Goal: Task Accomplishment & Management: Complete application form

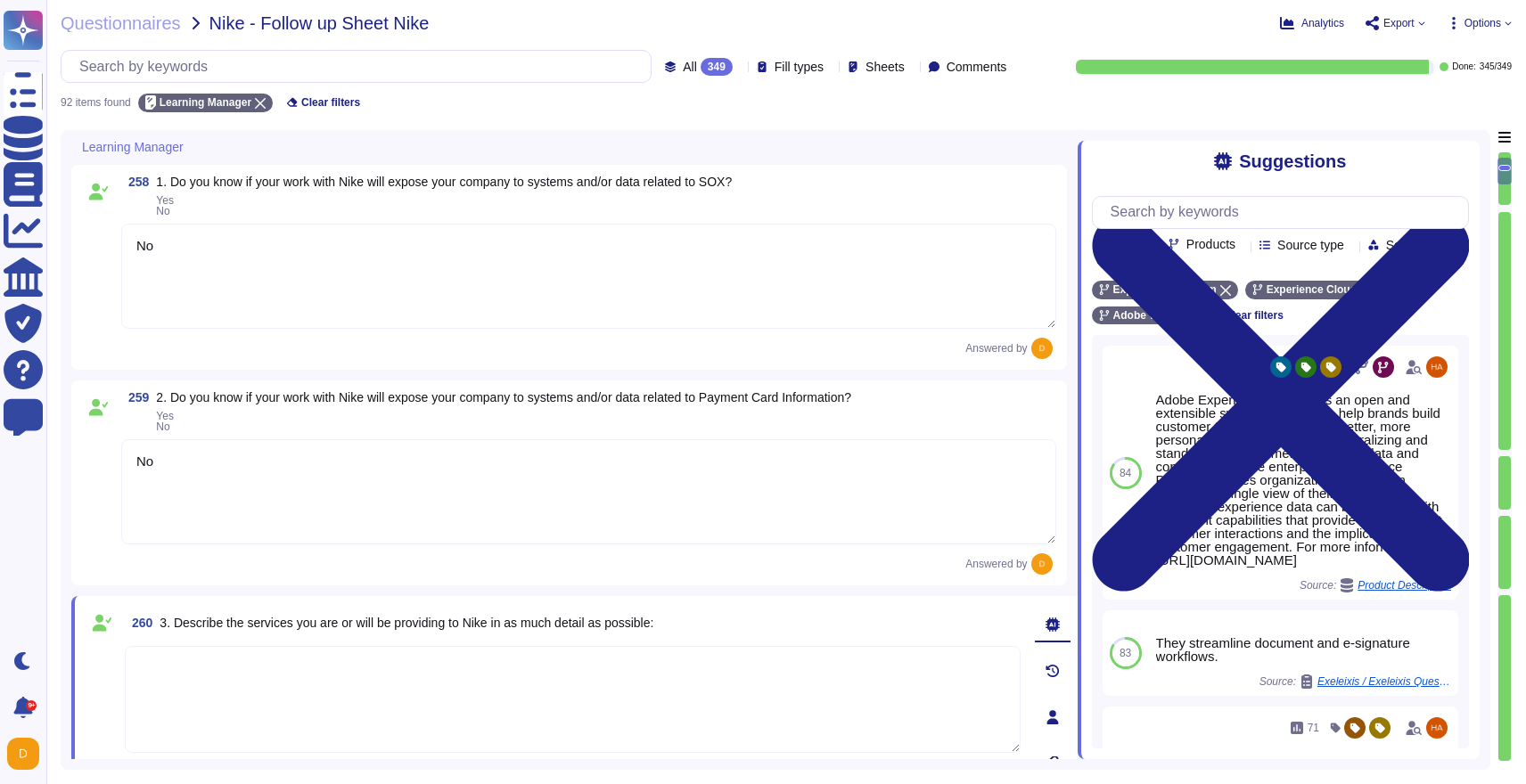
type textarea "No"
type textarea "Adobe processes and stores information in the U.S. and other countries. By usin…"
type textarea "Adobe assets are owned by Adobe. The purchasing cost center, for example, the m…"
type textarea "No"
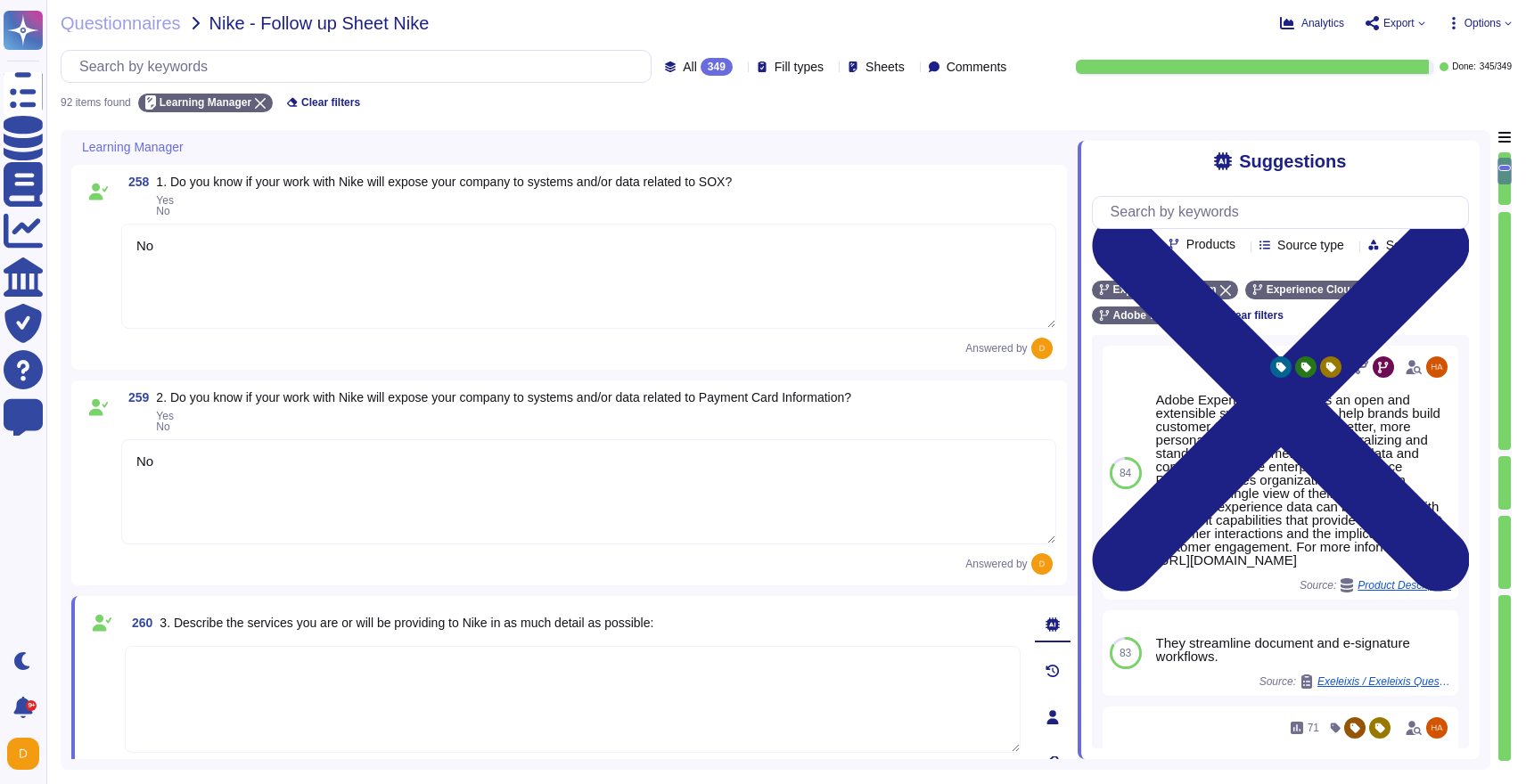
type textarea "There are two groups of Adobe employees who may require and are granted access …"
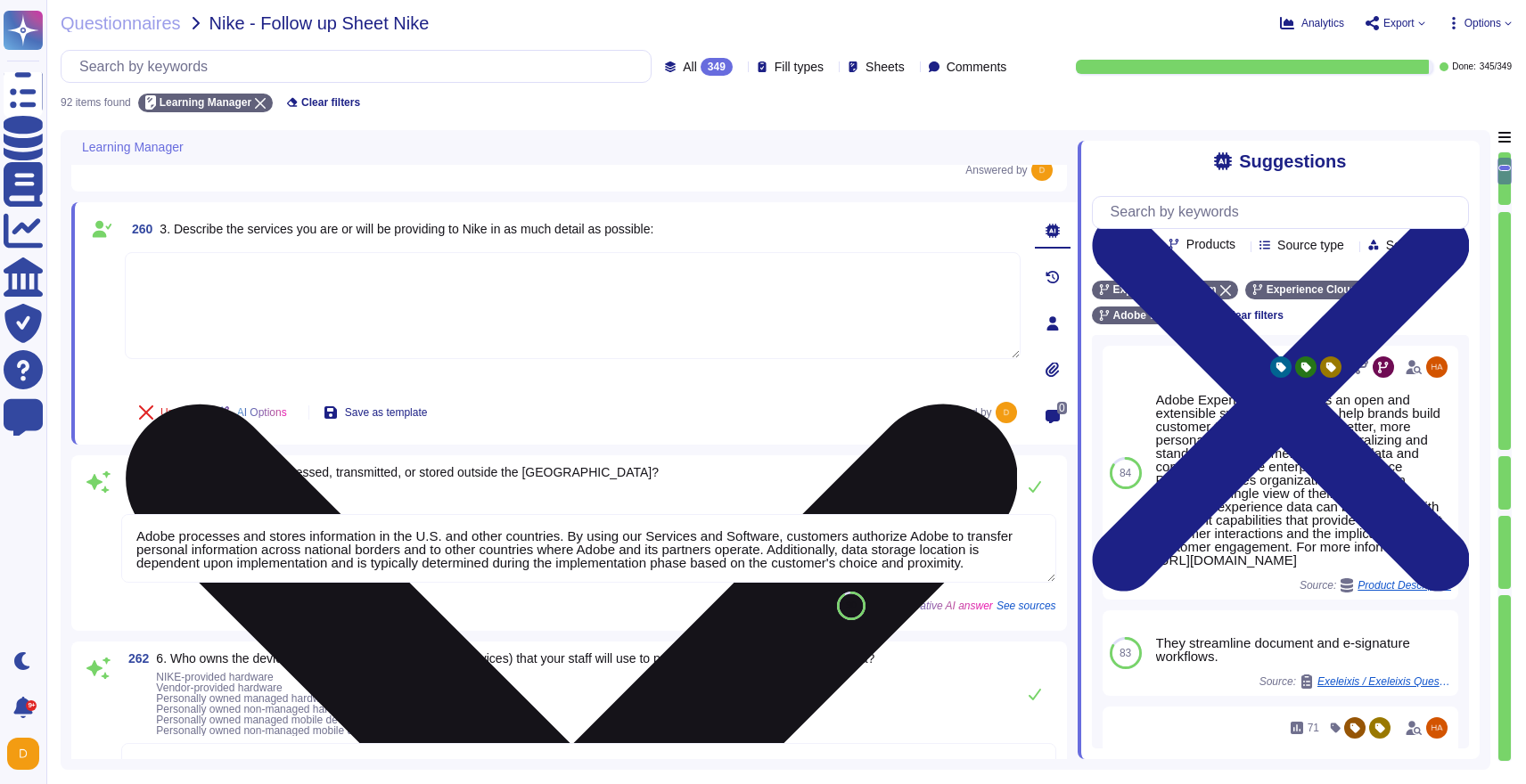
click at [399, 296] on textarea at bounding box center [572, 305] width 896 height 107
click at [538, 297] on textarea at bounding box center [572, 305] width 896 height 107
paste textarea "Adobe Learning Manager is a learning management system (LMS) that allows organi…"
type textarea "Adobe Learning Manager is a learning management system (LMS) that allows organi…"
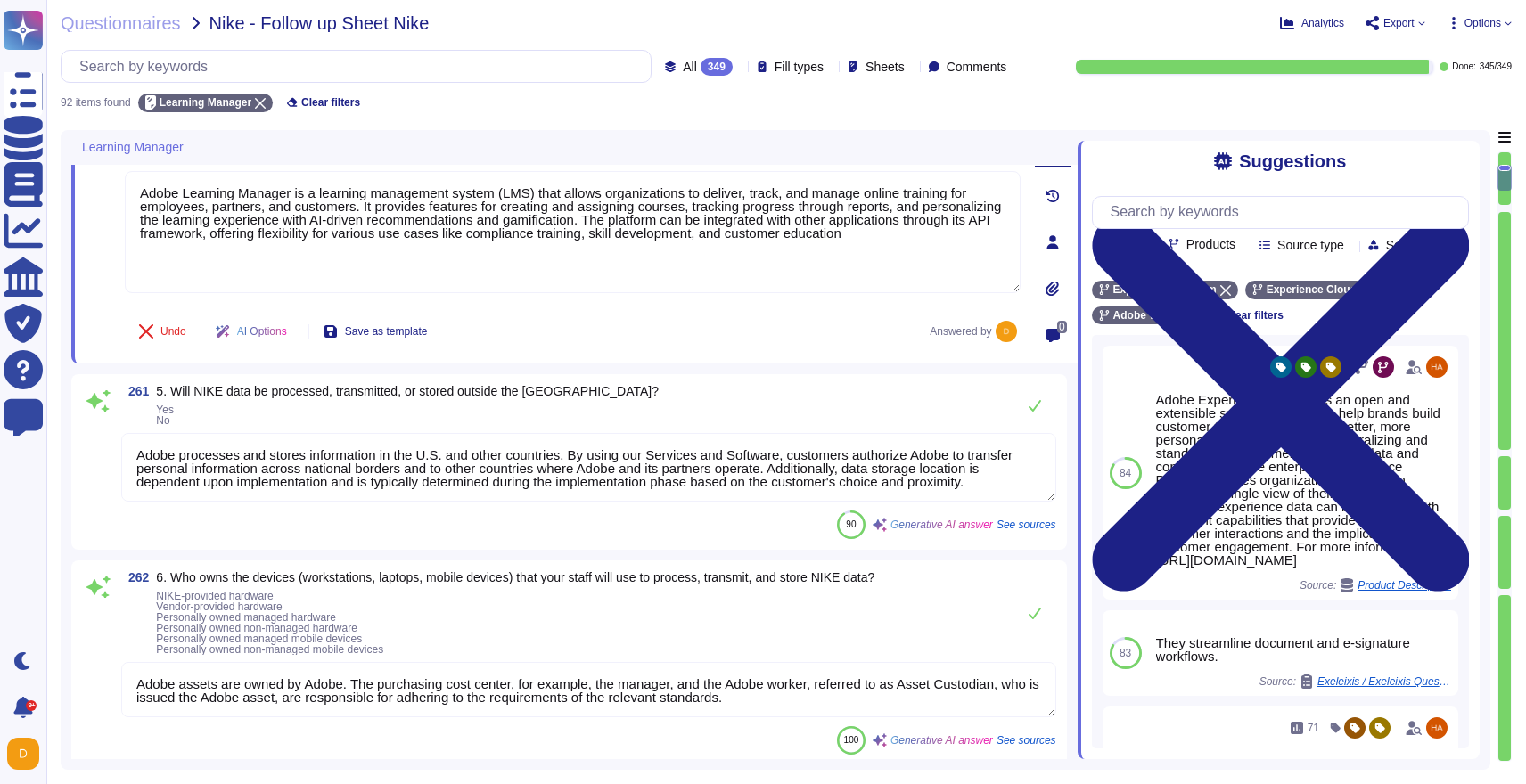
type textarea "No"
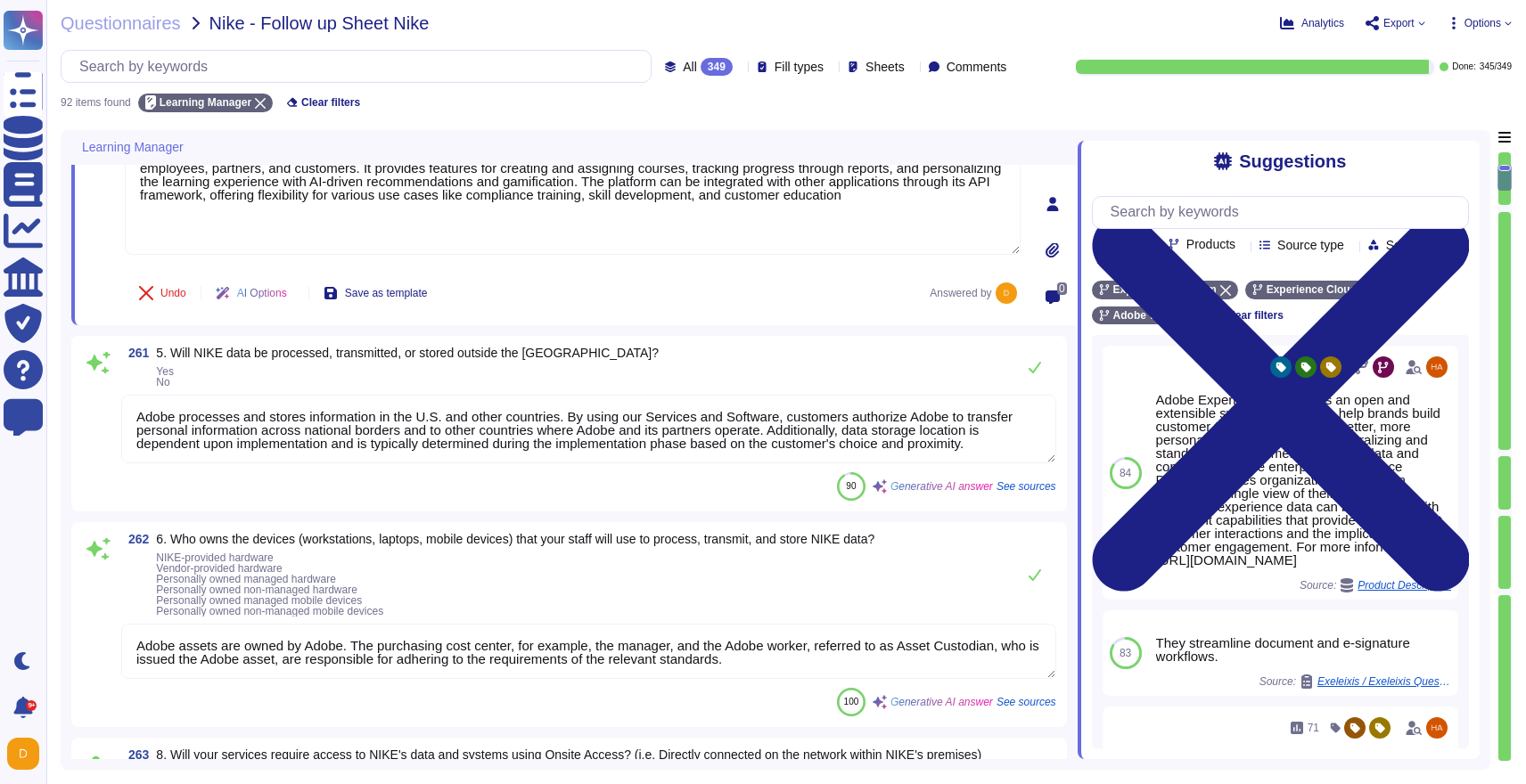
scroll to position [516, 0]
type textarea "Adobe Learning Manager is a learning management system (LMS) that allows organi…"
click at [458, 653] on textarea "Adobe assets are owned by Adobe. The purchasing cost center, for example, the m…" at bounding box center [588, 648] width 935 height 56
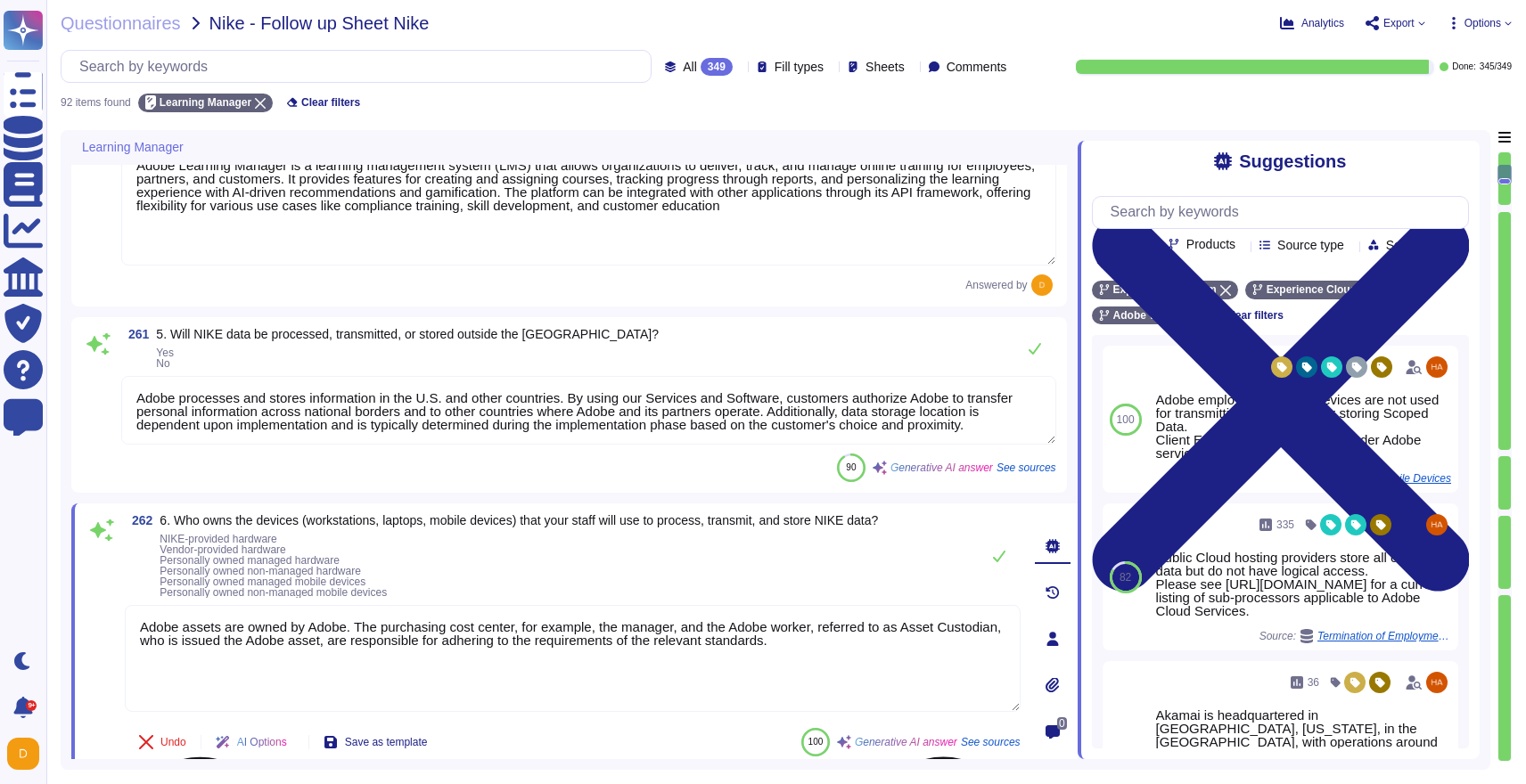
type textarea "No"
click at [458, 653] on textarea "Adobe assets are owned by Adobe. The purchasing cost center, for example, the m…" at bounding box center [572, 658] width 896 height 107
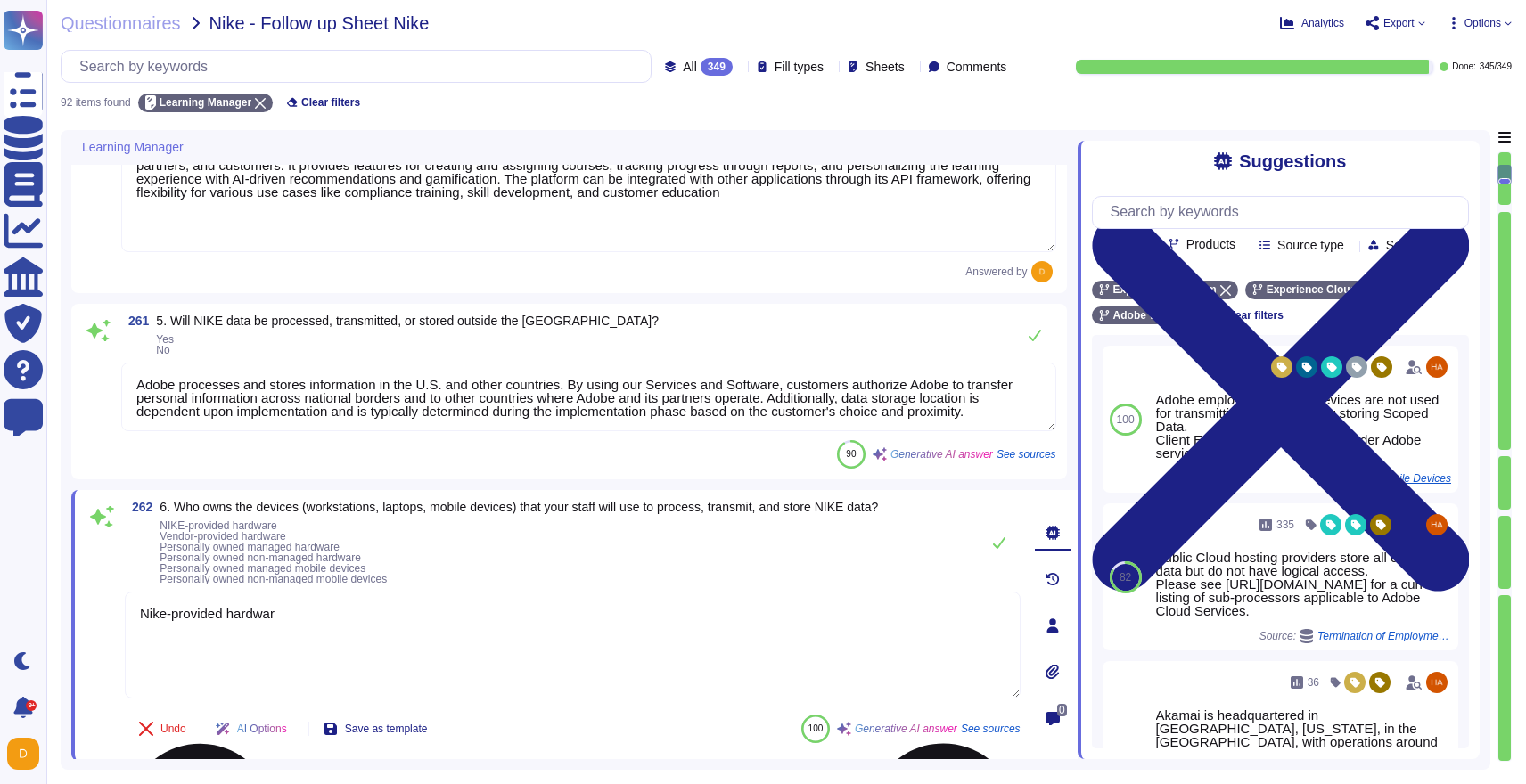
type textarea "Nike-provided hardware"
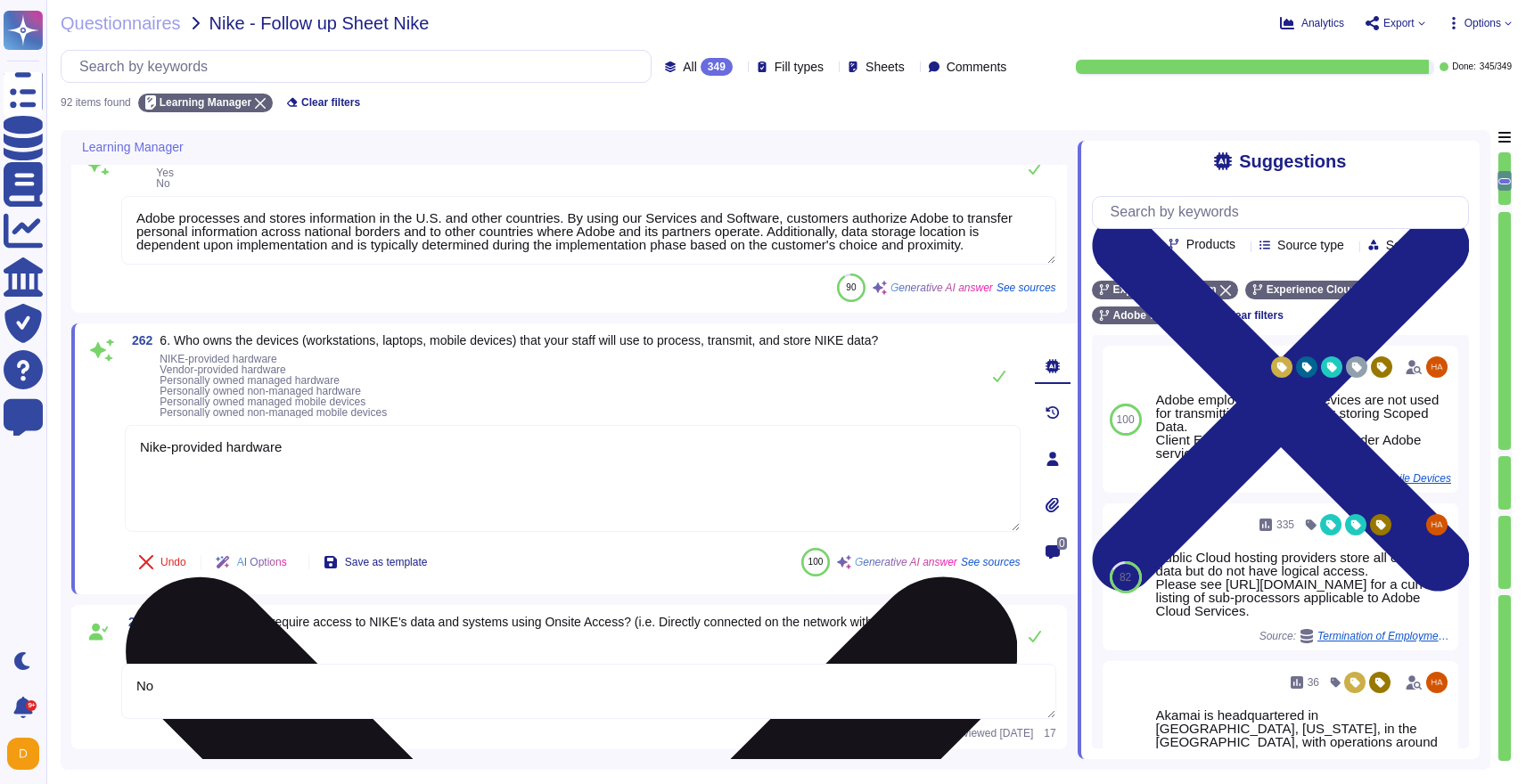
scroll to position [703, 0]
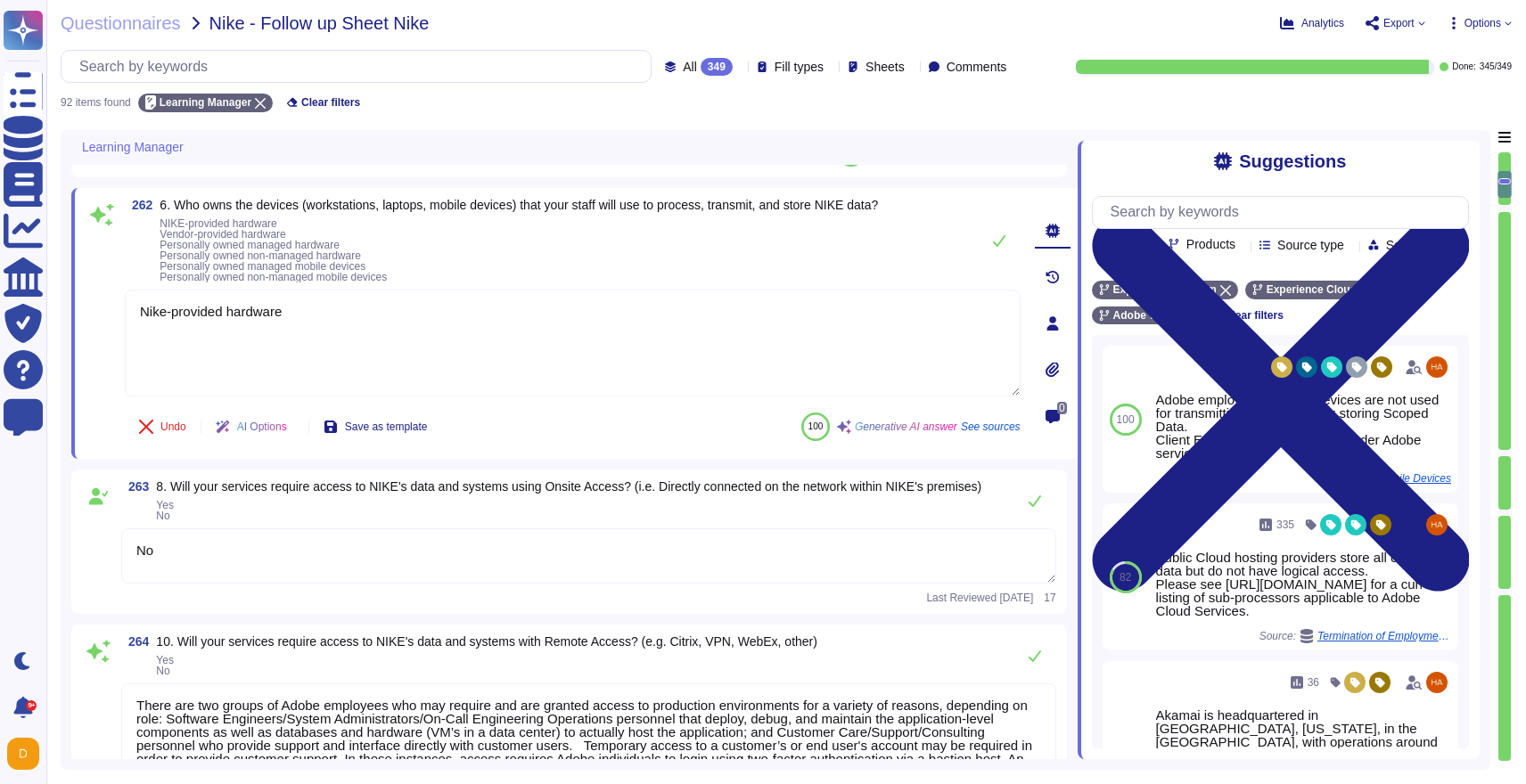
type textarea "Adobe had access controls in place to limit Adobe employee access to customer d…"
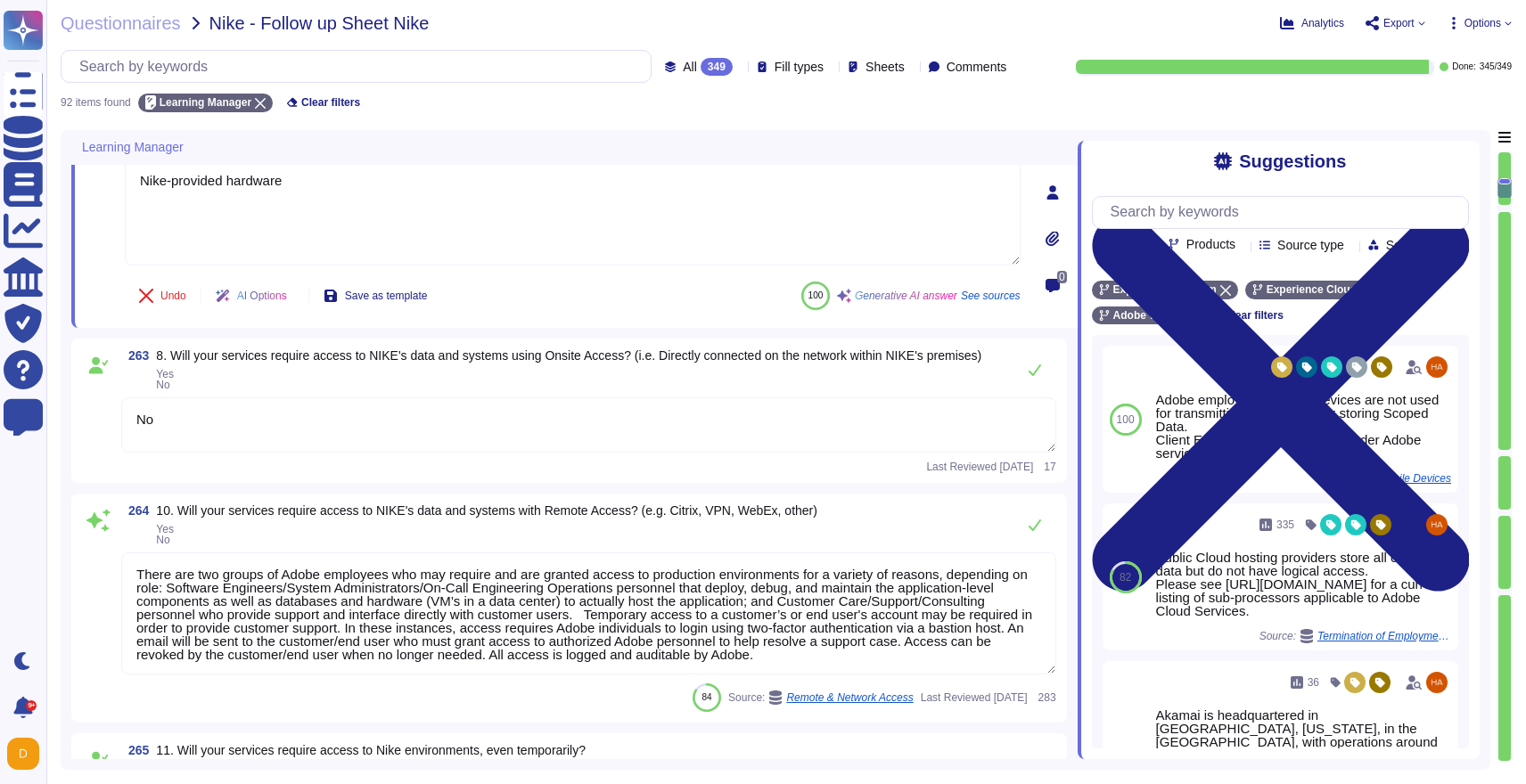
scroll to position [951, 0]
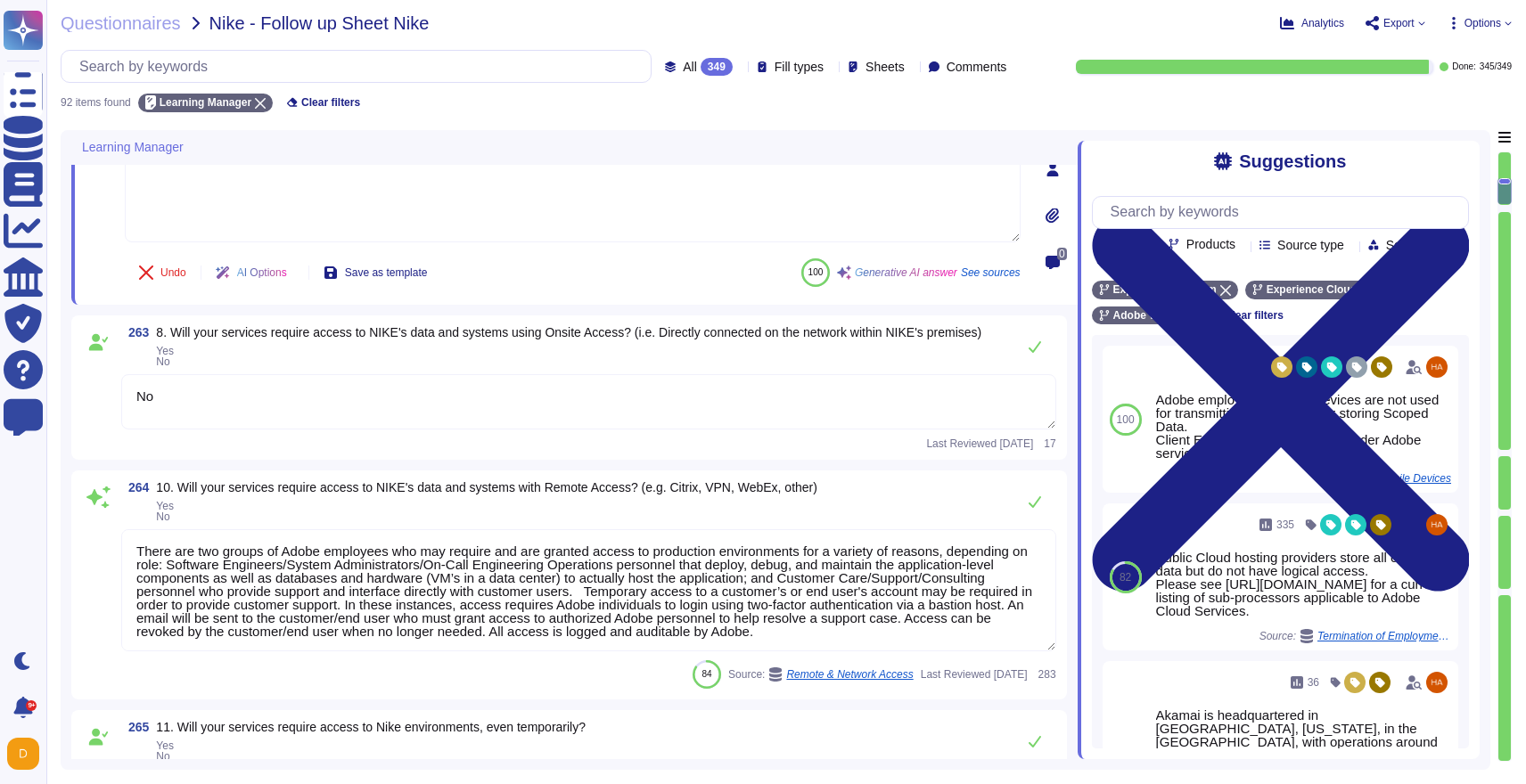
type textarea "Adobe has not experienced any losses or breaches in the last five years that re…"
type textarea "Nike-provided hardware"
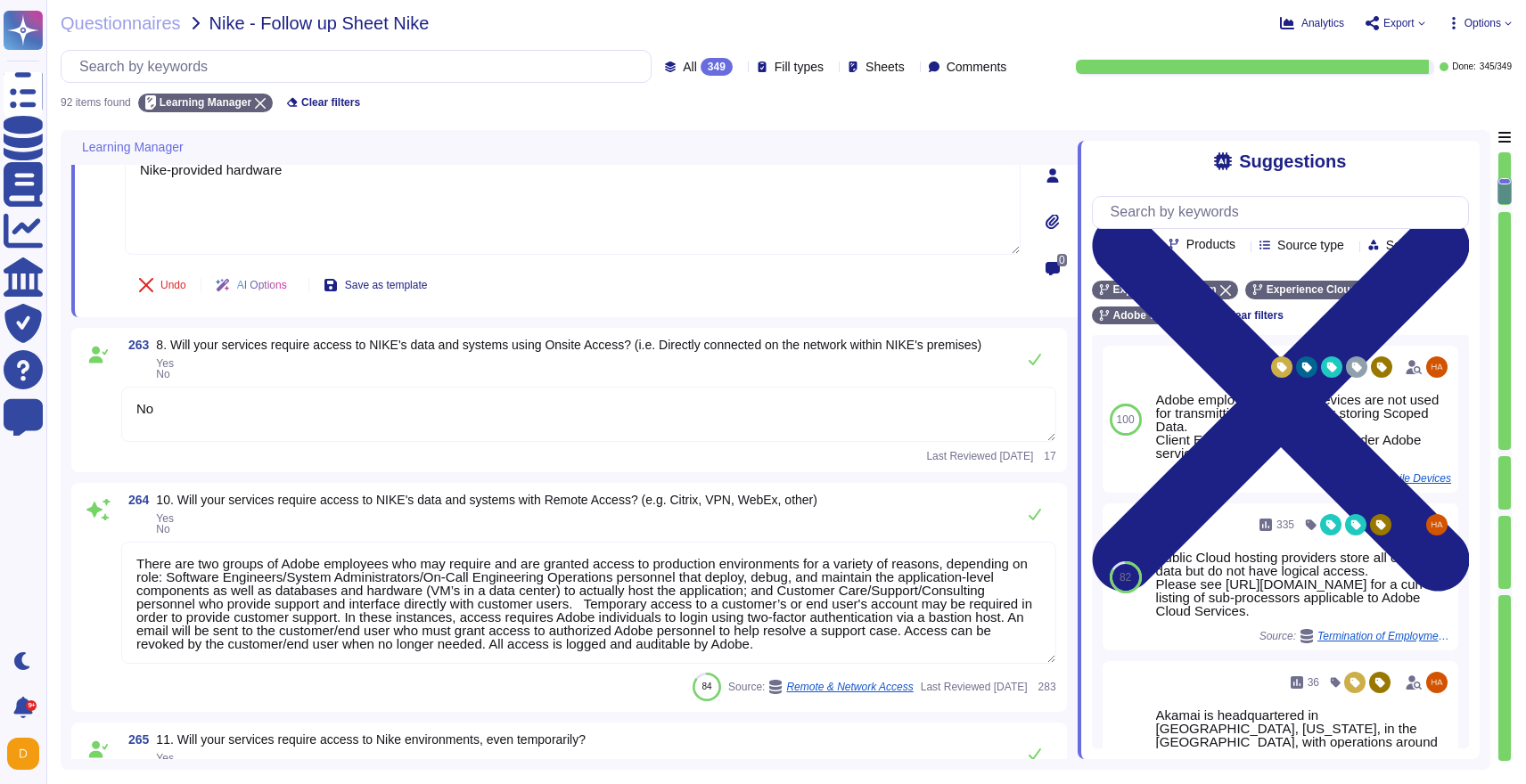
click at [397, 643] on textarea "There are two groups of Adobe employees who may require and are granted access …" at bounding box center [588, 602] width 935 height 122
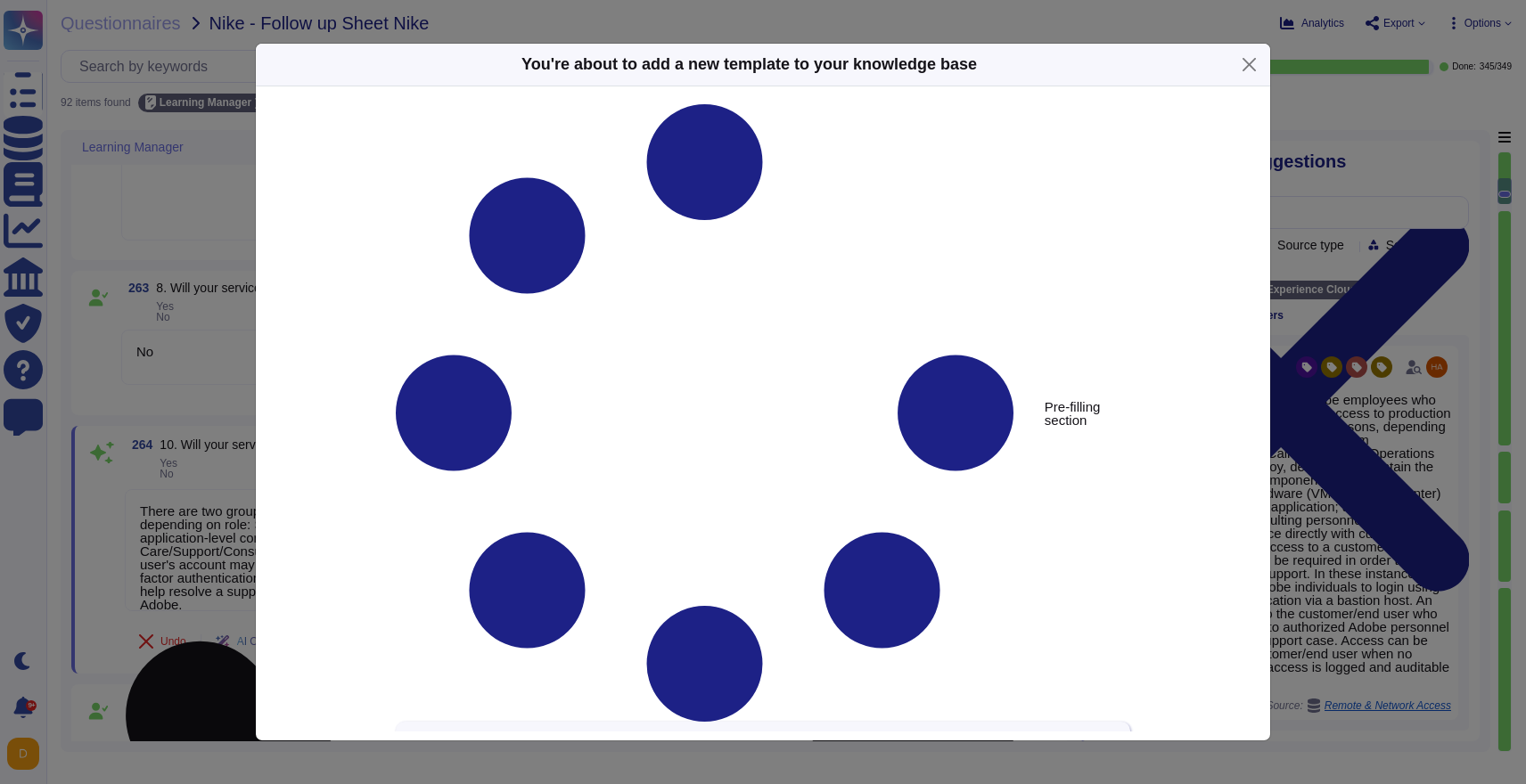
type textarea "10. Will your services require access to NIKE's data and systems with Remote Ac…"
type textarea "There are two groups of Adobe employees who may require and are granted access …"
type textarea "Adobe has not experienced any losses or breaches in the last five years that re…"
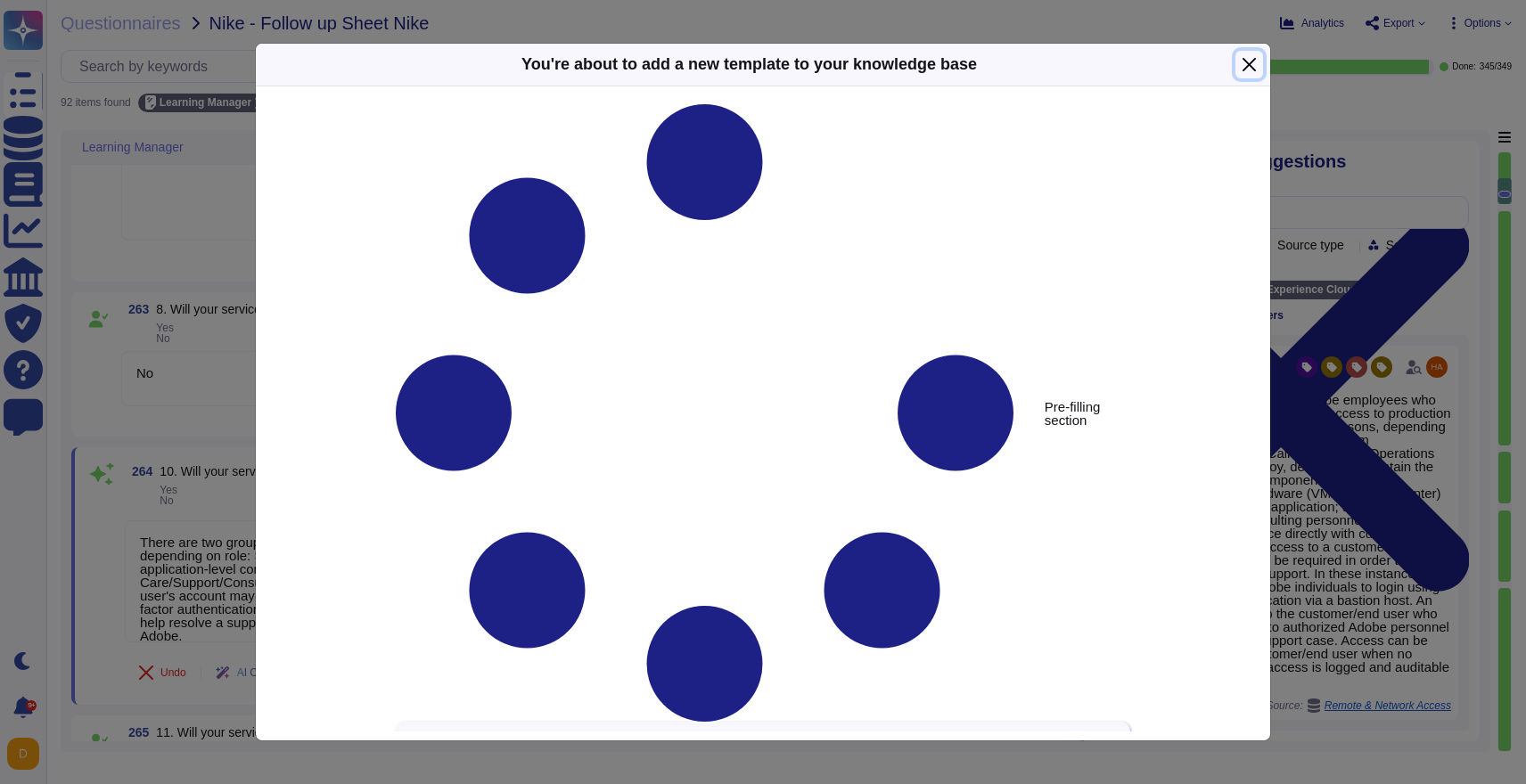
click at [1261, 61] on button "Close" at bounding box center [1249, 64] width 27 height 27
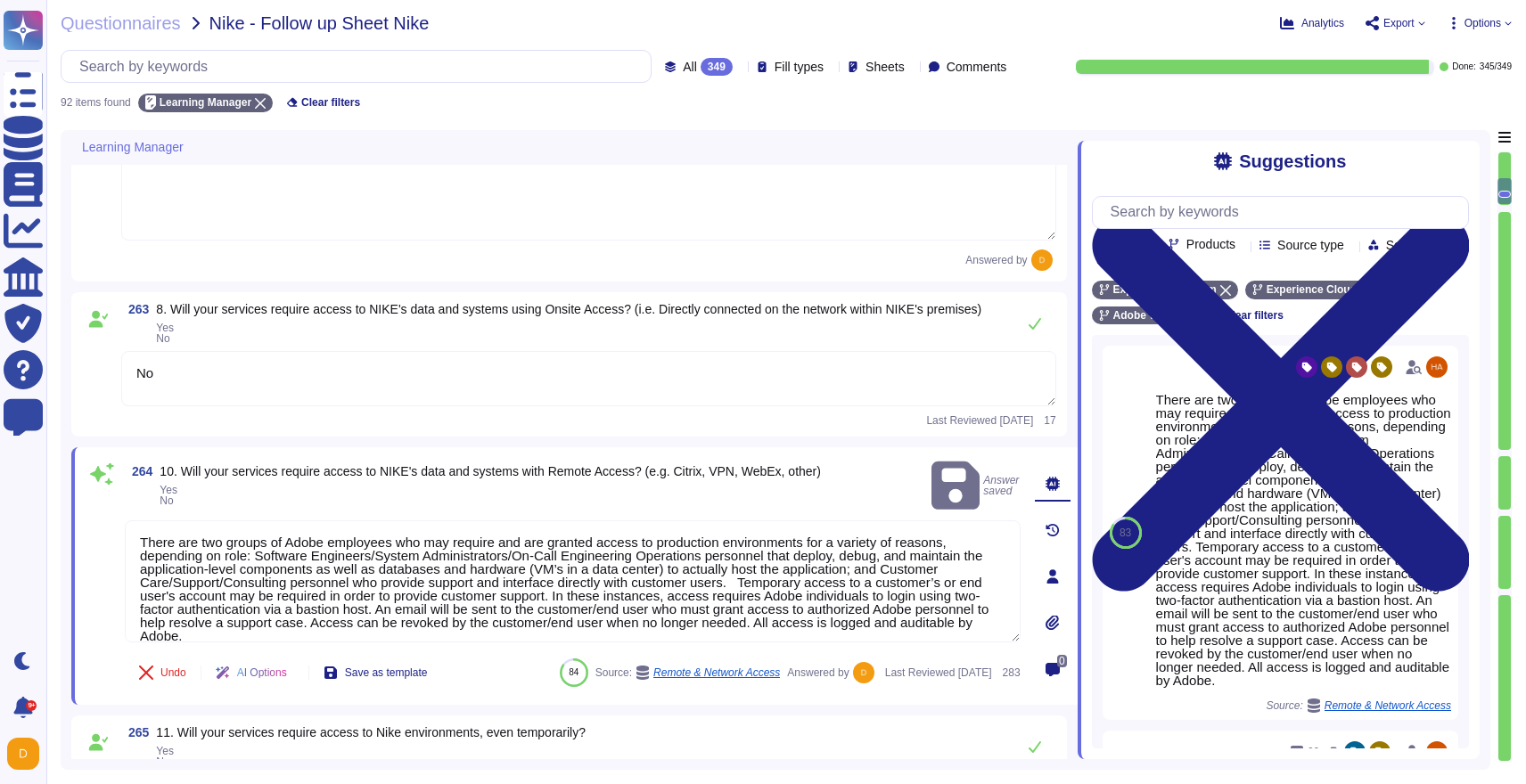
click at [931, 642] on div "264 10. Will your services require access to NIKE's data and systems with Remot…" at bounding box center [553, 575] width 935 height 237
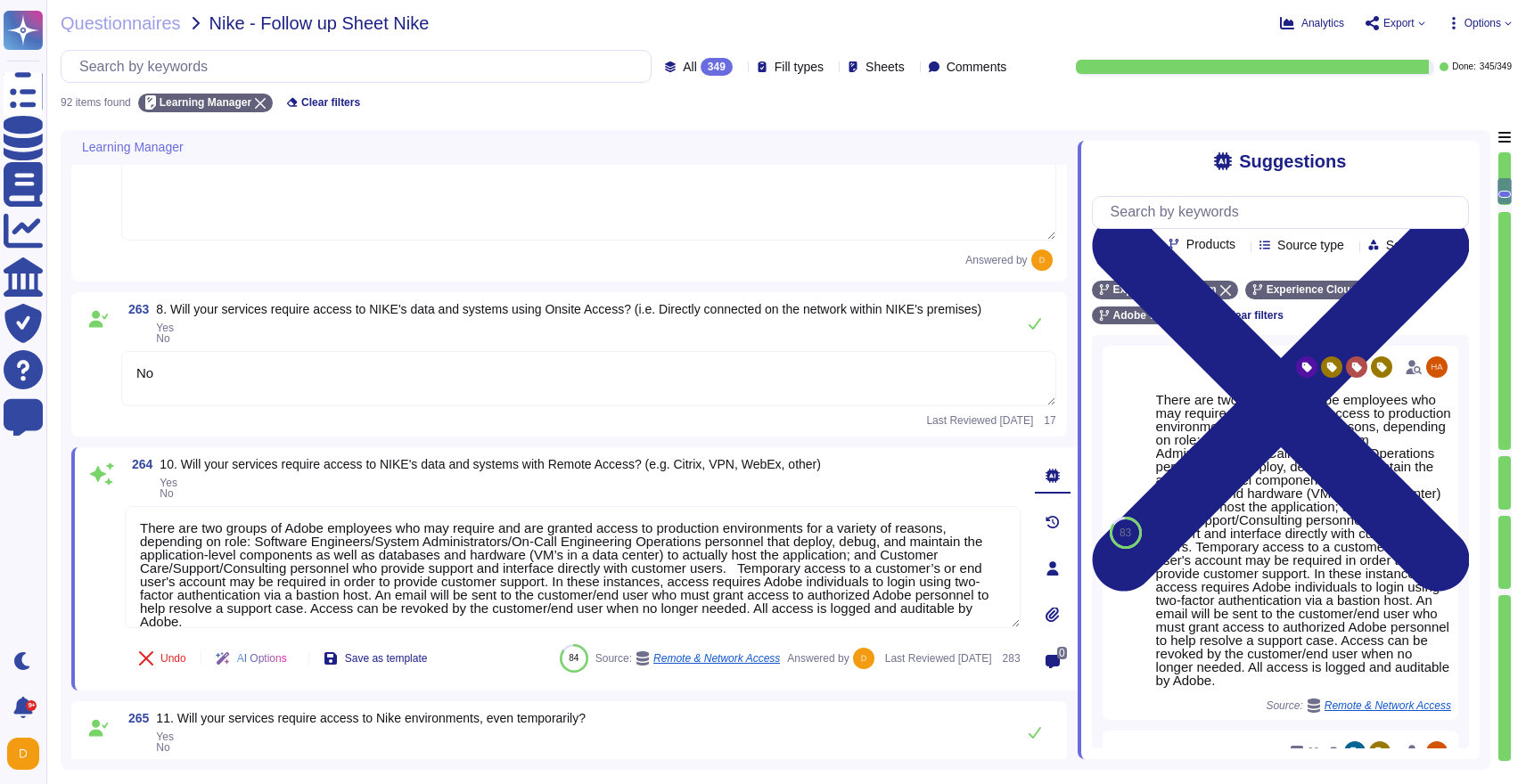
drag, startPoint x: 923, startPoint y: 630, endPoint x: 202, endPoint y: 485, distance: 735.4
click at [202, 485] on div "264 10. Will your services require access to NIKE's data and systems with Remot…" at bounding box center [553, 568] width 935 height 222
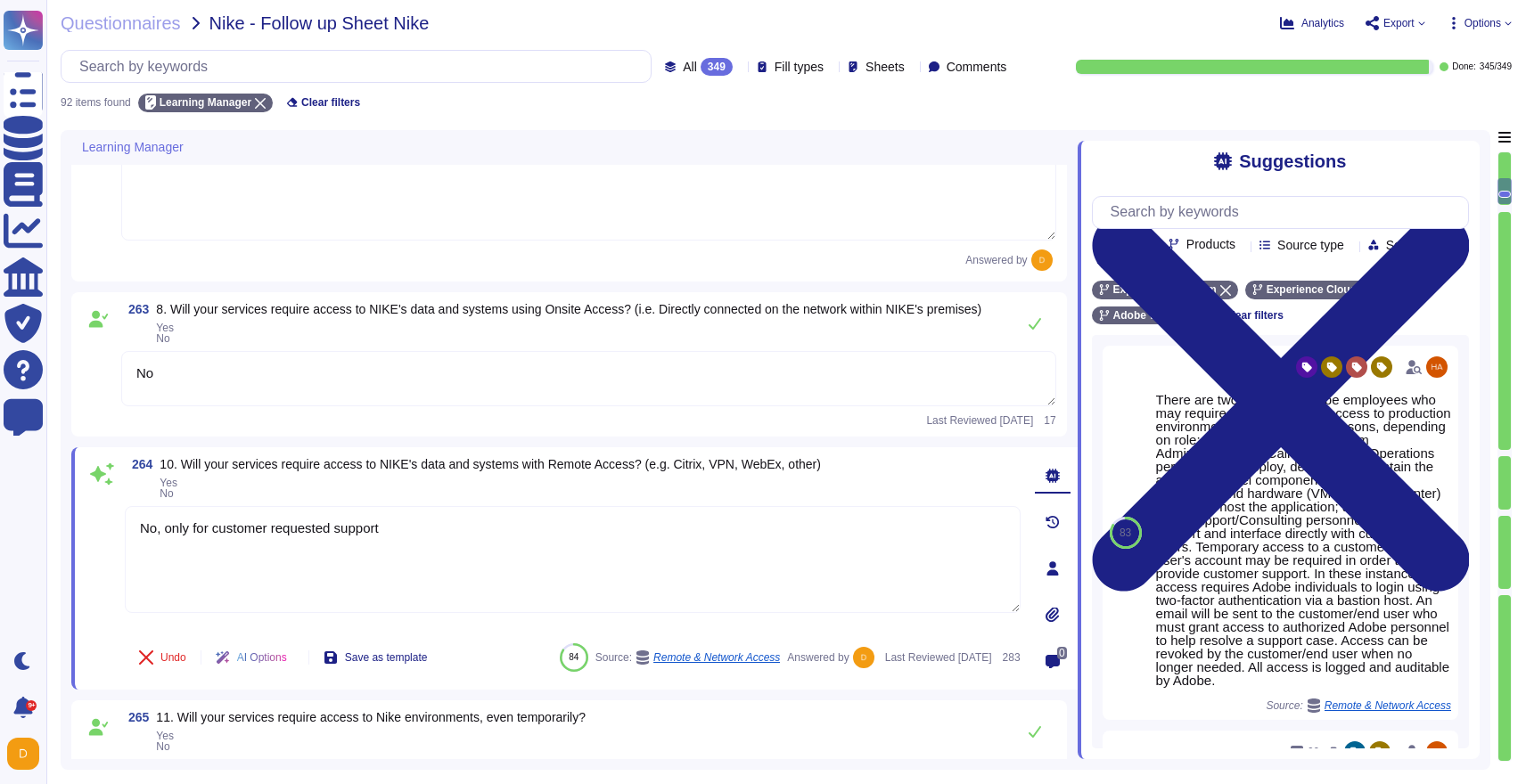
type textarea "No, only for customer requested support."
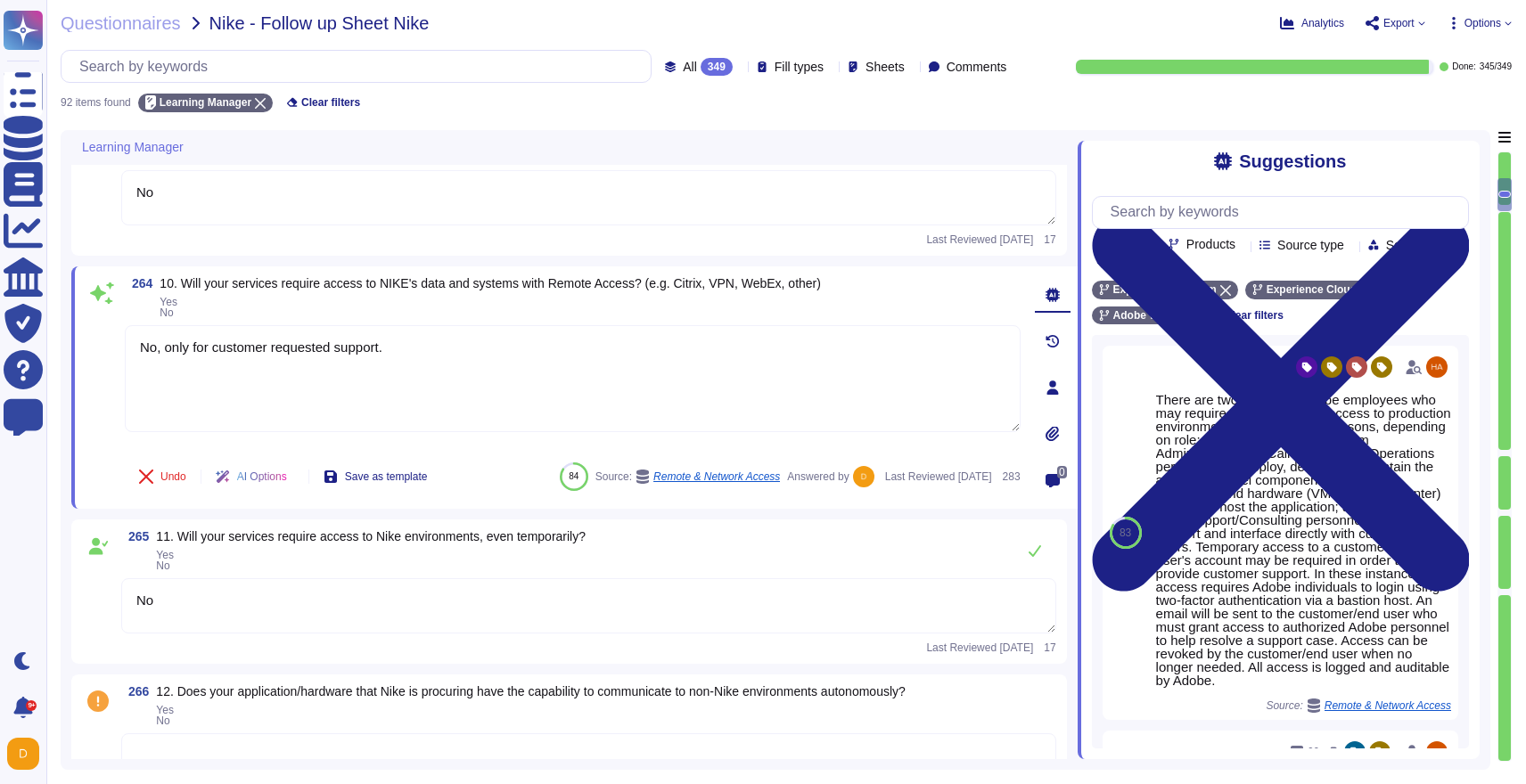
type textarea "Yes, all communication with the SaaS is conducted via HTTPS with TLS 1.2 or gre…"
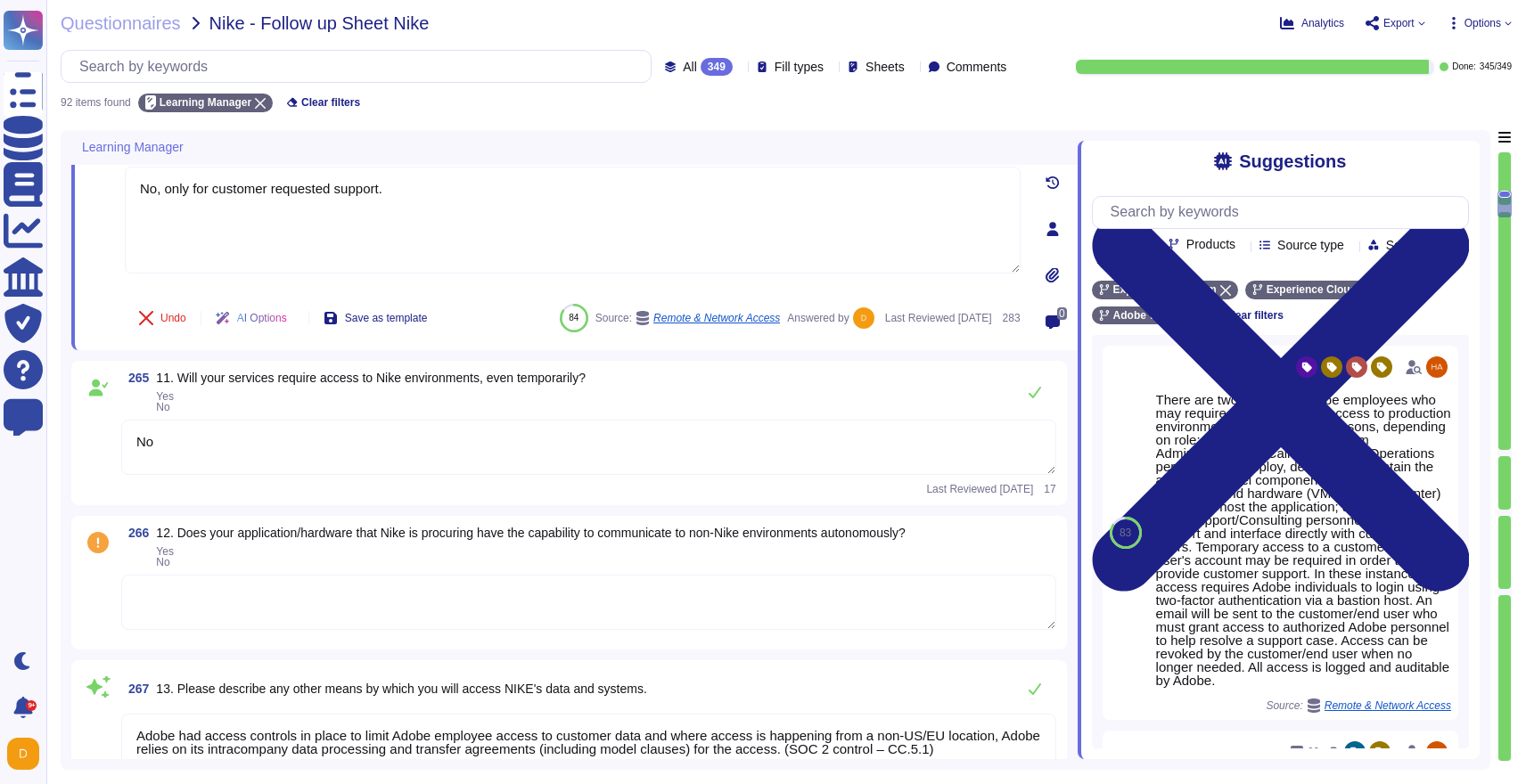
type textarea "Adobe offers several APIs that enable clients to integrate Adobe services into …"
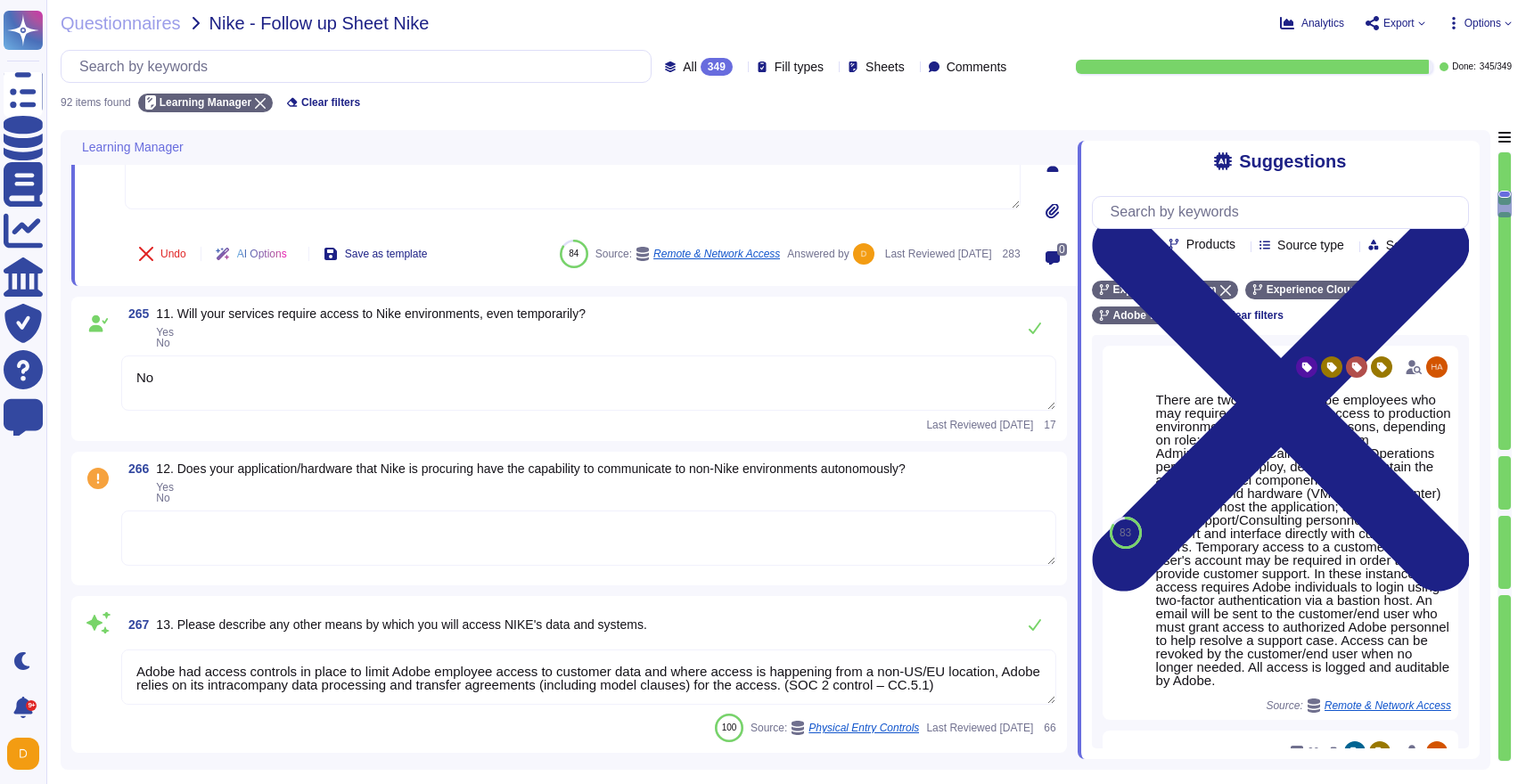
scroll to position [1342, 0]
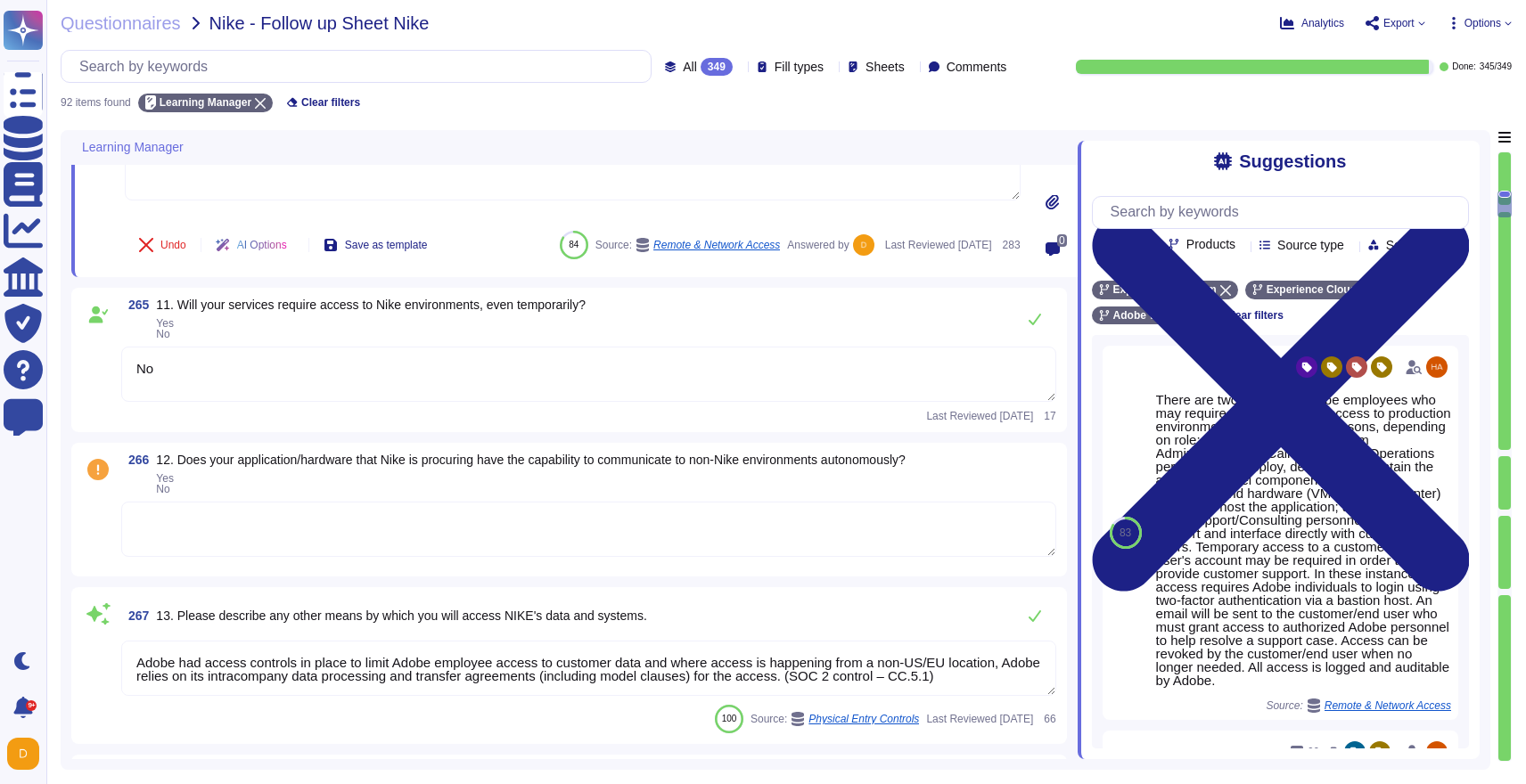
type textarea "No, only for customer requested support."
click at [250, 539] on textarea at bounding box center [588, 529] width 935 height 56
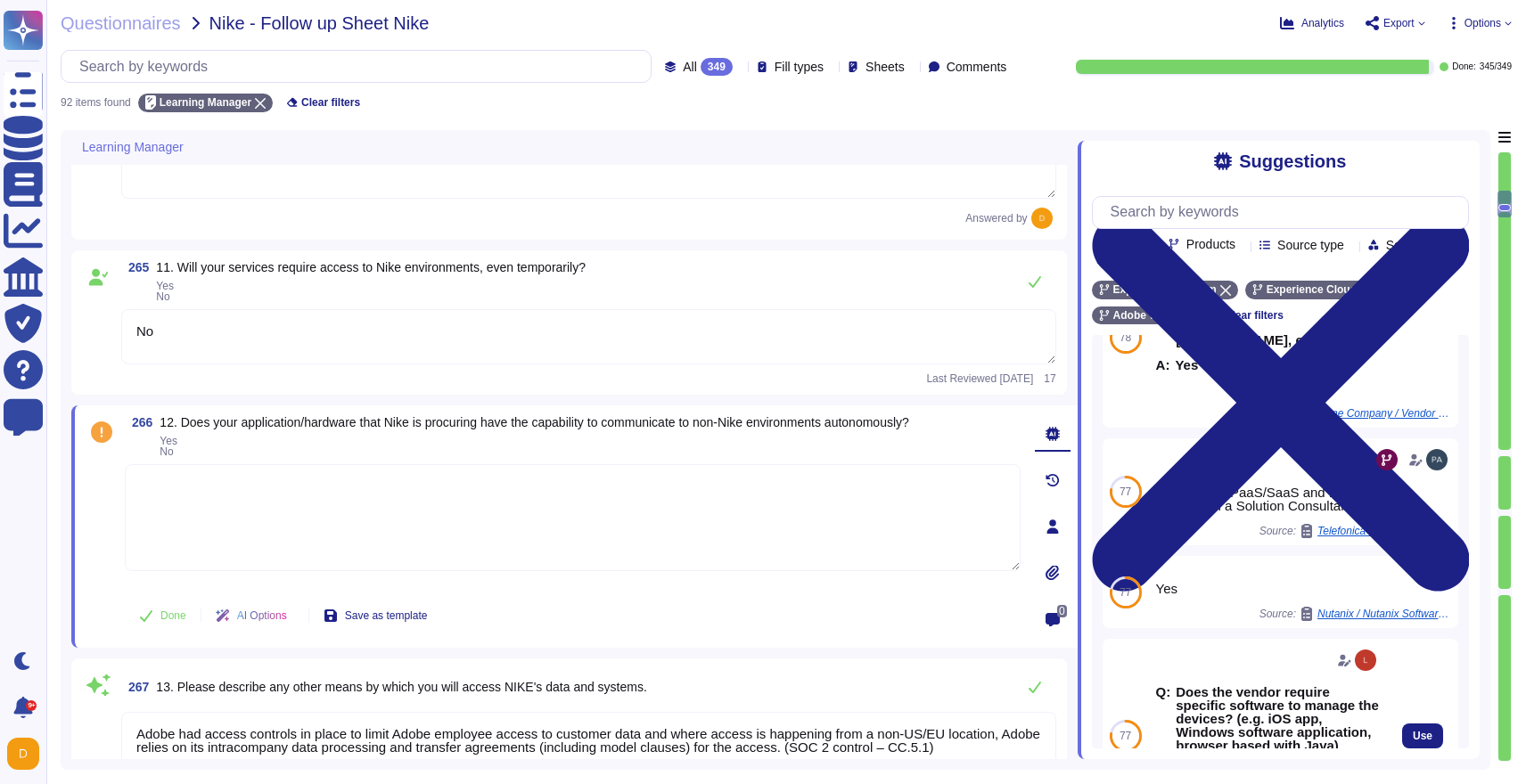
scroll to position [0, 0]
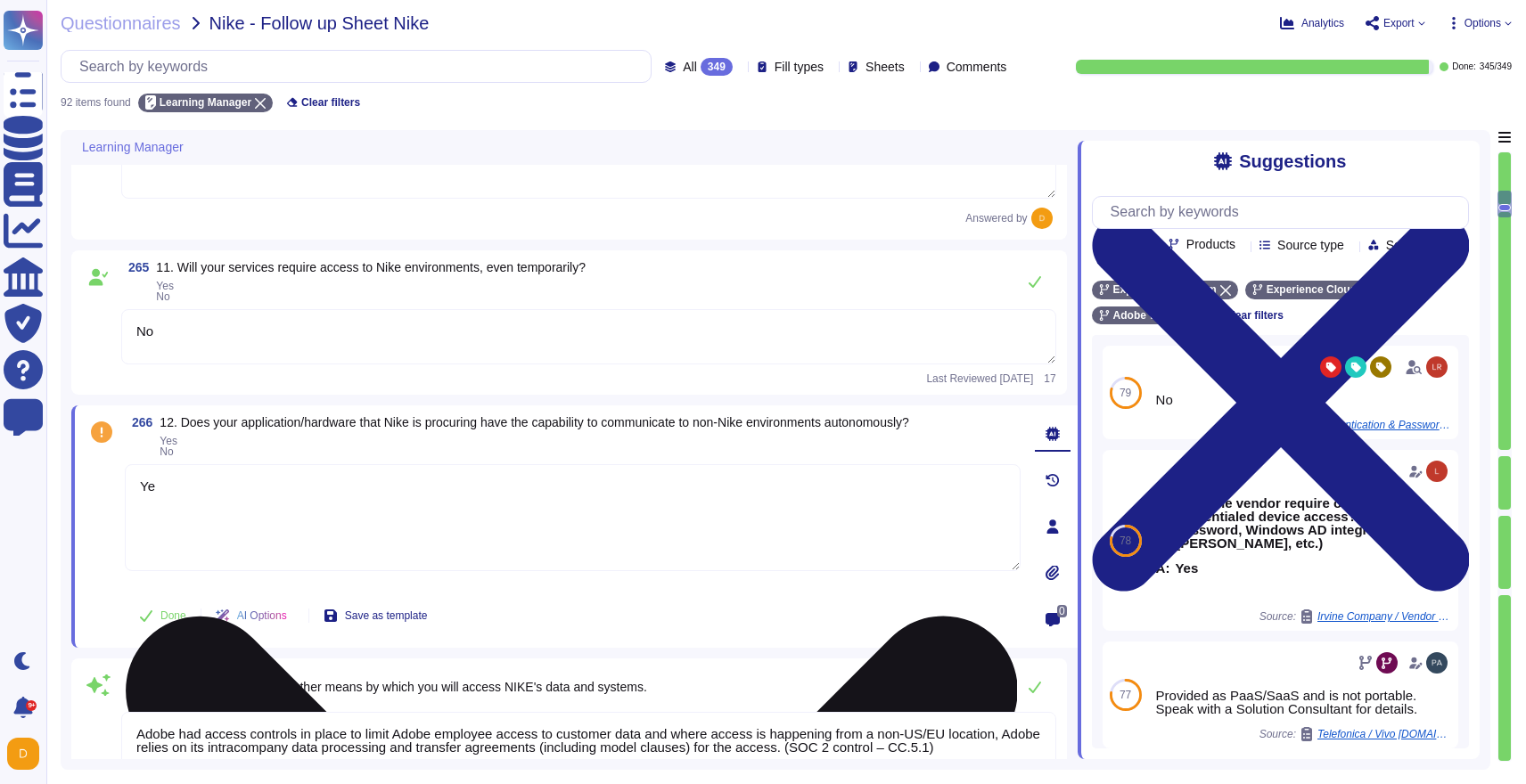
type textarea "Yes"
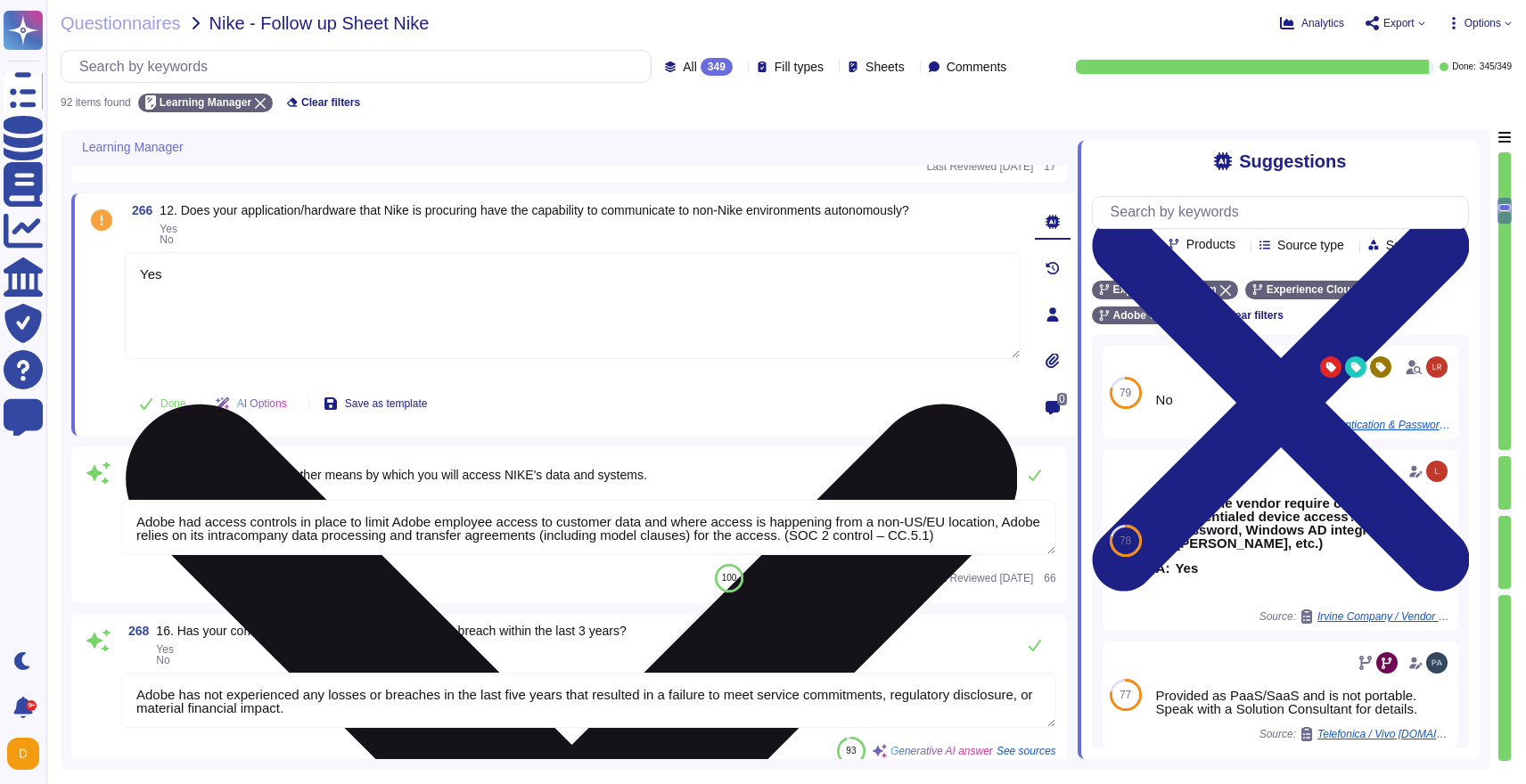
type textarea "Adobe offers several APIs that enable clients to integrate Adobe services into …"
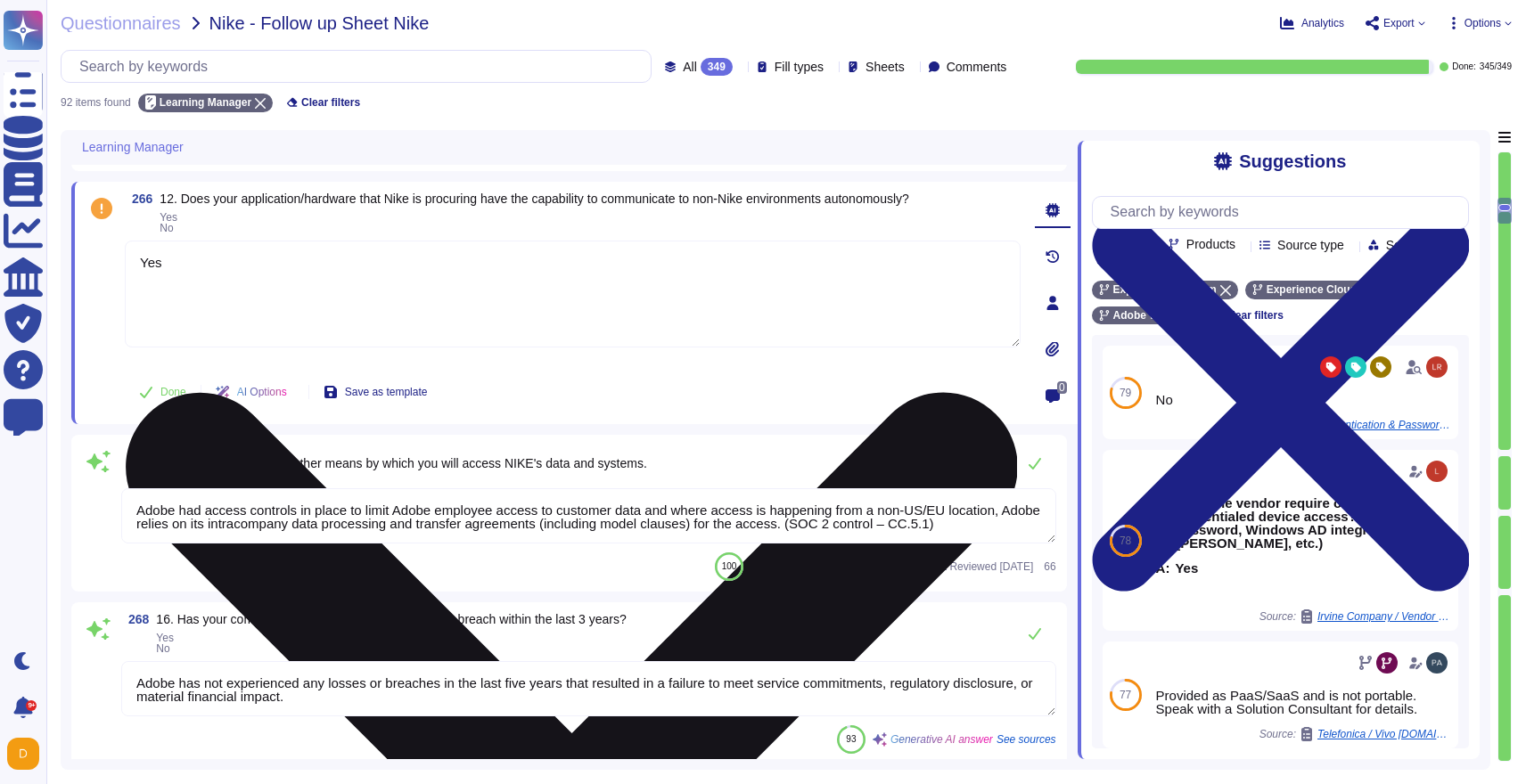
scroll to position [1579, 0]
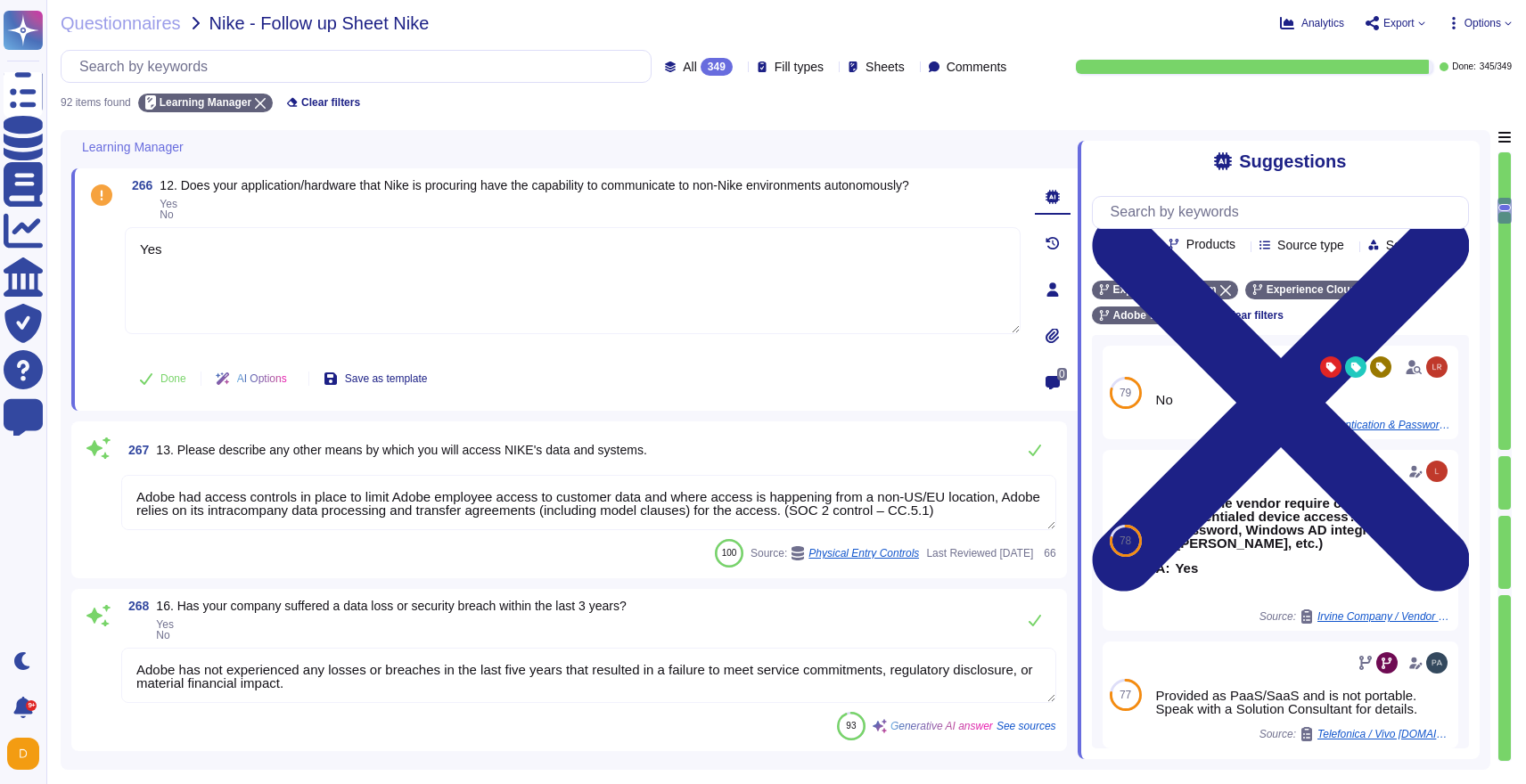
type textarea "Yes"
click at [579, 525] on textarea "Adobe had access controls in place to limit Adobe employee access to customer d…" at bounding box center [588, 502] width 935 height 56
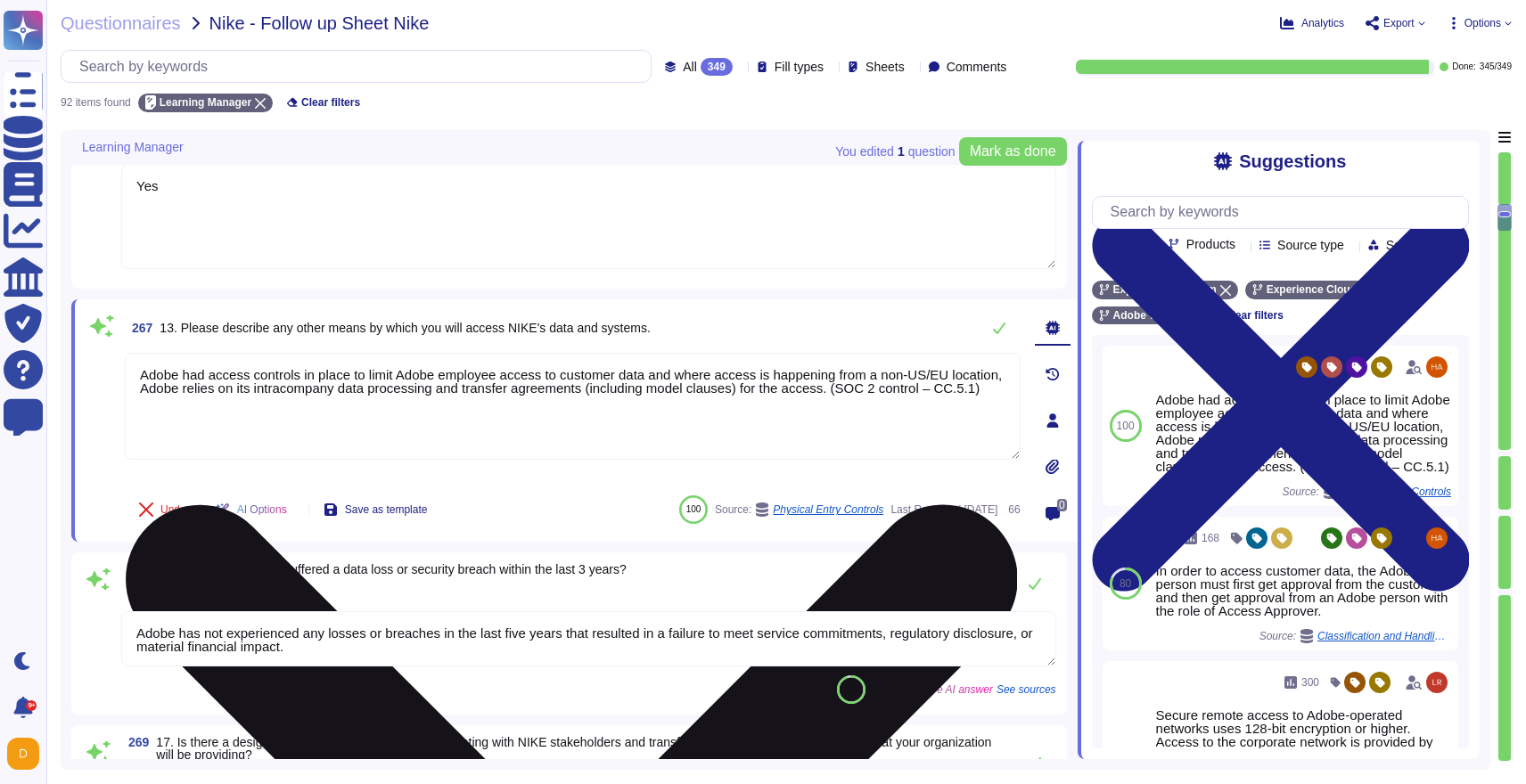
type textarea "Adobe offers several APIs to its clients, enabling them to integrate Adobe serv…"
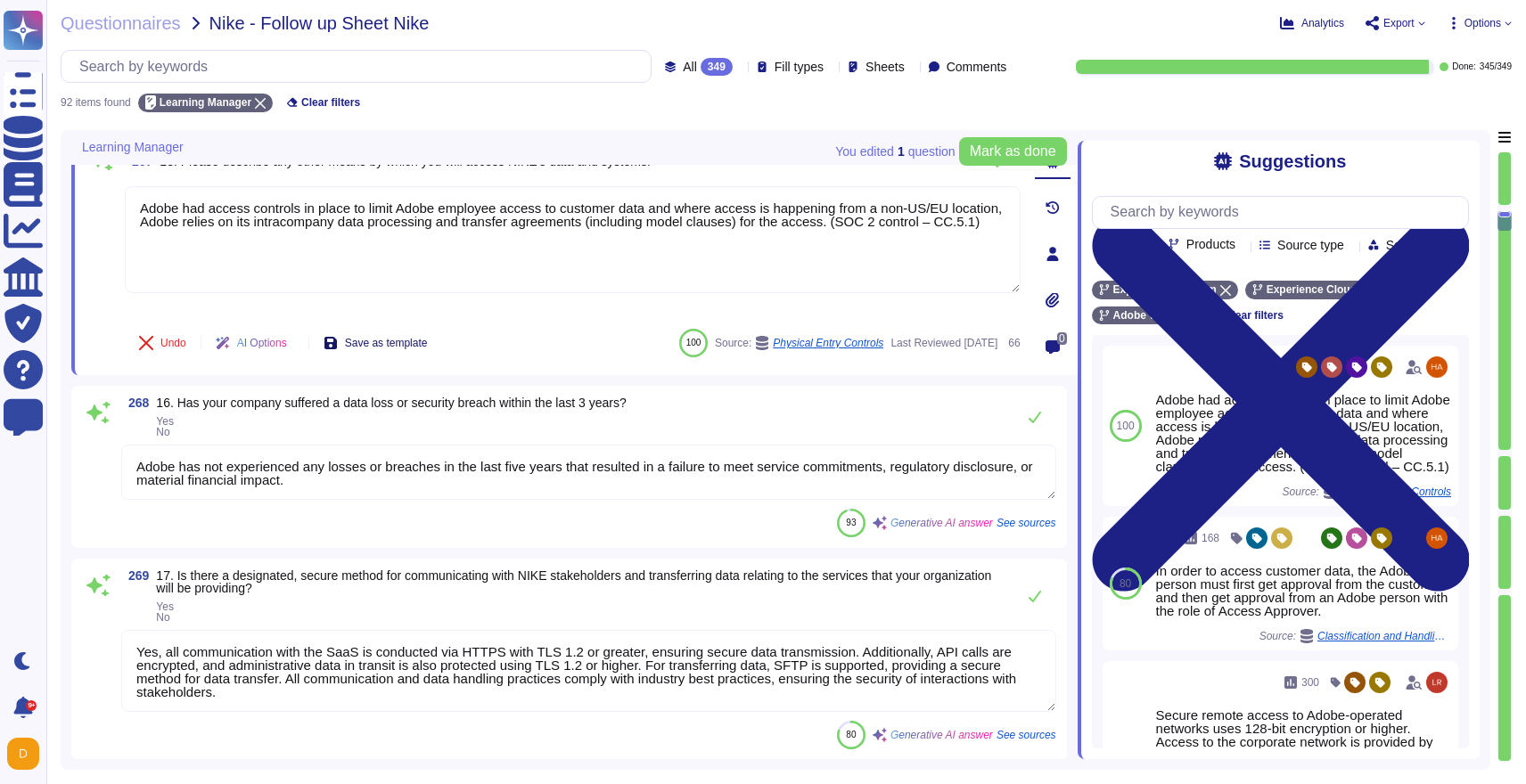
scroll to position [1802, 0]
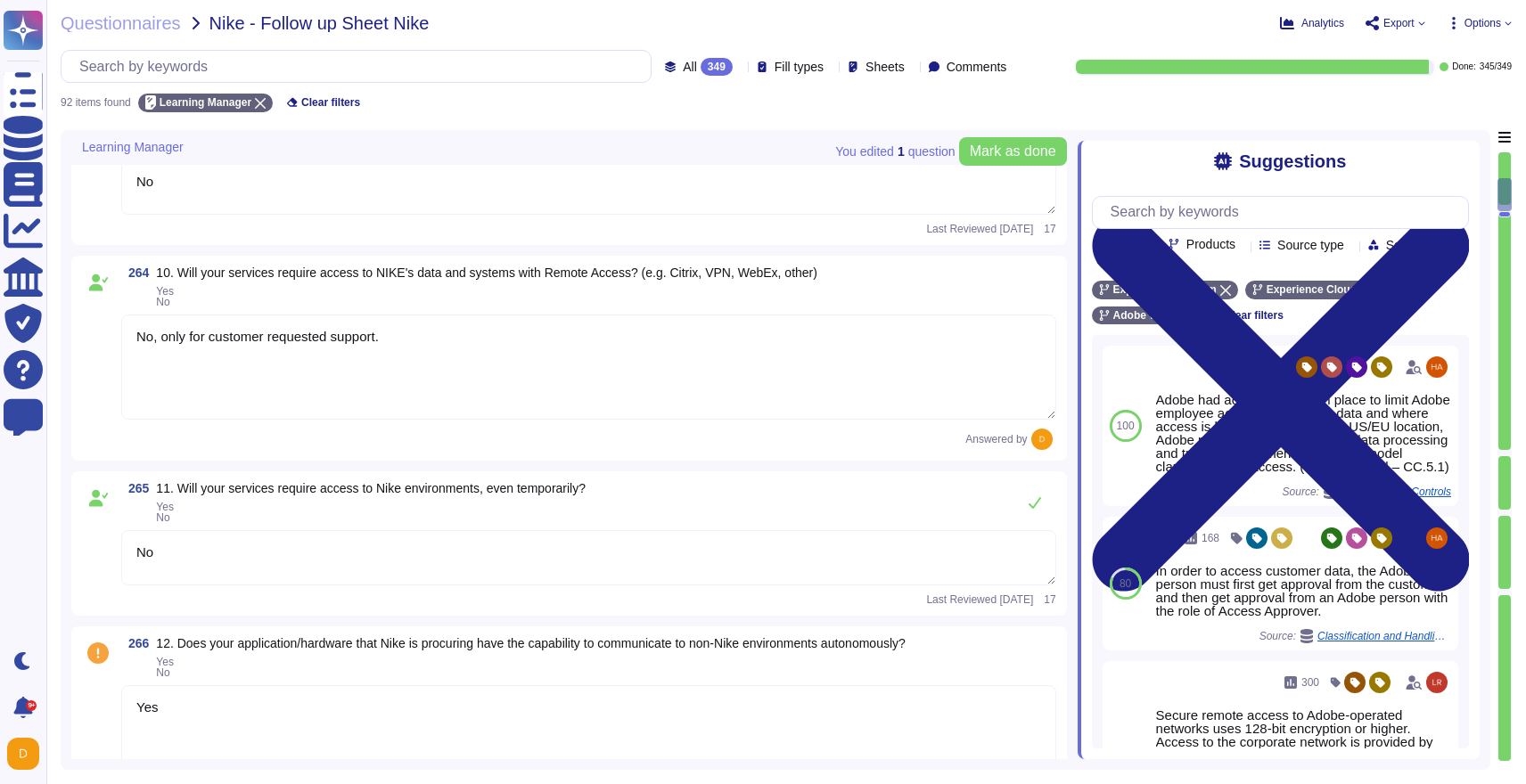
type textarea "Adobe processes and stores information in the U.S. and other countries. By usin…"
type textarea "Nike-provided hardware"
type textarea "No"
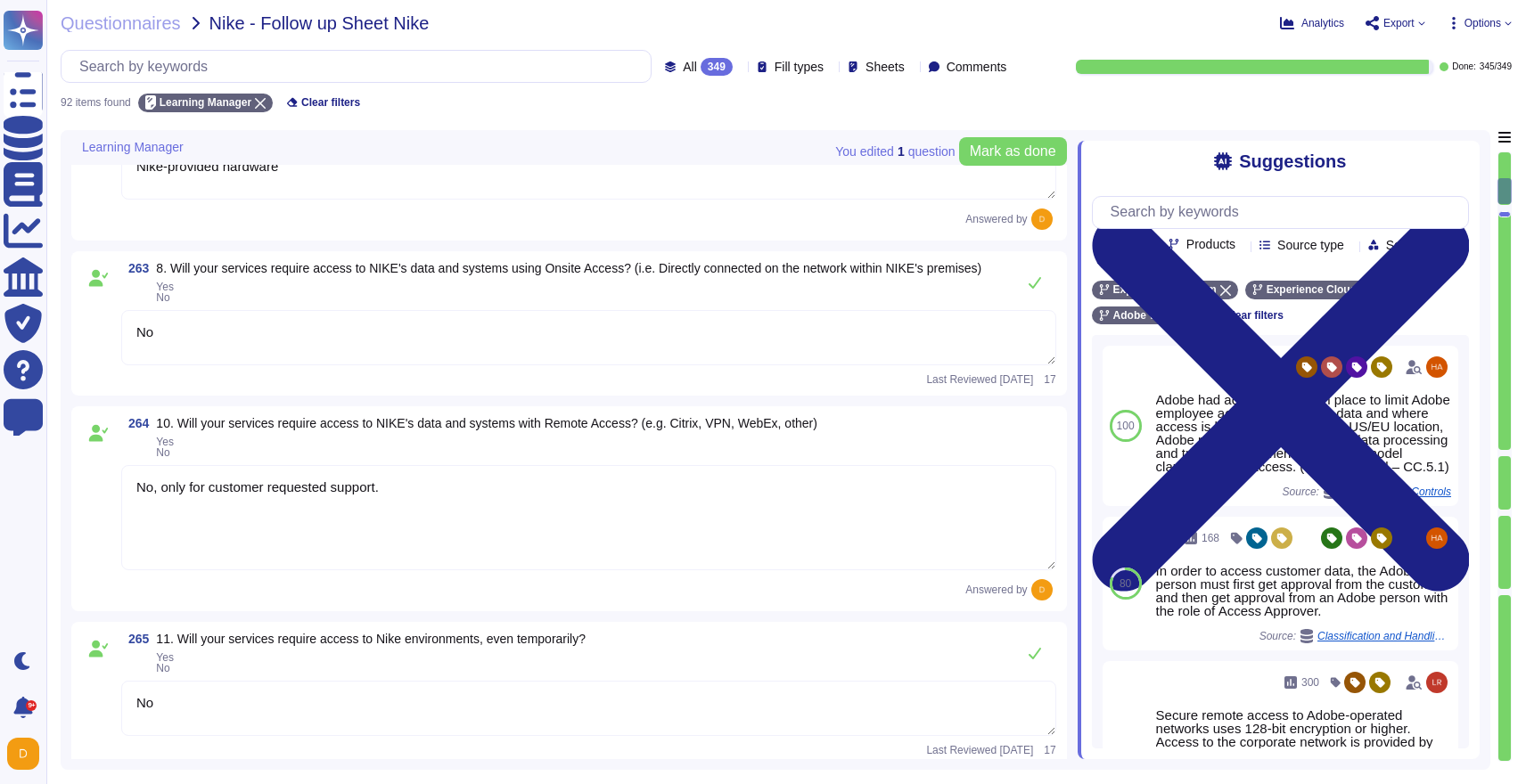
type textarea "Adobe Learning Manager is a learning management system (LMS) that allows organi…"
type textarea "Adobe has not experienced any losses or breaches in the last five years that re…"
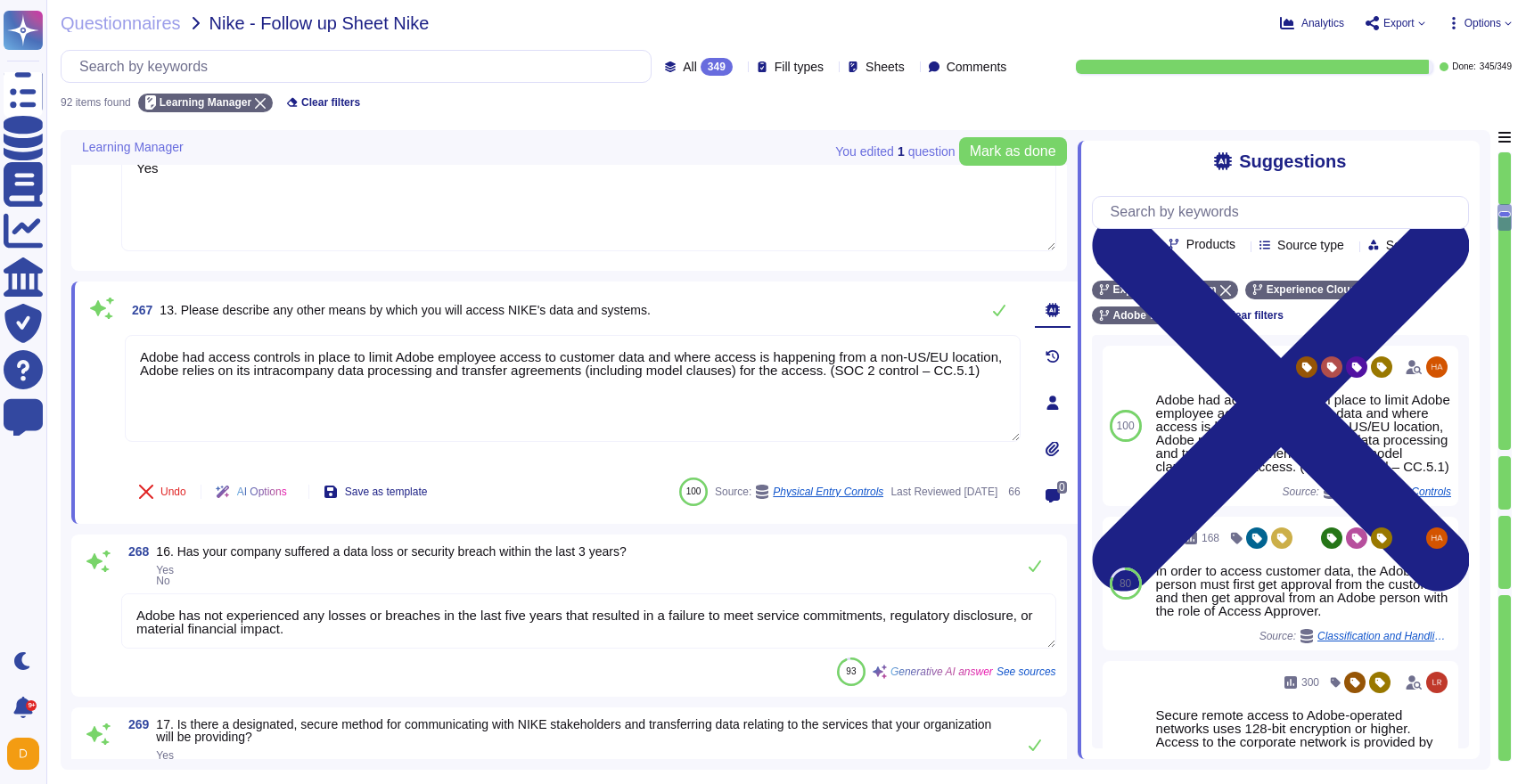
type textarea "Yes, all communication with the SaaS is conducted via HTTPS with TLS 1.2 or gre…"
type textarea "Adobe offers several APIs that enable clients to integrate Adobe services into …"
type textarea "Adobe offers several APIs to its clients, enabling them to integrate Adobe serv…"
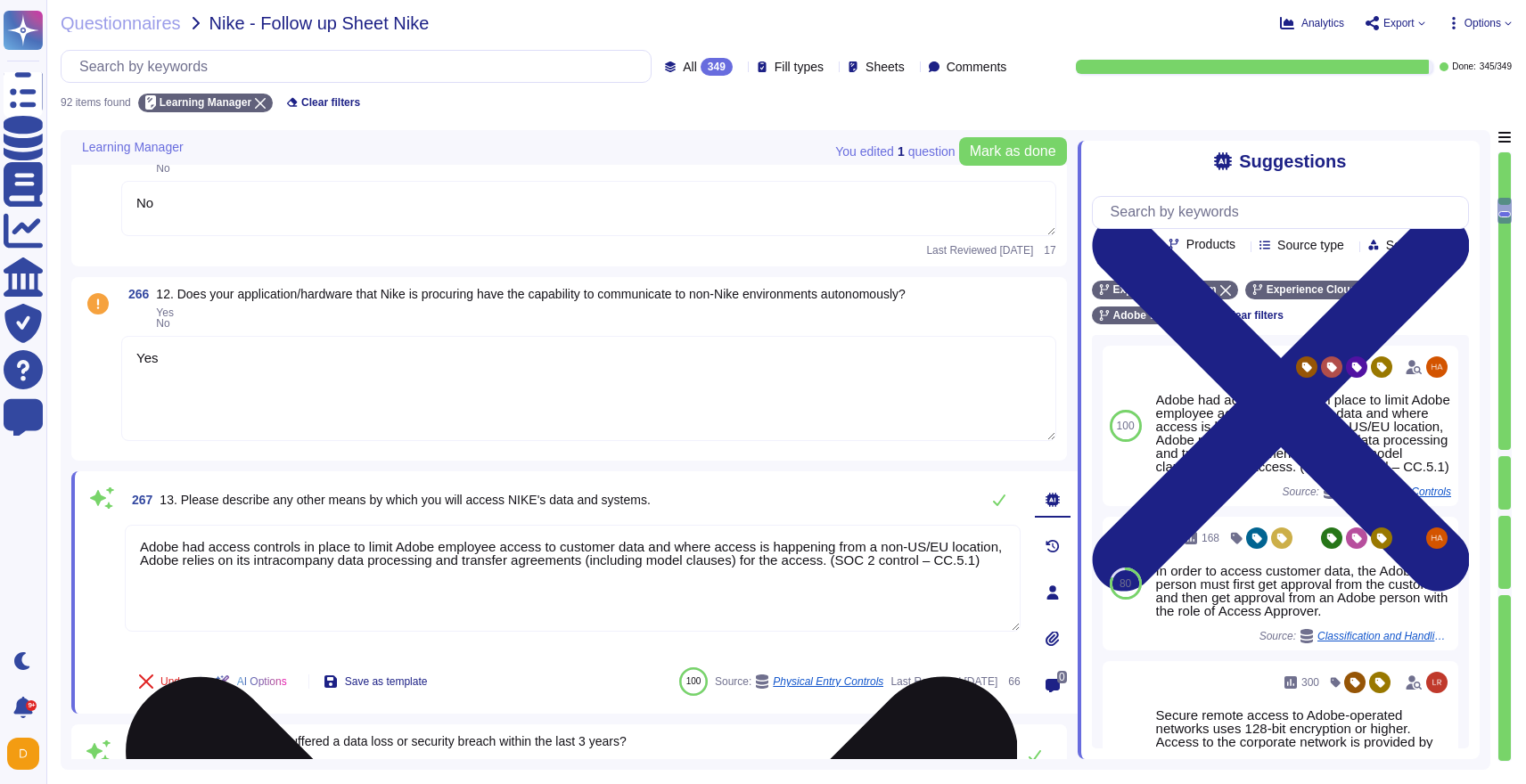
scroll to position [1393, 0]
type textarea "No"
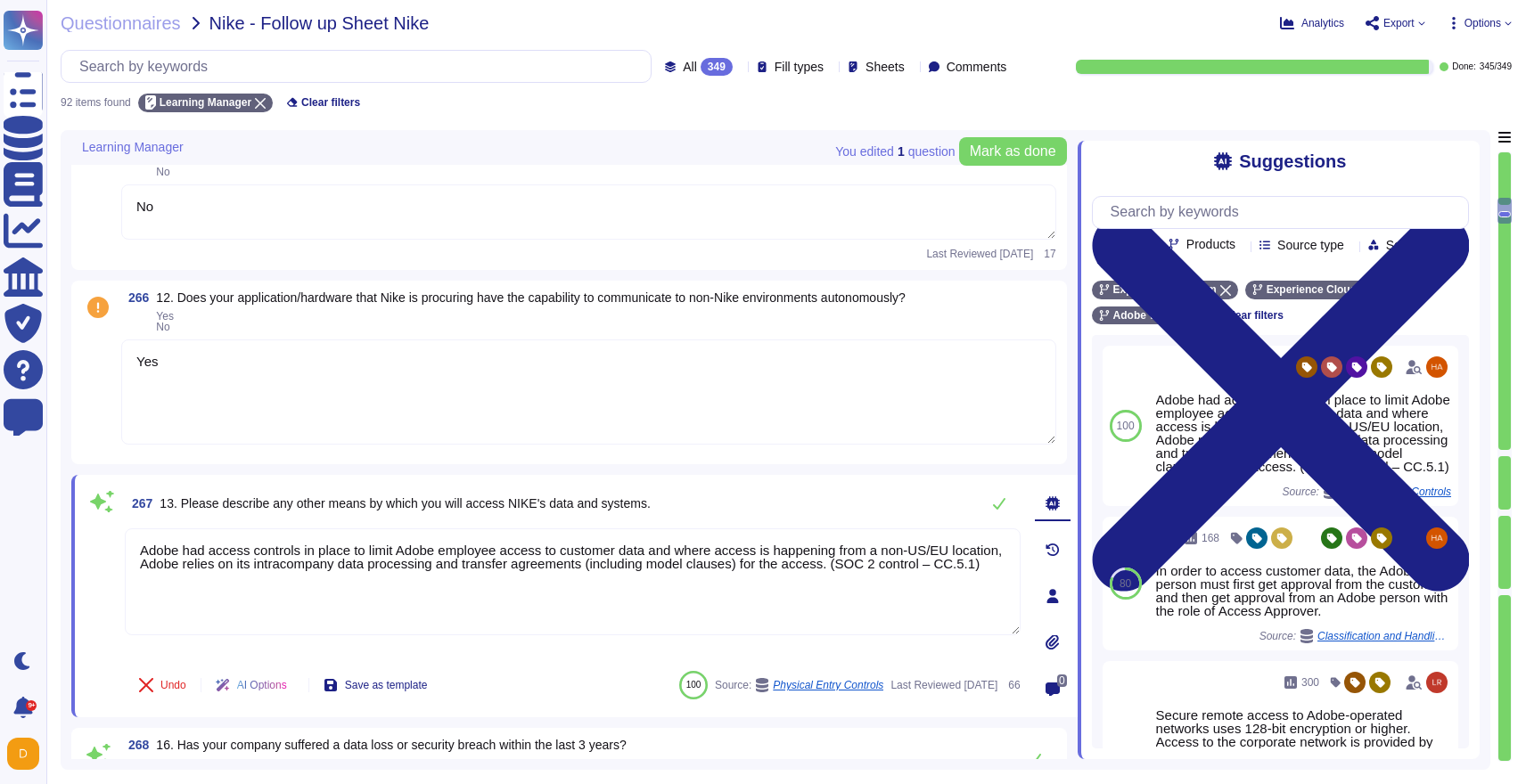
click at [166, 414] on textarea "Yes" at bounding box center [588, 392] width 935 height 105
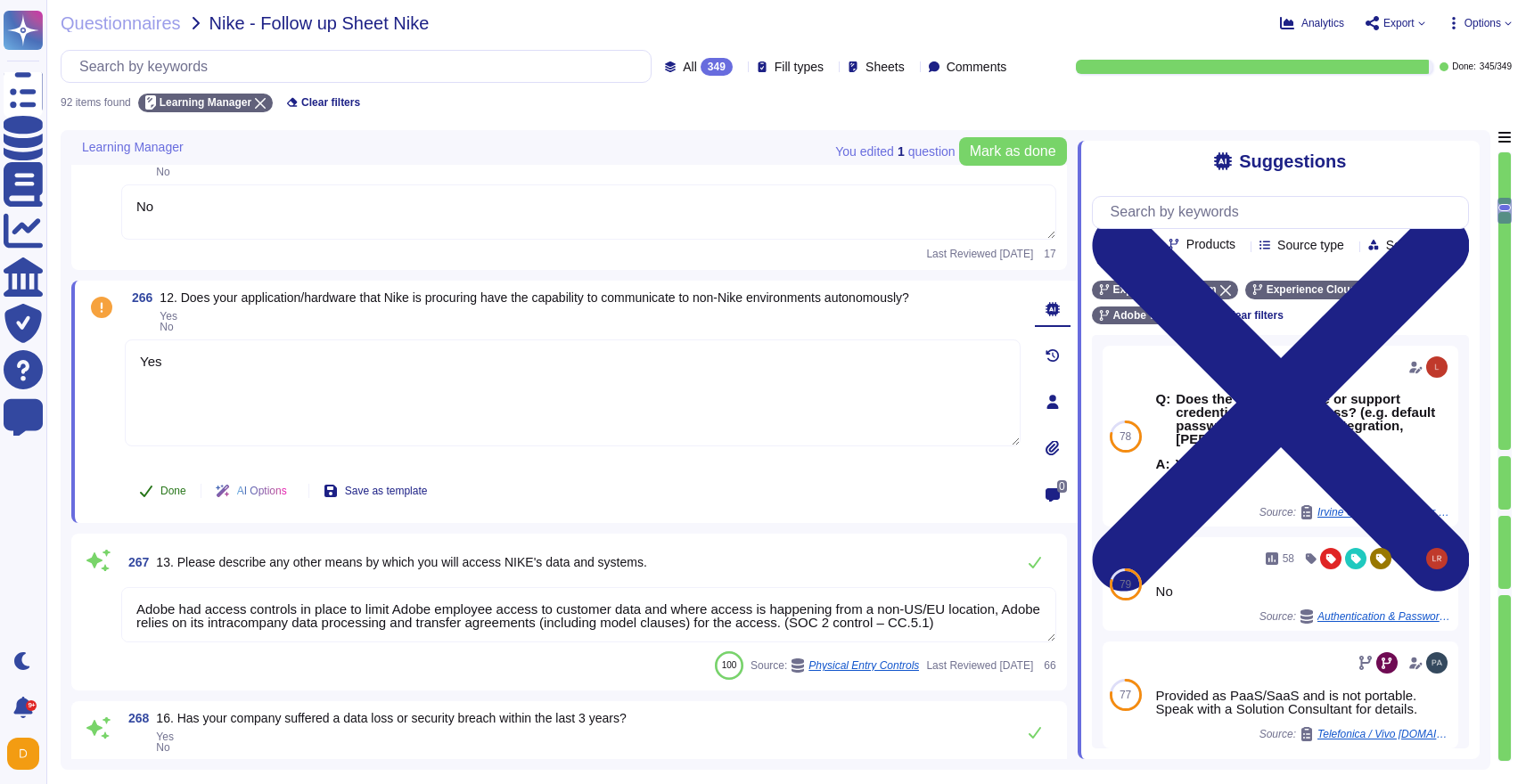
click at [153, 488] on button "Done" at bounding box center [162, 492] width 75 height 36
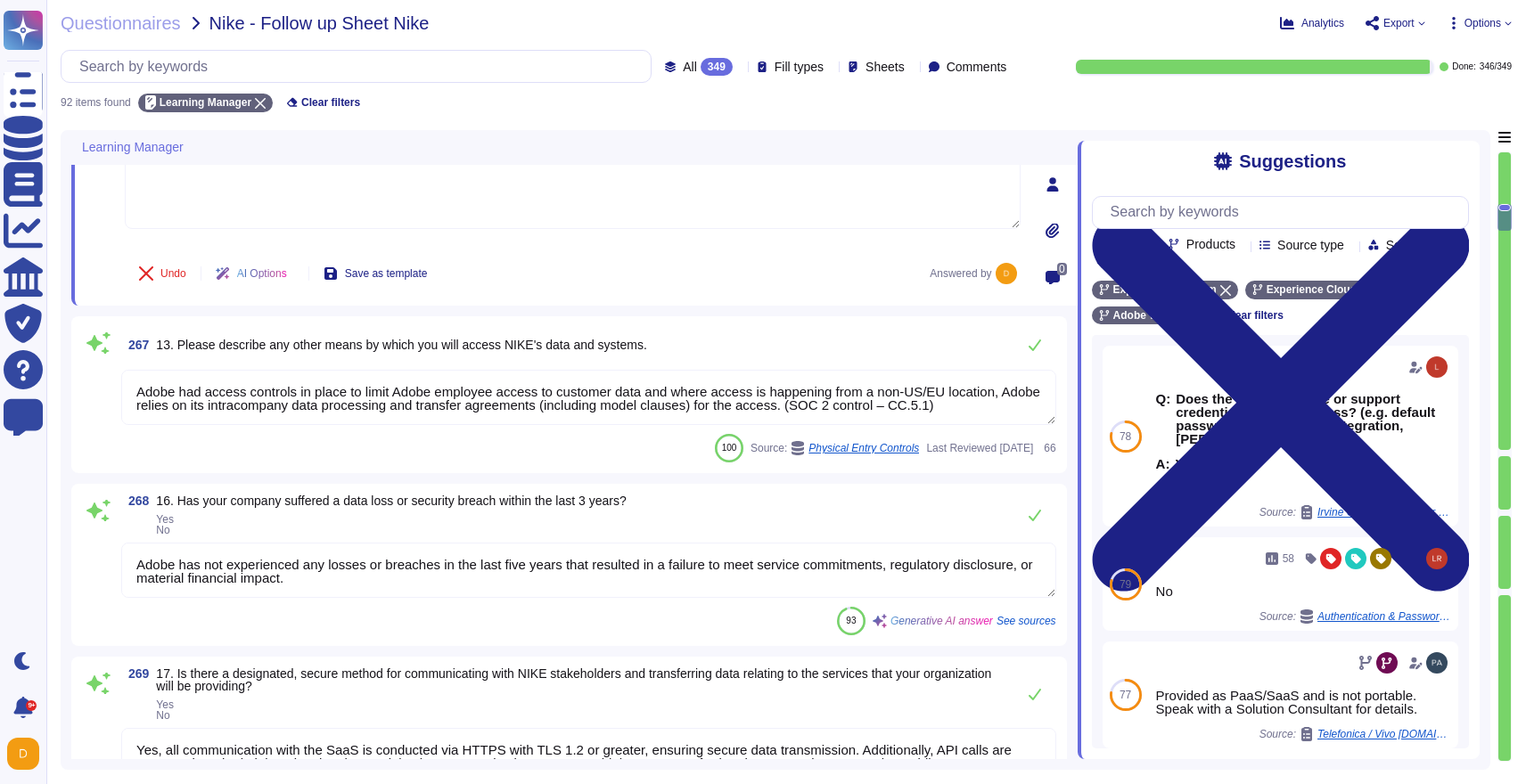
type textarea "Adobe offers several APIs to its clients, enabling them to integrate Adobe serv…"
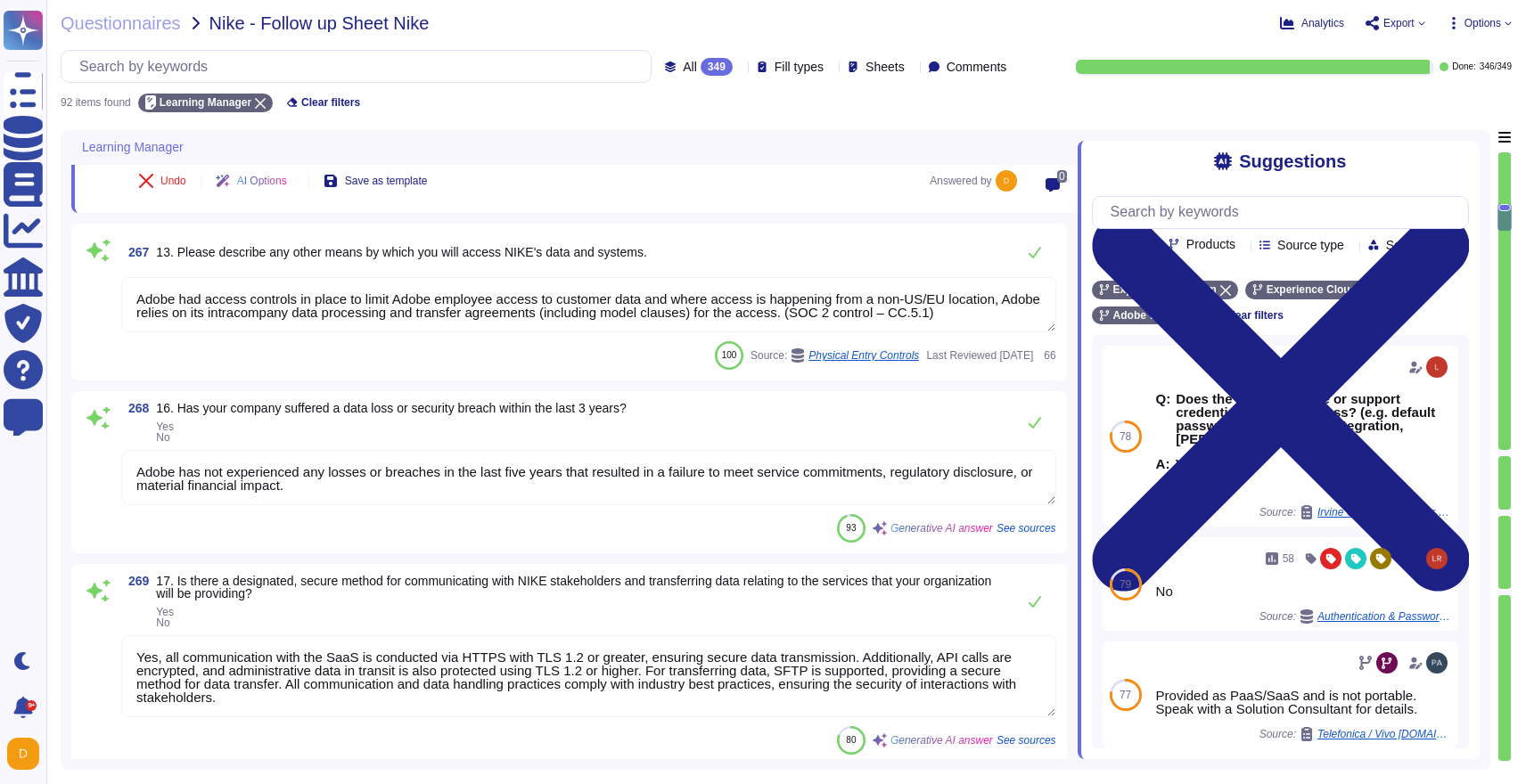
type textarea "Clients are provided with the ability to specify the geographic location for th…"
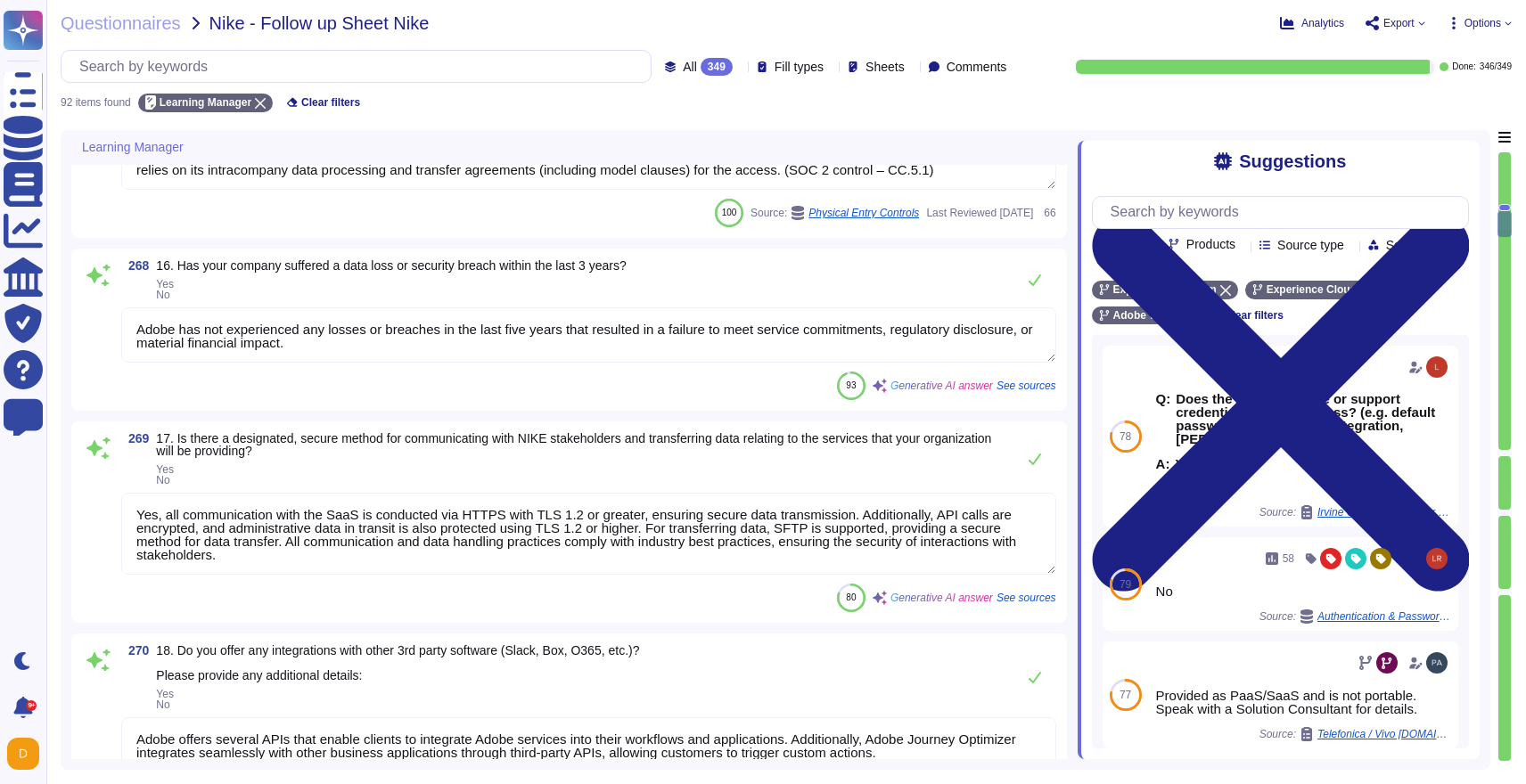
scroll to position [1882, 0]
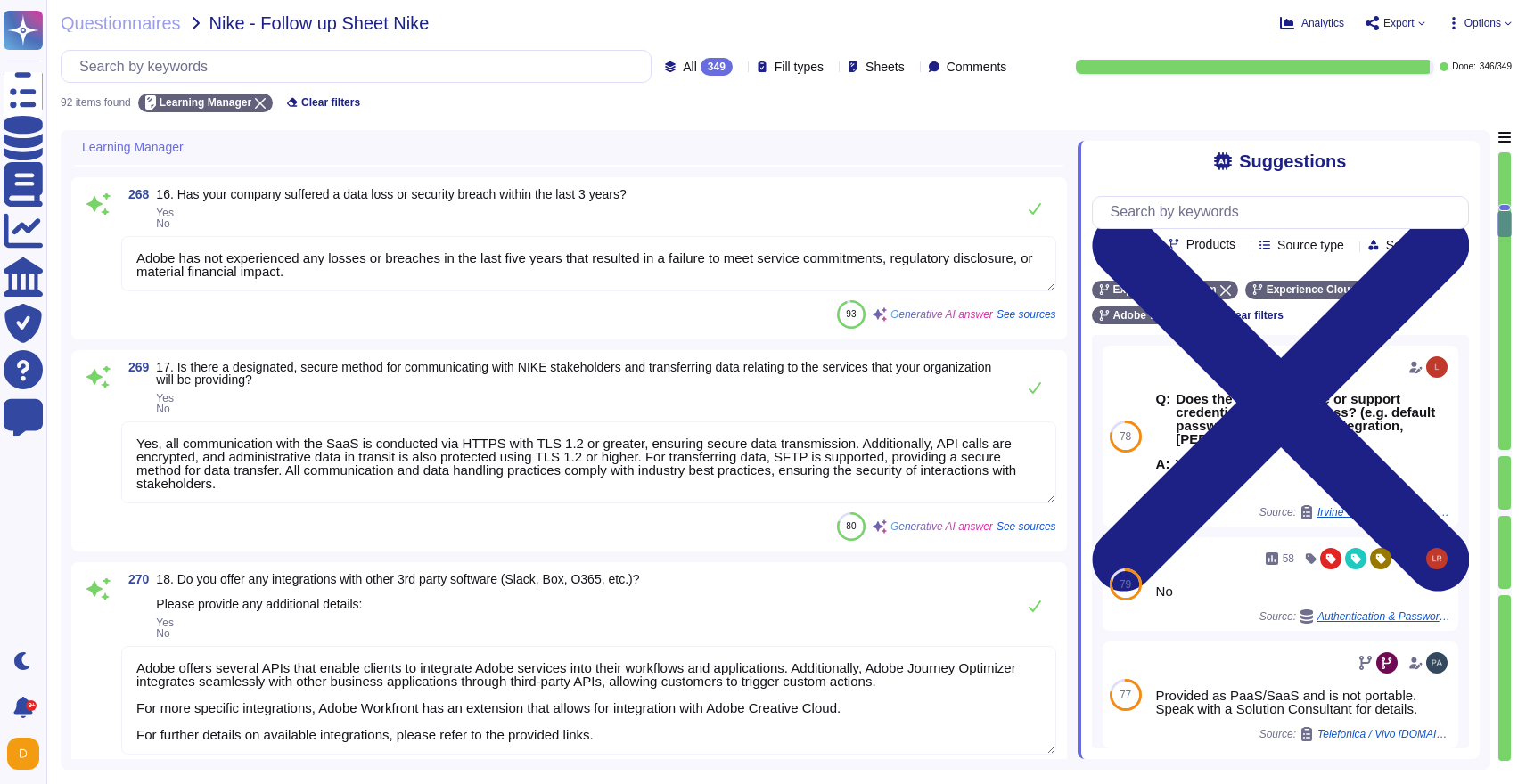
type textarea "IoT devices are not in scope for the service offering"
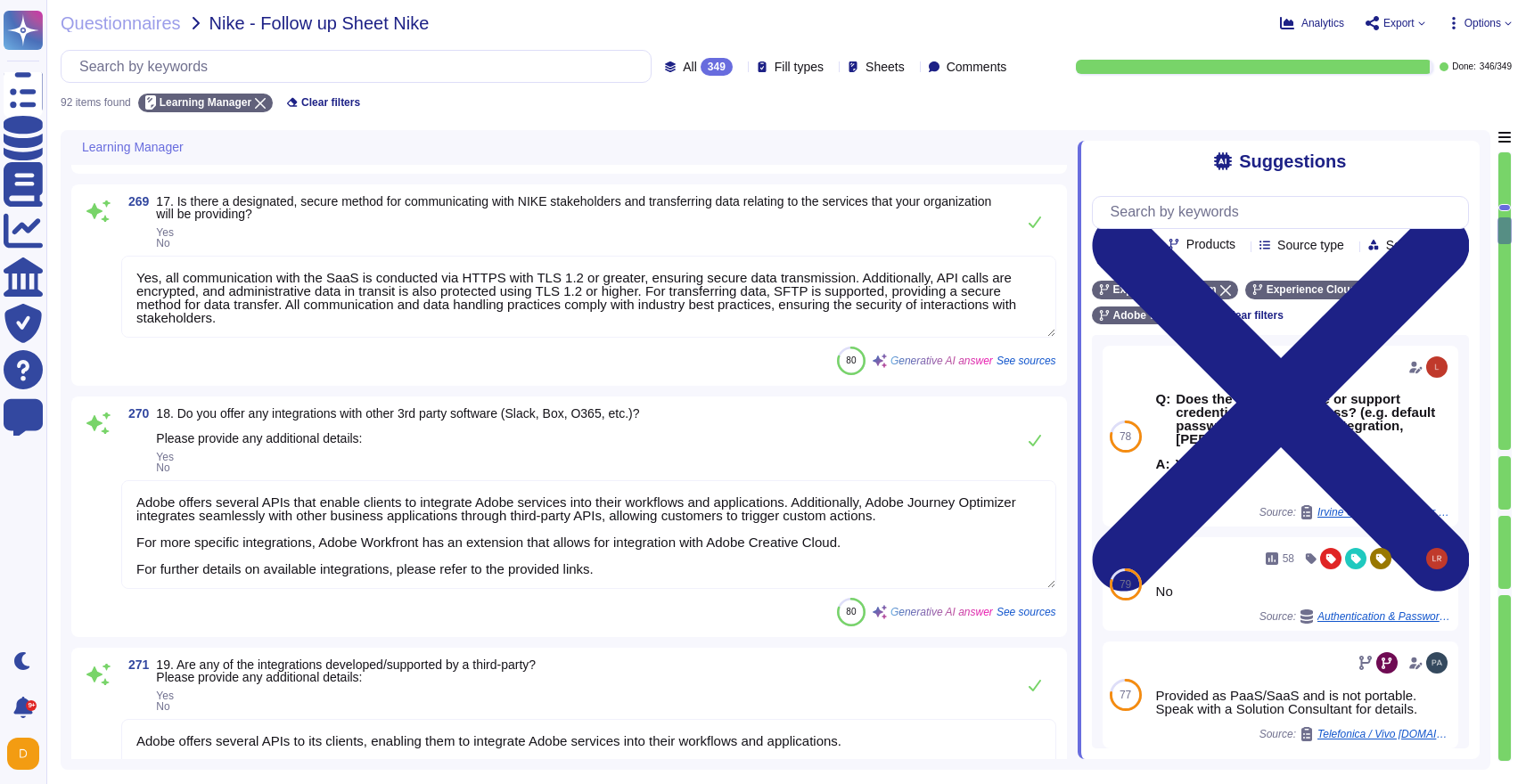
type textarea "Yes, vendor default passwords are removed, disabled, or changed prior to placin…"
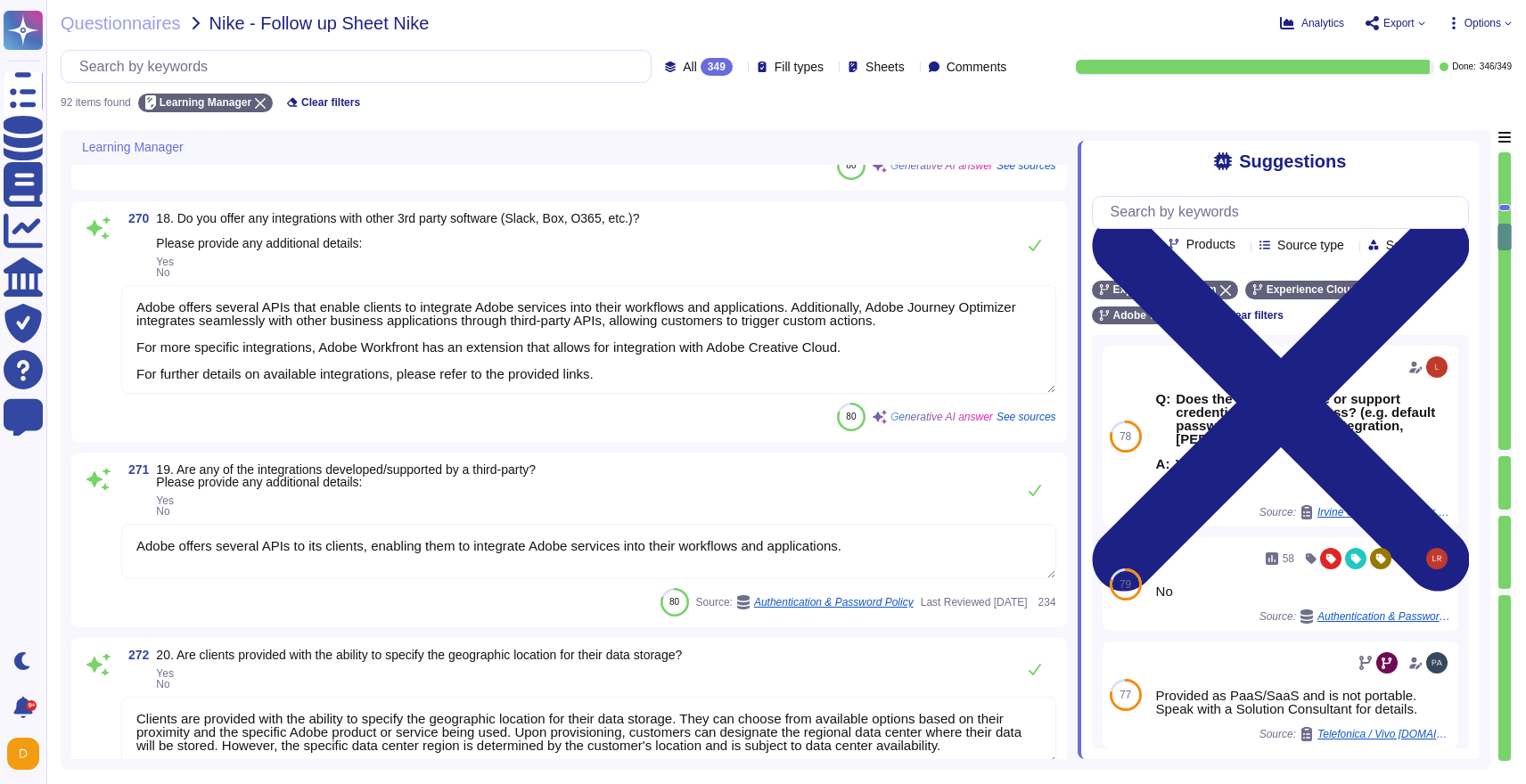
type textarea "File integrity monitoring is performed on files to ensure proper transfer and s…"
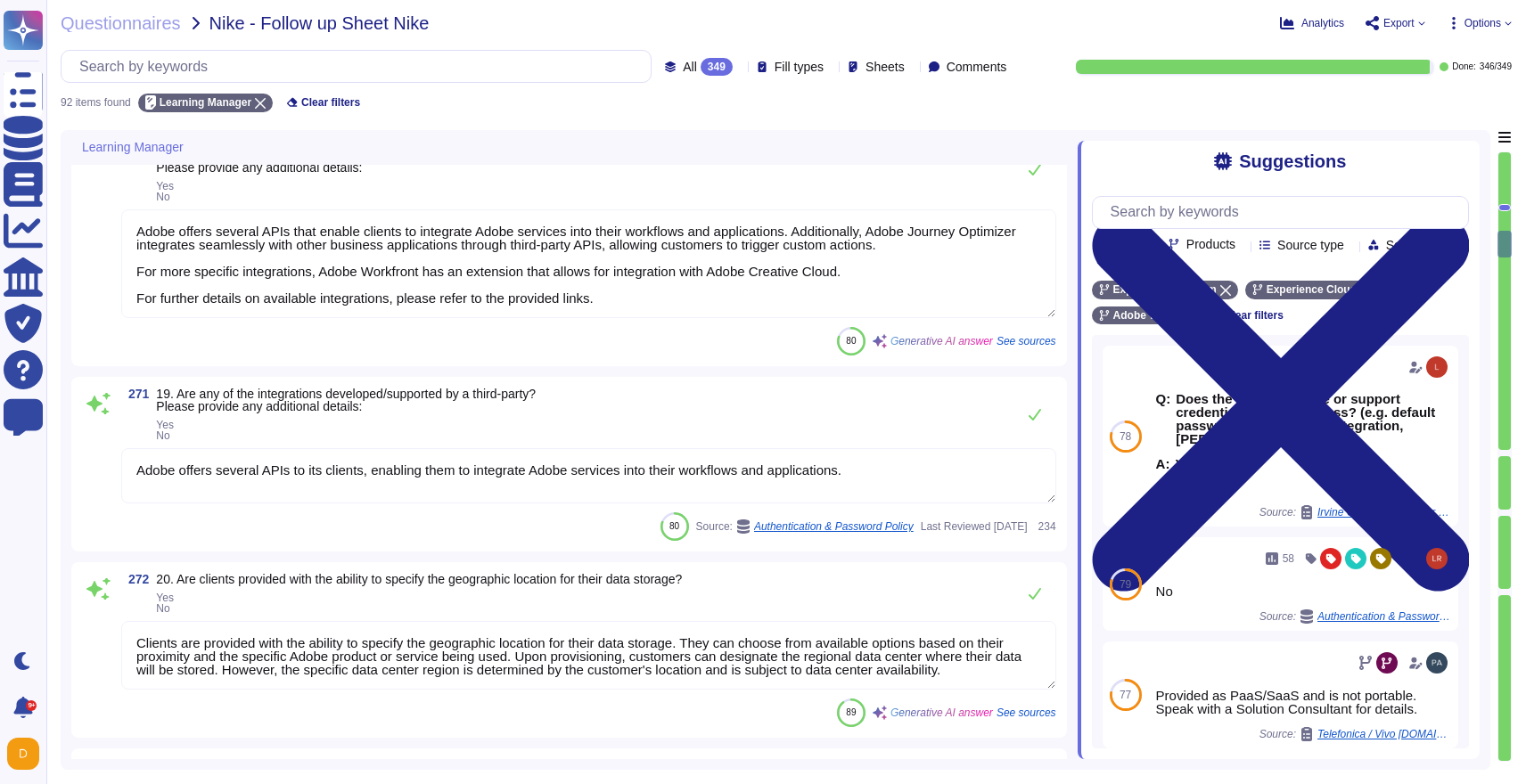
scroll to position [2326, 0]
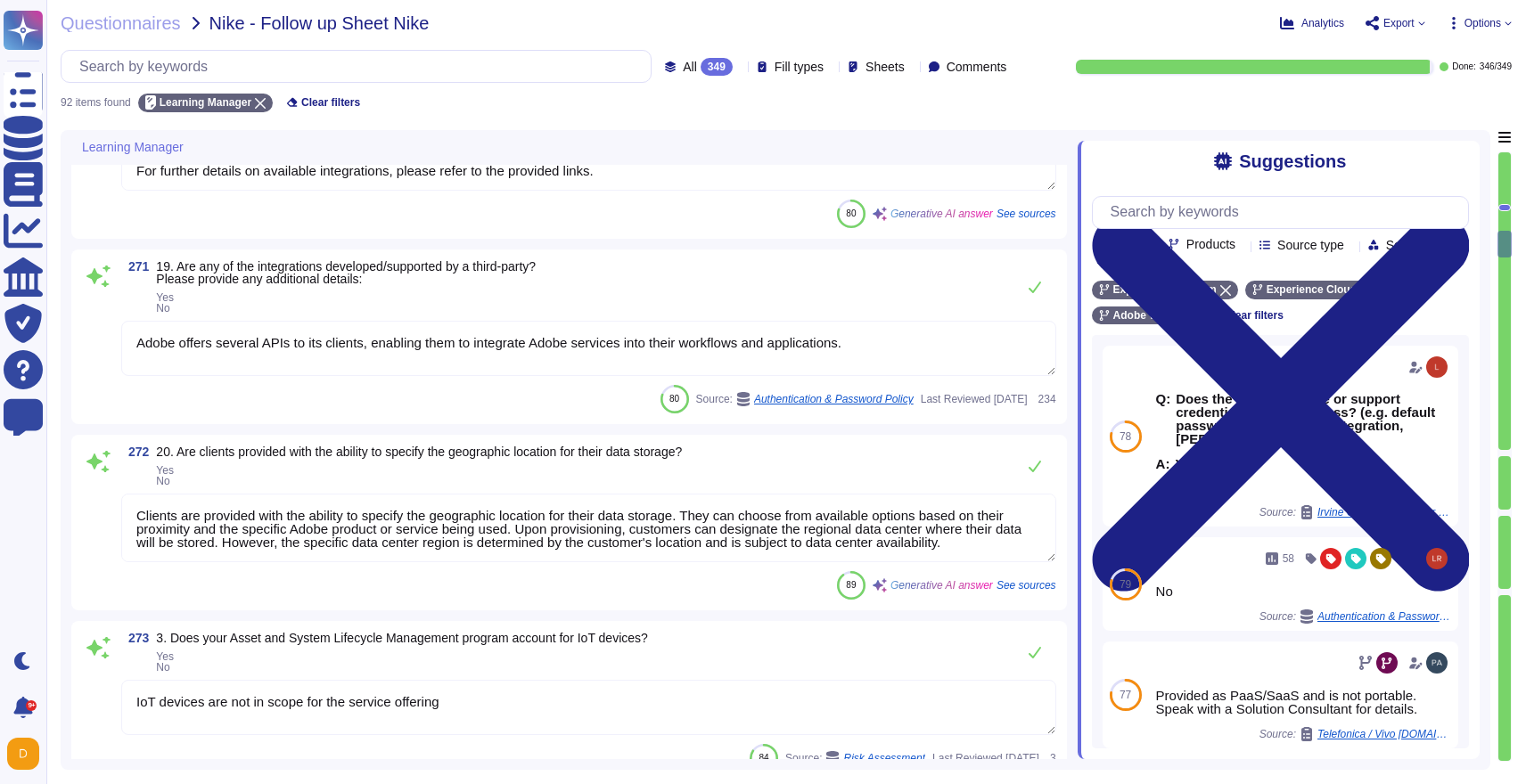
type textarea "Yes, Adobe has a defined process for asset collection from offboarding employee…"
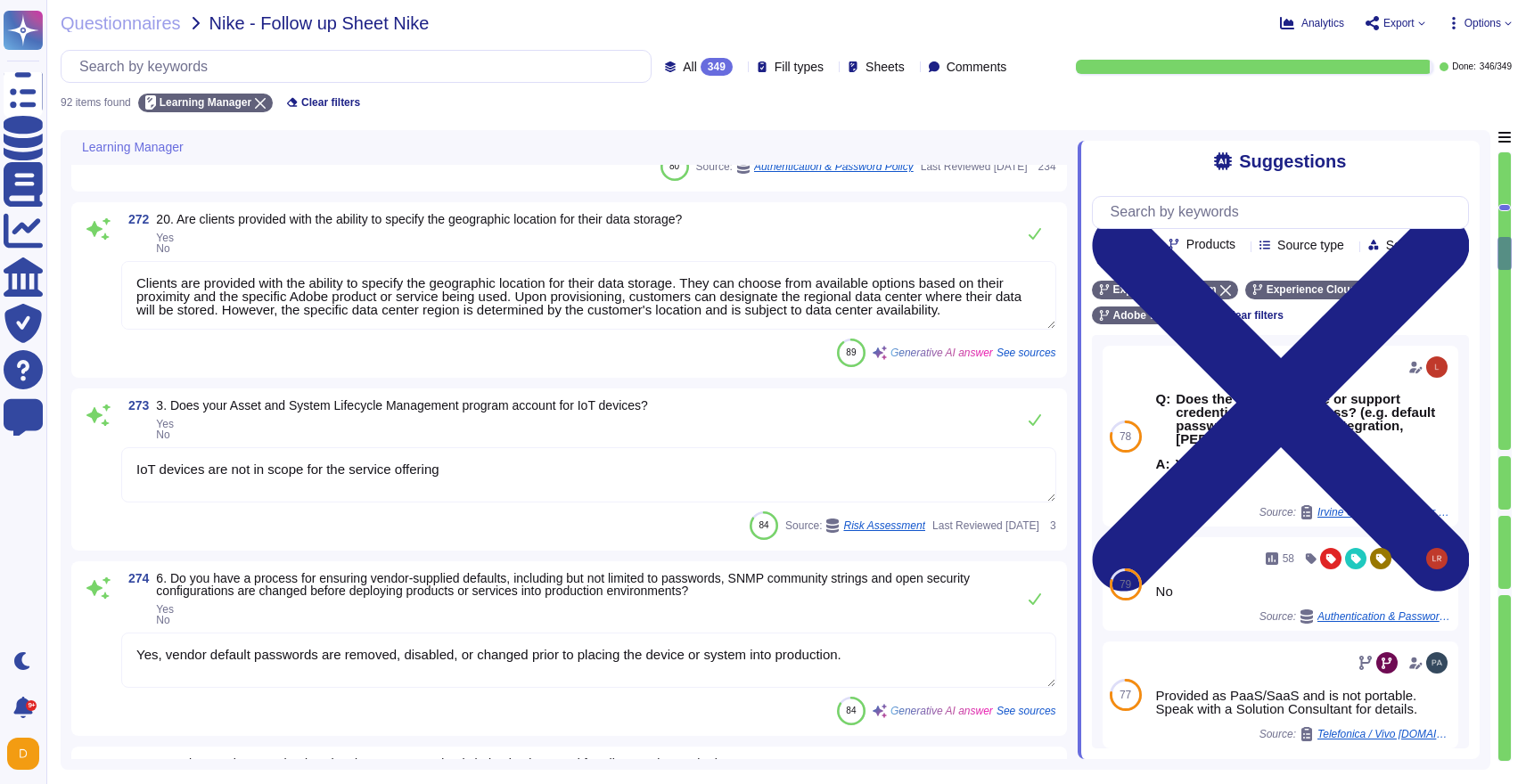
type textarea "Hypervisor is controlled by the hosting provider."
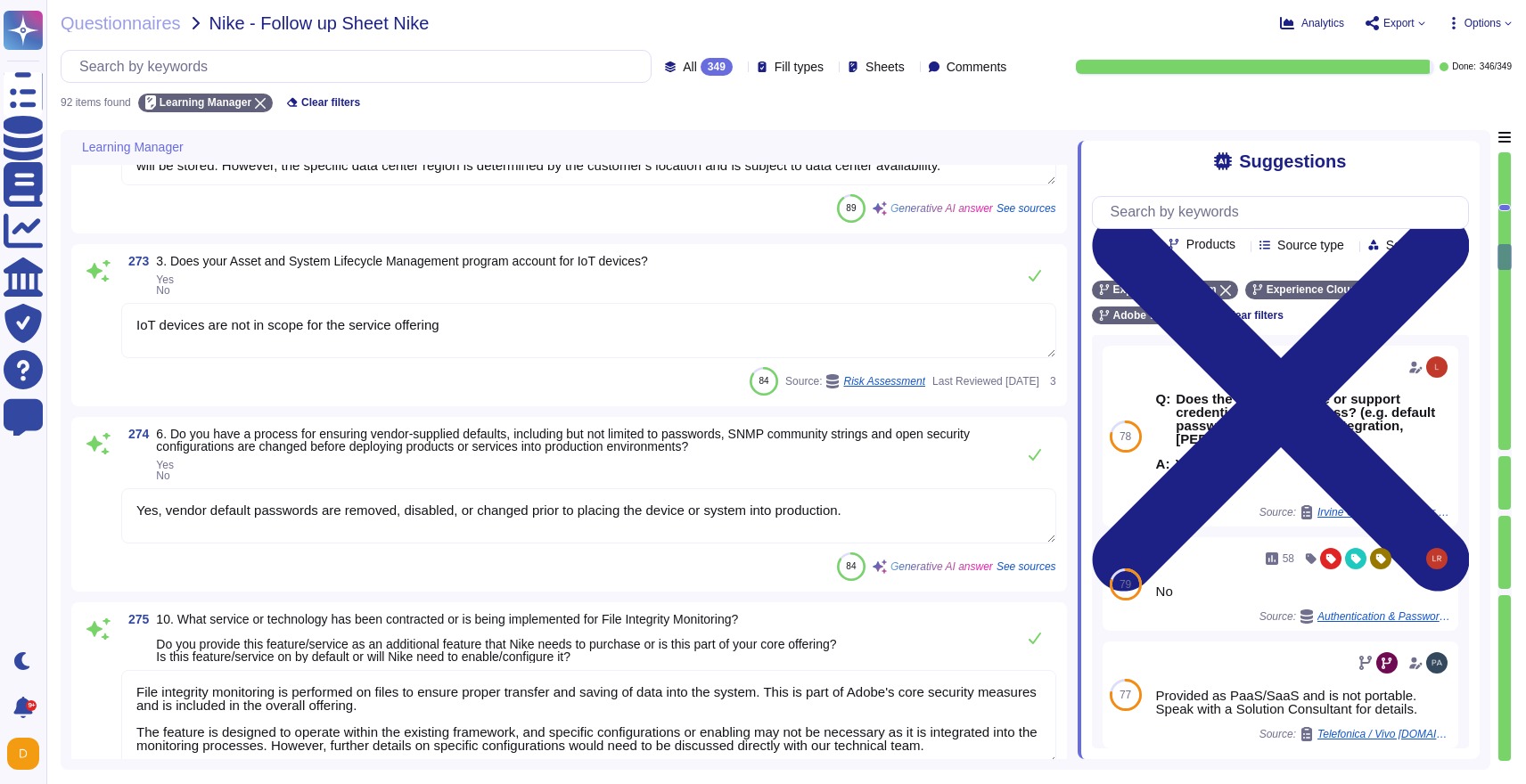
type textarea "- Adobe uses Docker as part of its containerization strategy, allowing develope…"
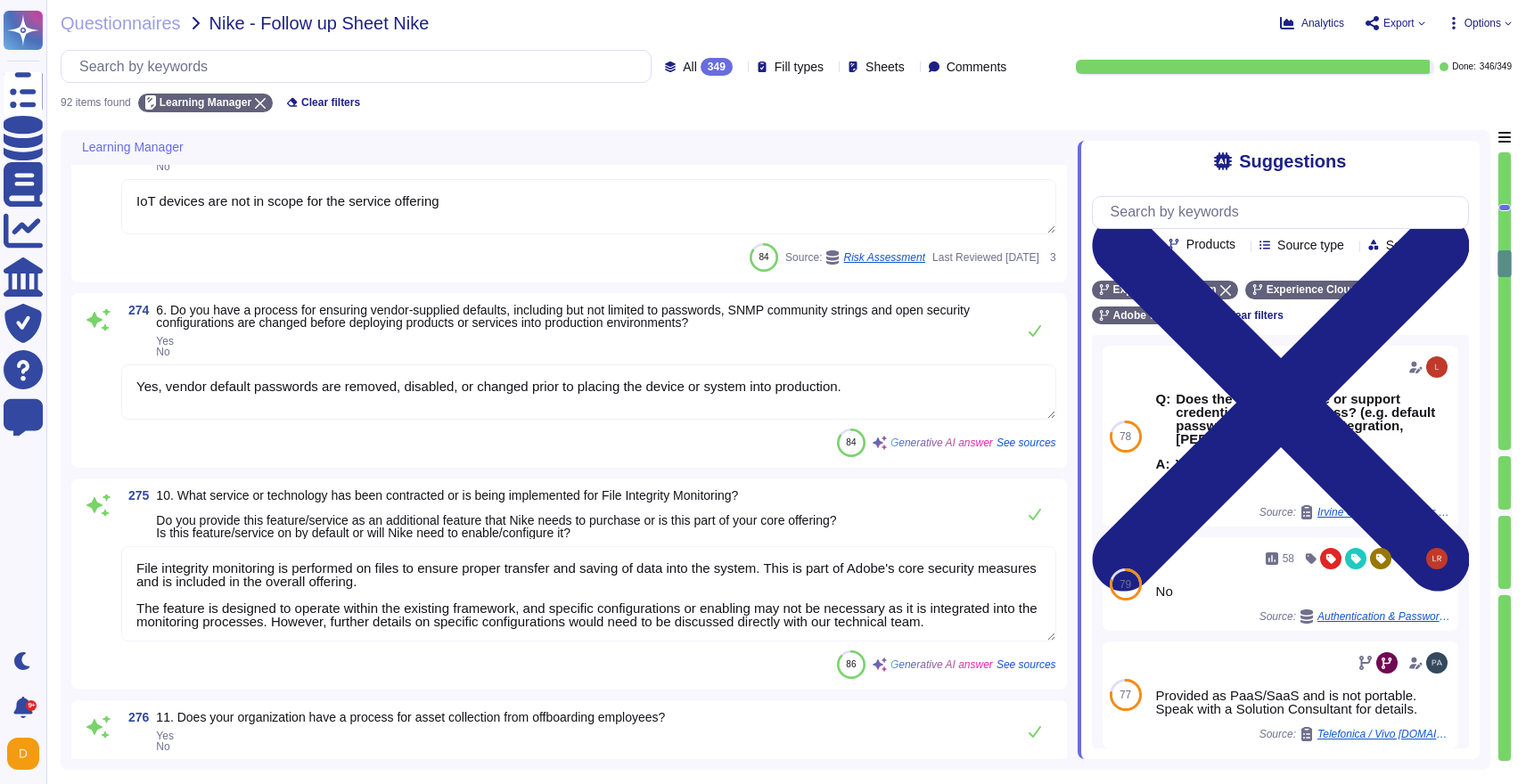
scroll to position [2920, 0]
click at [329, 415] on textarea "Yes, vendor default passwords are removed, disabled, or changed prior to placin…" at bounding box center [588, 391] width 935 height 56
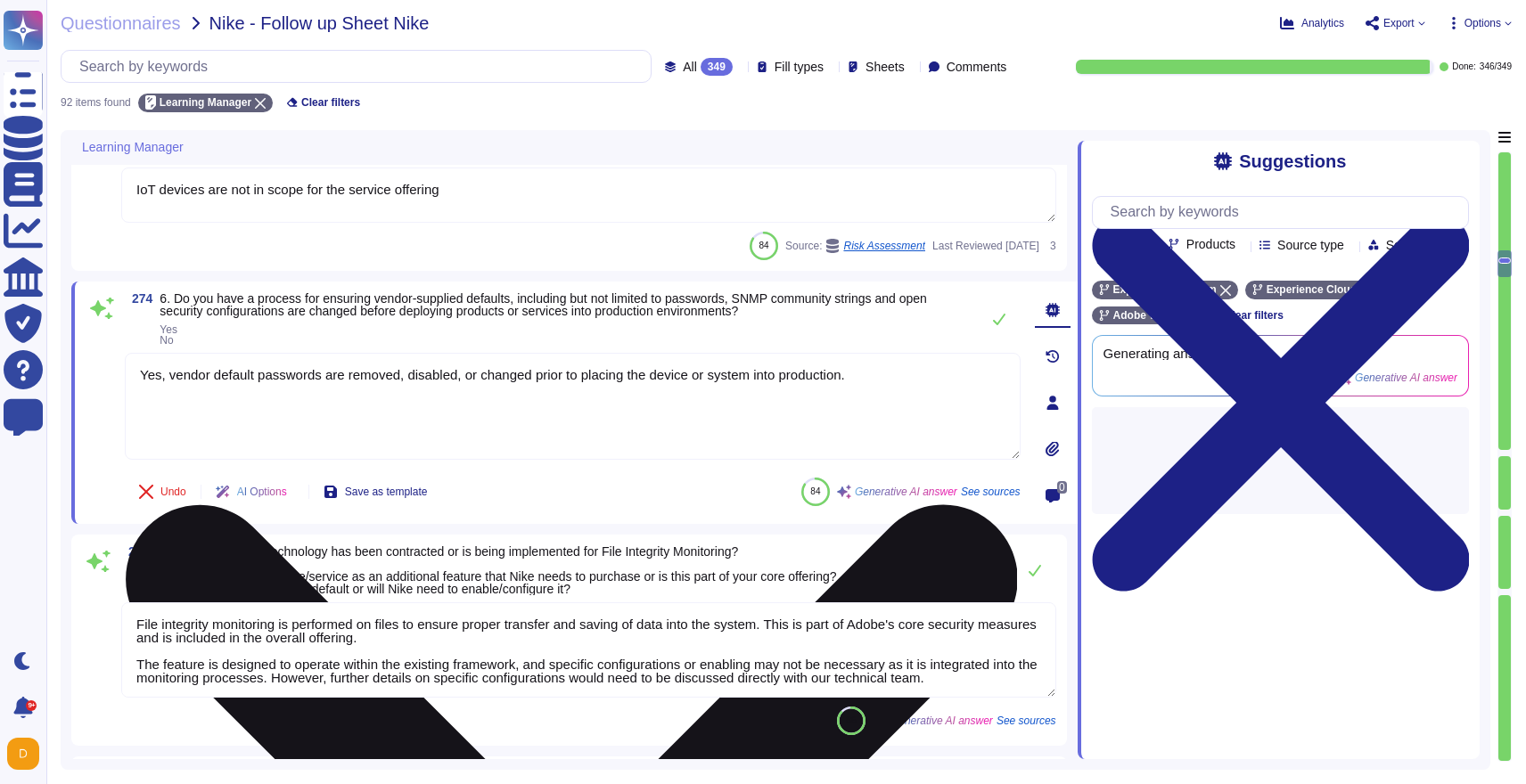
type textarea "- Adobe uses Docker as part of its containerization strategy, allowing develope…"
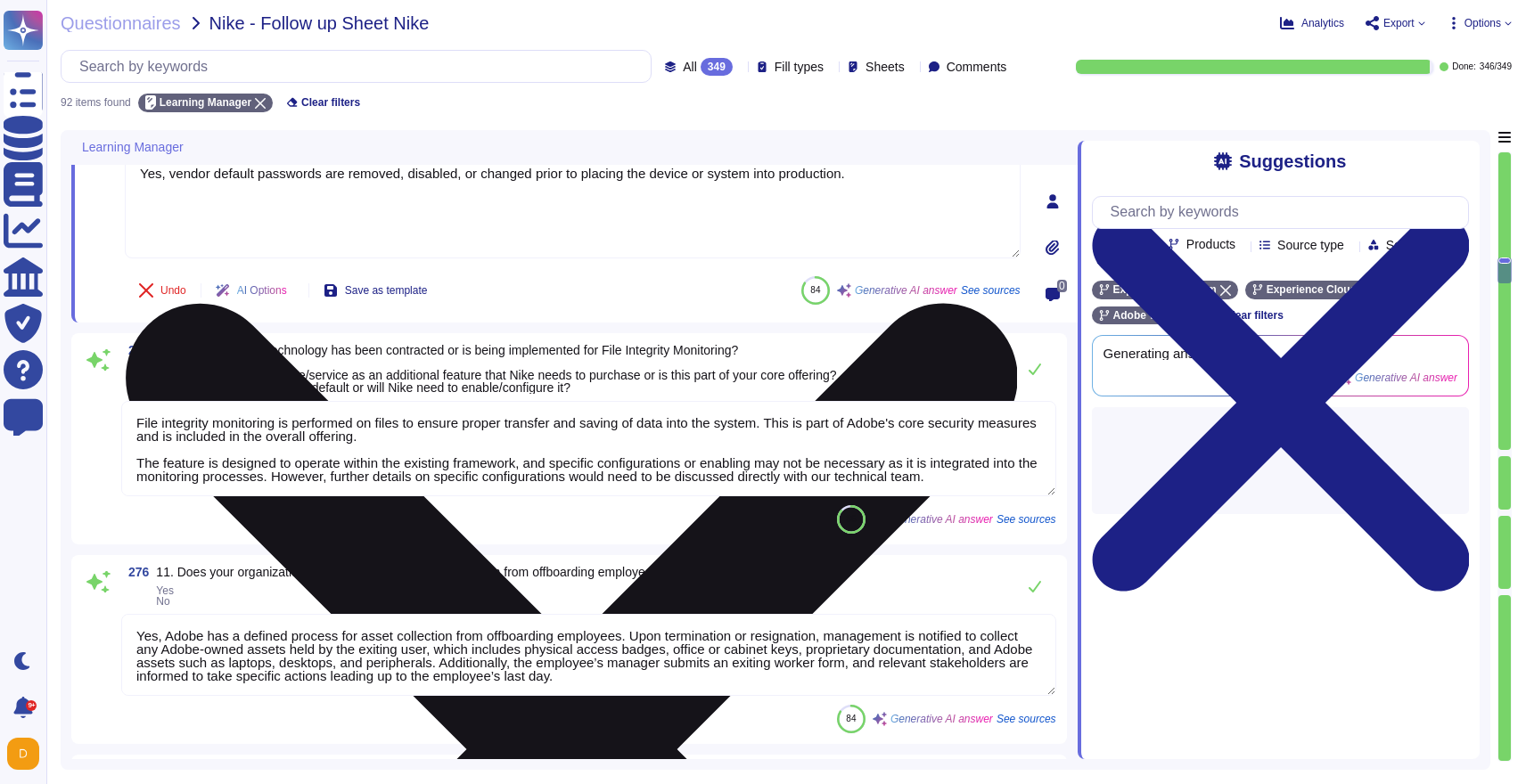
scroll to position [2, 0]
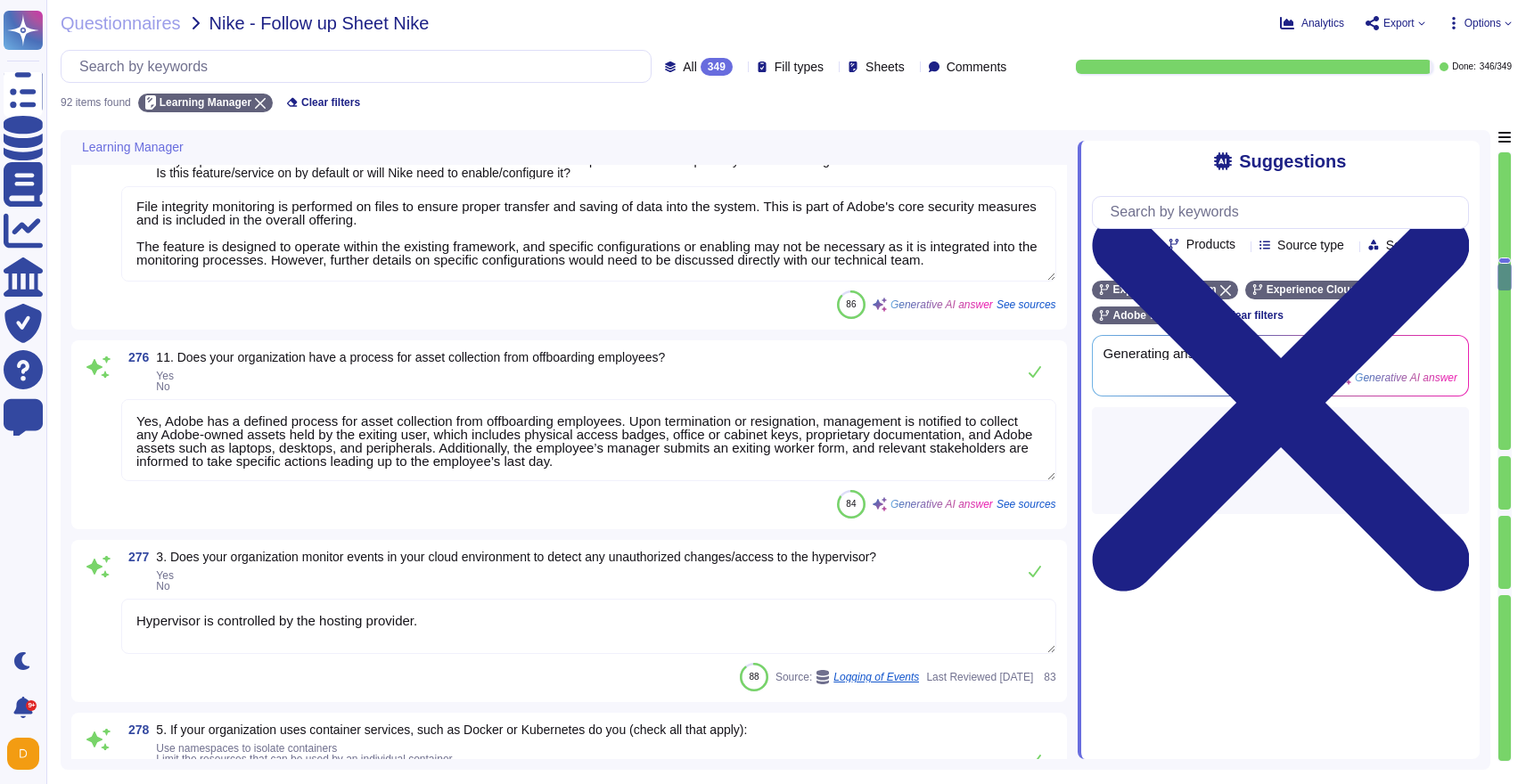
type textarea "Third parties do not have logical access to client Scoped Data. They do not mai…"
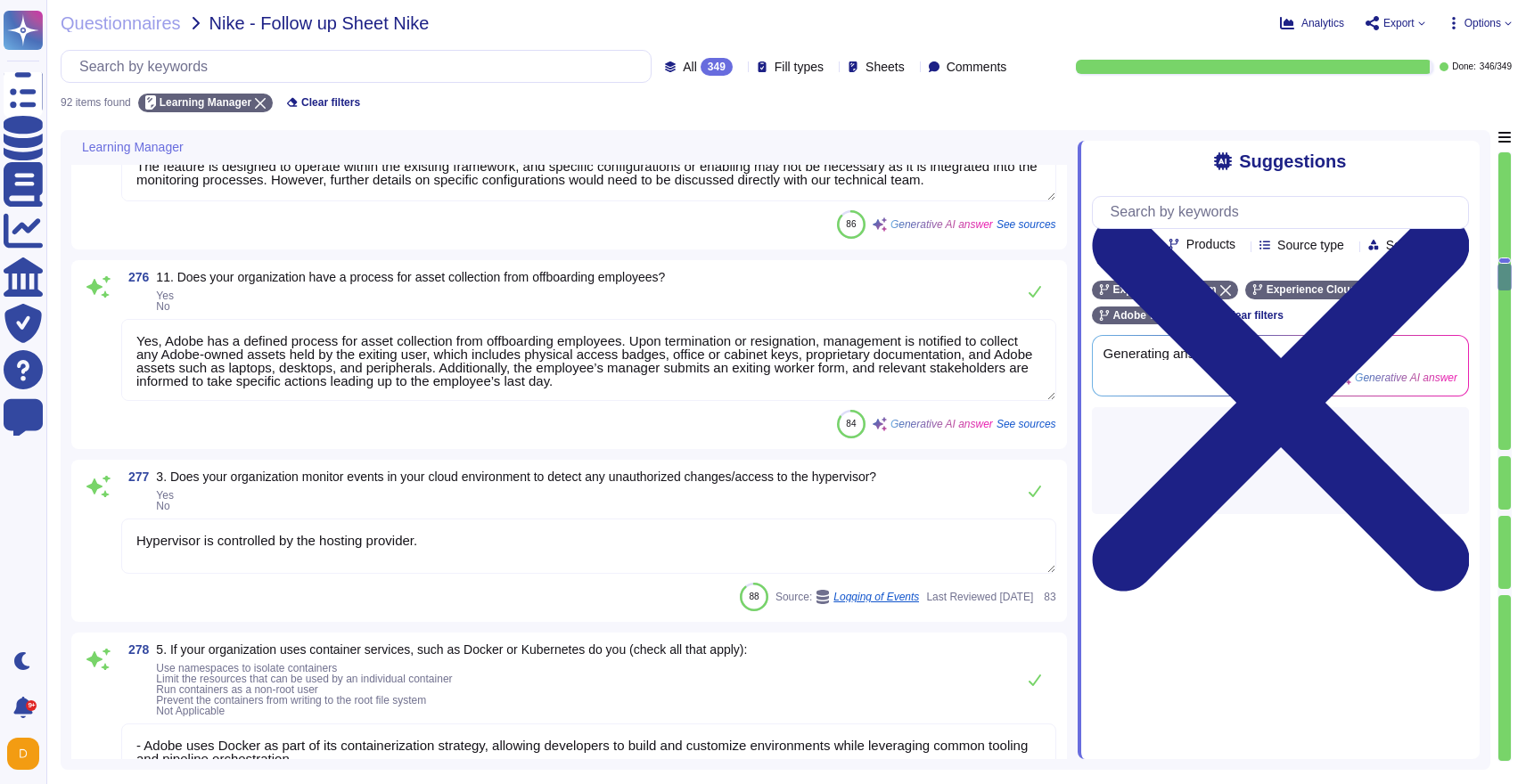
scroll to position [3421, 0]
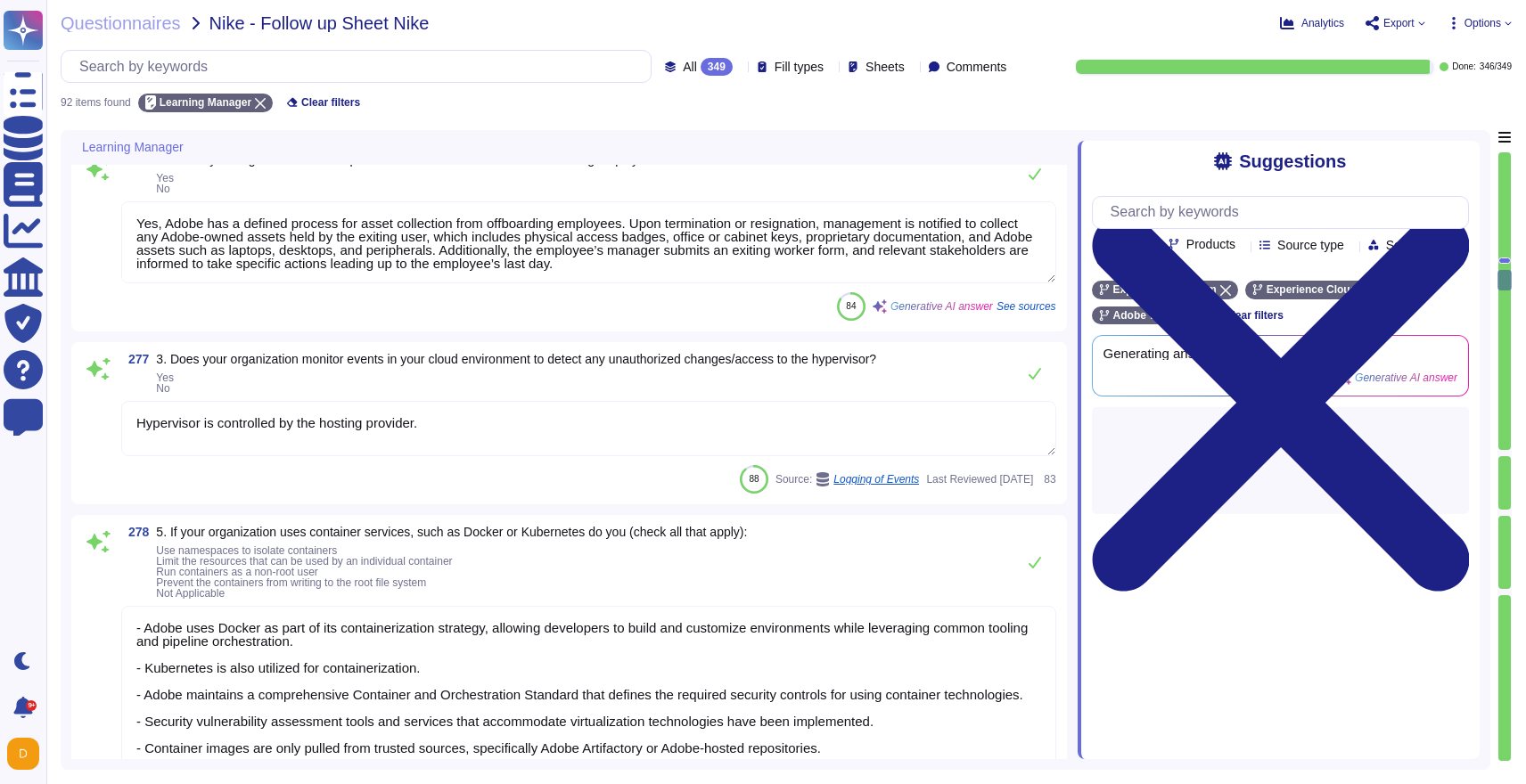
type textarea "There have been no losses or breaches experienced by Adobe in the last five yea…"
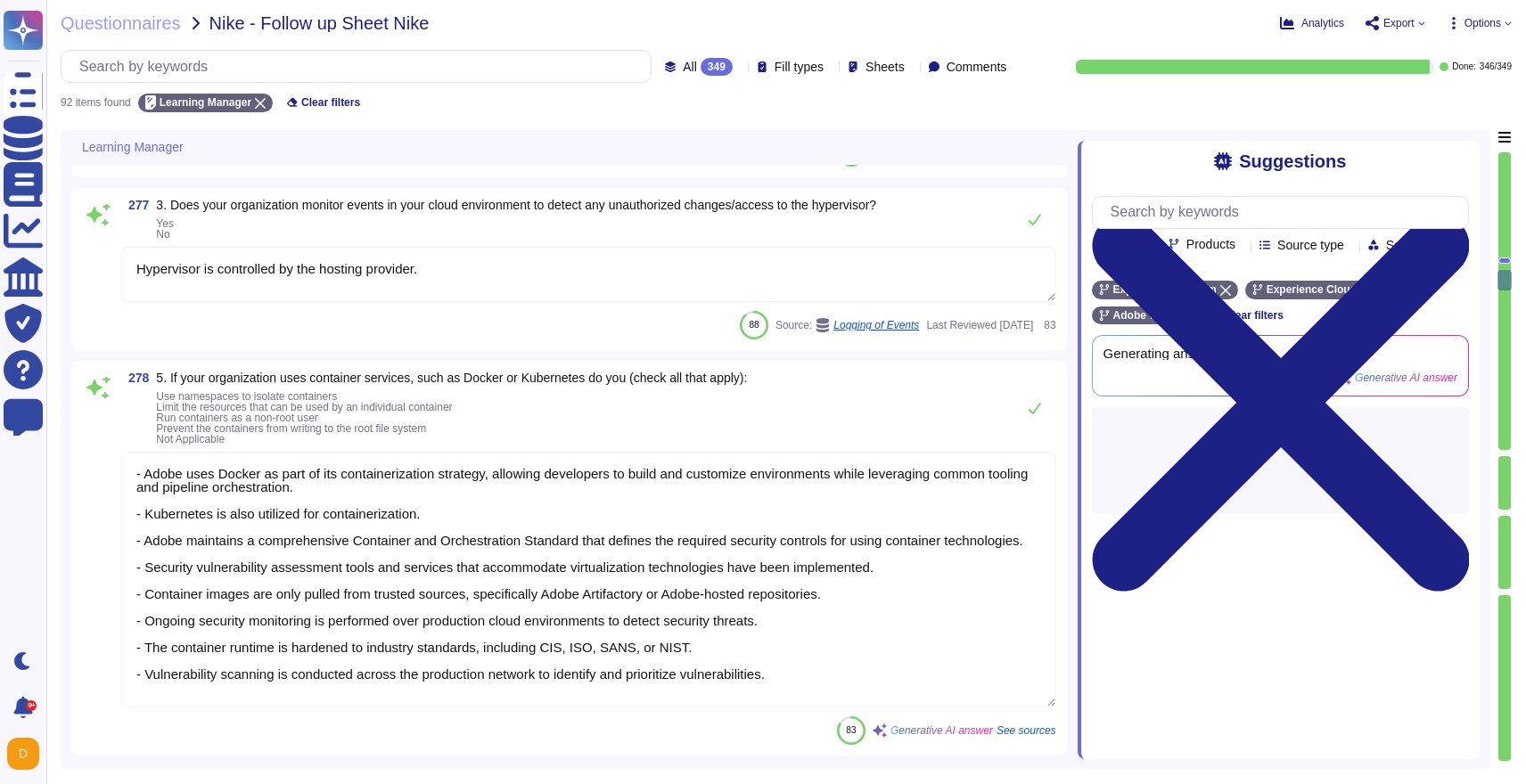
type textarea "Adobe implements a comprehensive data governance program that includes the iden…"
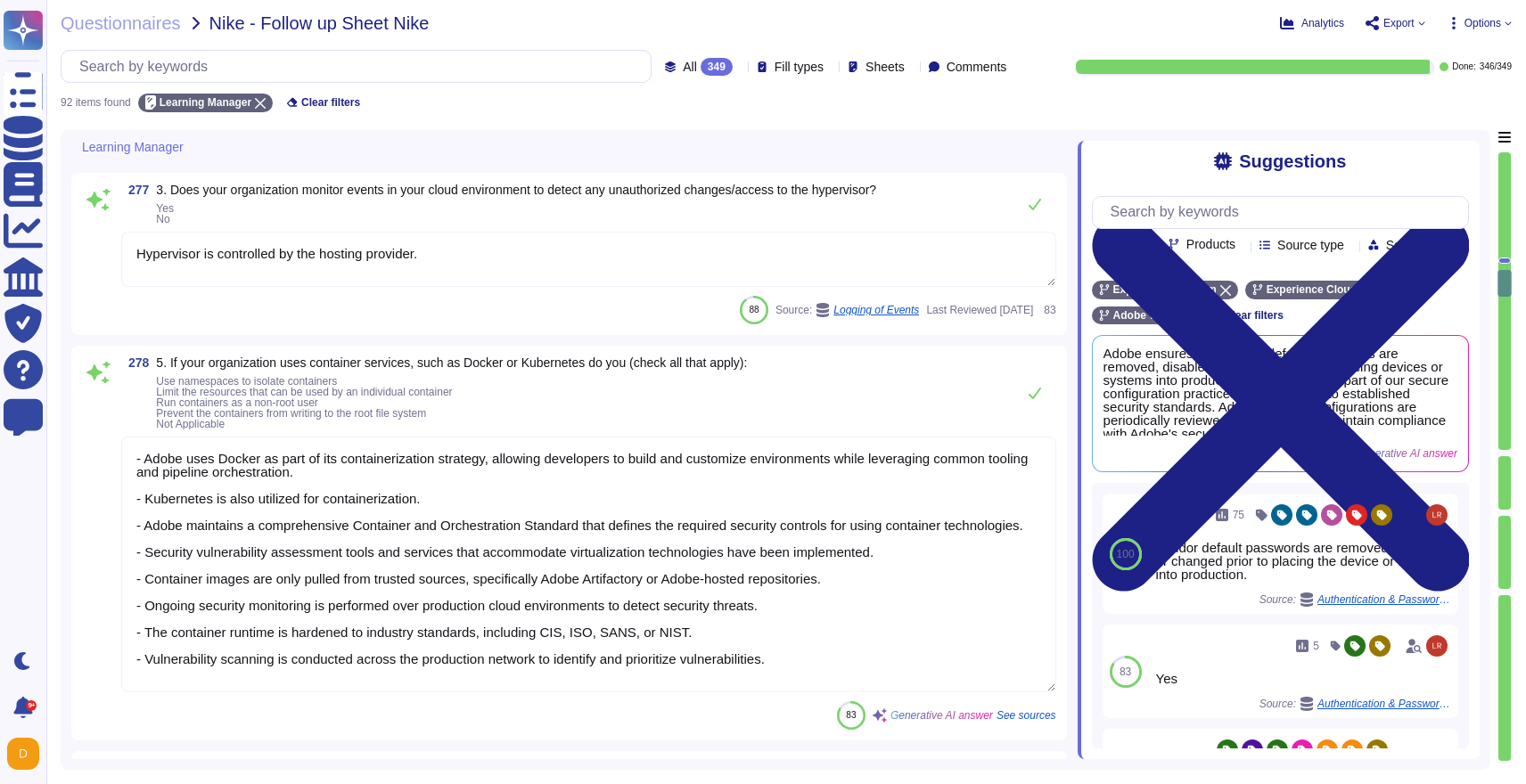
drag, startPoint x: 864, startPoint y: 657, endPoint x: 149, endPoint y: 456, distance: 742.7
click at [149, 456] on textarea "- Adobe uses Docker as part of its containerization strategy, allowing develope…" at bounding box center [588, 564] width 935 height 256
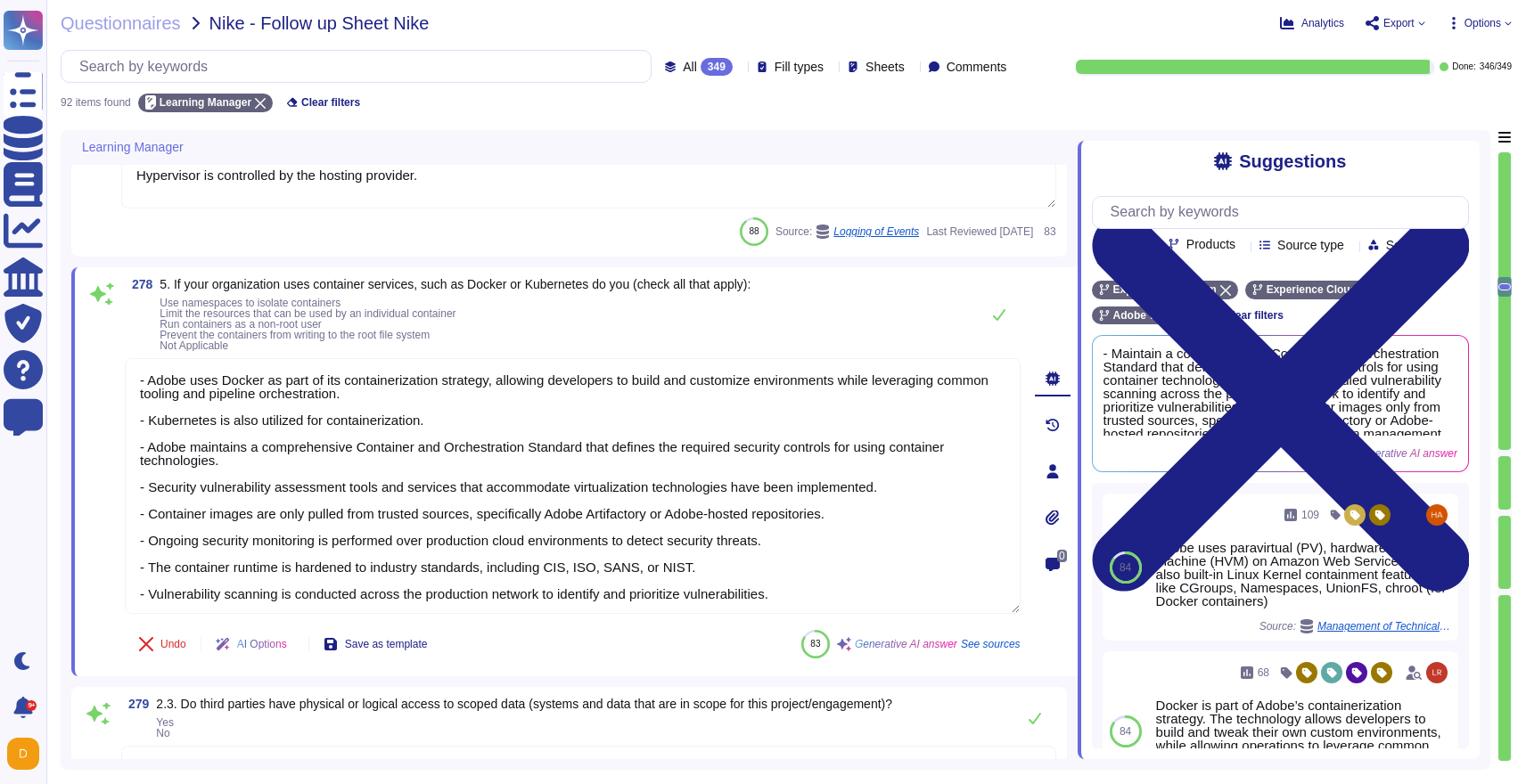
click at [1215, 240] on span "Products" at bounding box center [1211, 243] width 49 height 12
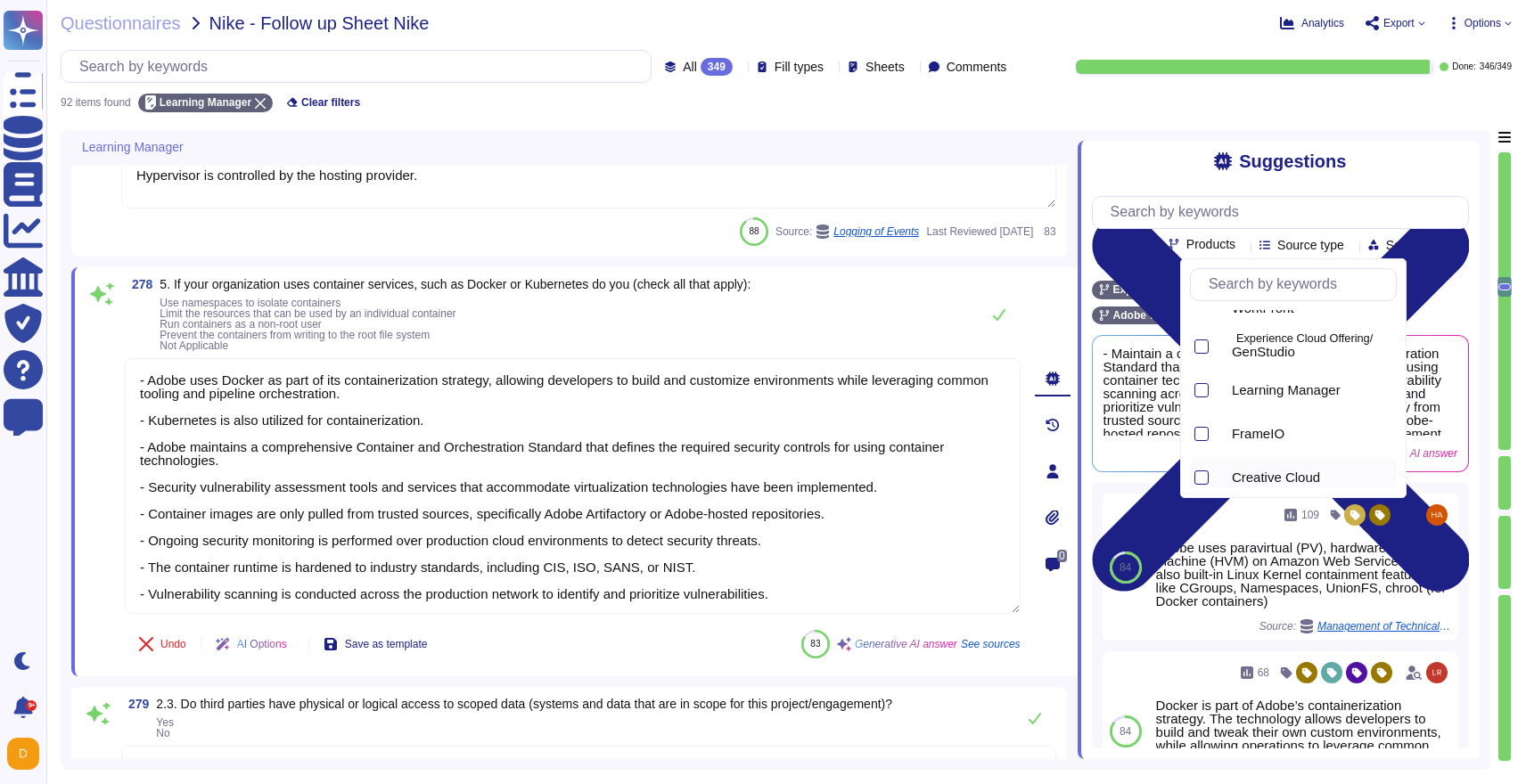
scroll to position [851, 0]
click at [1206, 393] on div at bounding box center [1201, 395] width 14 height 14
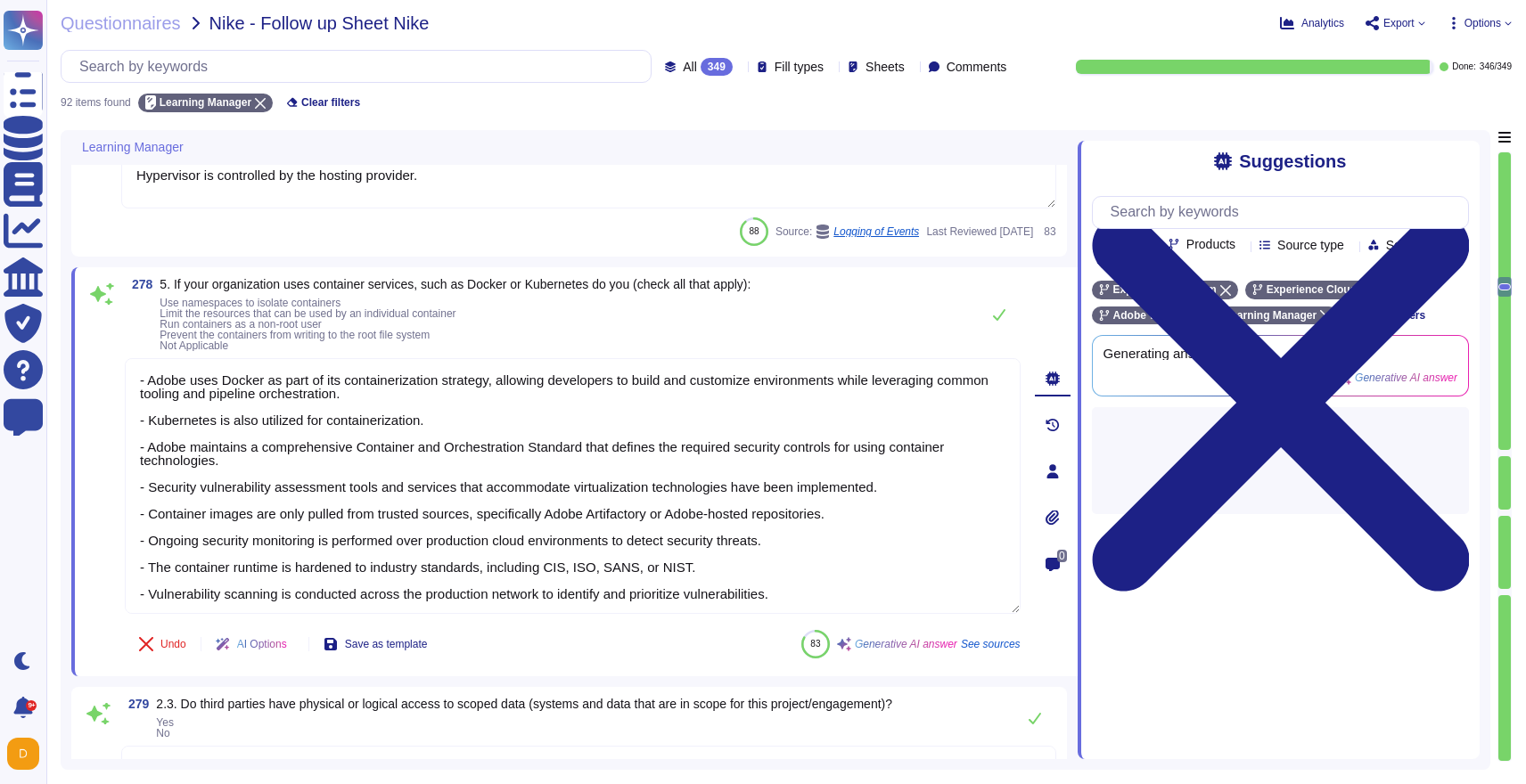
click at [1464, 303] on div "Experience Platform Experience Cloud Offering Adobe Wide Learning Manager Clear…" at bounding box center [1281, 303] width 377 height 44
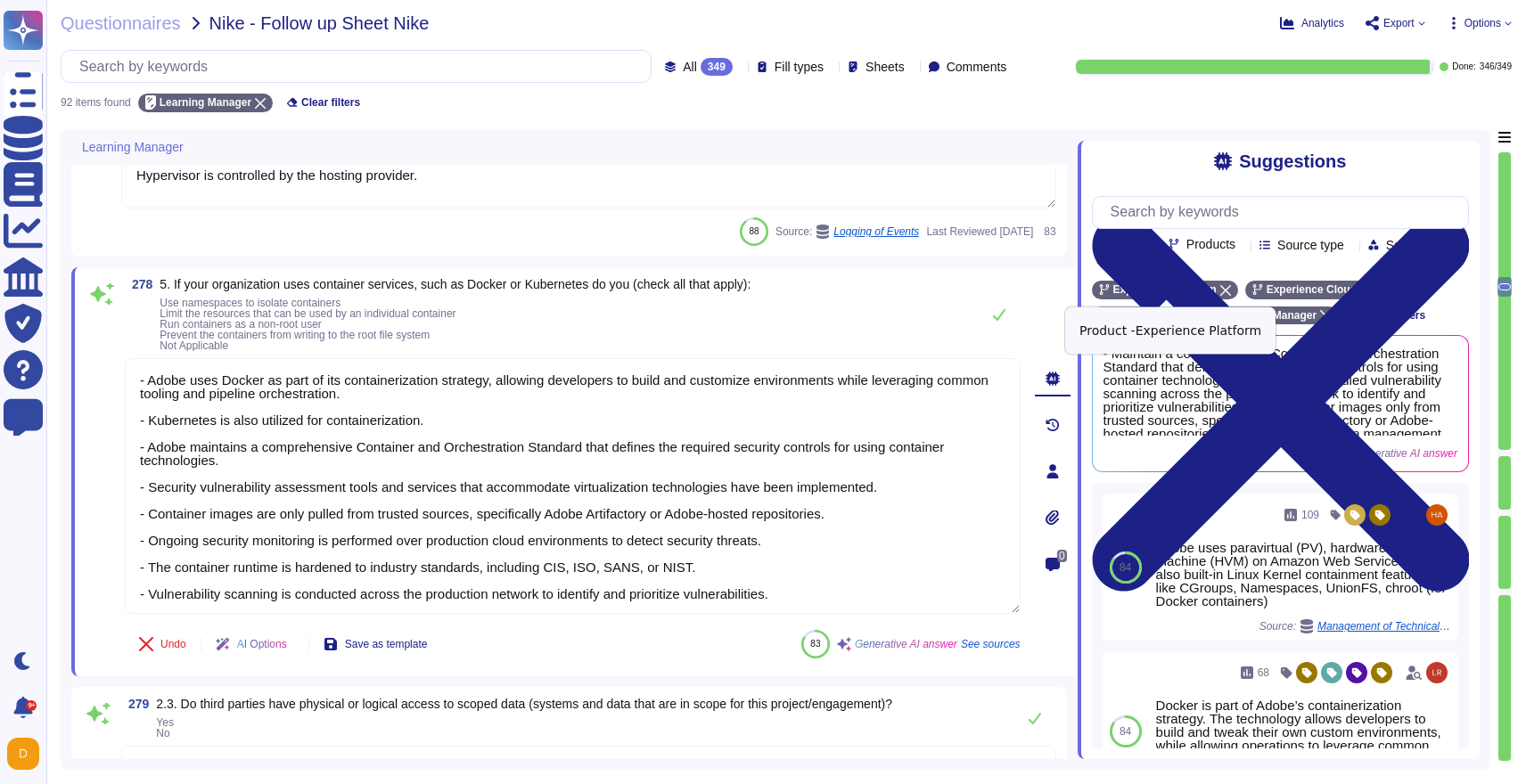
click at [1221, 285] on div "Experience Platform" at bounding box center [1165, 291] width 146 height 19
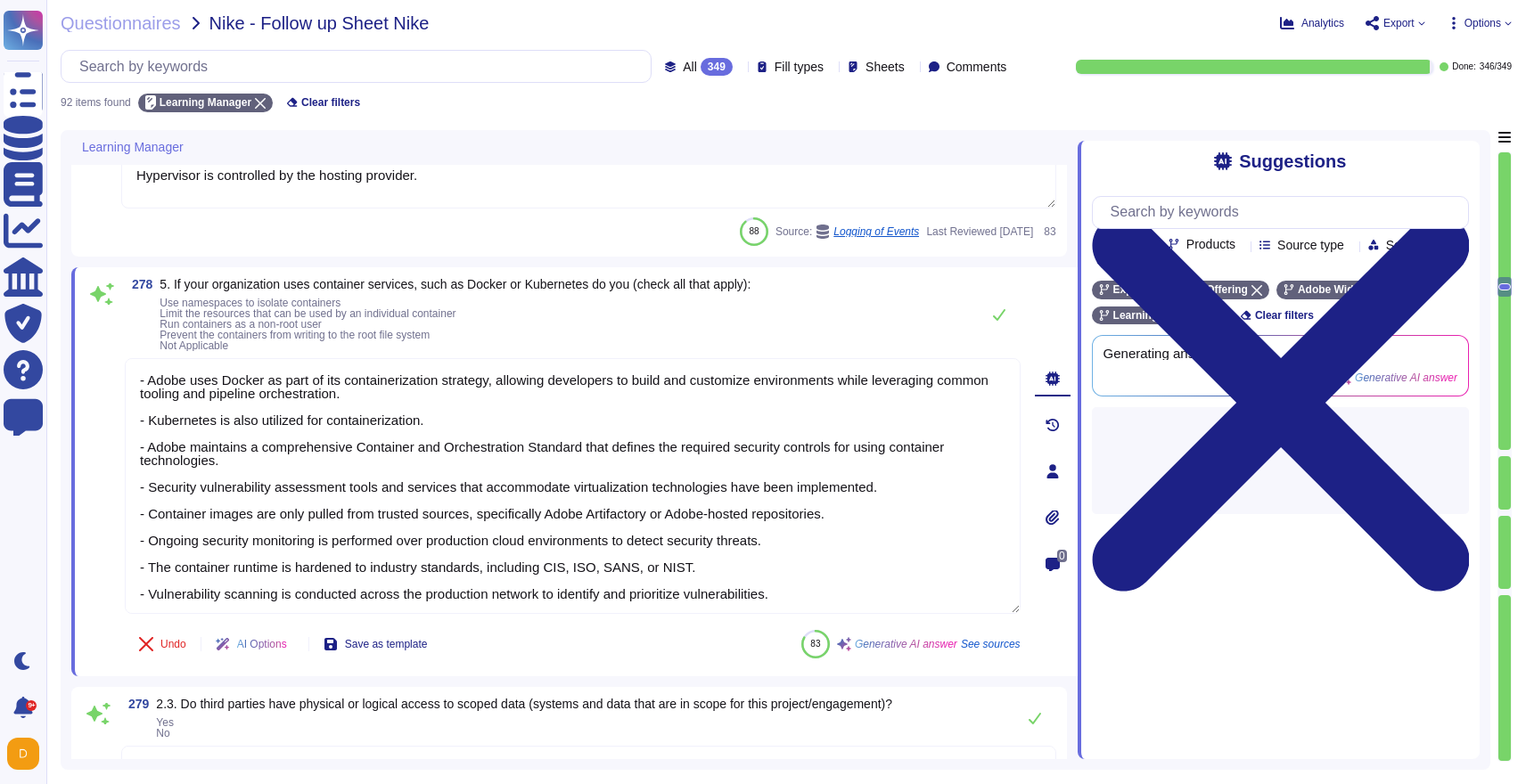
click at [1266, 285] on div "Experience Cloud Offering" at bounding box center [1181, 291] width 177 height 19
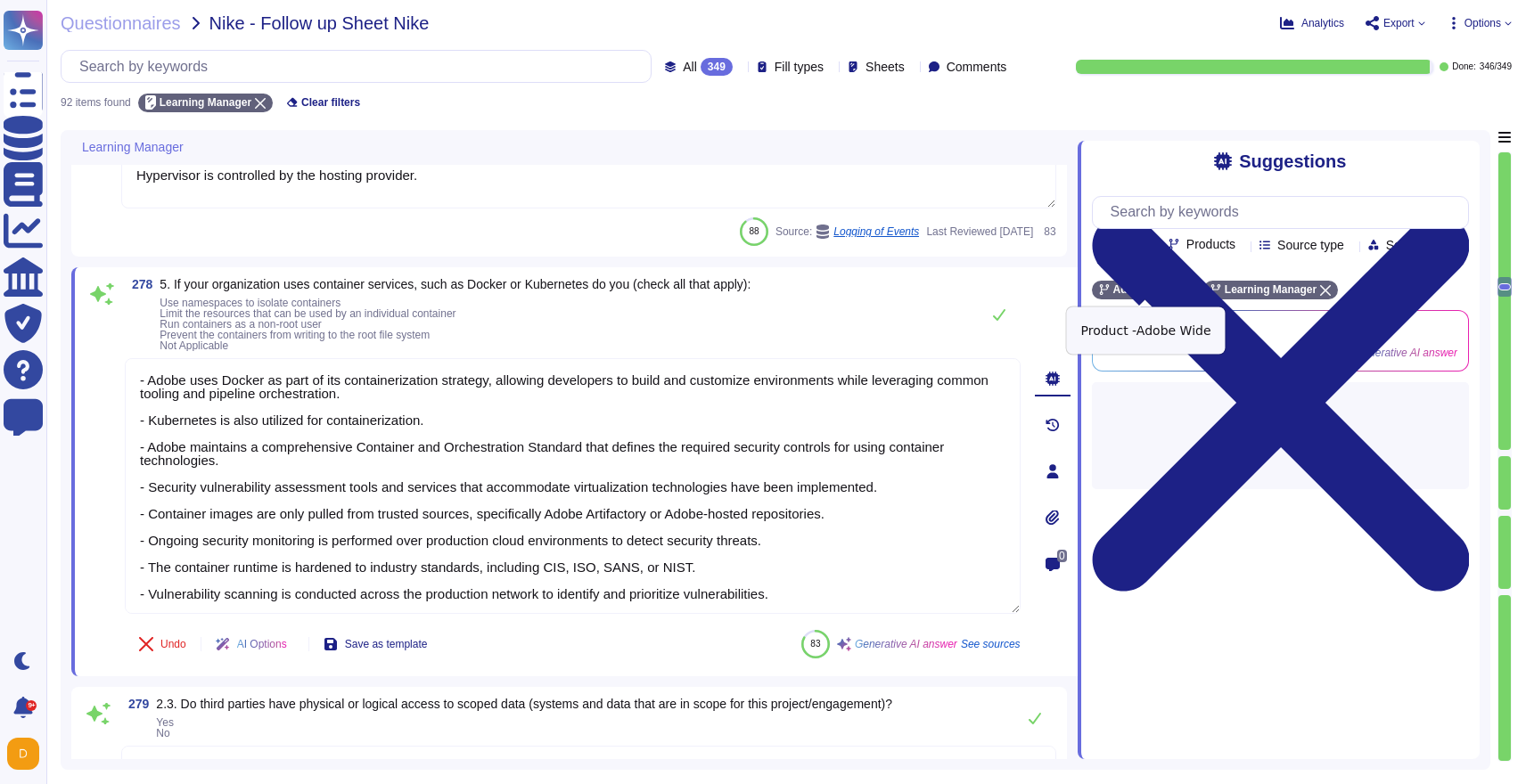
click at [1190, 284] on div "Adobe Wide" at bounding box center [1144, 291] width 105 height 19
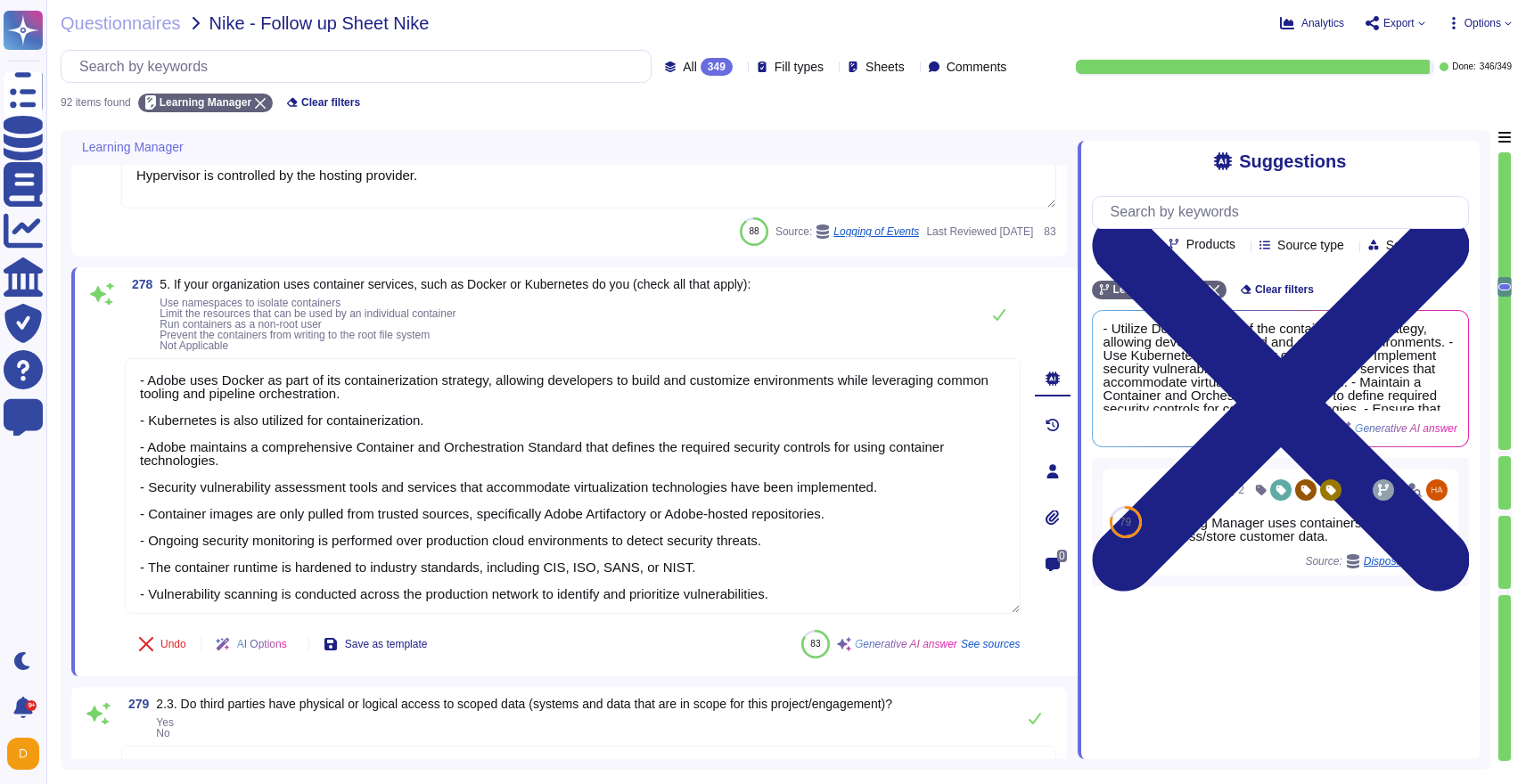
drag, startPoint x: 816, startPoint y: 591, endPoint x: 108, endPoint y: 303, distance: 764.3
click at [108, 303] on div "278 5. If your organization uses container services, such as Docker or Kubernet…" at bounding box center [553, 472] width 935 height 388
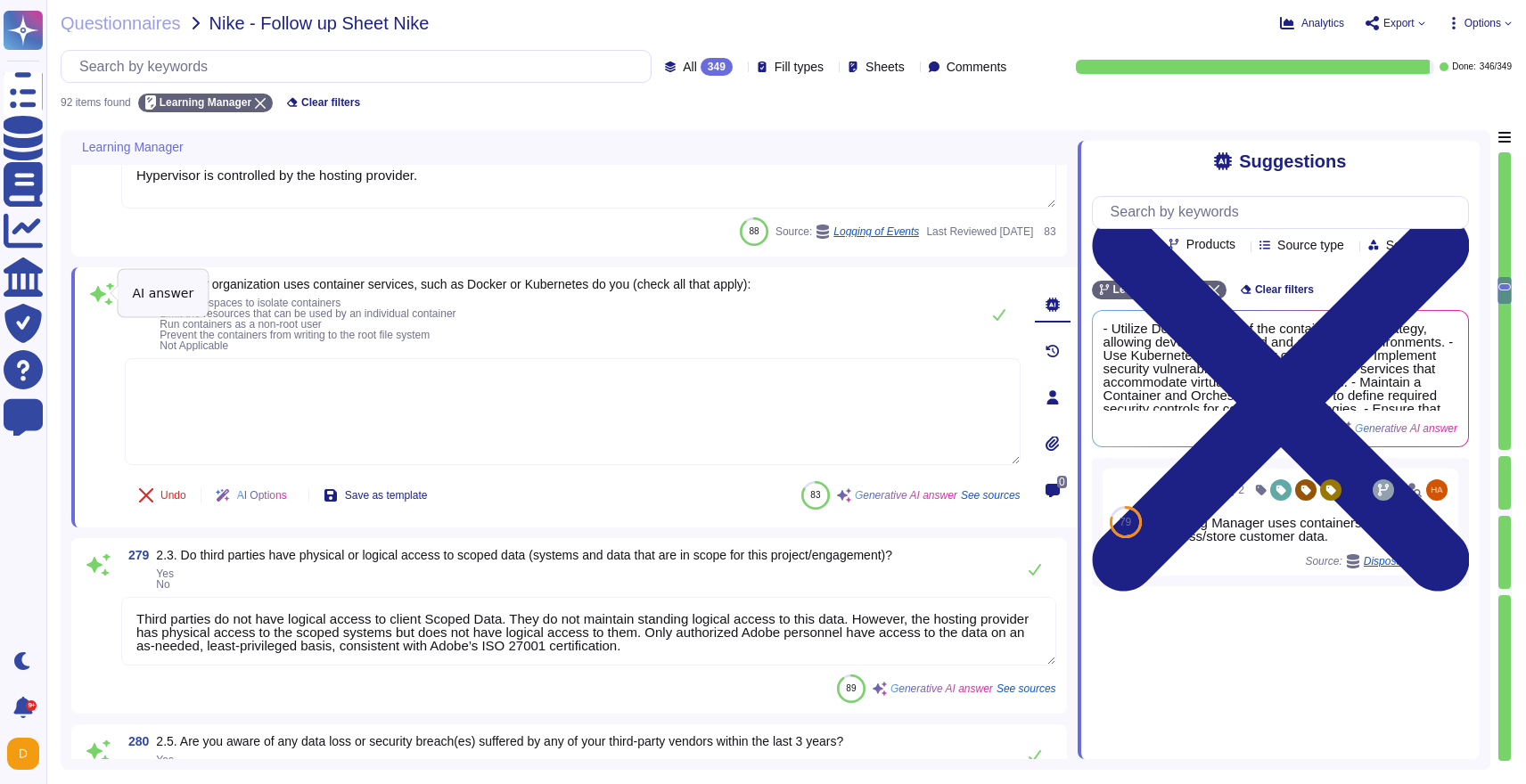
type textarea "Account permissions must be based on the principle of least privilege. Logical …"
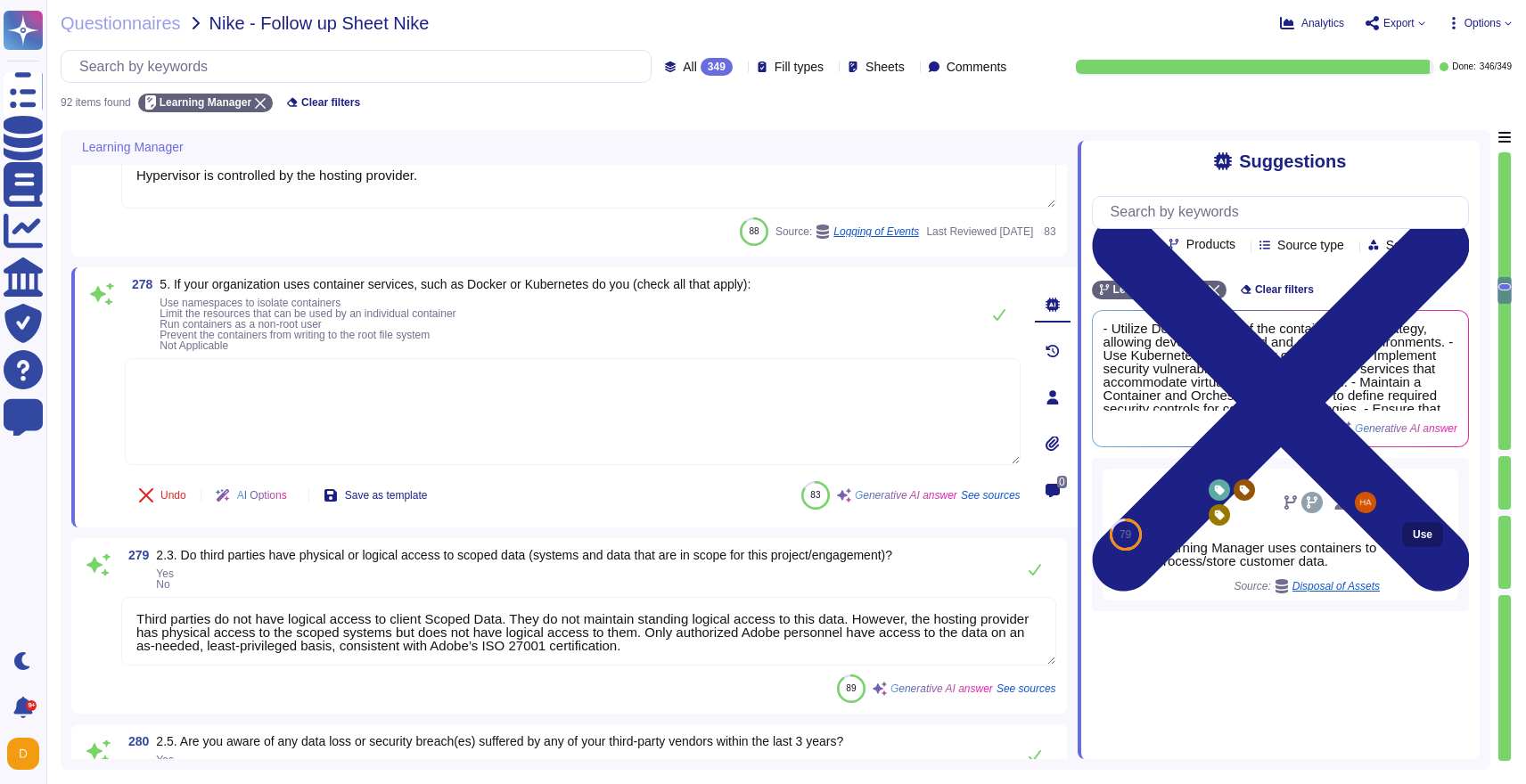
click at [1410, 542] on button "Use" at bounding box center [1422, 534] width 41 height 25
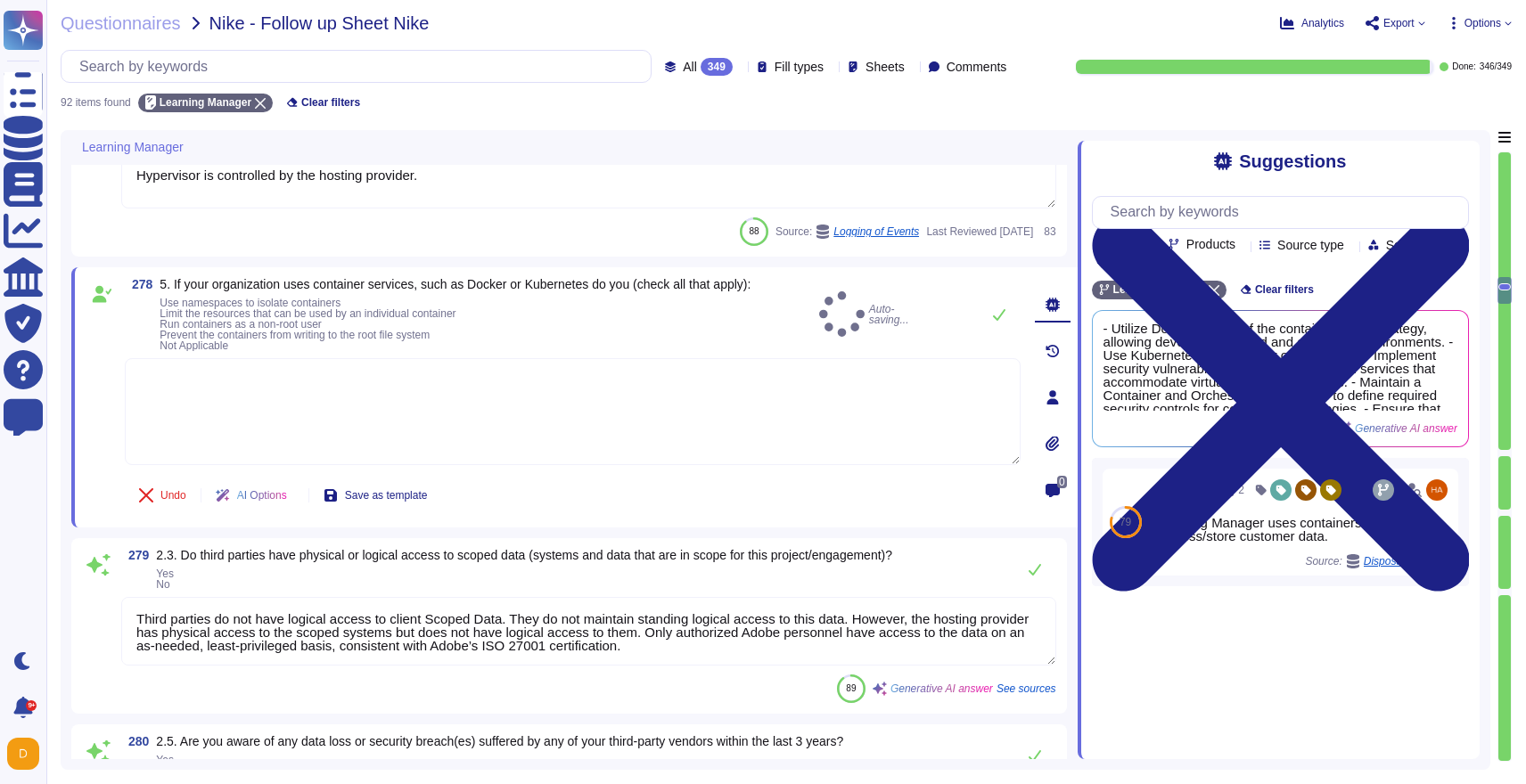
type textarea "Learning Manager uses containers to process/store customer data."
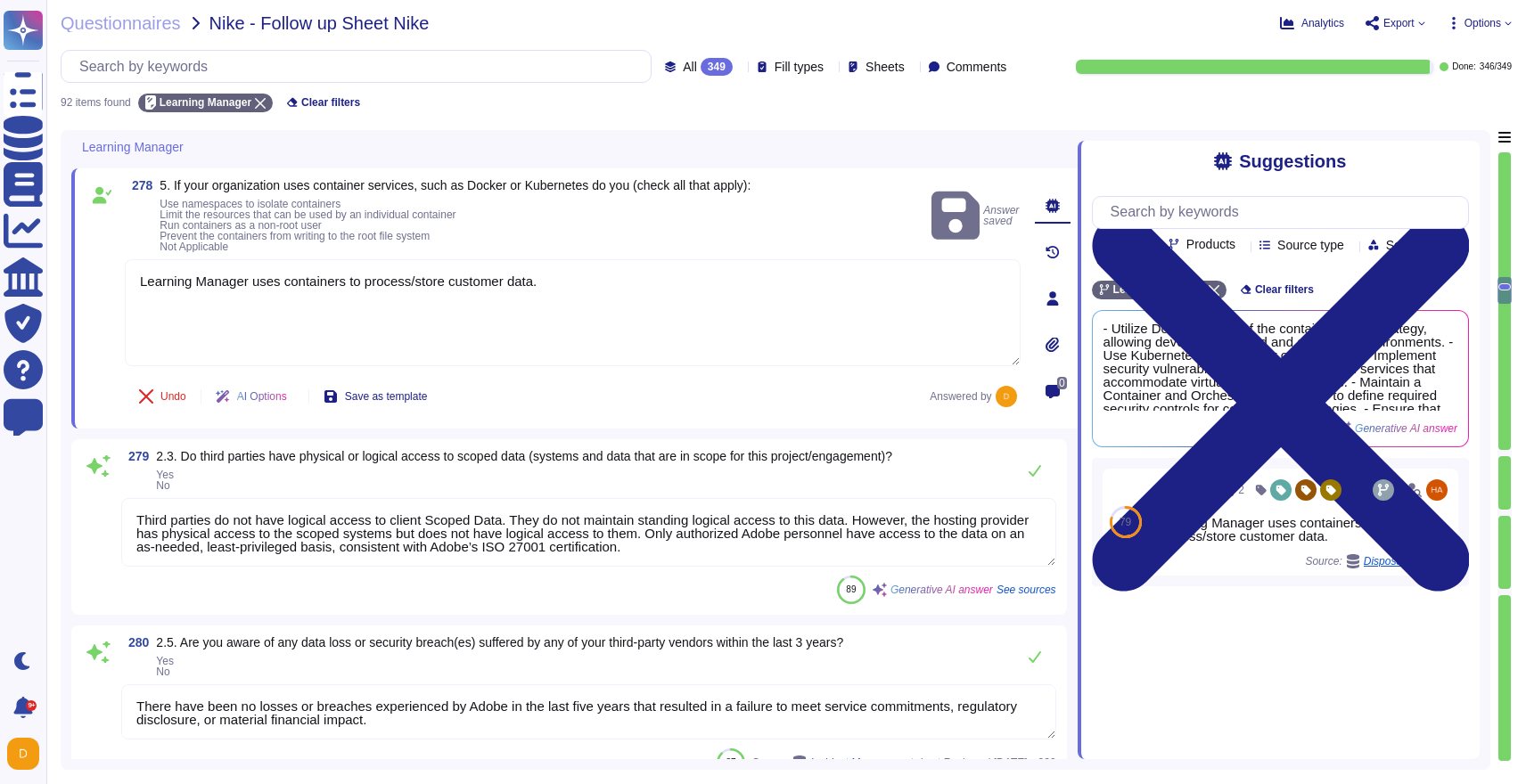
type textarea "Yes, Adobe has an automated retention functionality that configures retention p…"
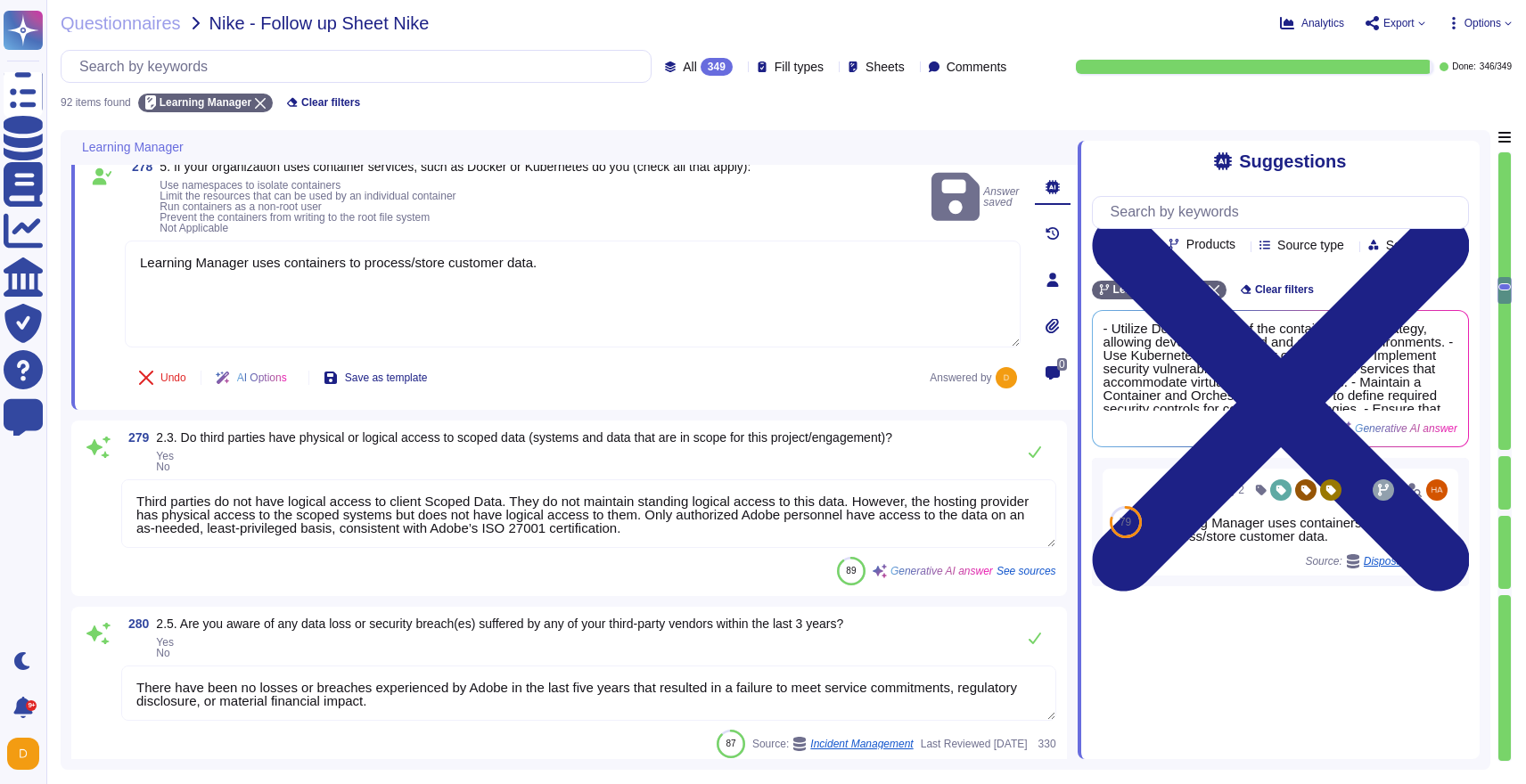
scroll to position [3806, 0]
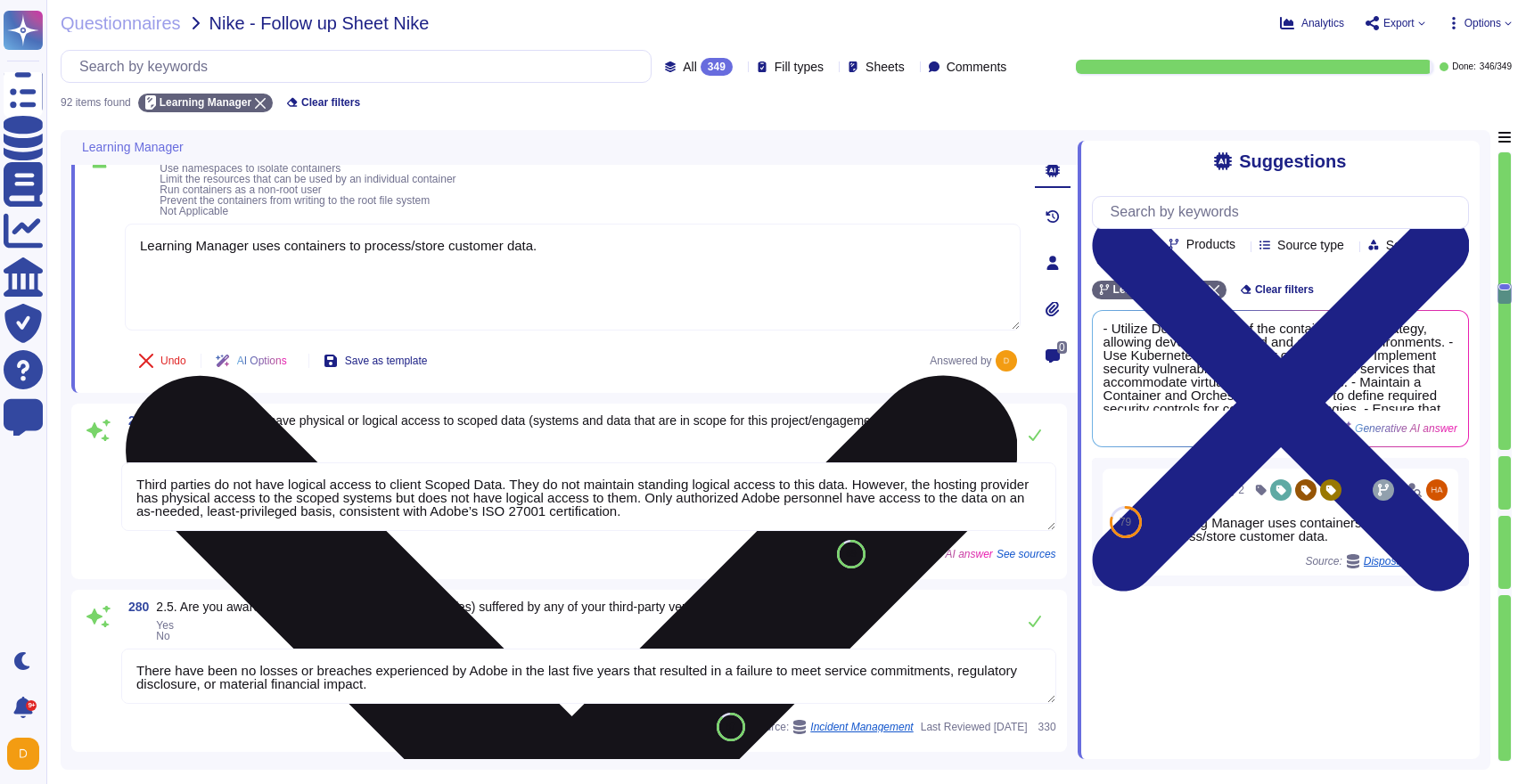
click at [587, 249] on textarea "Learning Manager uses containers to process/store customer data." at bounding box center [572, 276] width 896 height 107
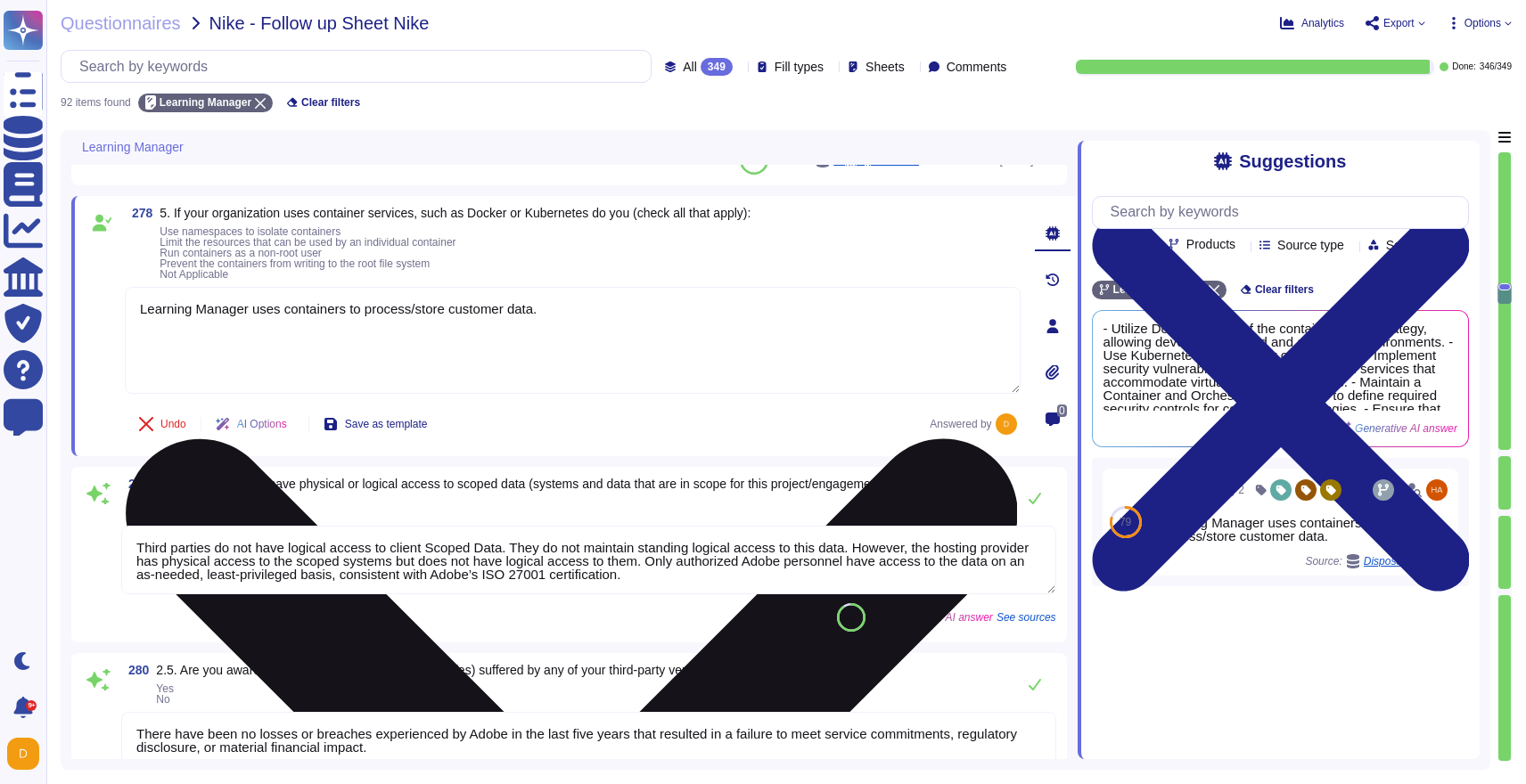
scroll to position [3740, 0]
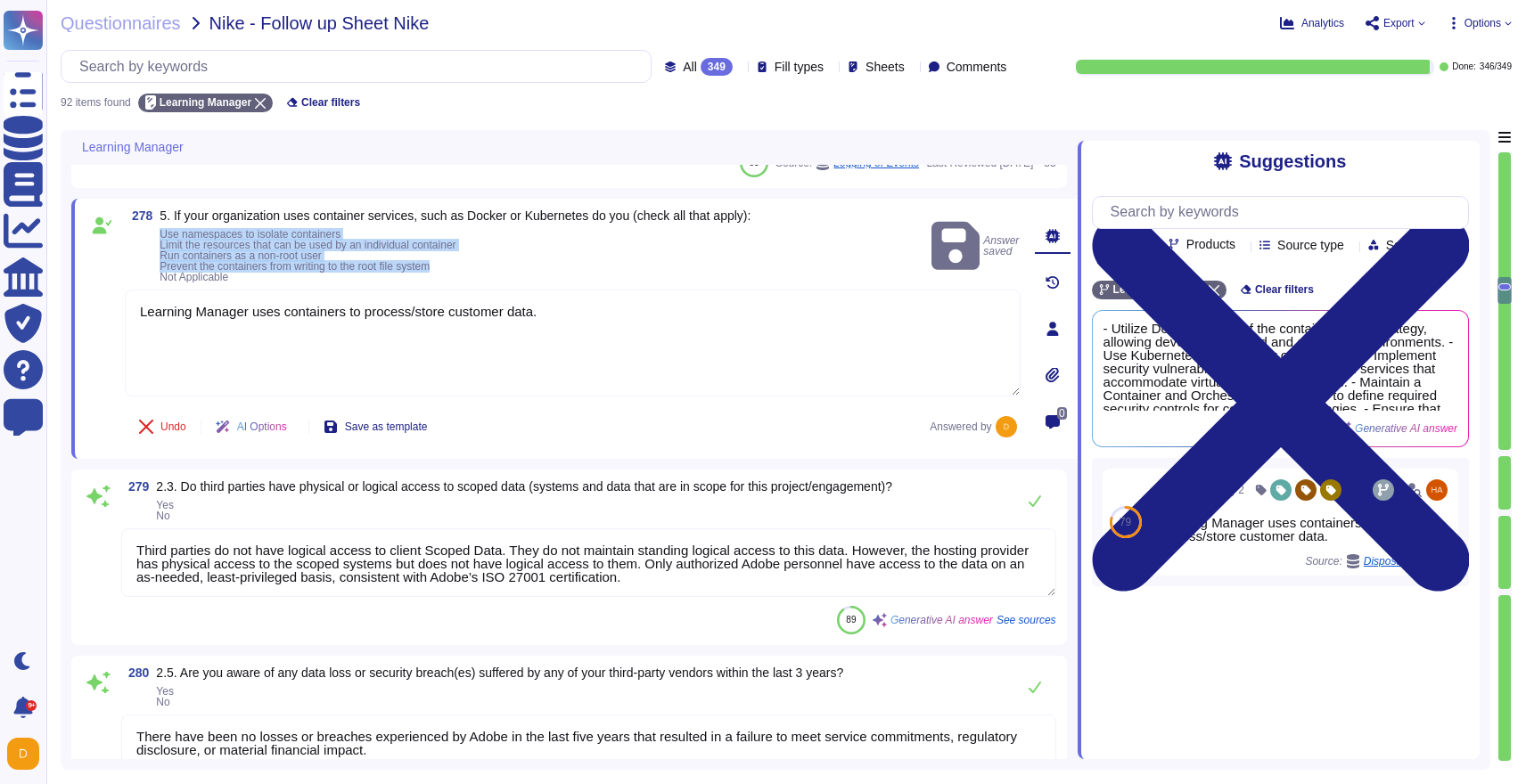
drag, startPoint x: 482, startPoint y: 265, endPoint x: 160, endPoint y: 233, distance: 323.6
click at [160, 233] on span "278 5. If your organization uses container services, such as Docker or Kubernet…" at bounding box center [437, 245] width 626 height 73
copy span "Use namespaces to isolate containers Limit the resources that can be used by an…"
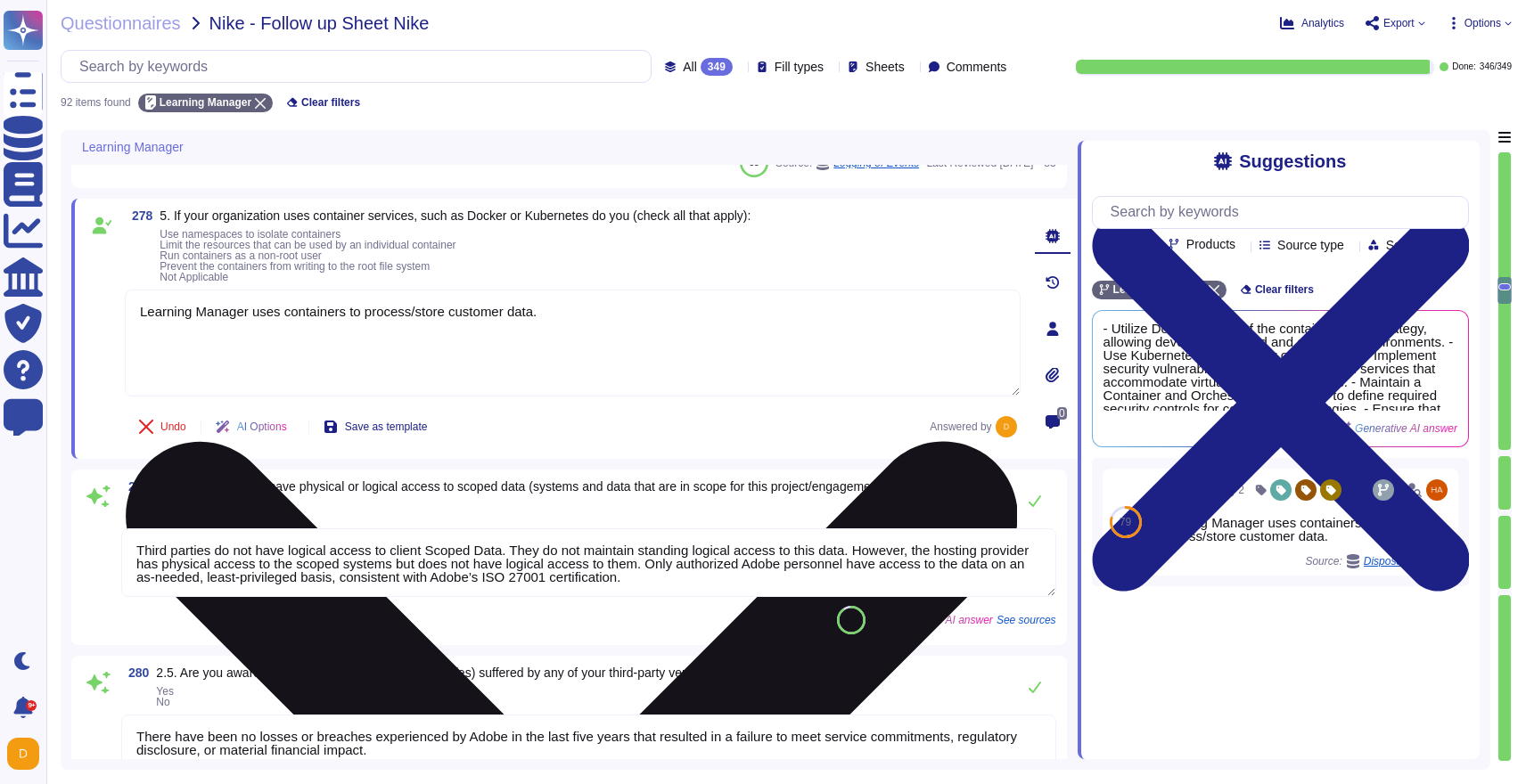
click at [155, 342] on textarea "Learning Manager uses containers to process/store customer data." at bounding box center [572, 342] width 896 height 107
paste textarea "Use namespaces to isolate containers Limit the resources that can be used by an…"
type textarea "Learning Manager uses containers to process/store customer data. Use namespaces…"
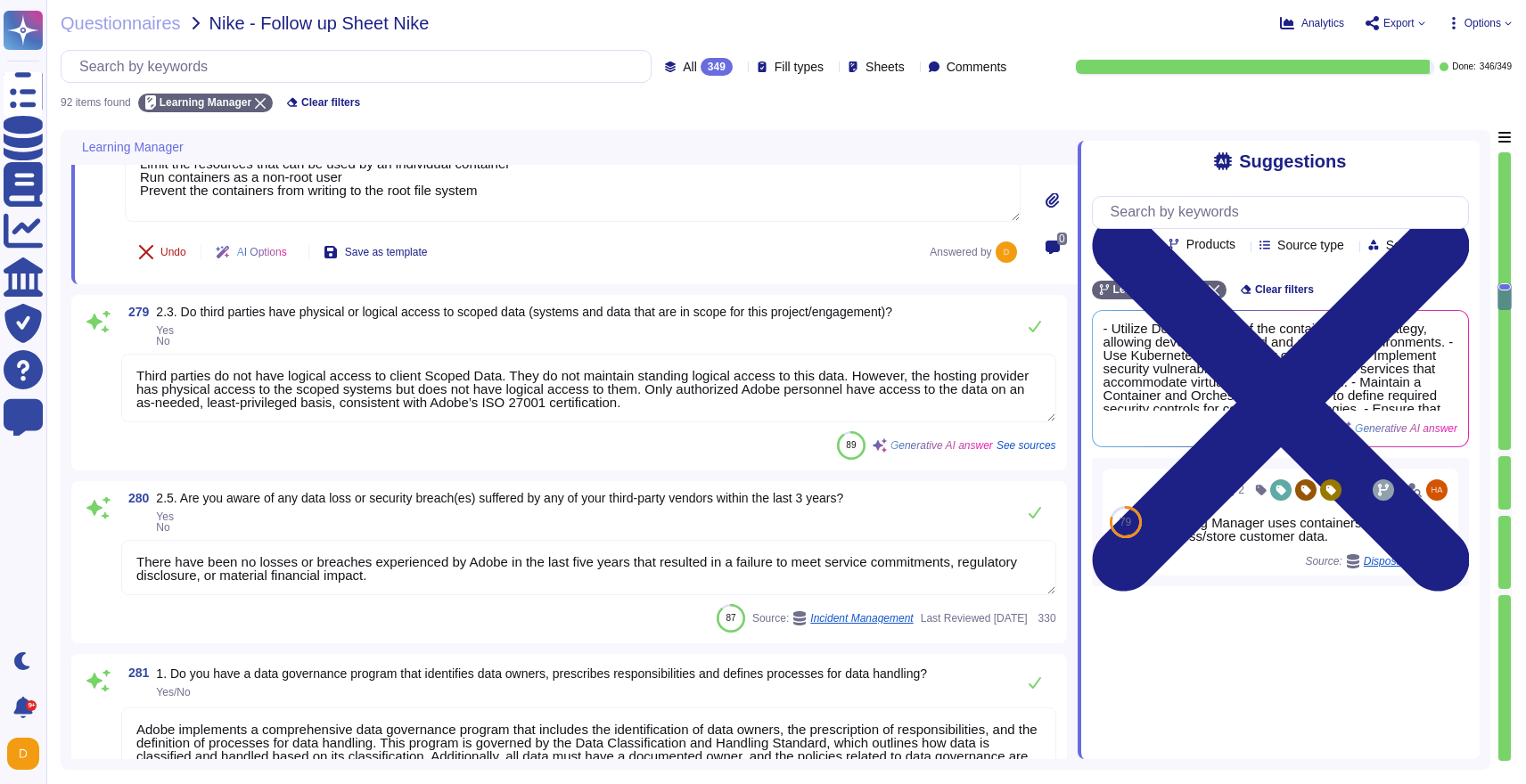
scroll to position [3924, 0]
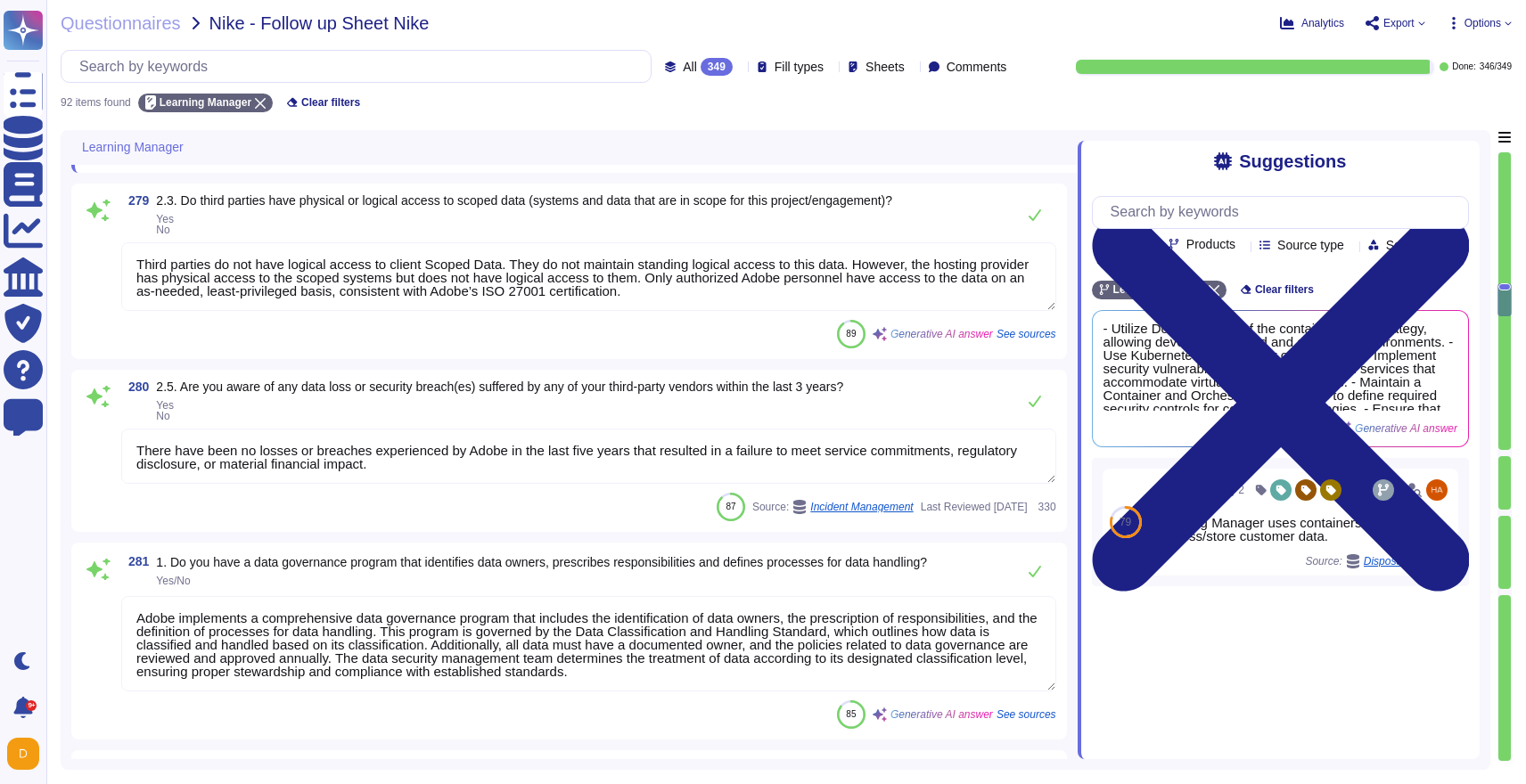
type textarea "Adobe employs a leading third-party secure vault product to securely store, man…"
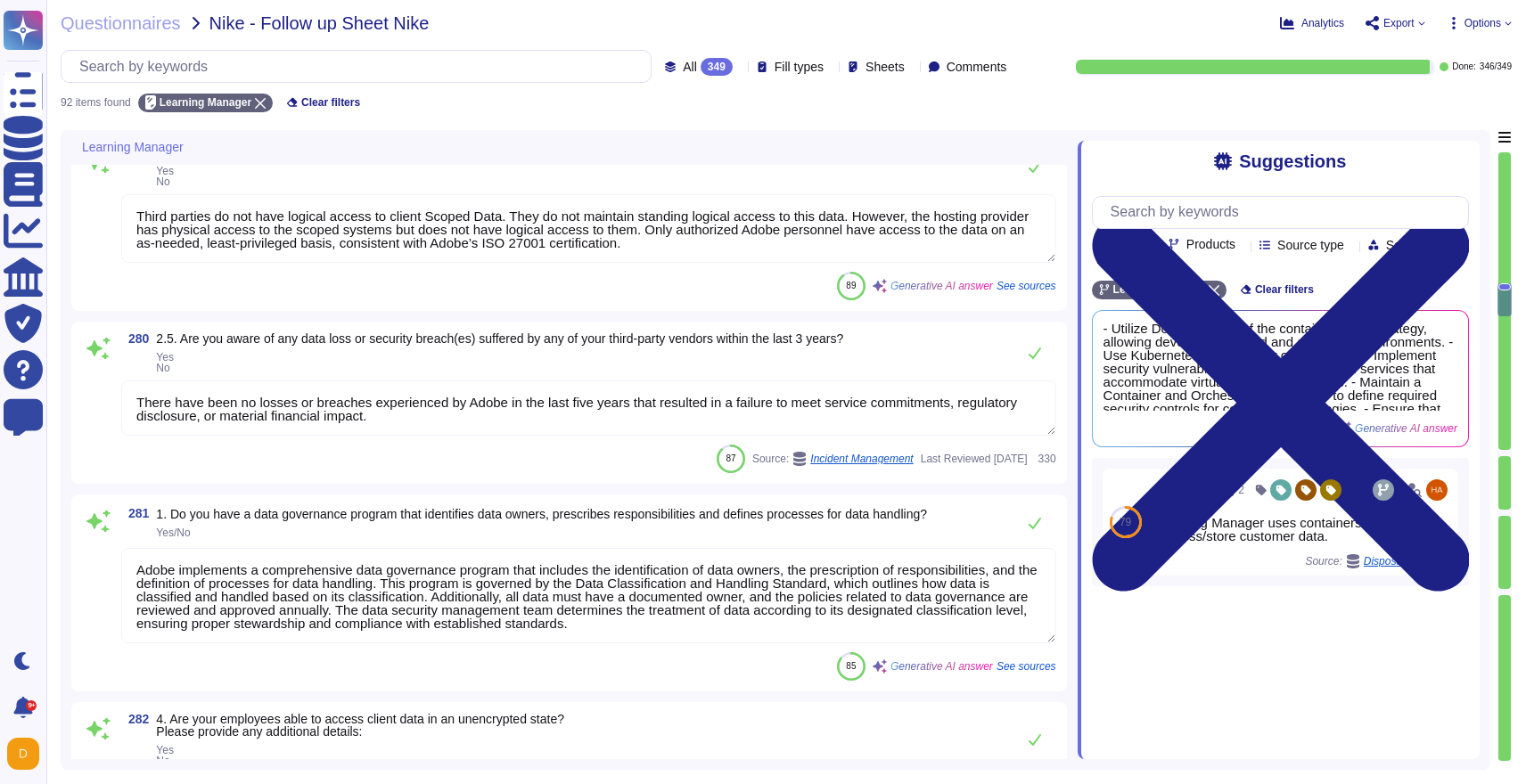
type textarea "Learning Manager uses containers to process/store customer data. Use namespaces…"
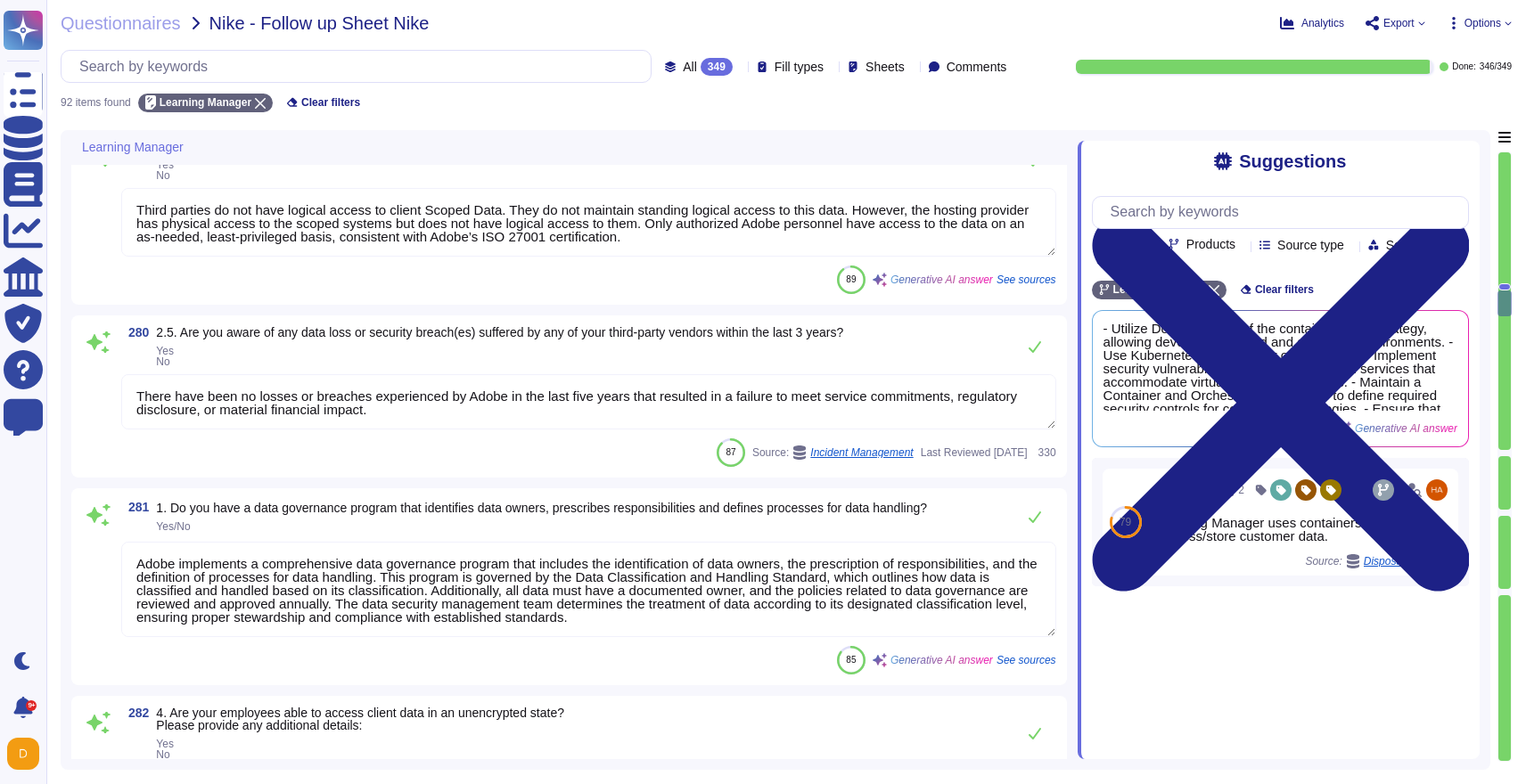
scroll to position [2, 0]
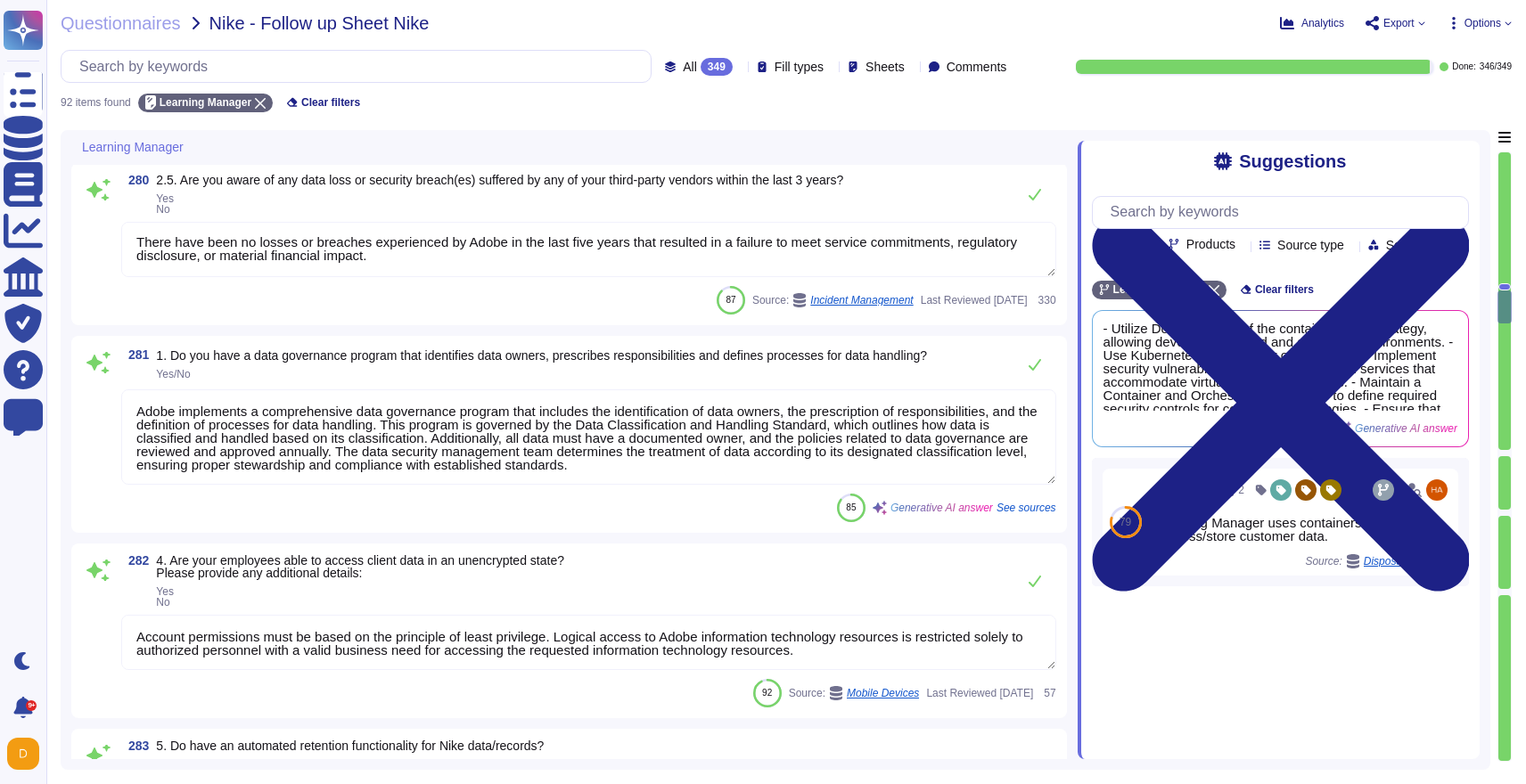
type textarea "Adobe does not rely on one specific data loss protection (DLP) tool but employs…"
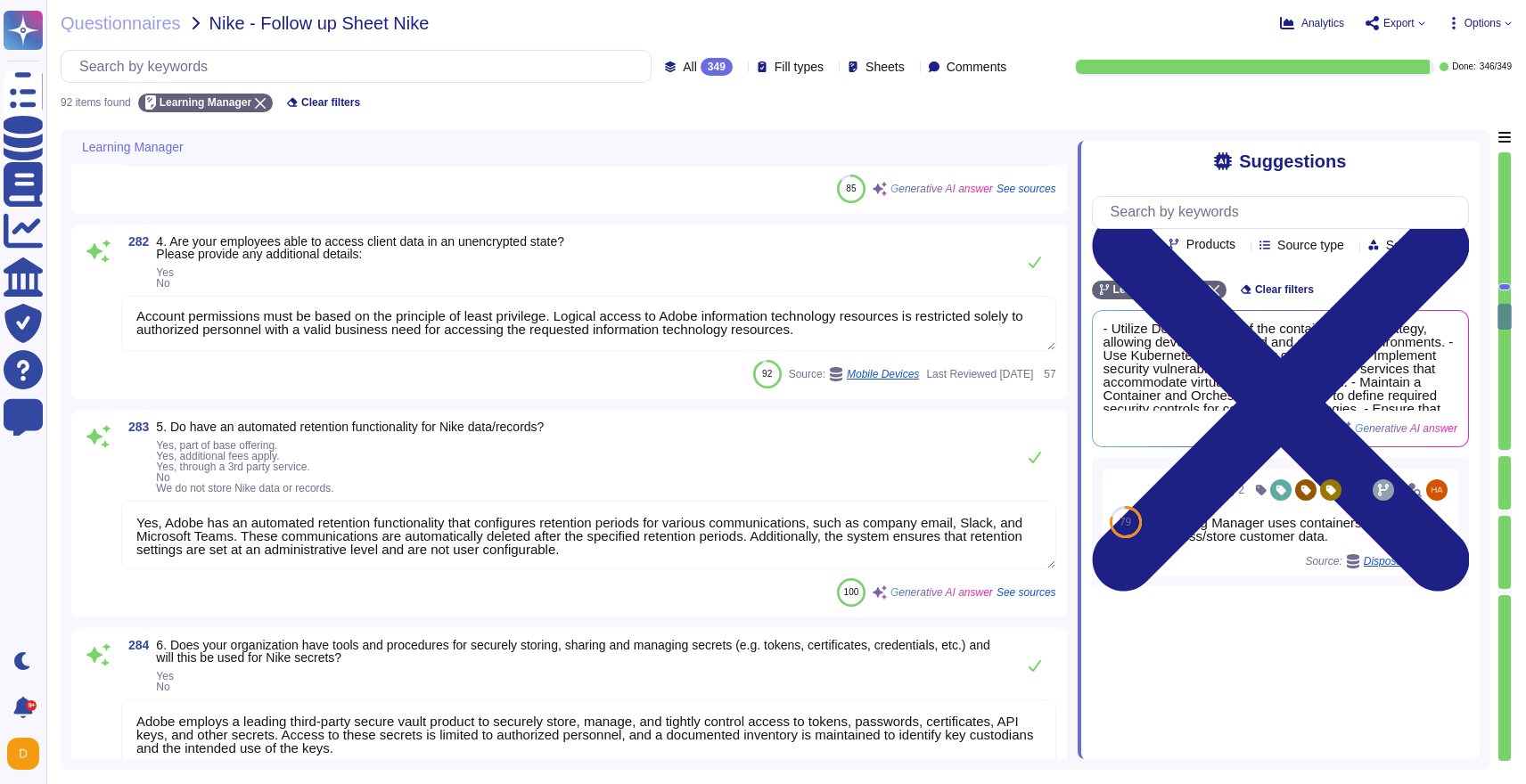
type textarea "Access to client encryption keys is strictly controlled. Only authorized Adobe …"
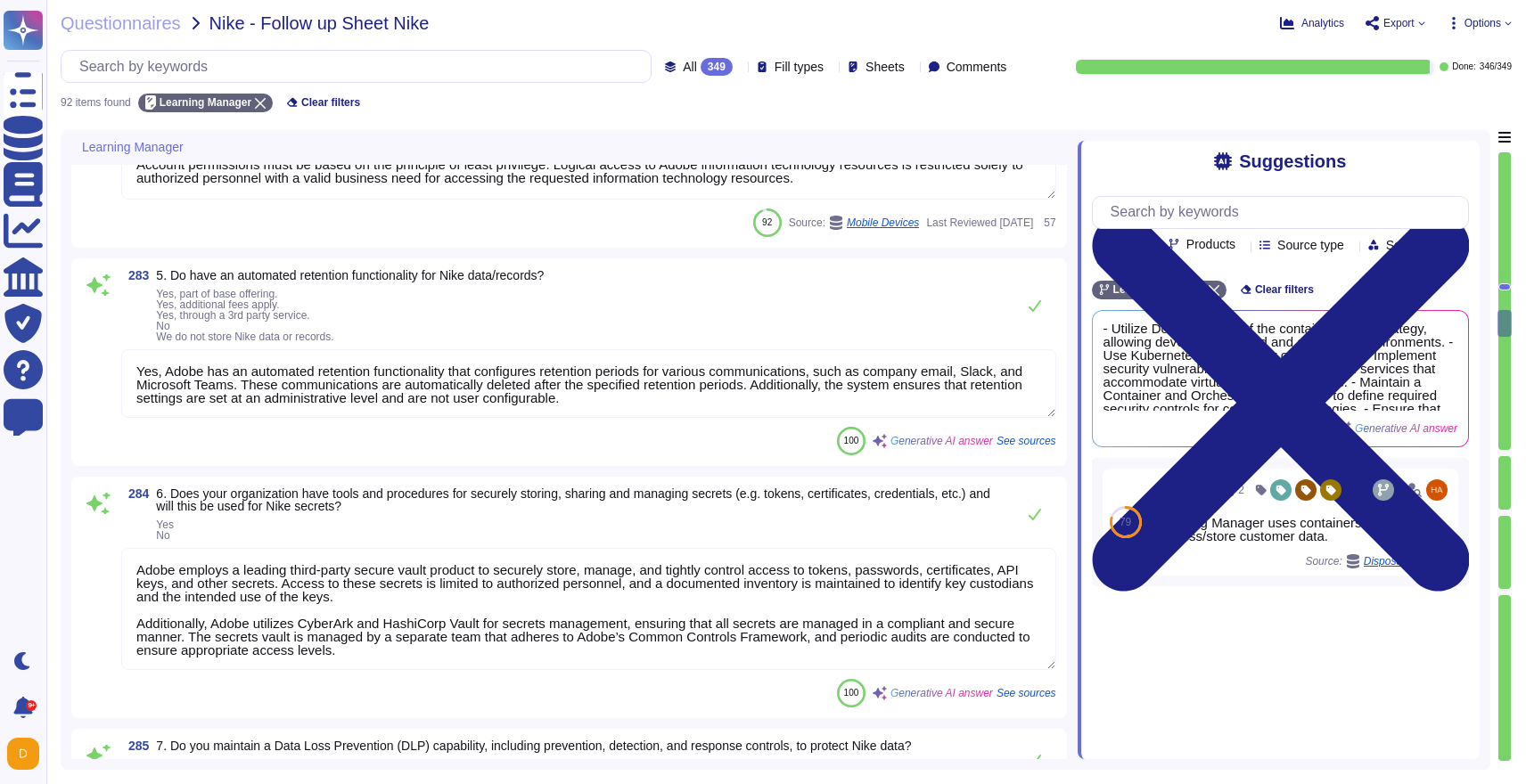
scroll to position [4670, 0]
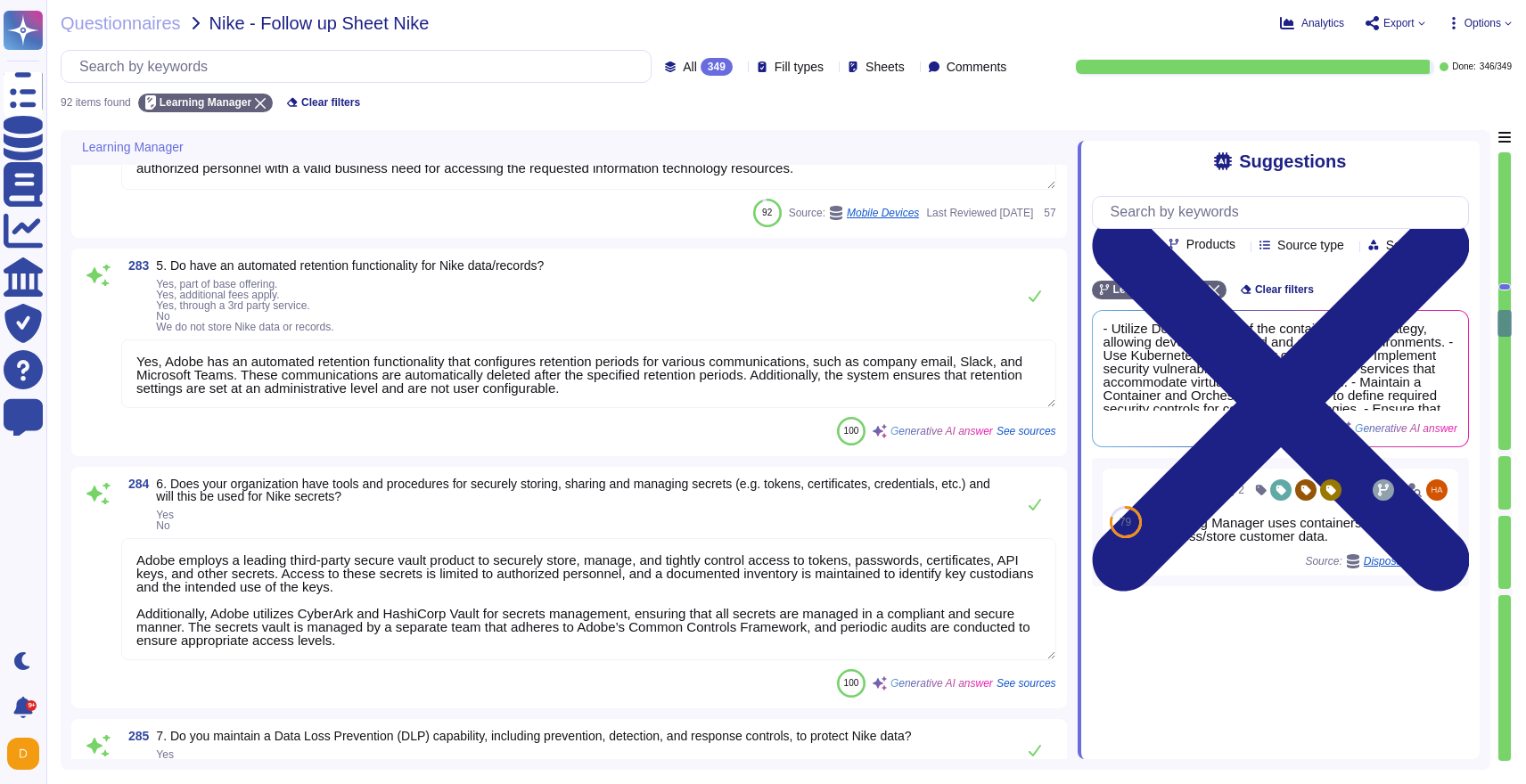
drag, startPoint x: 769, startPoint y: 387, endPoint x: 666, endPoint y: 359, distance: 106.7
click at [666, 359] on textarea "Yes, Adobe has an automated retention functionality that configures retention p…" at bounding box center [588, 374] width 935 height 69
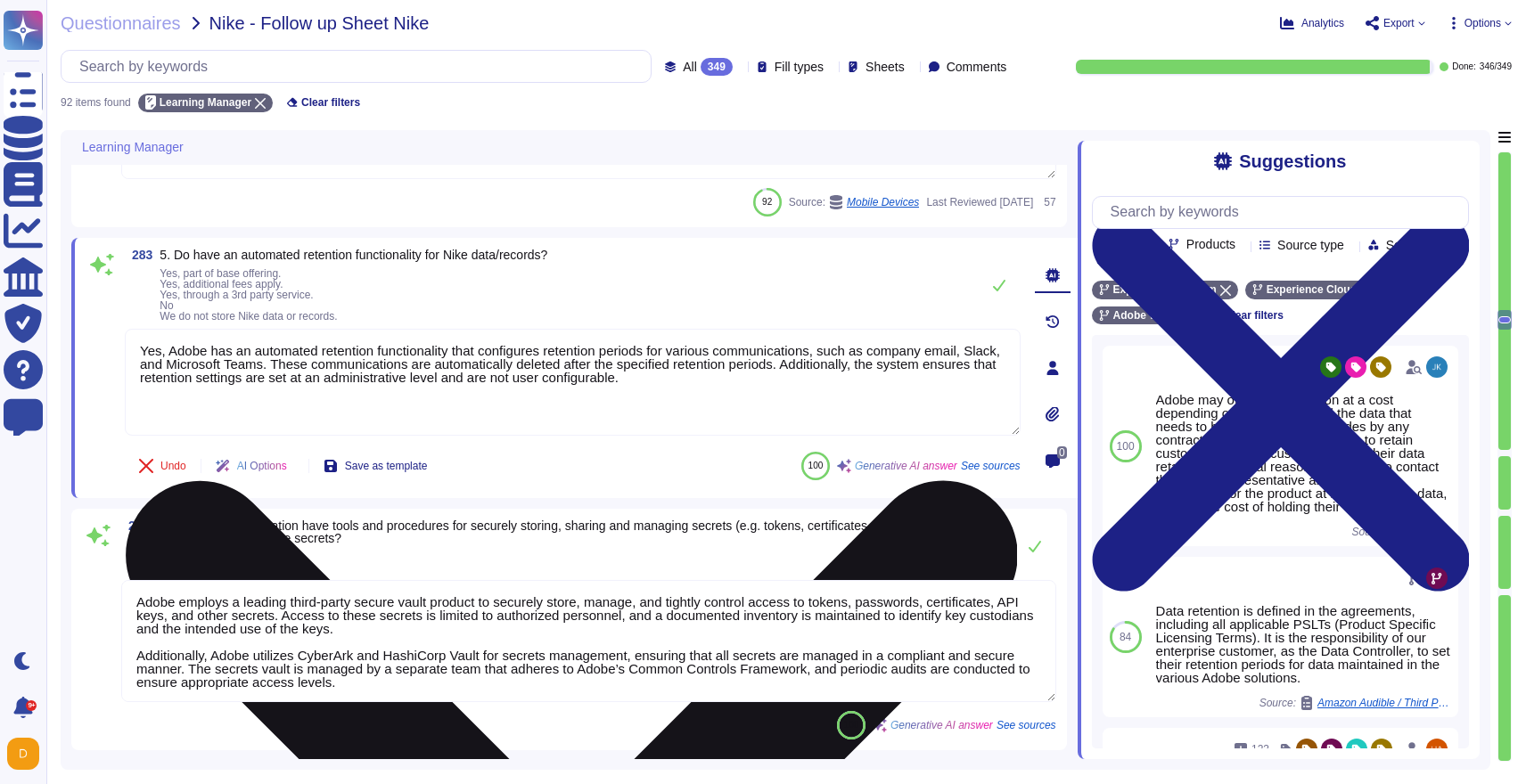
type textarea "Access to client encryption keys is strictly controlled. Only authorized Adobe …"
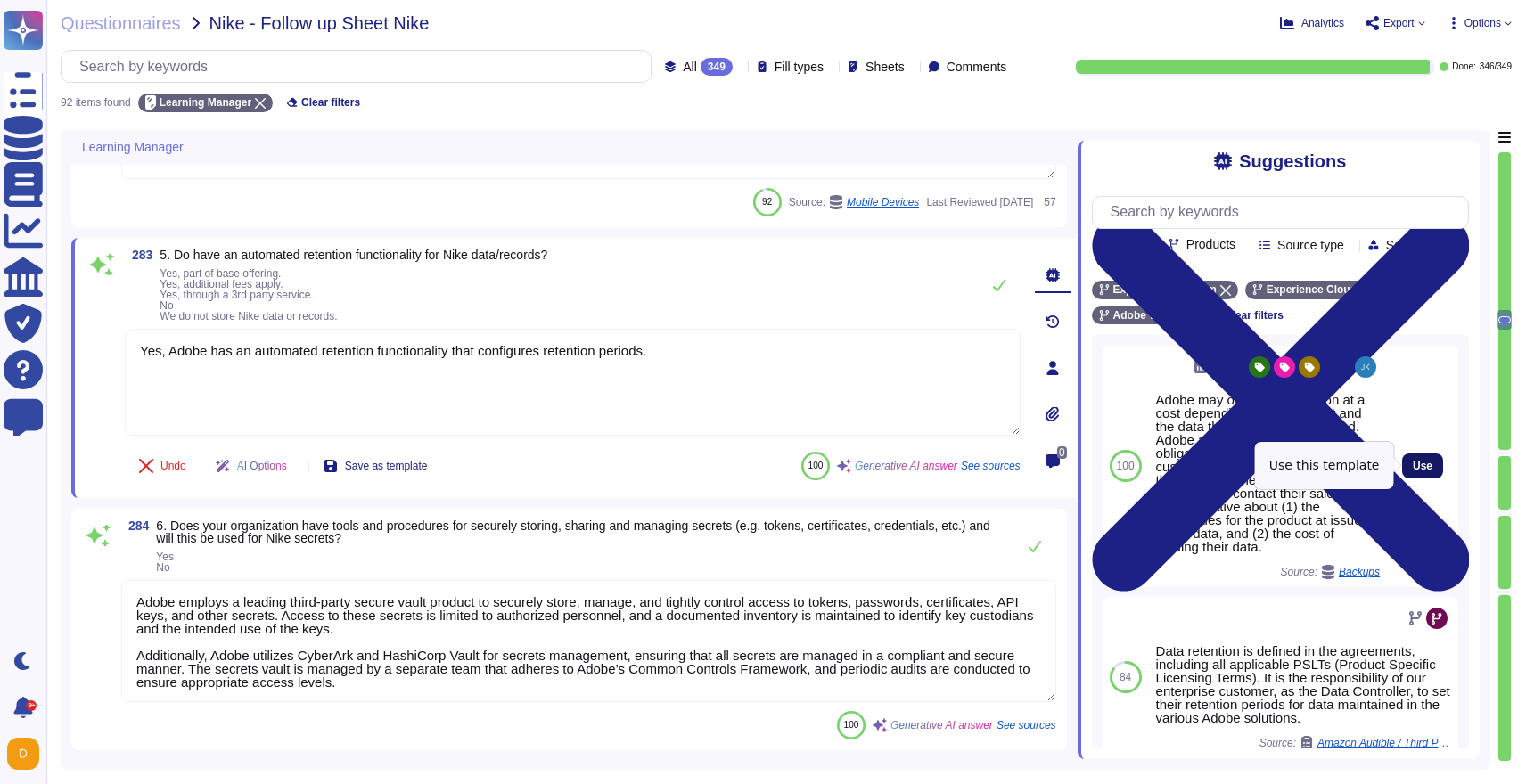
click at [1425, 457] on button "Use" at bounding box center [1422, 466] width 41 height 25
type textarea "Yes, Adobe has an automated retention functionality that configures retention p…"
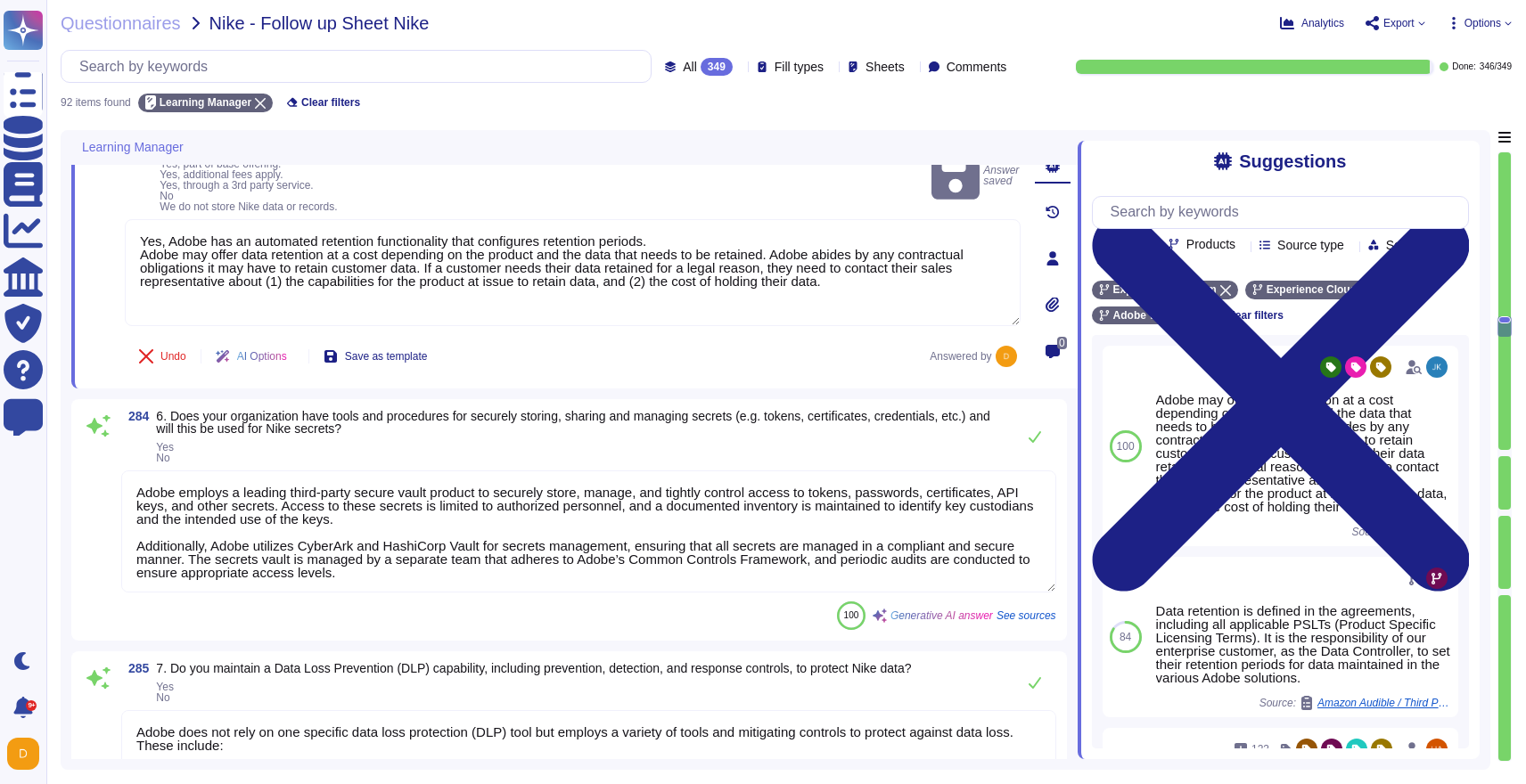
type textarea "Adobe employs data masking methods for sensitive information, which includes hi…"
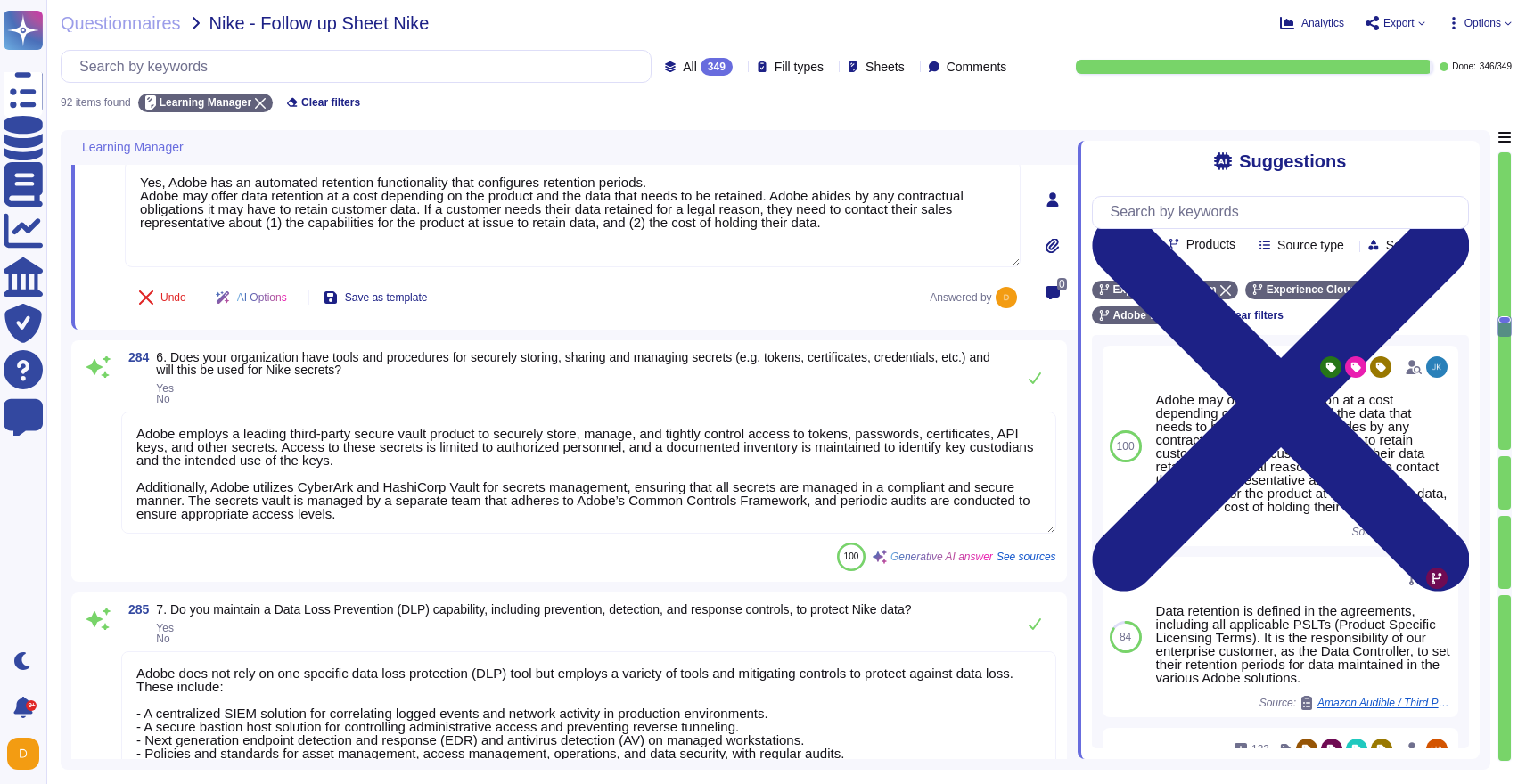
scroll to position [4836, 0]
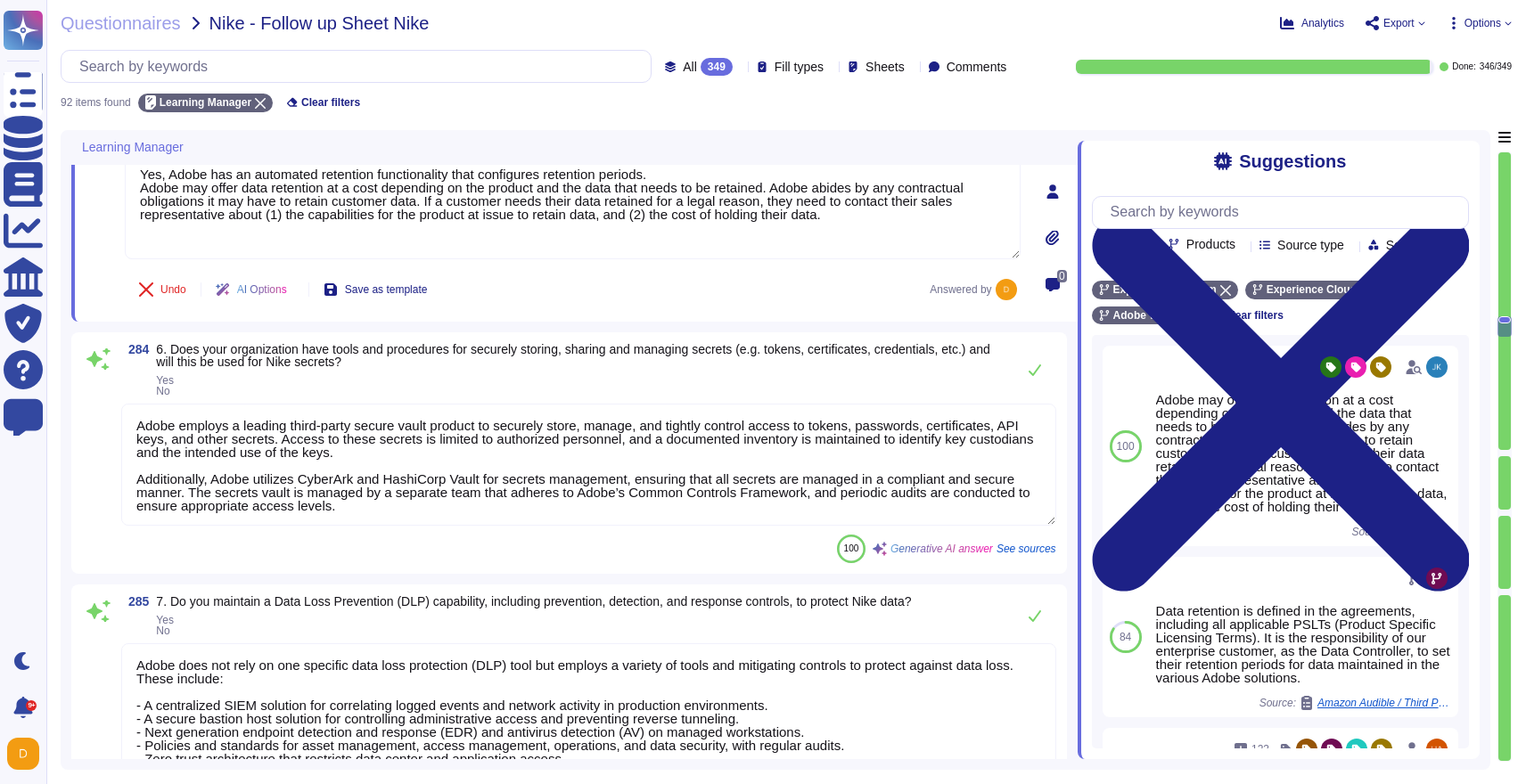
type textarea "Yes, Adobe has an automated retention functionality that configures retention p…"
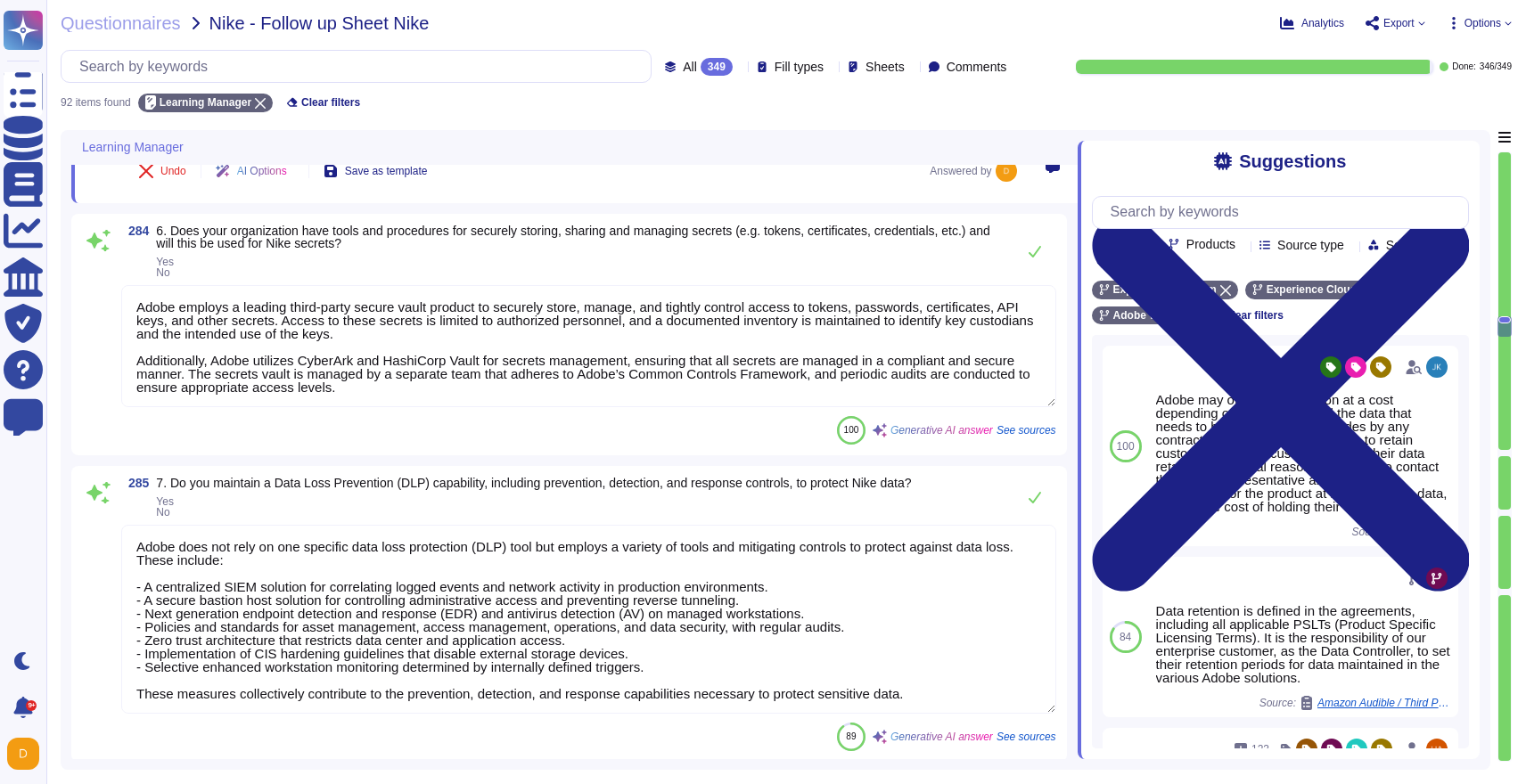
type textarea "Adobe has established a comprehensive media sanitization program that includes …"
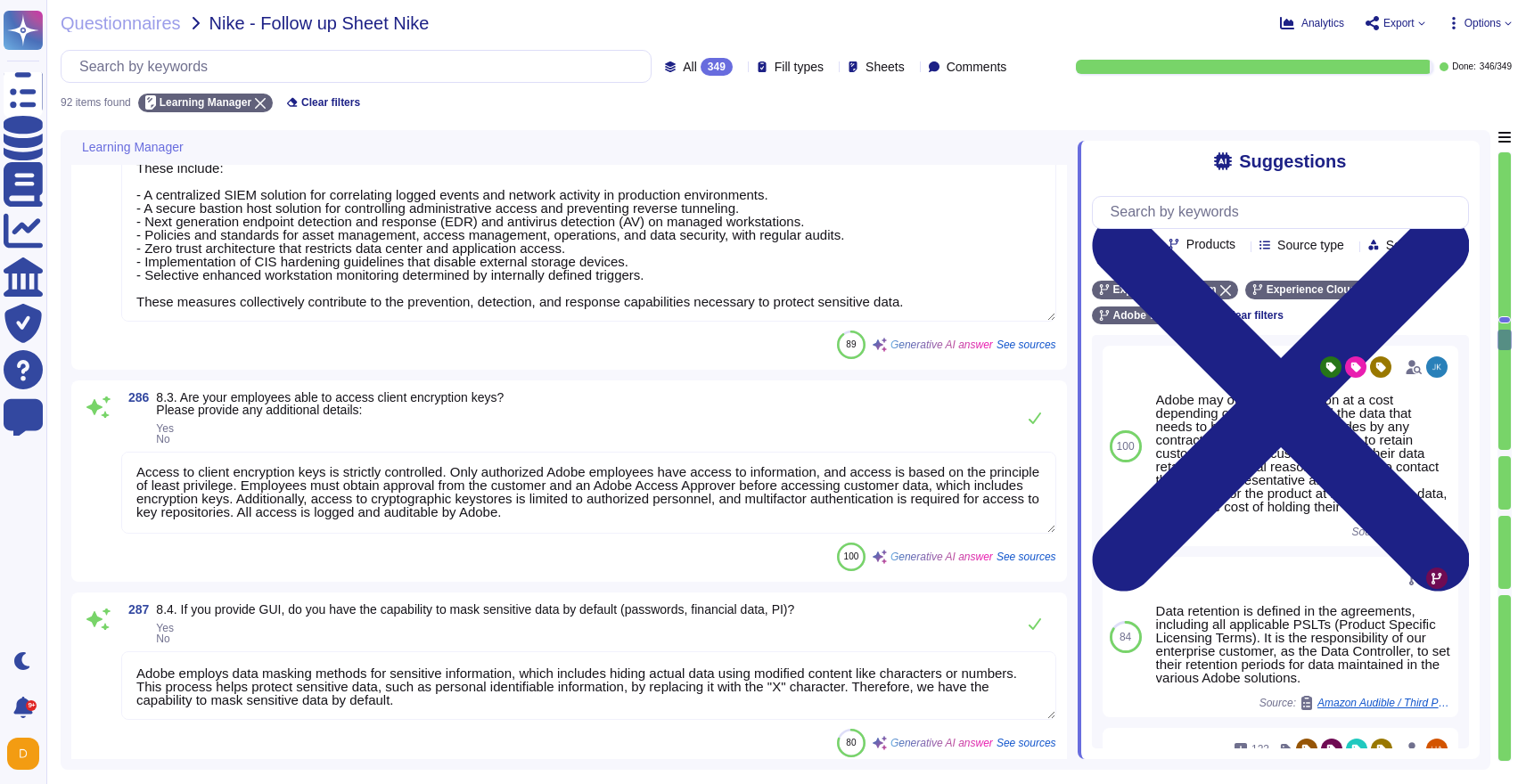
scroll to position [5336, 0]
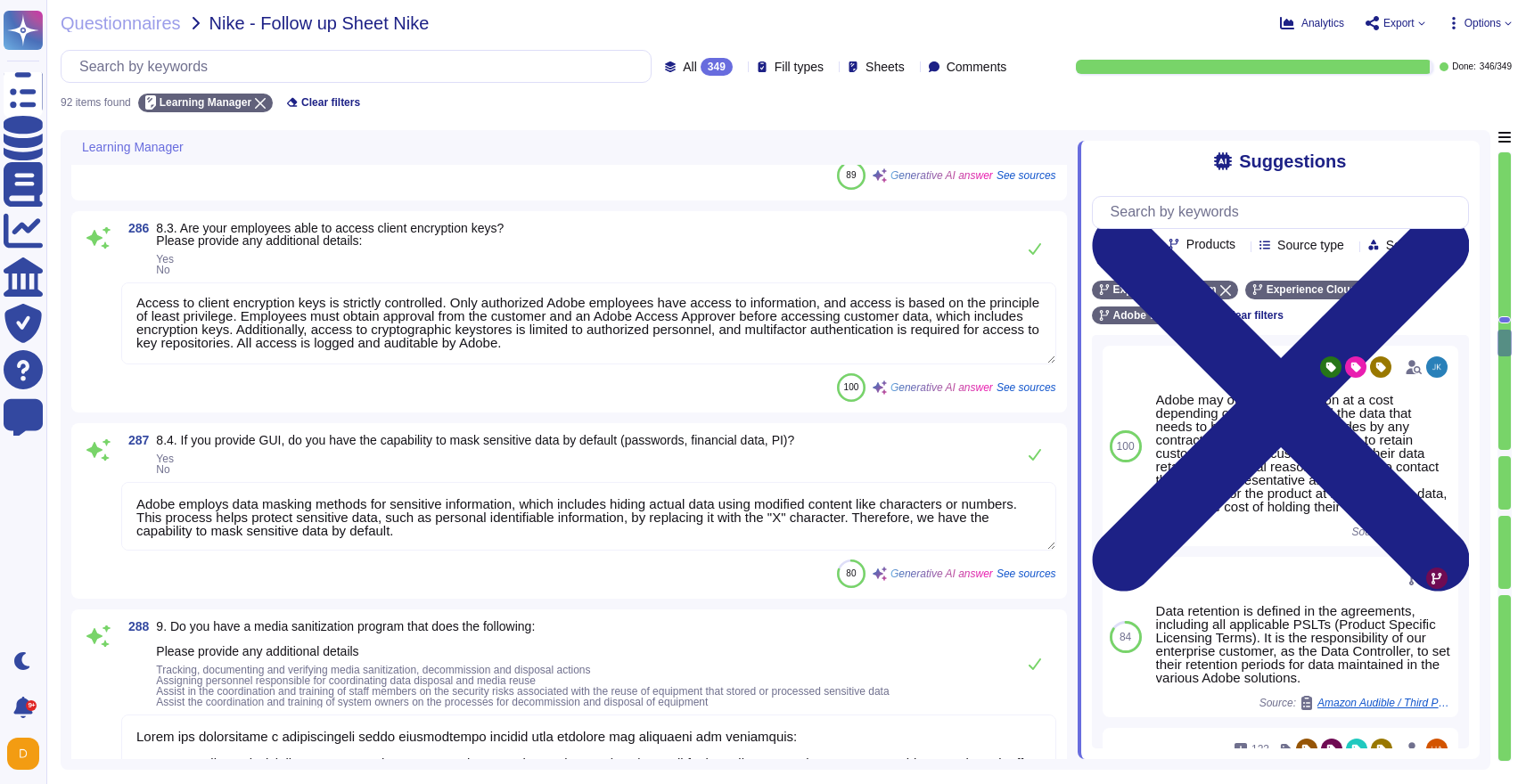
type textarea "Privileged users are required to use secondary accounts exclusively for privile…"
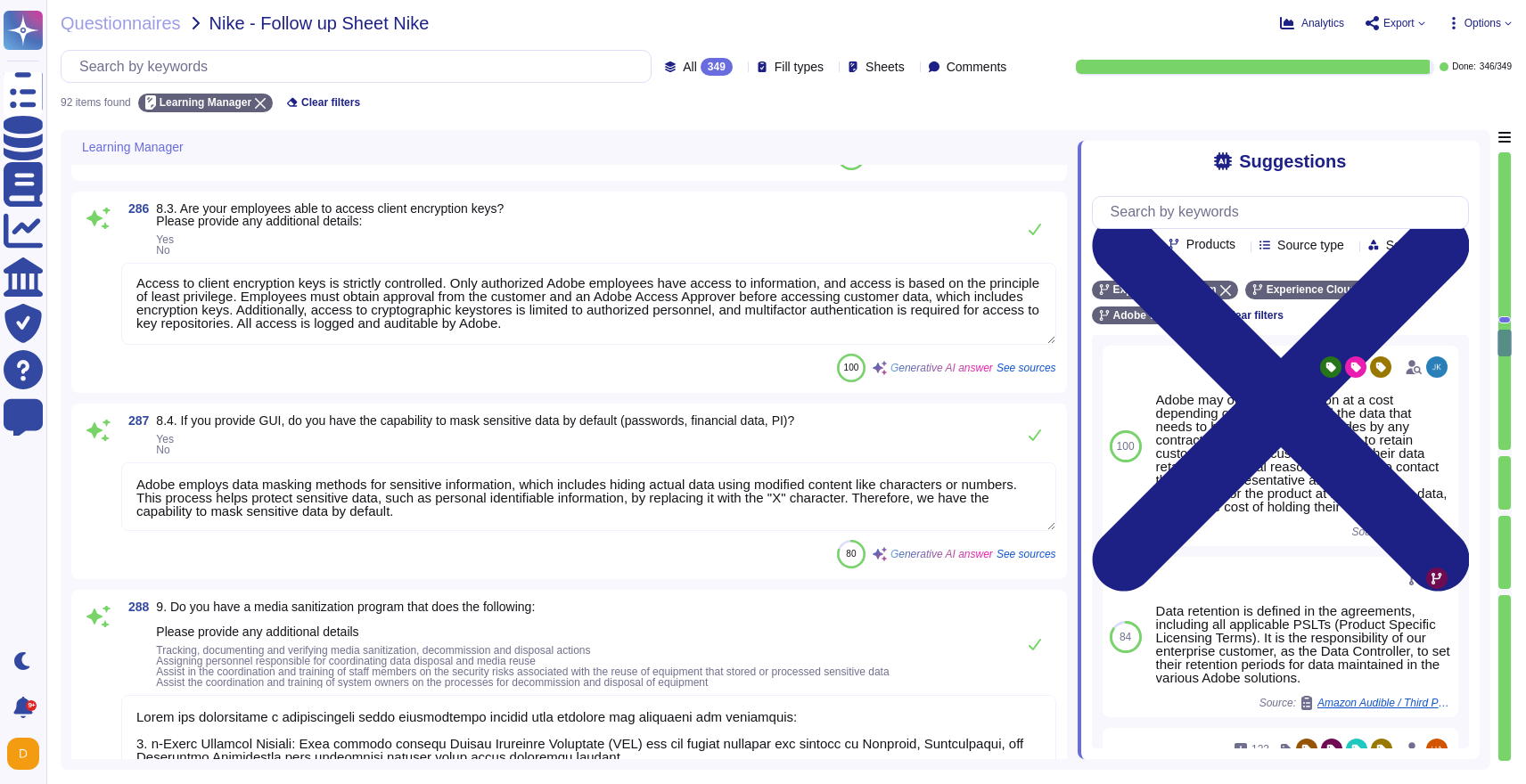
scroll to position [5507, 0]
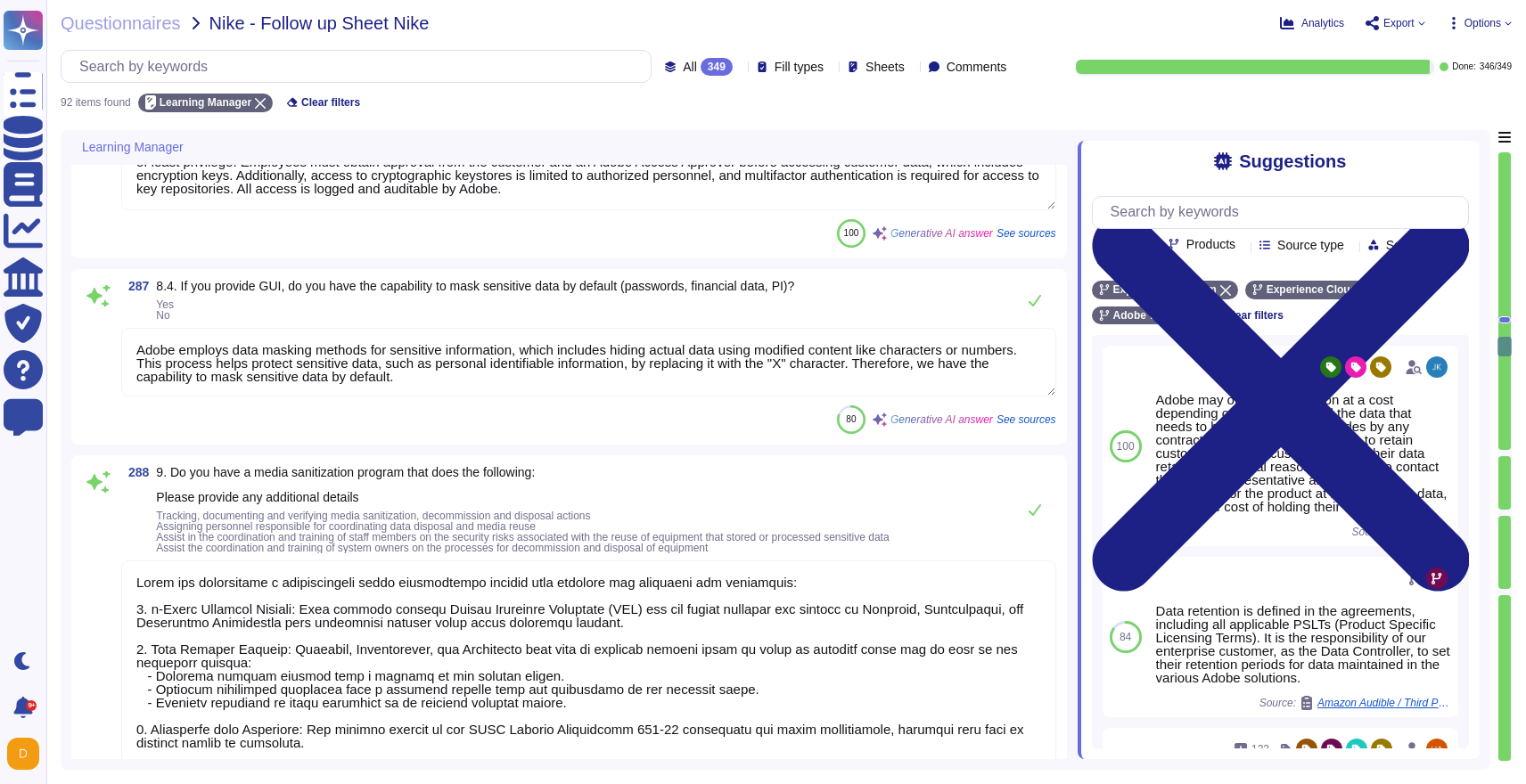
type textarea "Lorem ips dolorsitame Consectetu Adipisc Elitsedd eiu Tempori Utlabo Etdolor Ma…"
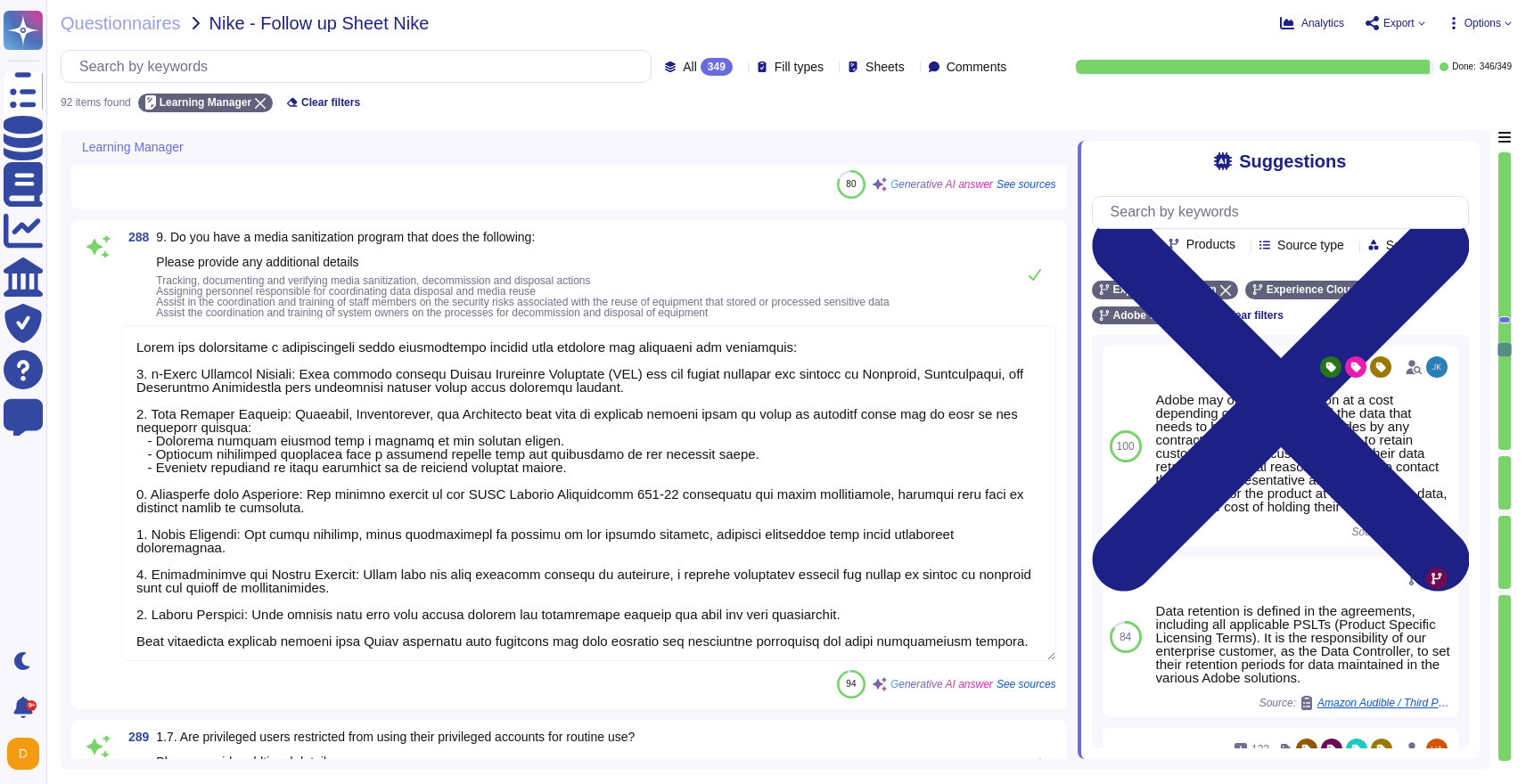
scroll to position [5895, 0]
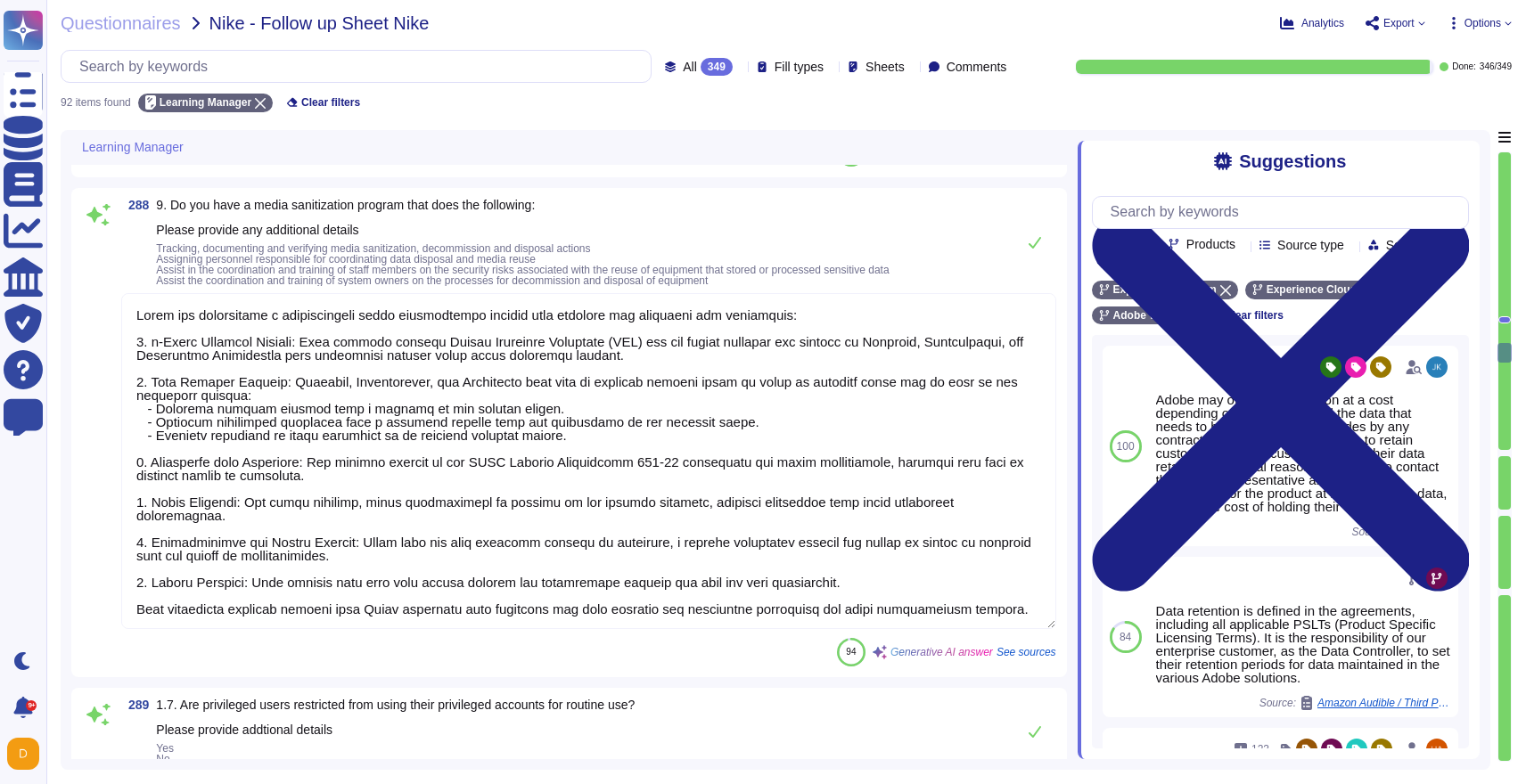
click at [458, 602] on textarea at bounding box center [588, 461] width 935 height 336
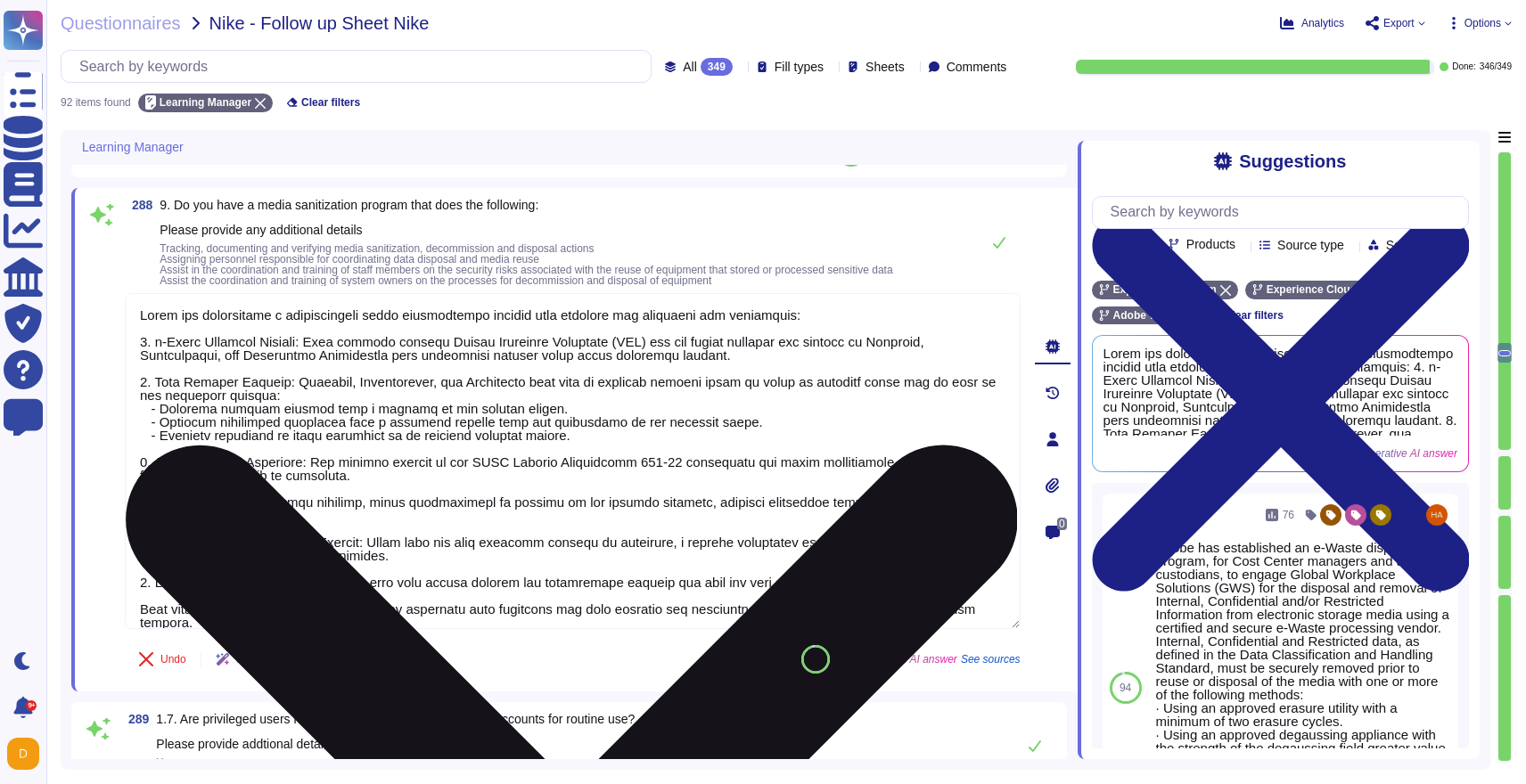
type textarea "Lorem ips dolorsitame Consectetu Adipisc Elitsedd eiu Tempori Utlabo Etdolor Ma…"
click at [458, 602] on textarea at bounding box center [572, 461] width 896 height 336
type textarea "Adobe has established a comprehensive media sanitization program that includes …"
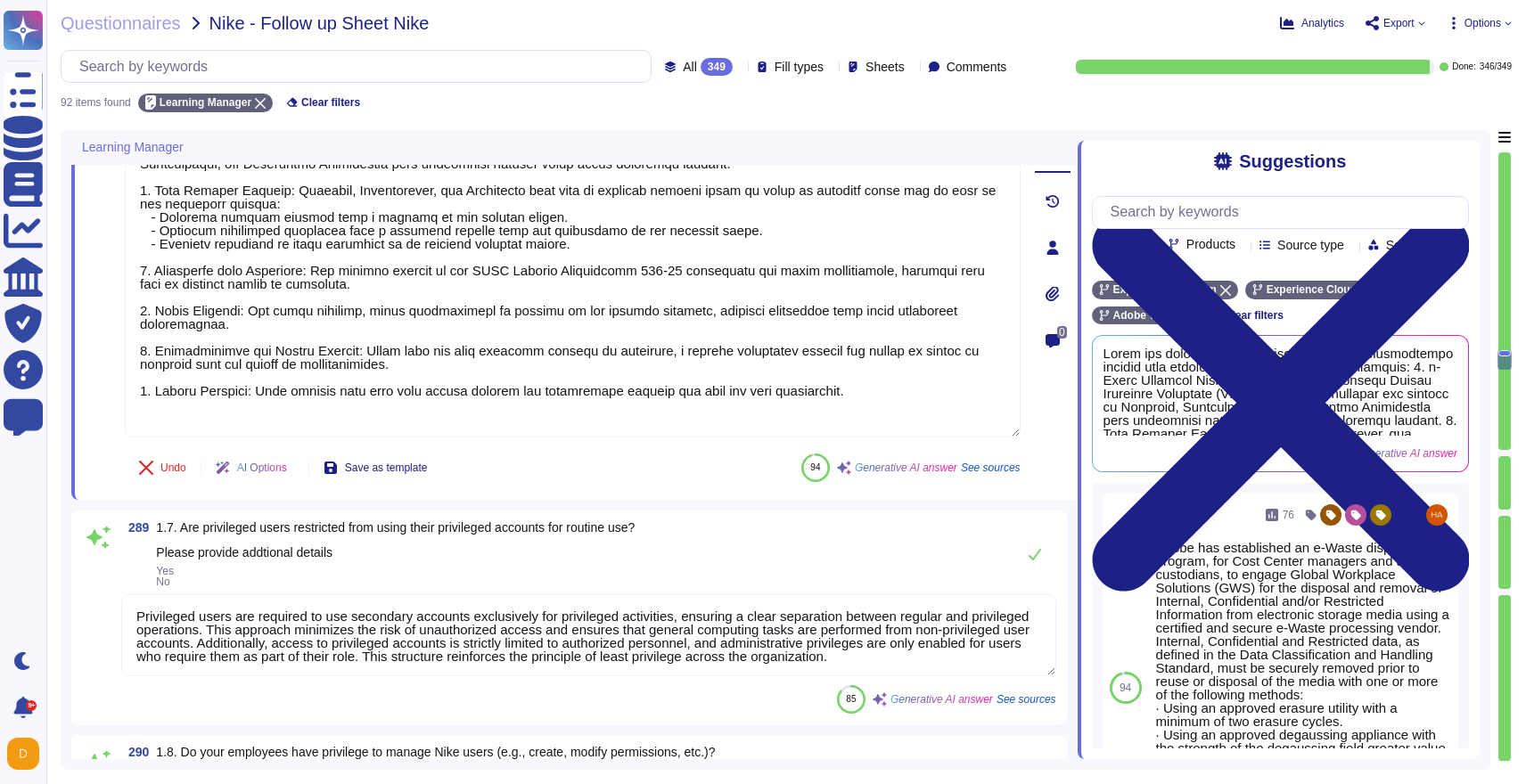
type textarea "Adobe has a centralized Device Management solution that enables the remote mana…"
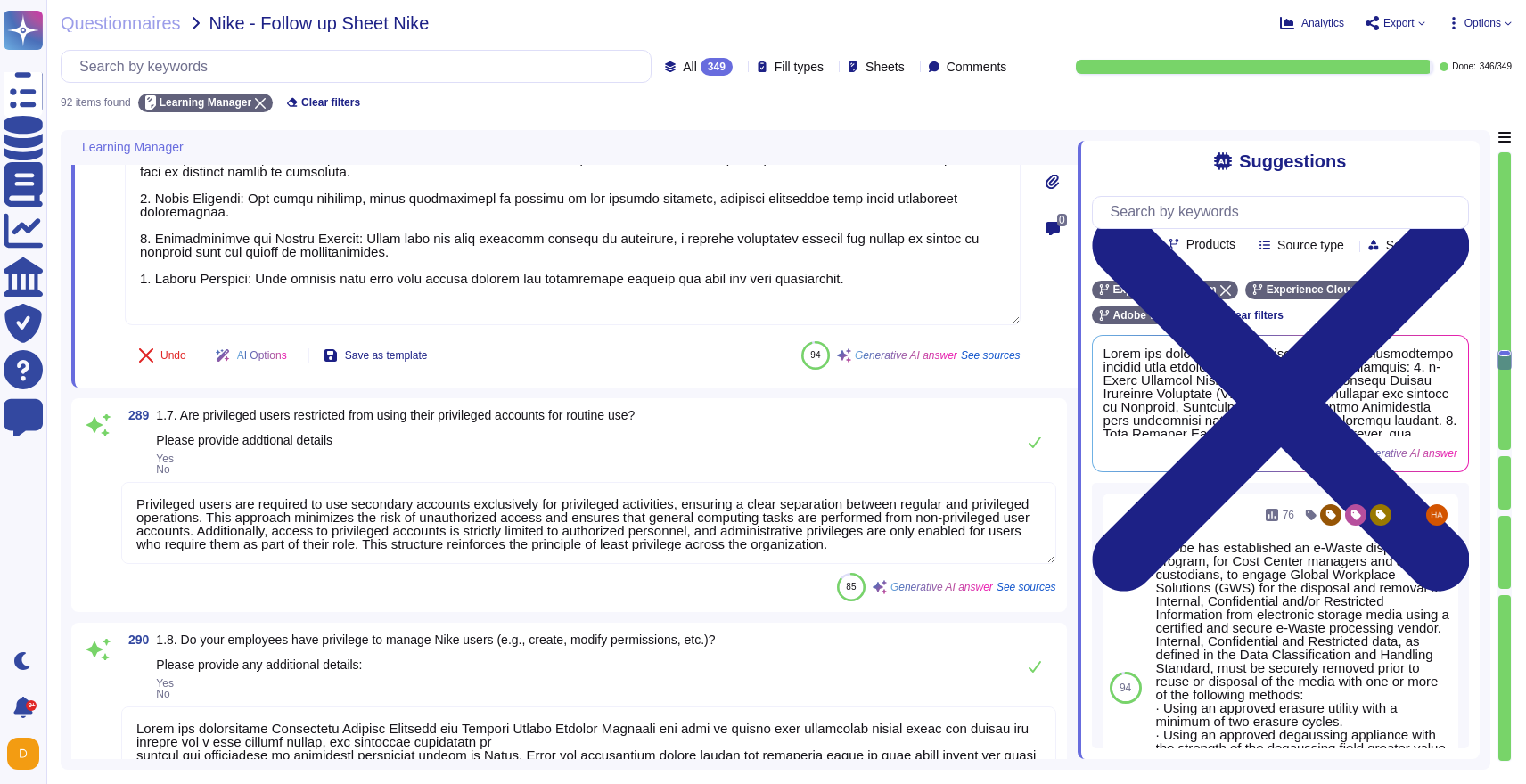
type textarea "Only Adobe employees using a managed device enrolled in the Adobe corporate mob…"
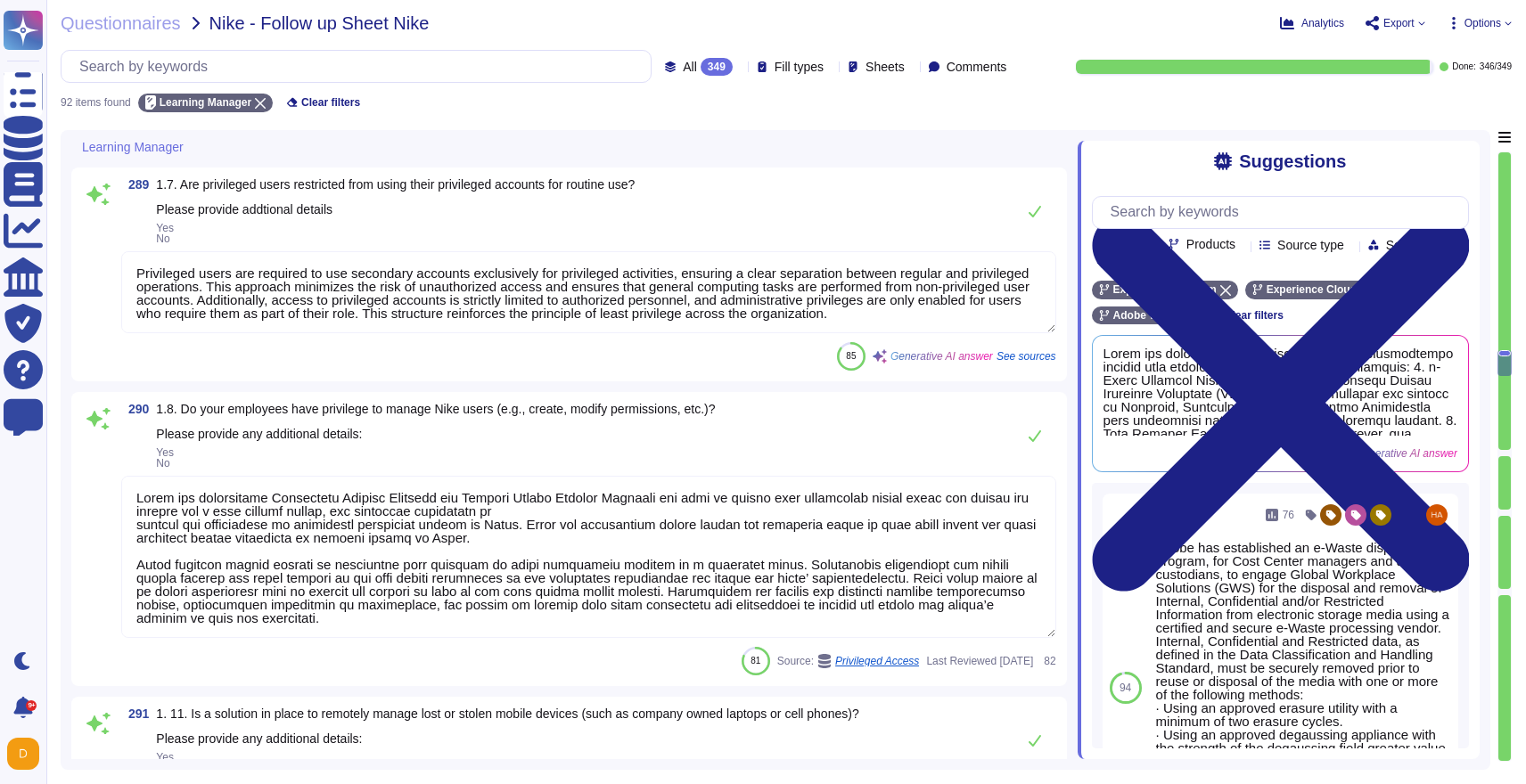
type textarea "Adobe BYOD and Mobile Device Management standards define which systems and serv…"
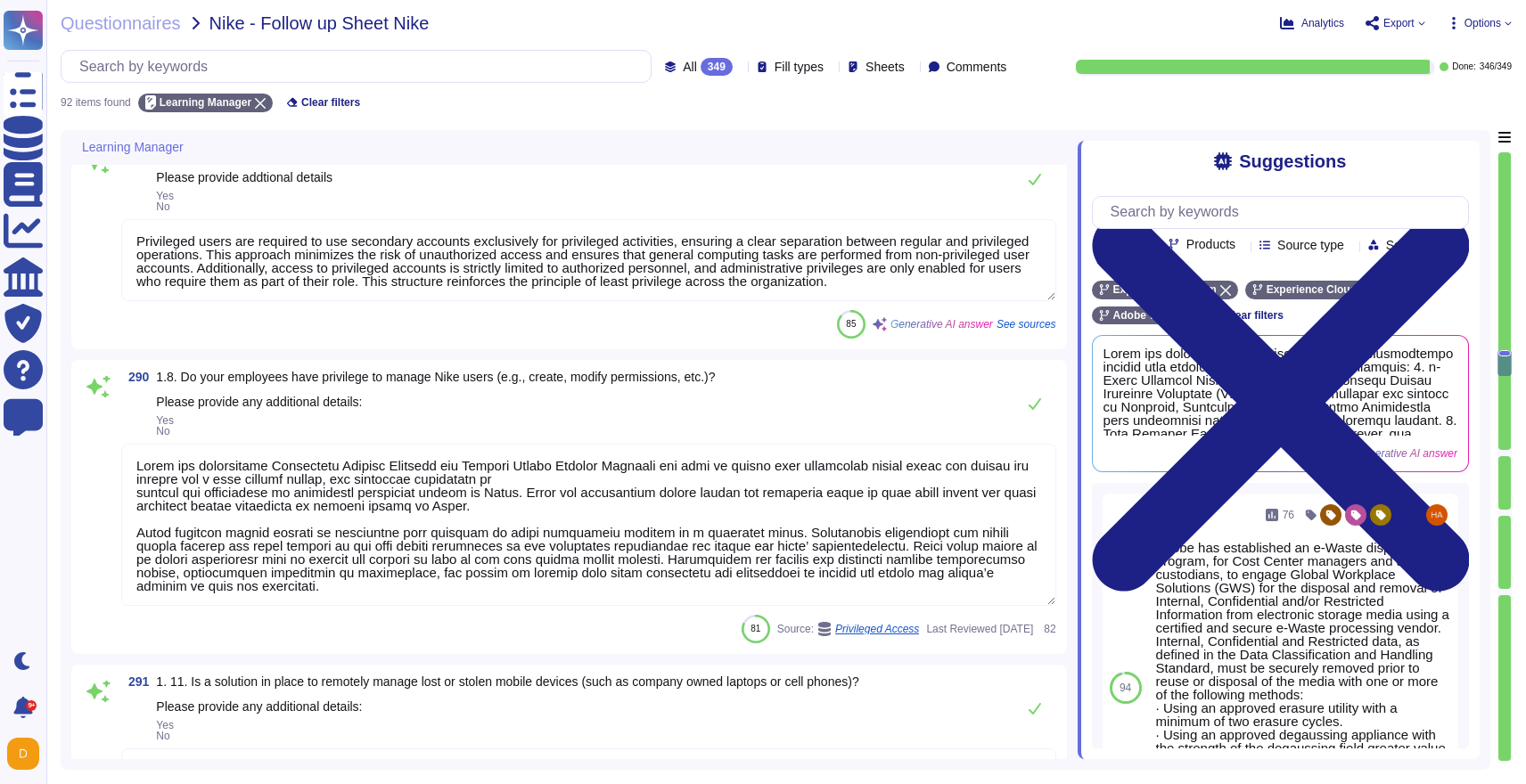
type textarea "Adobe has established a comprehensive media sanitization program that includes …"
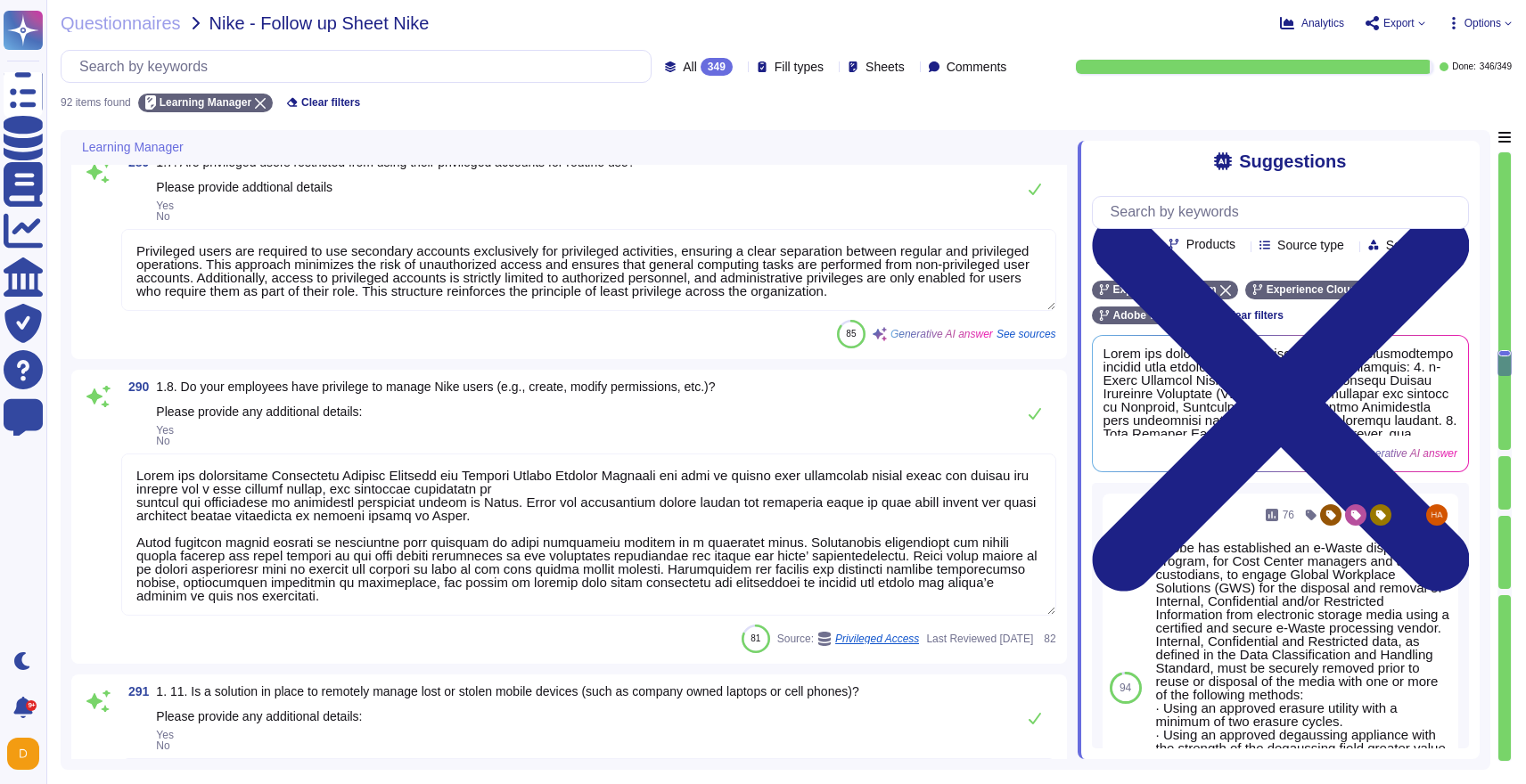
type textarea "Adobe BYOD and Mobile Device Management standards define which systems and serv…"
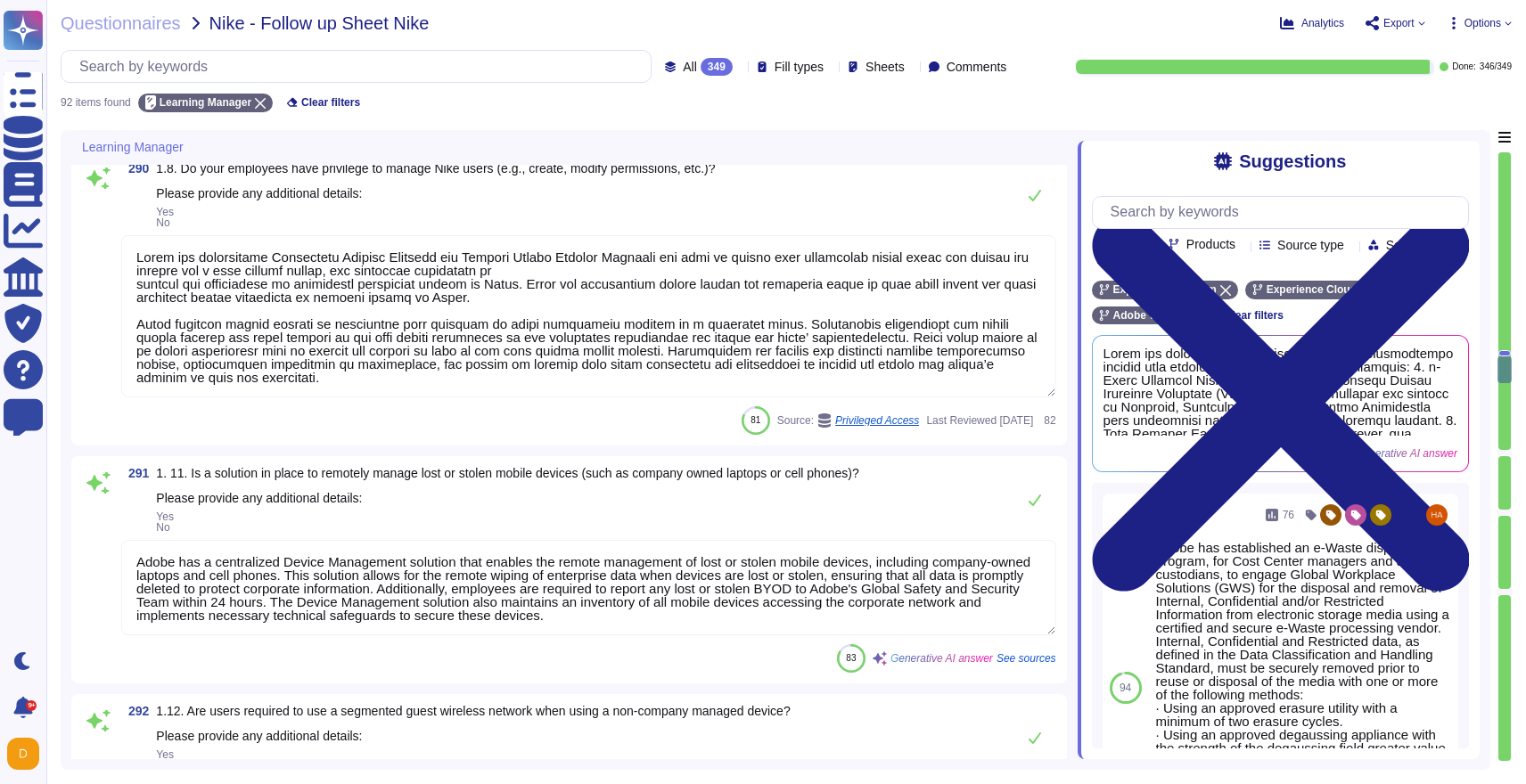
type textarea "Access to services and resources within the Virtual Cloud Environment is restri…"
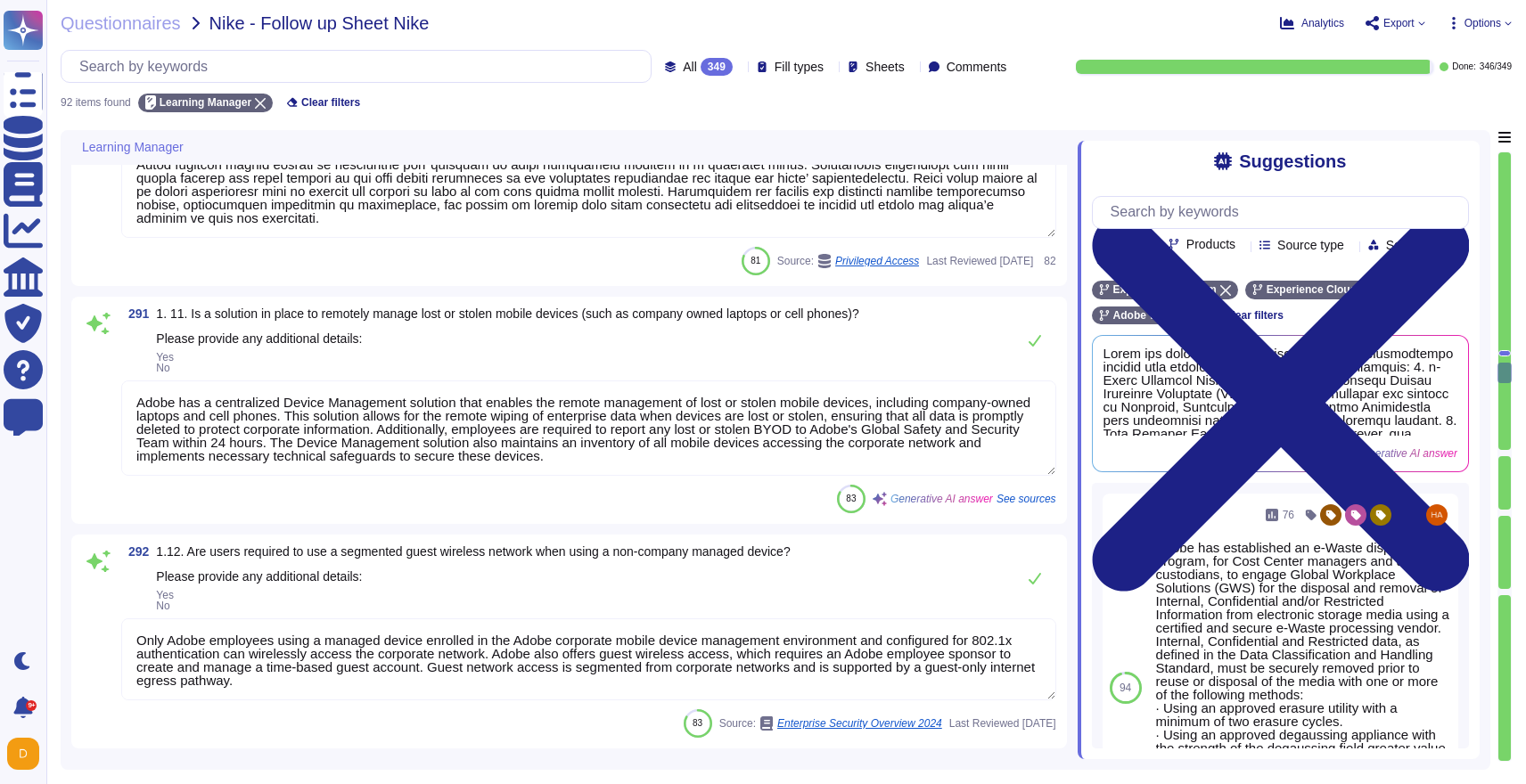
type textarea "Access to services and resources within the Virtual Cloud Environment is restri…"
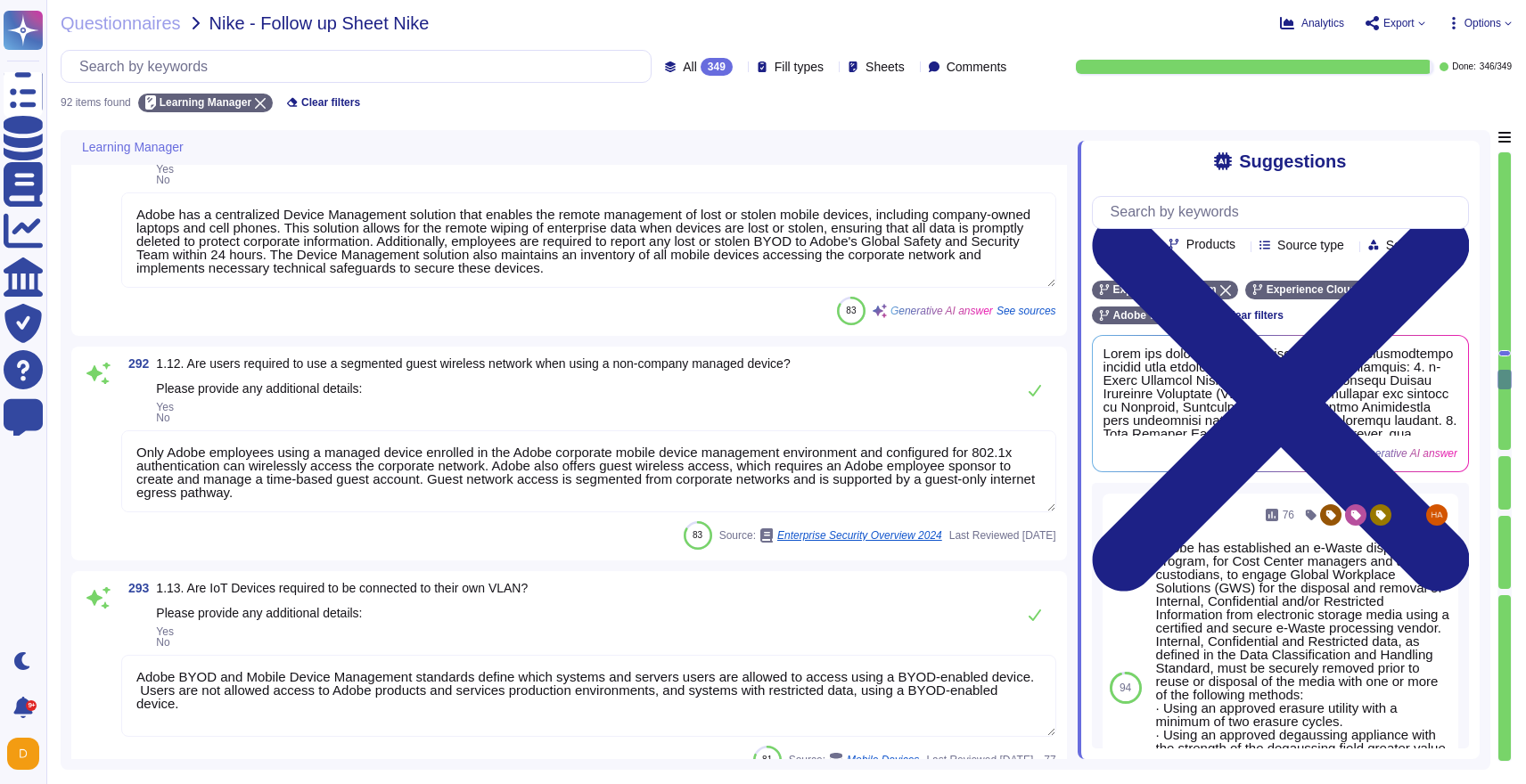
type textarea "Managed user, privileged, and service accounts at Adobe are assigned based on a…"
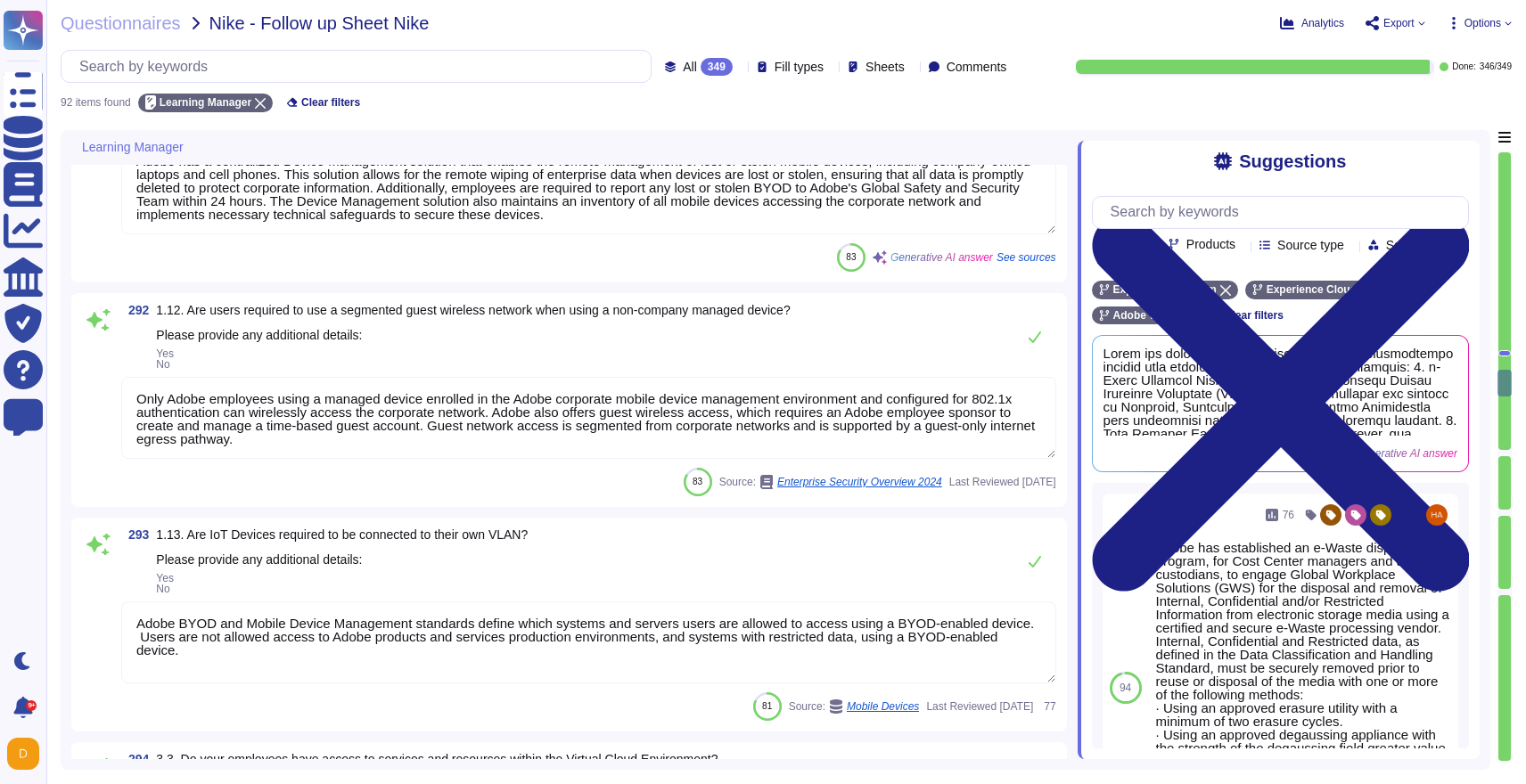
scroll to position [2, 0]
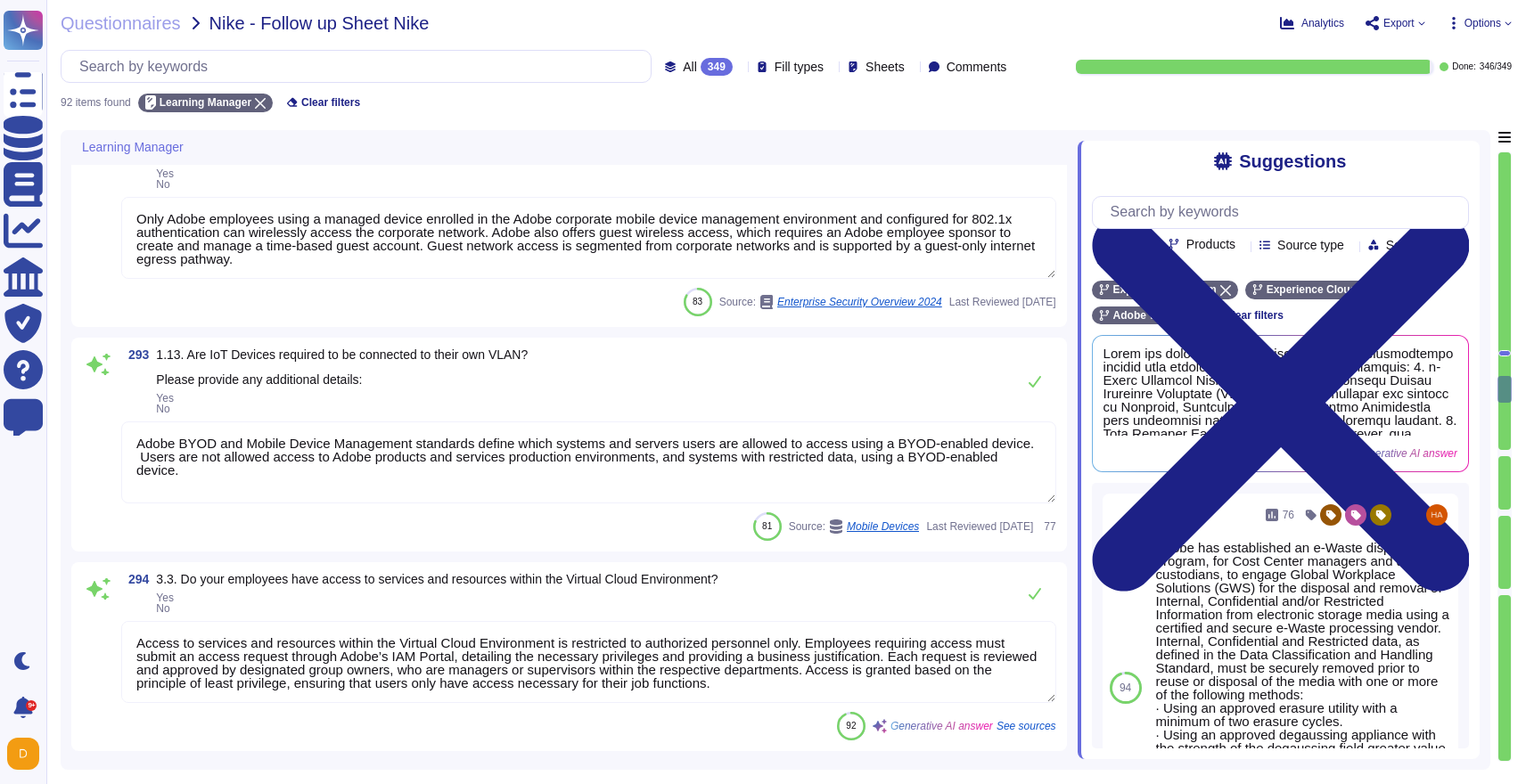
type textarea "Adobe restricts the use of shared and group authentication credentials. Authent…"
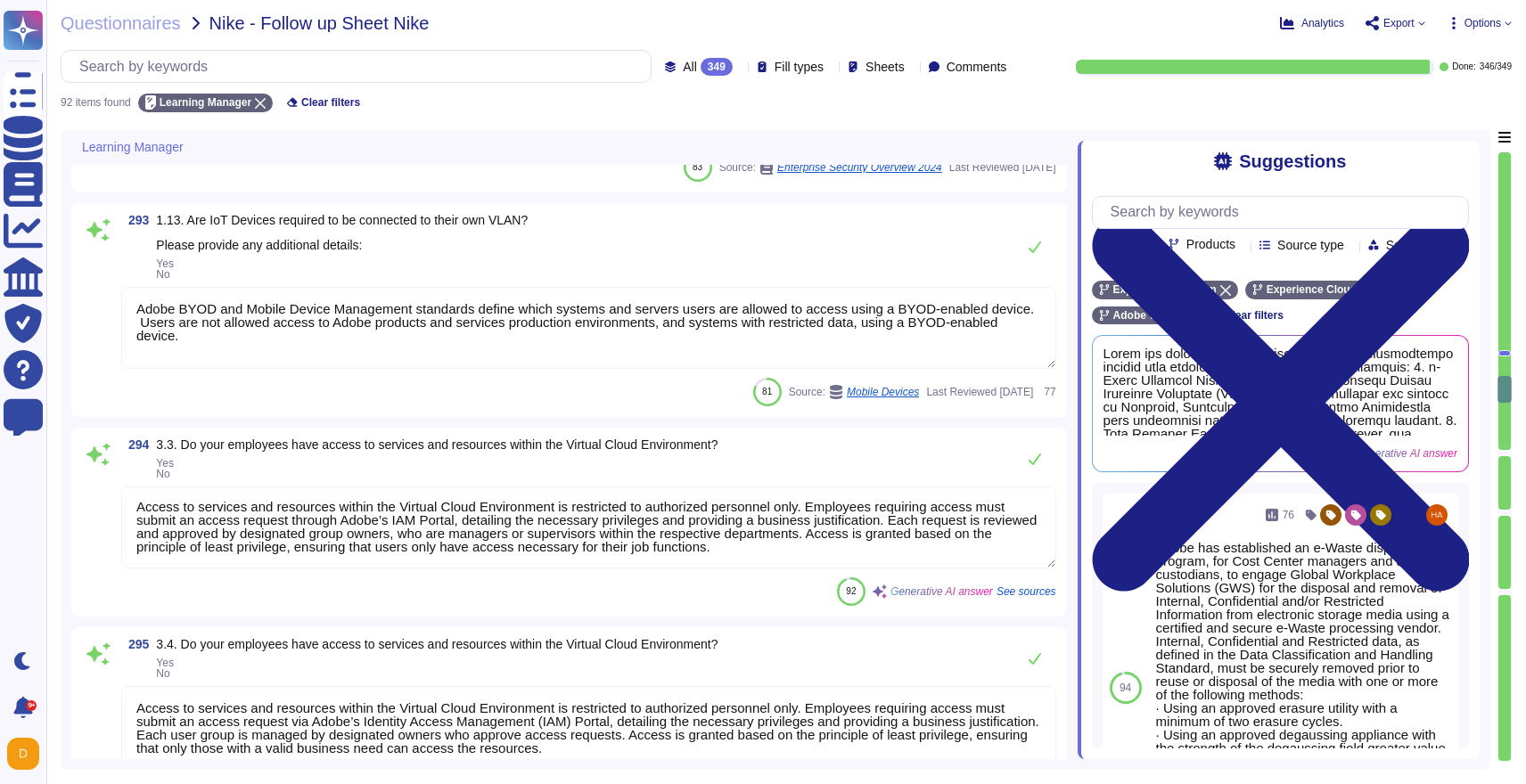
scroll to position [7351, 0]
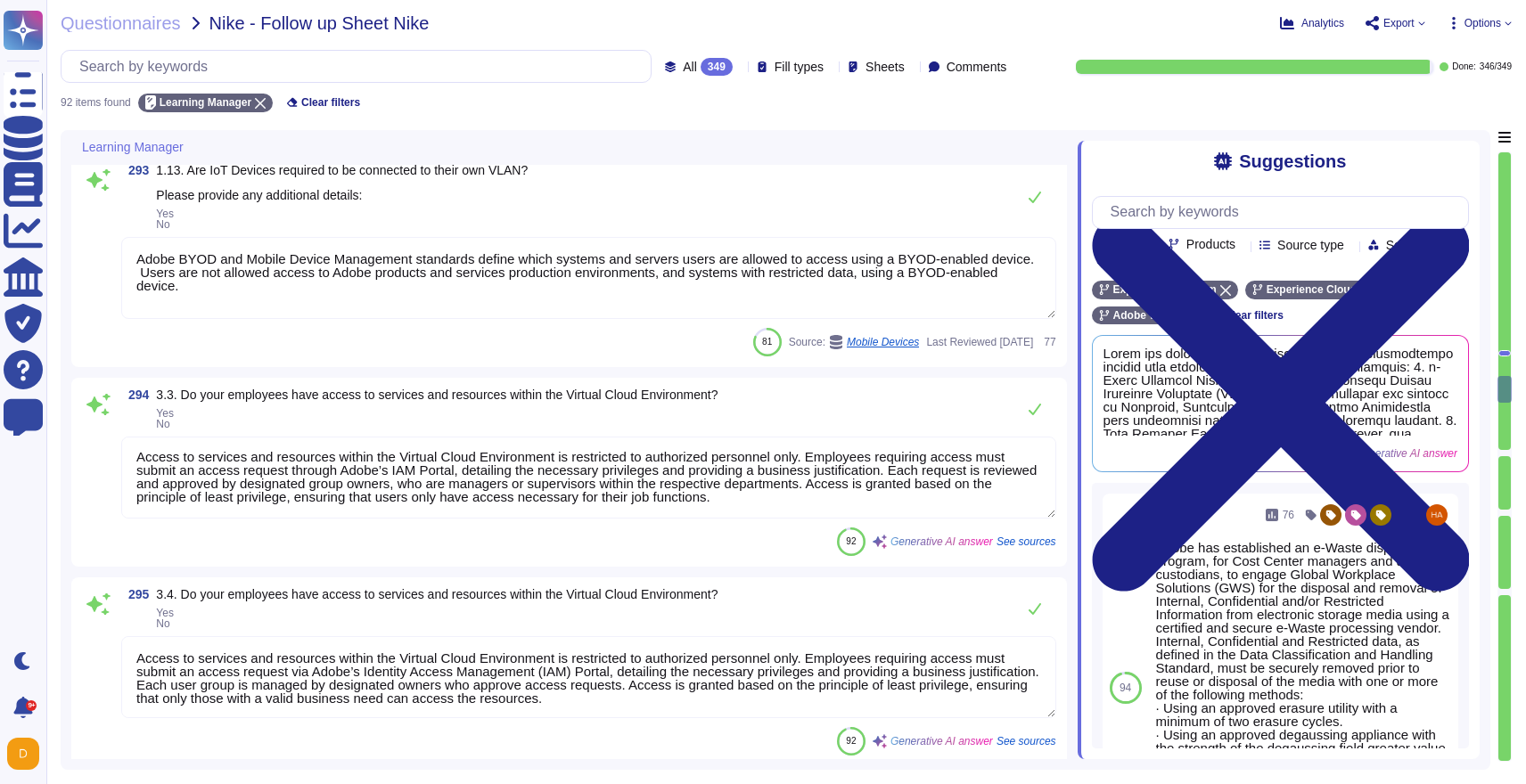
type textarea "Adobe performs account and access reviews on a quarterly basis, which includes …"
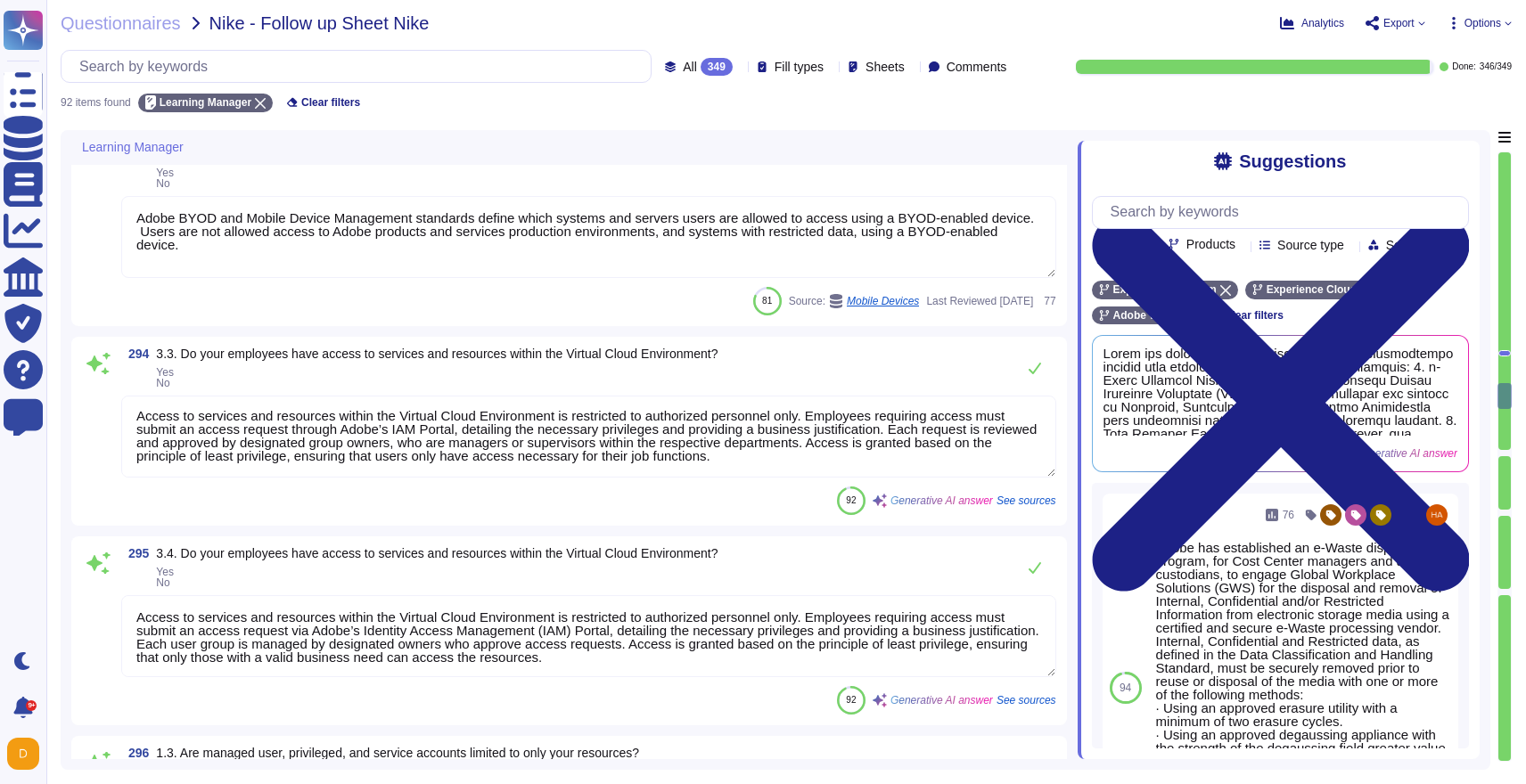
scroll to position [2, 0]
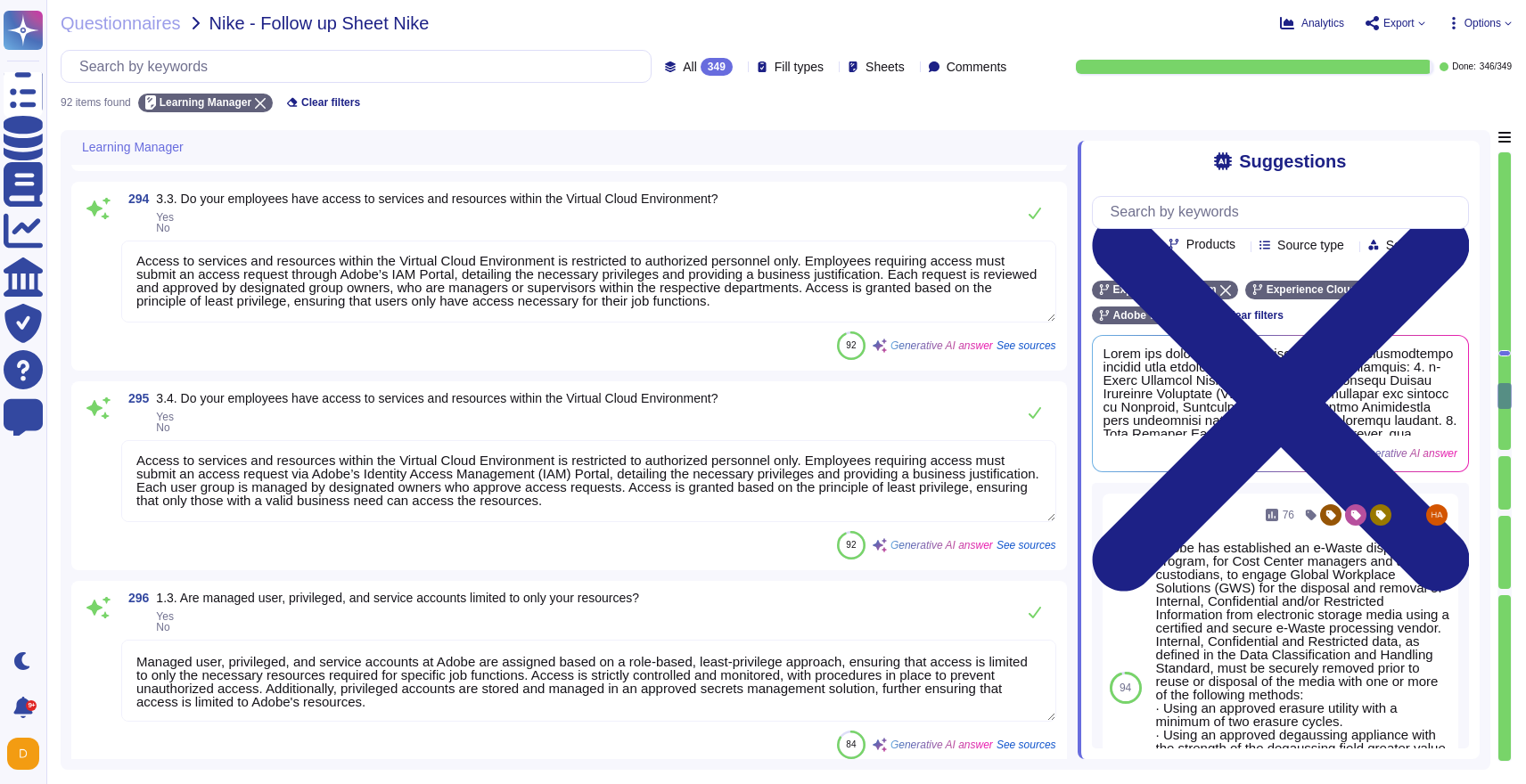
type textarea "Yes, Adobe has a structured procedure for changing shared account passwords whe…"
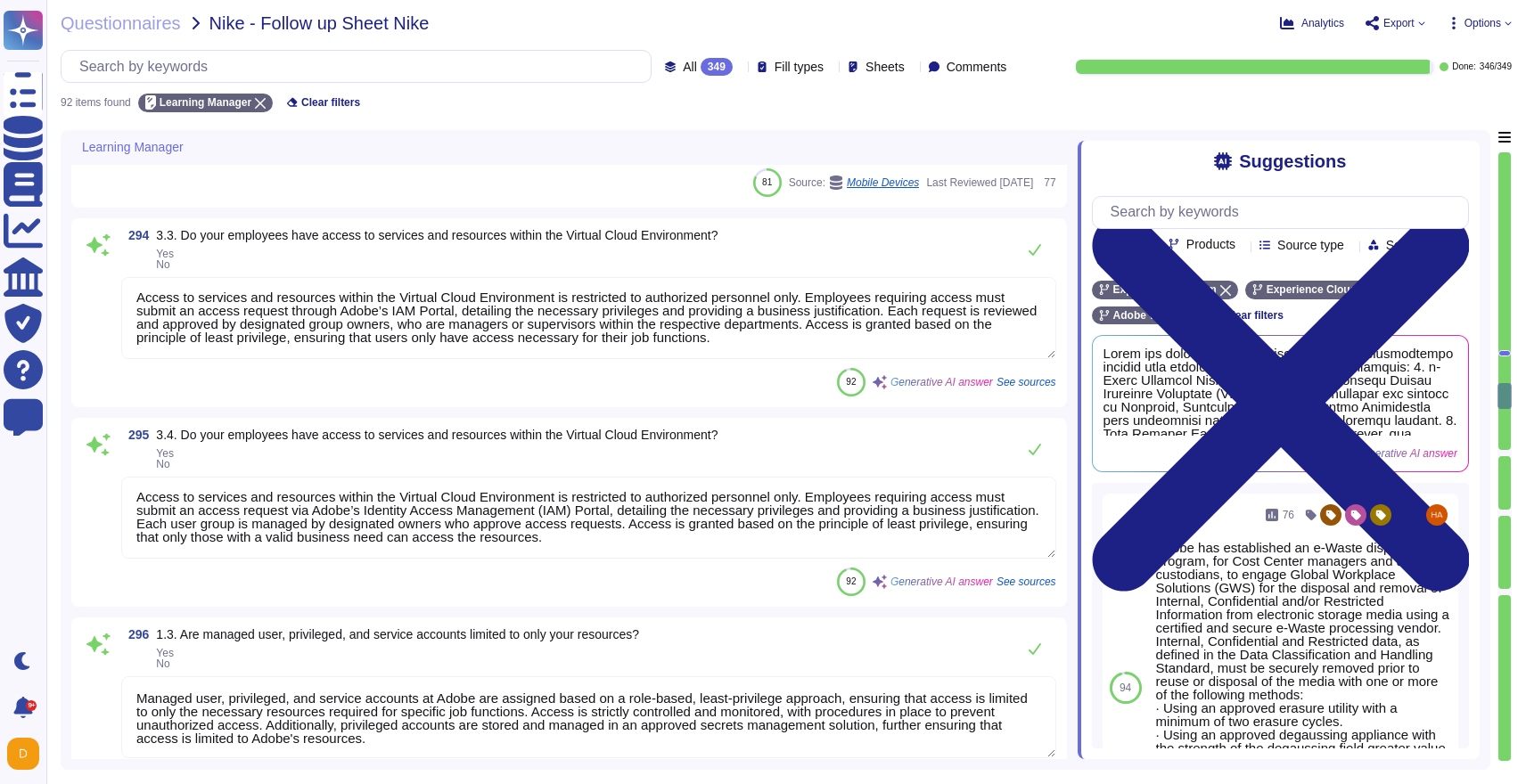
scroll to position [7527, 0]
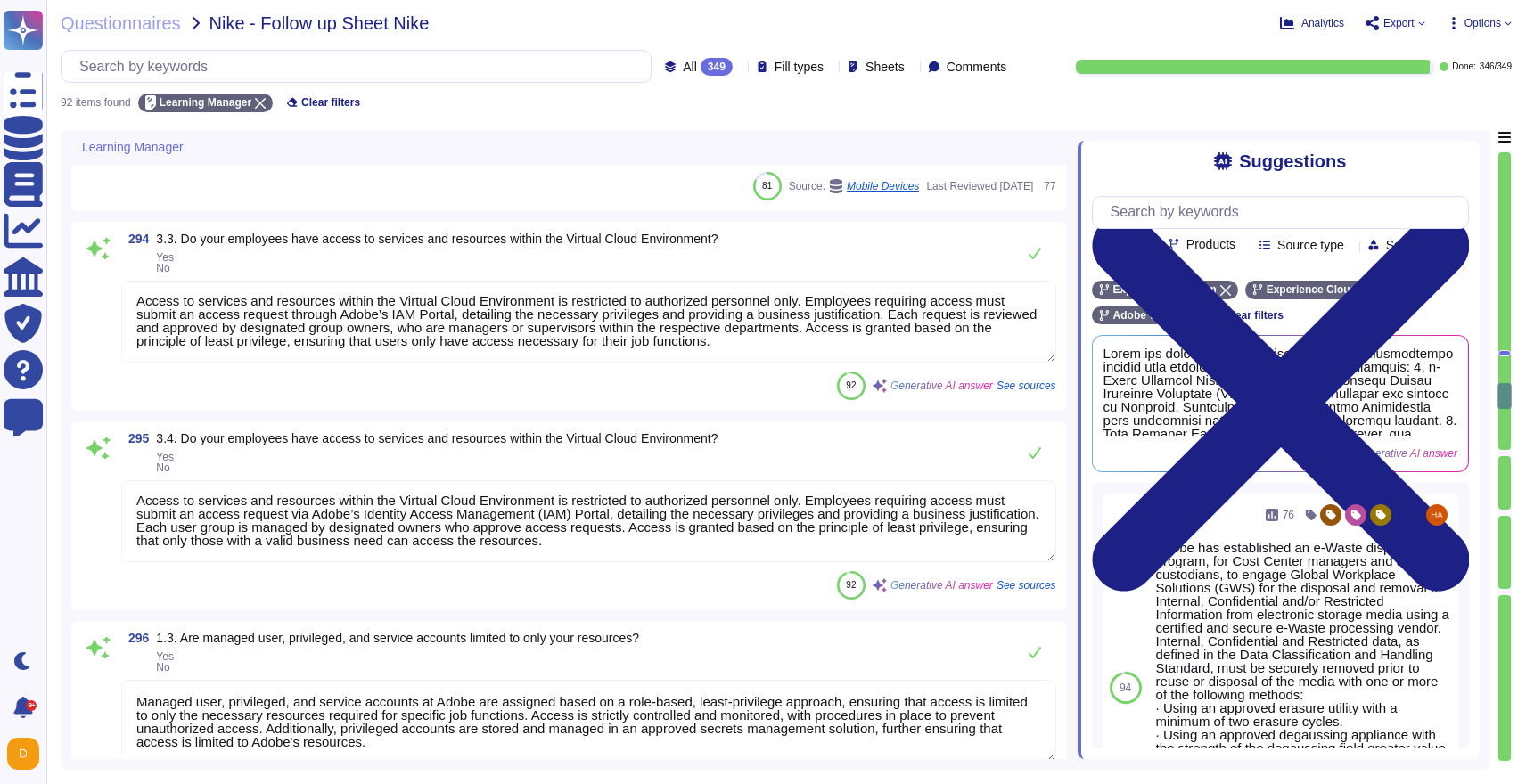
drag, startPoint x: 792, startPoint y: 337, endPoint x: 634, endPoint y: 313, distance: 159.8
click at [634, 313] on textarea "Access to services and resources within the Virtual Cloud Environment is restri…" at bounding box center [588, 322] width 935 height 82
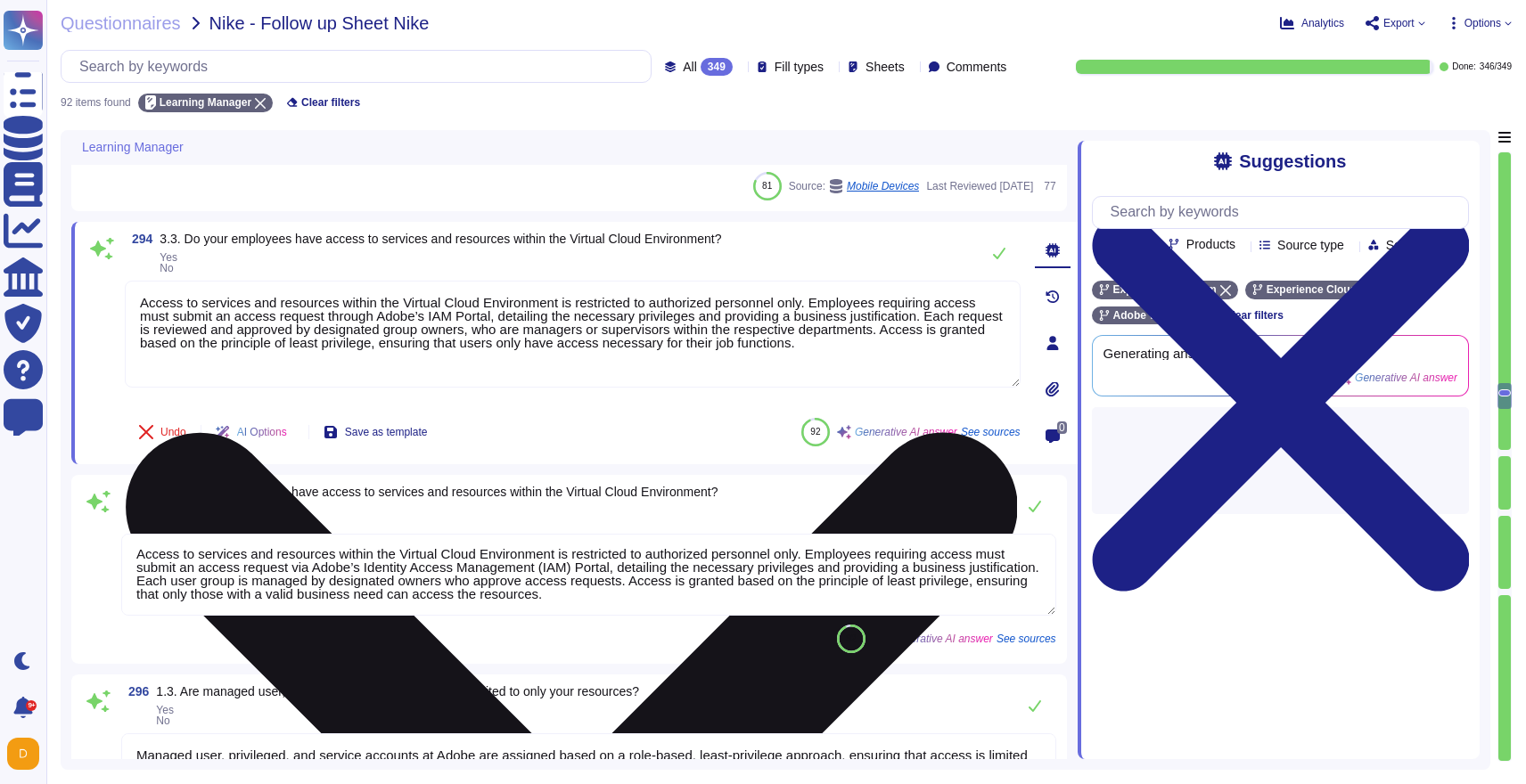
click at [937, 355] on textarea "Access to services and resources within the Virtual Cloud Environment is restri…" at bounding box center [572, 334] width 896 height 107
drag, startPoint x: 951, startPoint y: 354, endPoint x: 833, endPoint y: 306, distance: 127.4
click at [833, 306] on textarea "Access to services and resources within the Virtual Cloud Environment is restri…" at bounding box center [572, 334] width 896 height 107
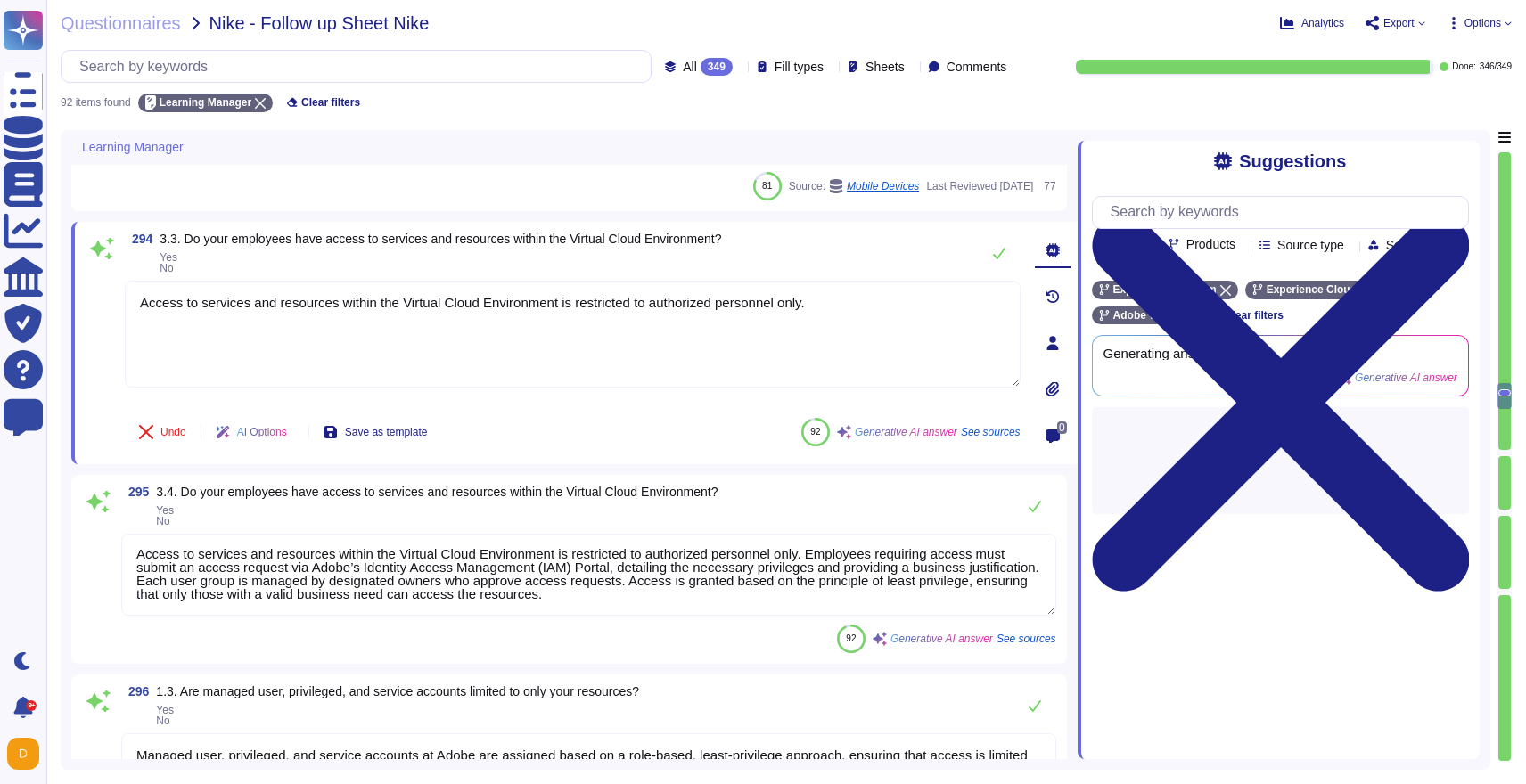
type textarea "Access to services and resources within the Virtual Cloud Environment is restri…"
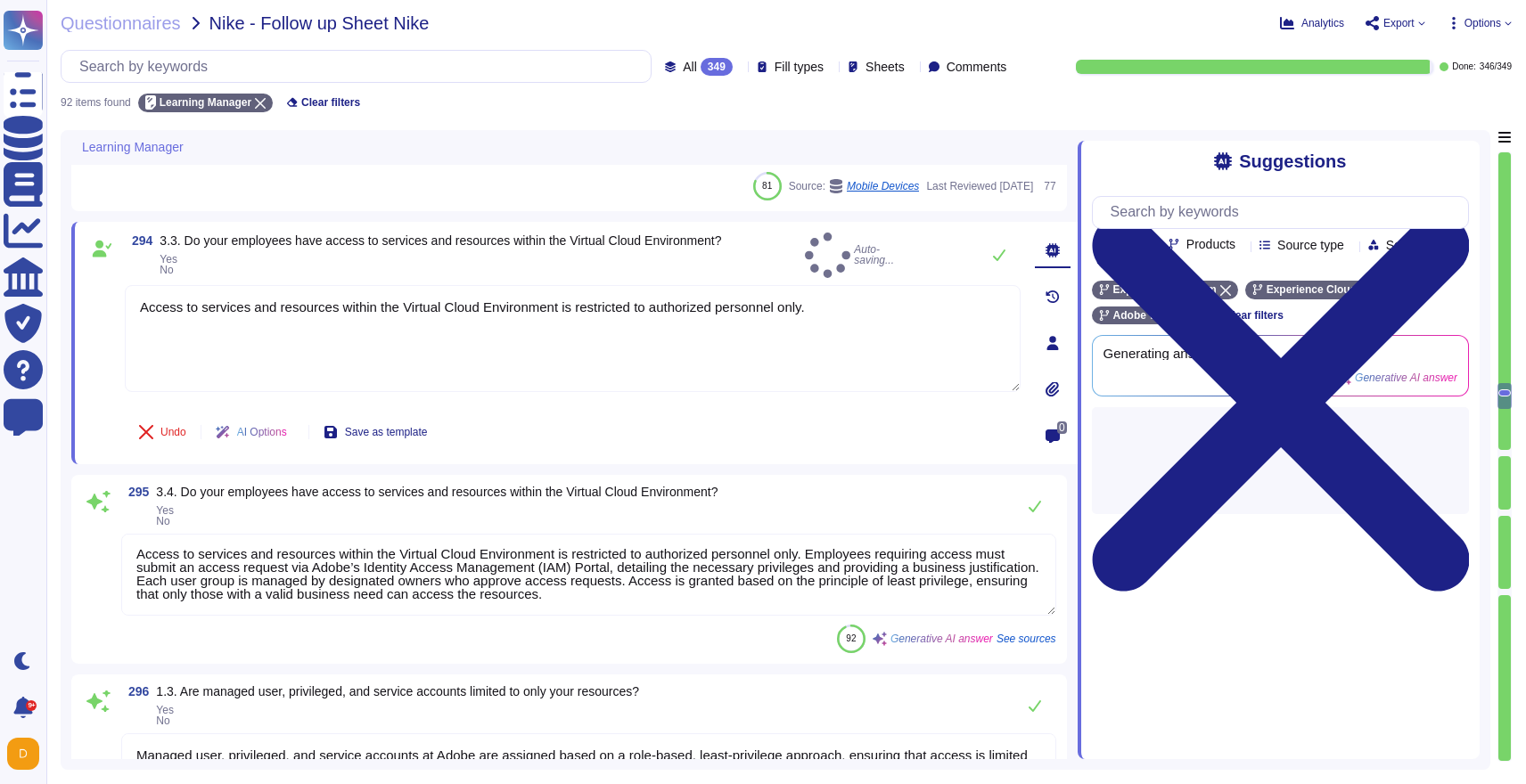
click at [711, 612] on textarea "Access to services and resources within the Virtual Cloud Environment is restri…" at bounding box center [588, 575] width 935 height 82
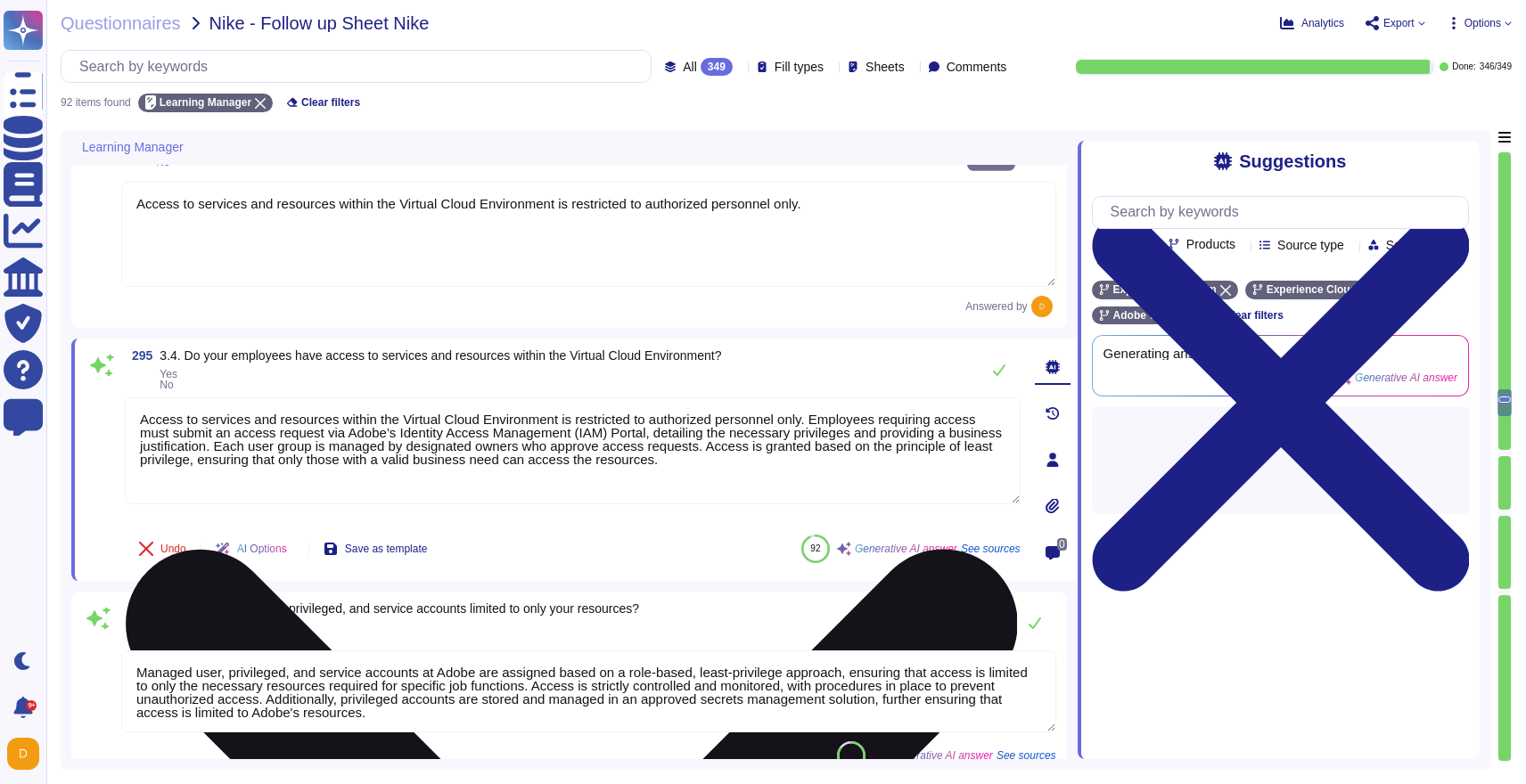
type textarea "Yes, Adobe has a structured procedure for changing shared account passwords whe…"
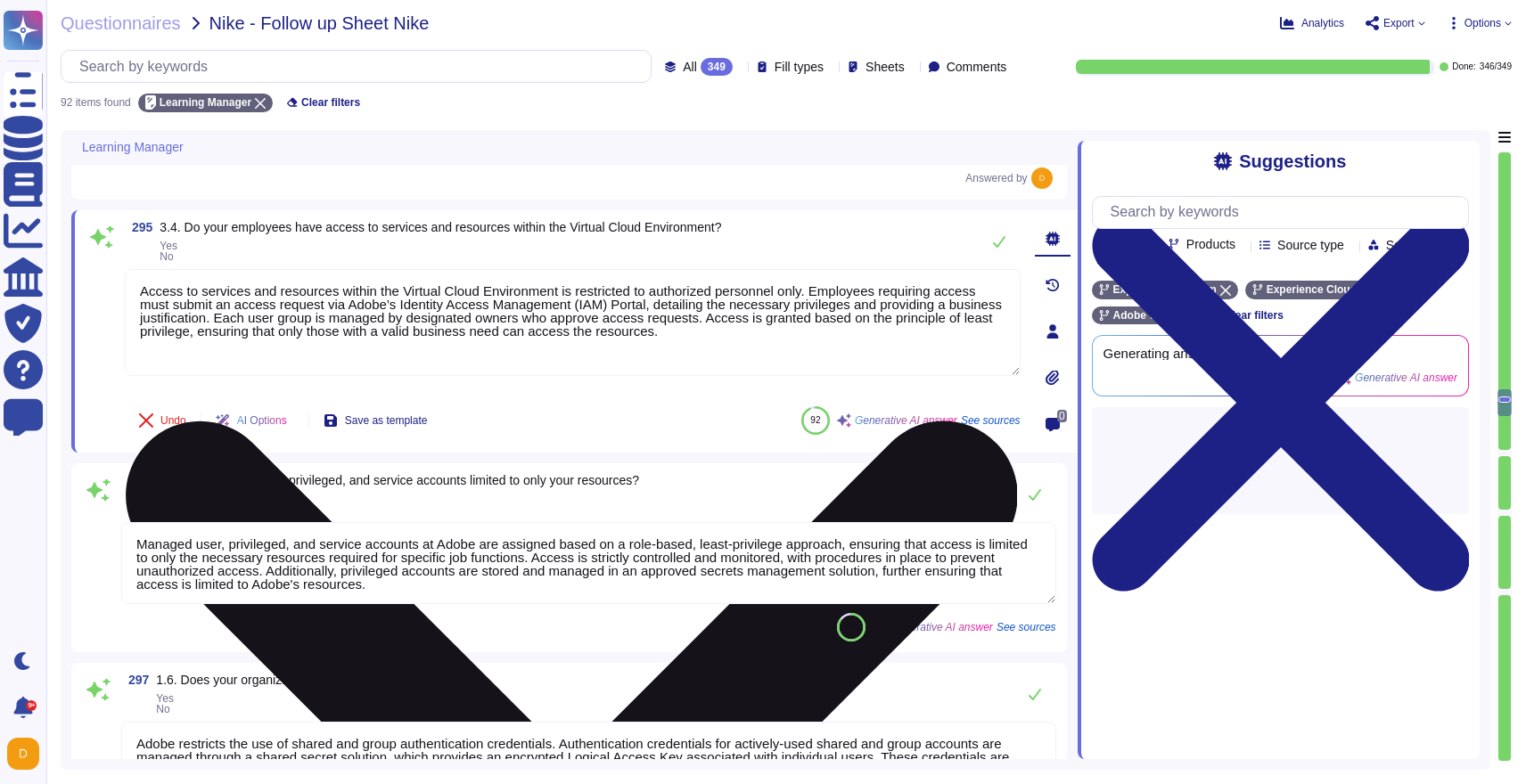
scroll to position [2, 0]
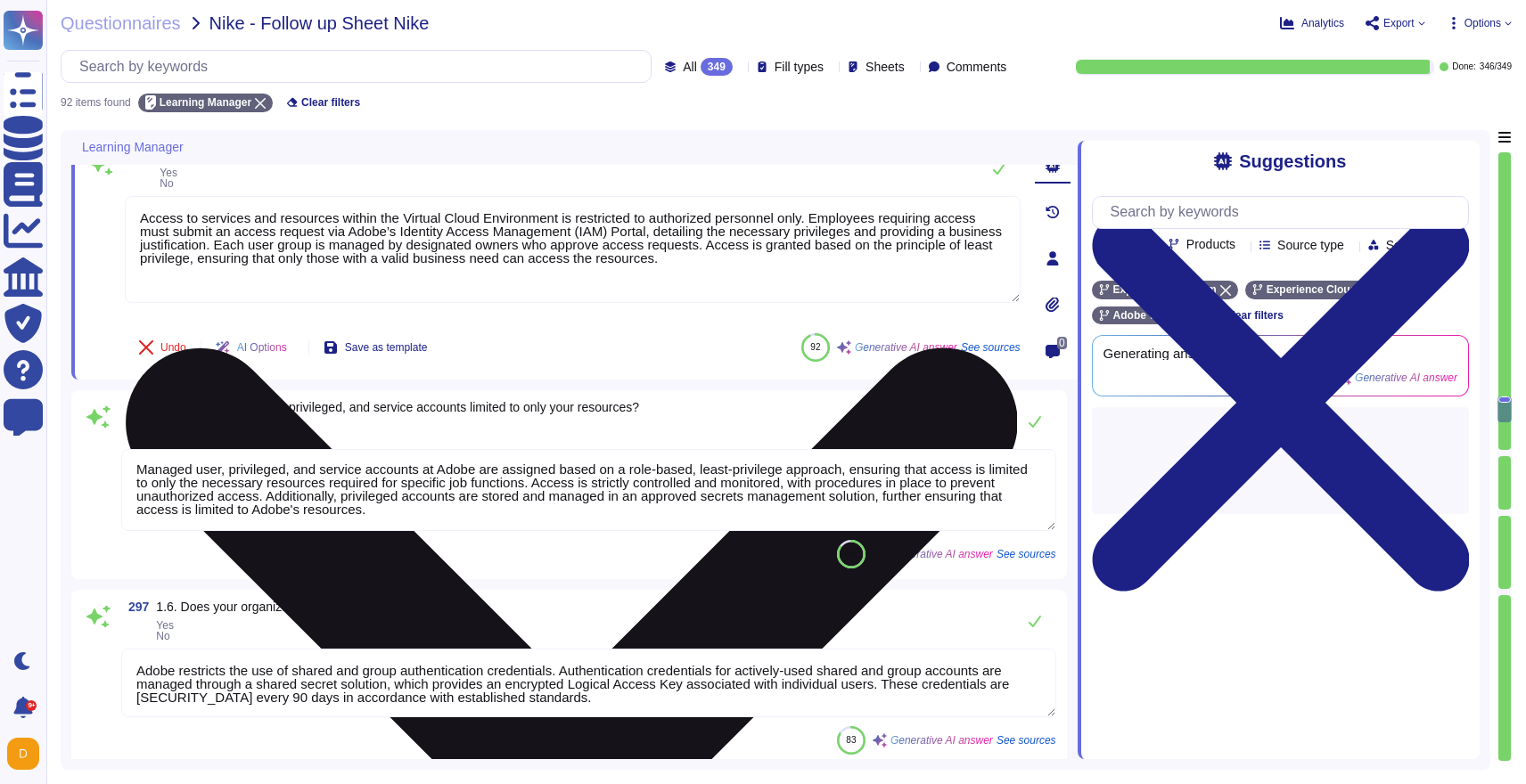
type textarea "Adobe has documented policies and procedures that cover unauthorized software i…"
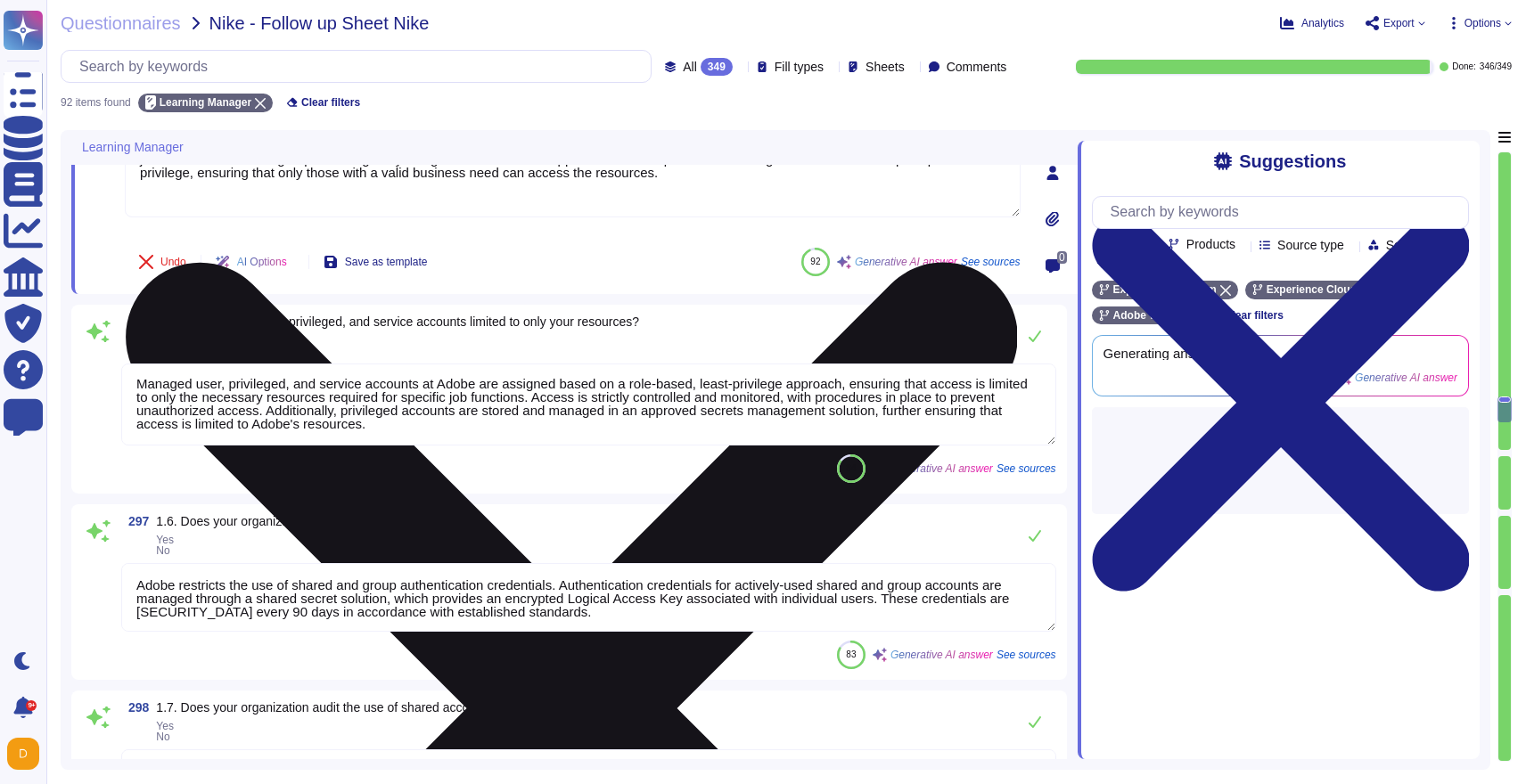
scroll to position [7930, 0]
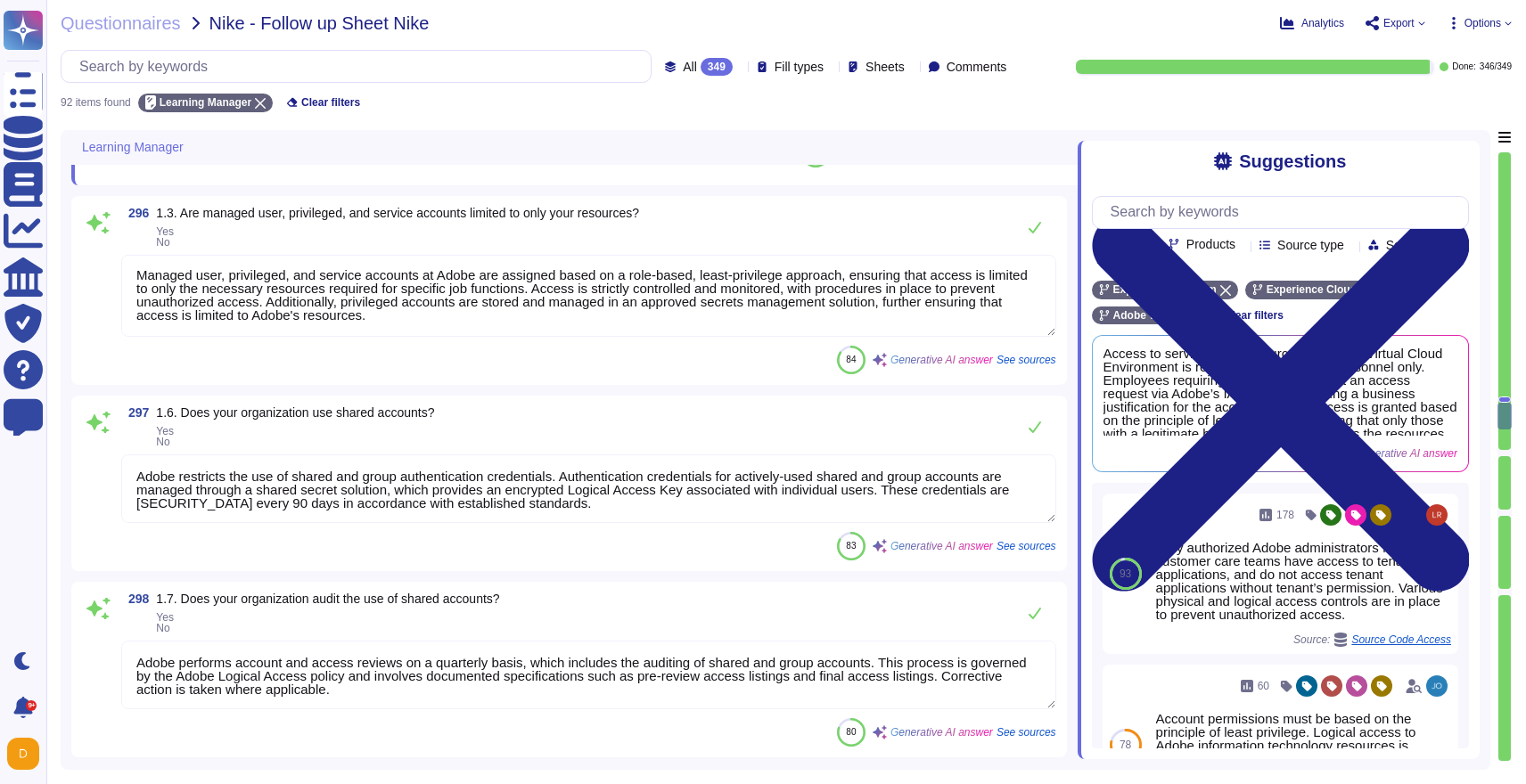
type textarea "Access to the Adobe wireless network is restricted to devices managed by the or…"
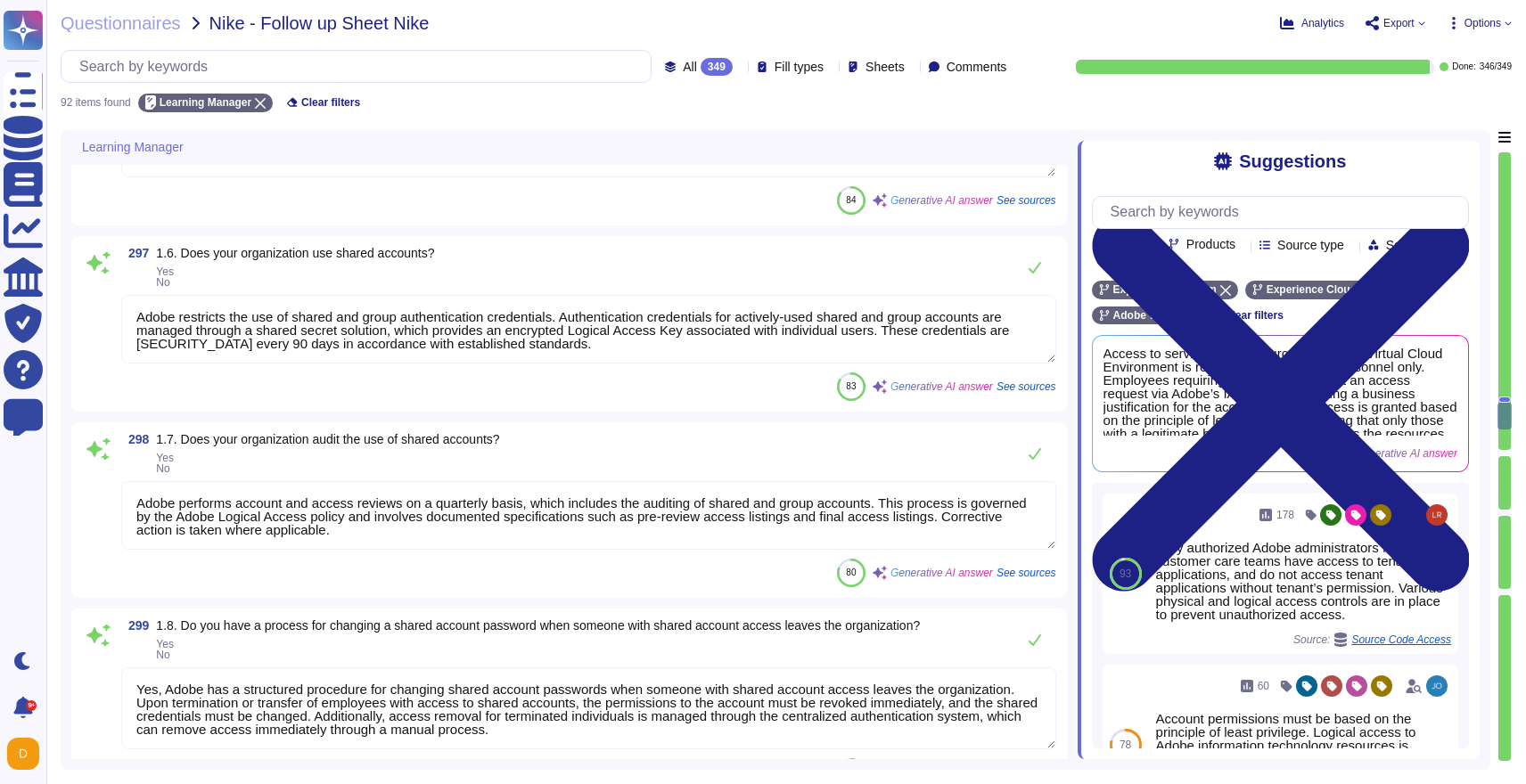
type textarea "Yes, all users are required to authenticate via unique user account IDs and pas…"
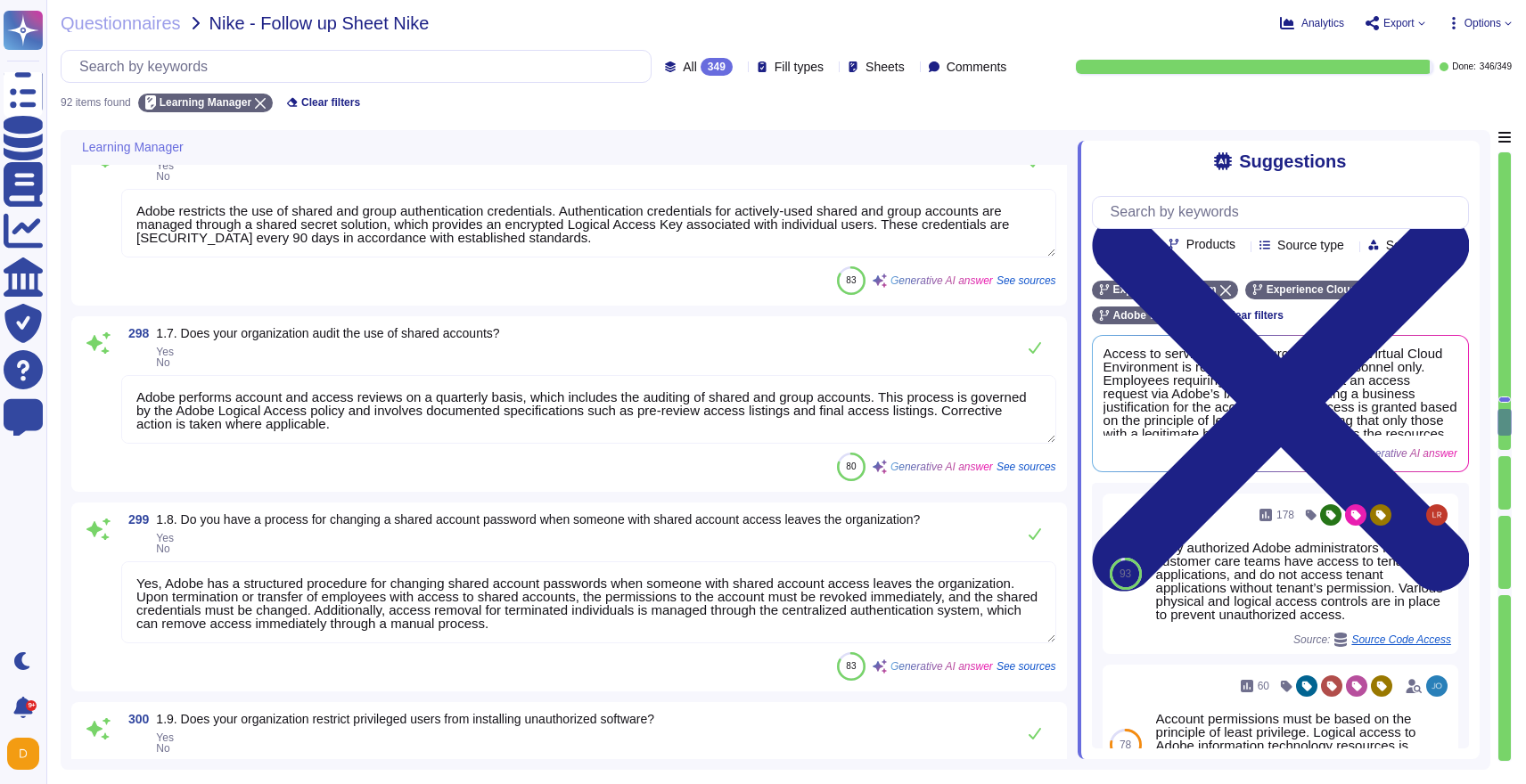
scroll to position [8268, 0]
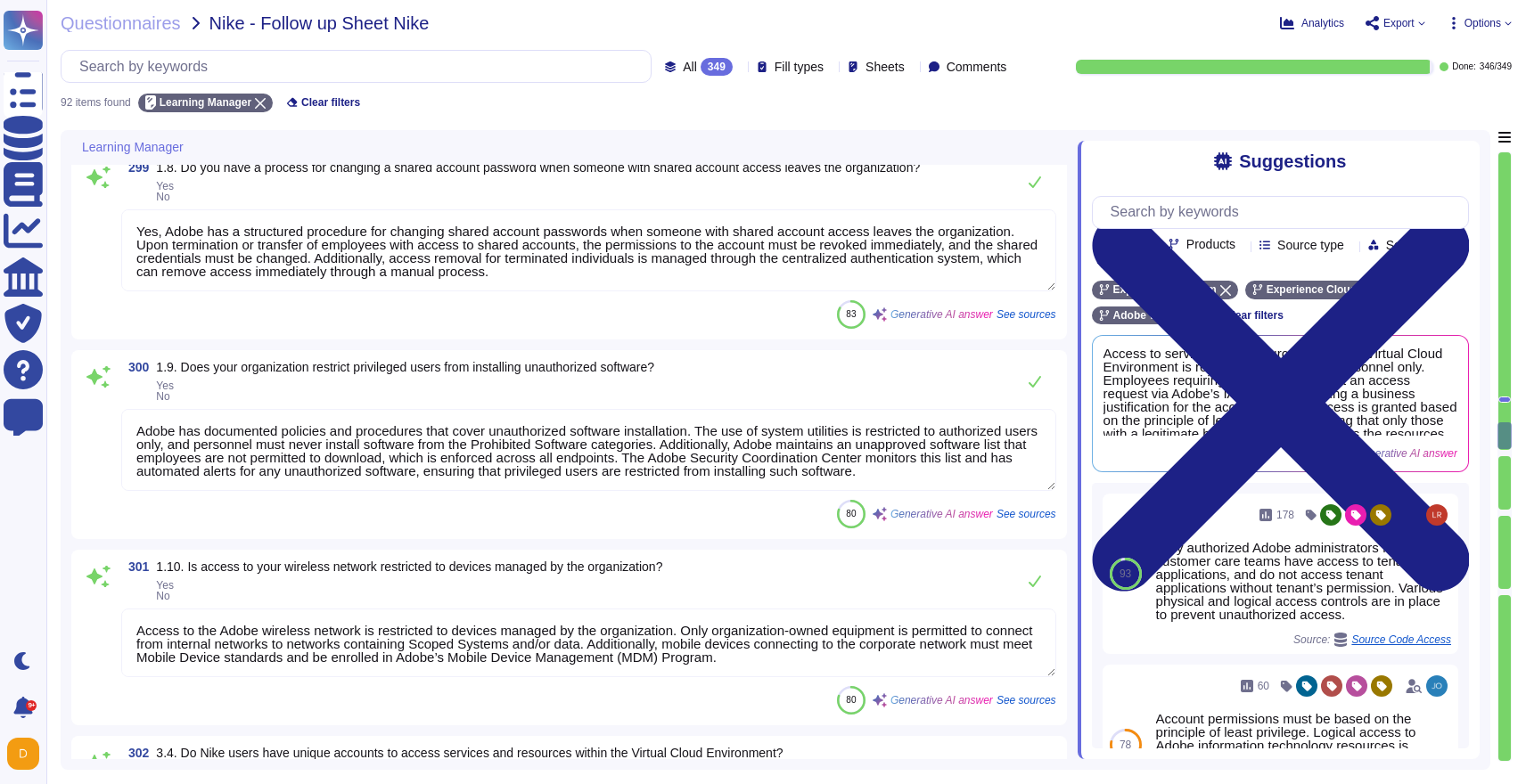
type textarea "Yes, the access controls extend to external users accessing our systems or plat…"
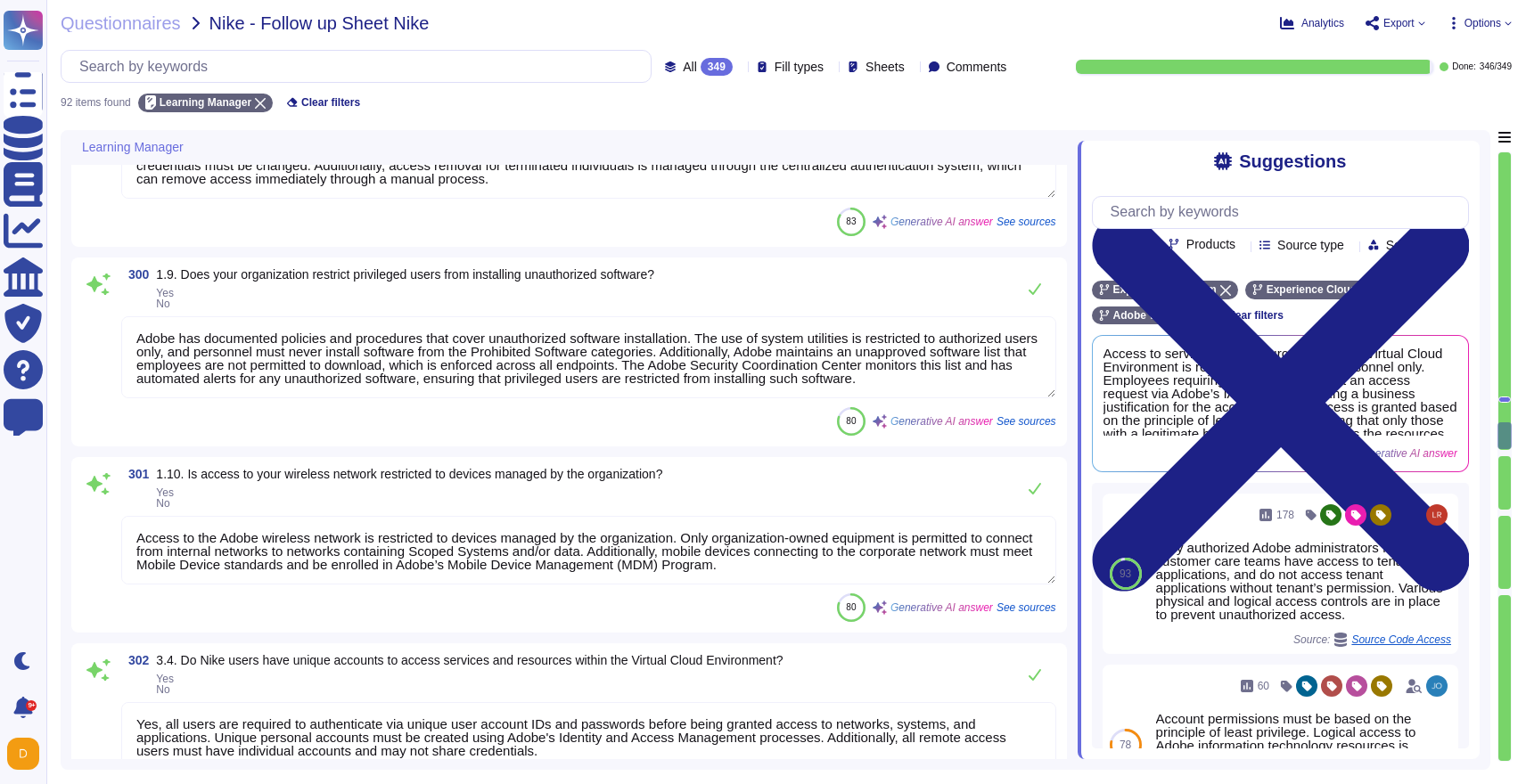
type textarea "- Access to tenant applications is restricted to authorized Adobe administrator…"
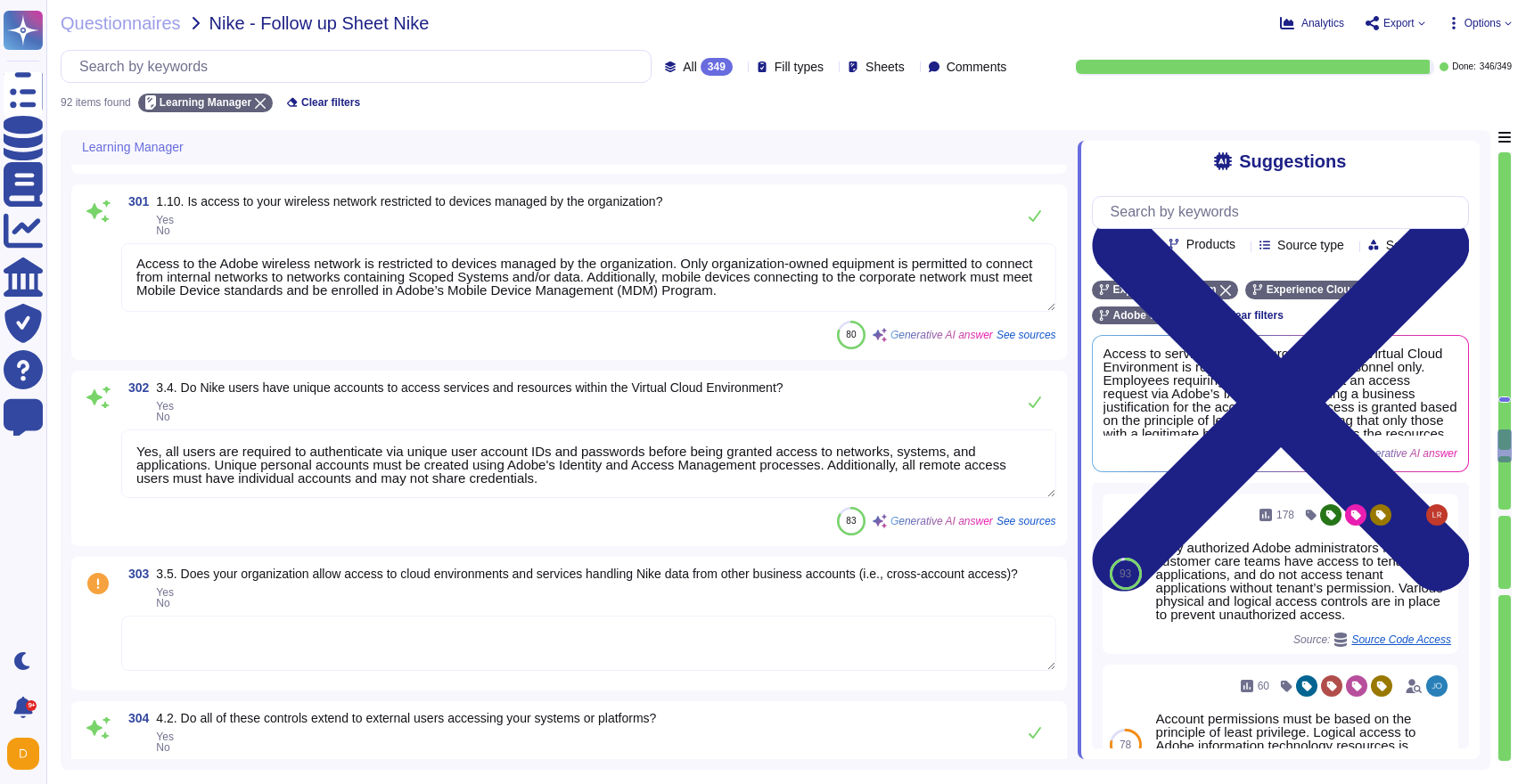
scroll to position [9013, 0]
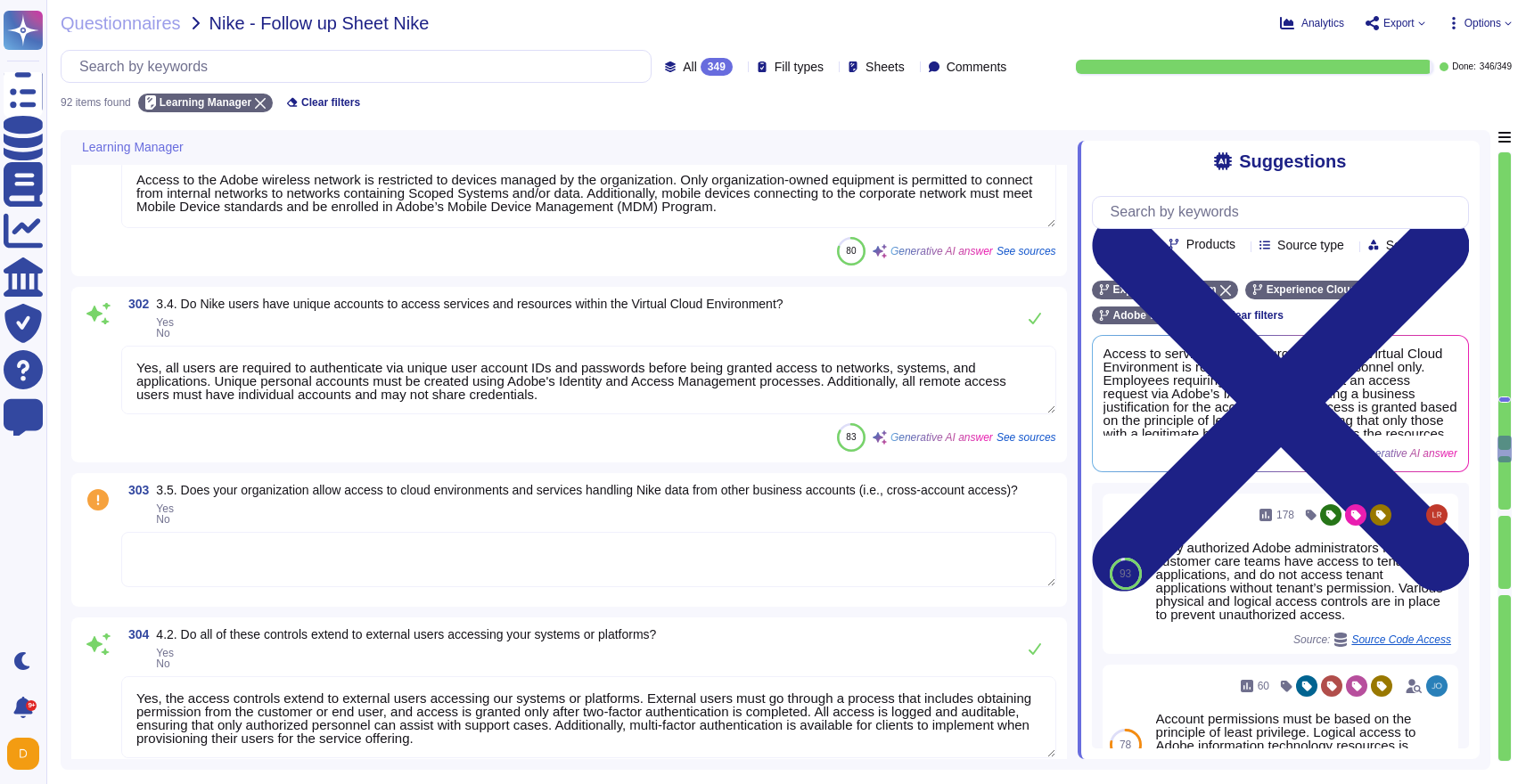
type textarea "Adobe conducts quarterly audits and automated reporting to identify unauthorize…"
click at [249, 563] on textarea at bounding box center [588, 559] width 935 height 56
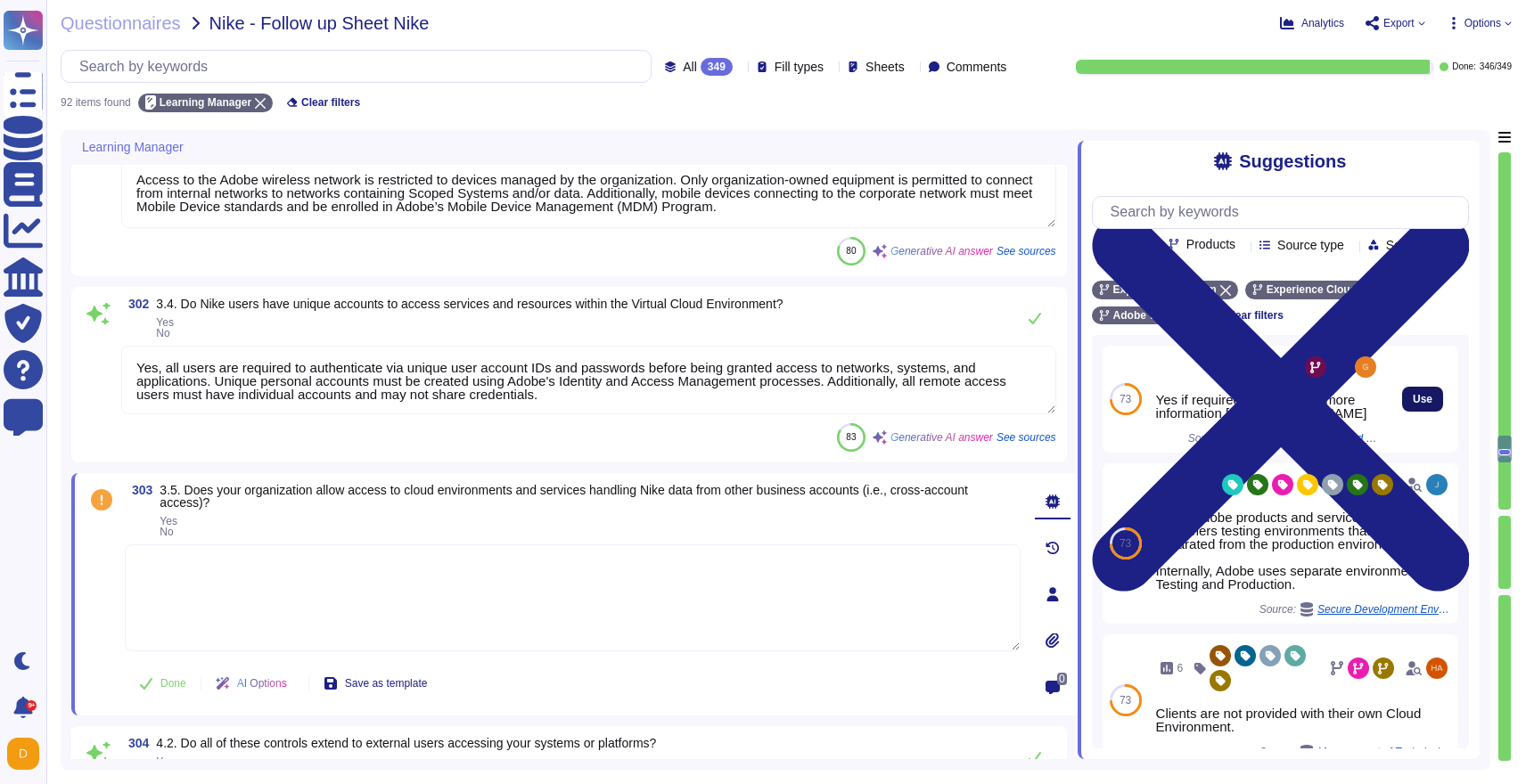
click at [1406, 411] on button "Use" at bounding box center [1422, 399] width 41 height 25
type textarea "Yes if required – see this for more information [URL][DOMAIN_NAME]"
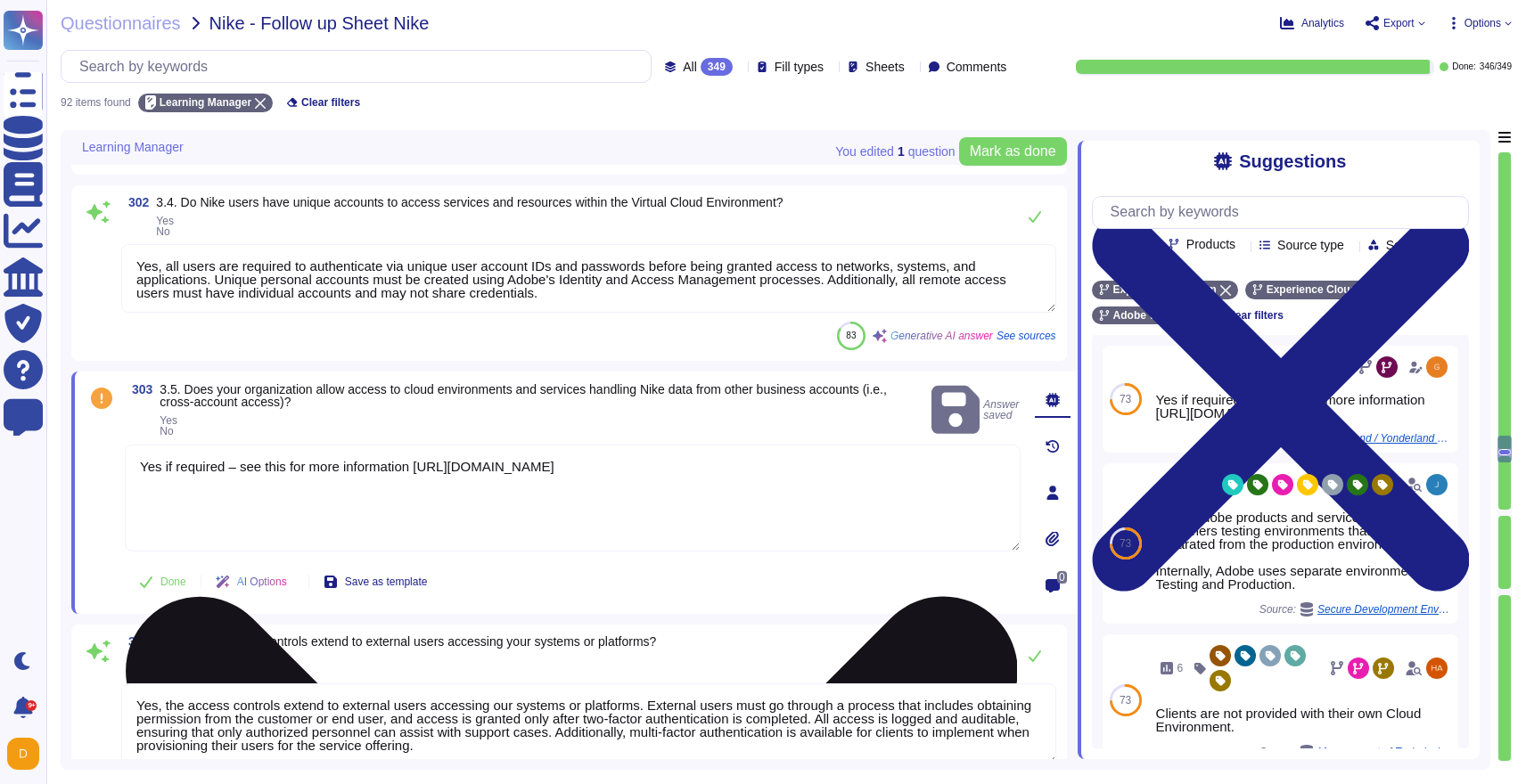
type textarea "Adobe conducts quarterly audits and automated reporting to identify unauthorize…"
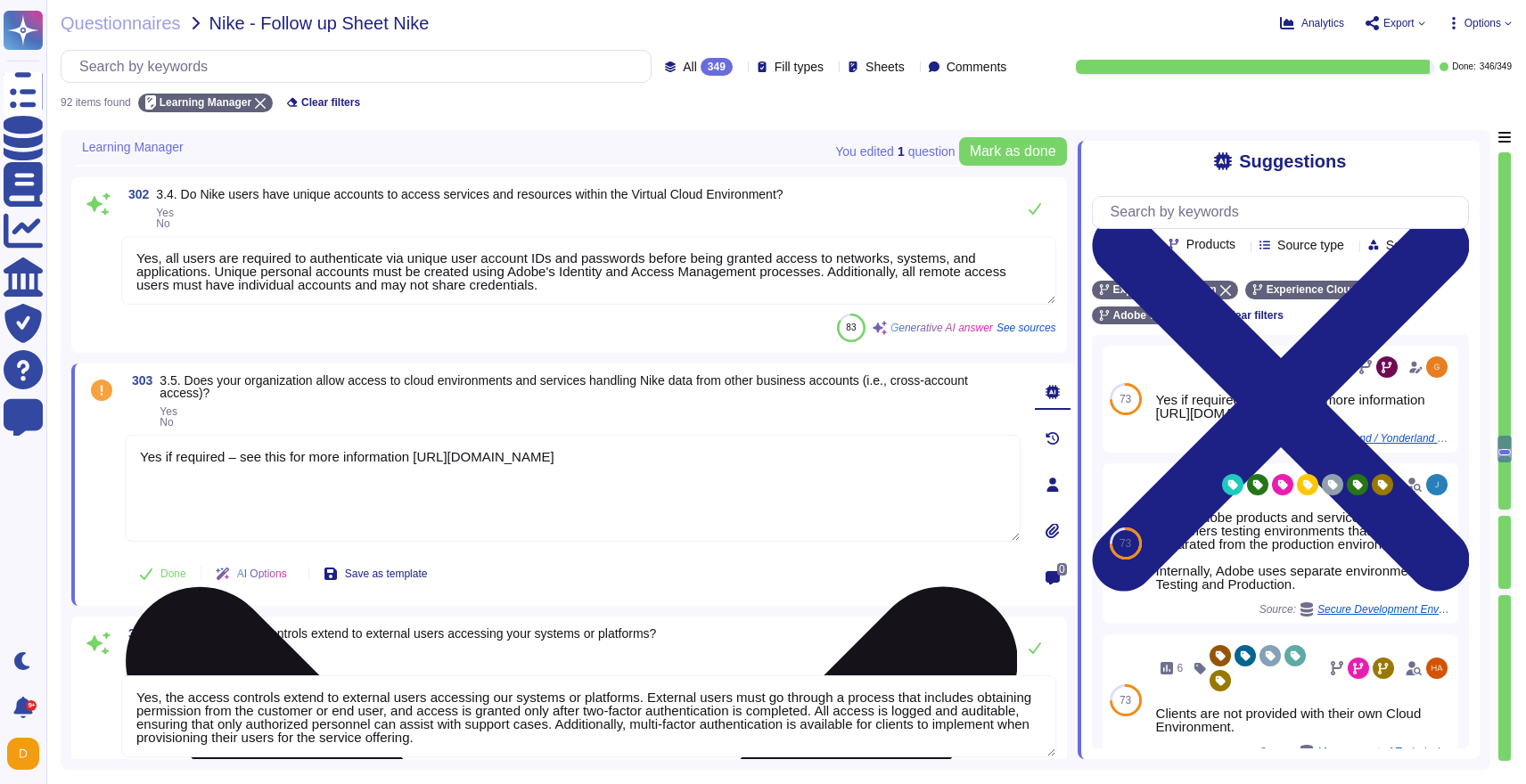
click at [572, 463] on textarea "Yes if required – see this for more information [URL][DOMAIN_NAME]" at bounding box center [572, 488] width 896 height 107
drag, startPoint x: 351, startPoint y: 447, endPoint x: 129, endPoint y: 446, distance: 222.0
click at [129, 446] on textarea "No, only by customer." at bounding box center [572, 488] width 896 height 107
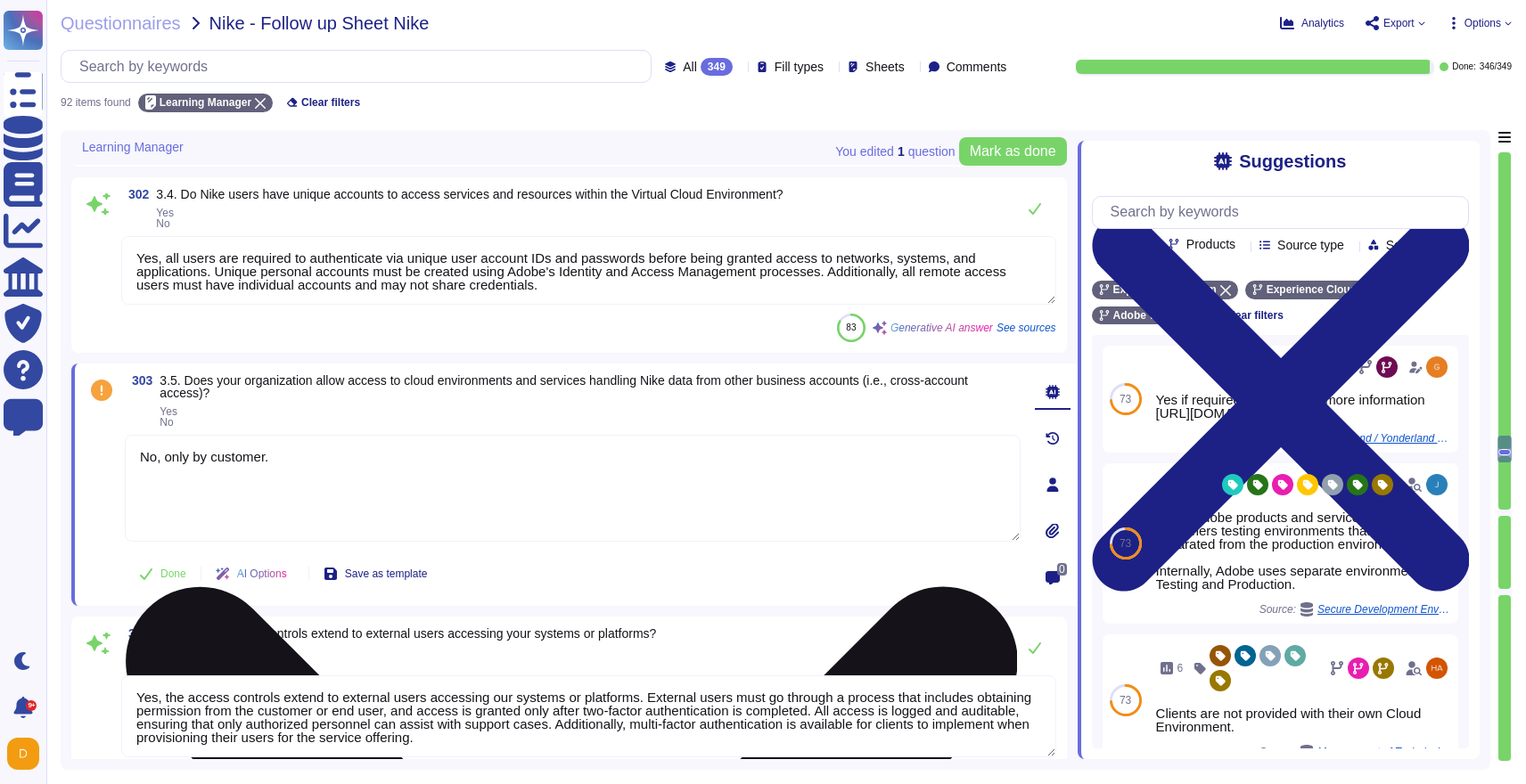
click at [262, 472] on textarea "No, only by customer." at bounding box center [572, 488] width 896 height 107
type textarea "N"
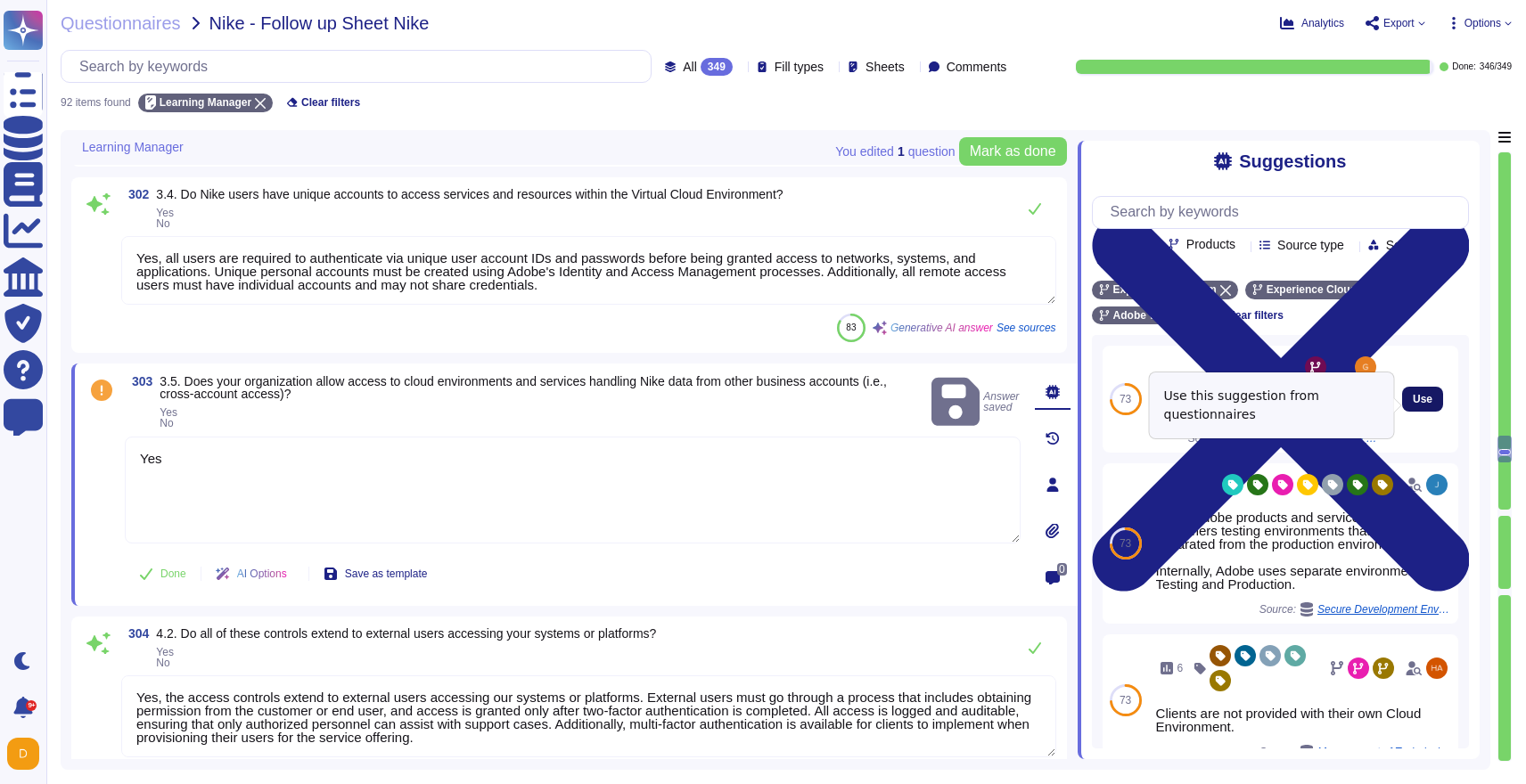
click at [1427, 405] on span "Use" at bounding box center [1422, 398] width 20 height 10
type textarea "Yes Yes if required – see this for more information [URL][DOMAIN_NAME]"
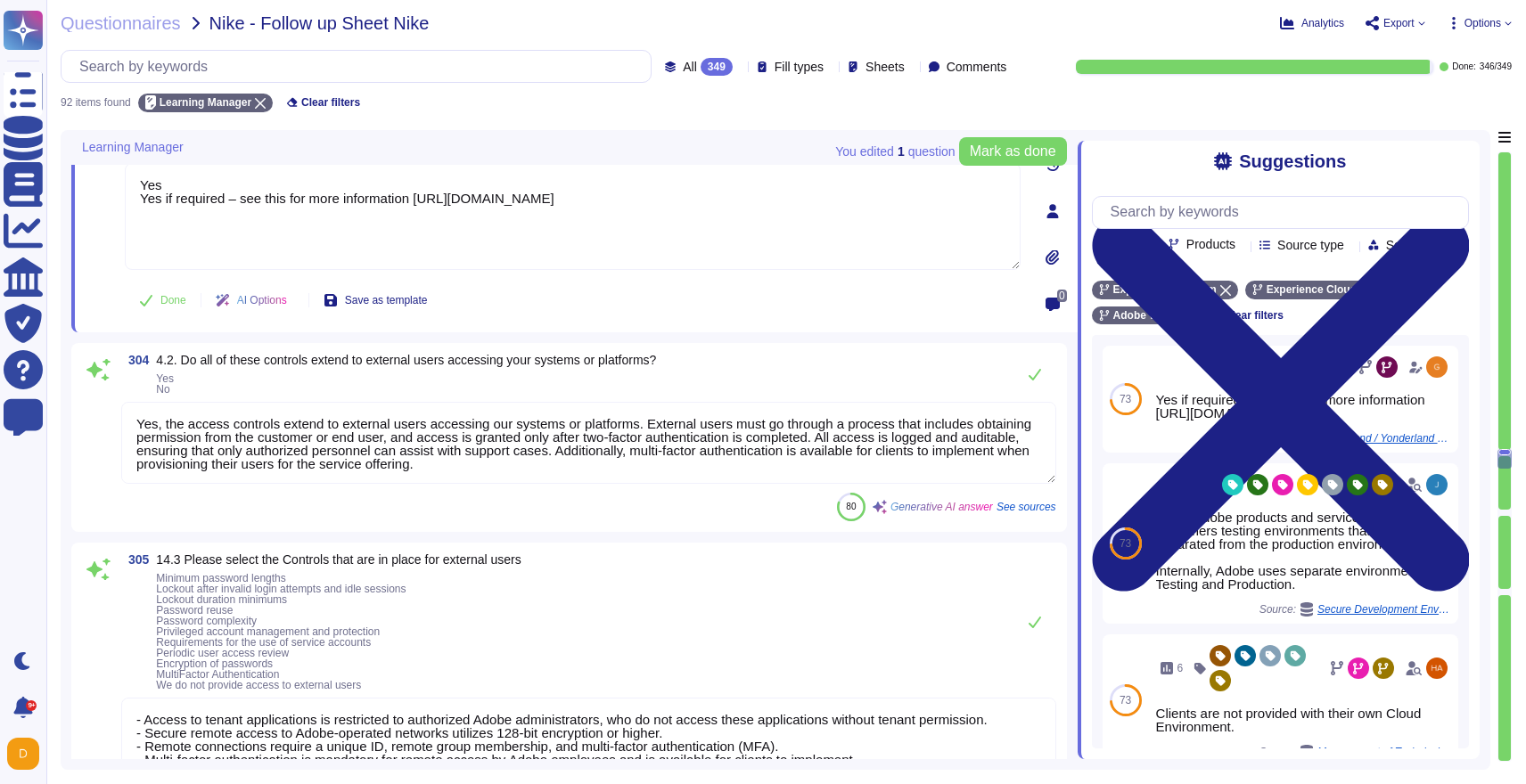
type textarea "Adobe actively monitors for information disclosure and industry alerts related …"
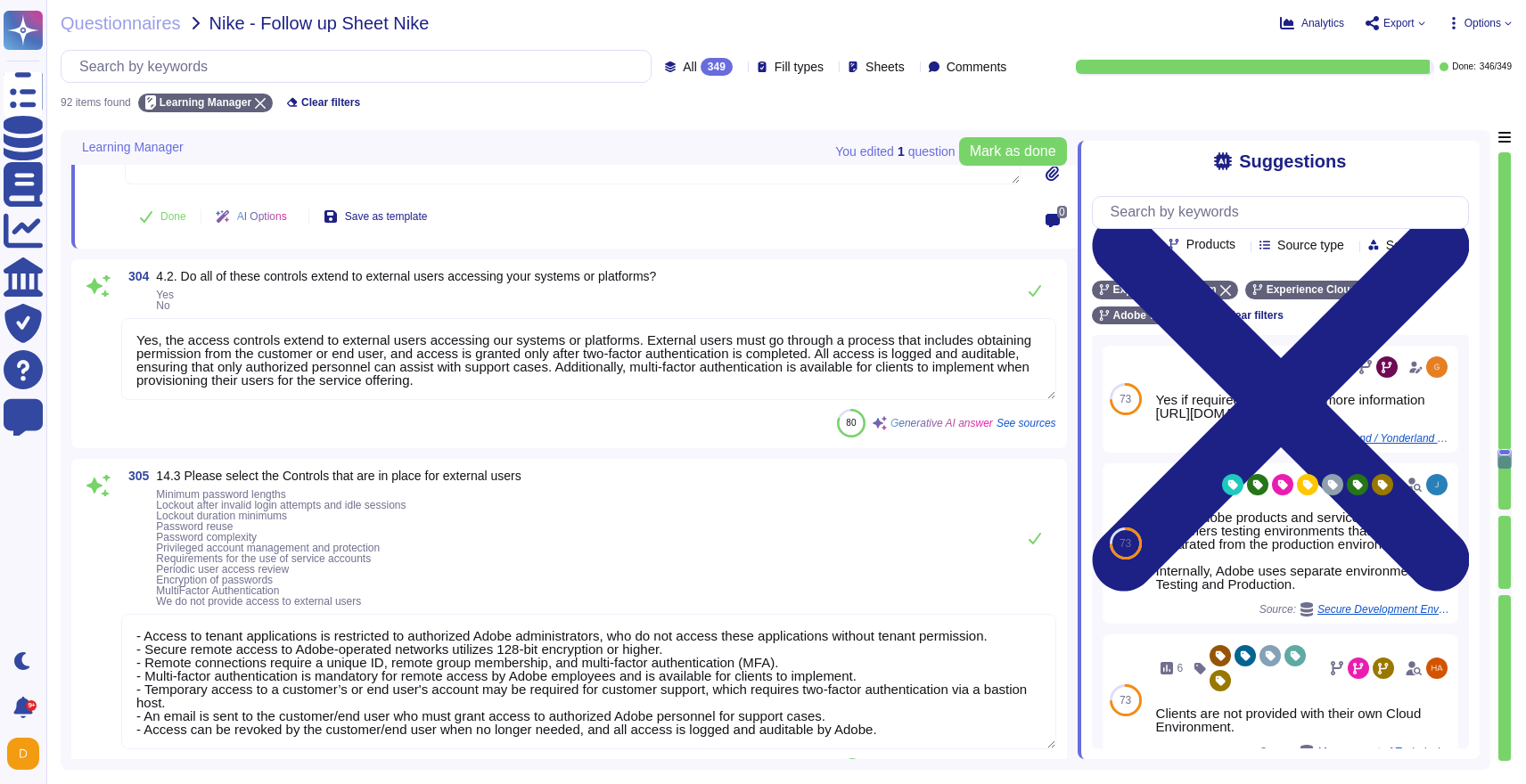
scroll to position [9479, 0]
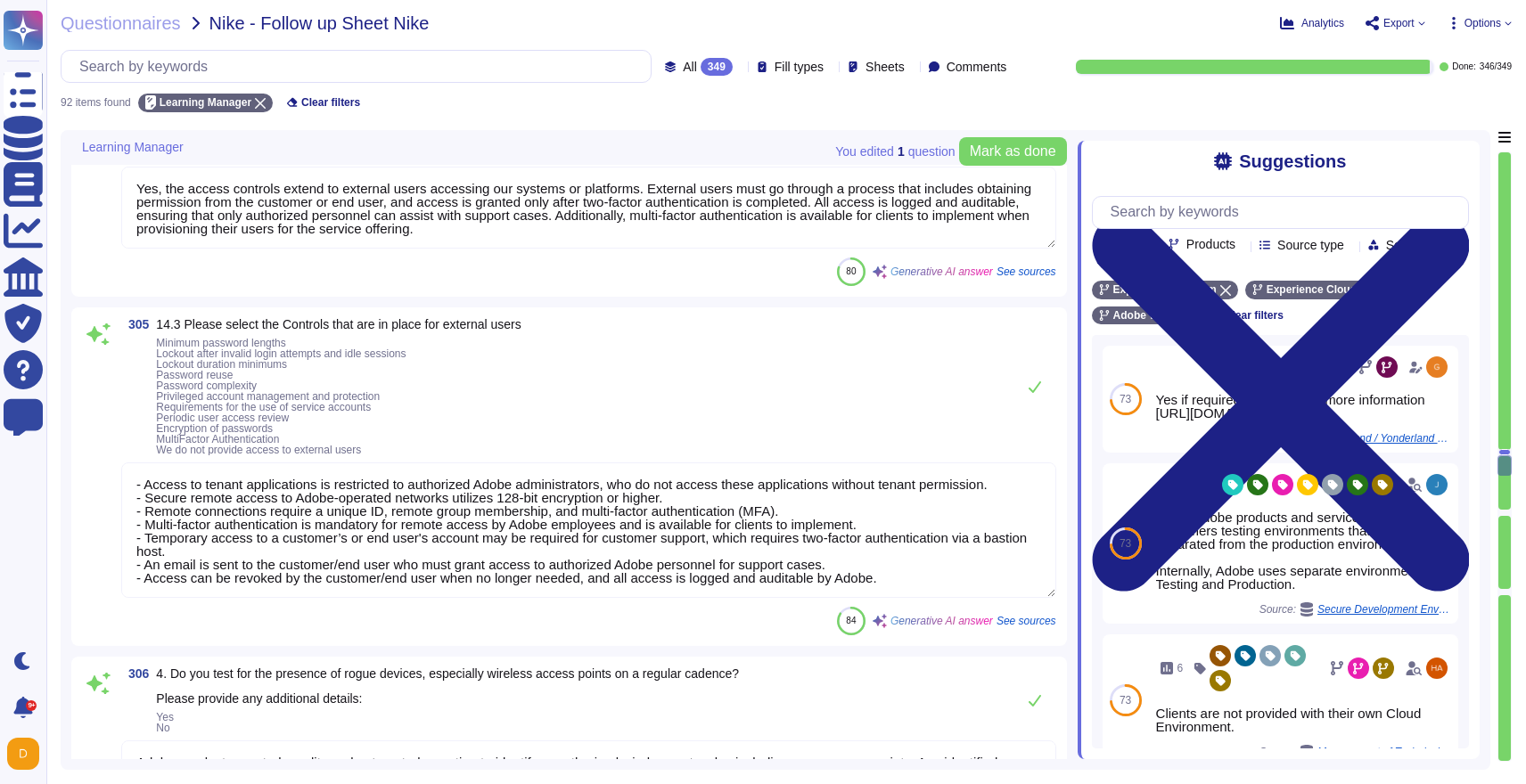
type textarea "Adobe has a secure software development process known as the Adobe Secure Produ…"
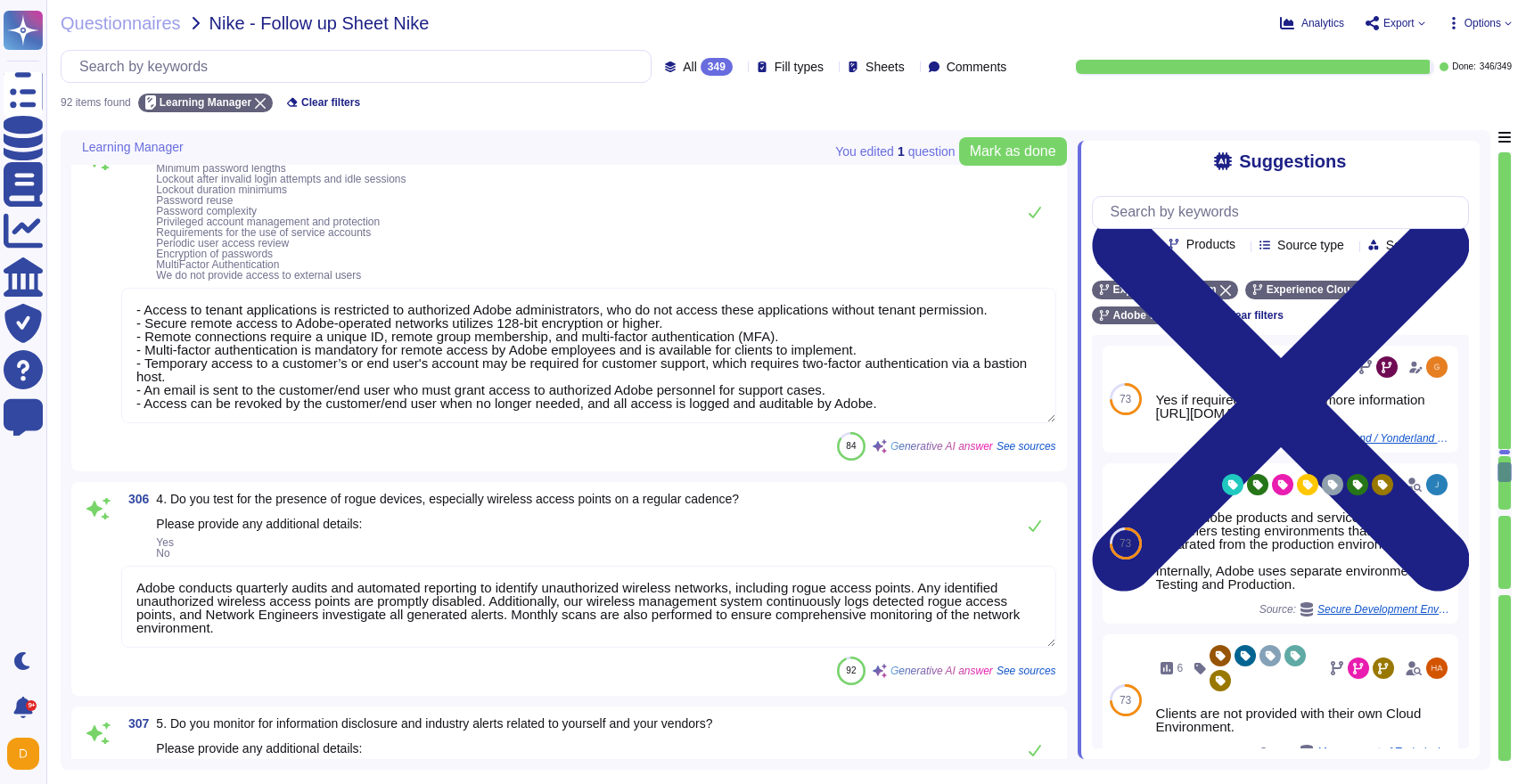
scroll to position [2, 0]
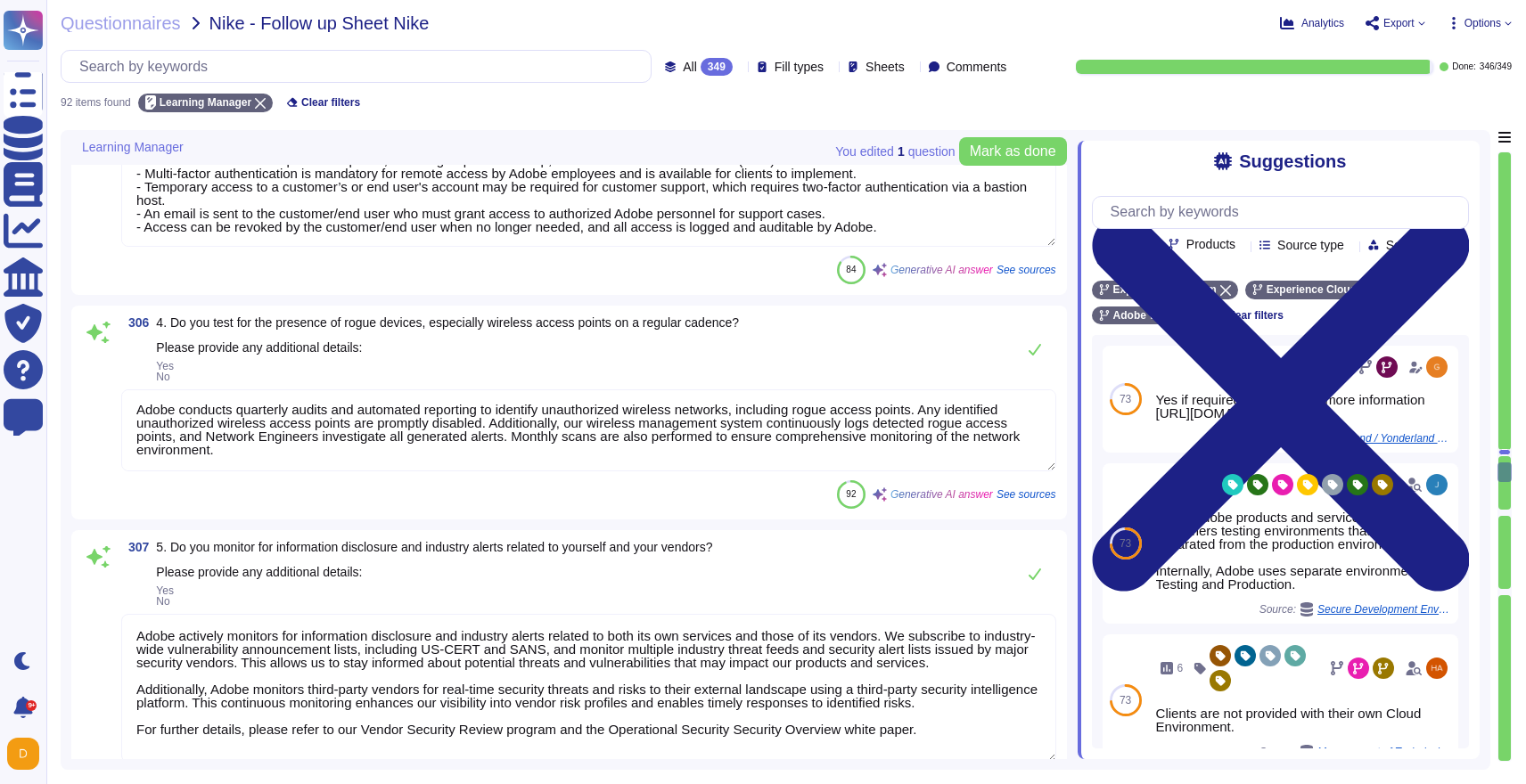
type textarea "All supporting documentation, including current white papers, SOC2 reports, pen…"
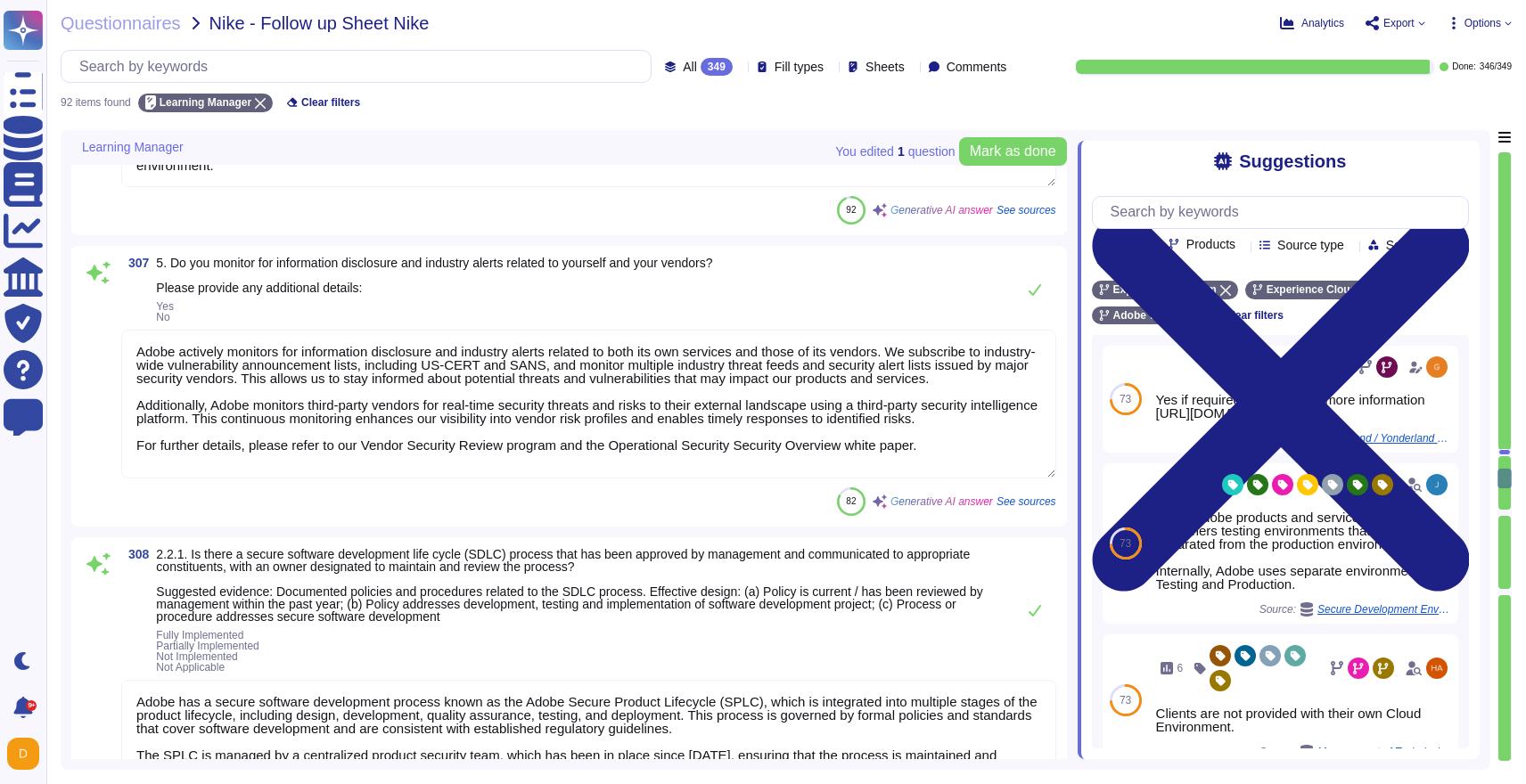
type textarea "Adobe's secure code practices include the following best practices: - Security …"
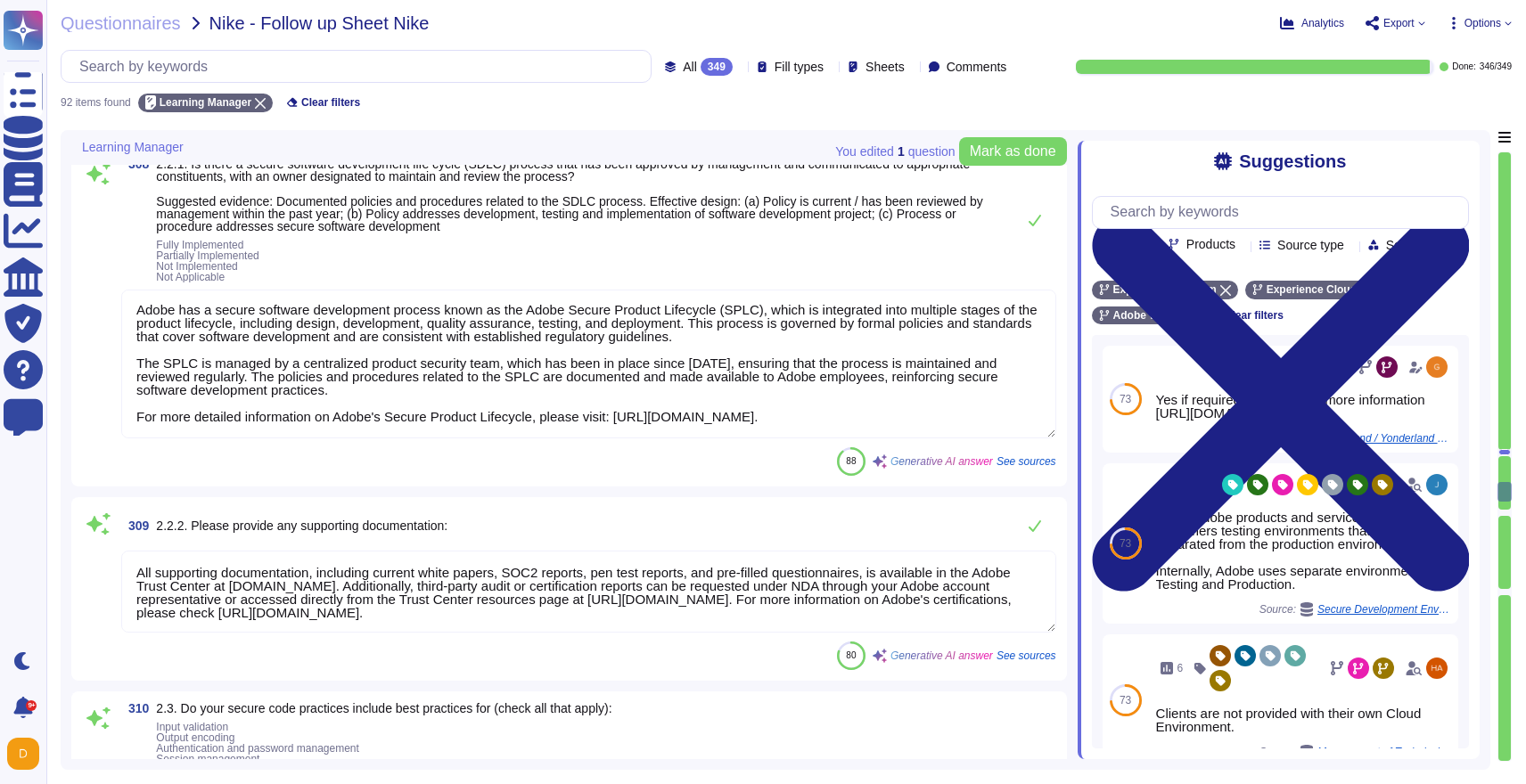
type textarea "Yes, similar to our approach to static code analysis, Adobe uses custom-built a…"
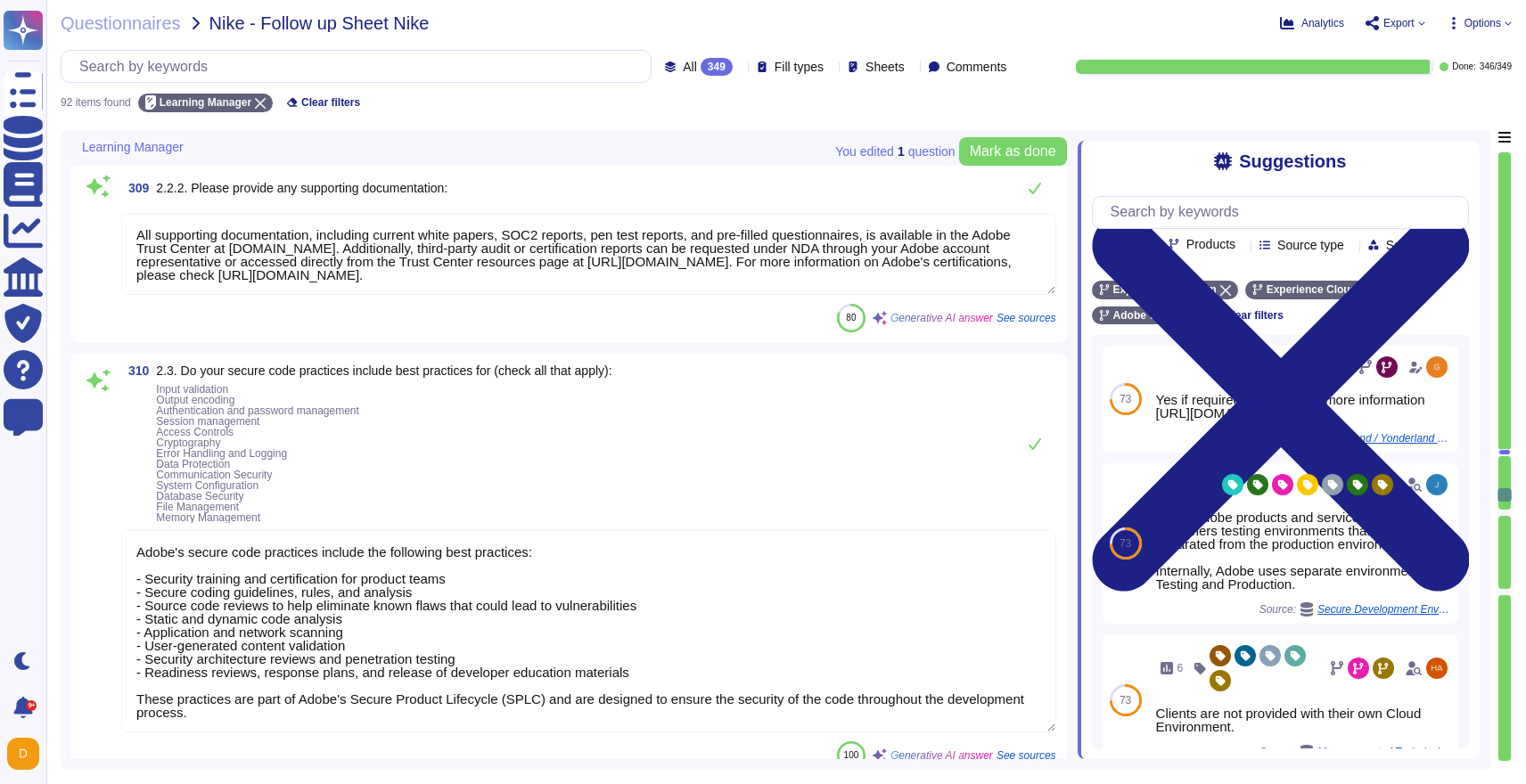
type textarea "Access to source code is restricted to authorized personnel only, and write acc…"
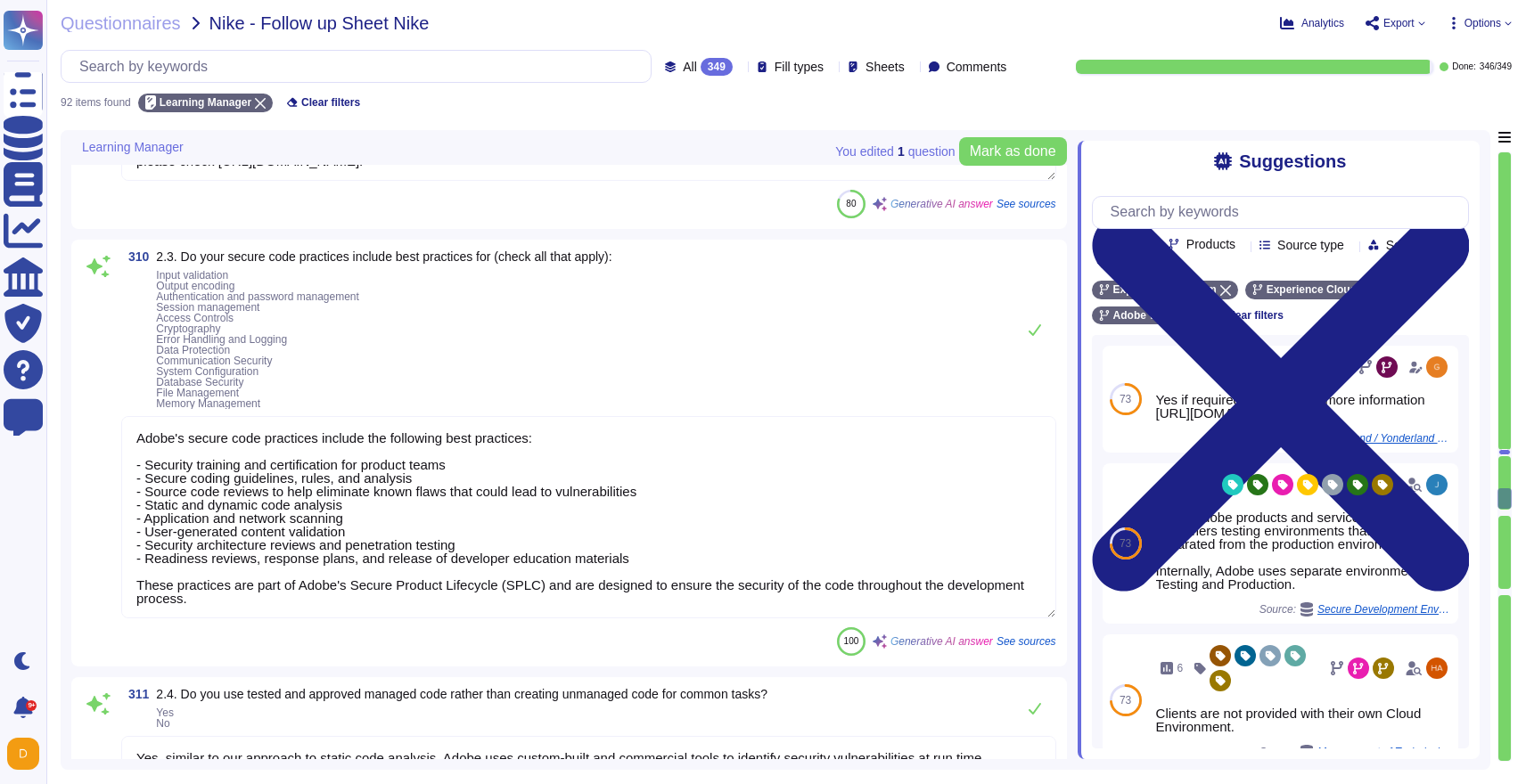
type textarea "Yes, Adobe performs periodic reviews of all secondary applications, third-party…"
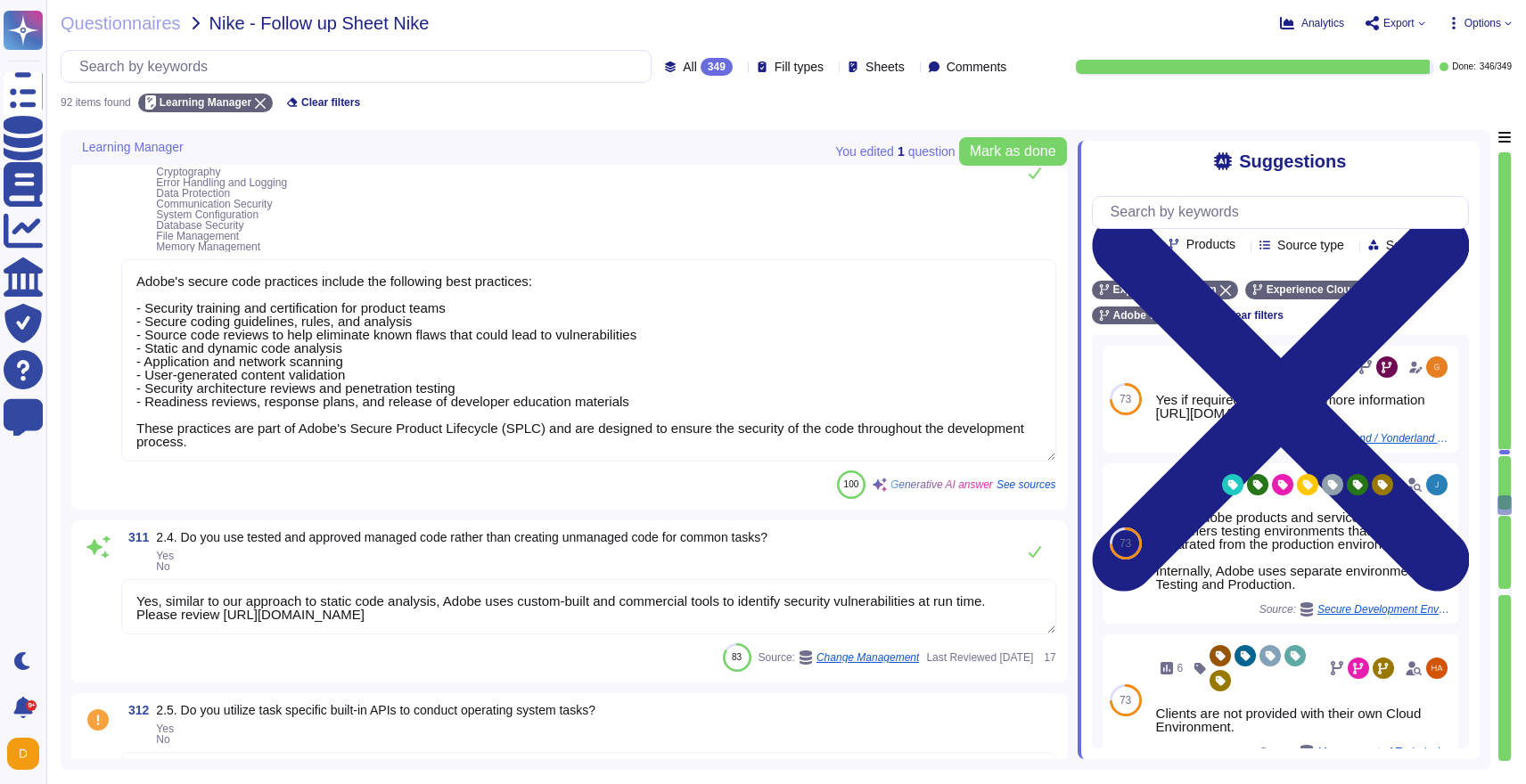
scroll to position [11198, 0]
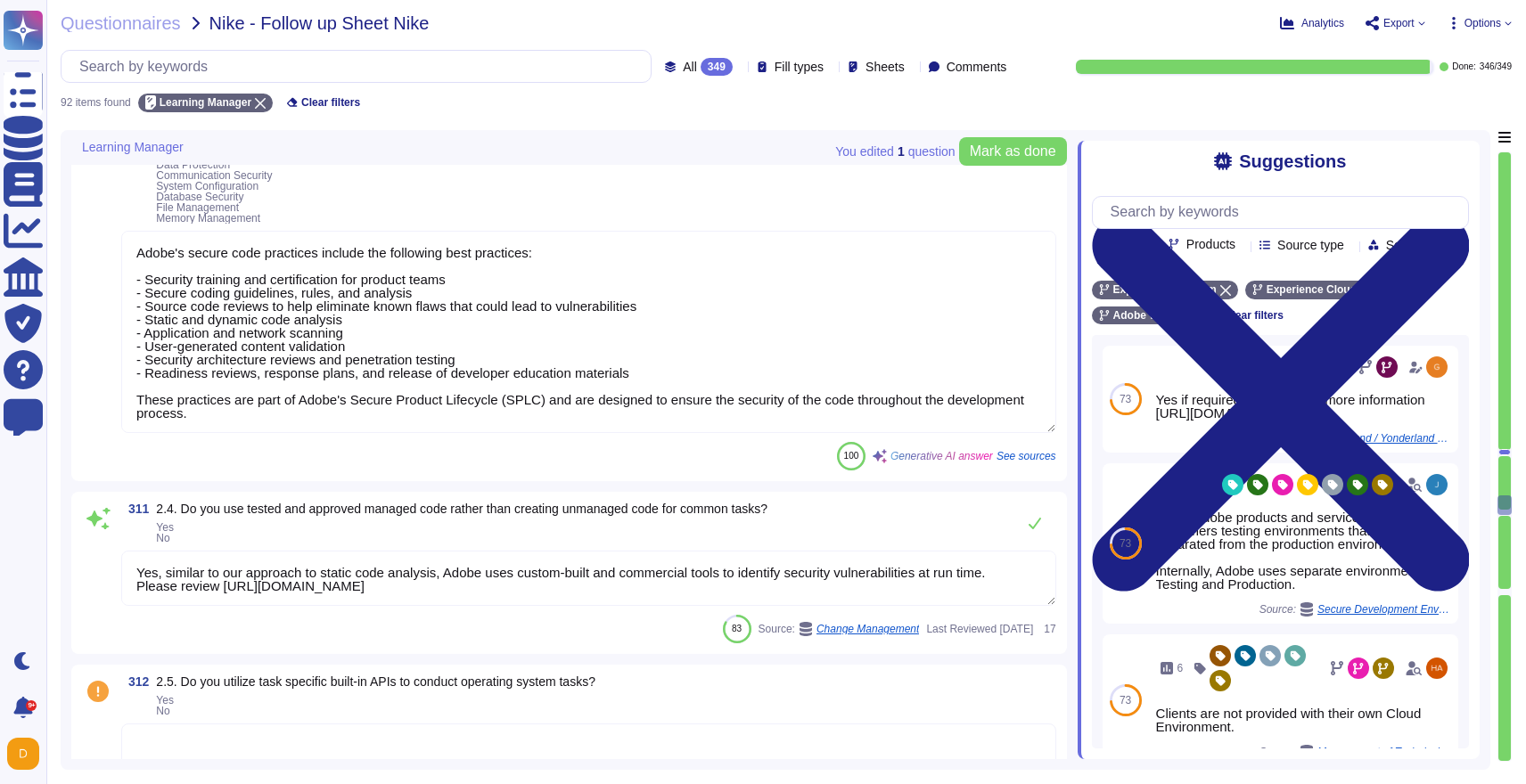
drag, startPoint x: 299, startPoint y: 419, endPoint x: 89, endPoint y: 380, distance: 213.6
click at [89, 380] on div "310 2.3. Do your secure code practices include best practices for (check all th…" at bounding box center [569, 268] width 974 height 406
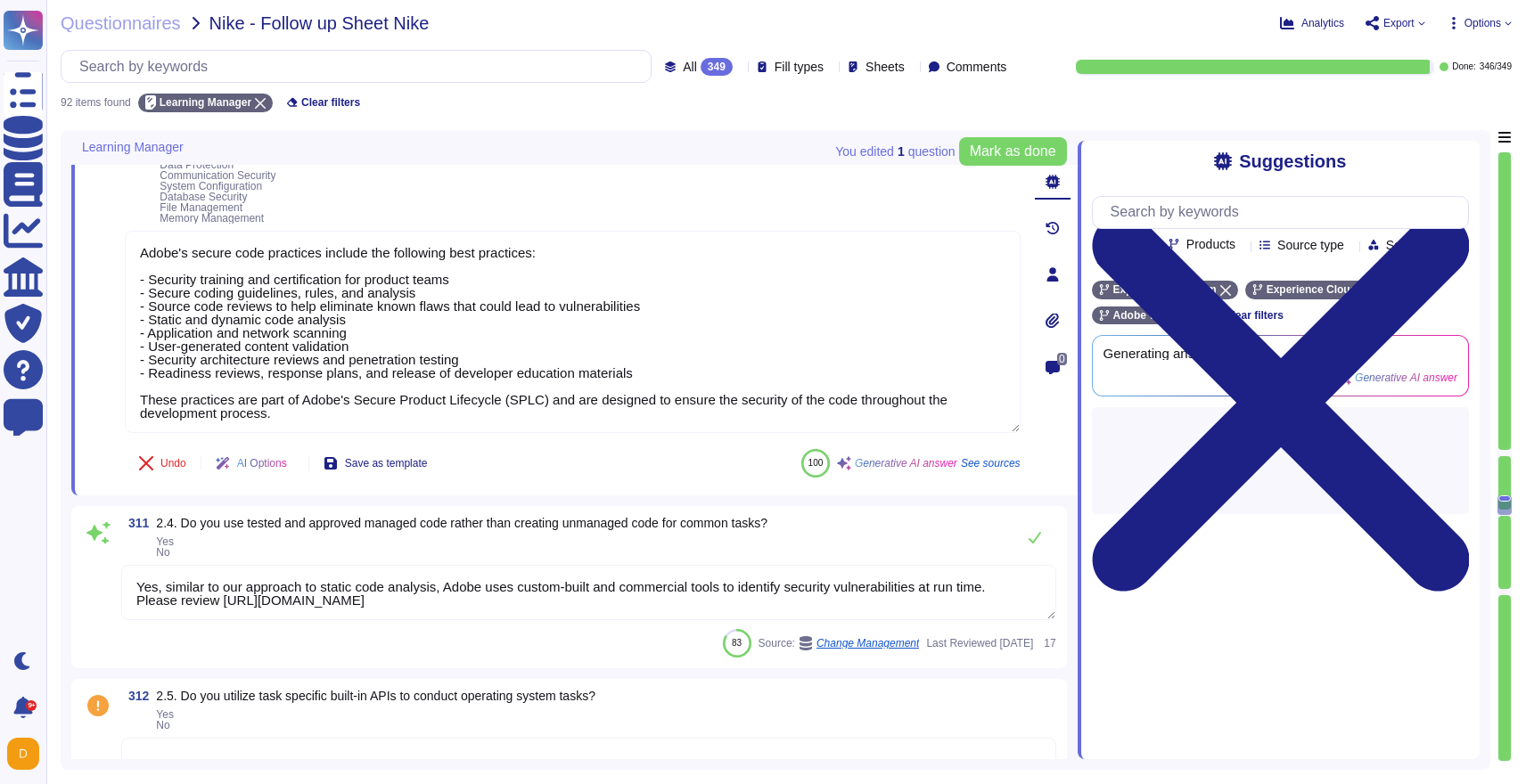
type textarea "Yes, Adobe performs periodic reviews of all secondary applications, third-party…"
type textarea "Adobe's secure code practices include the following best practices: - Security …"
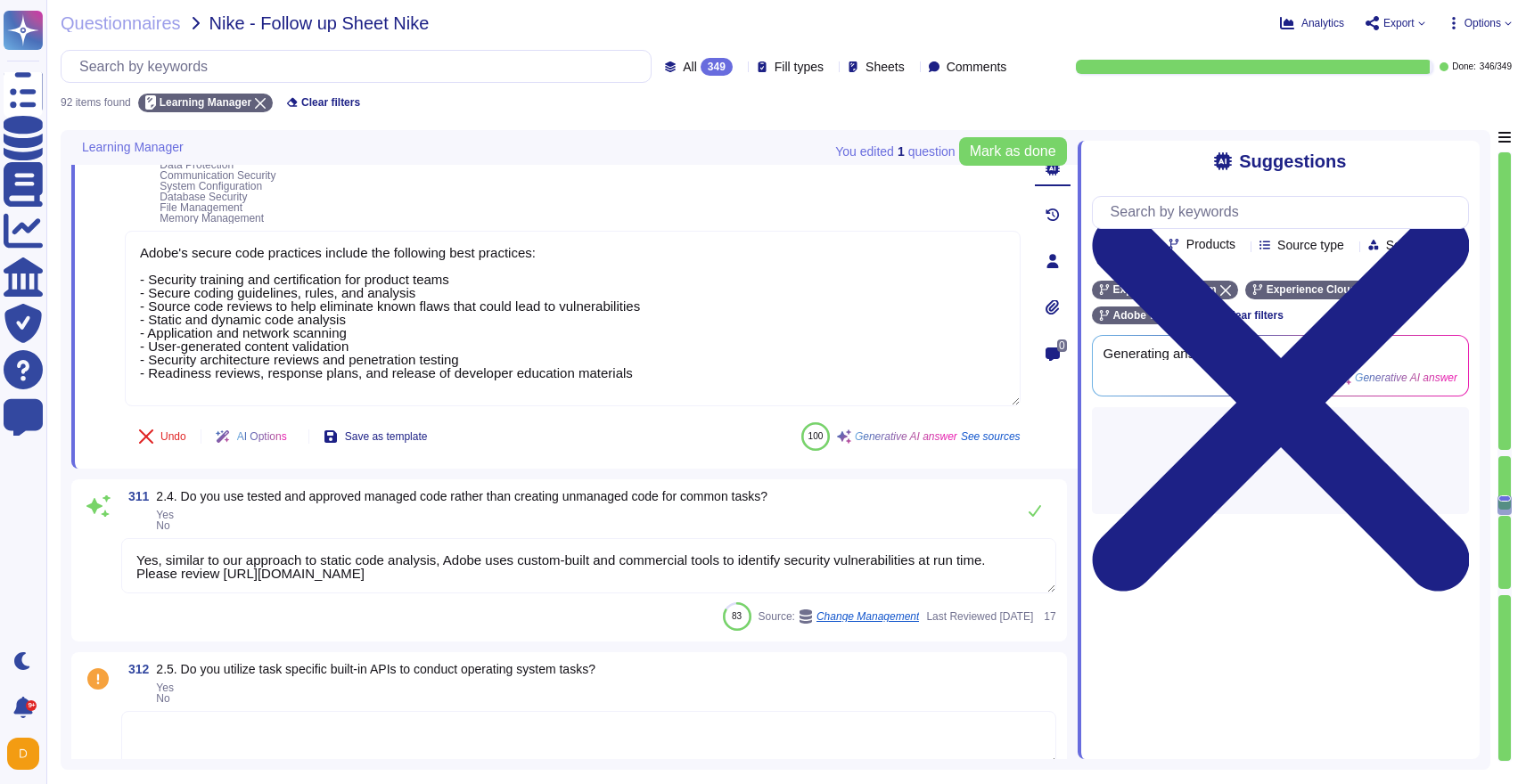
type textarea "Adobe validates all data before ingestion to ensure that onboarded data can be …"
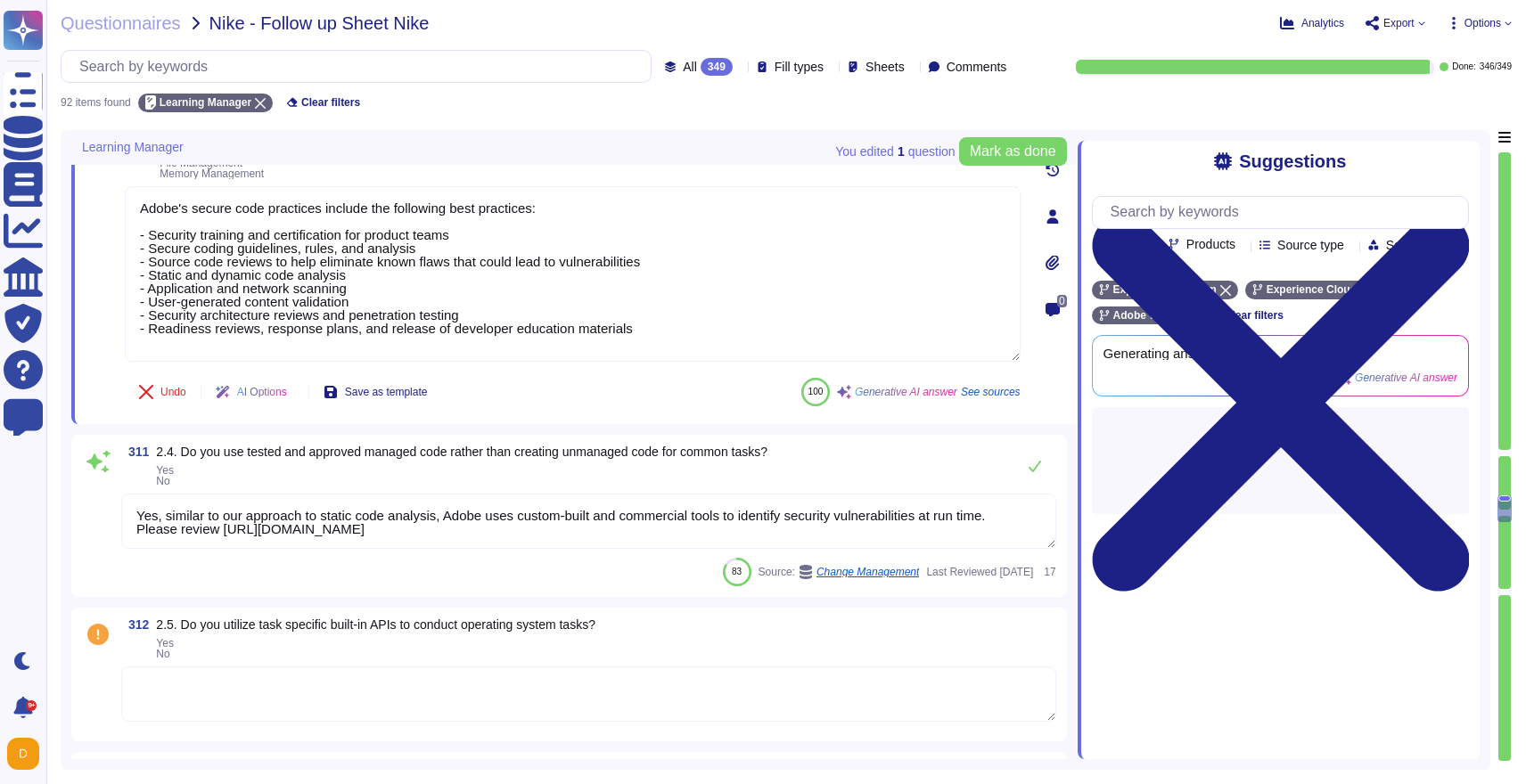
scroll to position [11251, 0]
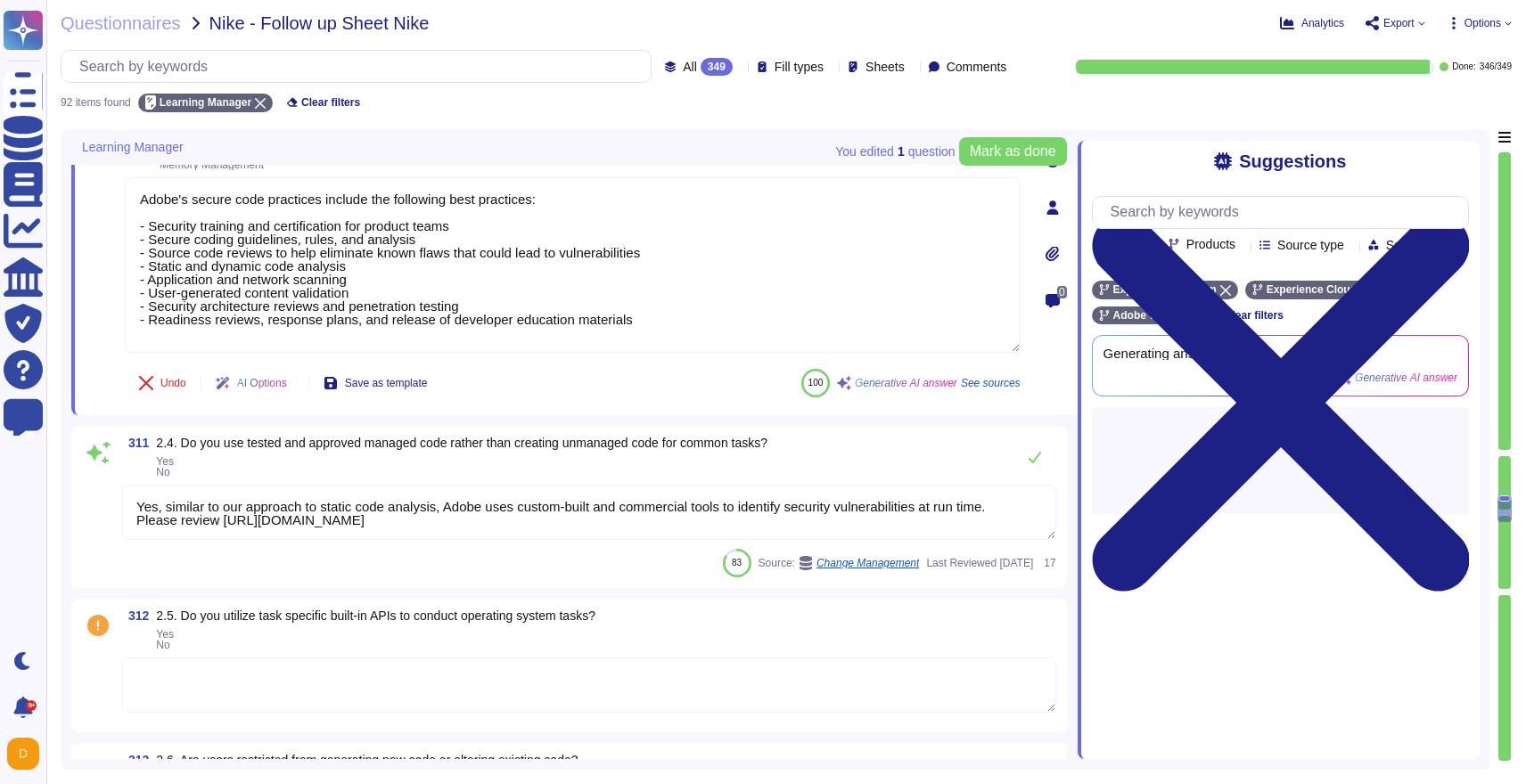
type textarea "Adobe's secure code practices include the following best practices: - Security …"
click at [257, 666] on textarea at bounding box center [588, 685] width 935 height 56
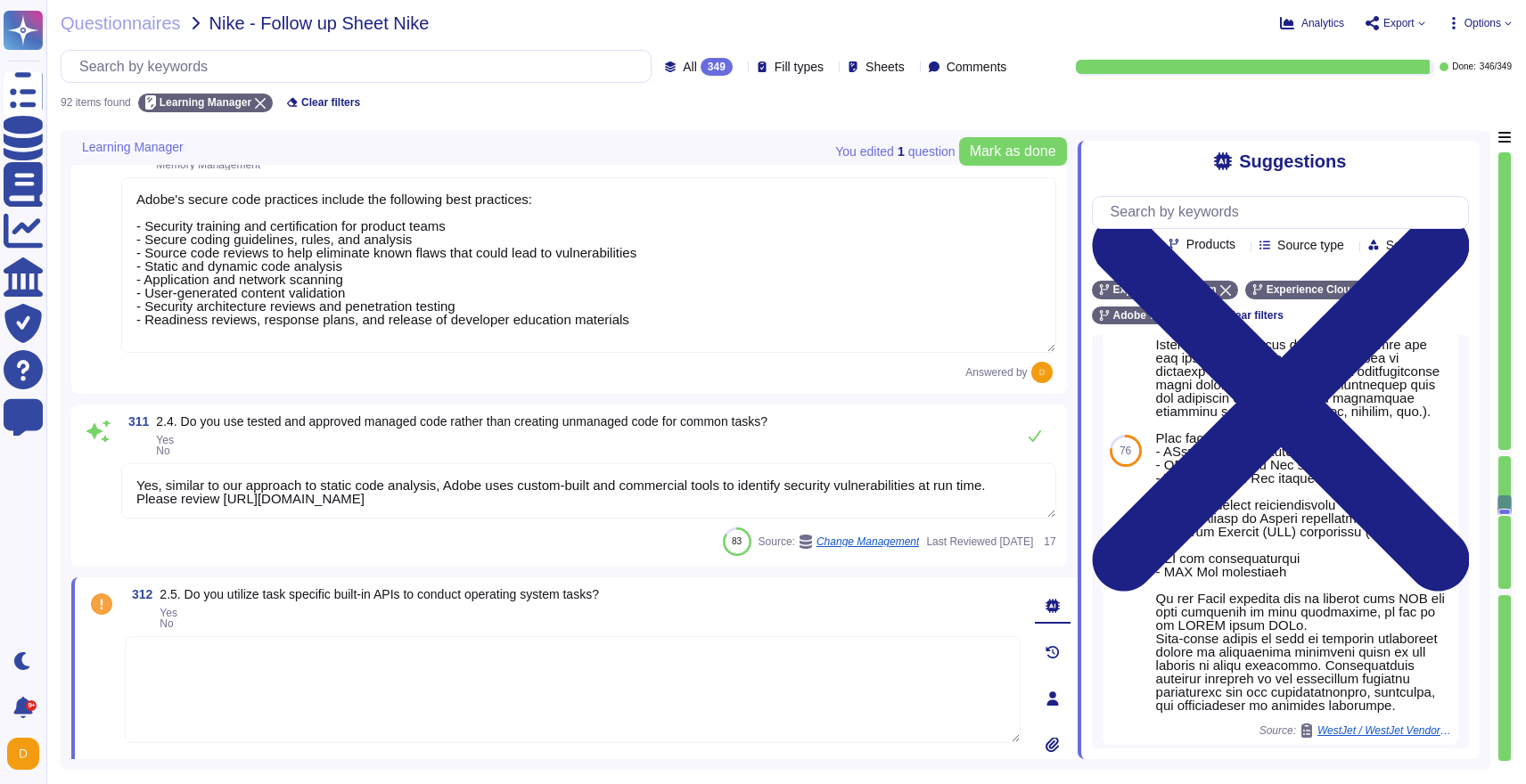
scroll to position [175, 0]
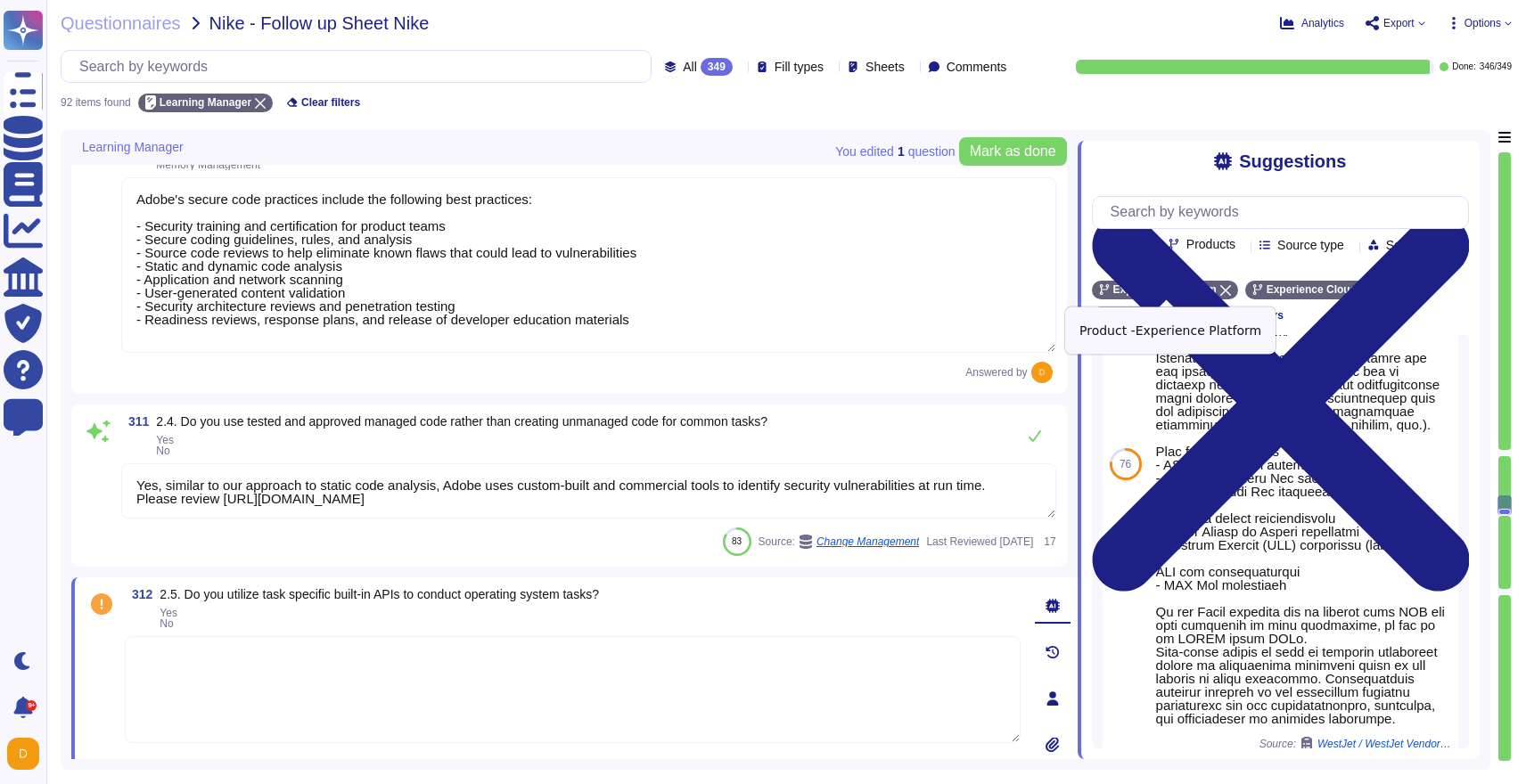
click at [1229, 290] on icon at bounding box center [1225, 290] width 10 height 10
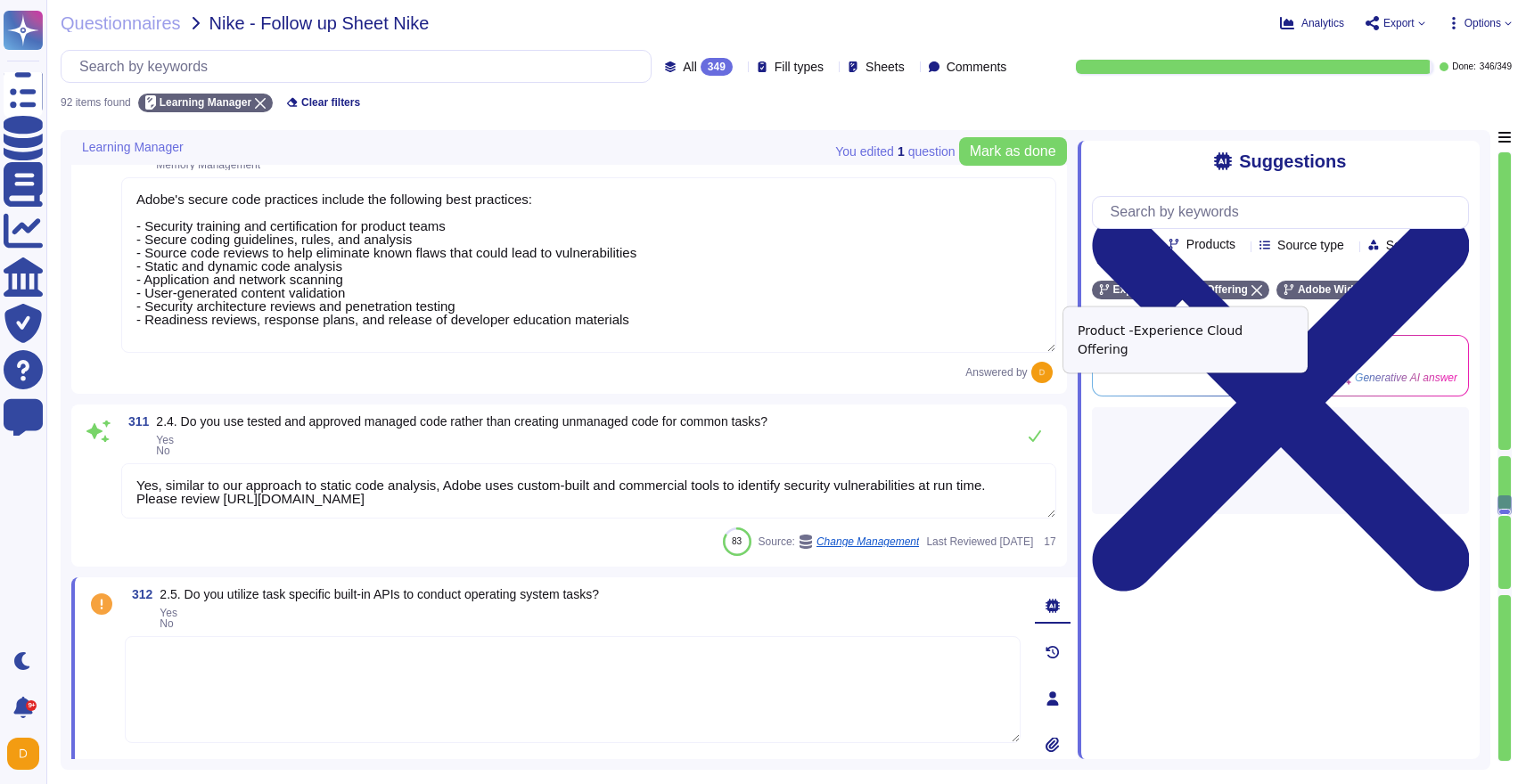
scroll to position [0, 0]
click at [1229, 290] on span "Experience Cloud Offering" at bounding box center [1181, 289] width 135 height 10
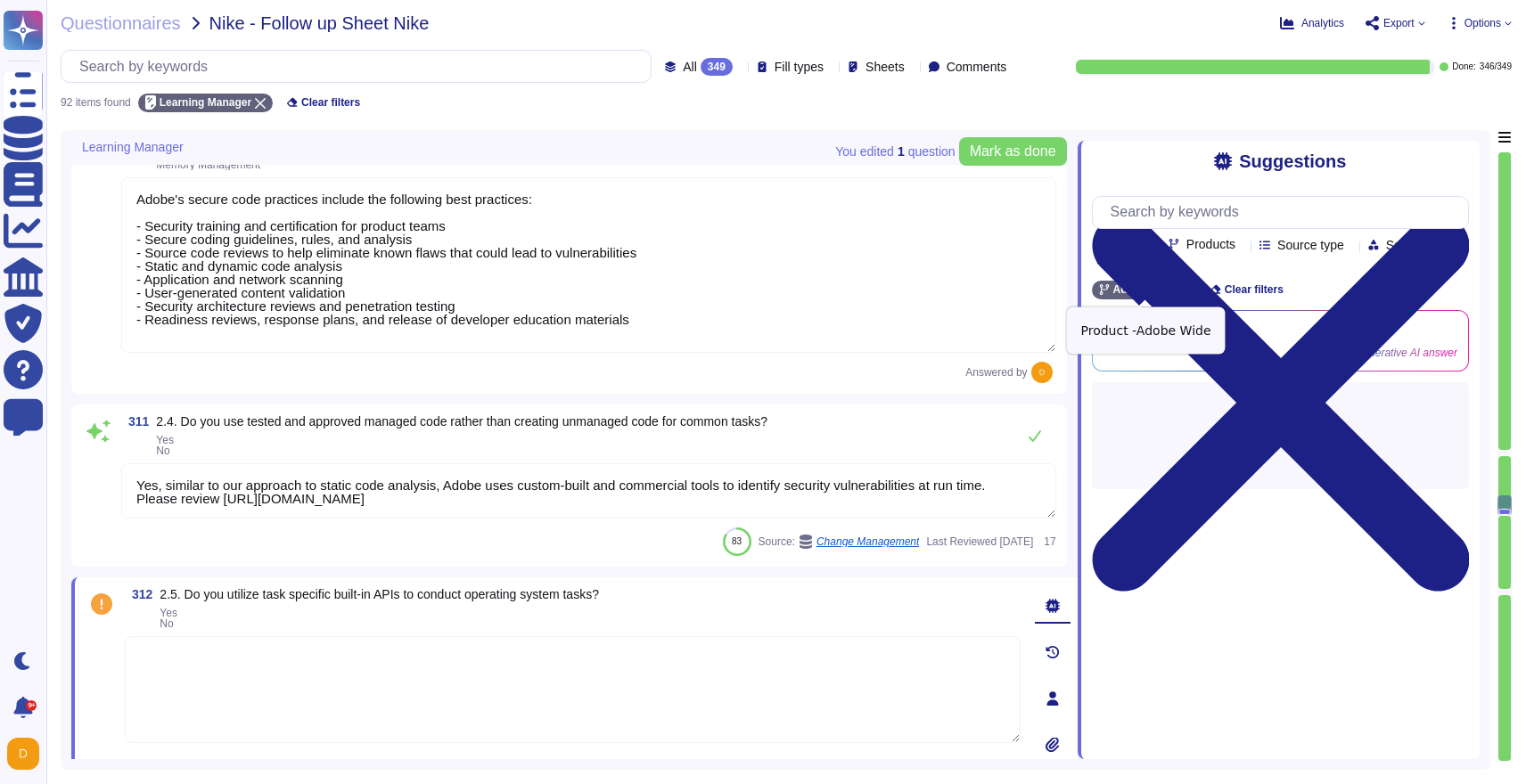
click at [1193, 285] on div "Adobe Wide" at bounding box center [1144, 291] width 105 height 19
click at [1151, 219] on input "text" at bounding box center [1284, 212] width 366 height 31
click at [1225, 230] on div "Team Products Source type Section Tags" at bounding box center [1281, 233] width 377 height 74
click at [1225, 244] on span "Products" at bounding box center [1211, 243] width 49 height 12
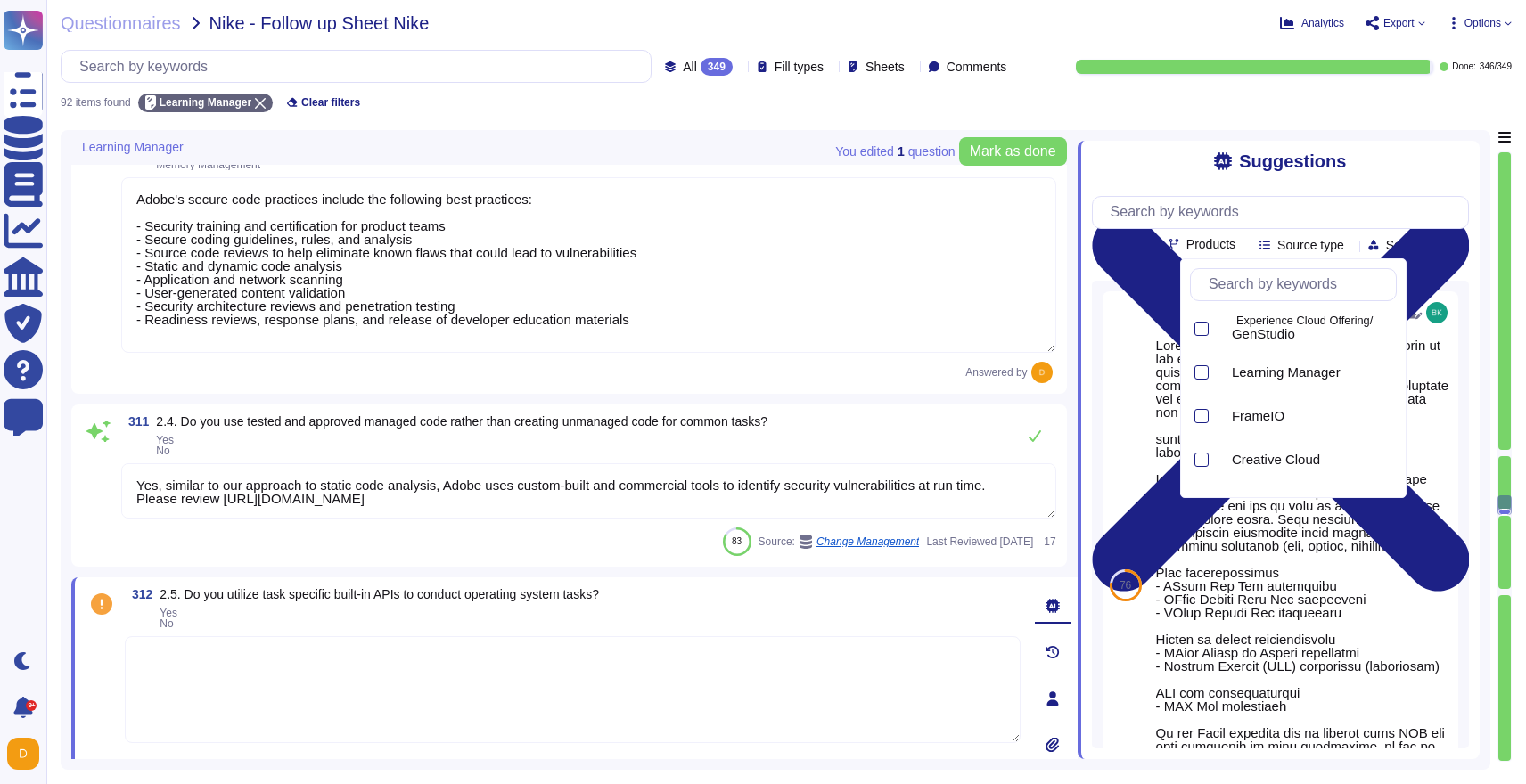
scroll to position [835, 0]
click at [1202, 369] on div at bounding box center [1201, 368] width 14 height 14
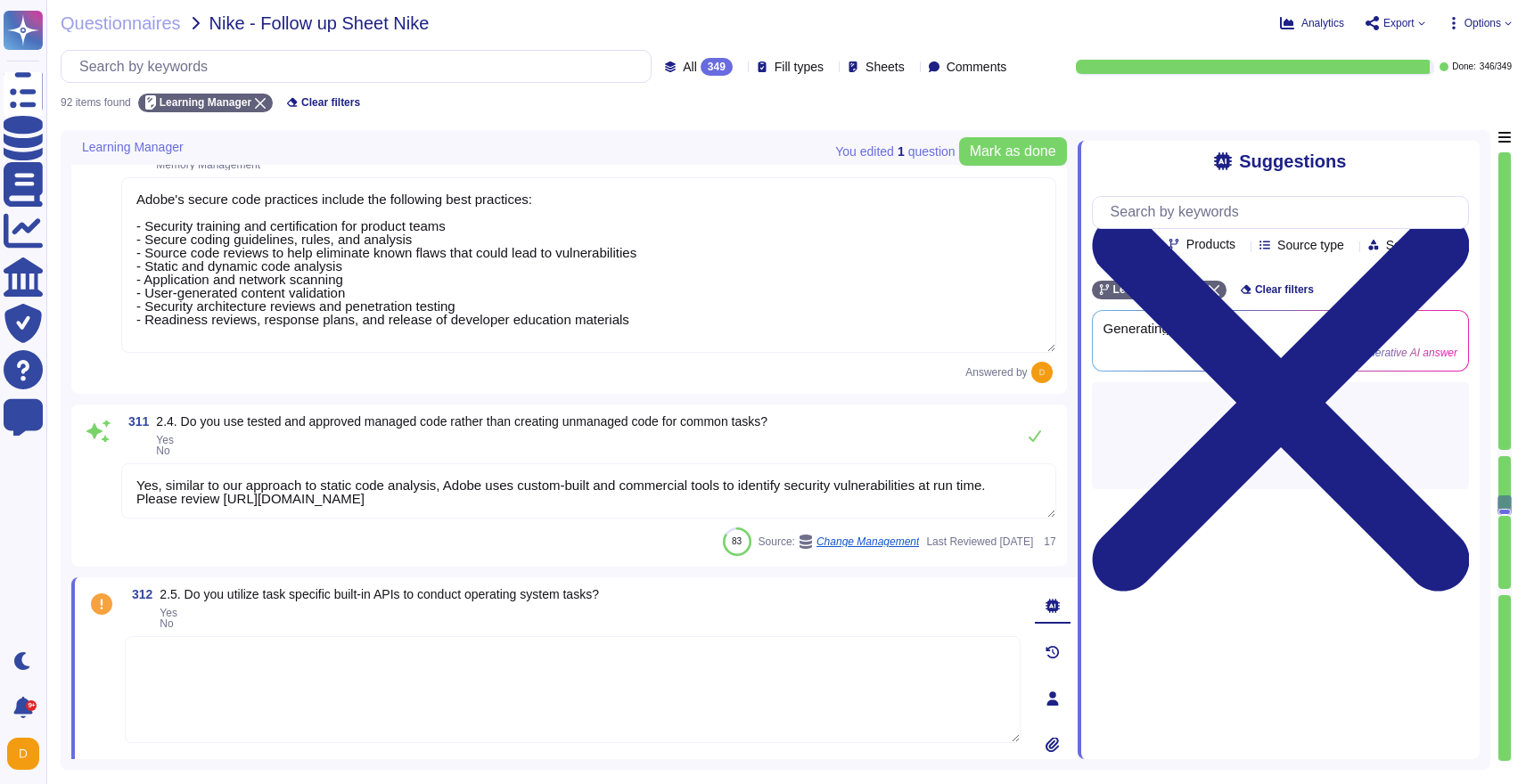
click at [1154, 421] on div at bounding box center [1281, 435] width 377 height 107
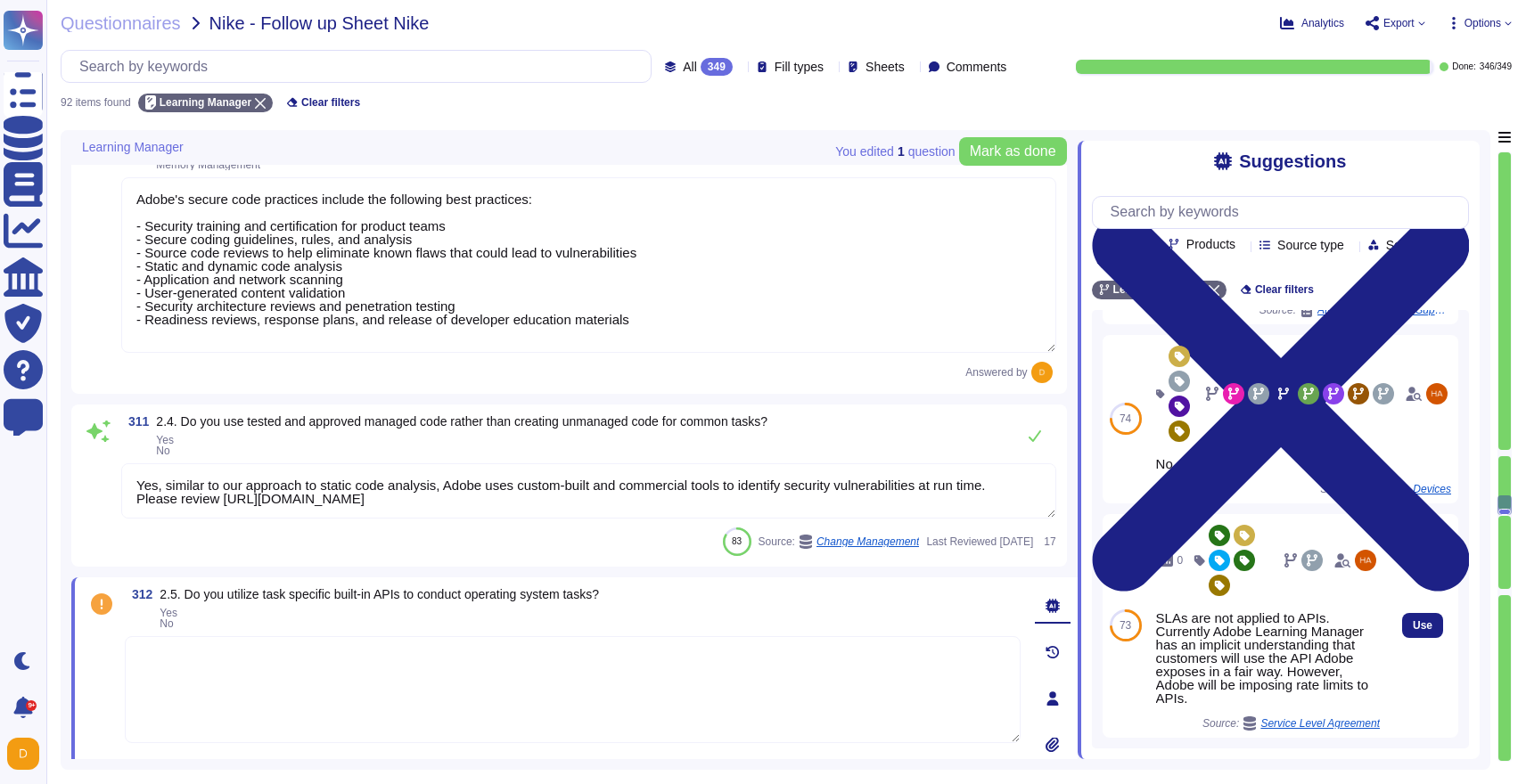
scroll to position [132, 0]
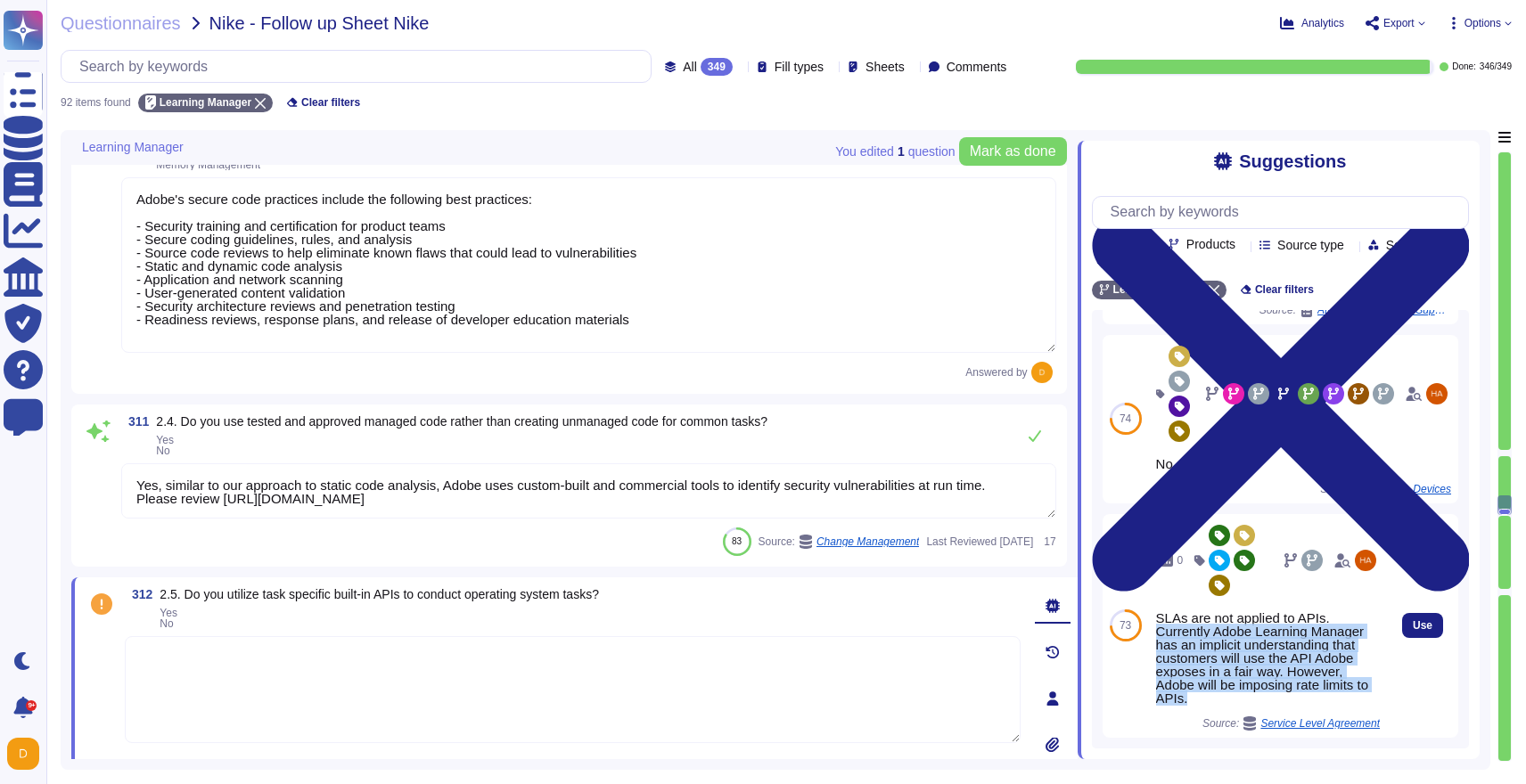
drag, startPoint x: 1224, startPoint y: 716, endPoint x: 1153, endPoint y: 645, distance: 100.4
click at [1153, 645] on div "0 SLAs are not applied to APIs. Currently Adobe Learning Manager has an implici…" at bounding box center [1267, 626] width 238 height 224
copy div "Currently Adobe Learning Manager has an implicit understanding that customers w…"
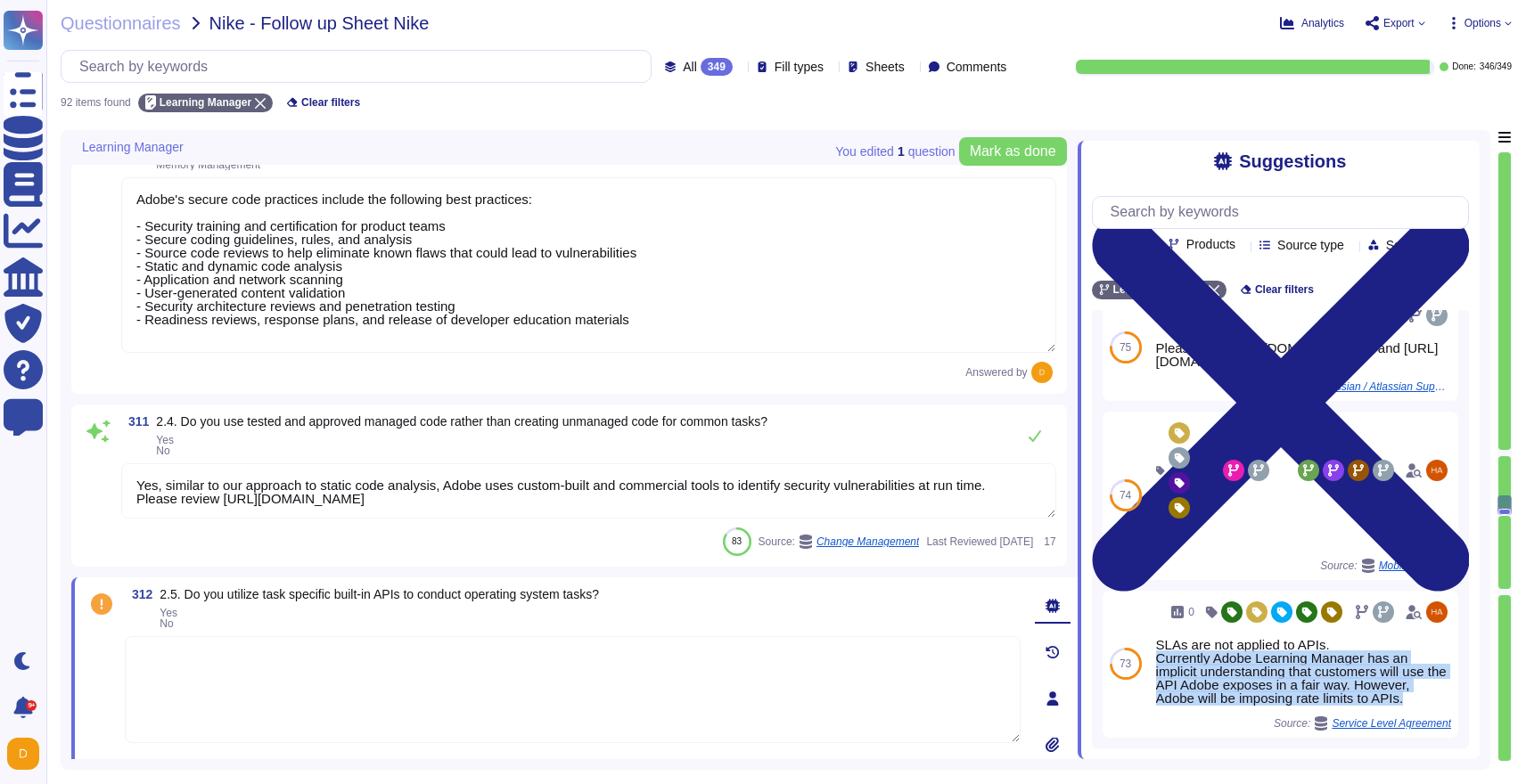
scroll to position [66, 0]
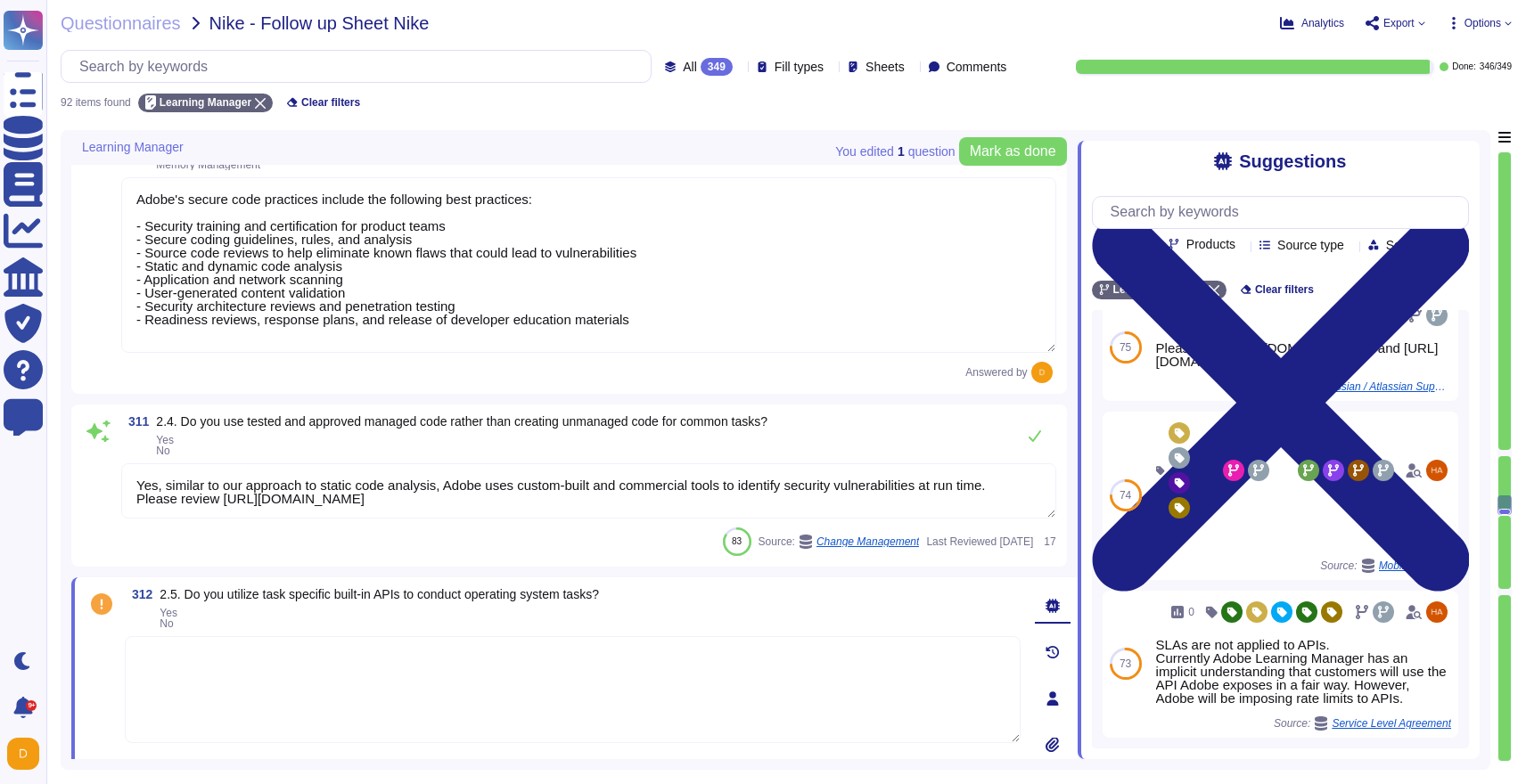
click at [770, 686] on textarea at bounding box center [572, 689] width 896 height 107
paste textarea "Currently Adobe Learning Manager has an implicit understanding that customers w…"
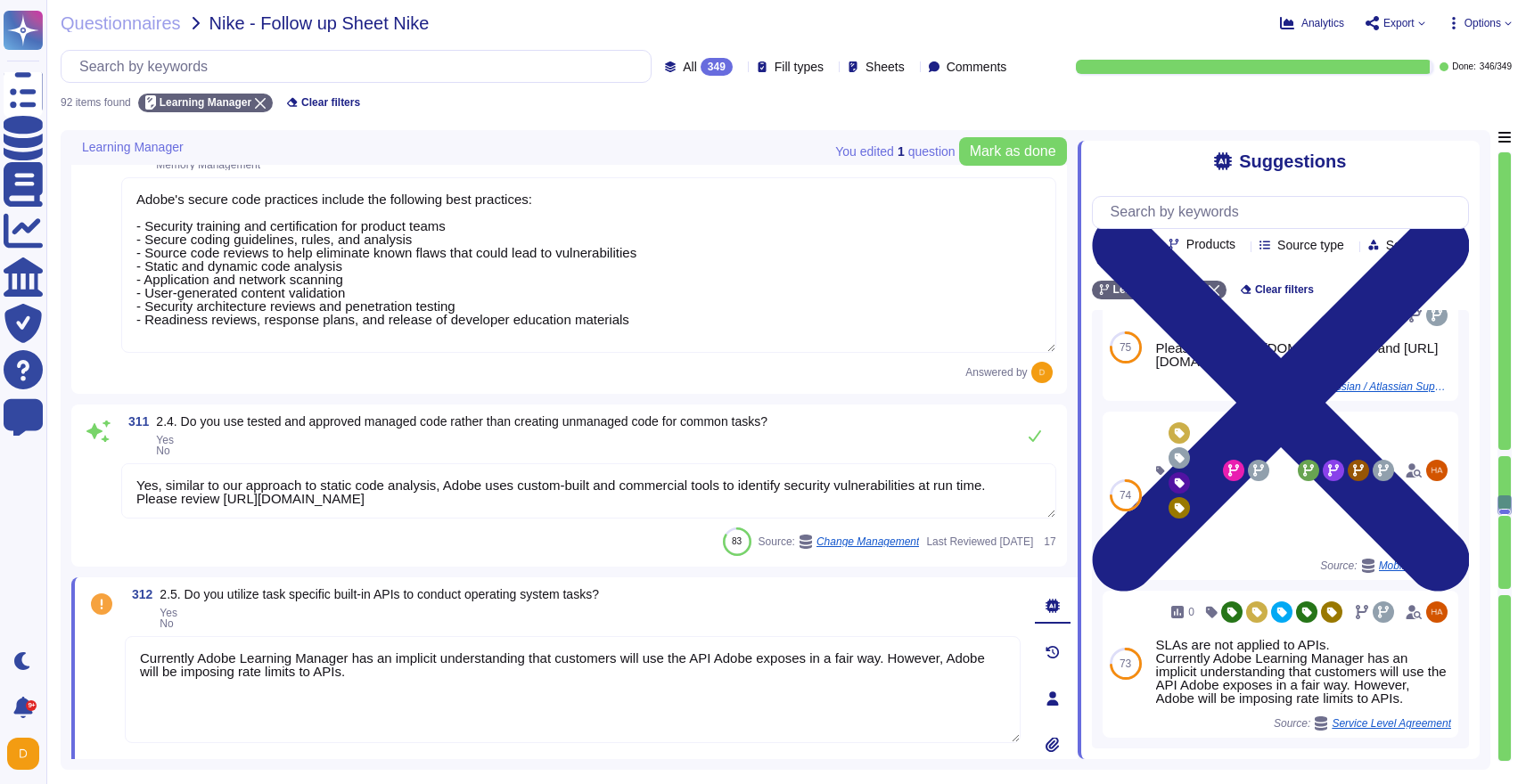
type textarea "Currently Adobe Learning Manager has an implicit understanding that customers w…"
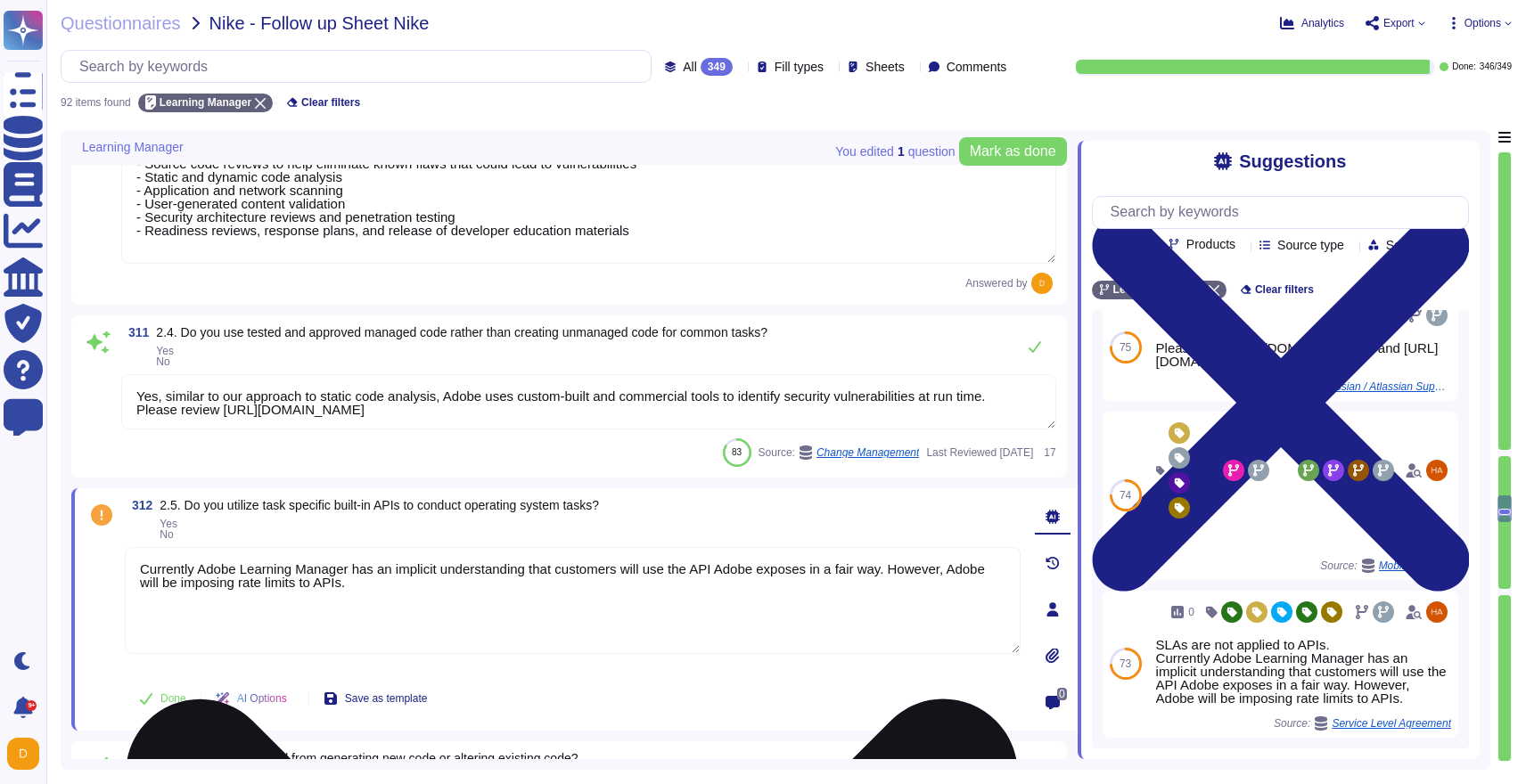
type textarea "Adobe validates all data before ingestion to ensure that onboarded data can be …"
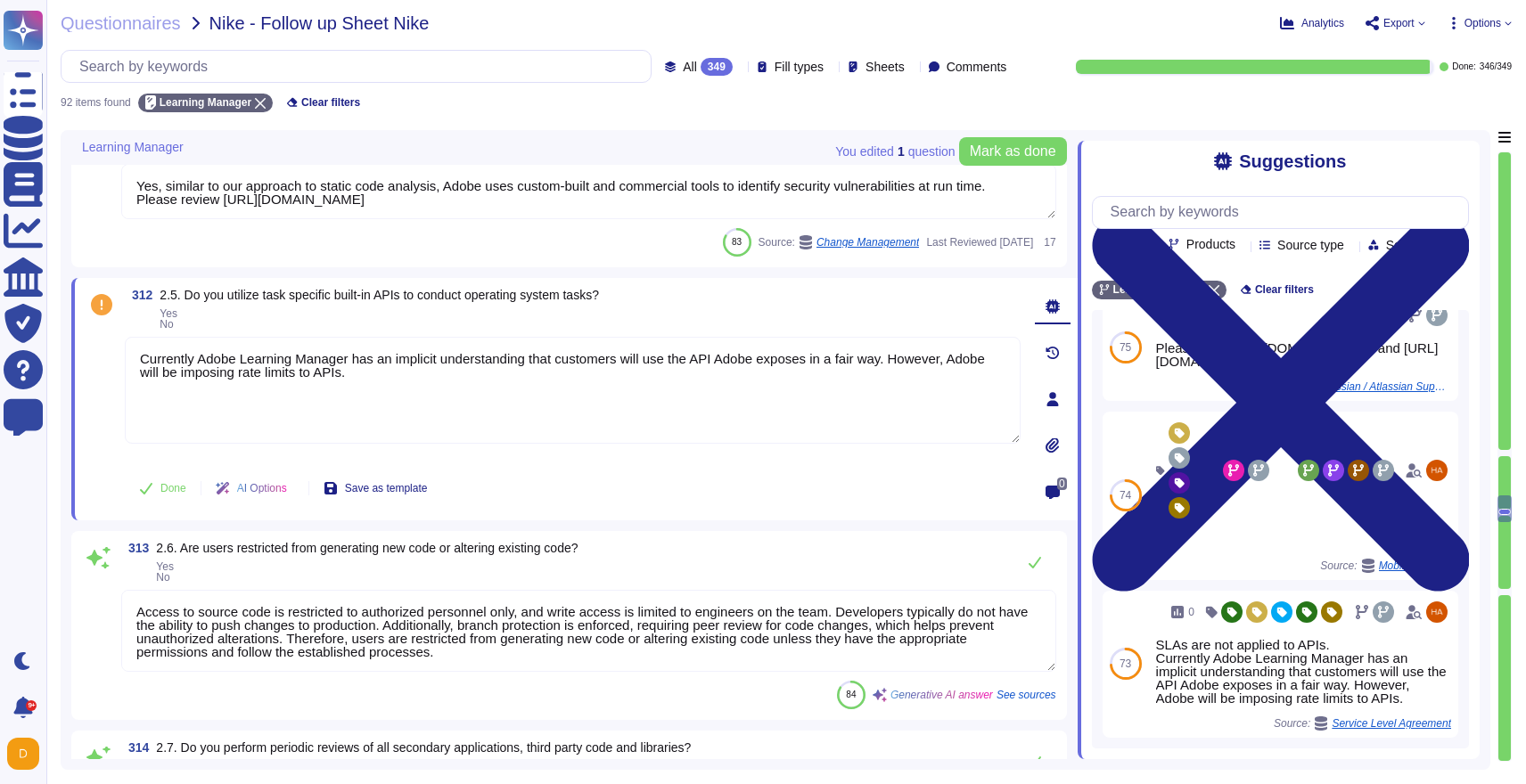
type textarea "Yes, Adobe conducts dynamic code scanning using both custom-built and commercia…"
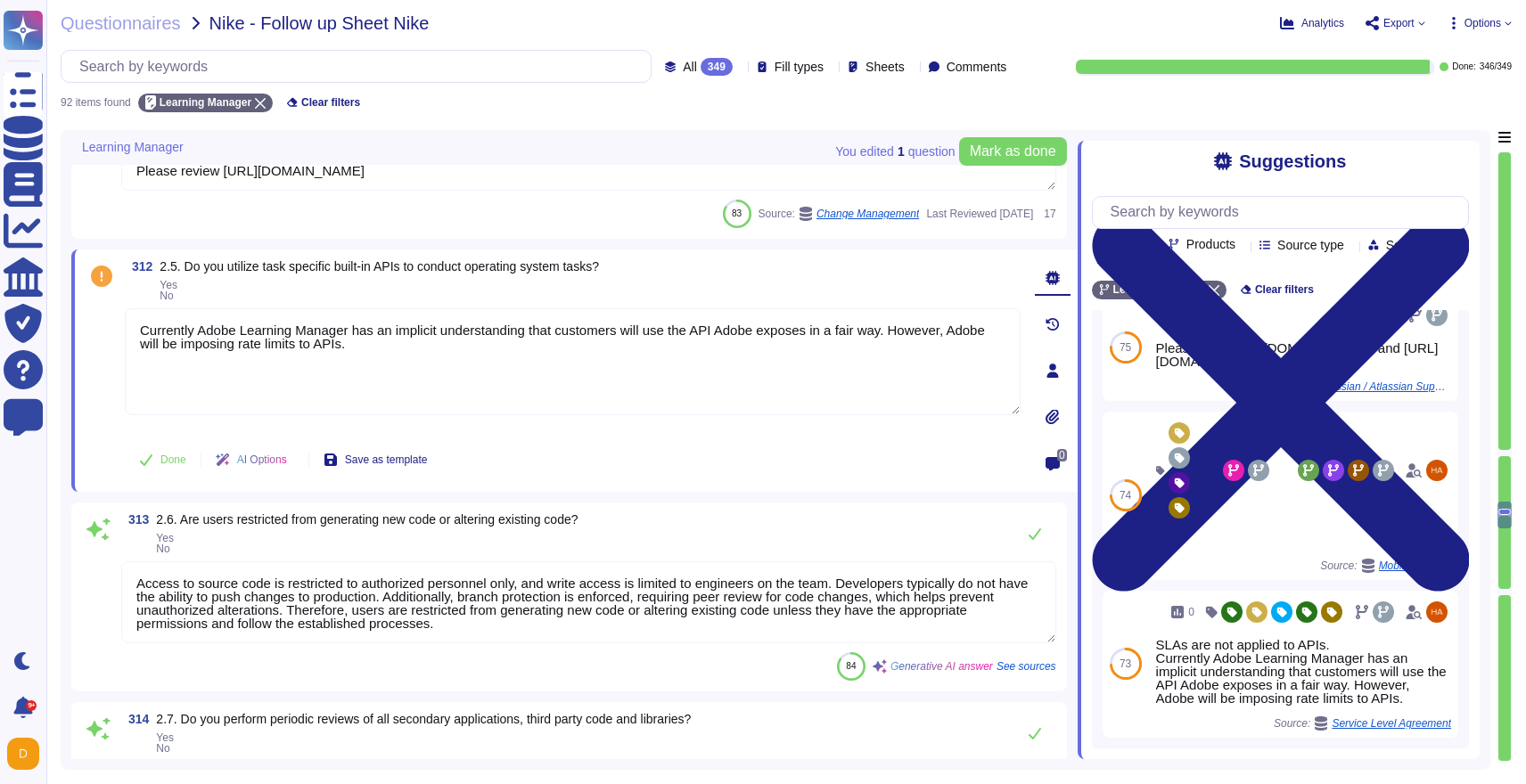
scroll to position [2, 0]
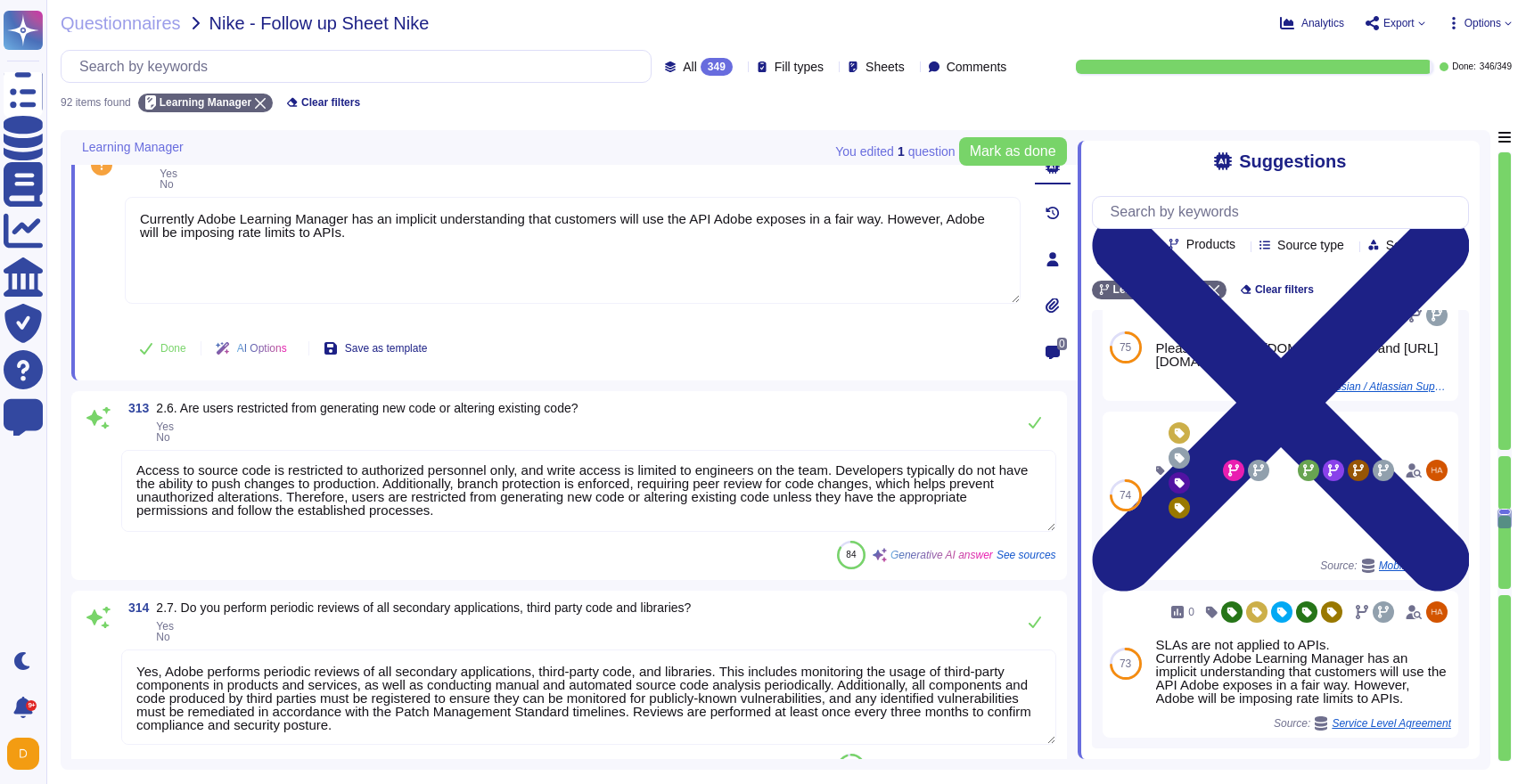
type textarea "Yes, we conduct static code scanning. Our automated code analysis platform leve…"
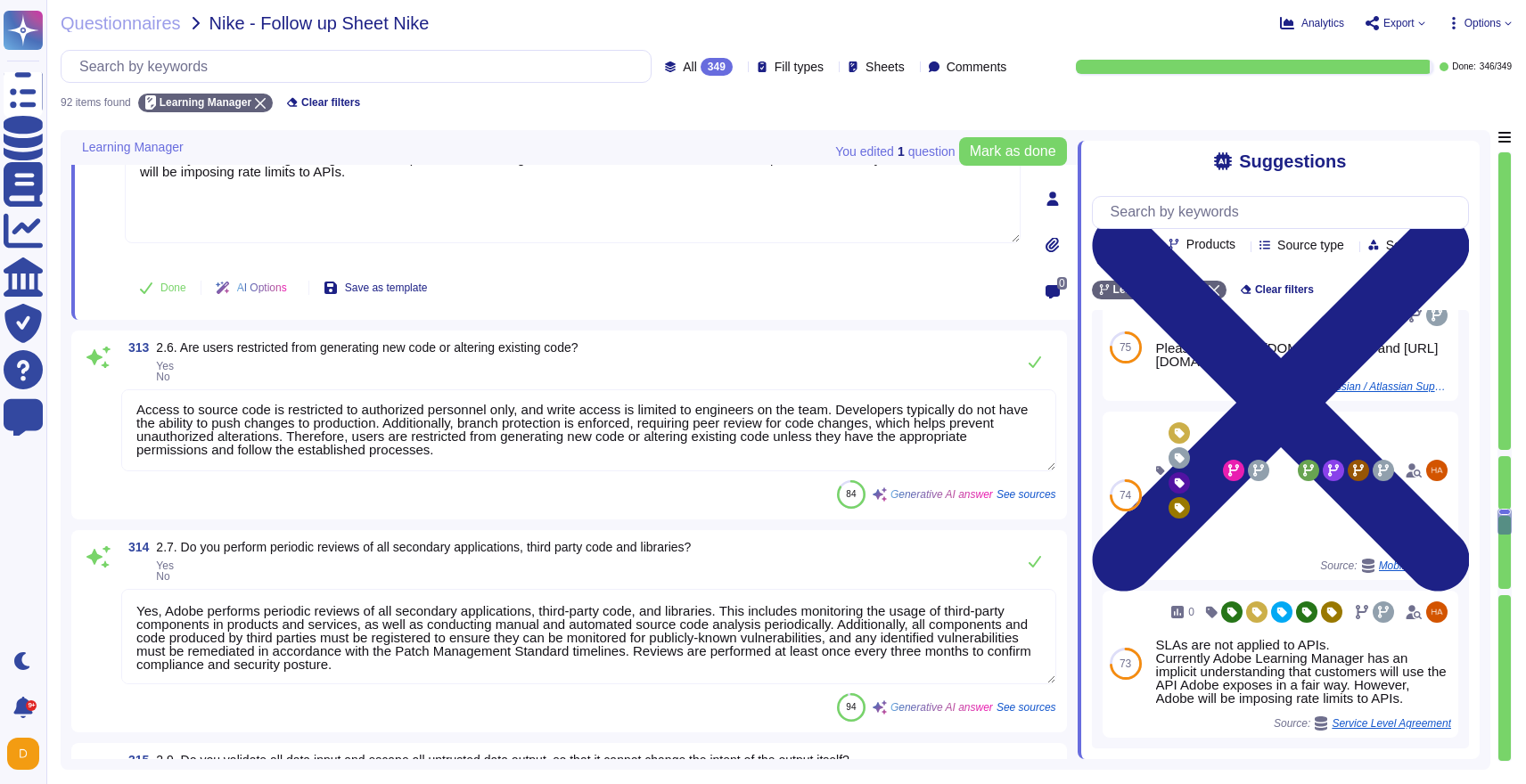
scroll to position [11733, 0]
type textarea "Currently Adobe Learning Manager has an implicit understanding that customers w…"
click at [161, 281] on span "Done" at bounding box center [173, 285] width 25 height 10
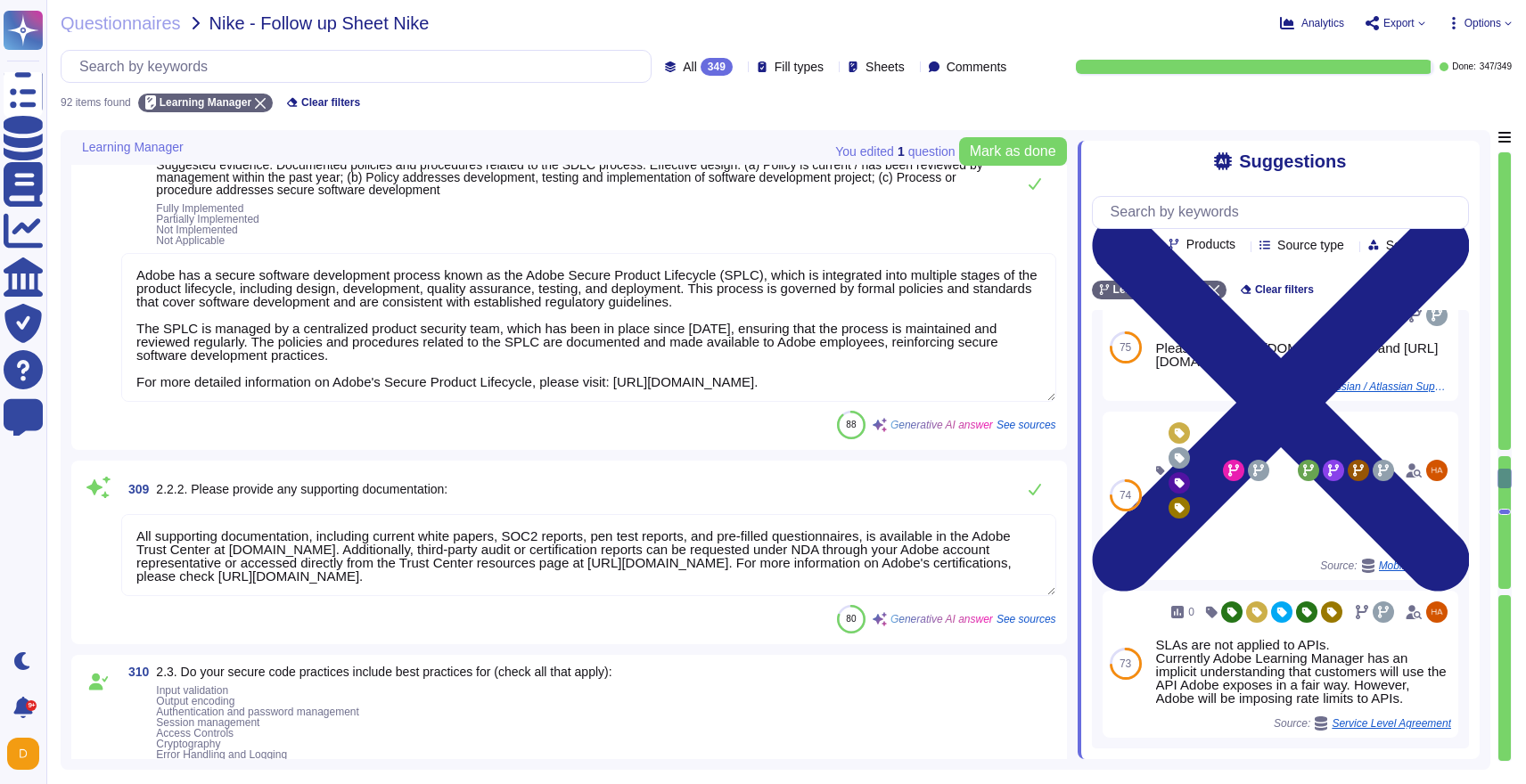
type textarea "- Access to tenant applications is restricted to authorized Adobe administrator…"
type textarea "Adobe conducts quarterly audits and automated reporting to identify unauthorize…"
type textarea "Adobe actively monitors for information disclosure and industry alerts related …"
type textarea "Adobe has a secure software development process known as the Adobe Secure Produ…"
type textarea "All supporting documentation, including current white papers, SOC2 reports, pen…"
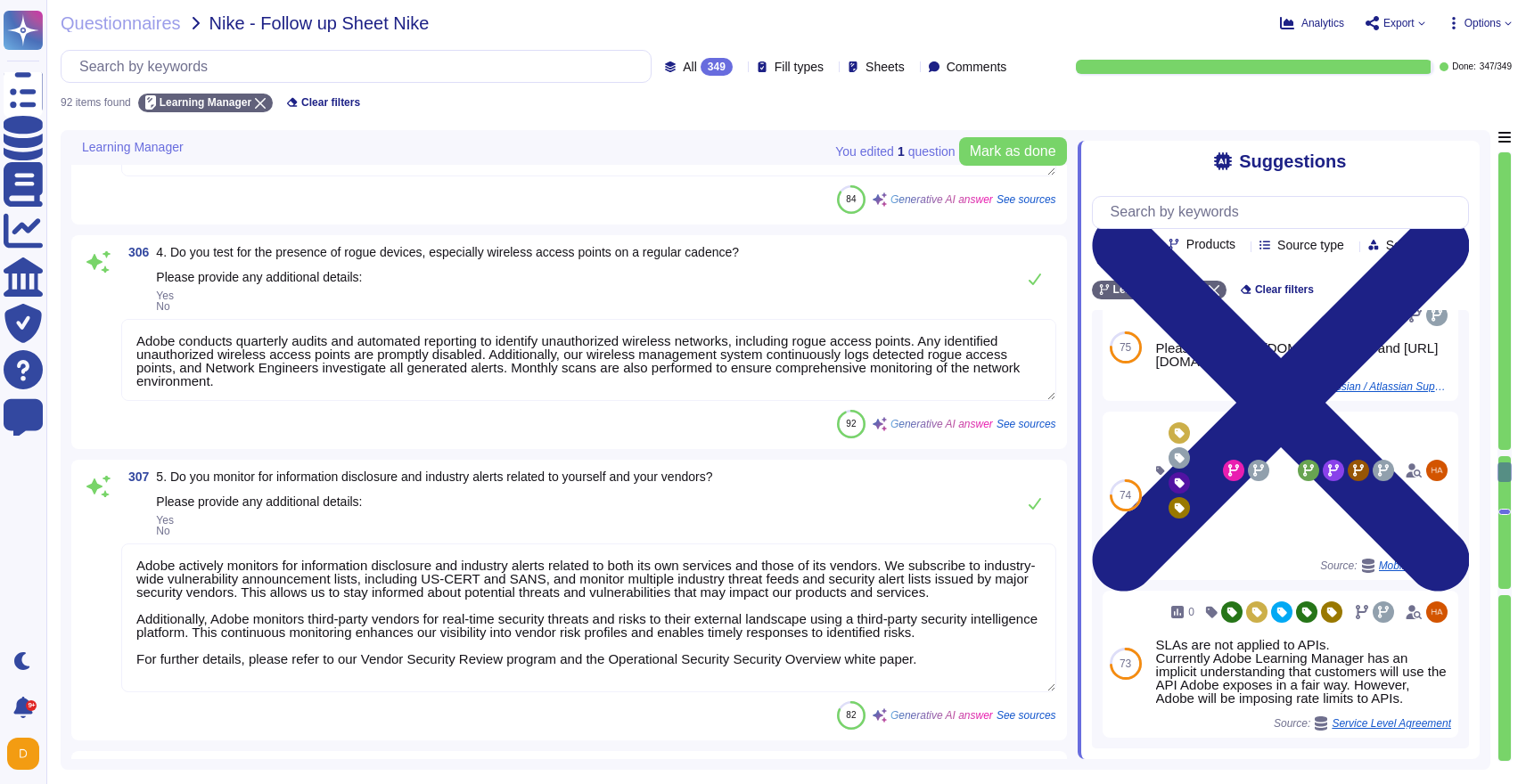
type textarea "Yes, the access controls extend to external users accessing our systems or plat…"
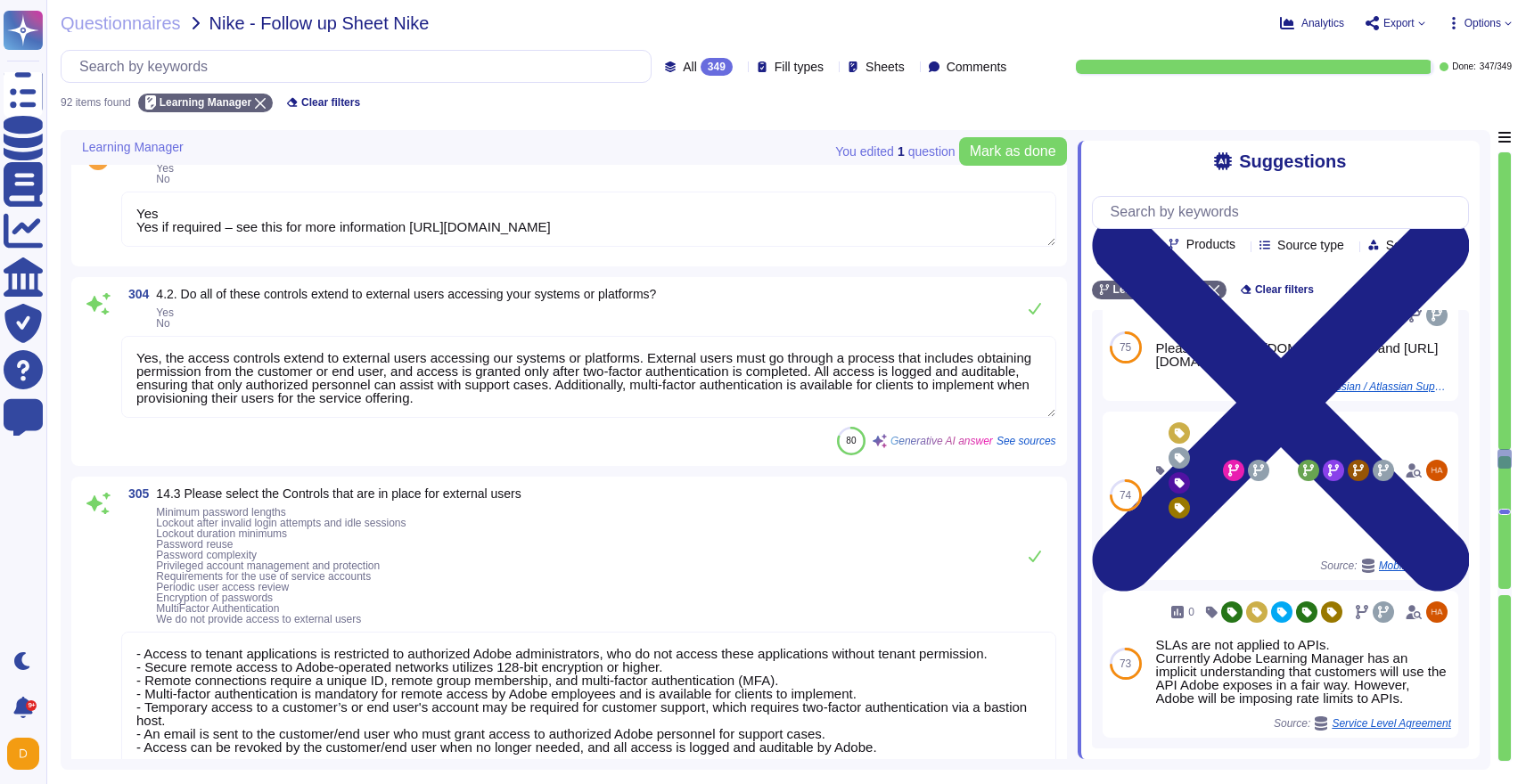
type textarea "Access to the Adobe wireless network is restricted to devices managed by the or…"
type textarea "Yes, all users are required to authenticate via unique user account IDs and pas…"
type textarea "Yes Yes if required – see this for more information [URL][DOMAIN_NAME]"
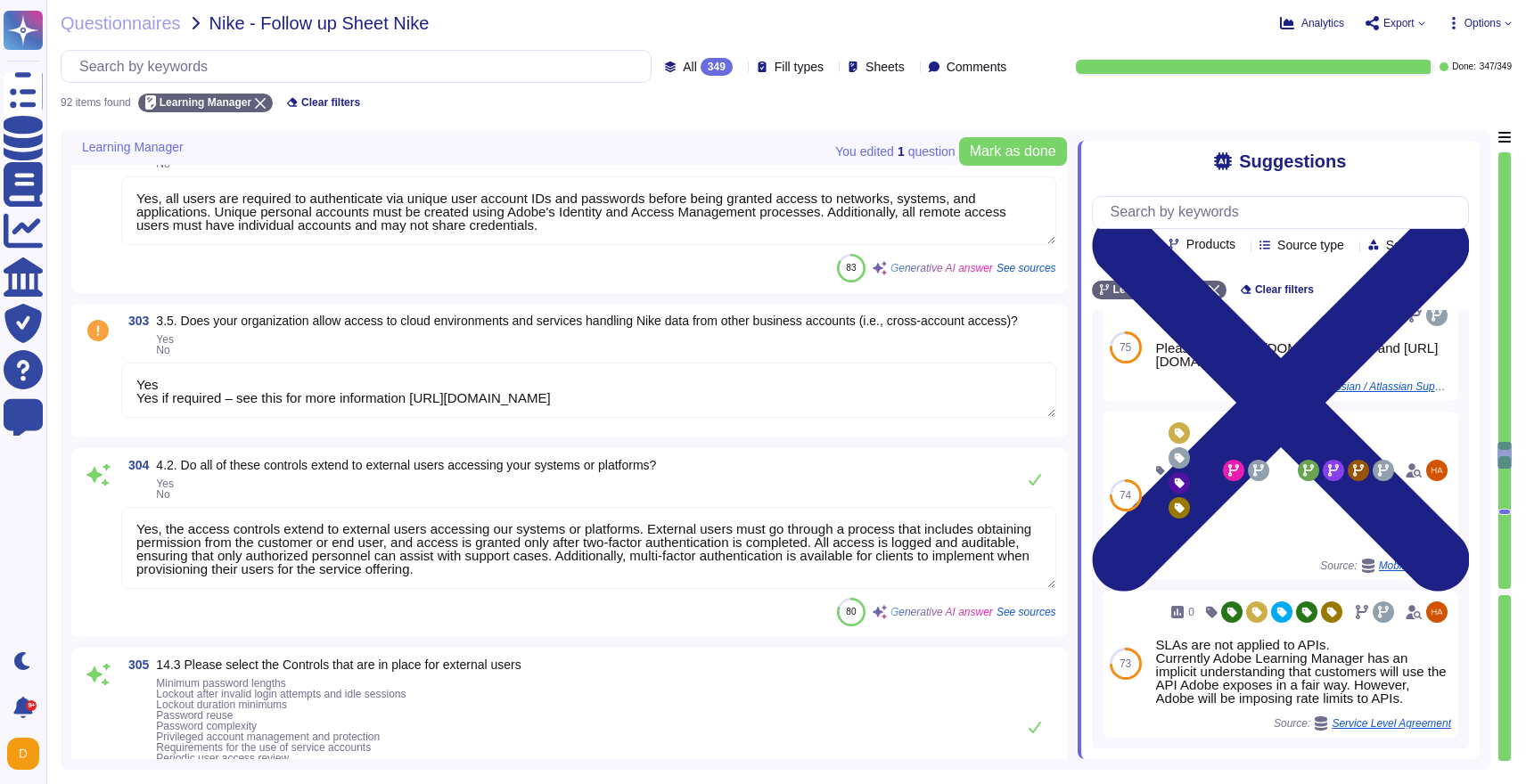
type textarea "Adobe has documented policies and procedures that cover unauthorized software i…"
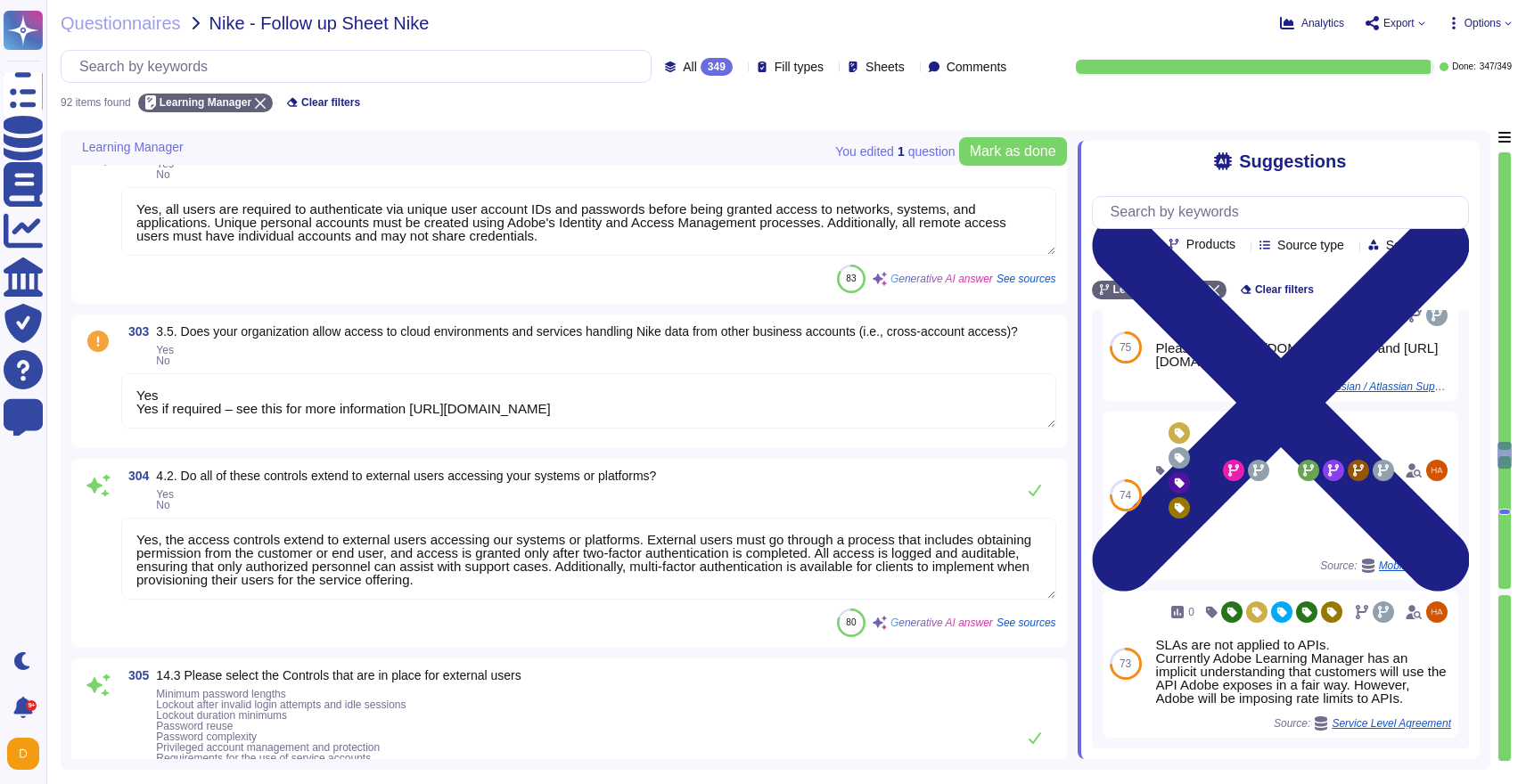
click at [199, 428] on textarea "Yes Yes if required – see this for more information [URL][DOMAIN_NAME]" at bounding box center [588, 401] width 935 height 56
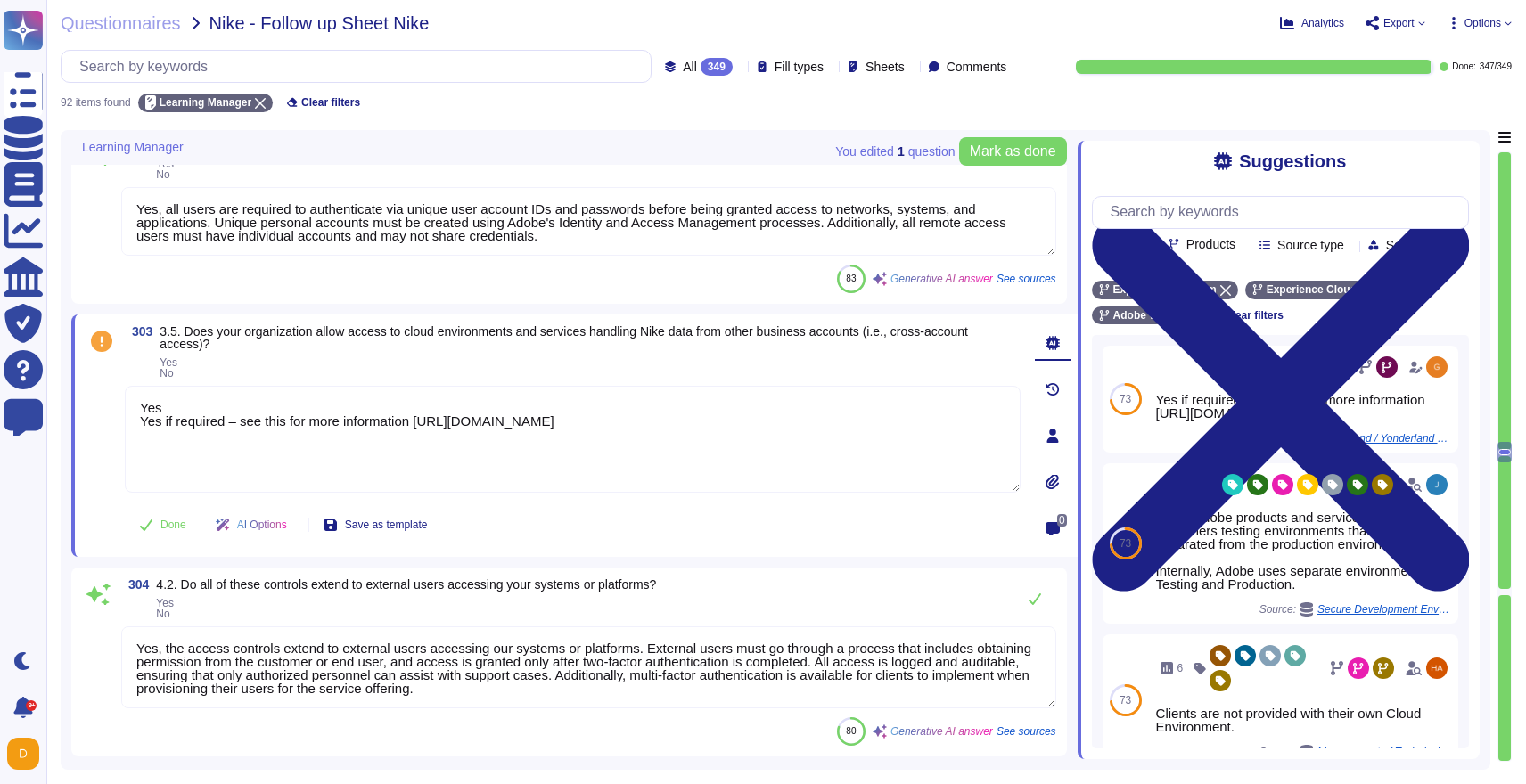
drag, startPoint x: 163, startPoint y: 405, endPoint x: 116, endPoint y: 405, distance: 47.0
click at [116, 405] on div "303 3.5. Does your organization allow access to cloud environments and services…" at bounding box center [553, 436] width 935 height 221
type textarea "Yes if required – see this for more information [URL][DOMAIN_NAME]"
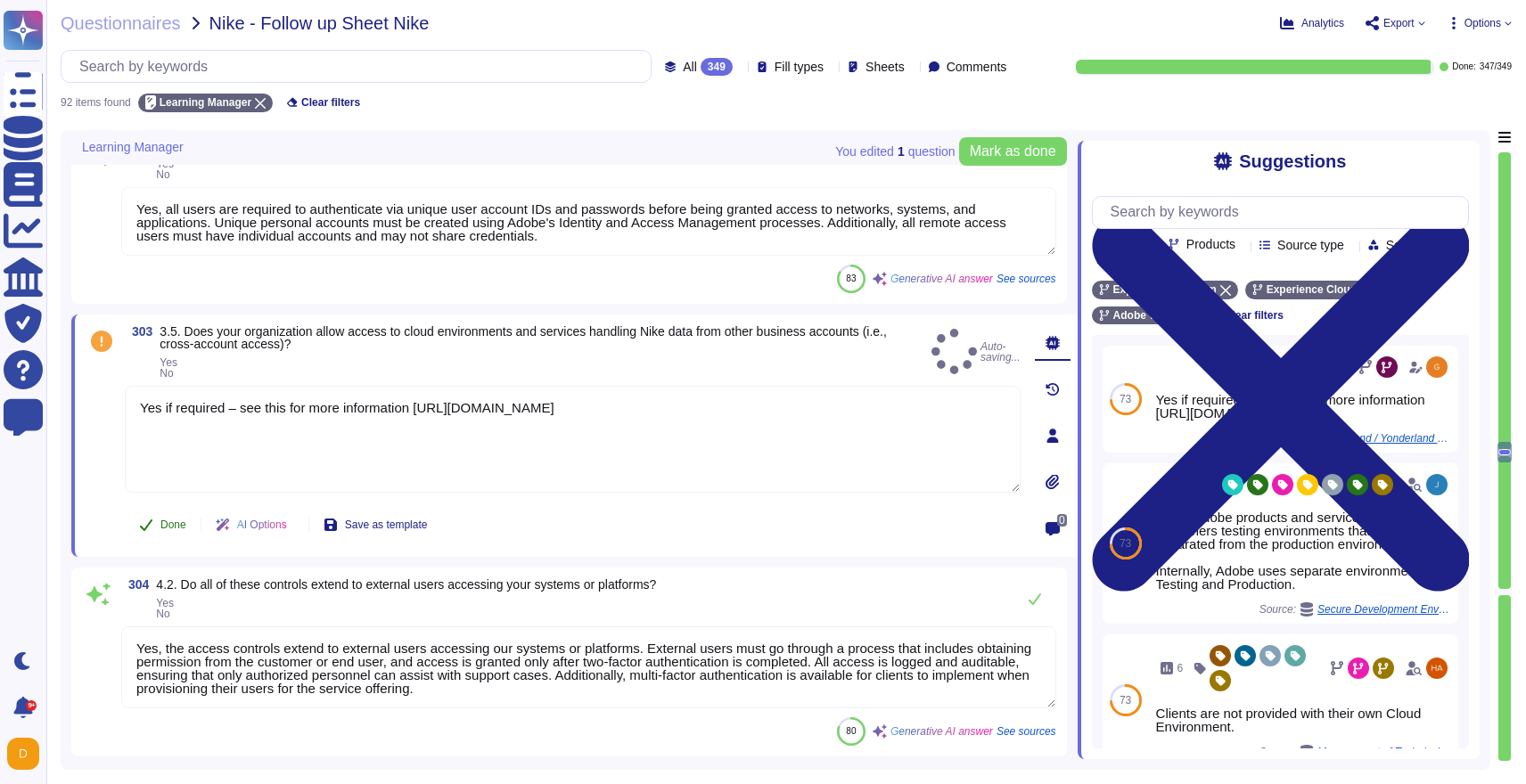
click at [155, 518] on button "Done" at bounding box center [162, 525] width 75 height 36
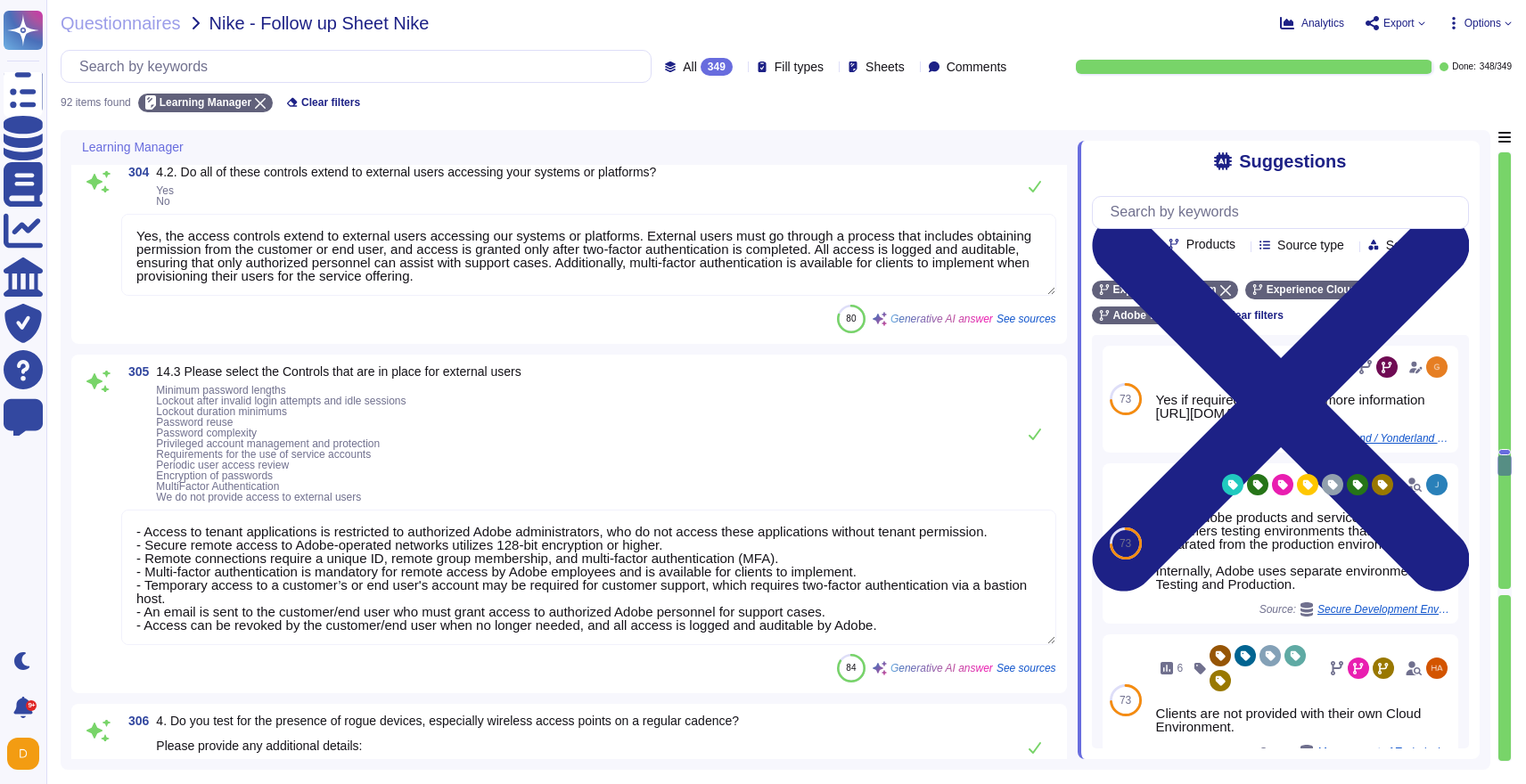
type textarea "Adobe actively monitors for information disclosure and industry alerts related …"
type textarea "Adobe has a secure software development process known as the Adobe Secure Produ…"
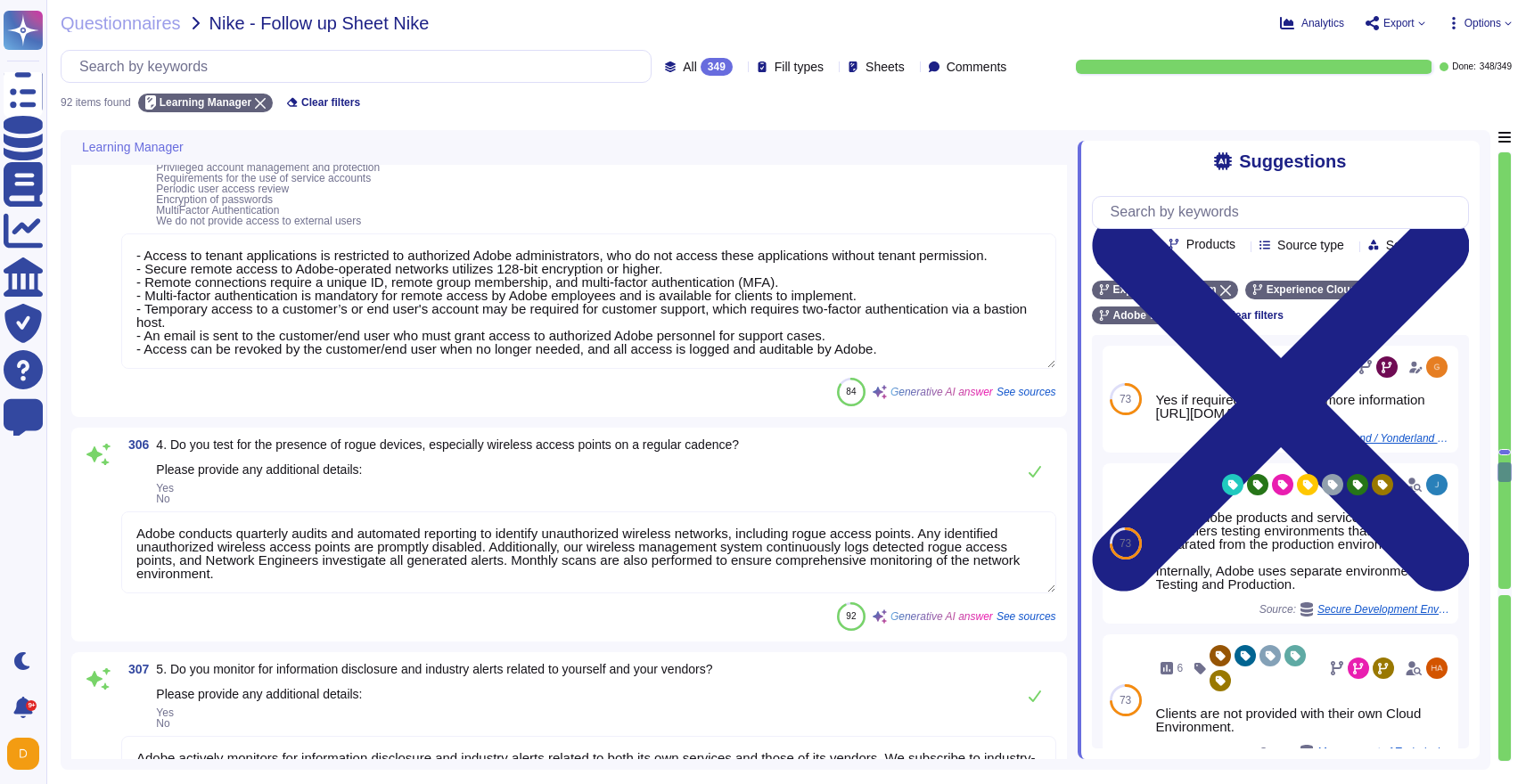
type textarea "All supporting documentation, including current white papers, SOC2 reports, pen…"
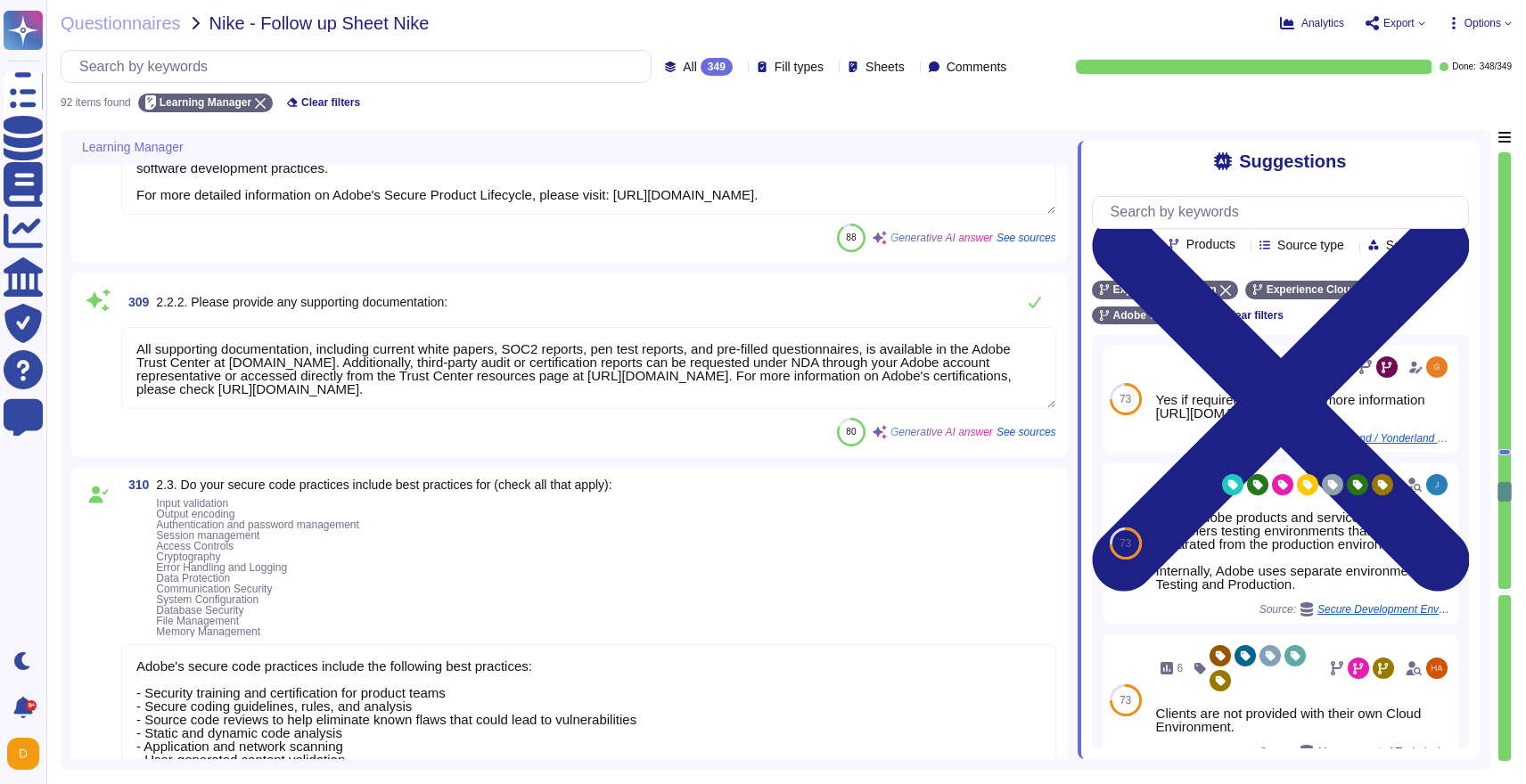
type textarea "Adobe's secure code practices include the following best practices: - Security …"
type textarea "Yes, similar to our approach to static code analysis, Adobe uses custom-built a…"
type textarea "Currently Adobe Learning Manager has an implicit understanding that customers w…"
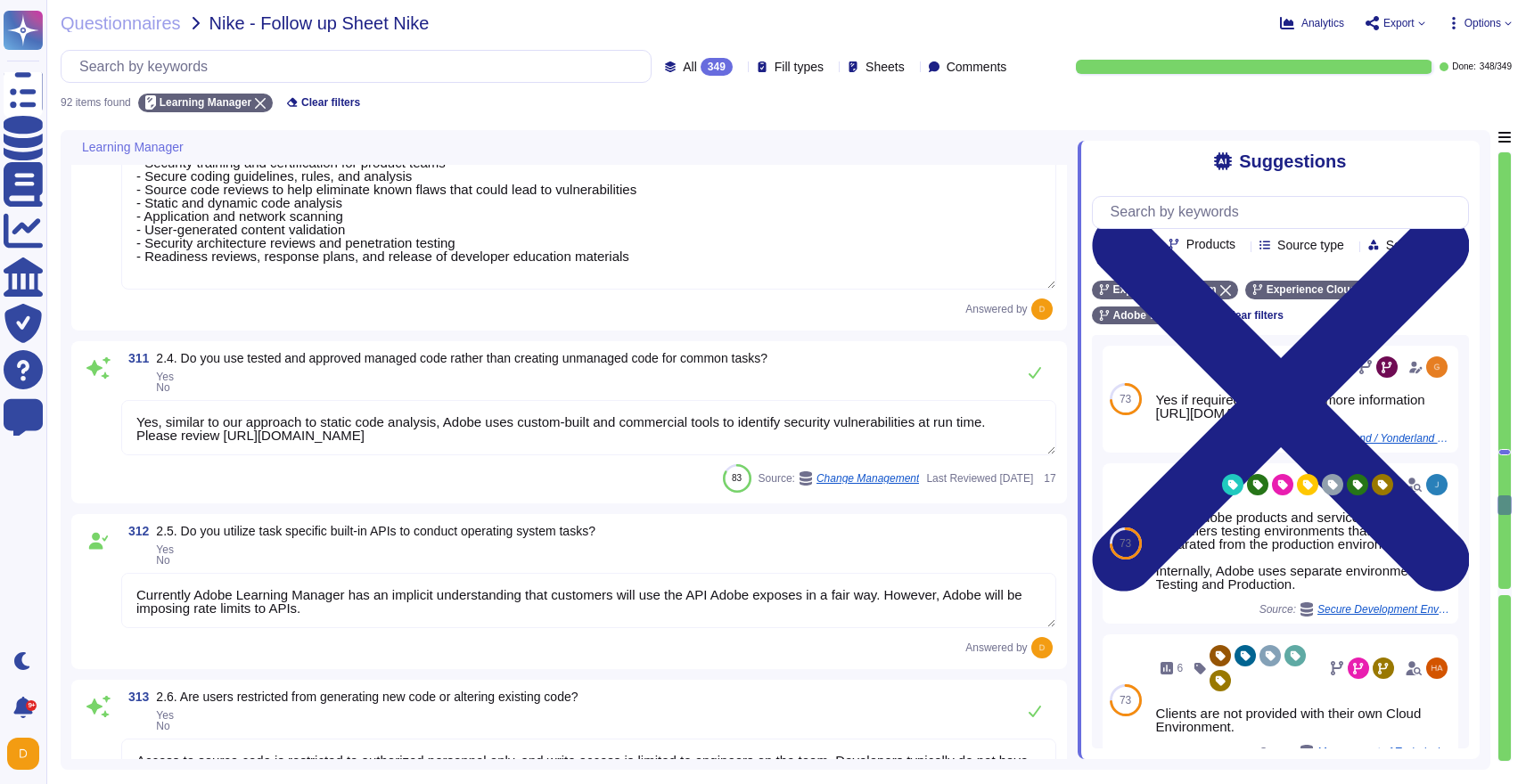
type textarea "Access to source code is restricted to authorized personnel only, and write acc…"
type textarea "Yes, Adobe performs periodic reviews of all secondary applications, third-party…"
type textarea "Adobe validates all data before ingestion to ensure that onboarded data can be …"
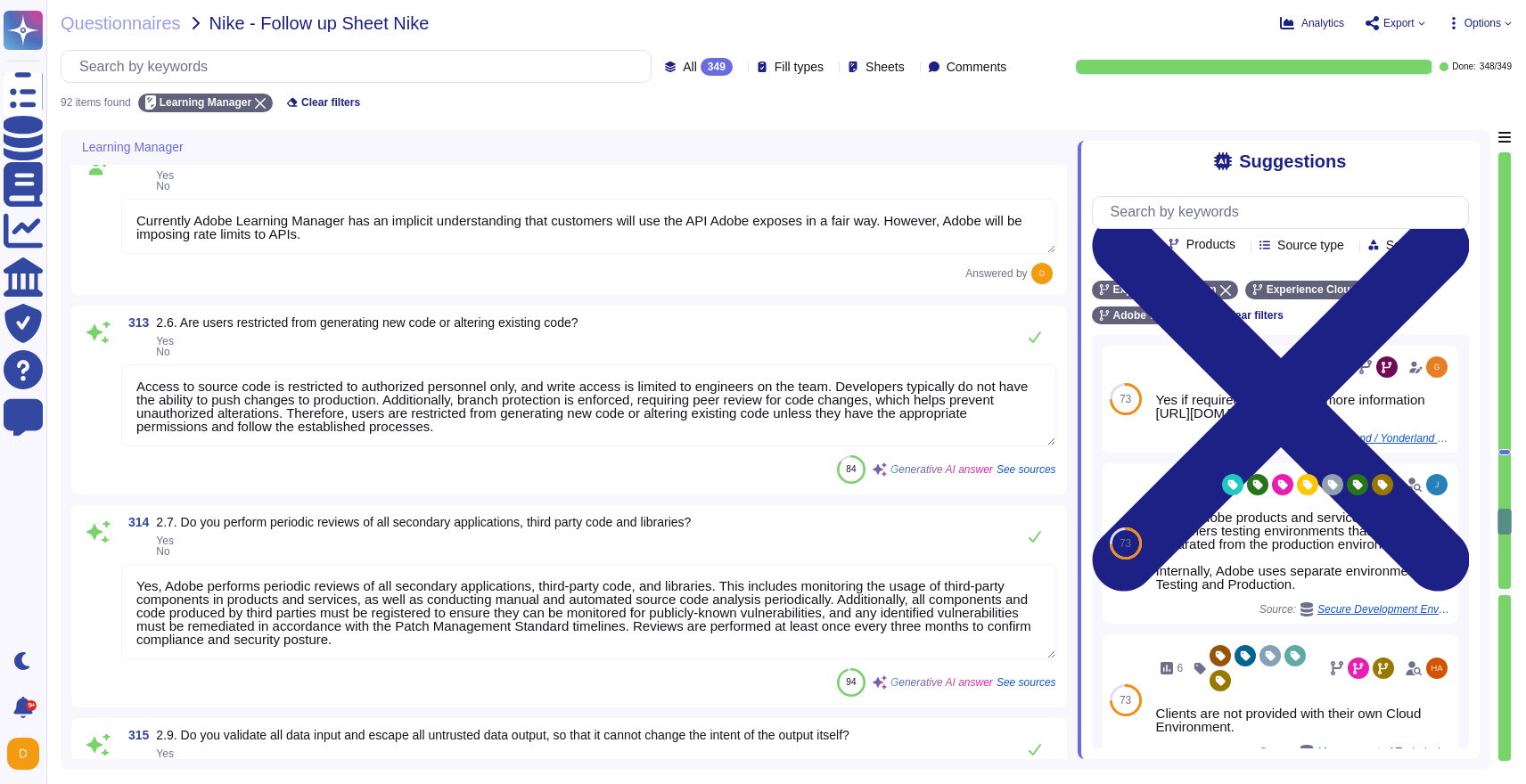
type textarea "Yes, Adobe conducts dynamic code scanning using both custom-built and commercia…"
type textarea "Yes, we conduct static code scanning. Our automated code analysis platform leve…"
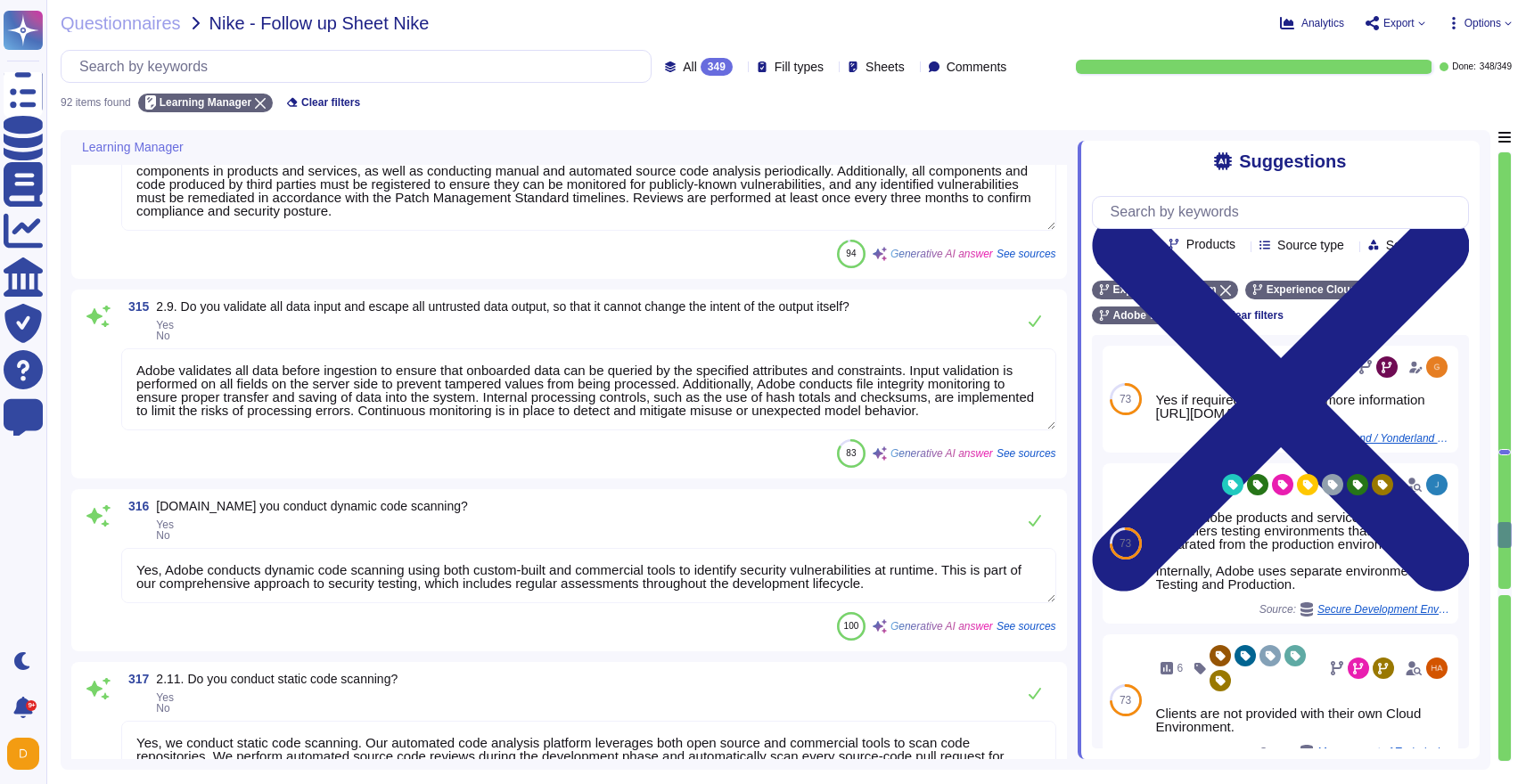
type textarea "Adobe conducts vulnerability scanning on a scheduled basis, with internal vulne…"
type textarea "At the conclusion of each test, teams must document the test’s outcome, indicat…"
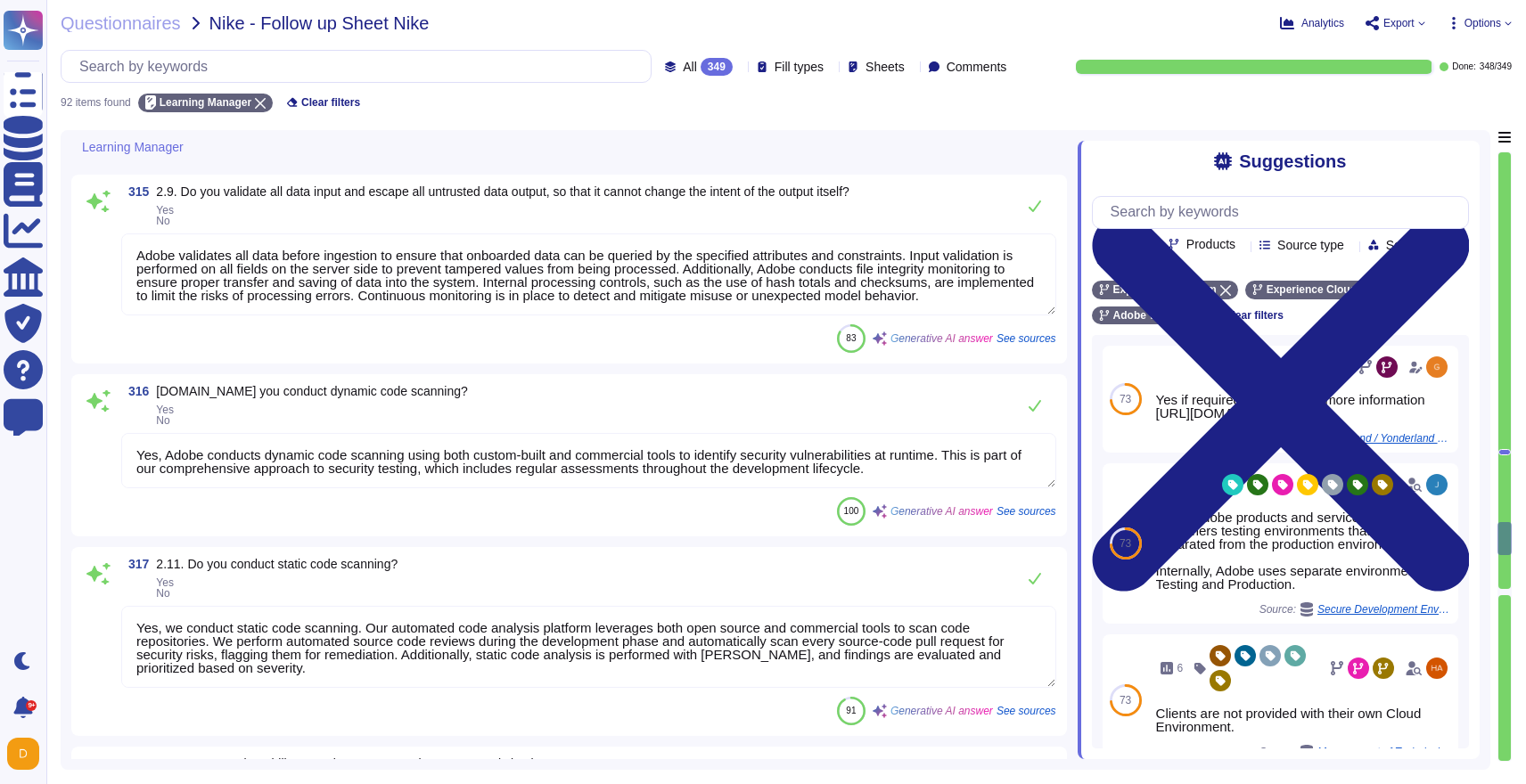
type textarea "Backups are copied to disk at another data center location within the same regi…"
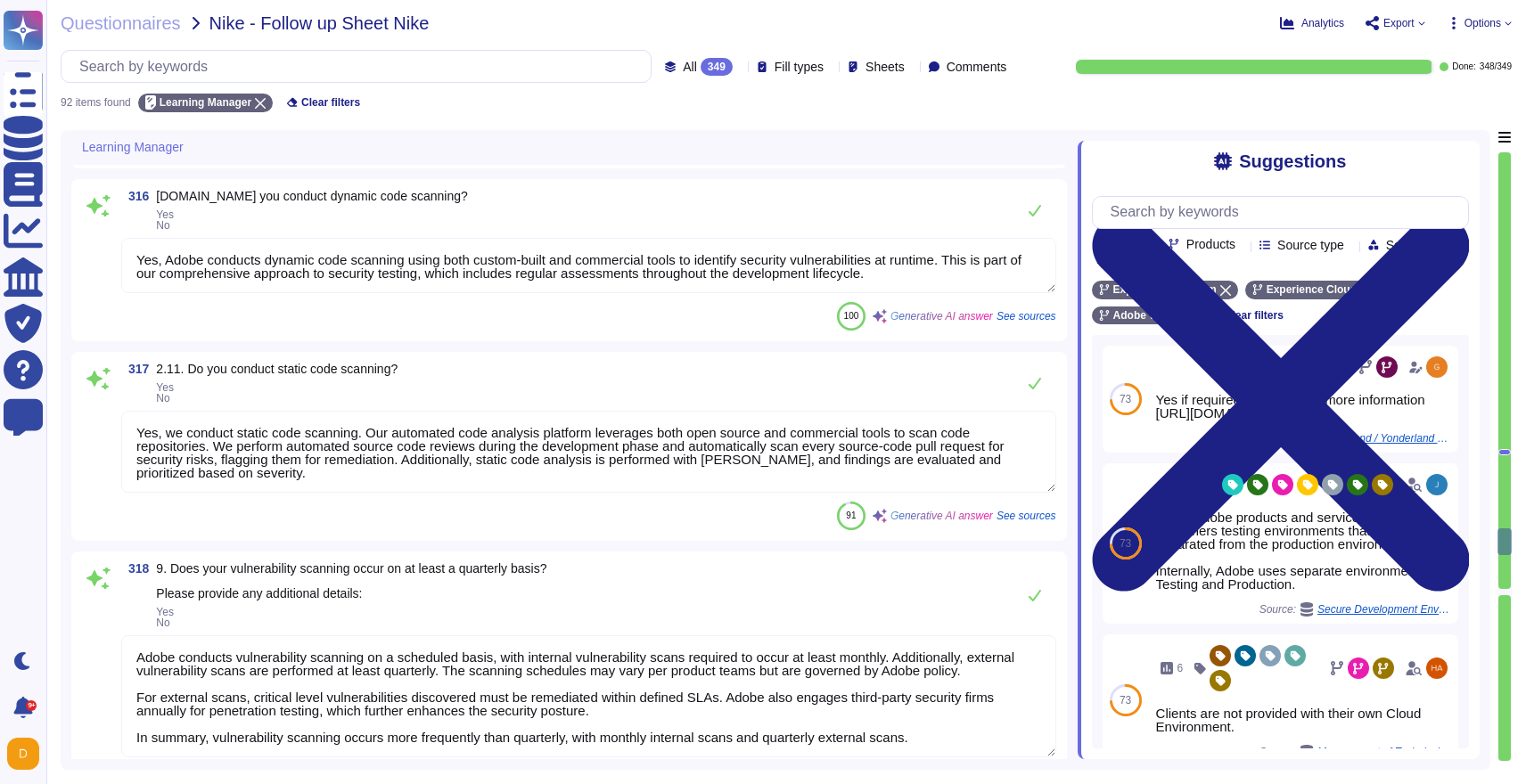
type textarea "- Backups are performed periodically. - Business Continuity and Disaster Recove…"
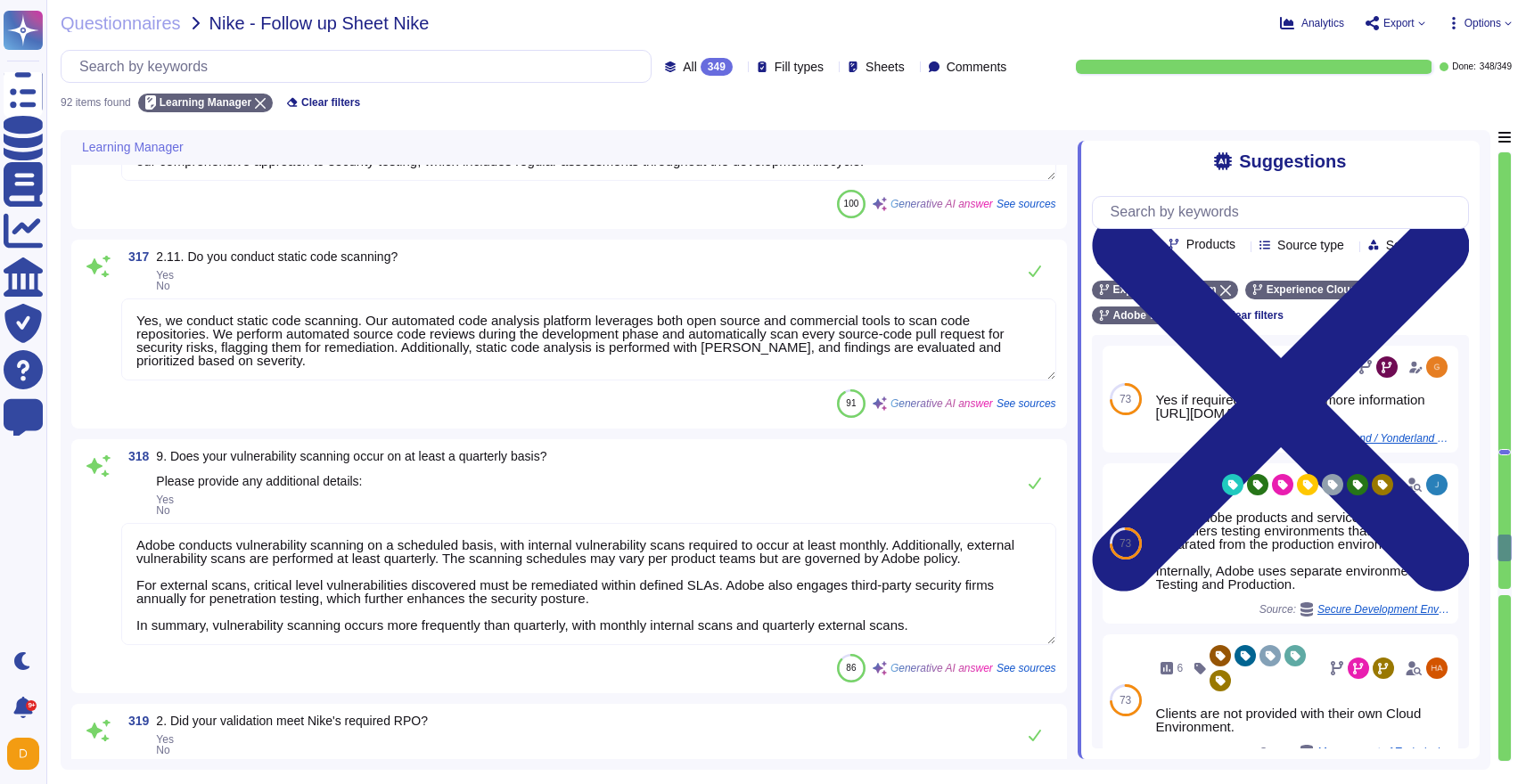
scroll to position [12487, 0]
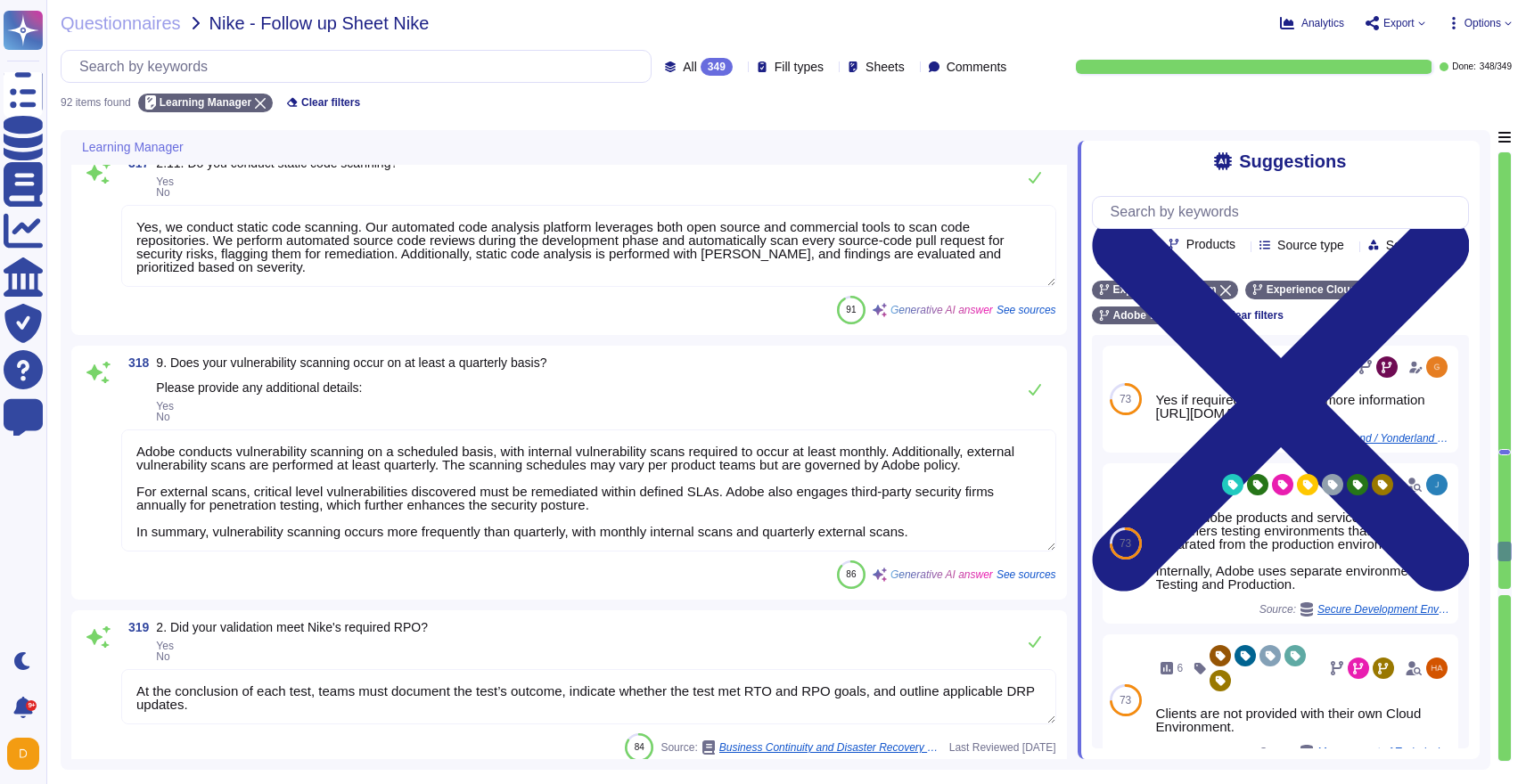
type textarea "Adobe has established Disaster Recovery (DR) Solutions that are validated throu…"
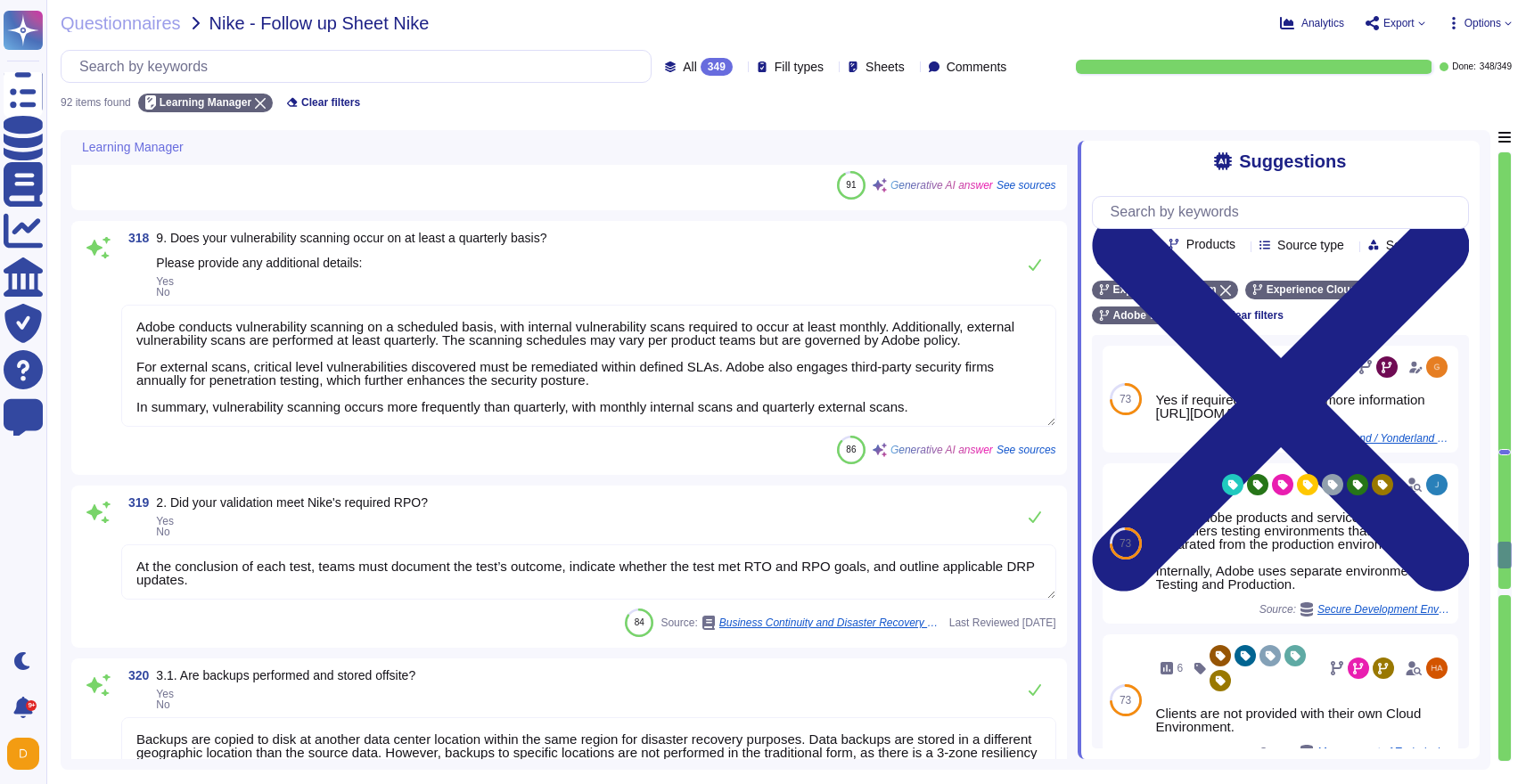
scroll to position [2, 0]
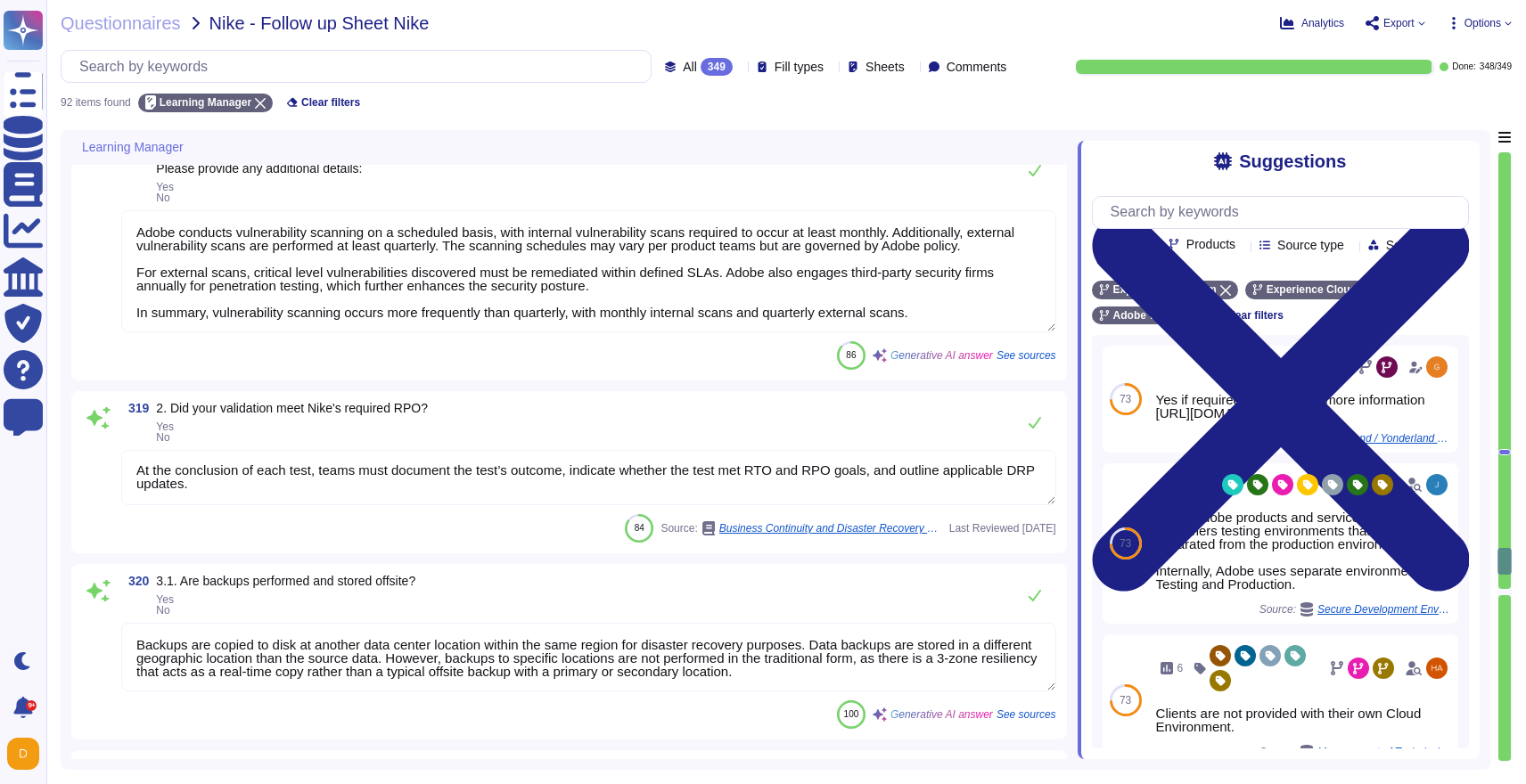
type textarea "Adobe's disaster recovery environment is designed to maintain a high level of a…"
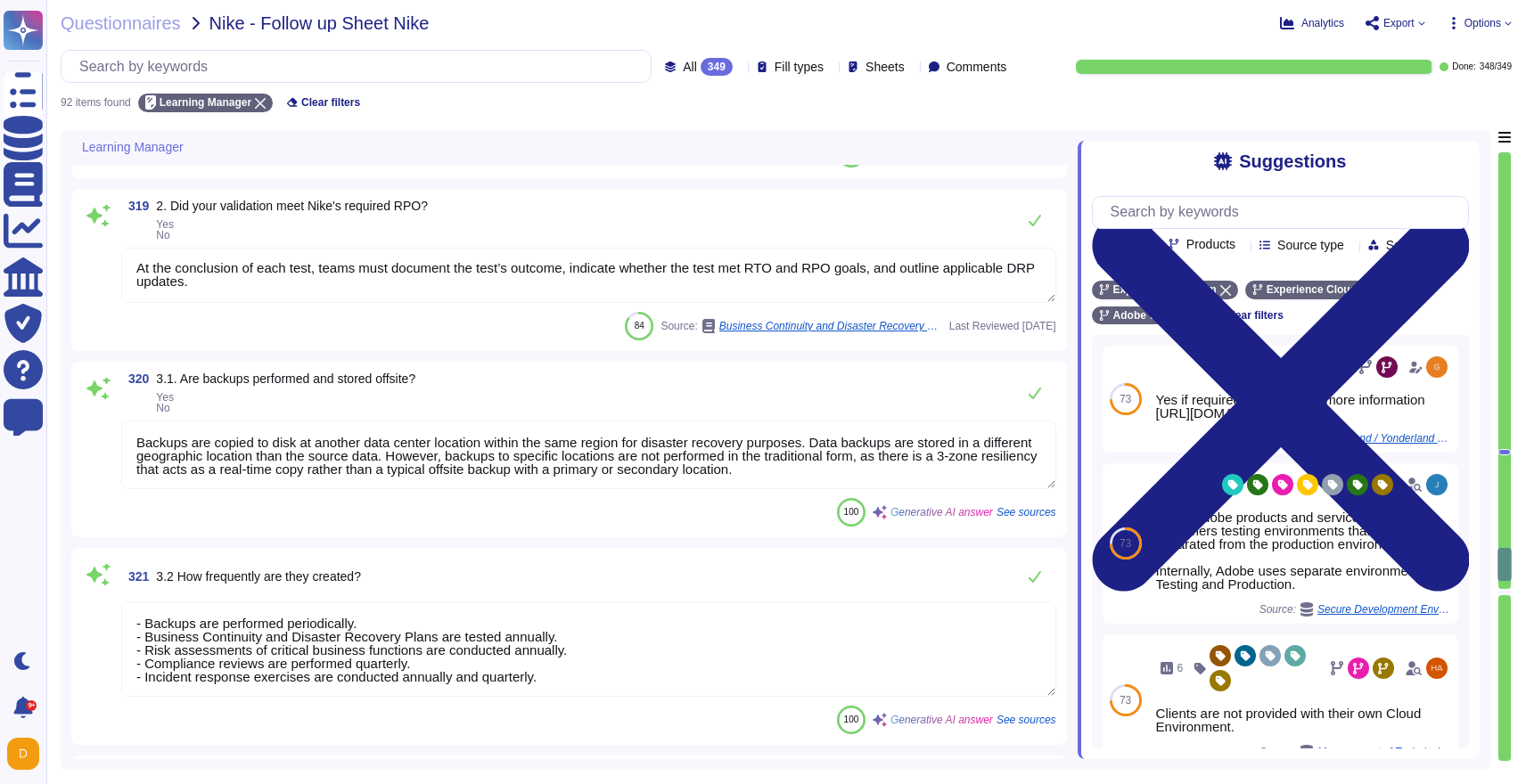
scroll to position [12960, 0]
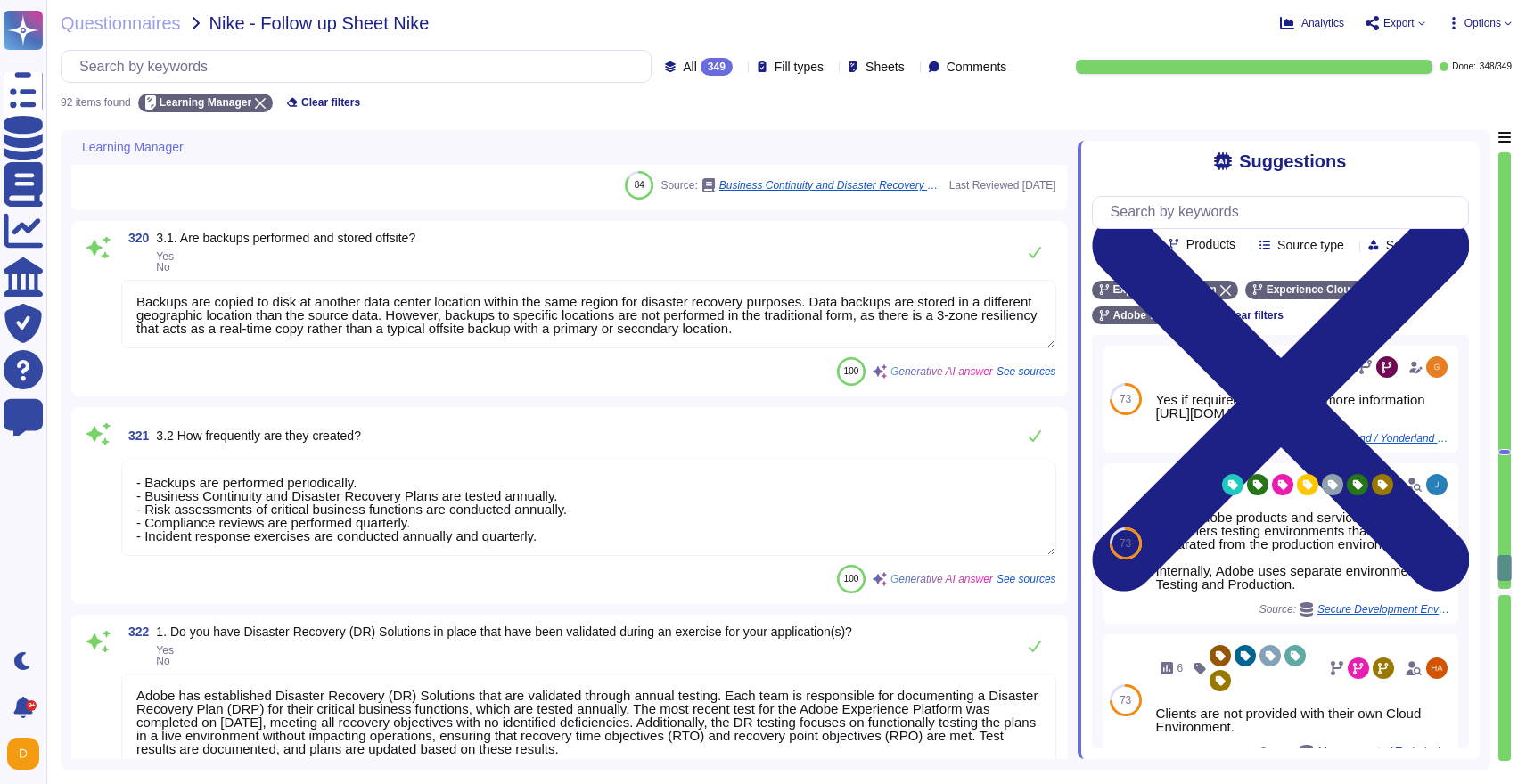
type textarea "During an event requiring activation of our disaster recovery solution, Adobe w…"
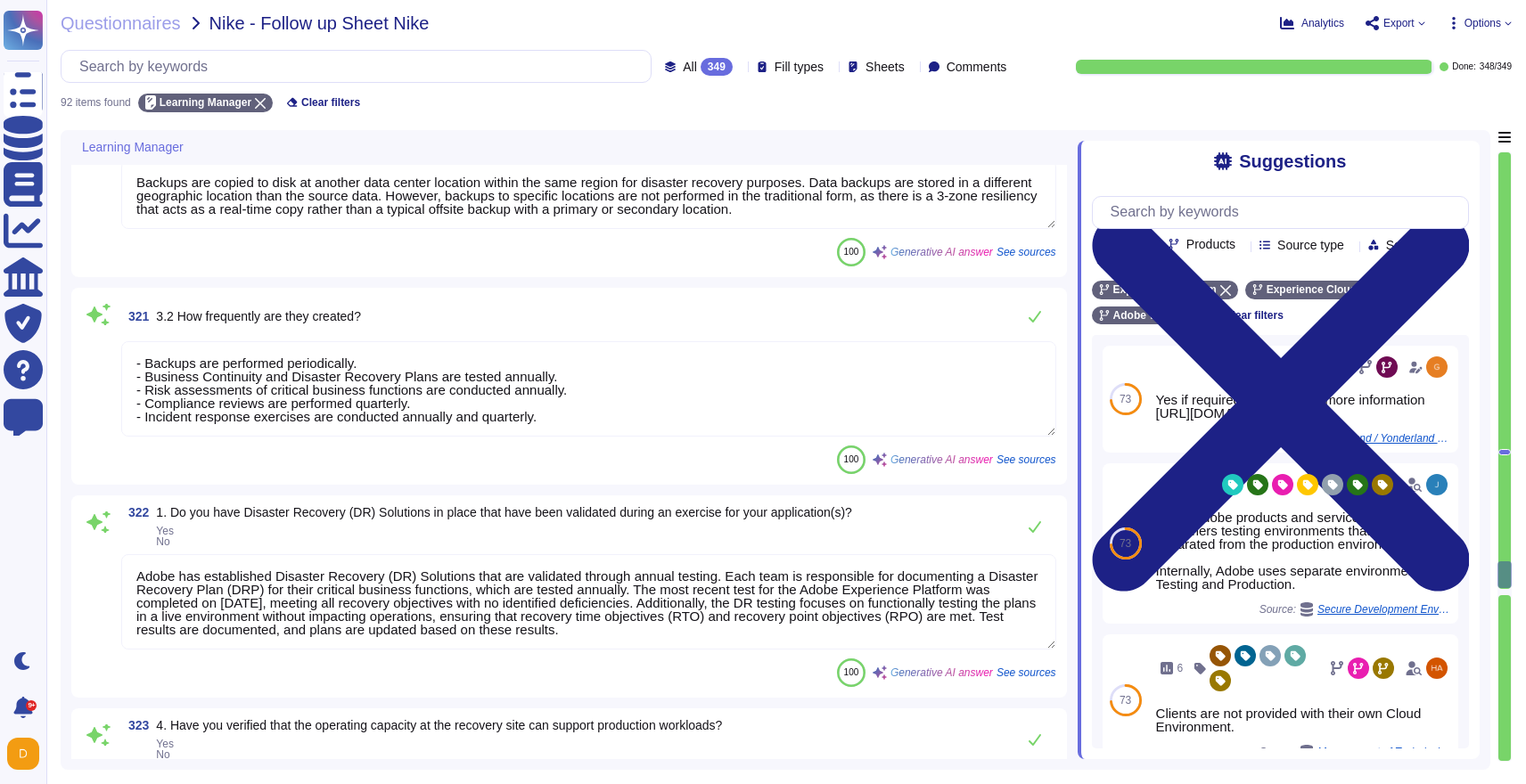
scroll to position [2, 0]
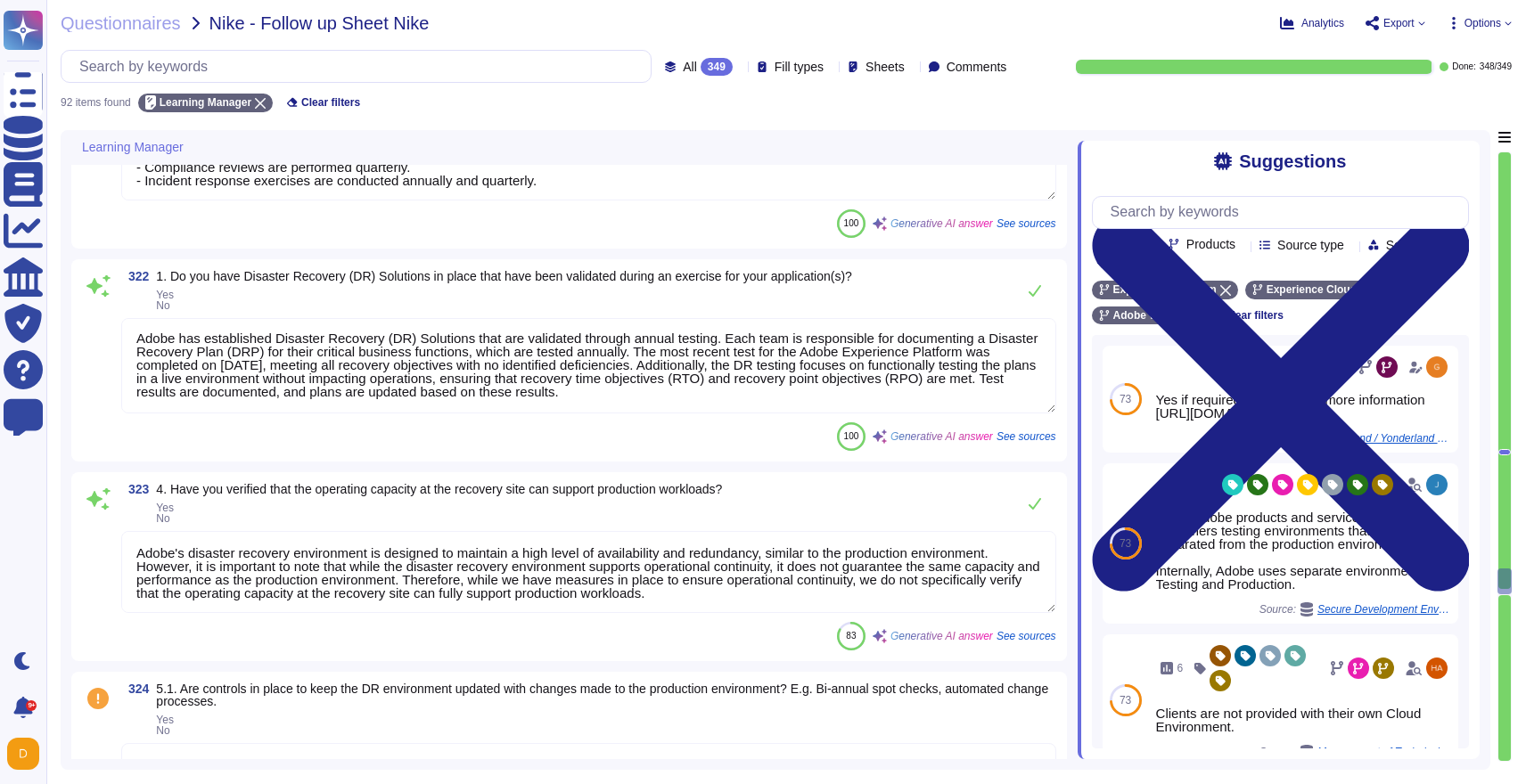
type textarea "Yes, Adobe has a documented Disaster Recovery Plan (DRP) that is applicable to …"
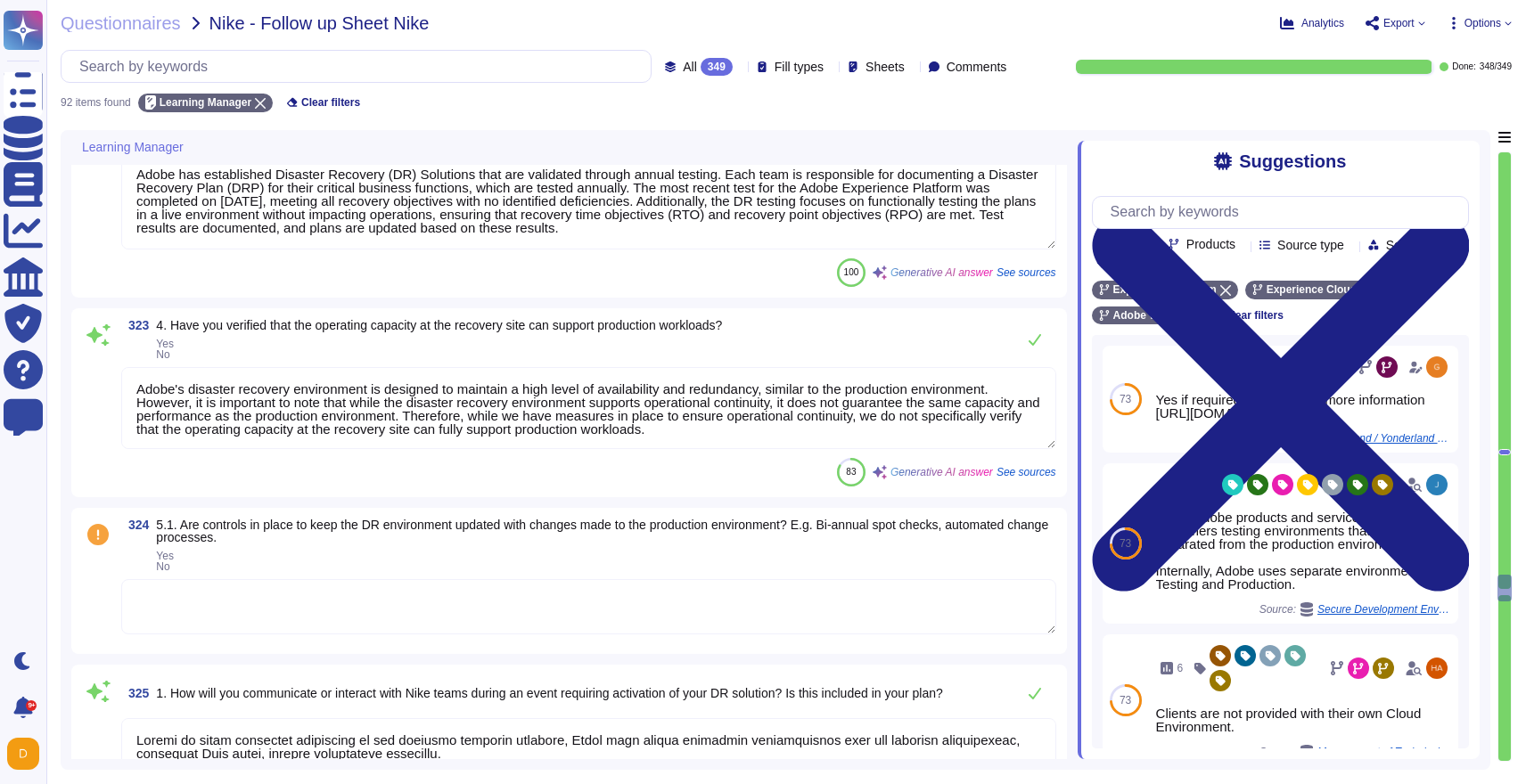
scroll to position [13599, 0]
click at [182, 600] on textarea at bounding box center [588, 605] width 935 height 56
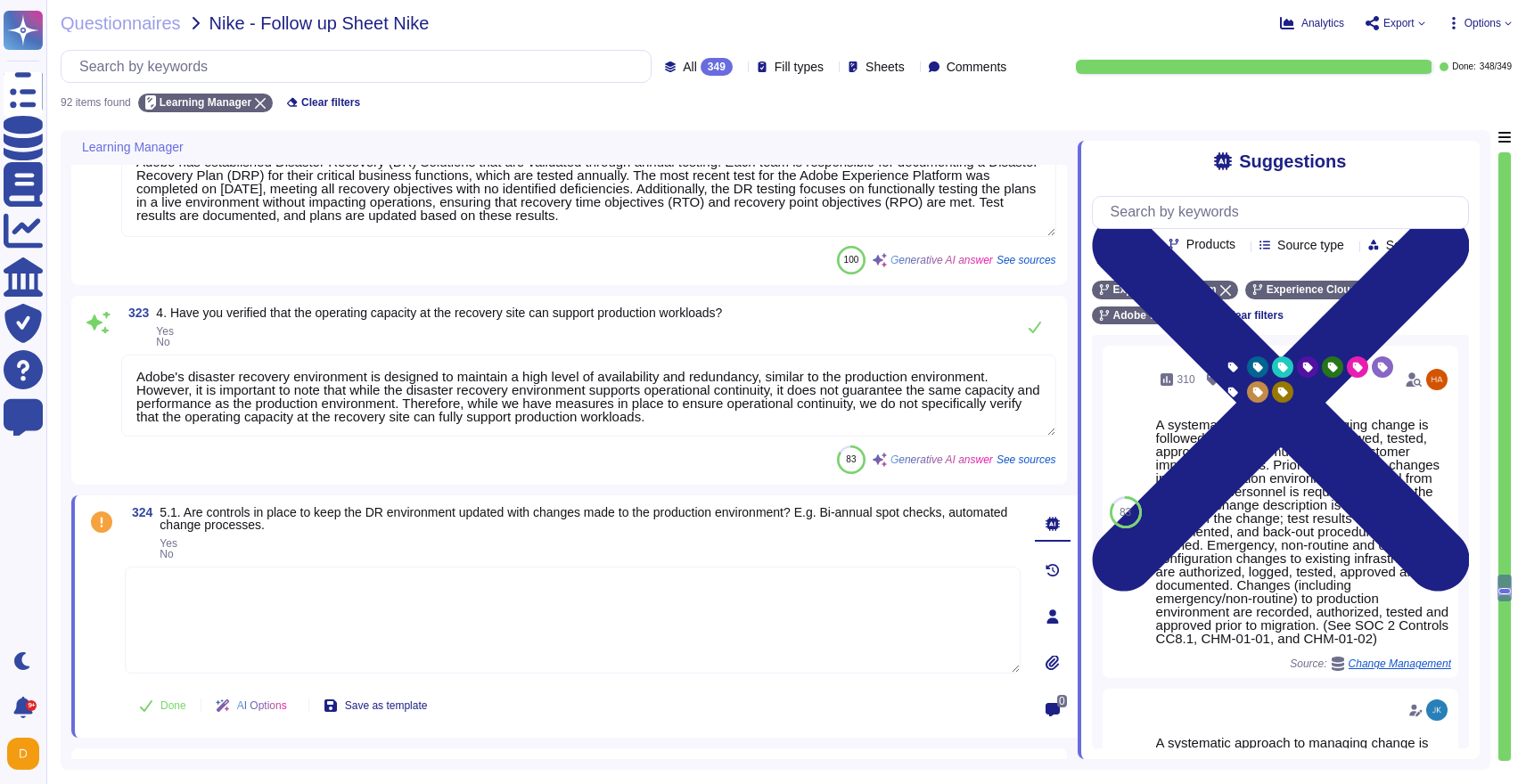
type textarea "Yes, Adobe has a documented Disaster Recovery Plan (DRP) that is applicable to …"
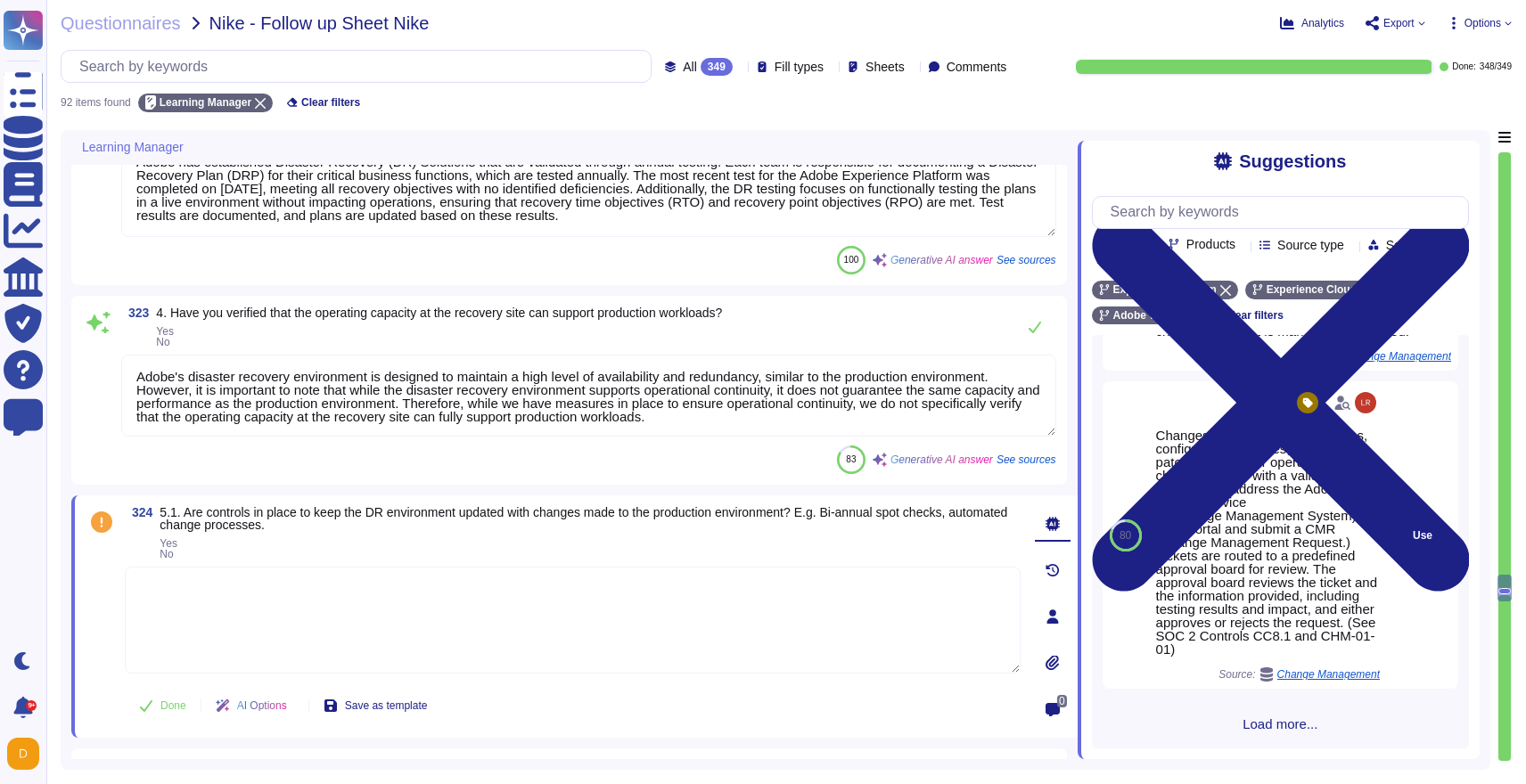
scroll to position [1208, 0]
click at [1430, 526] on button "Use" at bounding box center [1422, 535] width 41 height 25
type textarea "Changes are intended for bug fixes, configuration changes, server patching and …"
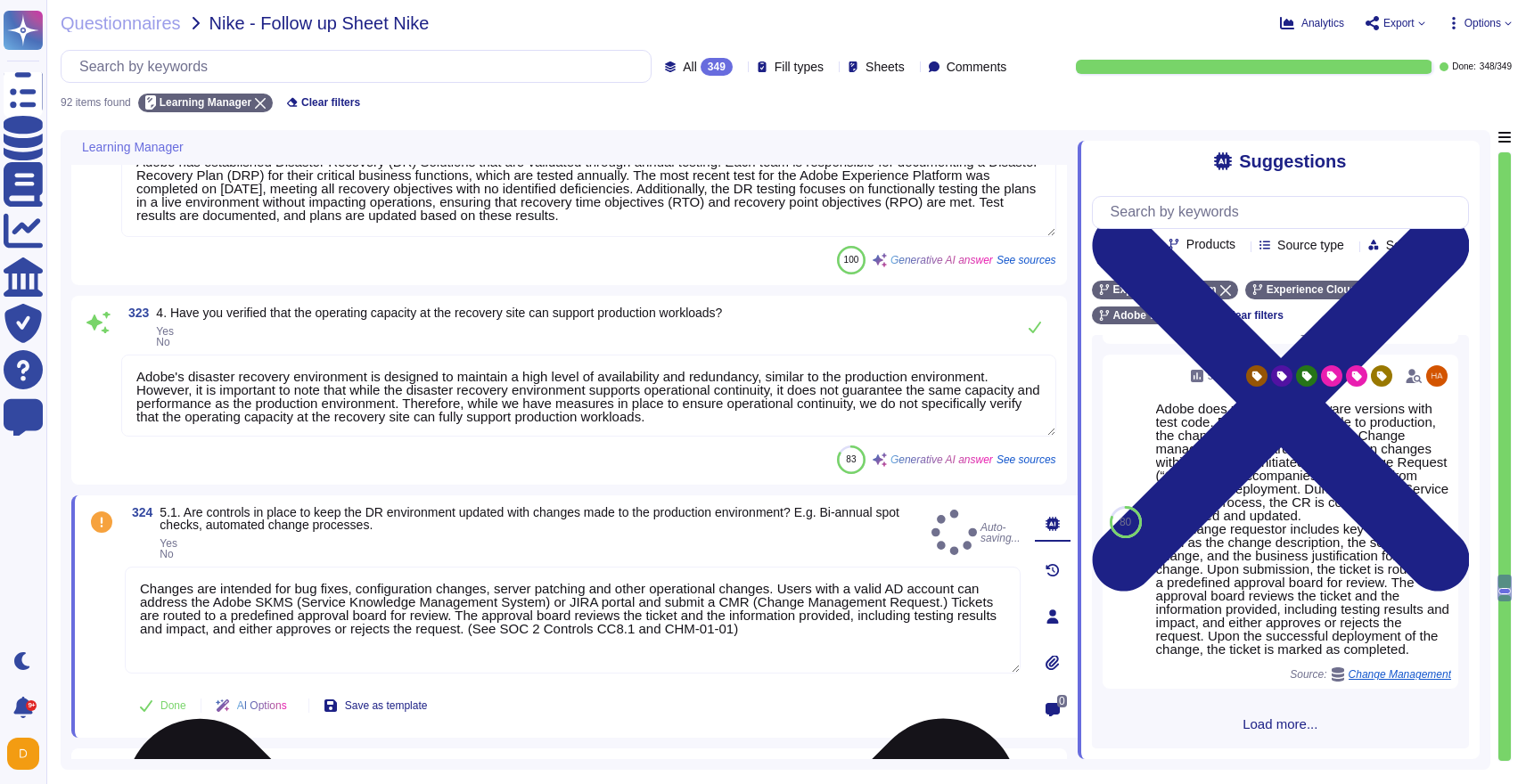
scroll to position [1154, 0]
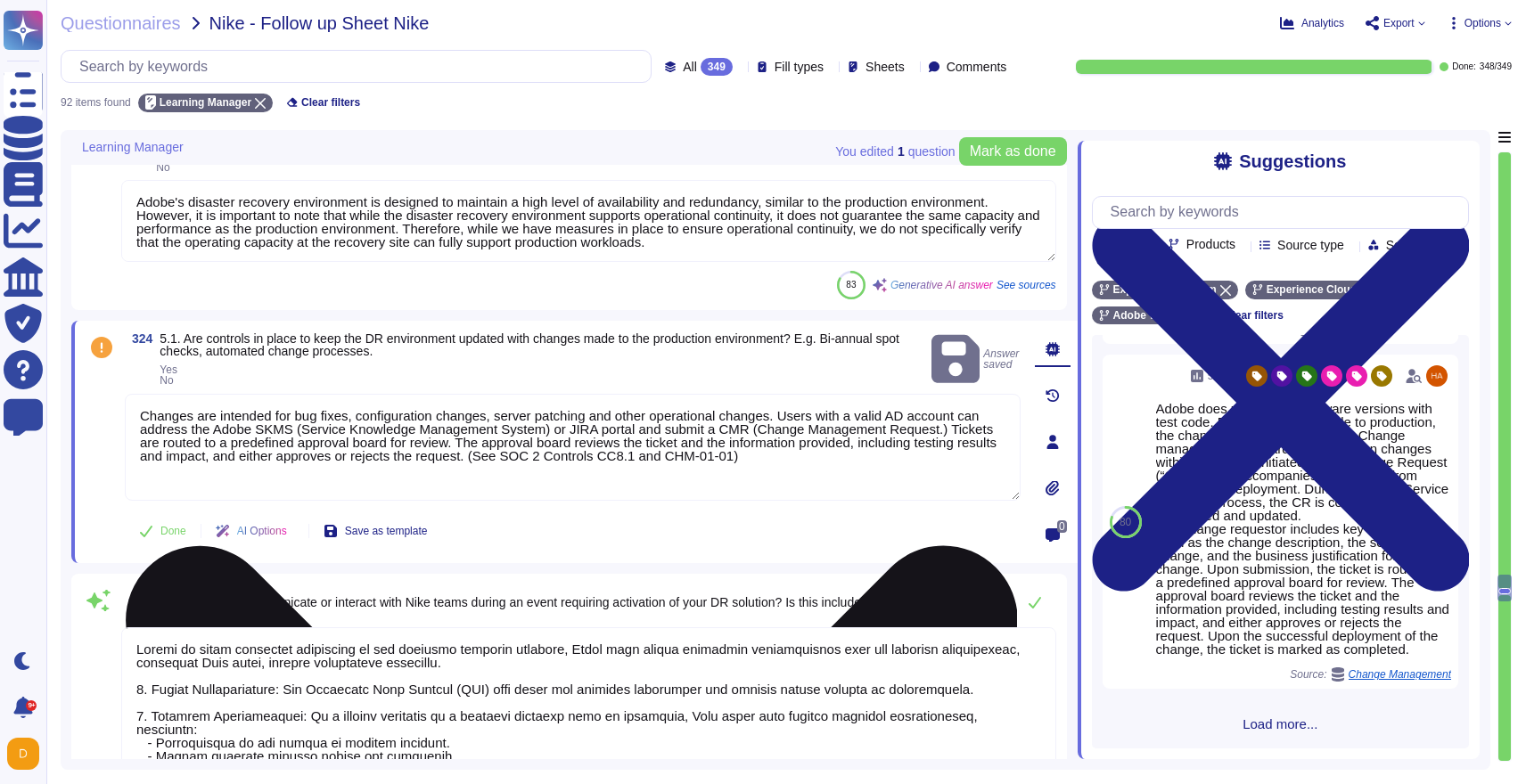
type textarea "Adobe considers our Business Continuity Plan and Disaster Recovery Plans to be …"
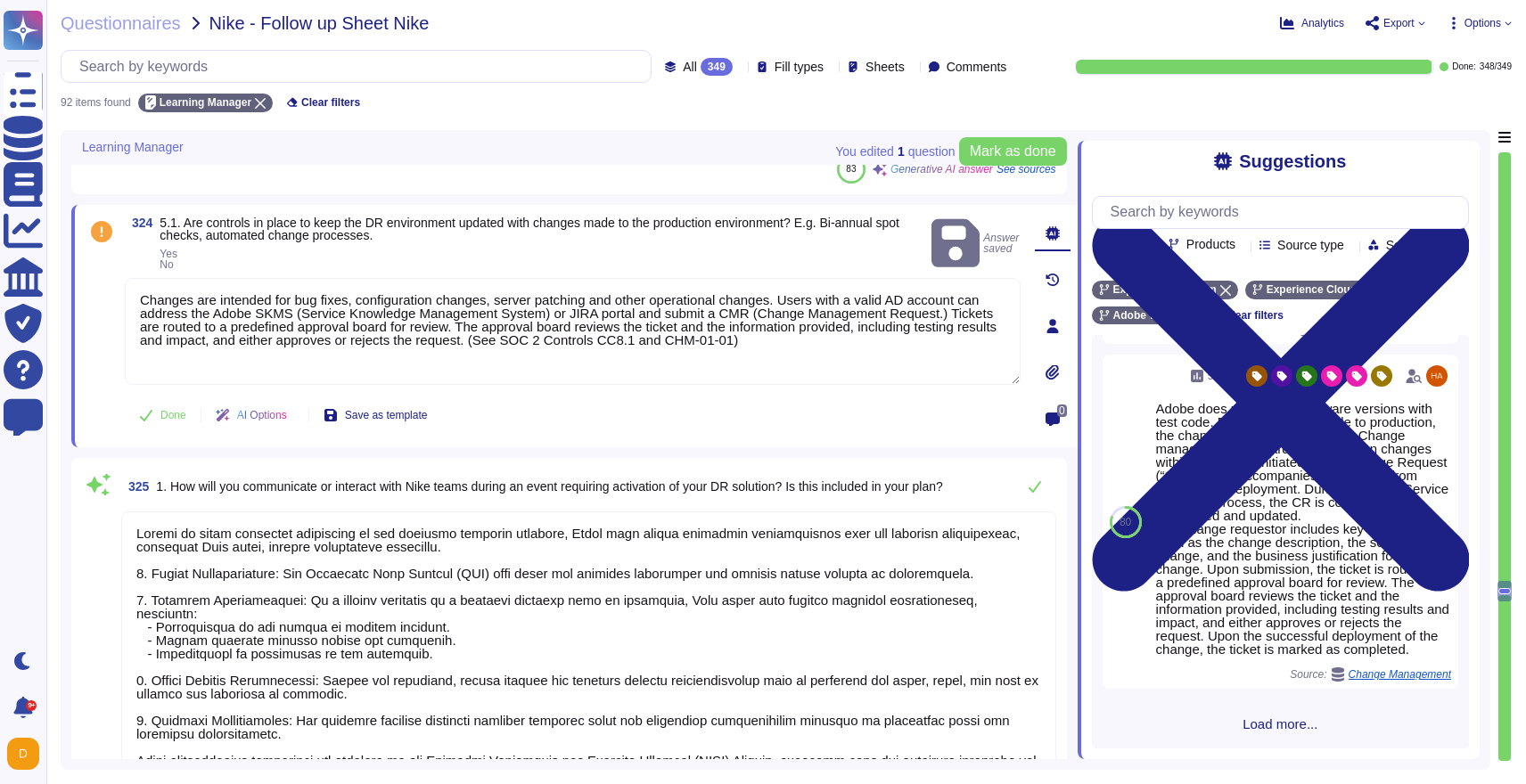
scroll to position [2, 0]
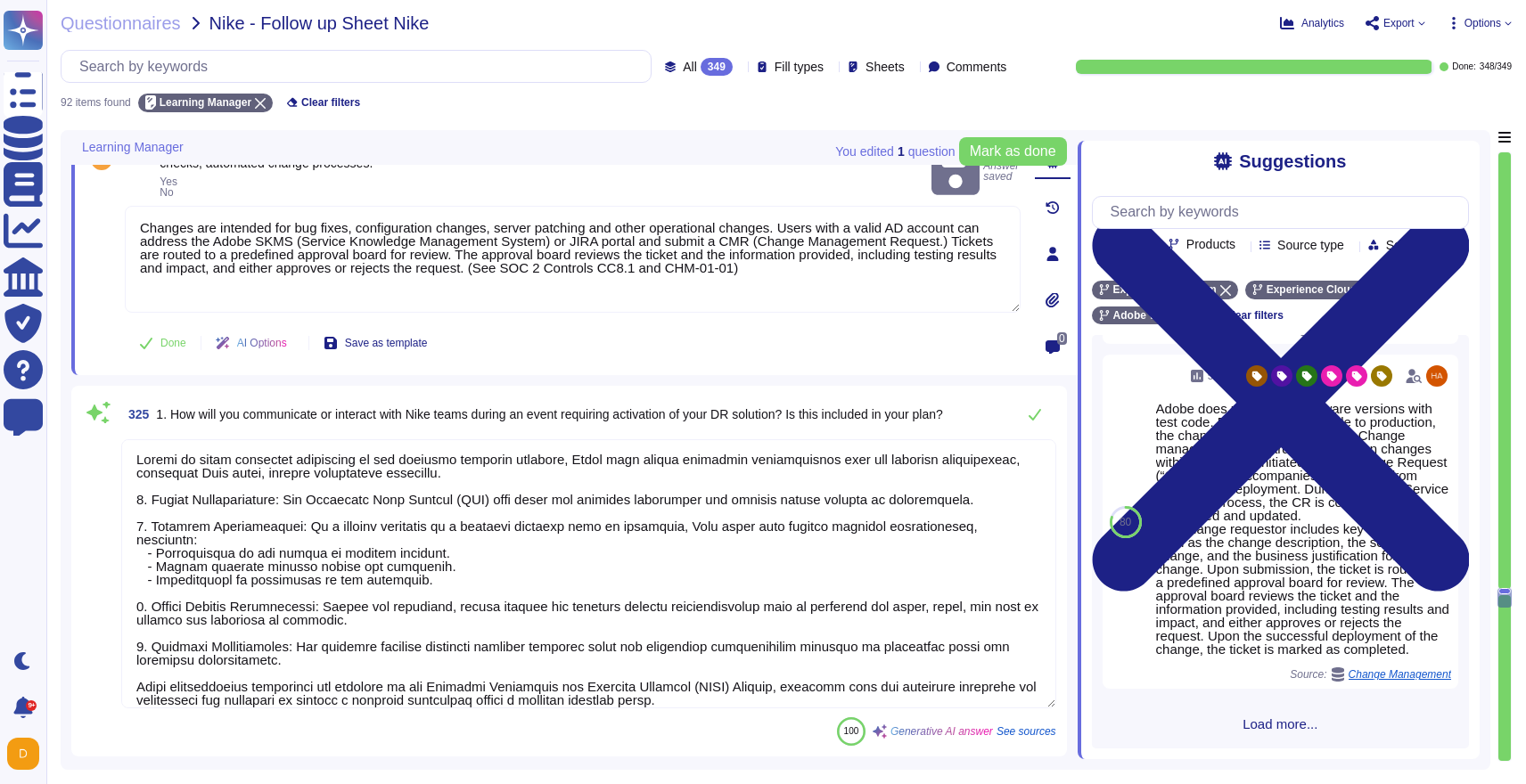
type textarea "Yes, Adobe conducts disaster recovery tests annually for all critical business …"
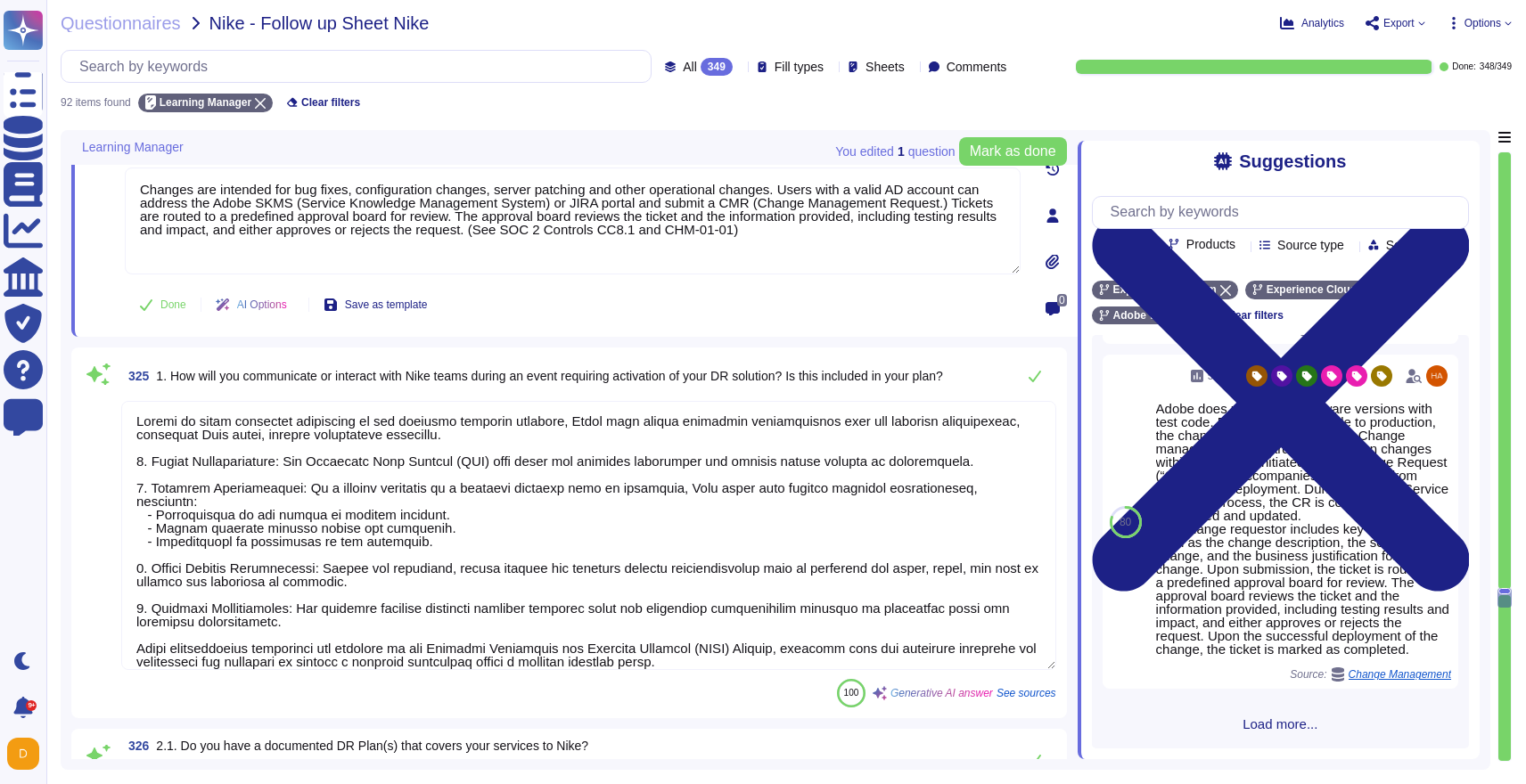
scroll to position [14074, 0]
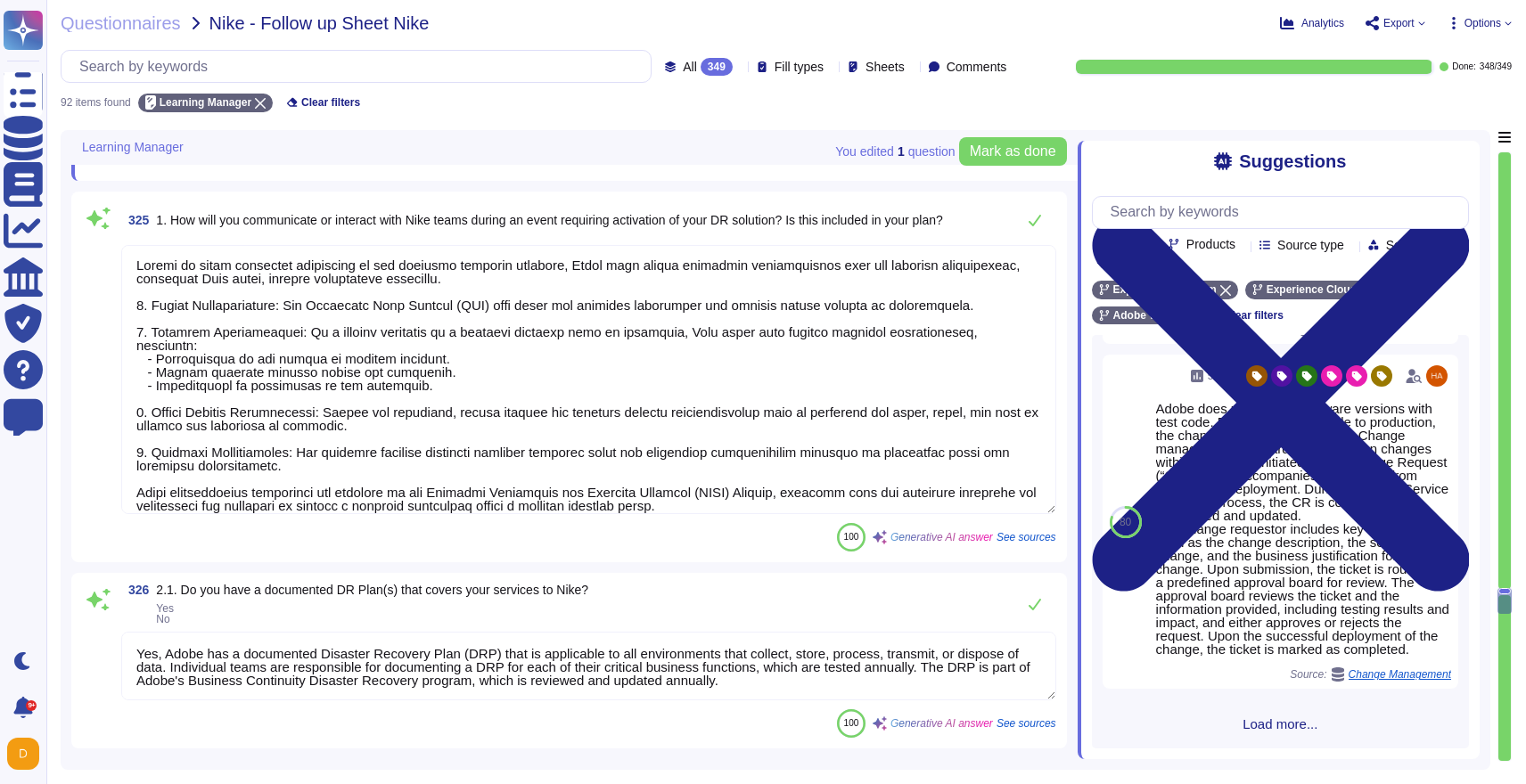
type textarea "Adobe conducts various exercises on an annual basis, including: - Tabletop exer…"
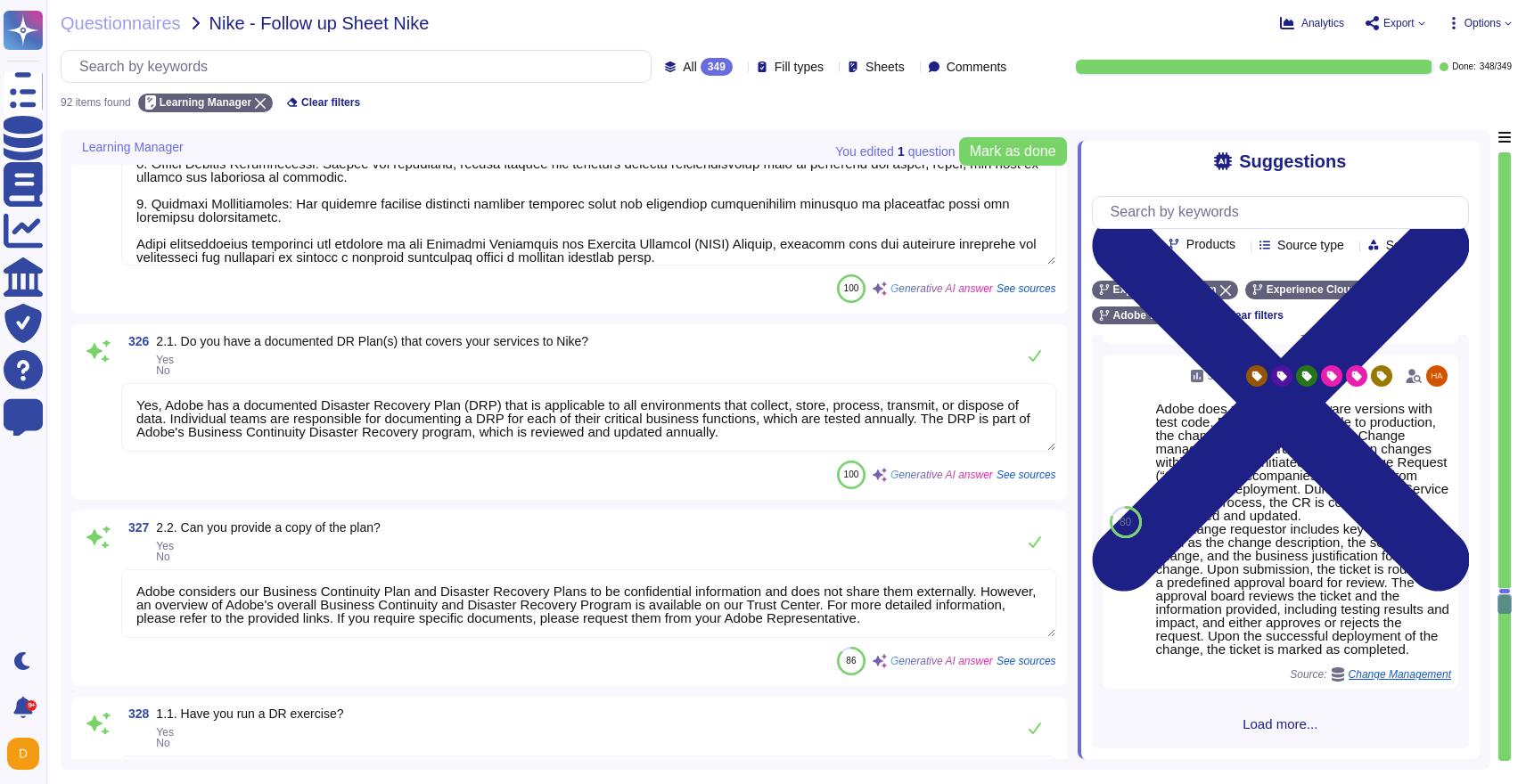
scroll to position [14480, 0]
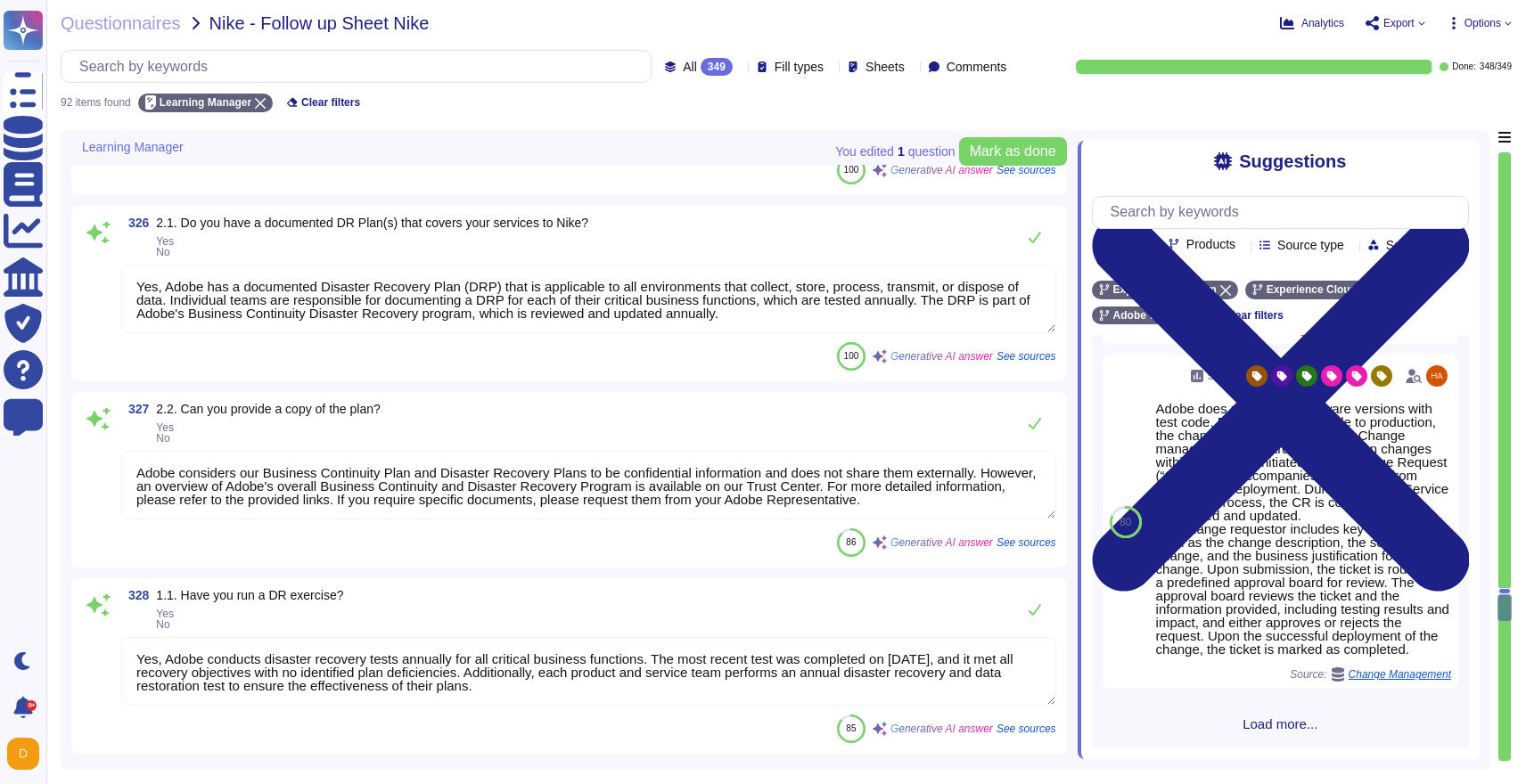
type textarea "The last exercise was conducted on [DATE], for disaster recovery testing of the…"
type textarea "The next scheduled exercise for Adobe is the company-wide disaster recovery tes…"
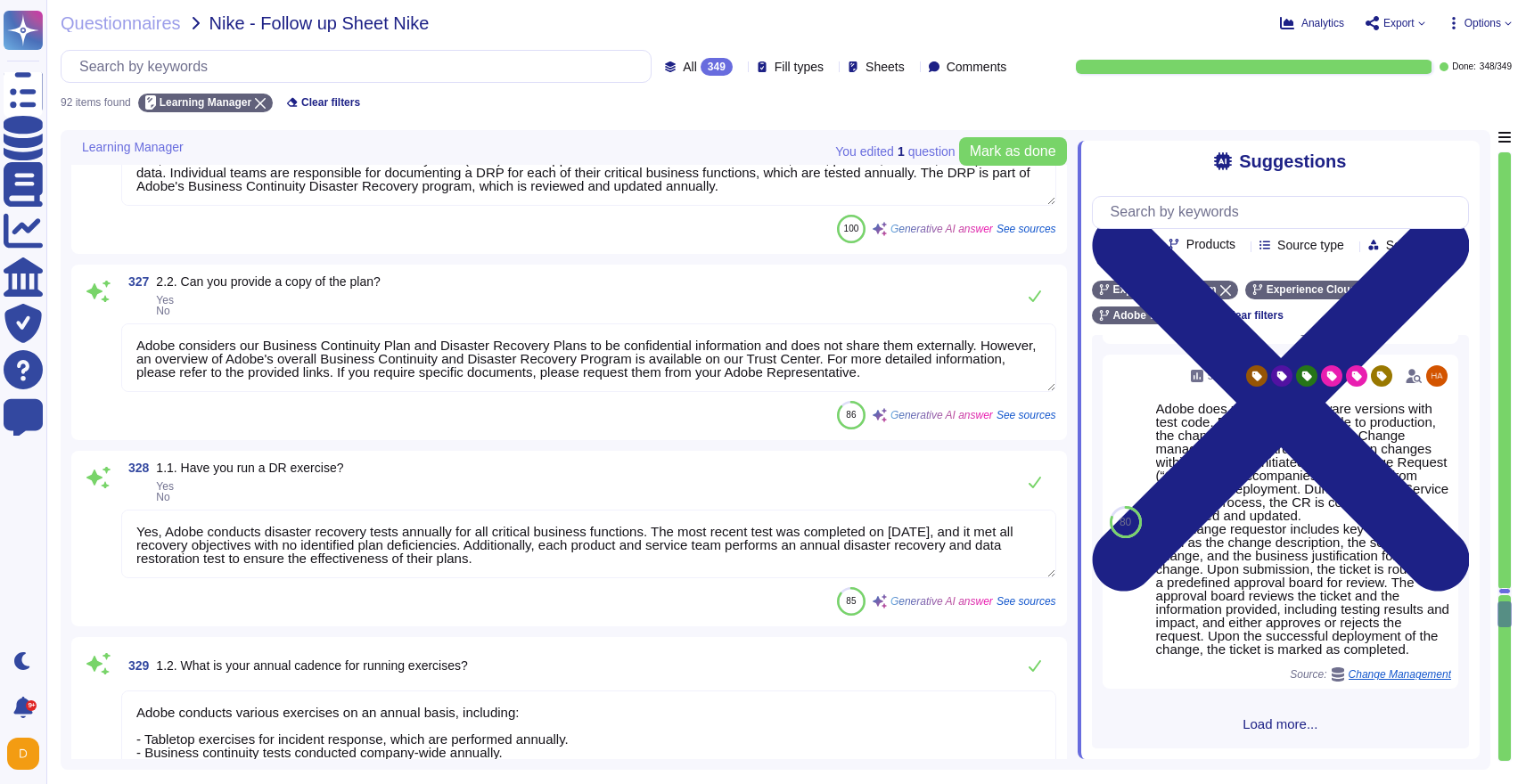
scroll to position [2, 0]
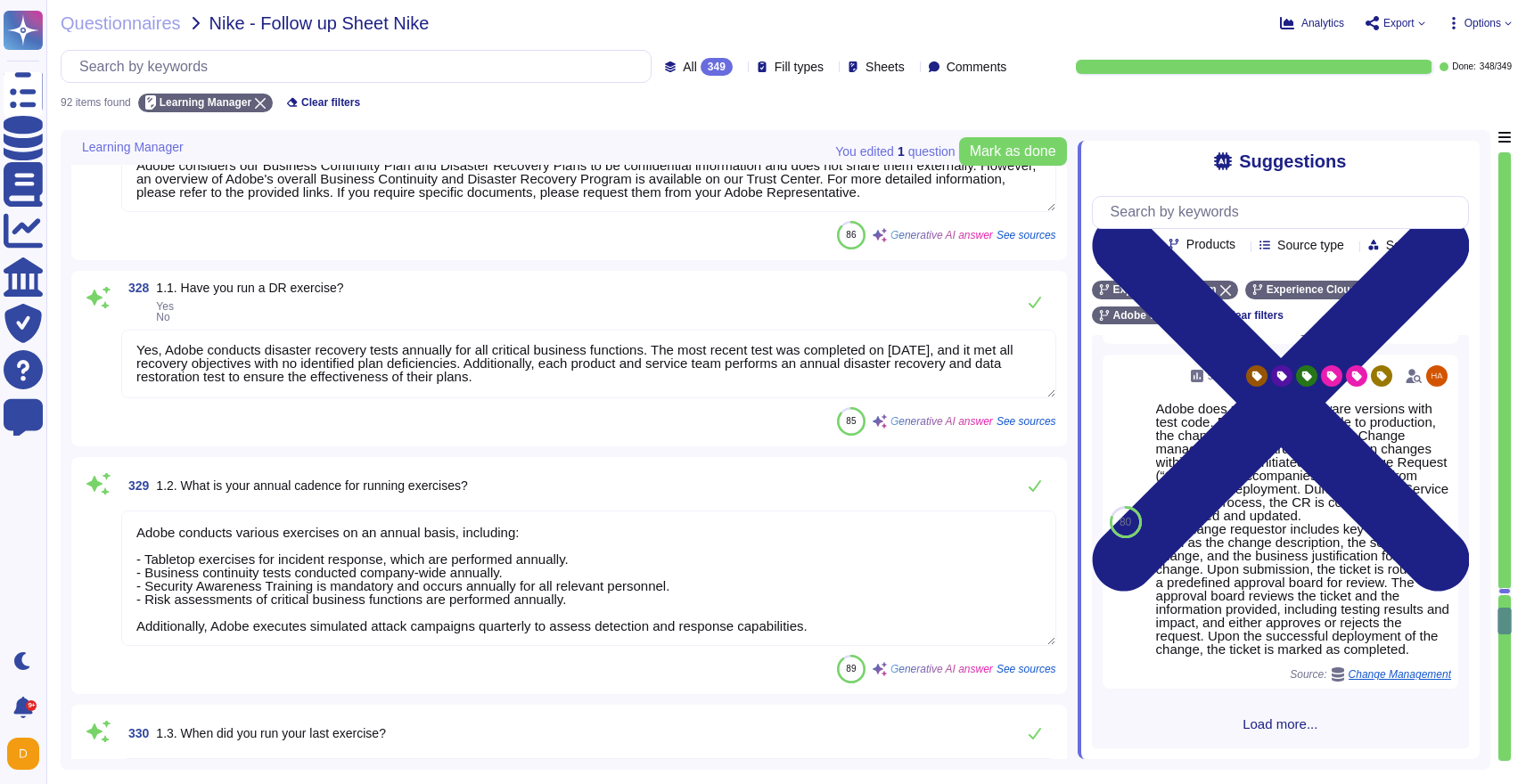
type textarea "In the past 12 months, Adobe has conducted a ransomware tabletop exercise in [D…"
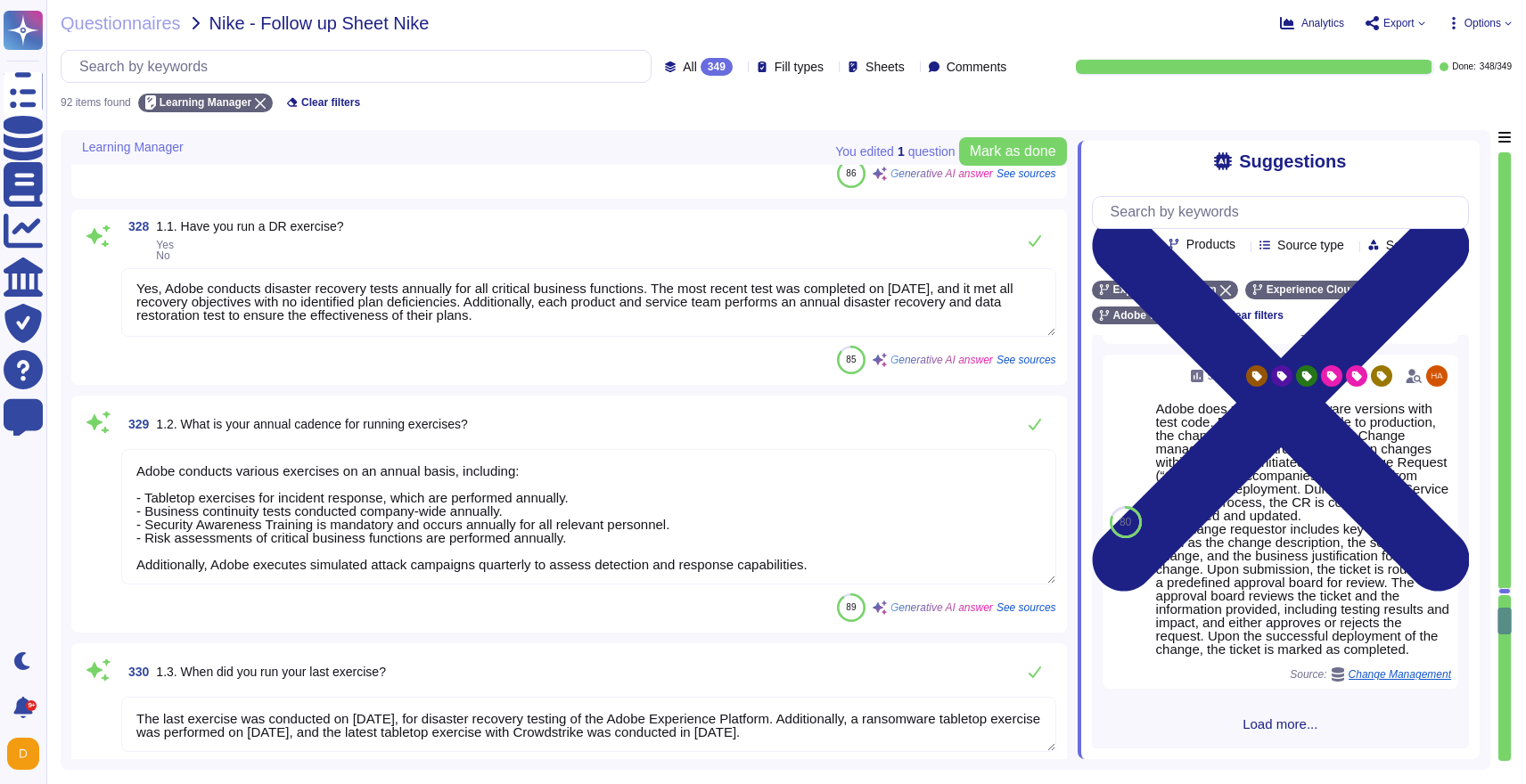
type textarea "Adobe conducts its disaster recovery testing in a live environment that does no…"
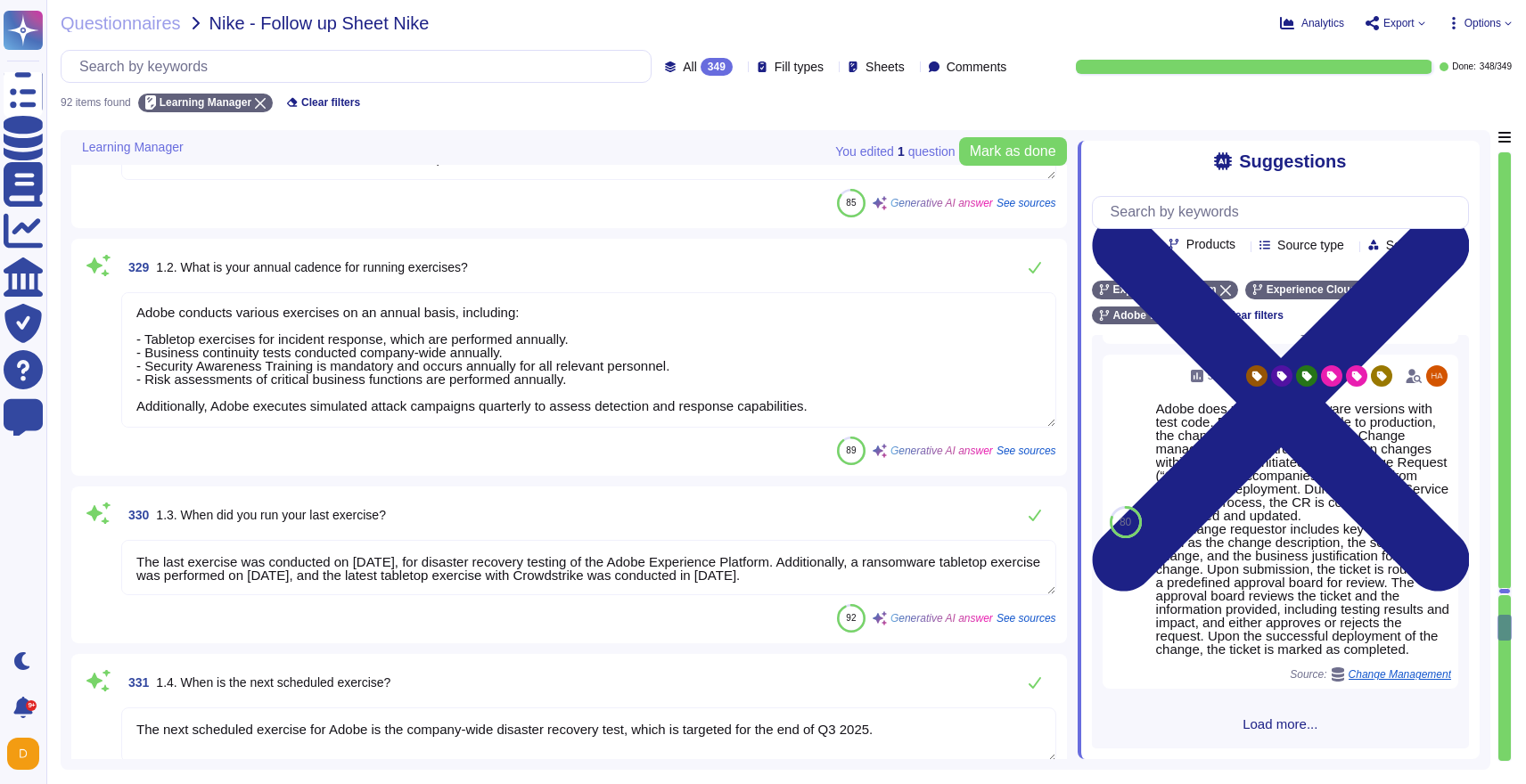
scroll to position [15008, 0]
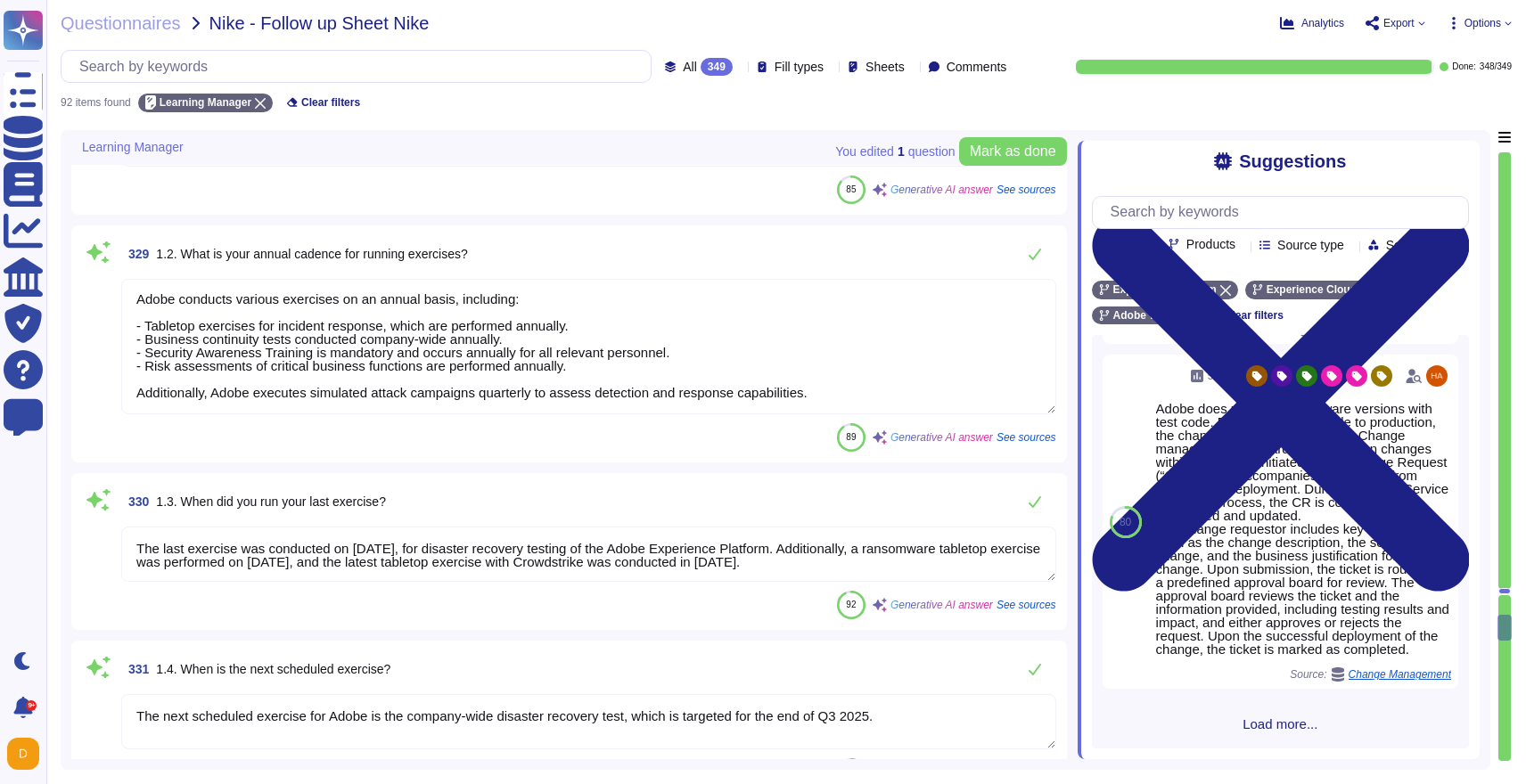
drag, startPoint x: 950, startPoint y: 570, endPoint x: 193, endPoint y: 513, distance: 759.1
click at [193, 514] on div "330 1.3. When did you run your last exercise? The last exercise was conducted o…" at bounding box center [569, 552] width 974 height 136
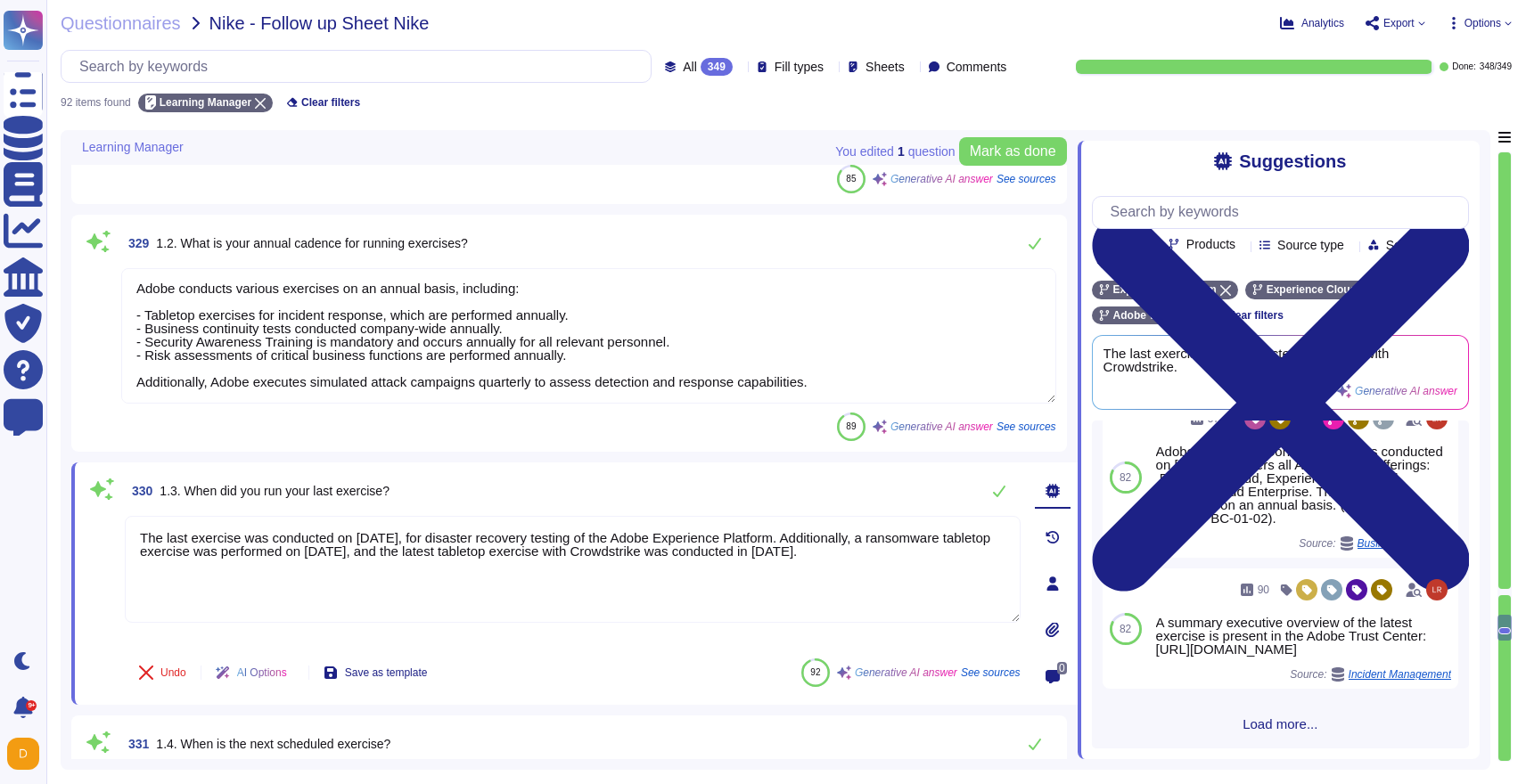
type textarea "Adobe conducts its disaster recovery testing in a live environment that does no…"
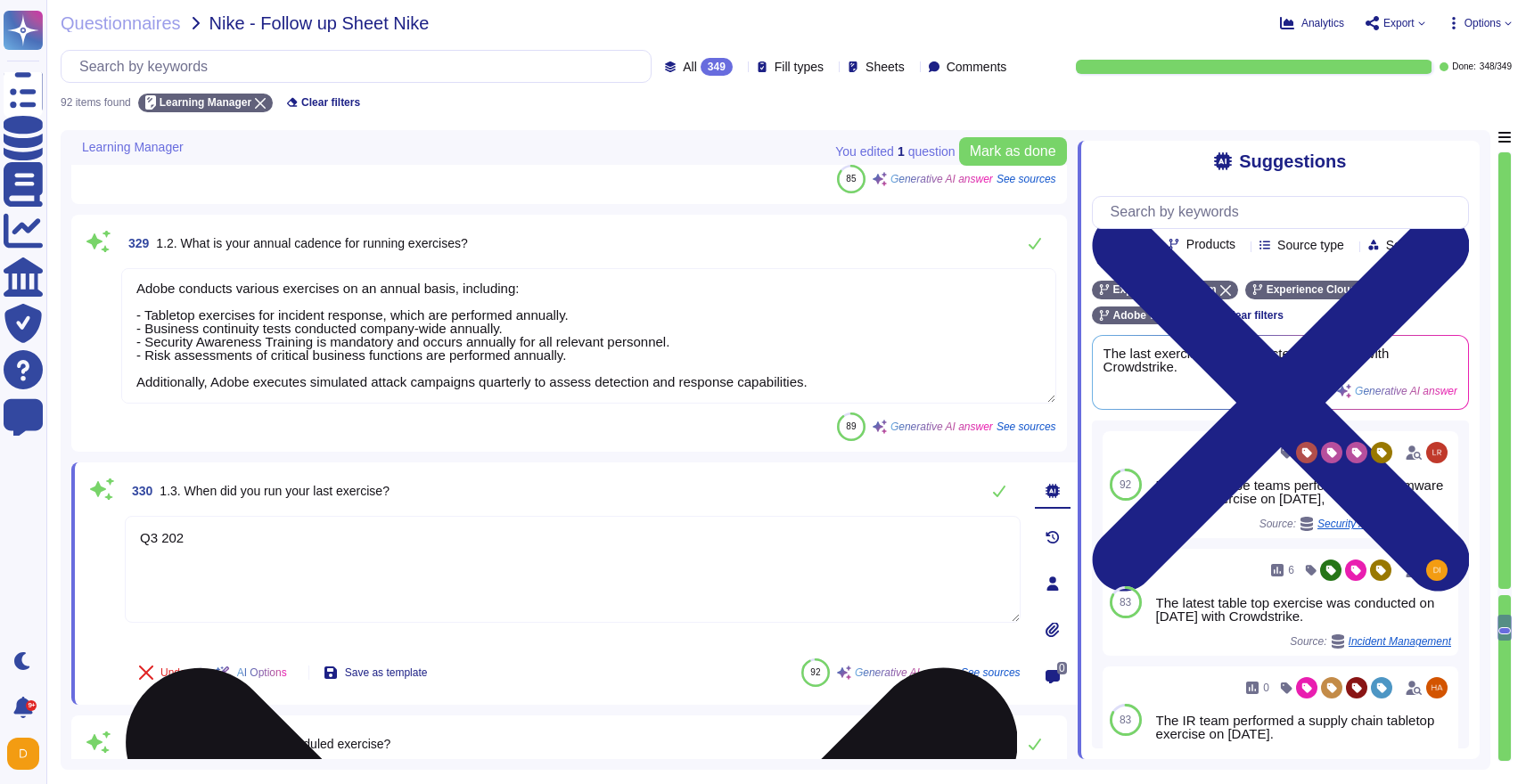
type textarea "Q3 2024"
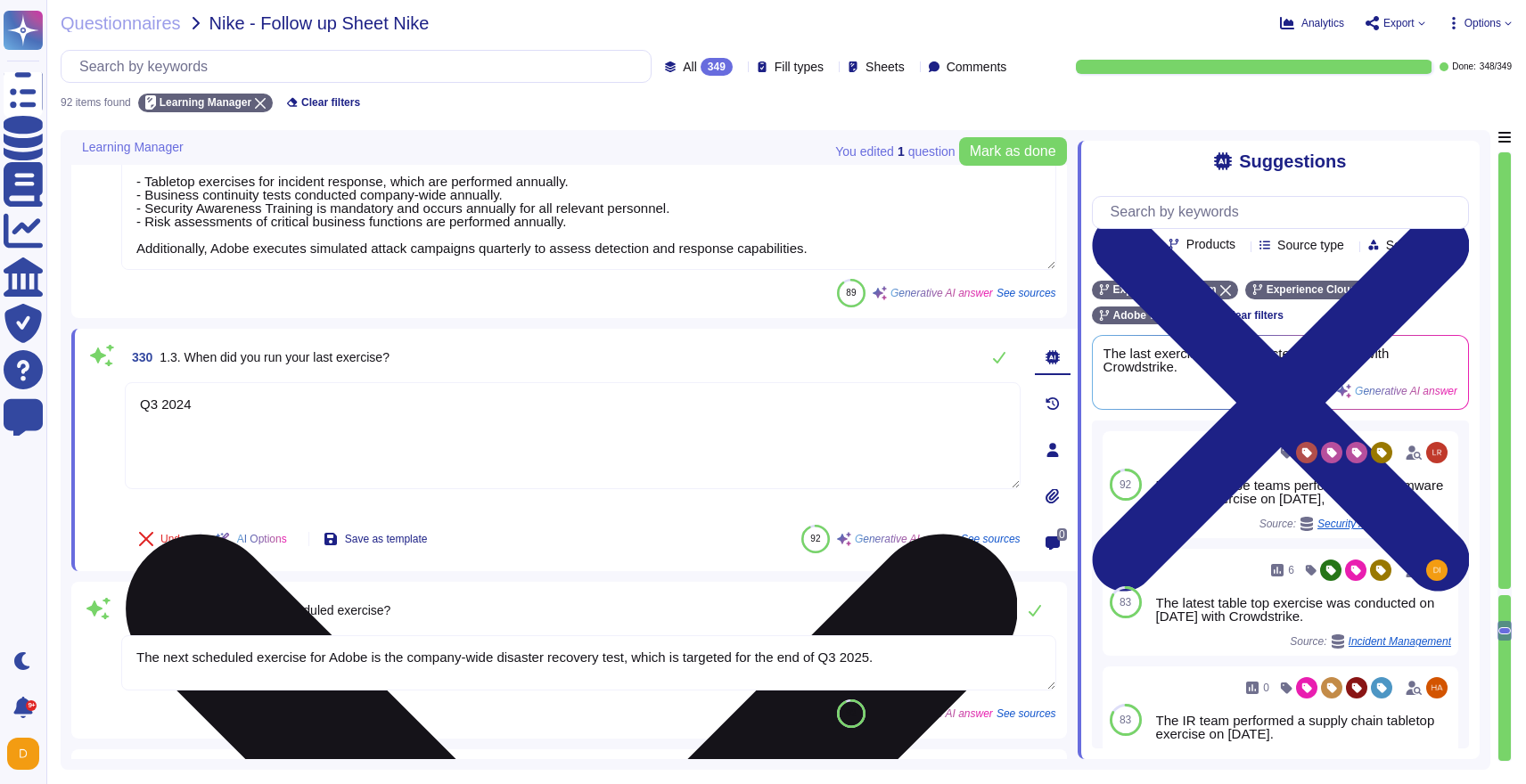
type textarea "The most recent disaster recovery exercises were conducted in the following loc…"
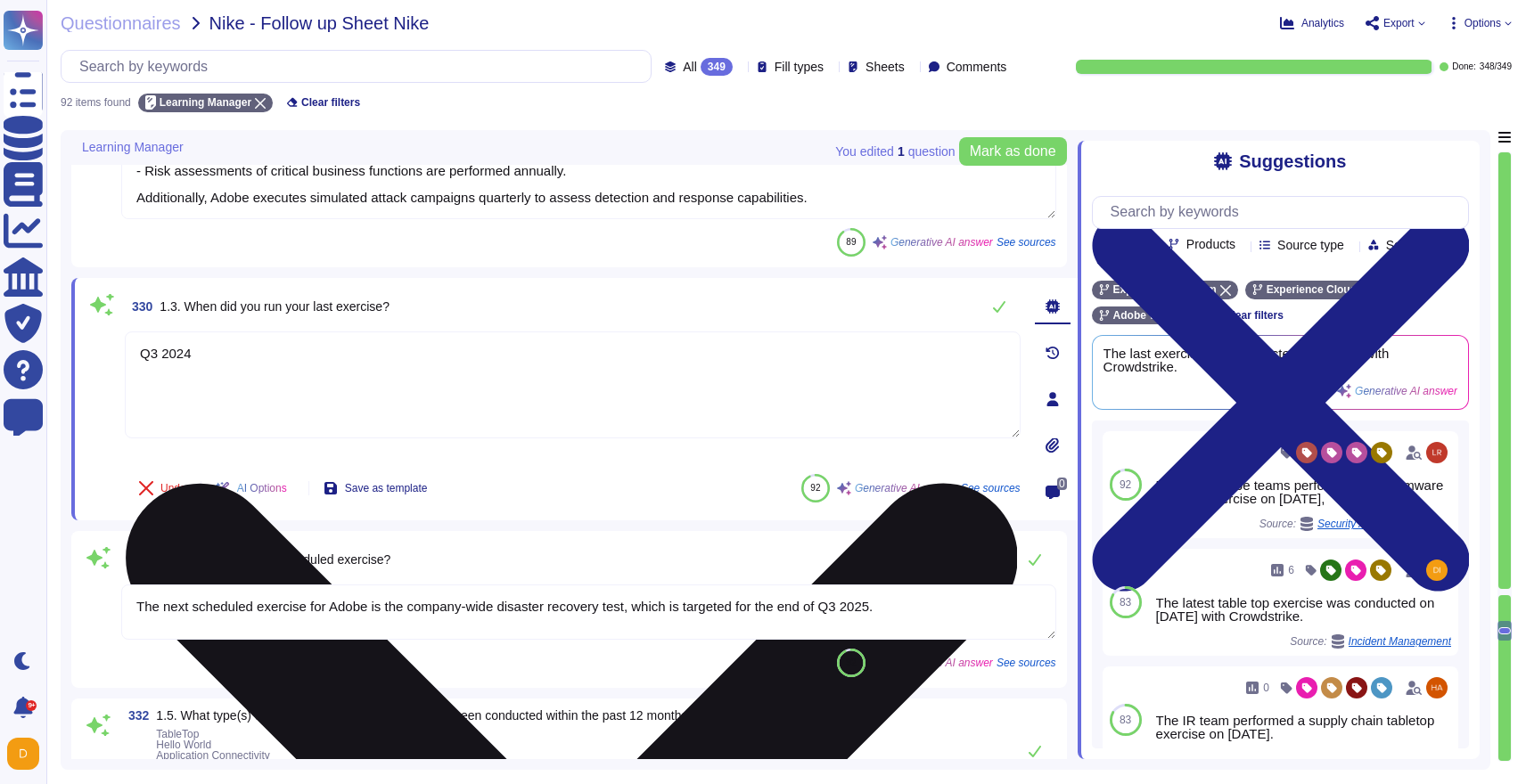
scroll to position [15205, 0]
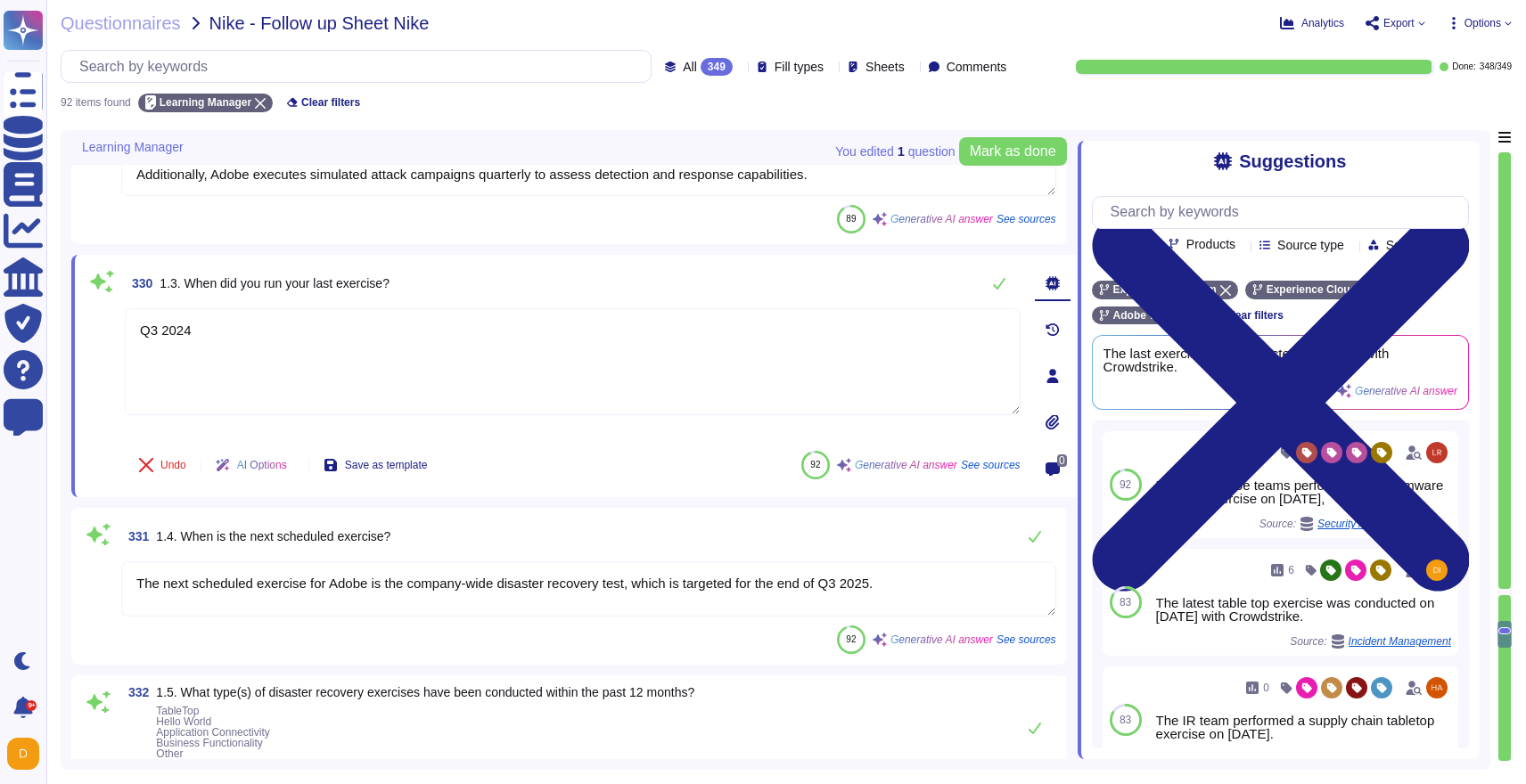
type textarea "Q3 2024"
click at [243, 598] on textarea "The next scheduled exercise for Adobe is the company-wide disaster recovery tes…" at bounding box center [588, 589] width 935 height 56
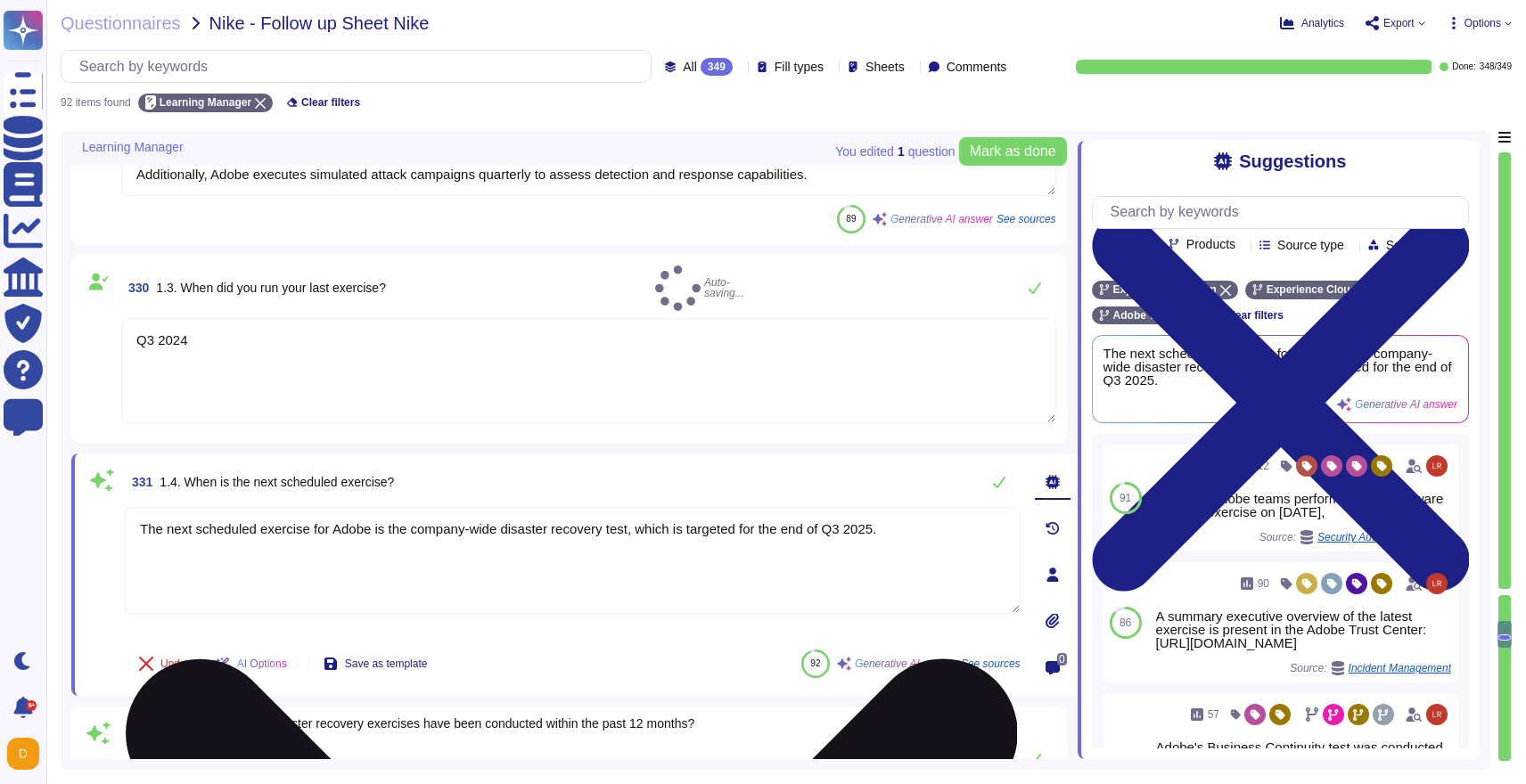
type textarea "The most recent disaster recovery exercises were conducted in the following loc…"
click at [243, 598] on textarea "The next scheduled exercise for Adobe is the company-wide disaster recovery tes…" at bounding box center [572, 559] width 896 height 107
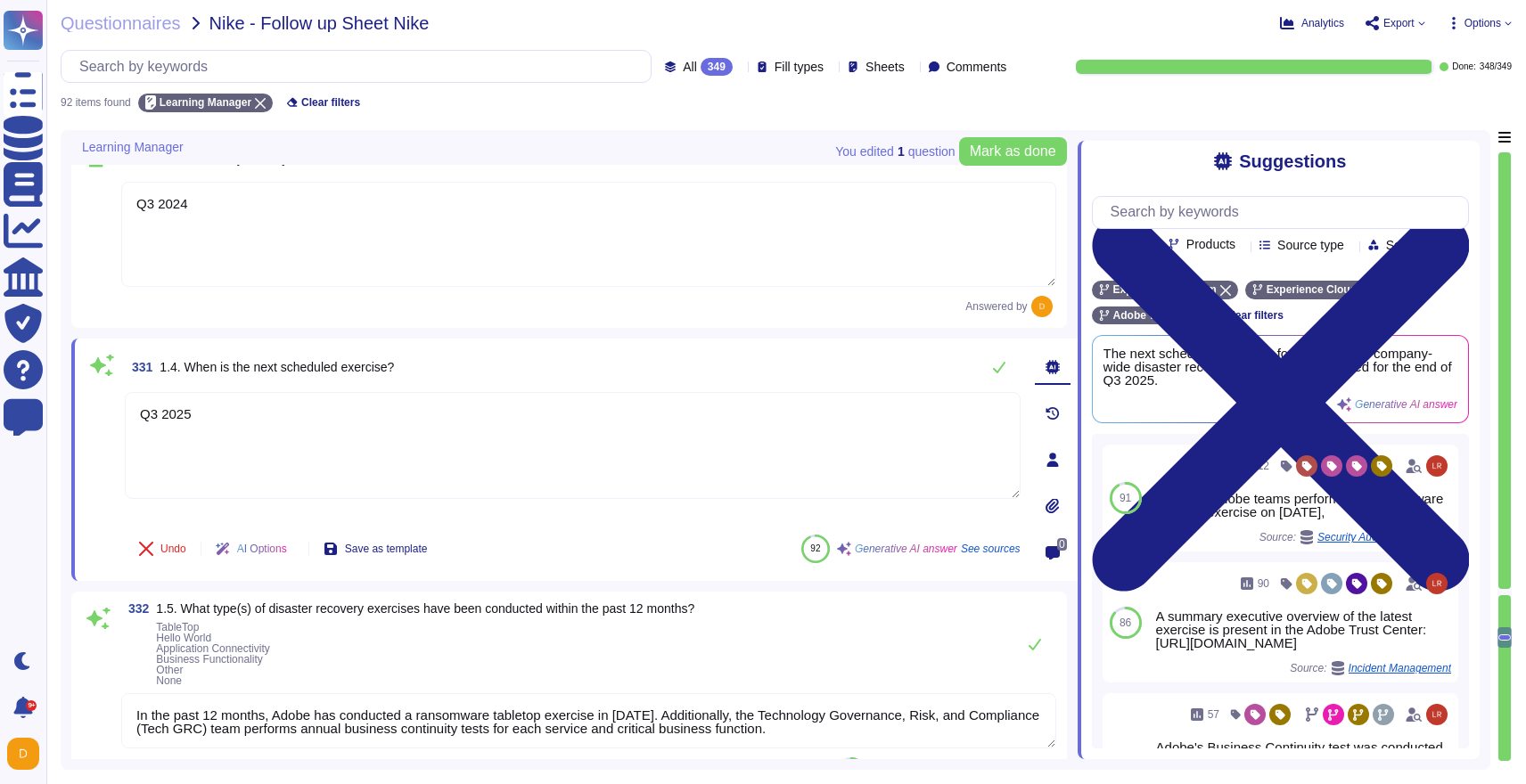
scroll to position [2, 0]
type textarea "Q3 2025"
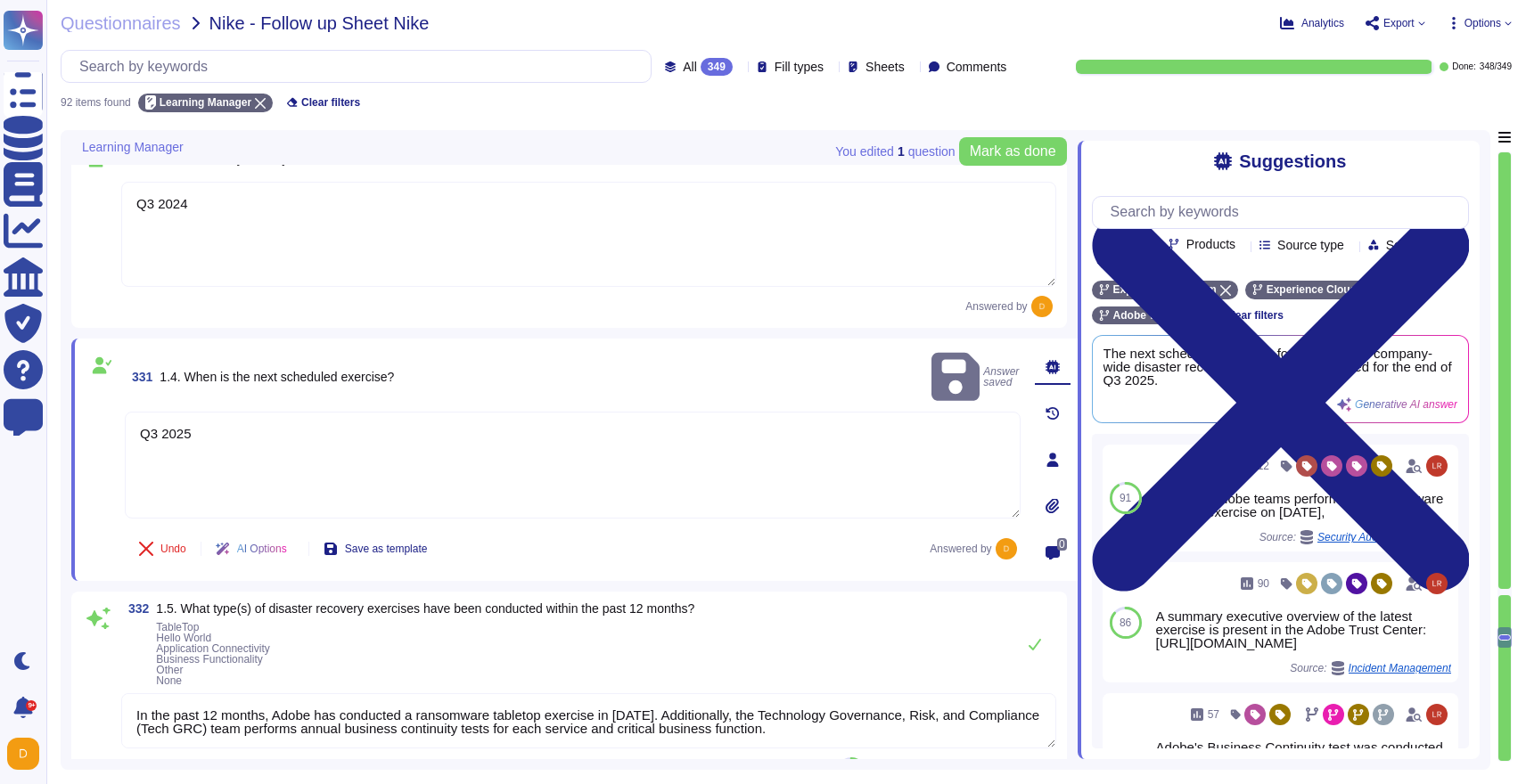
drag, startPoint x: 893, startPoint y: 729, endPoint x: 132, endPoint y: 698, distance: 761.6
click at [132, 698] on textarea "In the past 12 months, Adobe has conducted a ransomware tabletop exercise in [D…" at bounding box center [588, 721] width 935 height 56
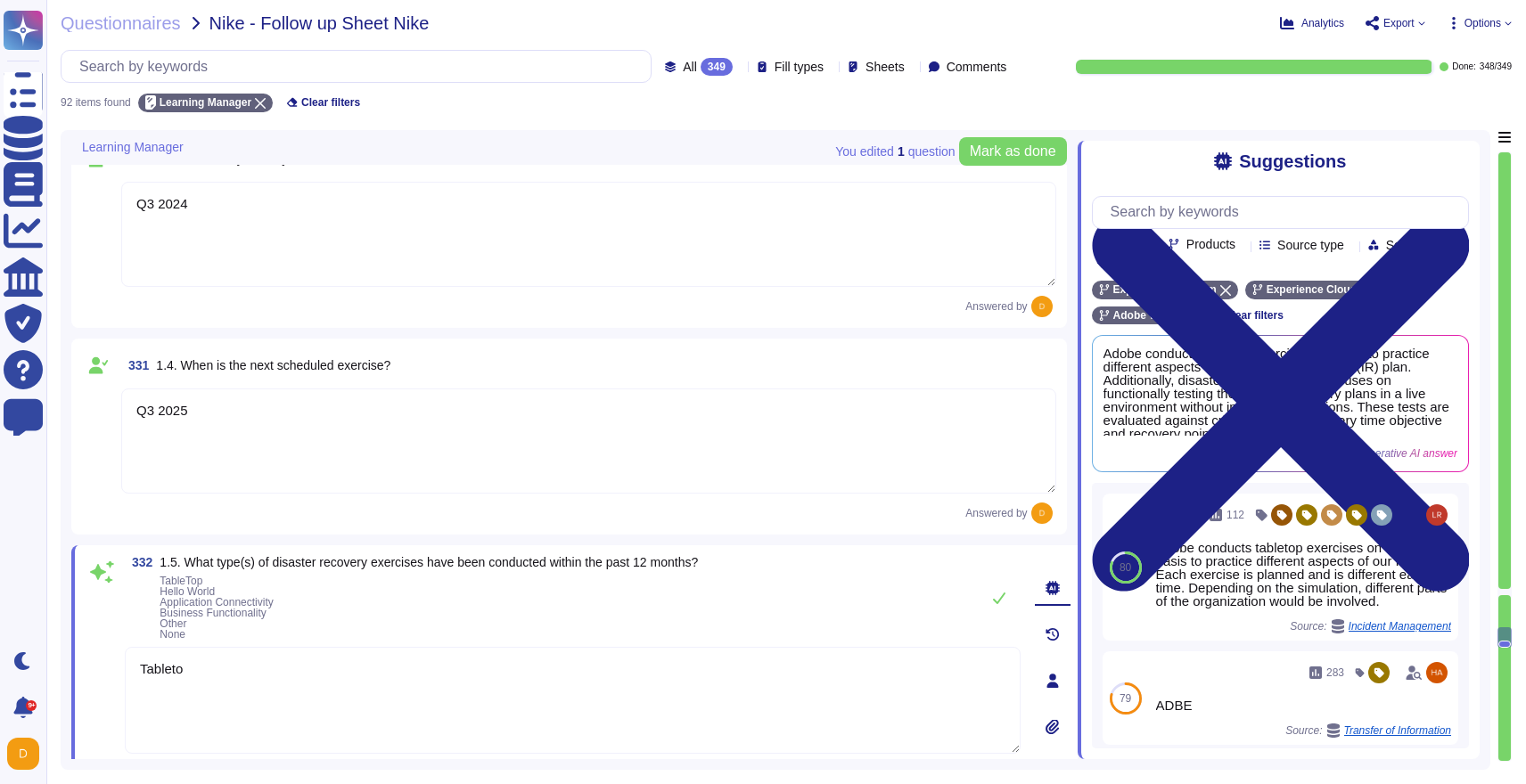
type textarea "Tabletop"
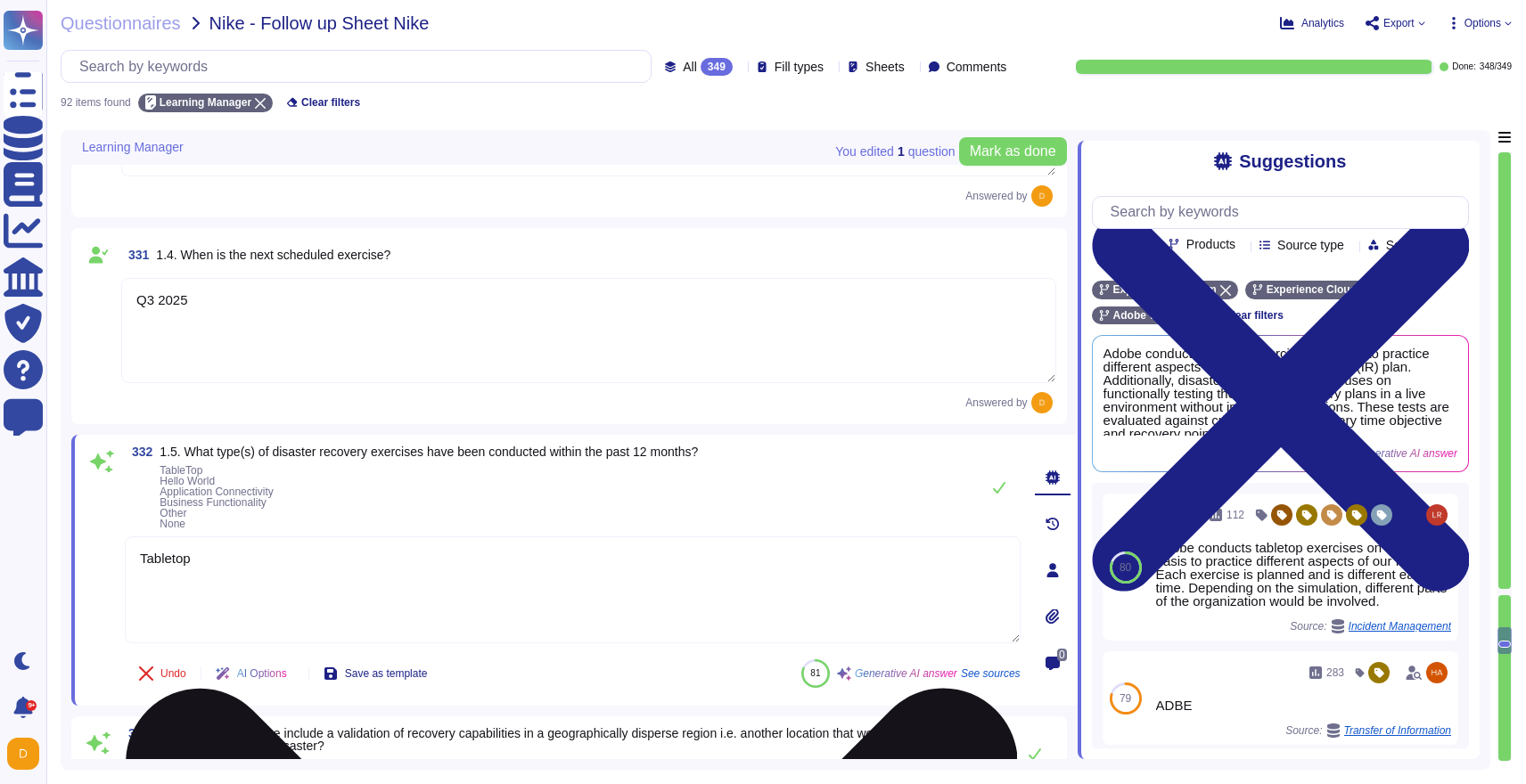
type textarea "A summary executive overview of the latest exercise is present in the Adobe Tru…"
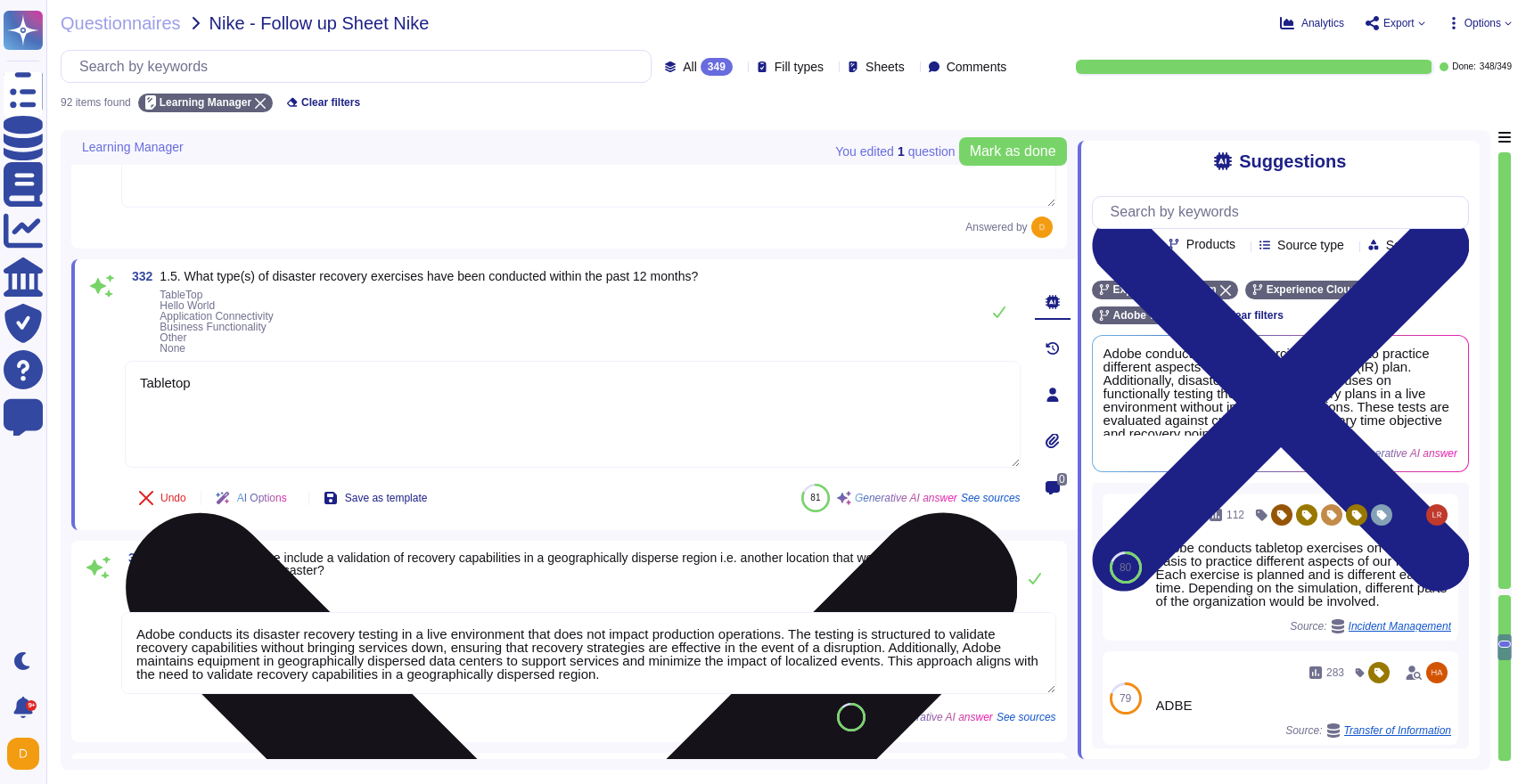
type textarea "The Recovery Time Objective (RTO) achieved is 48 hours, and the Recovery Point …"
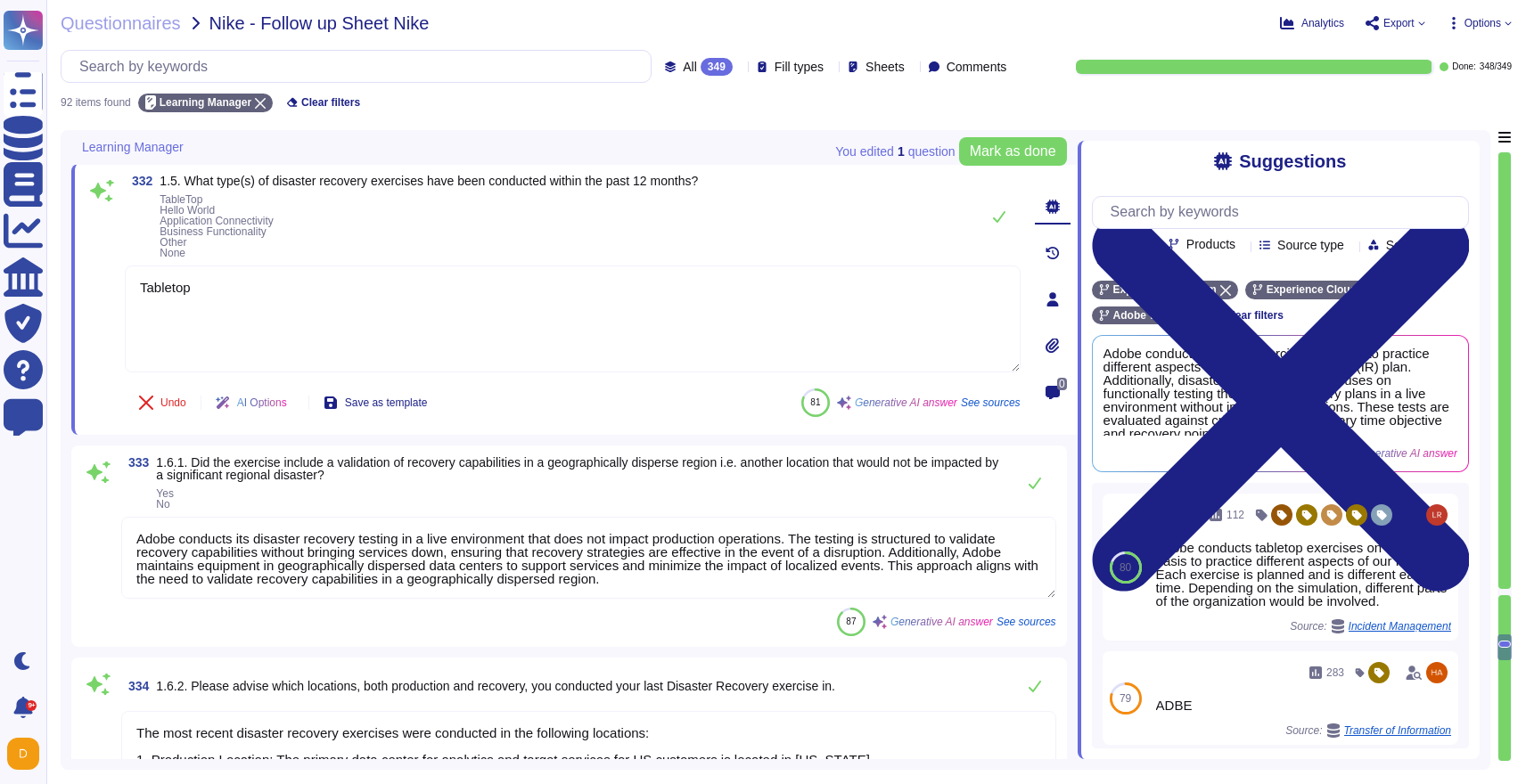
scroll to position [2, 0]
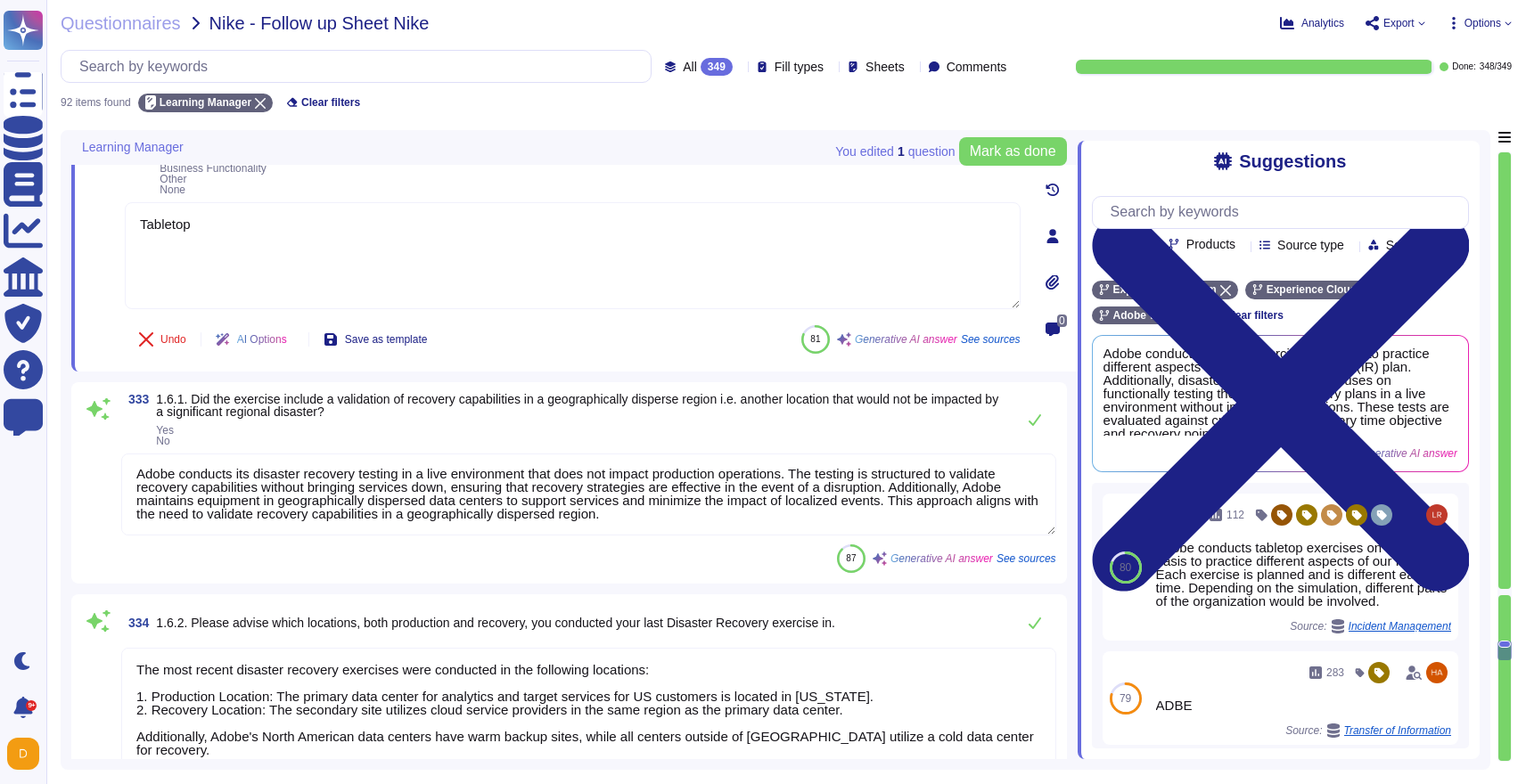
type textarea "At the conclusion of each test, teams must document the test’s outcome, indicat…"
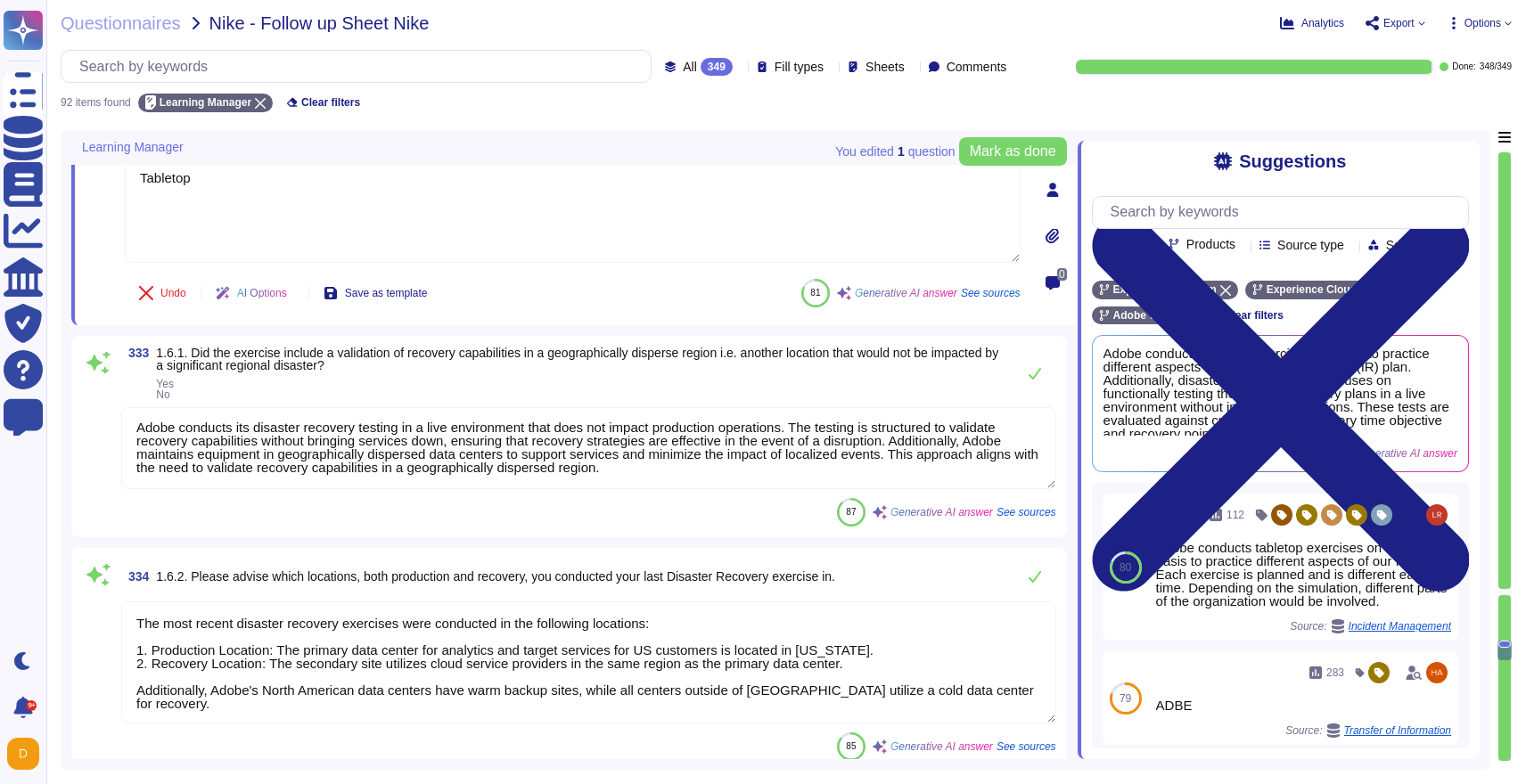
scroll to position [15788, 0]
type textarea "Tabletop"
click at [1505, 586] on div at bounding box center [1504, 371] width 12 height 437
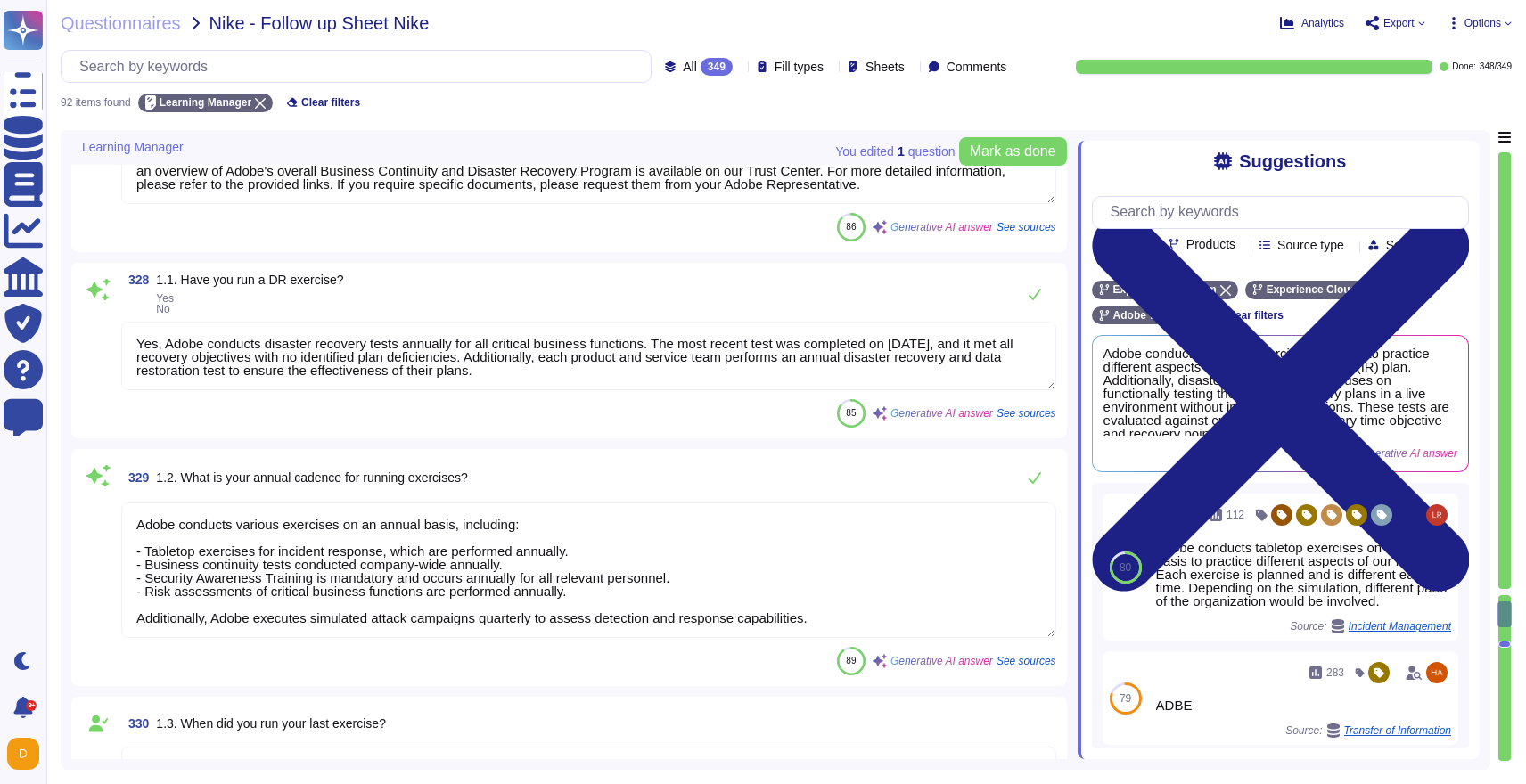
type textarea "Changes are intended for bug fixes, configuration changes, server patching and …"
type textarea "During an event requiring activation of our disaster recovery solution, Adobe w…"
type textarea "Yes, Adobe has a documented Disaster Recovery Plan (DRP) that is applicable to …"
type textarea "Adobe considers our Business Continuity Plan and Disaster Recovery Plans to be …"
type textarea "Yes, Adobe conducts disaster recovery tests annually for all critical business …"
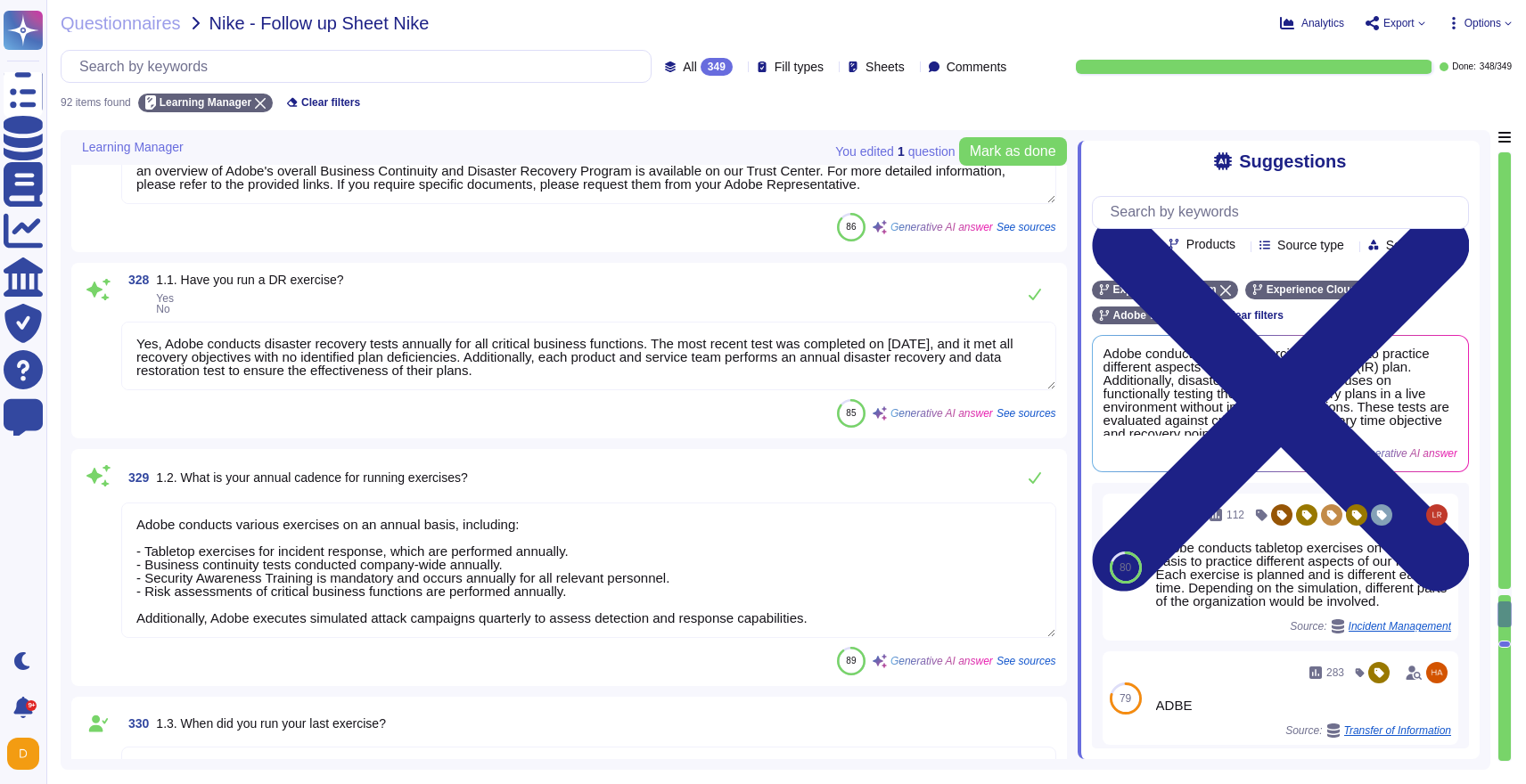
type textarea "Adobe conducts various exercises on an annual basis, including: - Tabletop exer…"
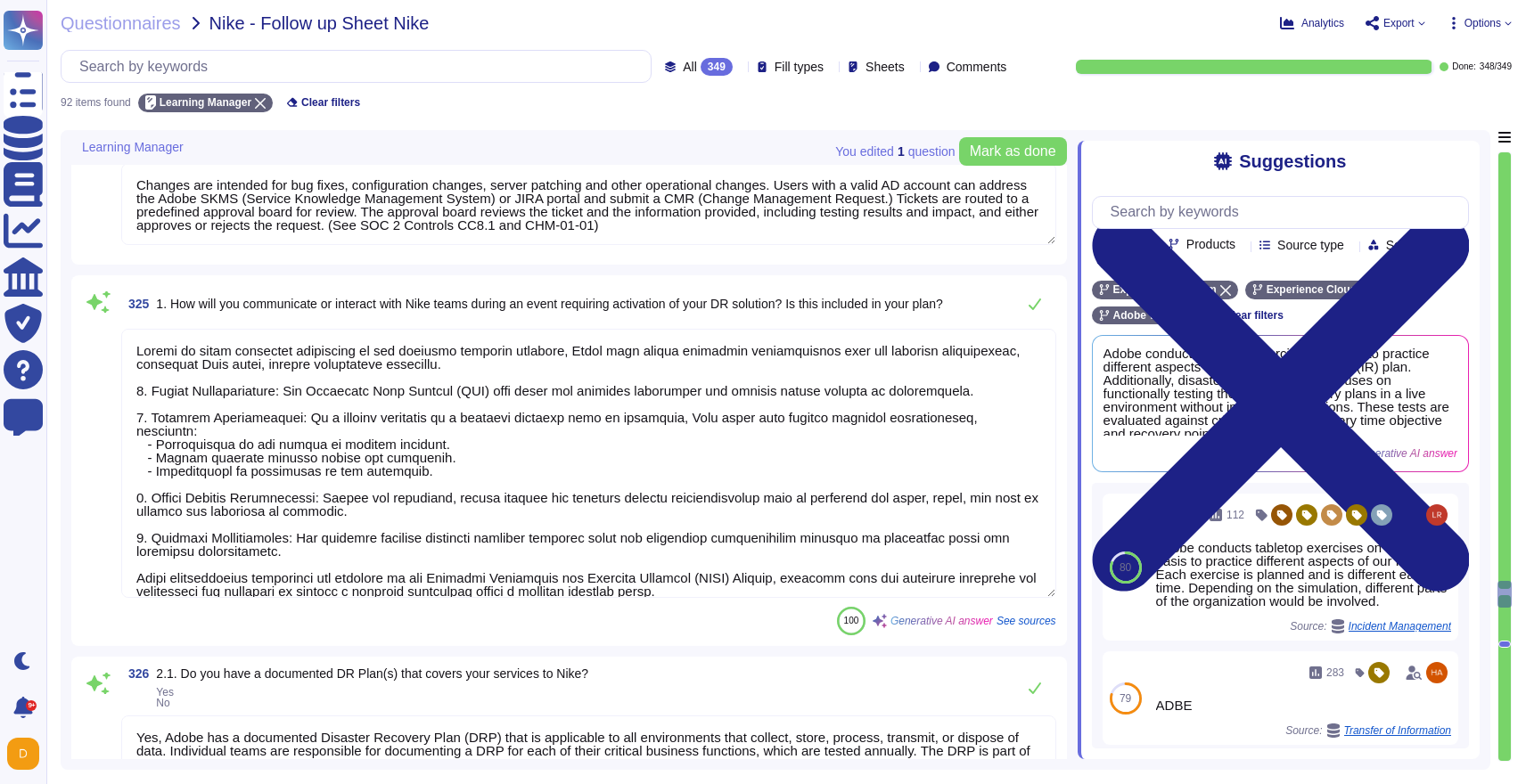
type textarea "Adobe has established Disaster Recovery (DR) Solutions that are validated throu…"
type textarea "Adobe's disaster recovery environment is designed to maintain a high level of a…"
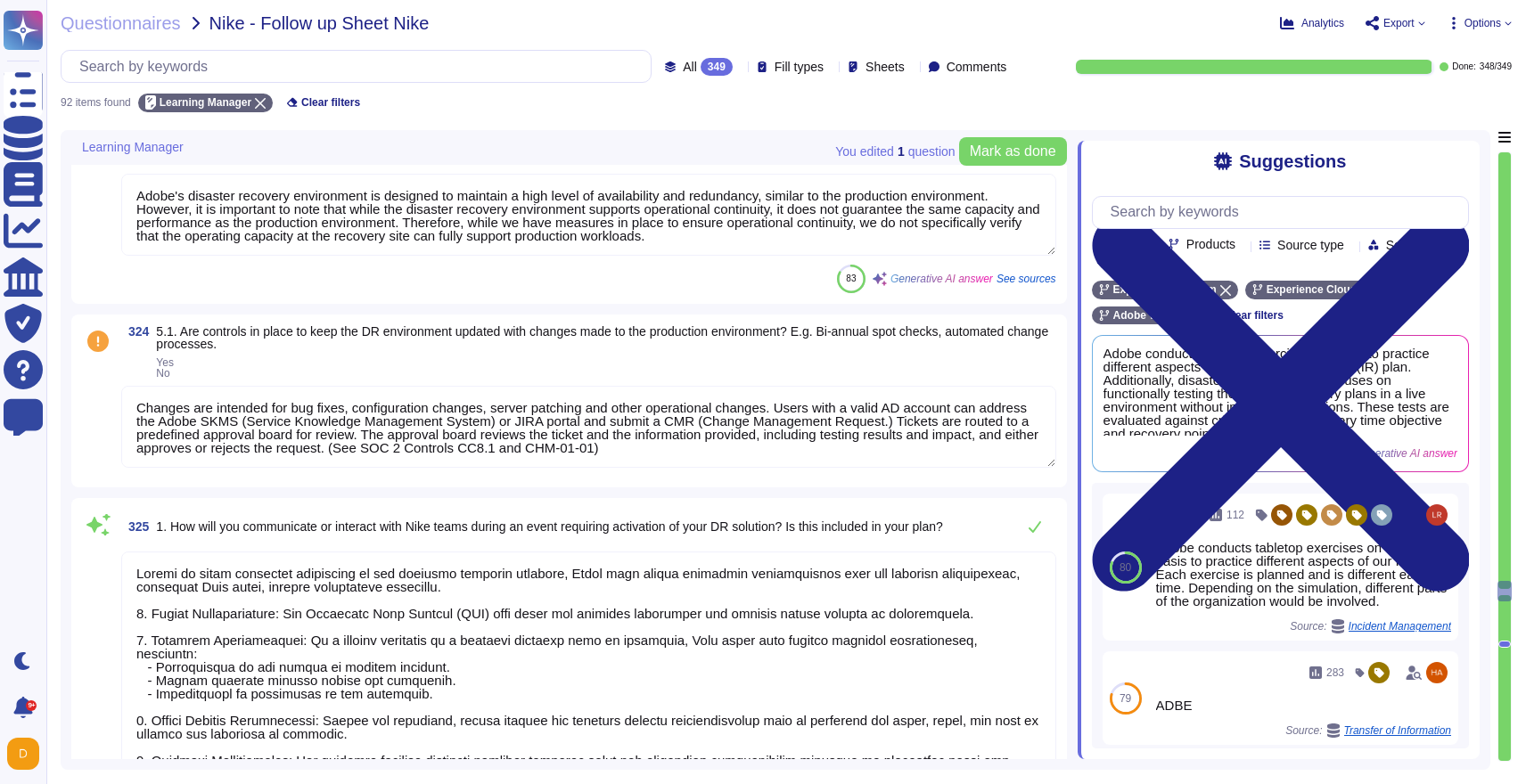
type textarea "- Backups are performed periodically. - Business Continuity and Disaster Recove…"
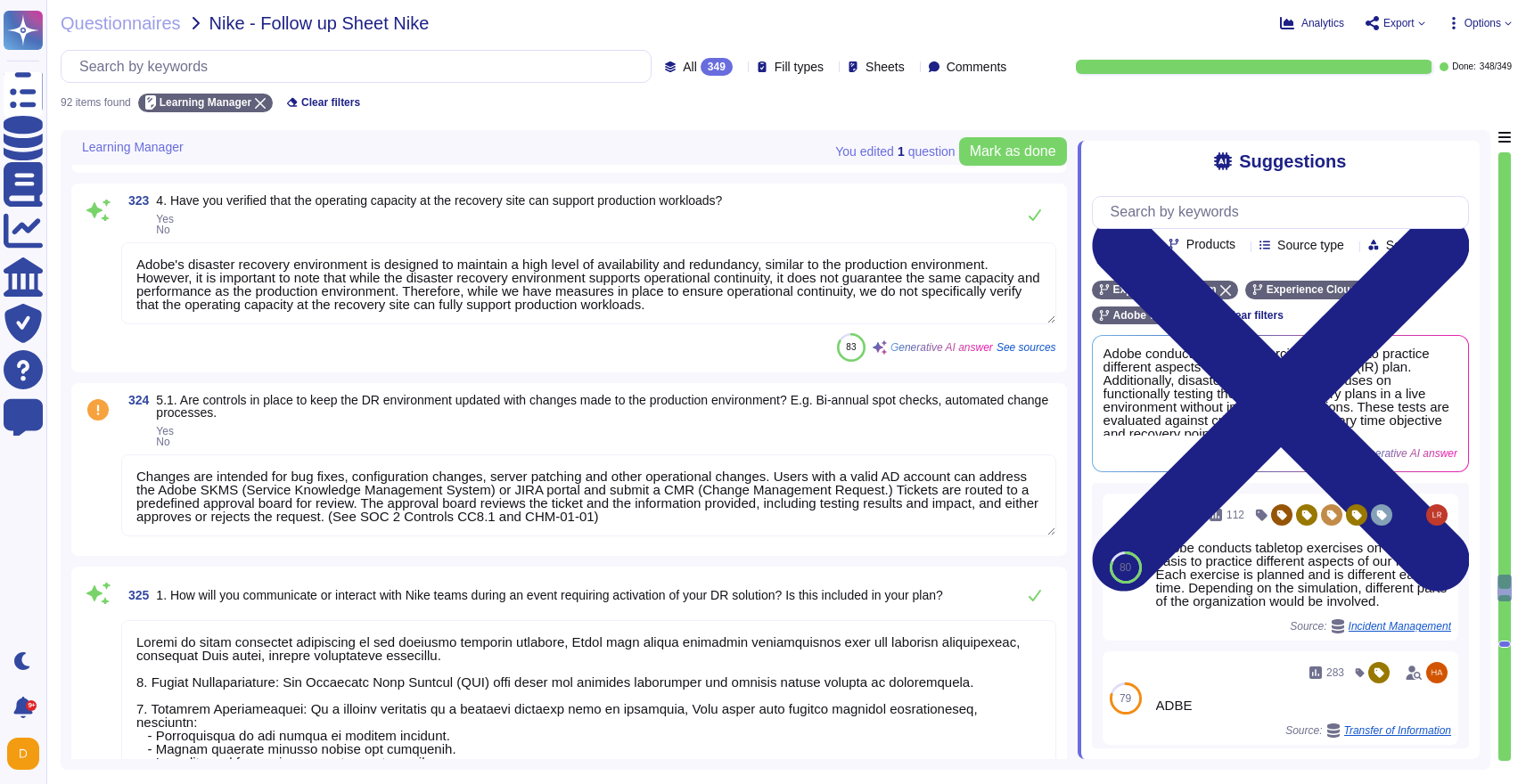
scroll to position [13698, 0]
click at [180, 519] on textarea "Changes are intended for bug fixes, configuration changes, server patching and …" at bounding box center [588, 498] width 935 height 82
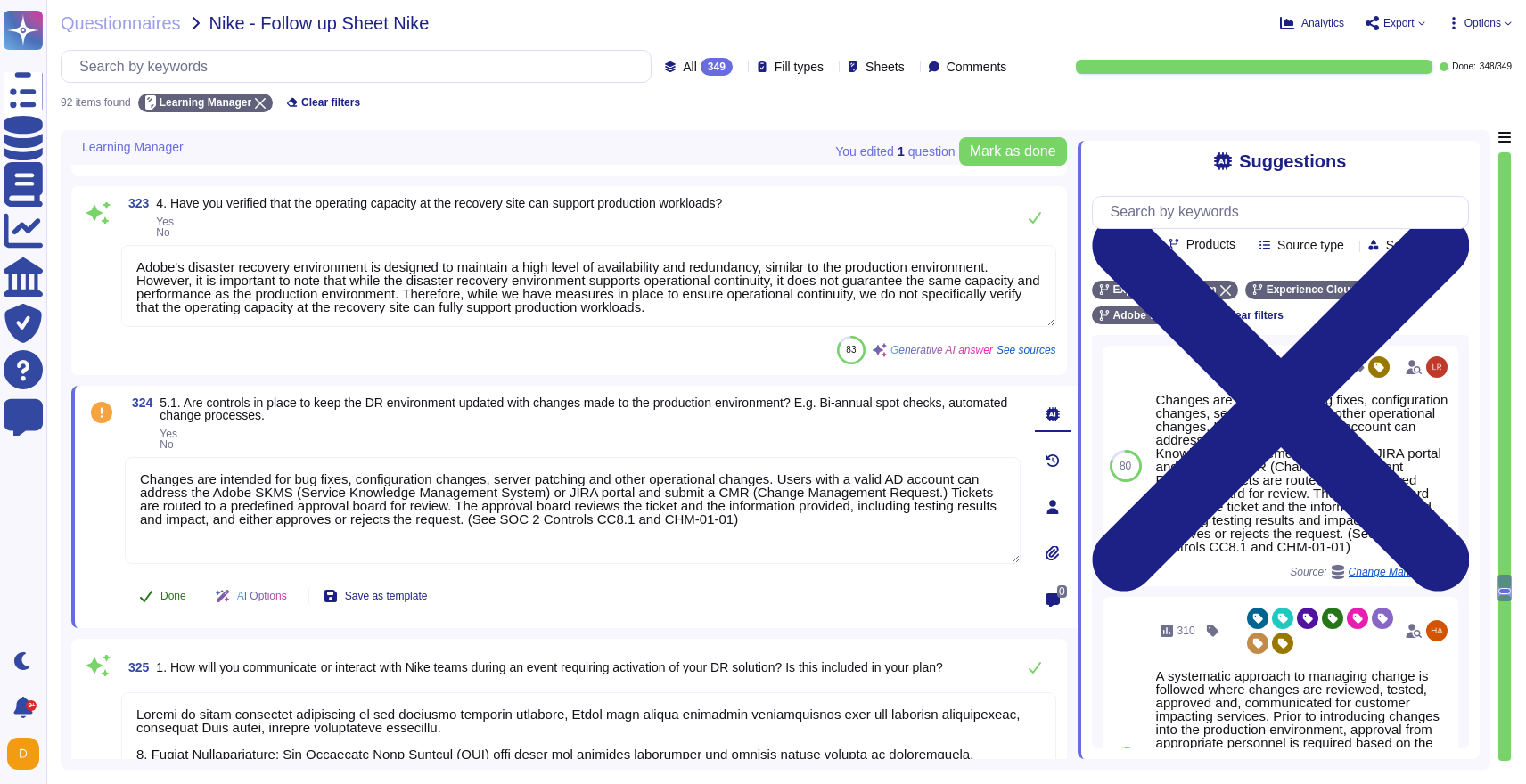
click at [165, 596] on span "Done" at bounding box center [173, 595] width 25 height 10
click at [1503, 661] on div at bounding box center [1504, 457] width 12 height 609
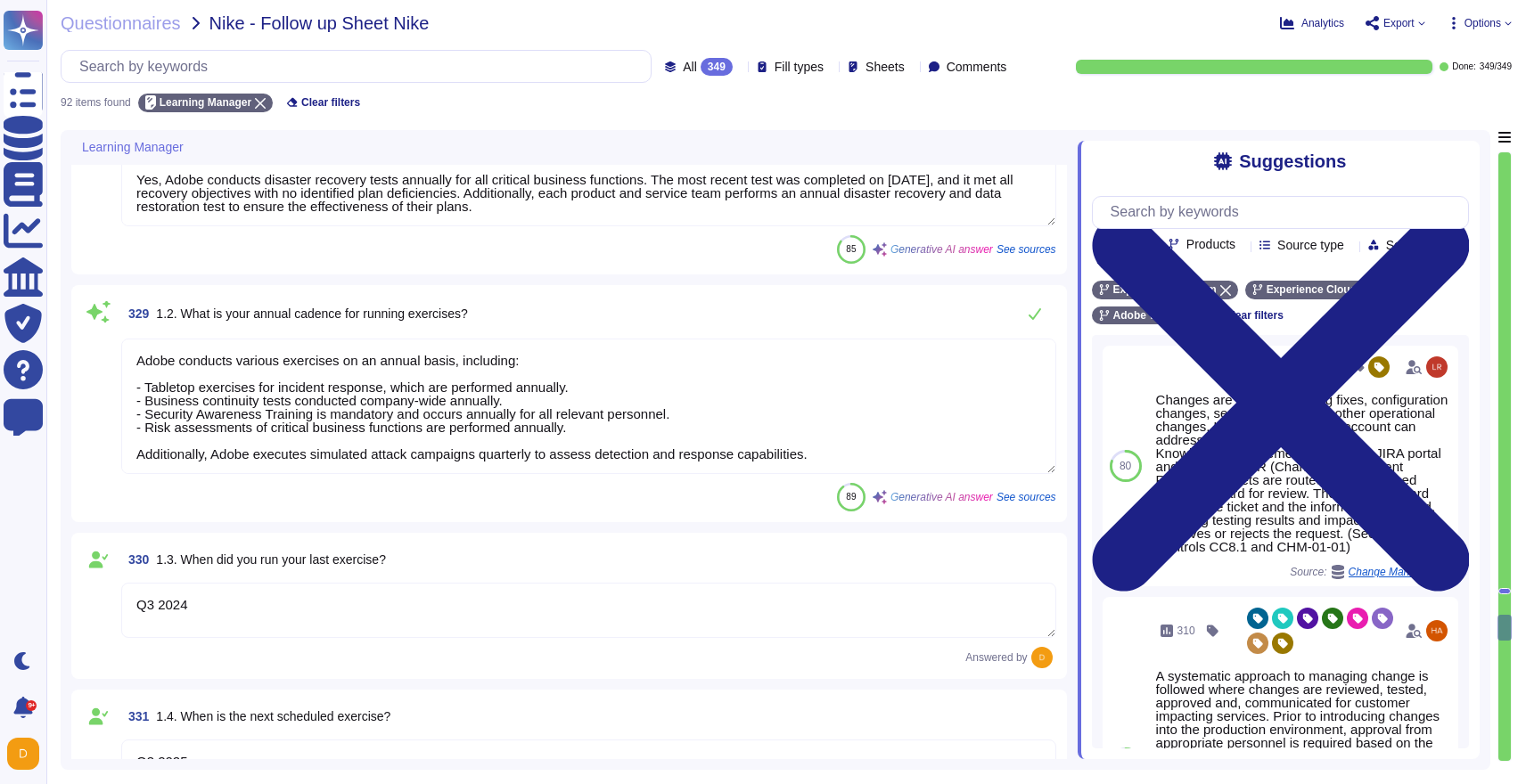
type textarea "Yes, Adobe conducts disaster recovery tests annually for all critical business …"
type textarea "Adobe conducts various exercises on an annual basis, including: - Tabletop exer…"
type textarea "Q3 2024"
type textarea "Q3 2025"
type textarea "Tabletop"
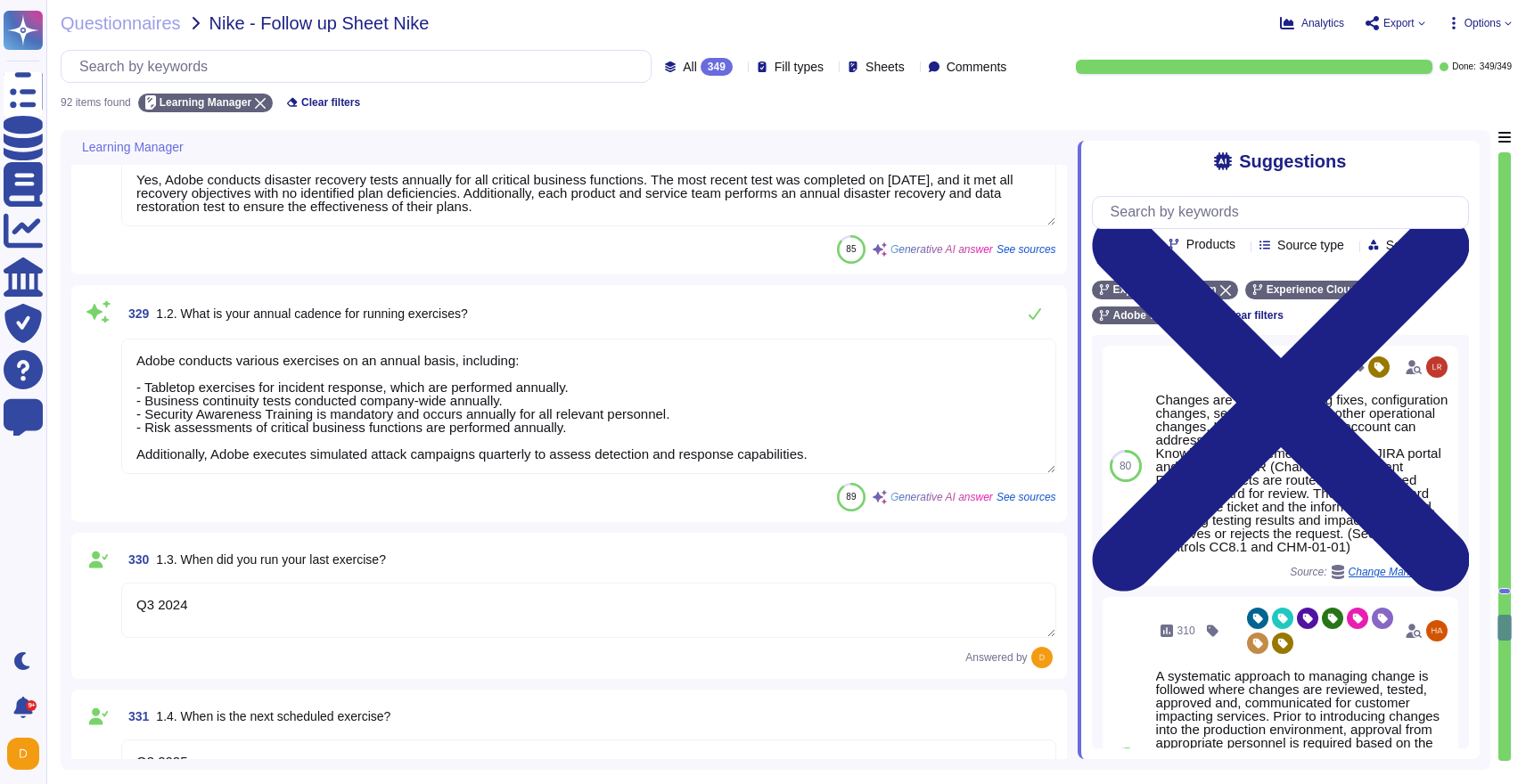
type textarea "Adobe conducts its disaster recovery testing in a live environment that does no…"
type textarea "The most recent disaster recovery exercises were conducted in the following loc…"
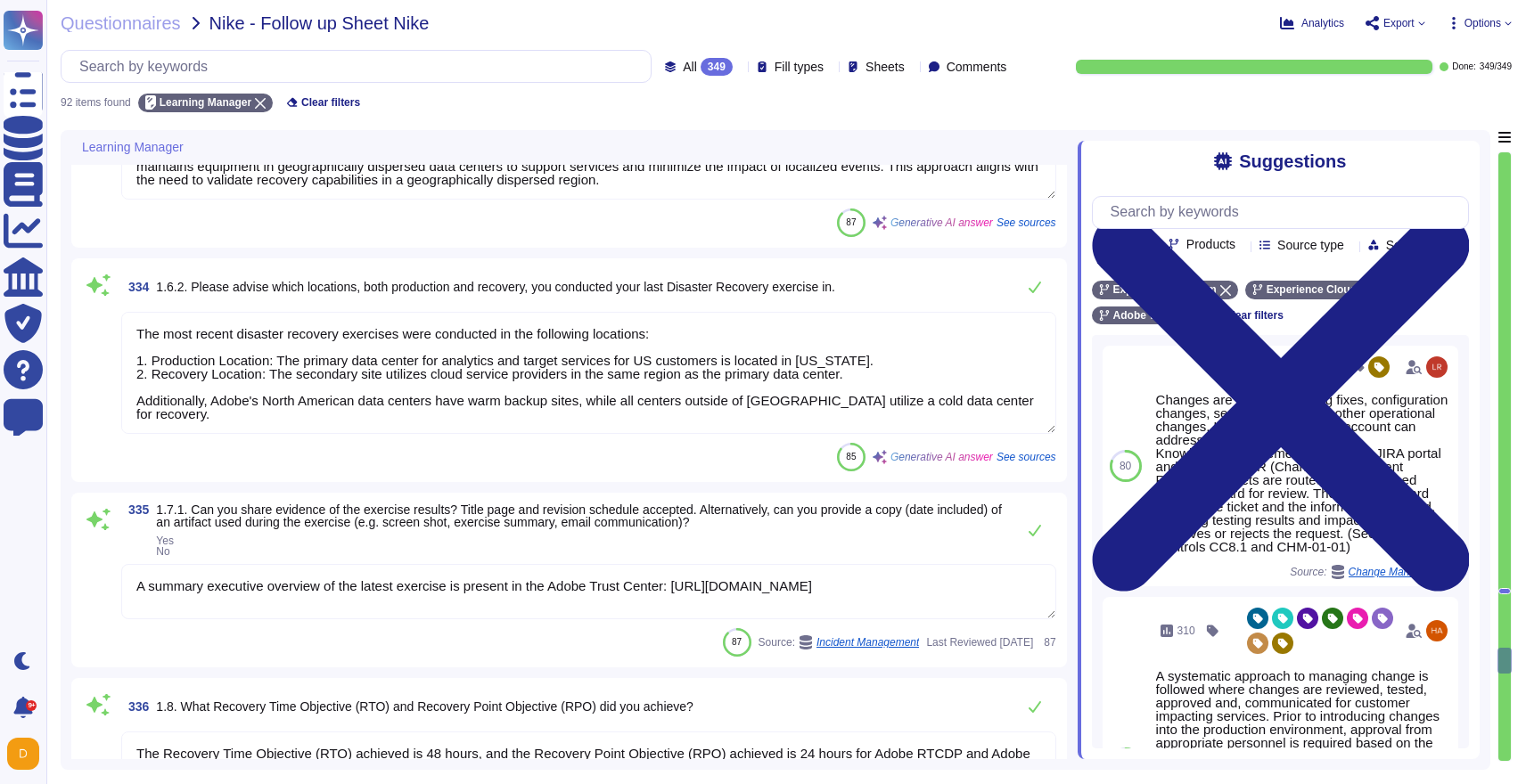
type textarea "A summary executive overview of the latest exercise is present in the Adobe Tru…"
type textarea "The Recovery Time Objective (RTO) achieved is 48 hours, and the Recovery Point …"
type textarea "At the conclusion of each test, teams must document the test’s outcome, indicat…"
type textarea "The last exercise met all BCP objectives and identified no plan deficiencies. T…"
type textarea "Adobe has a structured remediation process that includes documenting identified…"
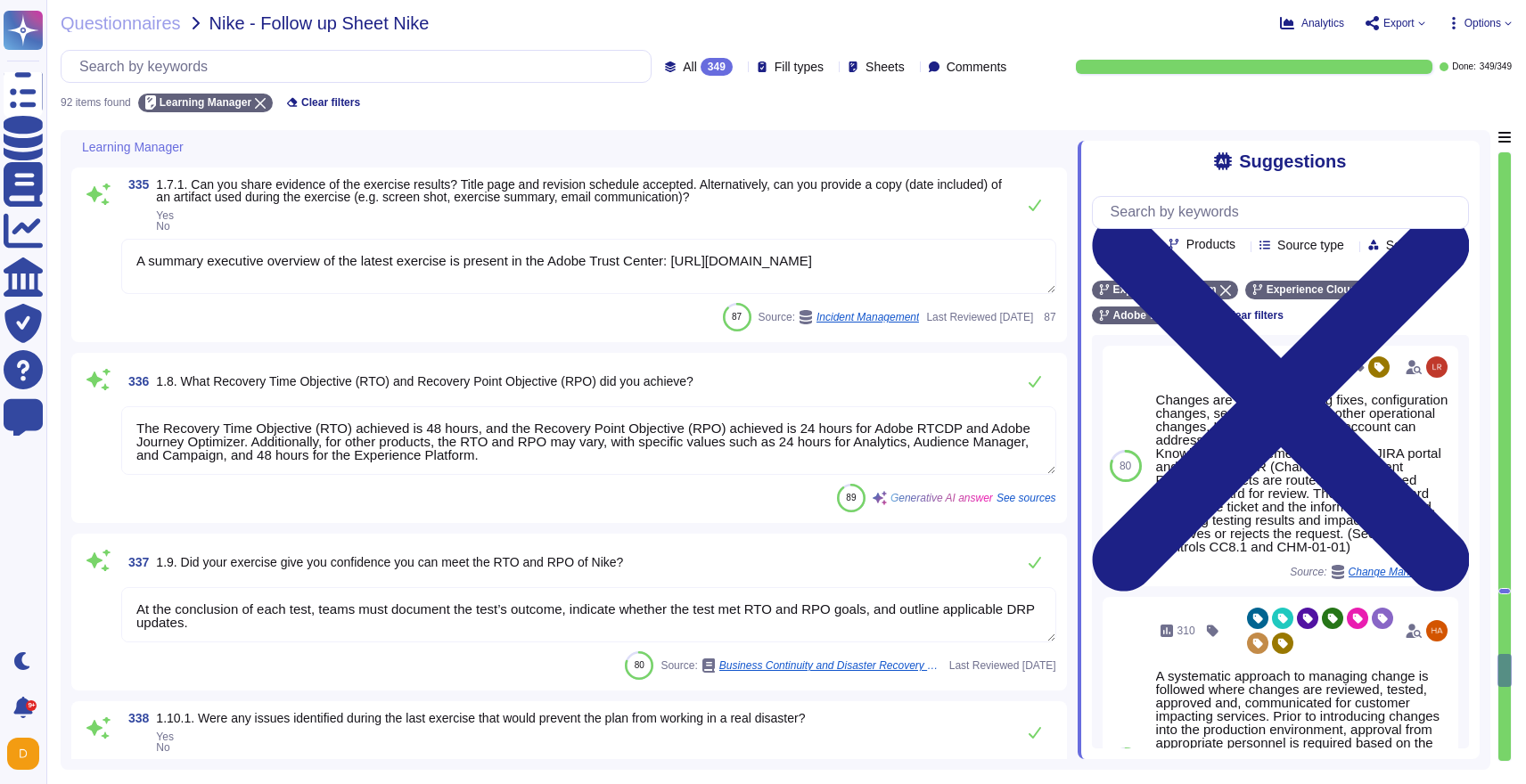
type textarea "Adobe conducts various recovery exercises, including tabletop exercises and int…"
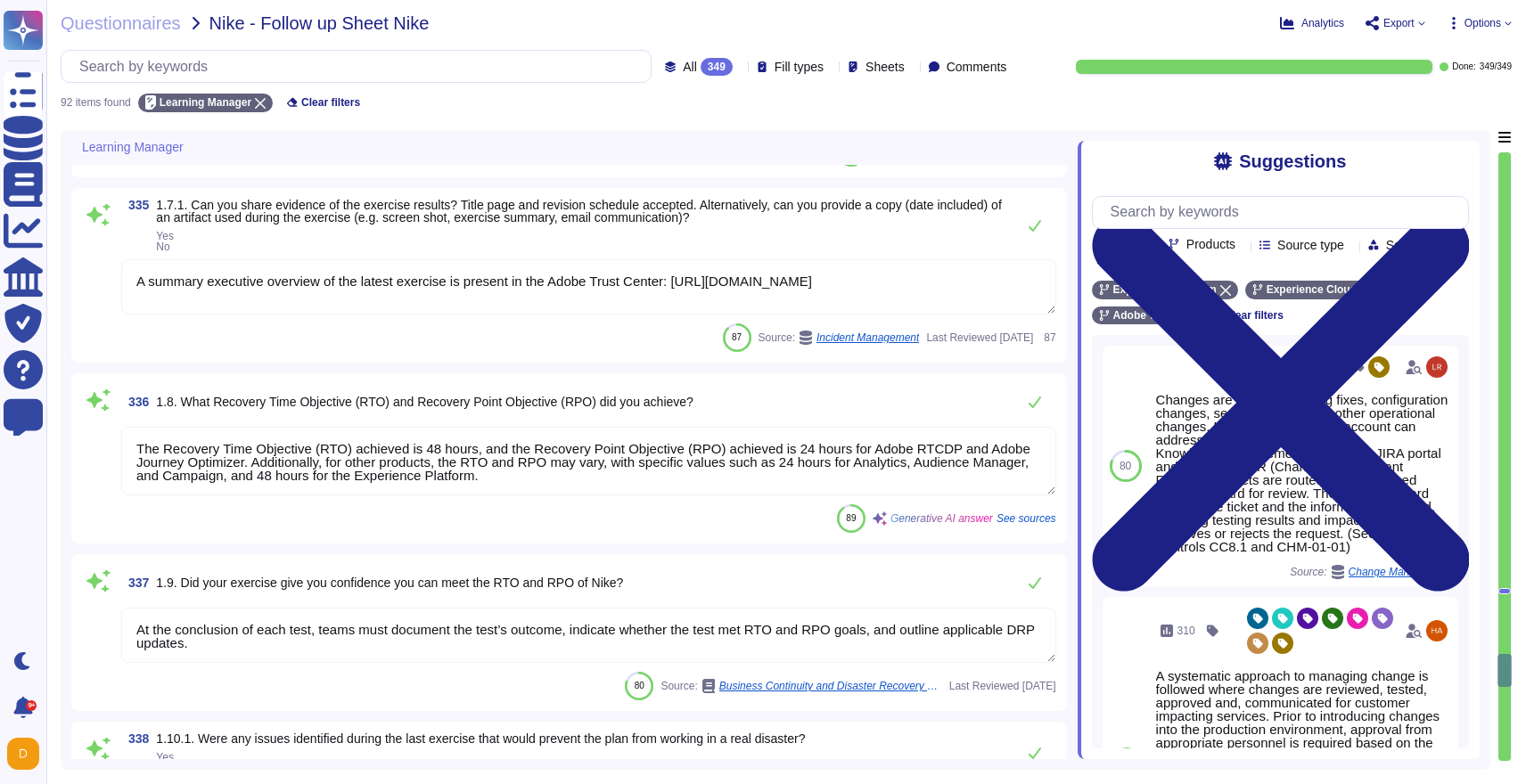
scroll to position [16178, 0]
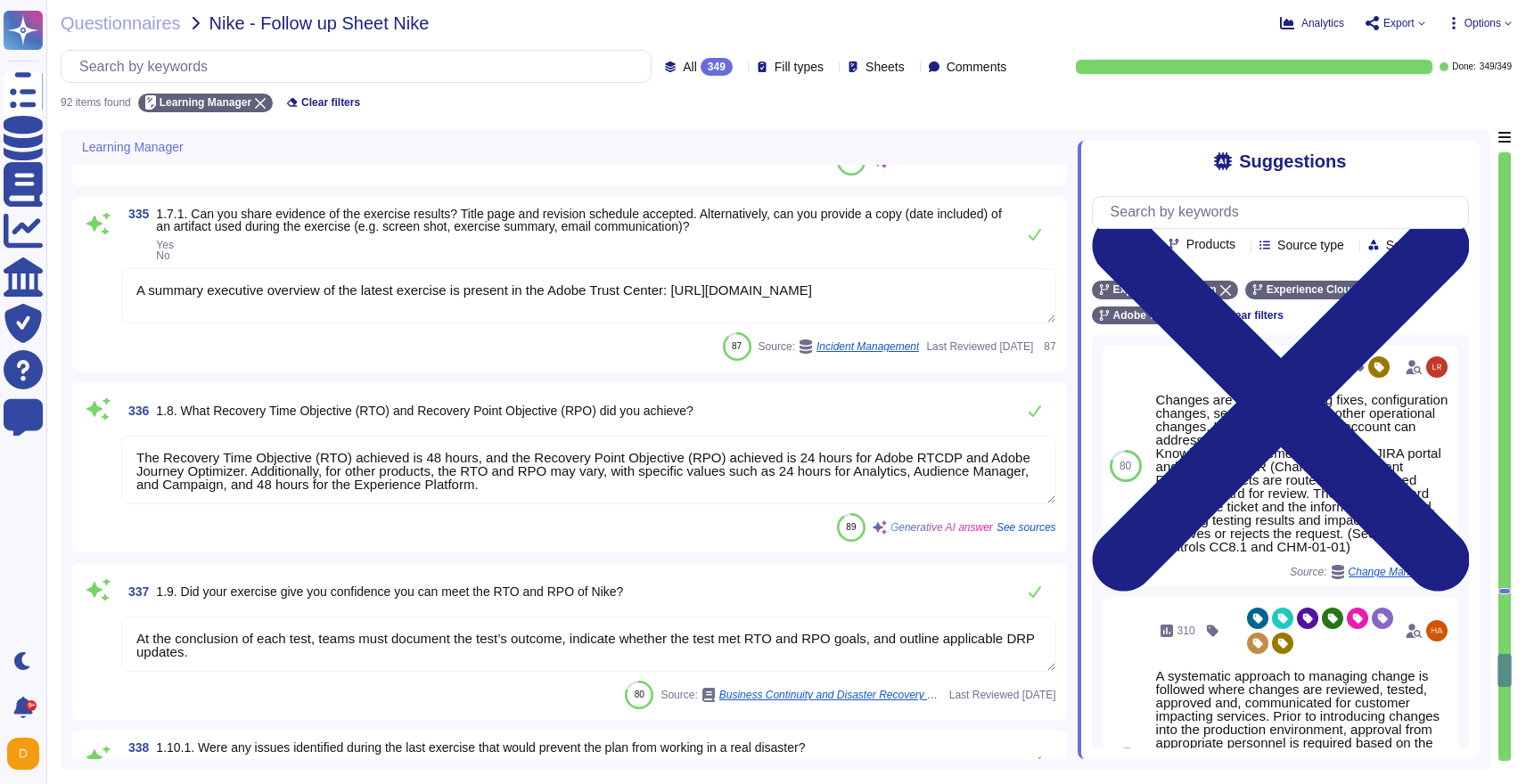
drag, startPoint x: 563, startPoint y: 481, endPoint x: 125, endPoint y: 424, distance: 441.7
click at [125, 424] on div "336 1.8. What Recovery Time Objective (RTO) and Recovery Point Objective (RPO) …" at bounding box center [569, 468] width 974 height 149
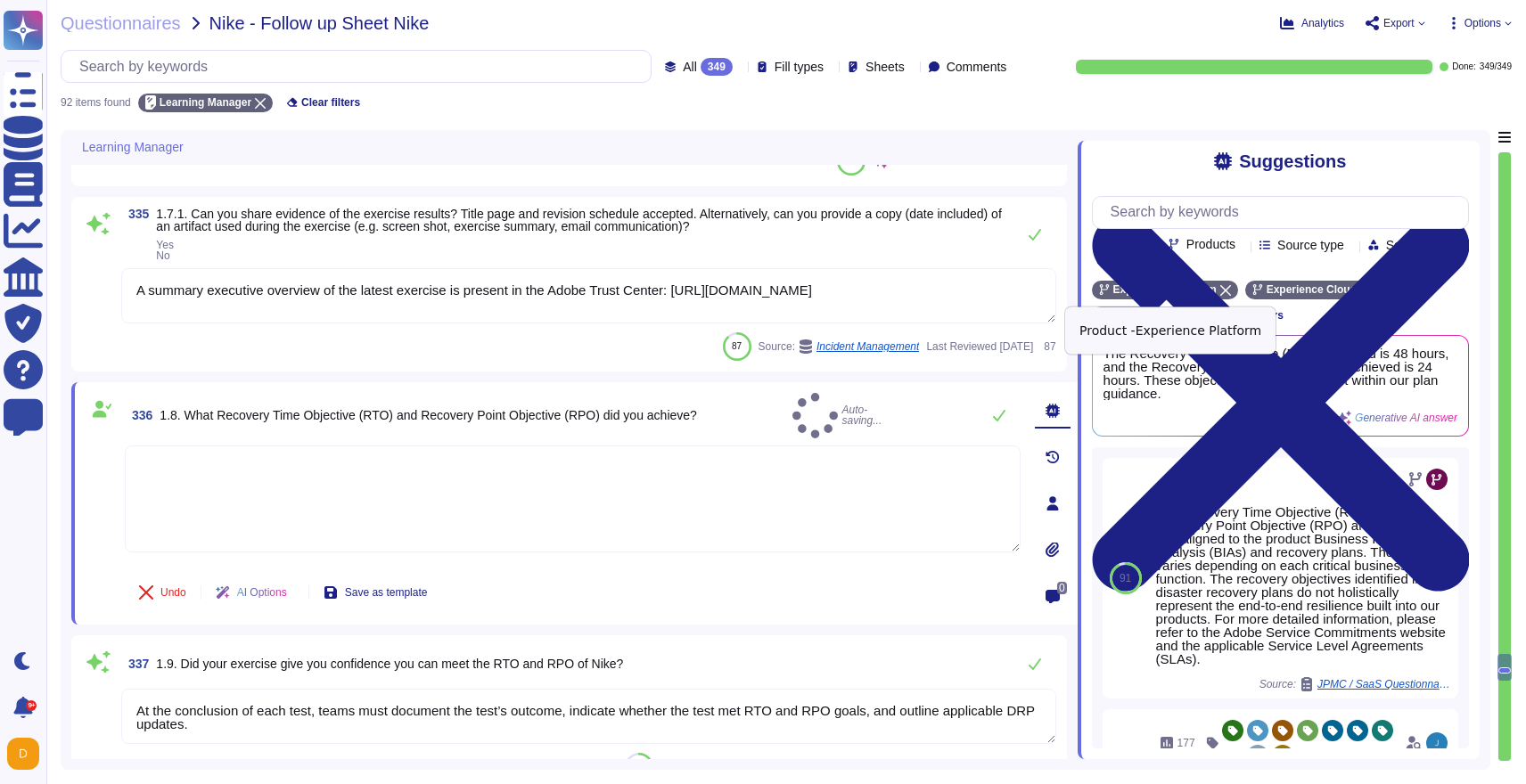
click at [1219, 289] on div "Experience Platform" at bounding box center [1165, 291] width 146 height 19
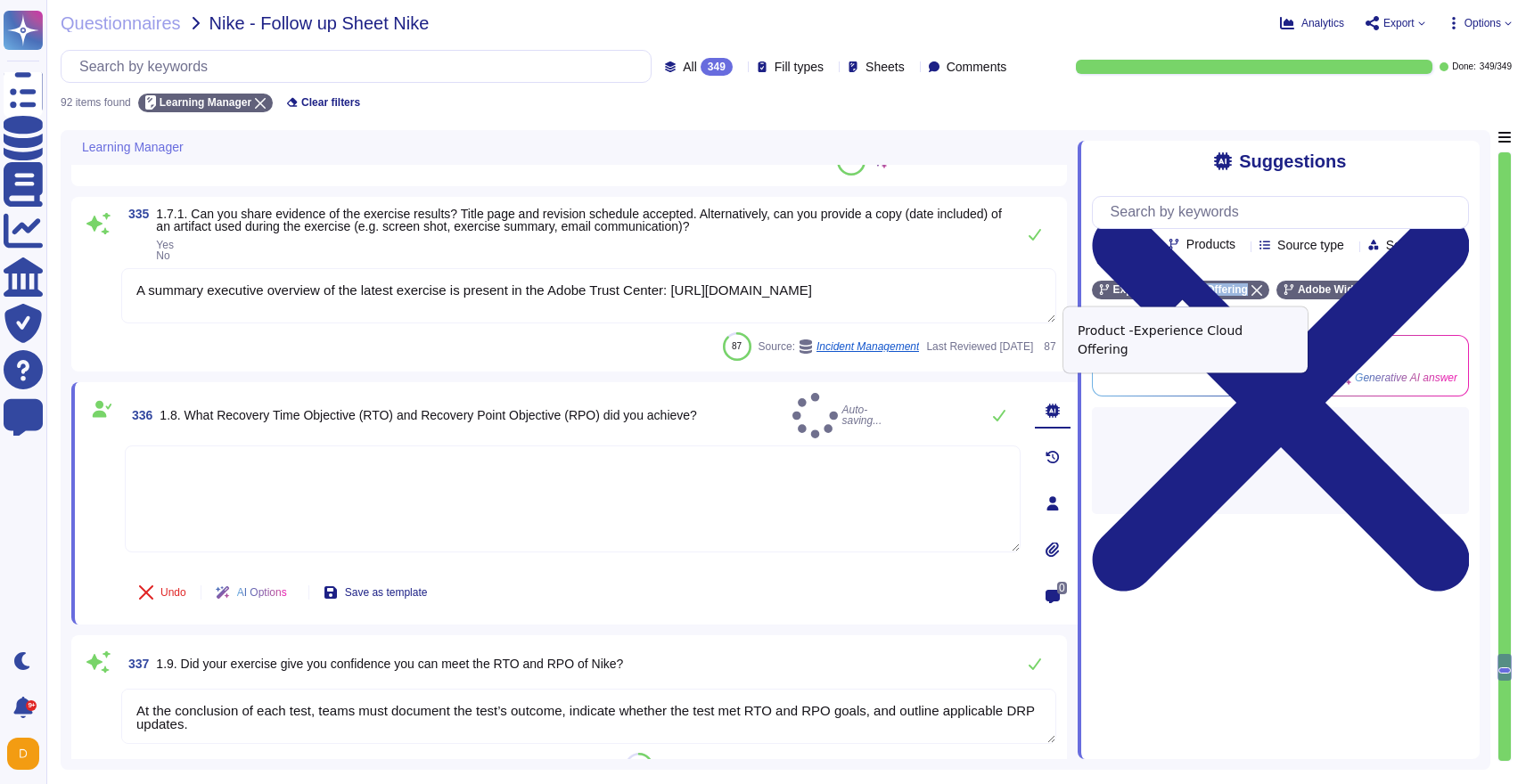
click at [1219, 289] on span "Experience Cloud Offering" at bounding box center [1181, 289] width 135 height 10
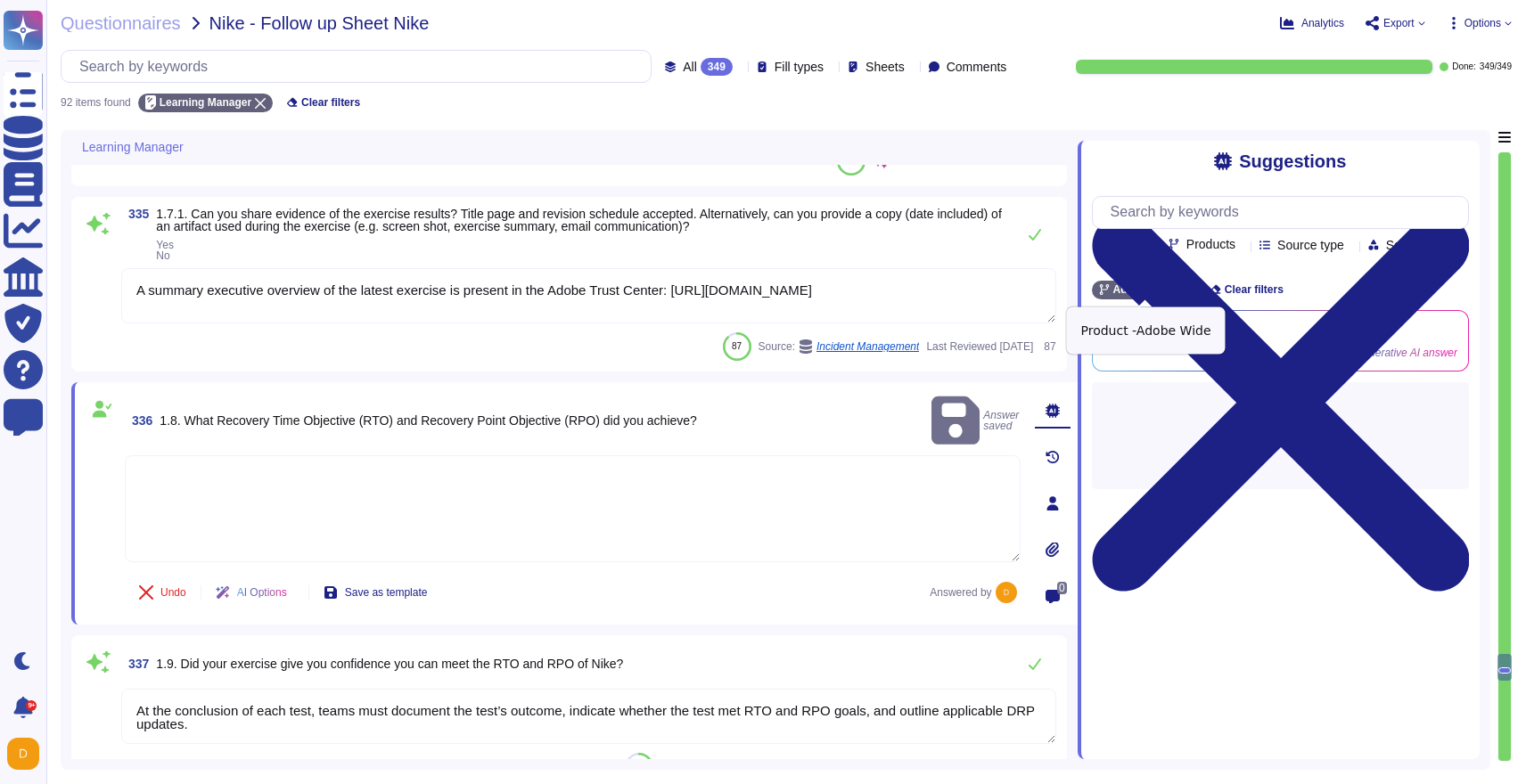
click at [1175, 287] on span "Adobe Wide" at bounding box center [1144, 289] width 61 height 10
click at [1149, 211] on input "text" at bounding box center [1284, 212] width 366 height 31
click at [1386, 251] on span "Section" at bounding box center [1407, 244] width 42 height 12
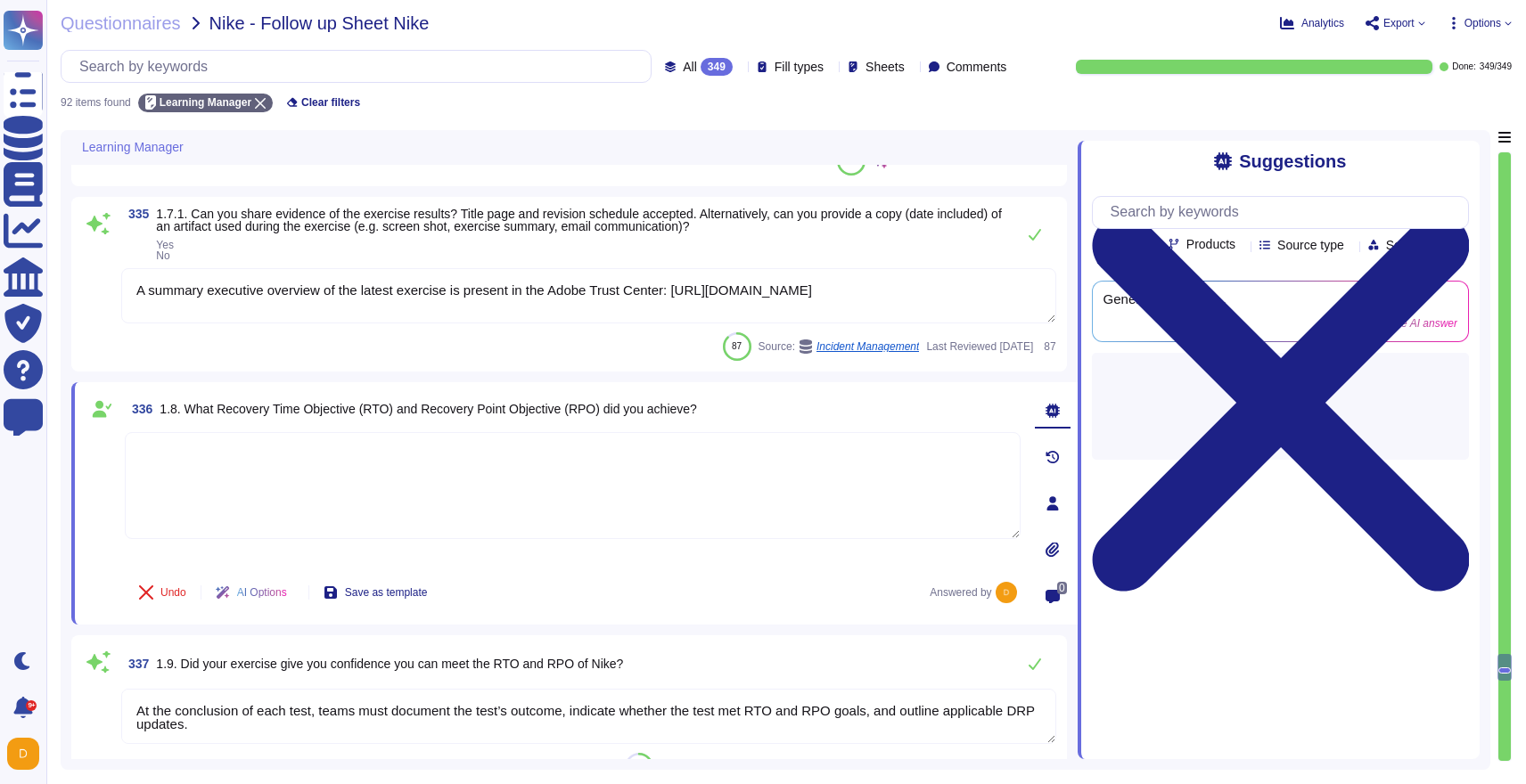
click at [1219, 243] on span "Products" at bounding box center [1211, 243] width 49 height 12
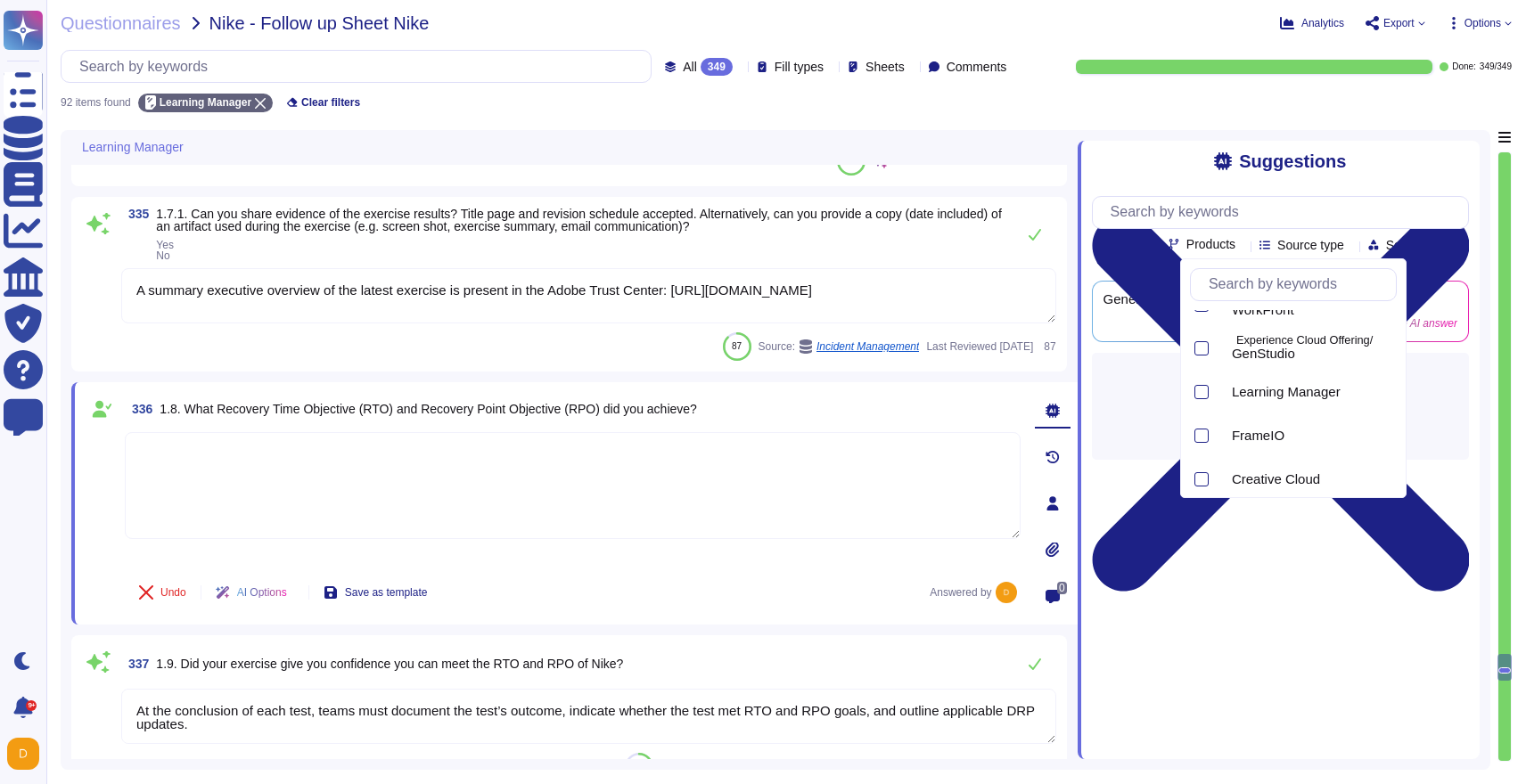
scroll to position [816, 0]
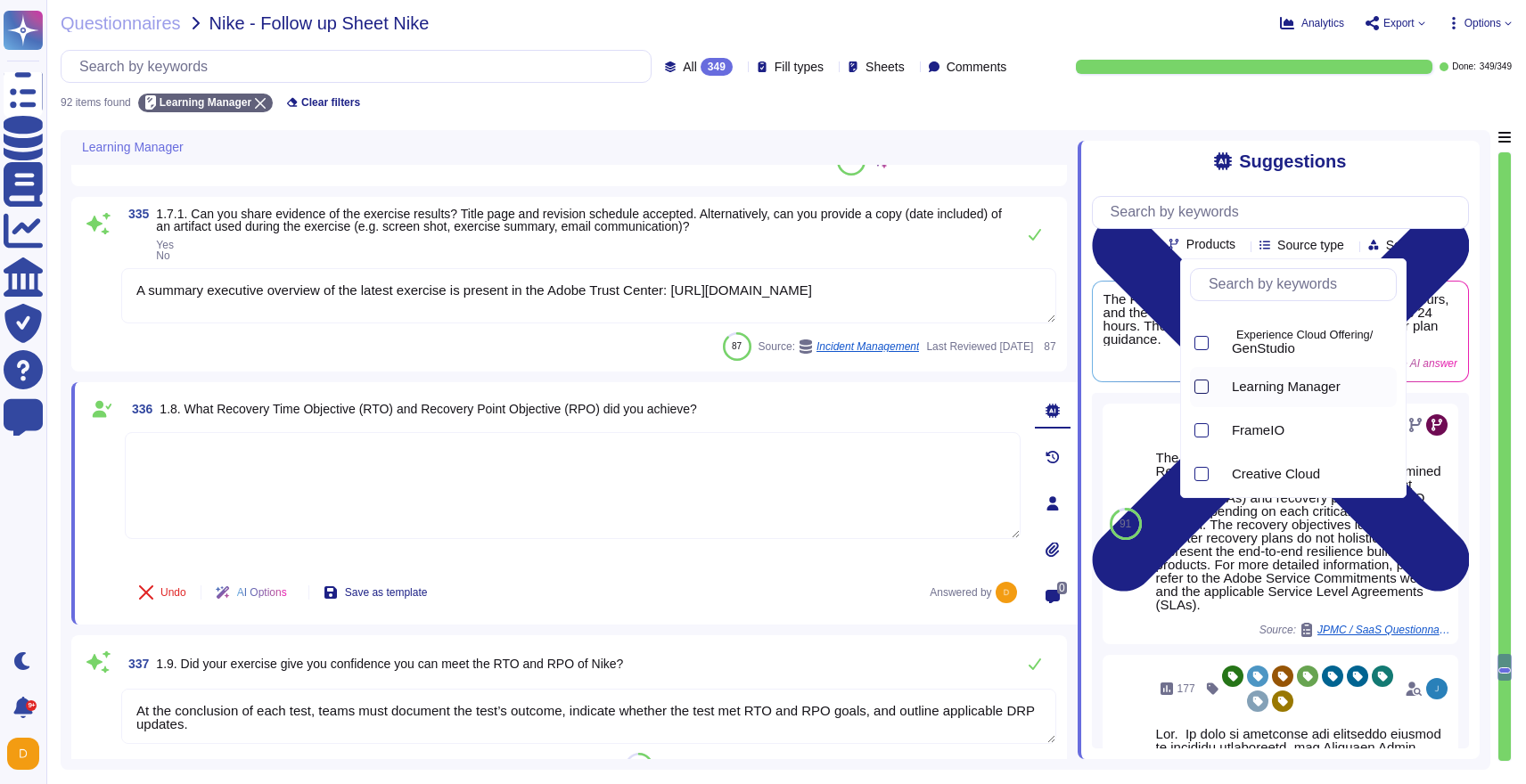
click at [1204, 386] on div at bounding box center [1201, 386] width 14 height 14
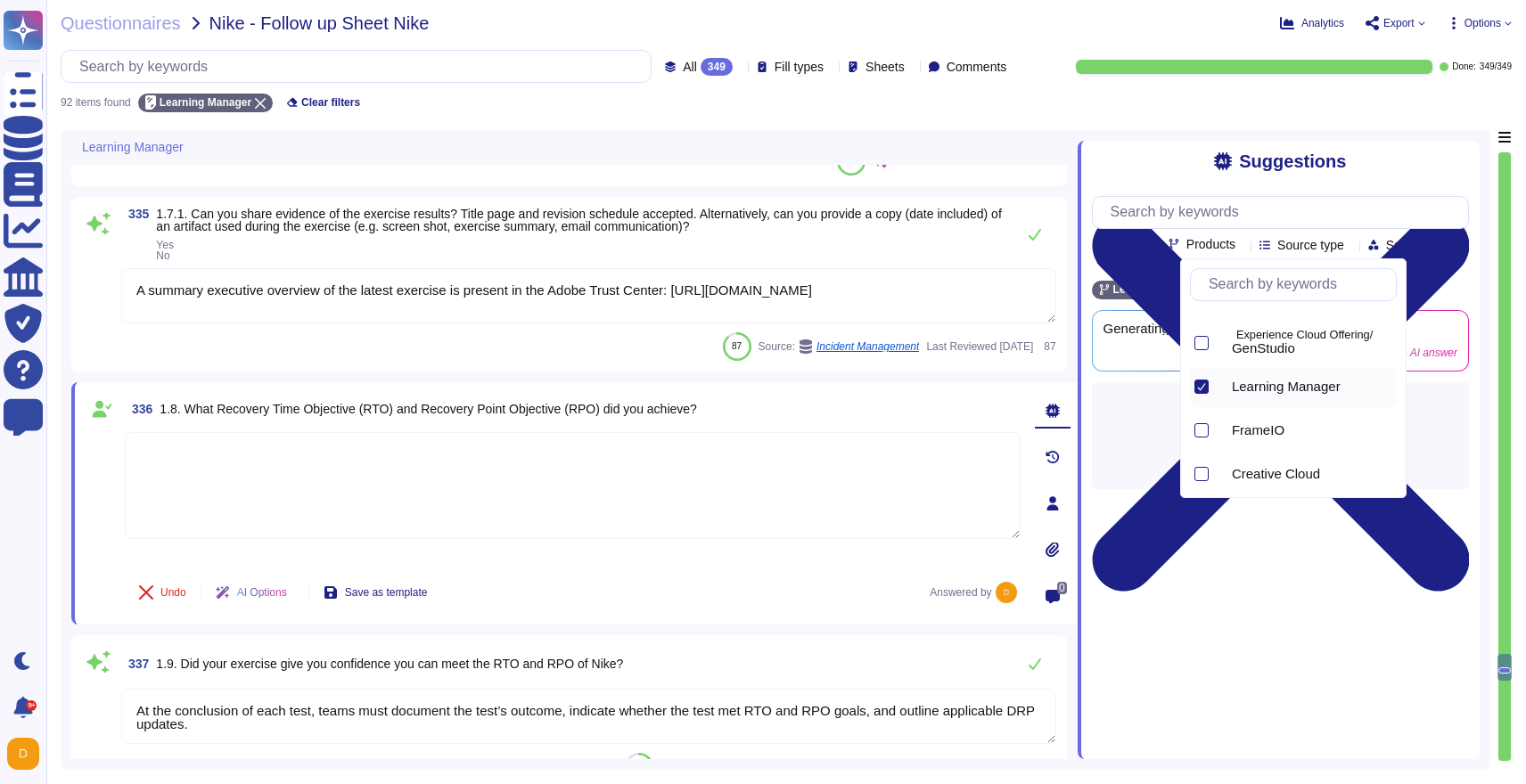
click at [1172, 192] on div "Team Products Source type Section Tags Learning Manager Clear filters Generatin…" at bounding box center [1281, 336] width 377 height 307
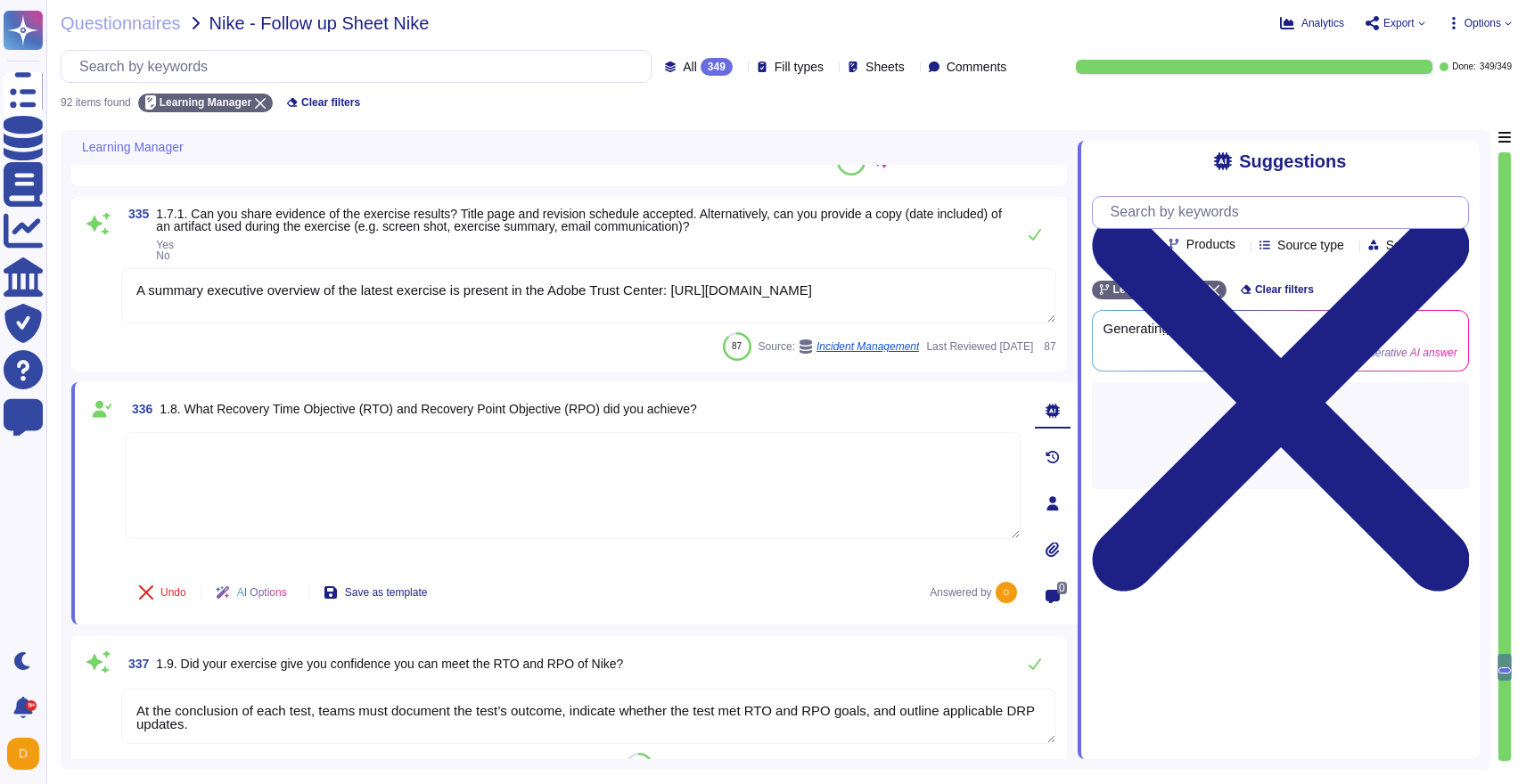
click at [1169, 210] on input "text" at bounding box center [1284, 212] width 366 height 31
type input "RTO/RPO"
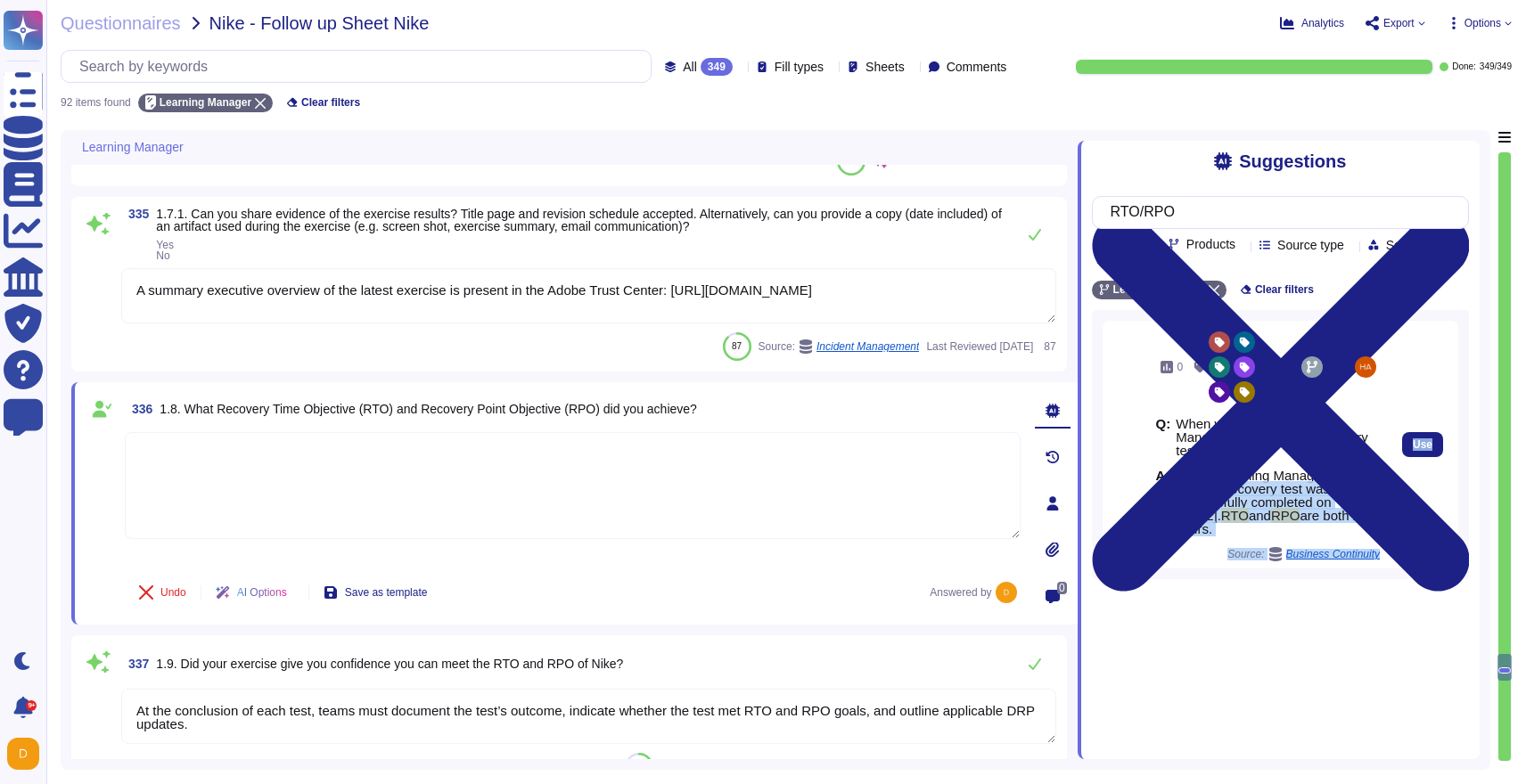
drag, startPoint x: 1389, startPoint y: 492, endPoint x: 1216, endPoint y: 493, distance: 173.0
click at [1215, 493] on div "0 Q: When was Adobe Learning Manager's last disaster recovery test performed? A…" at bounding box center [1267, 444] width 238 height 248
click at [1380, 545] on div "0 Q: When was Adobe Learning Manager's last disaster recovery test performed? A…" at bounding box center [1267, 444] width 238 height 248
drag, startPoint x: 1392, startPoint y: 549, endPoint x: 1173, endPoint y: 547, distance: 219.0
click at [1172, 547] on div "0 Q: When was Adobe Learning Manager's last disaster recovery test performed? A…" at bounding box center [1280, 444] width 356 height 248
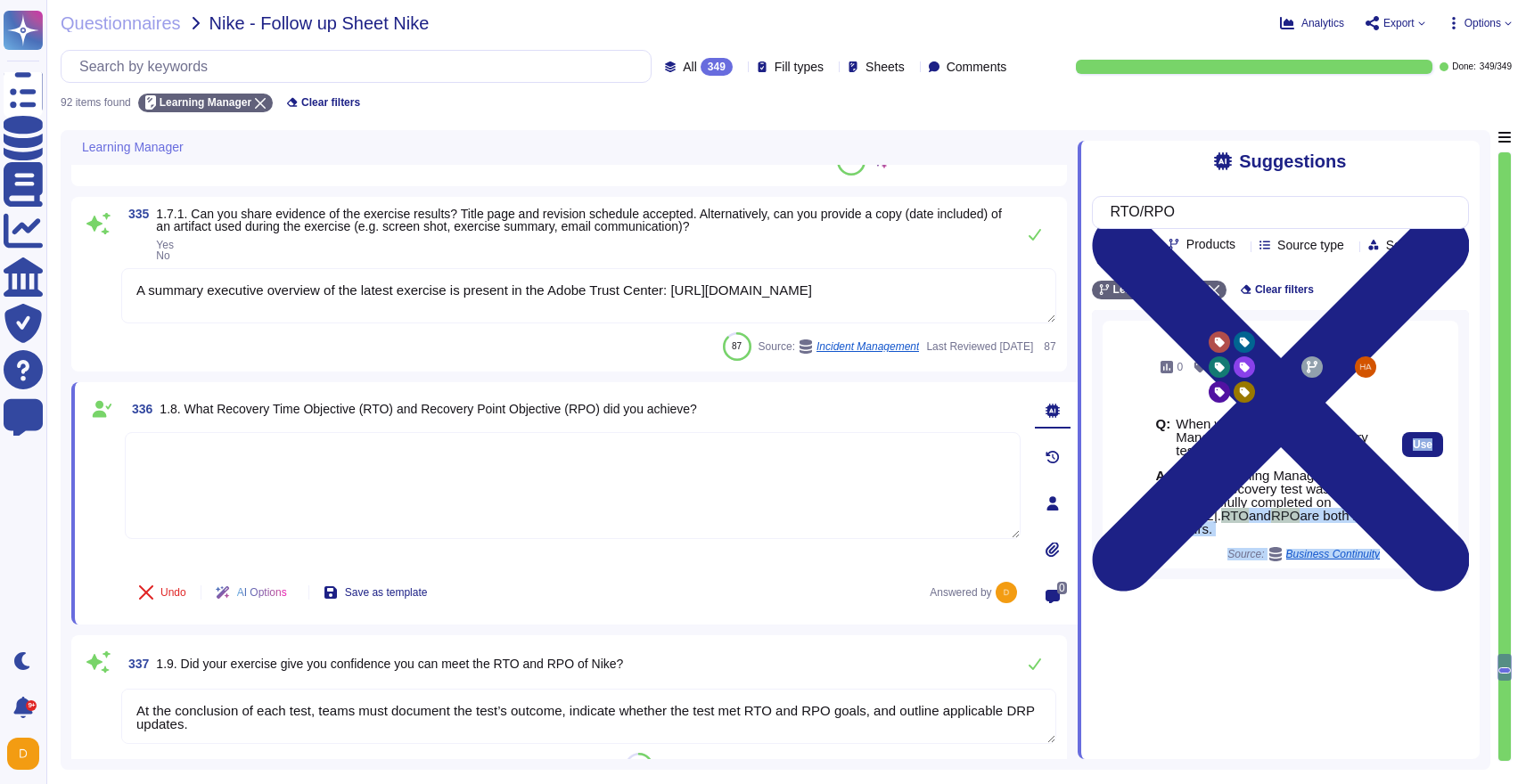
click at [1173, 536] on div "A: Adobe Learning Manager's last disaster recovery test was successfully comple…" at bounding box center [1267, 502] width 224 height 67
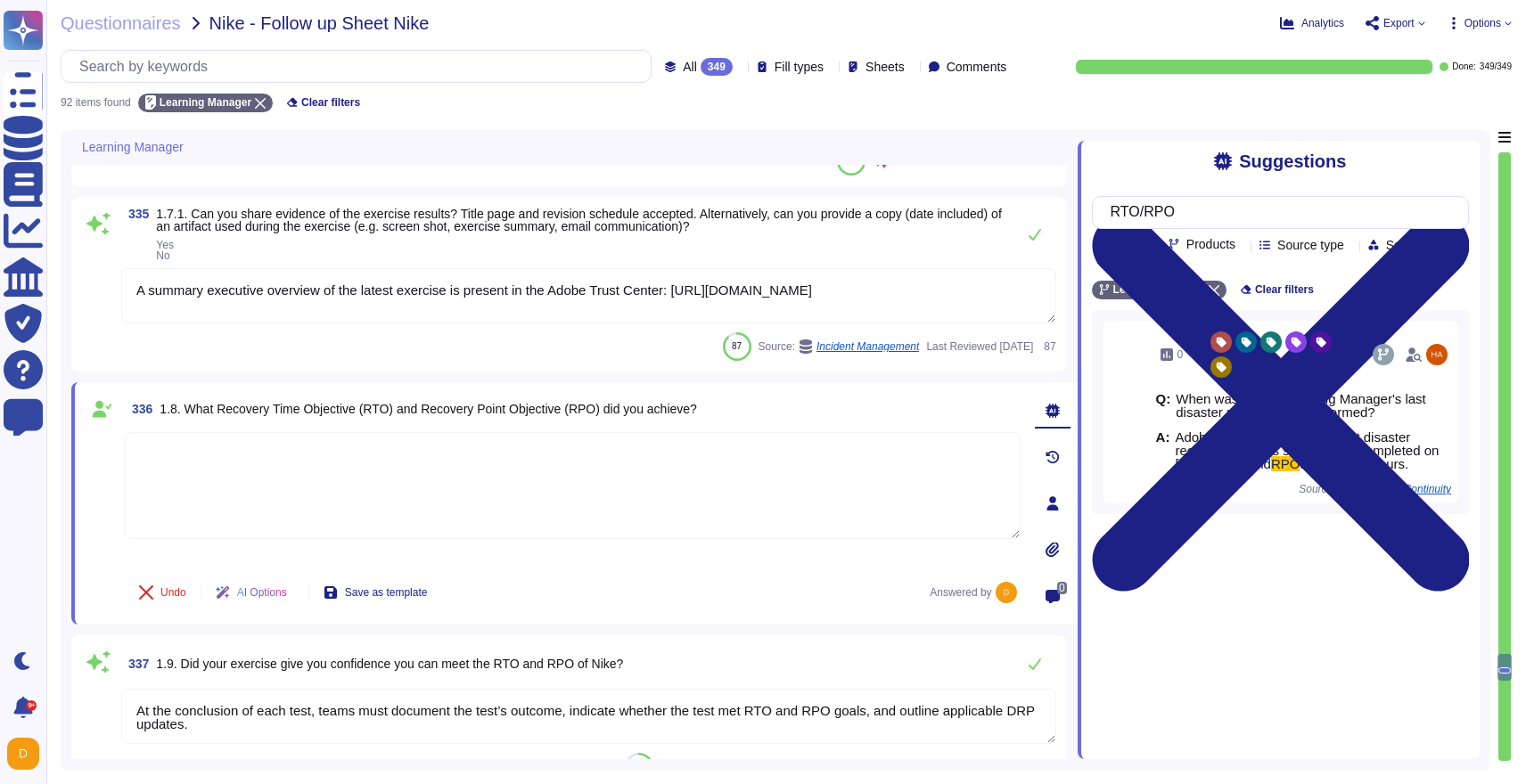
click at [391, 505] on textarea at bounding box center [572, 485] width 896 height 107
paste textarea "RTO and RPO are both 24 hours."
type textarea "RTO and RPO are both 24 hours."
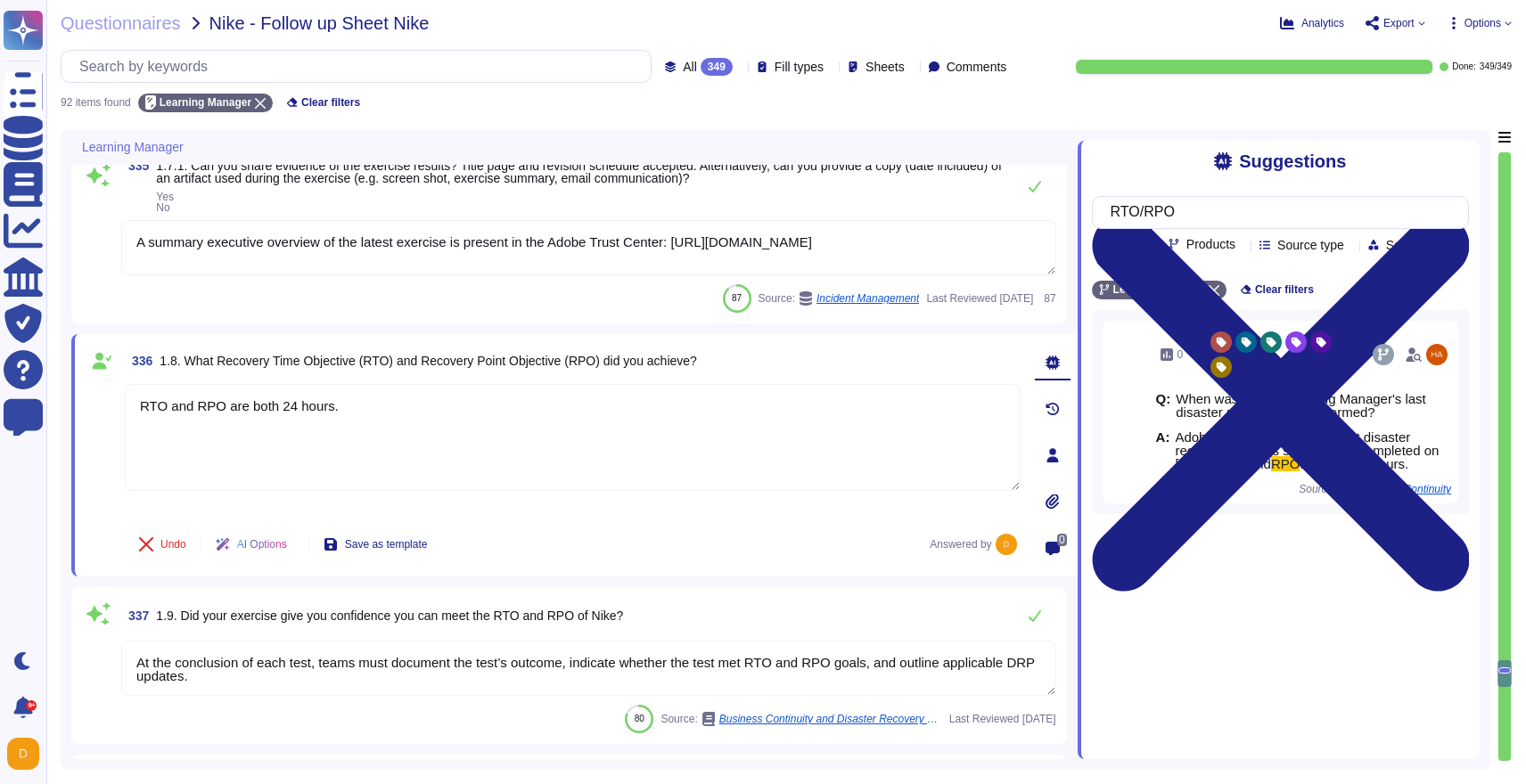
type textarea "Adobe conducts various recovery exercises, including tabletop exercises and int…"
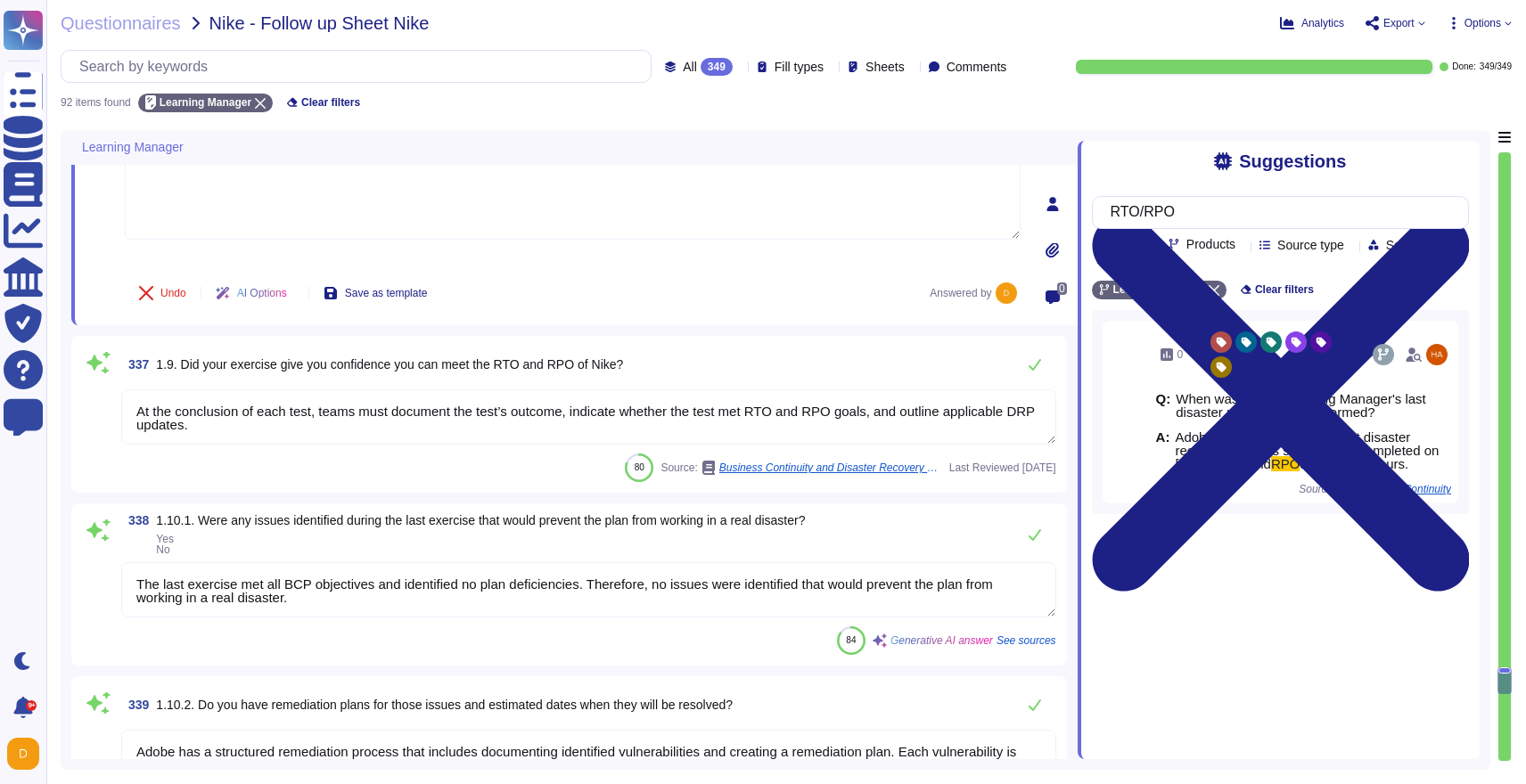
type textarea "Adobe collects personal information such as name, company name, email address, …"
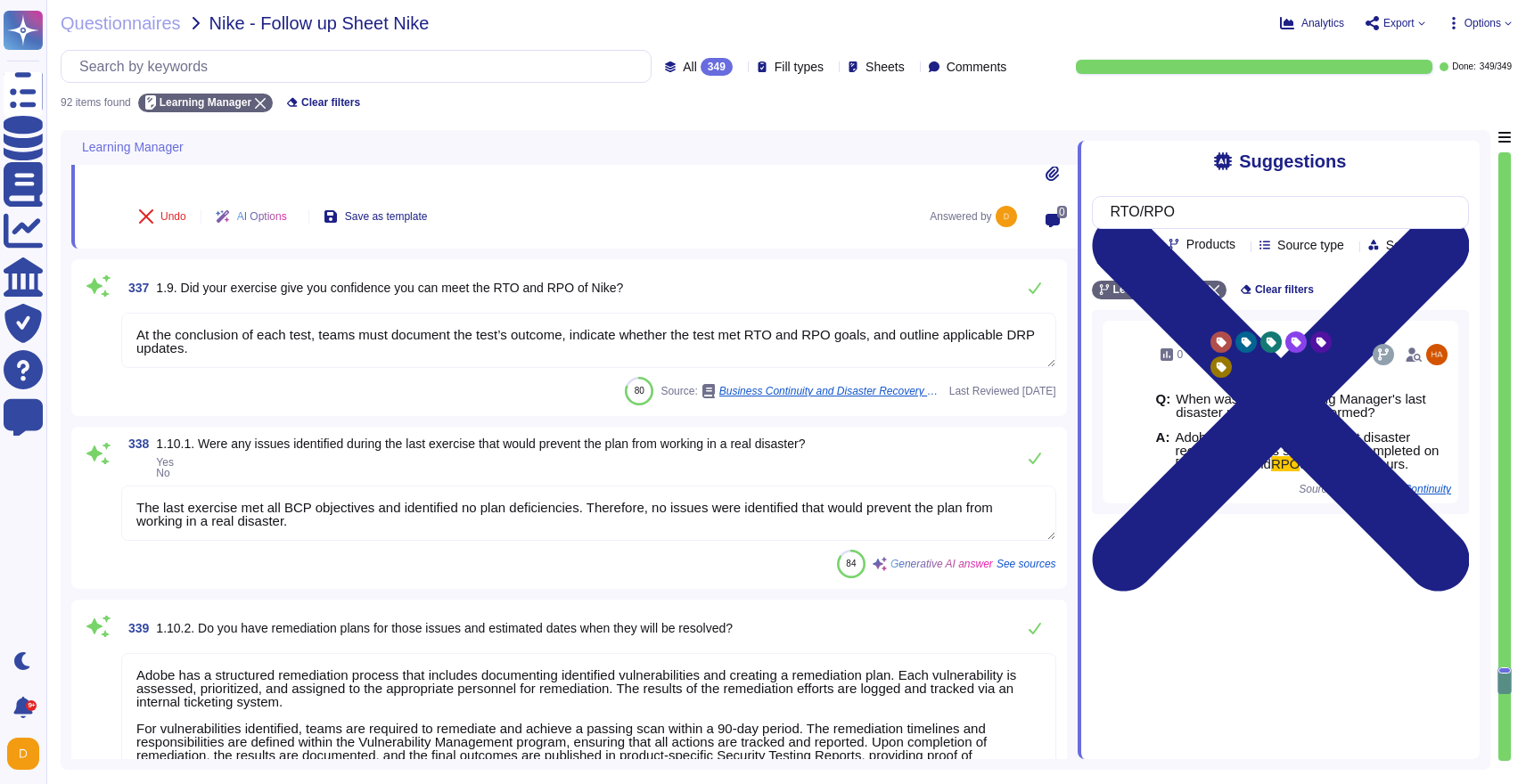
scroll to position [16534, 0]
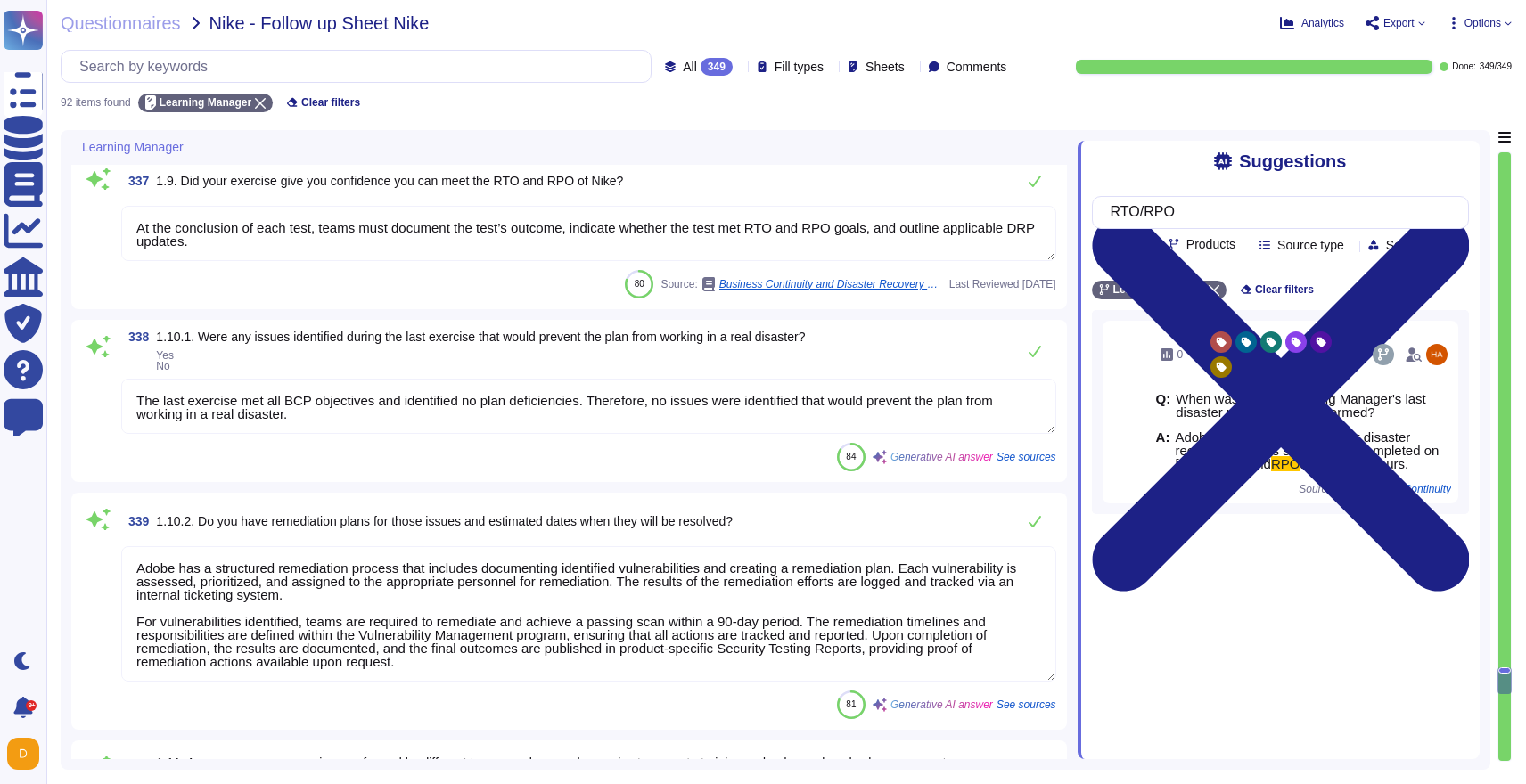
type textarea "RTO and RPO are both 24 hours."
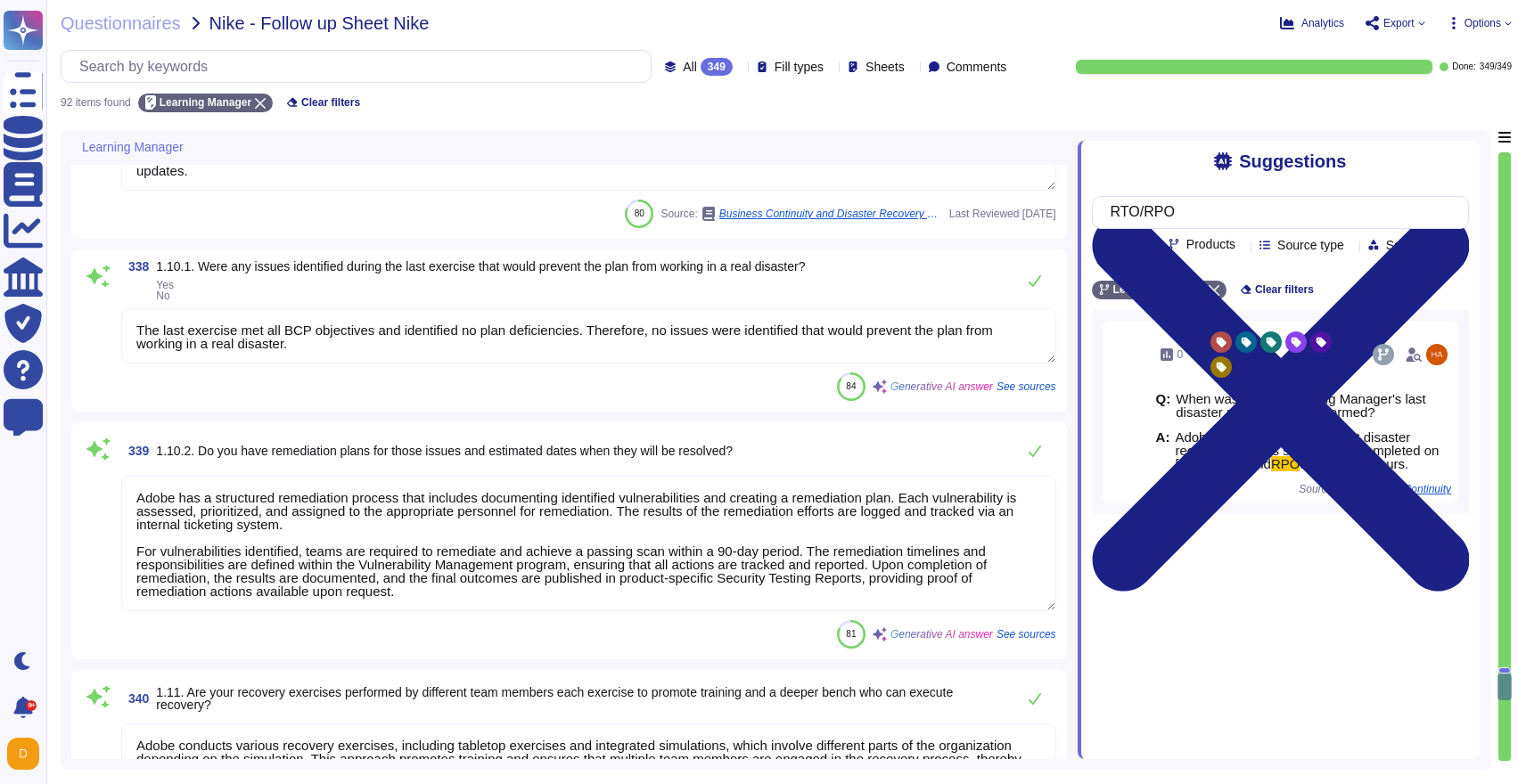
type textarea "Adobe handles the personal information of individuals to whom the information d…"
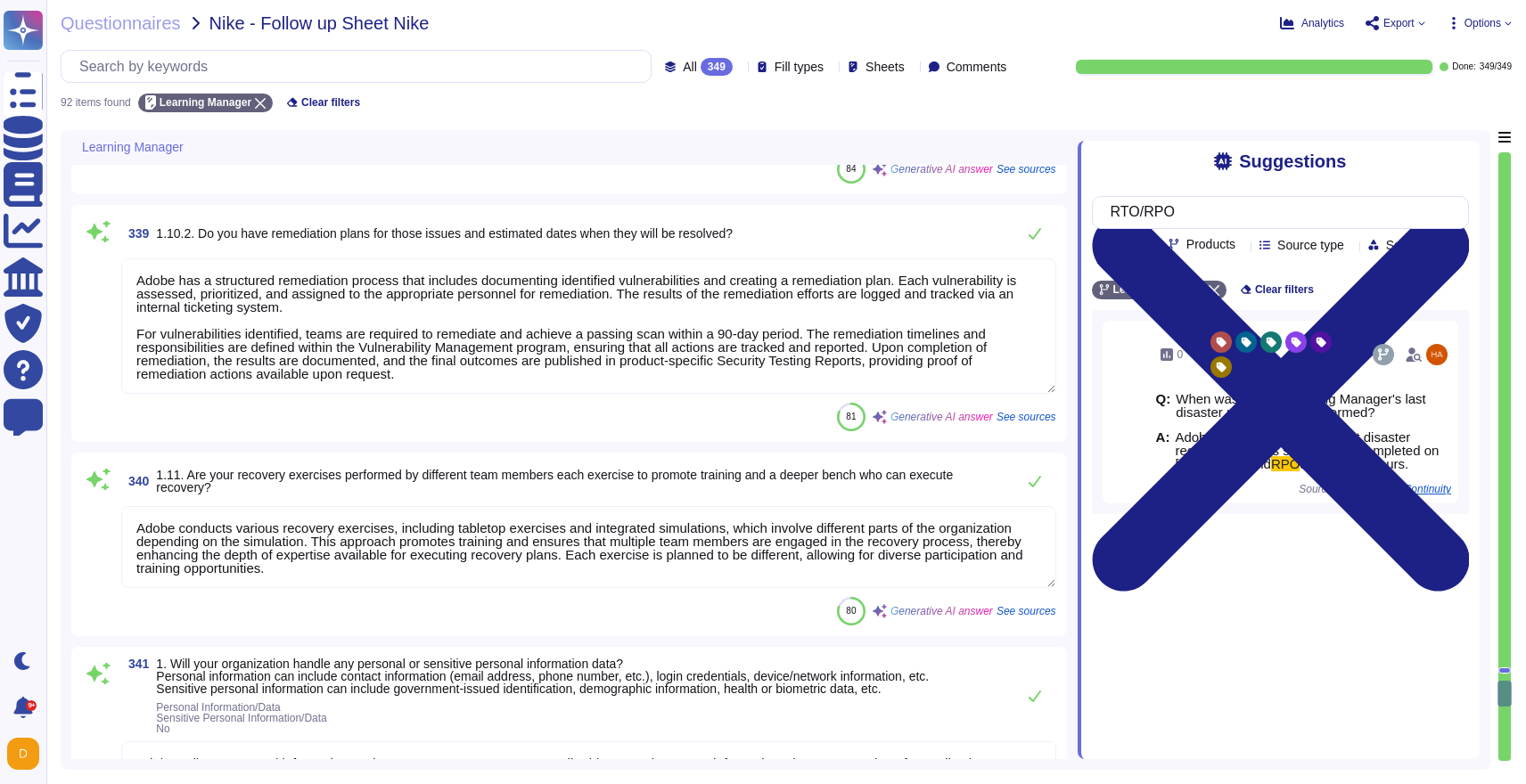
type textarea "Adobe processes personal data exclusively in accordance with the customer's per…"
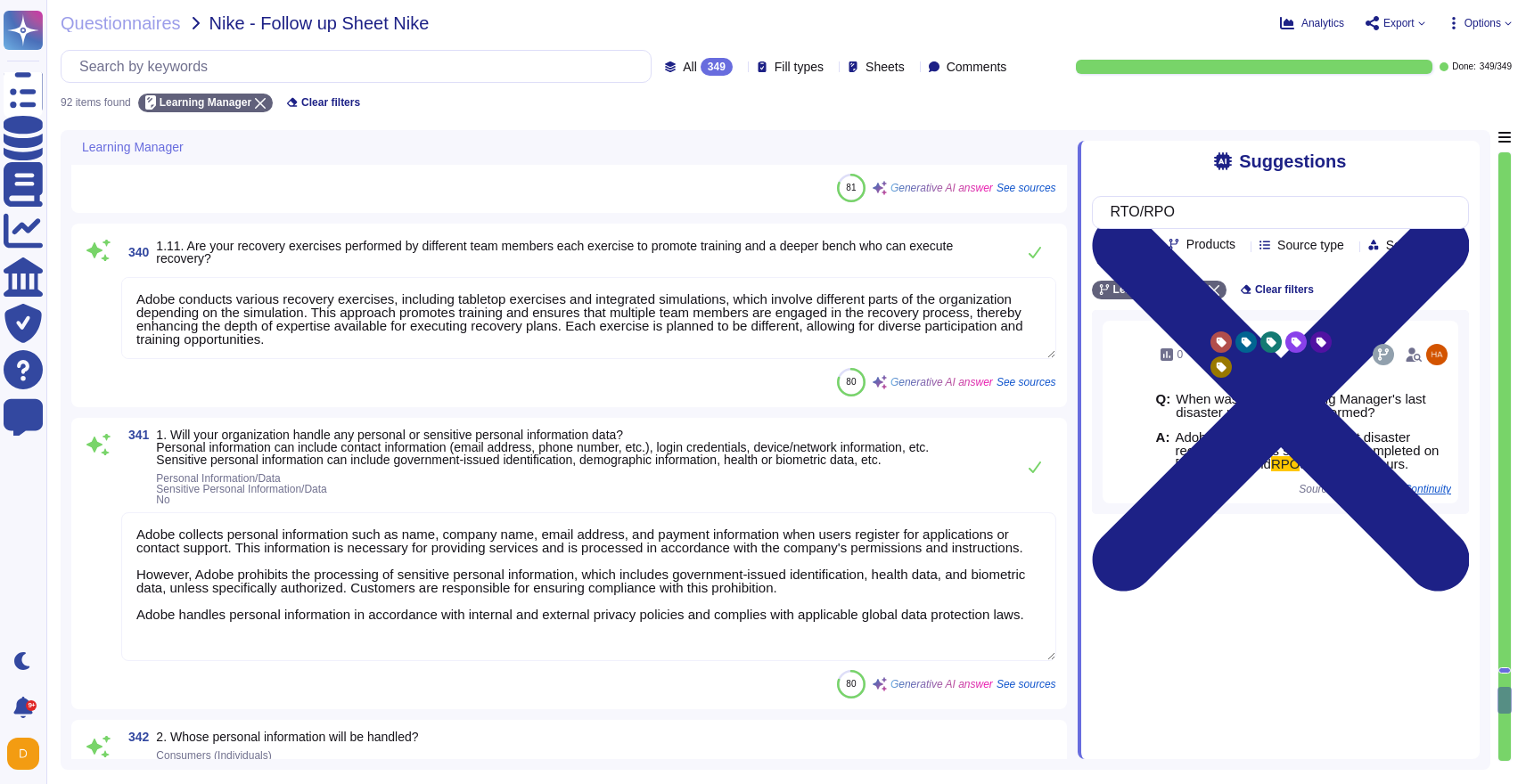
type textarea "As the data controller, you will determine the personal data that Adobe process…"
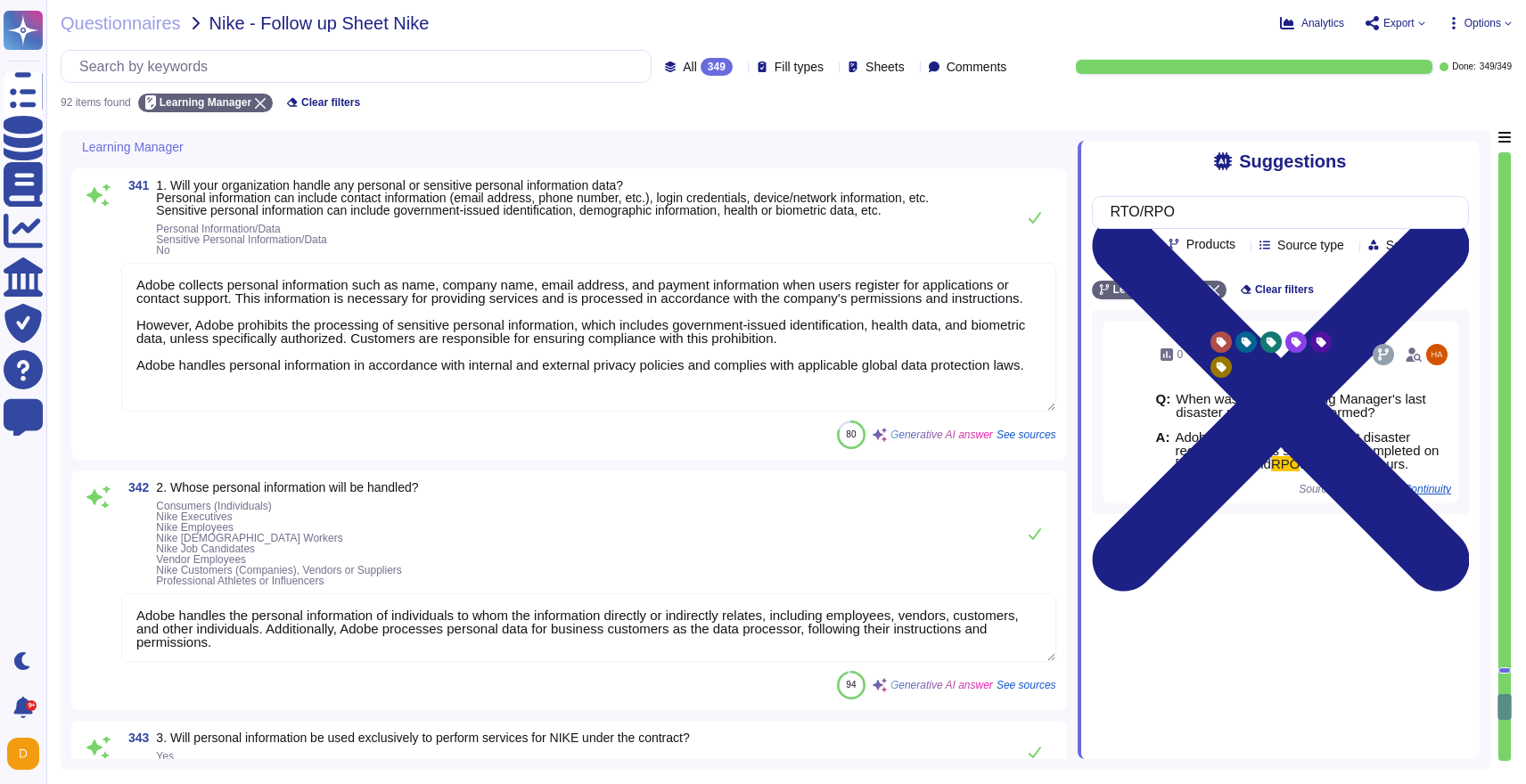
type textarea "Adobe business customers, as the data controllers of the personal data they pro…"
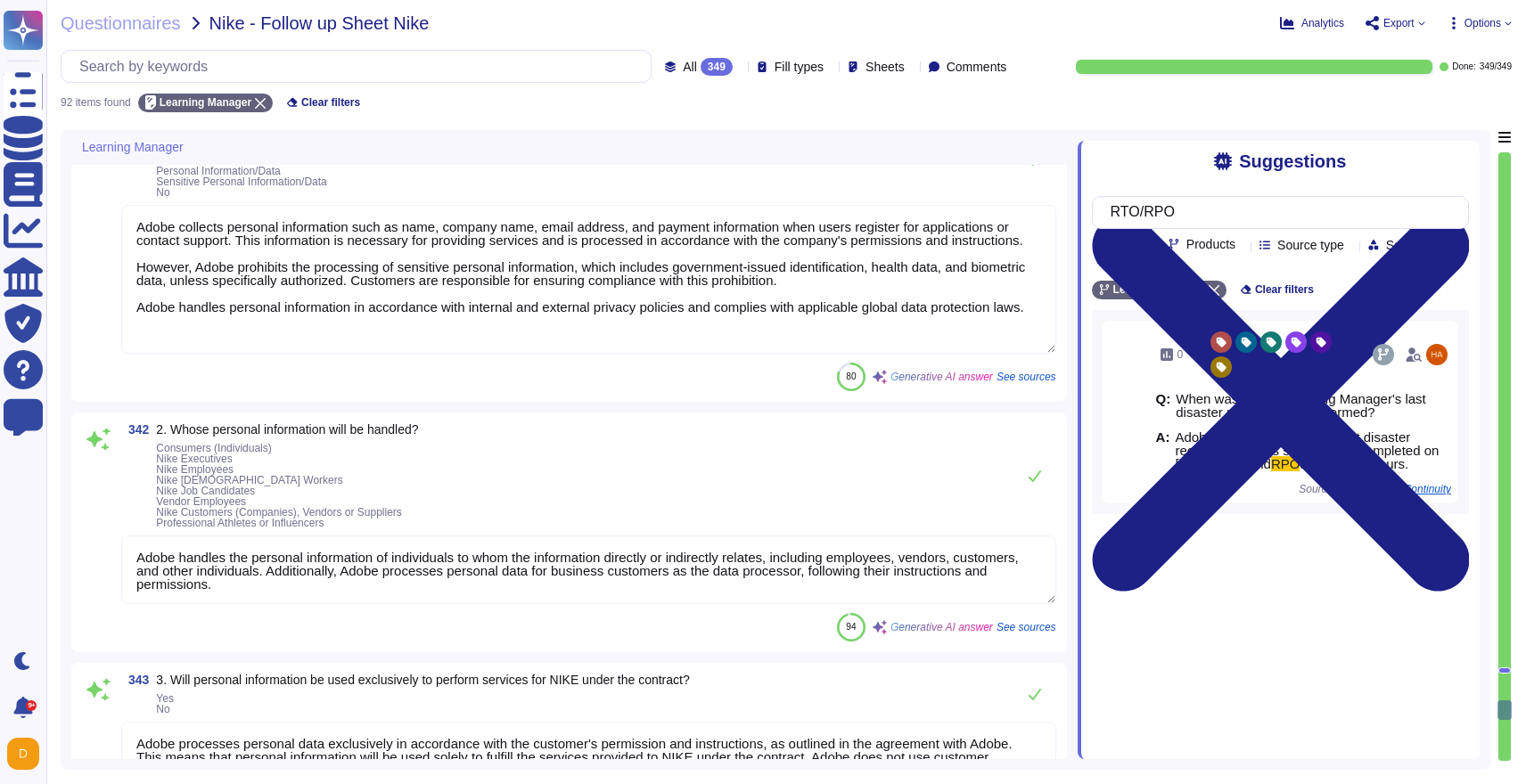
scroll to position [2, 0]
drag, startPoint x: 353, startPoint y: 594, endPoint x: 368, endPoint y: 611, distance: 22.7
click at [368, 611] on div "342 2. Whose personal information will be handled? Consumers (Individuals) Nike…" at bounding box center [569, 532] width 974 height 218
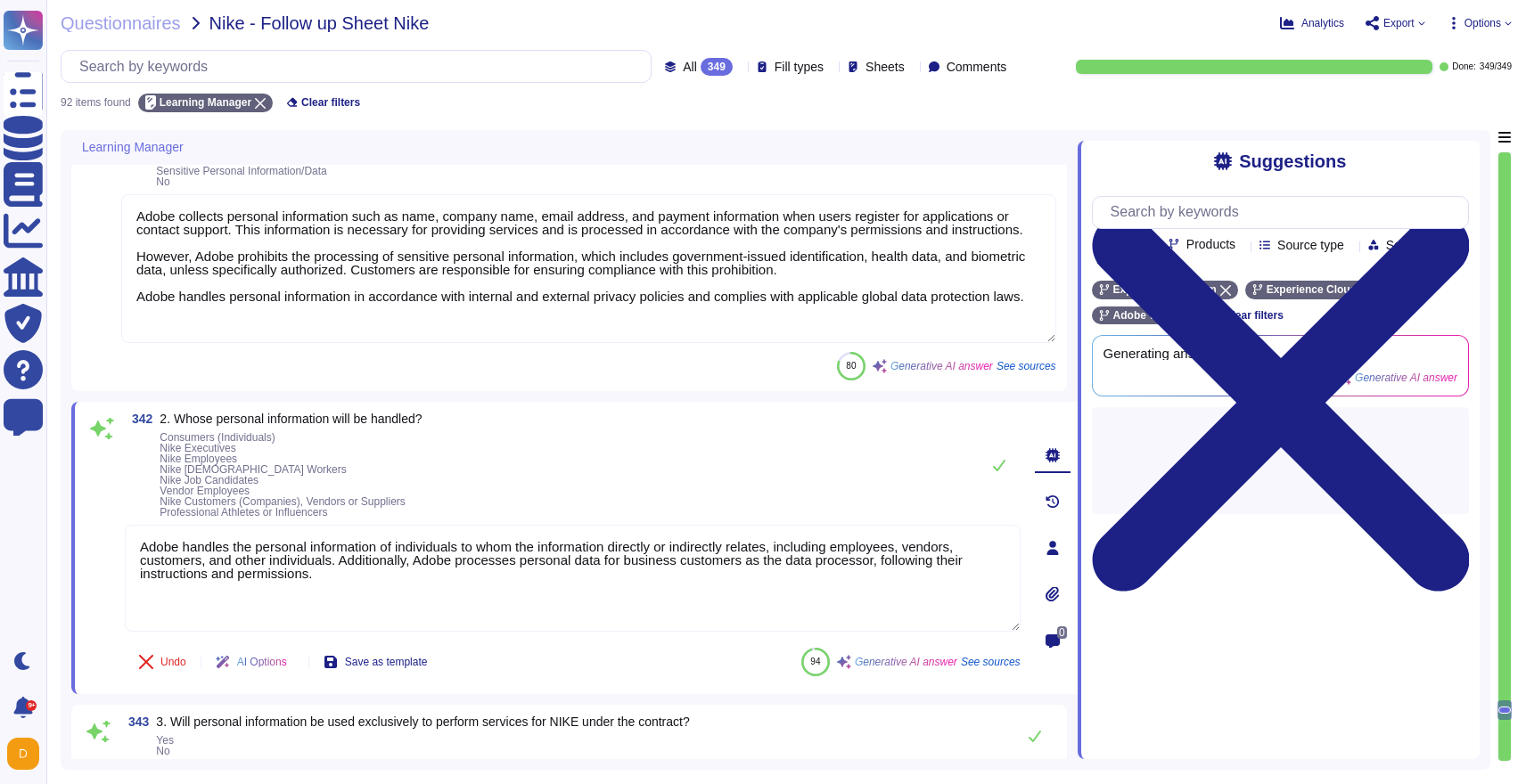
type textarea "Adobe business customers, as the data controllers of the personal data they pro…"
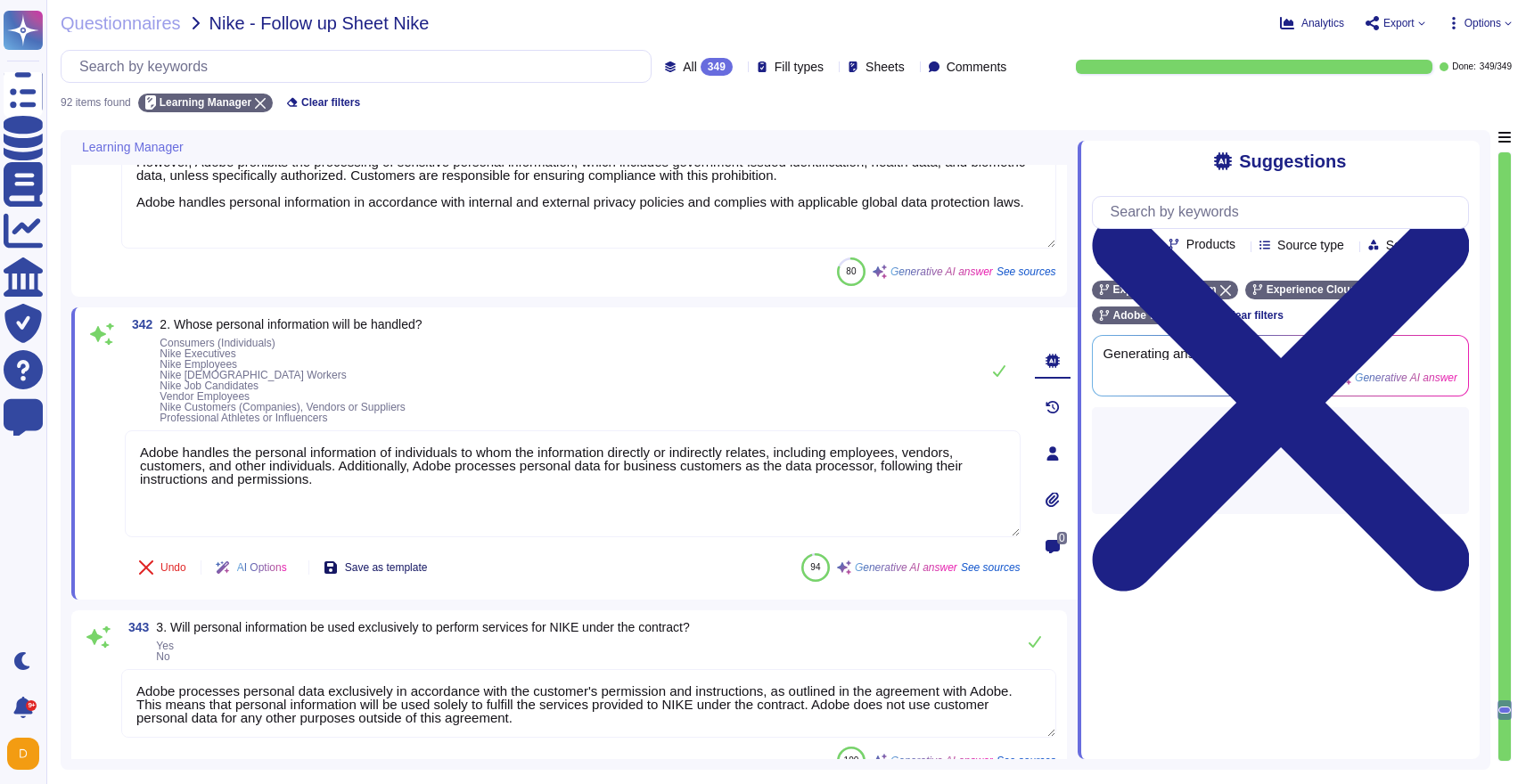
scroll to position [17592, 0]
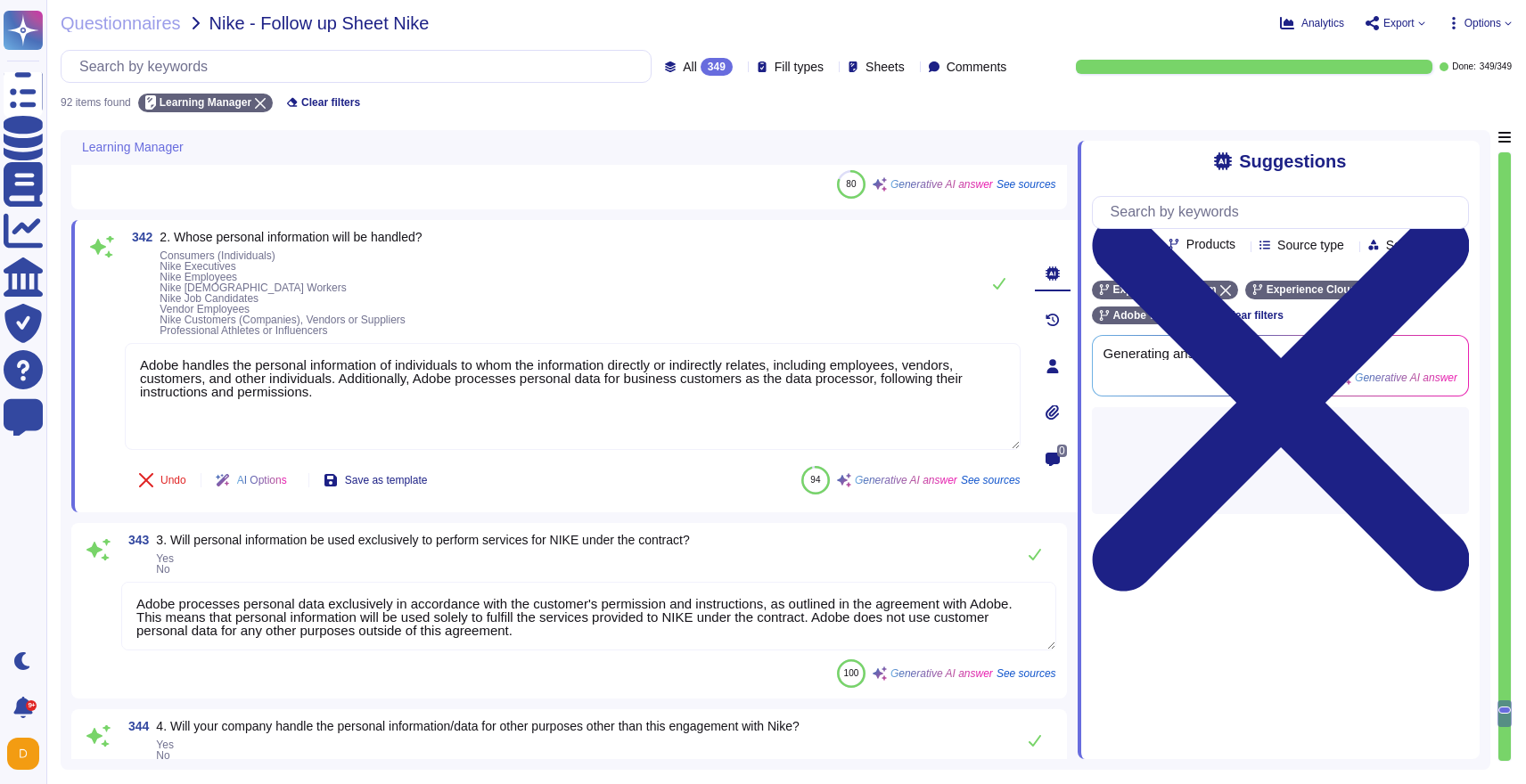
type textarea "Adobe has established a Data Classification and Handling Standard that governs …"
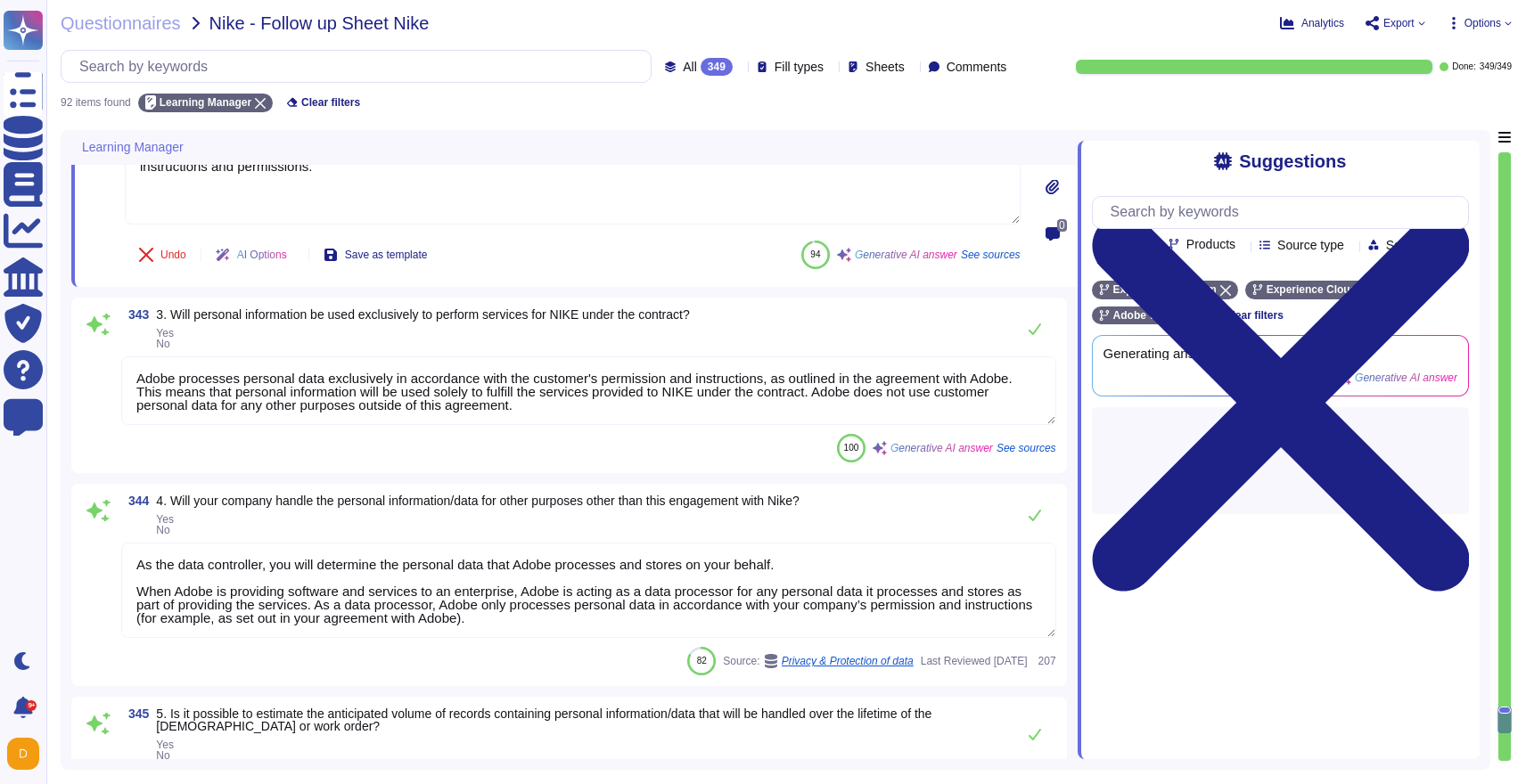
scroll to position [17820, 0]
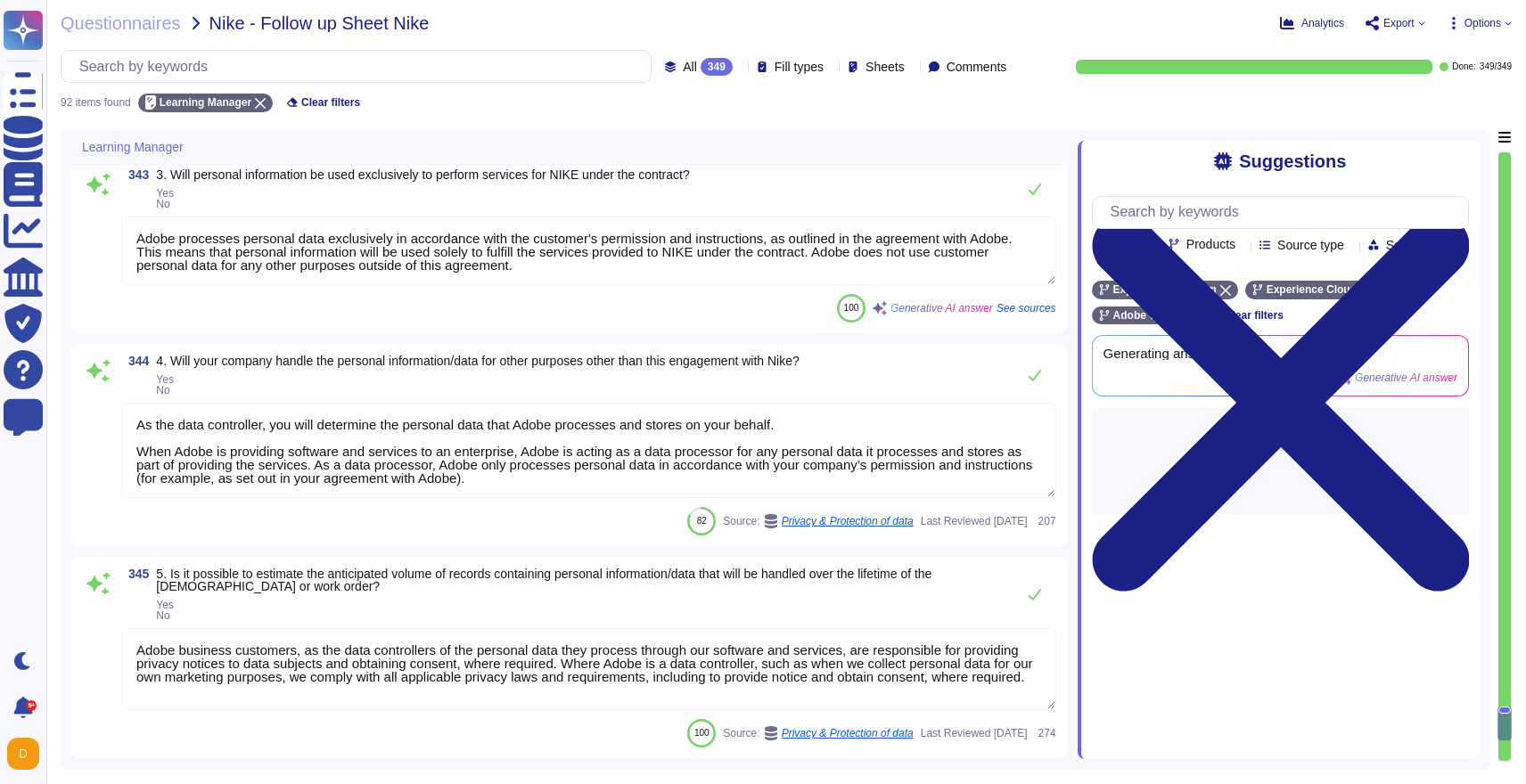
type textarea "Adobe maintains a documented and approved breach notification policy as part of…"
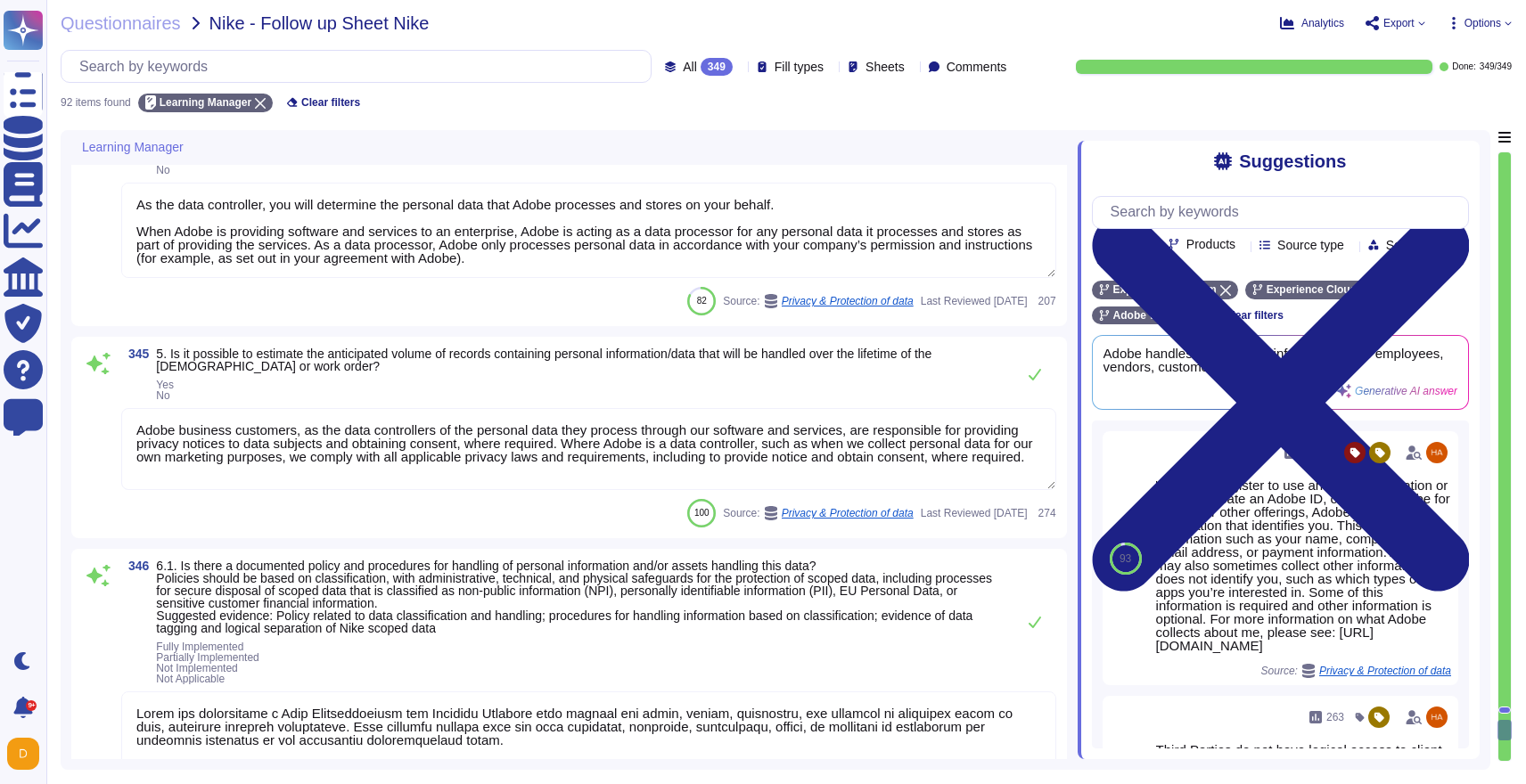
type textarea "Adobe mandates annual privacy awareness training for all workers, including emp…"
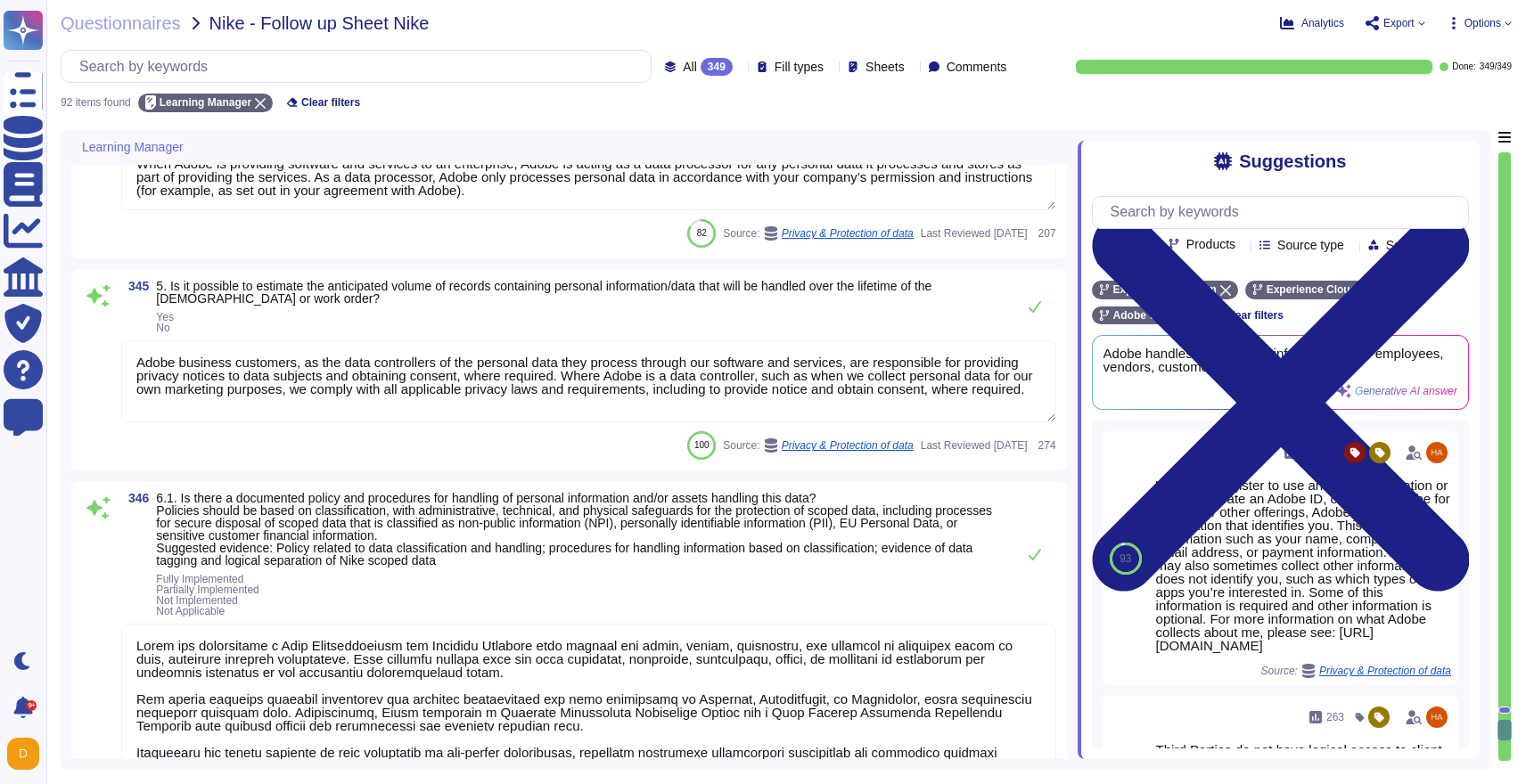
scroll to position [18227, 0]
click at [143, 355] on textarea "Adobe business customers, as the data controllers of the personal data they pro…" at bounding box center [588, 378] width 935 height 82
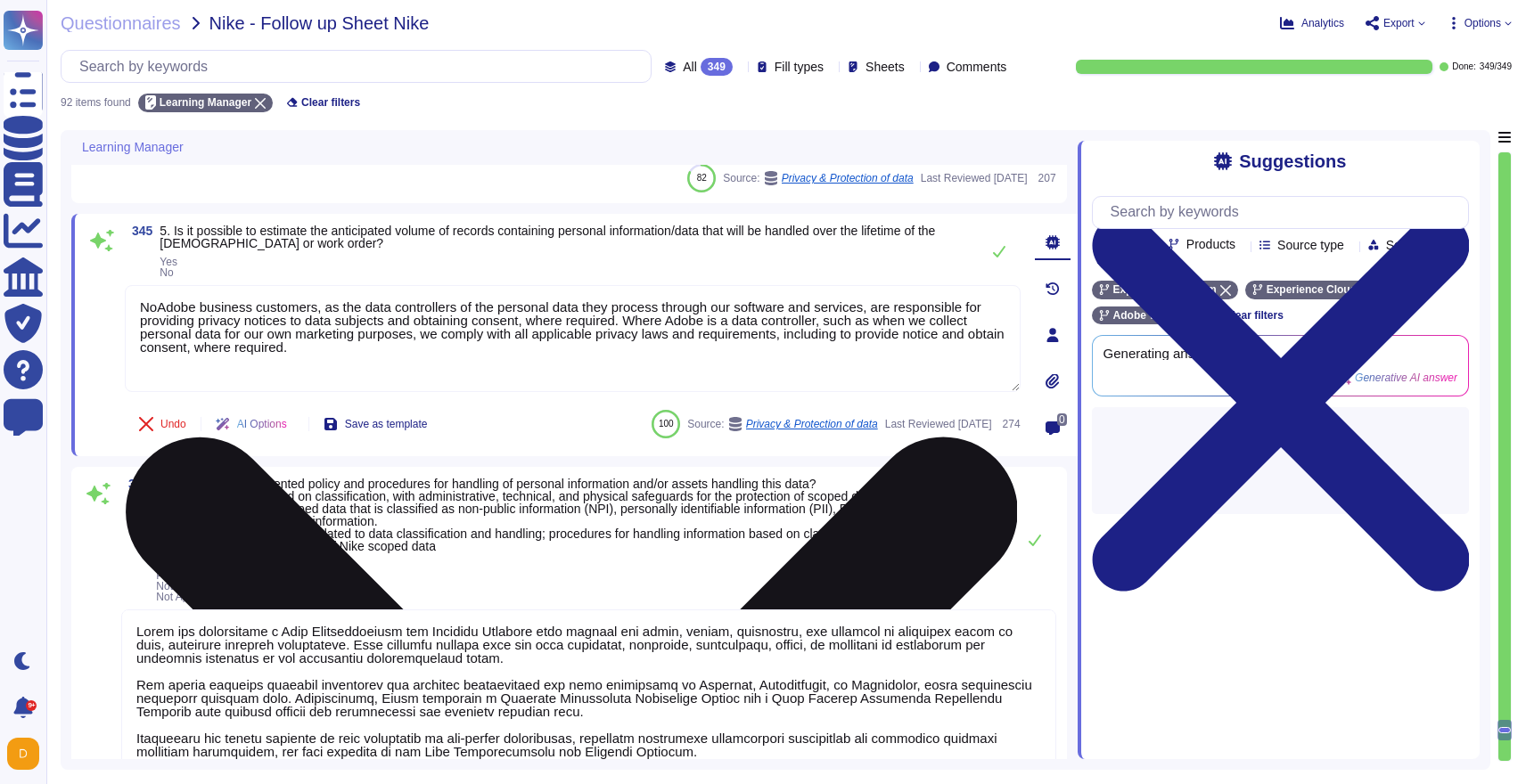
type textarea "No, Adobe business customers, as the data controllers of the personal data they…"
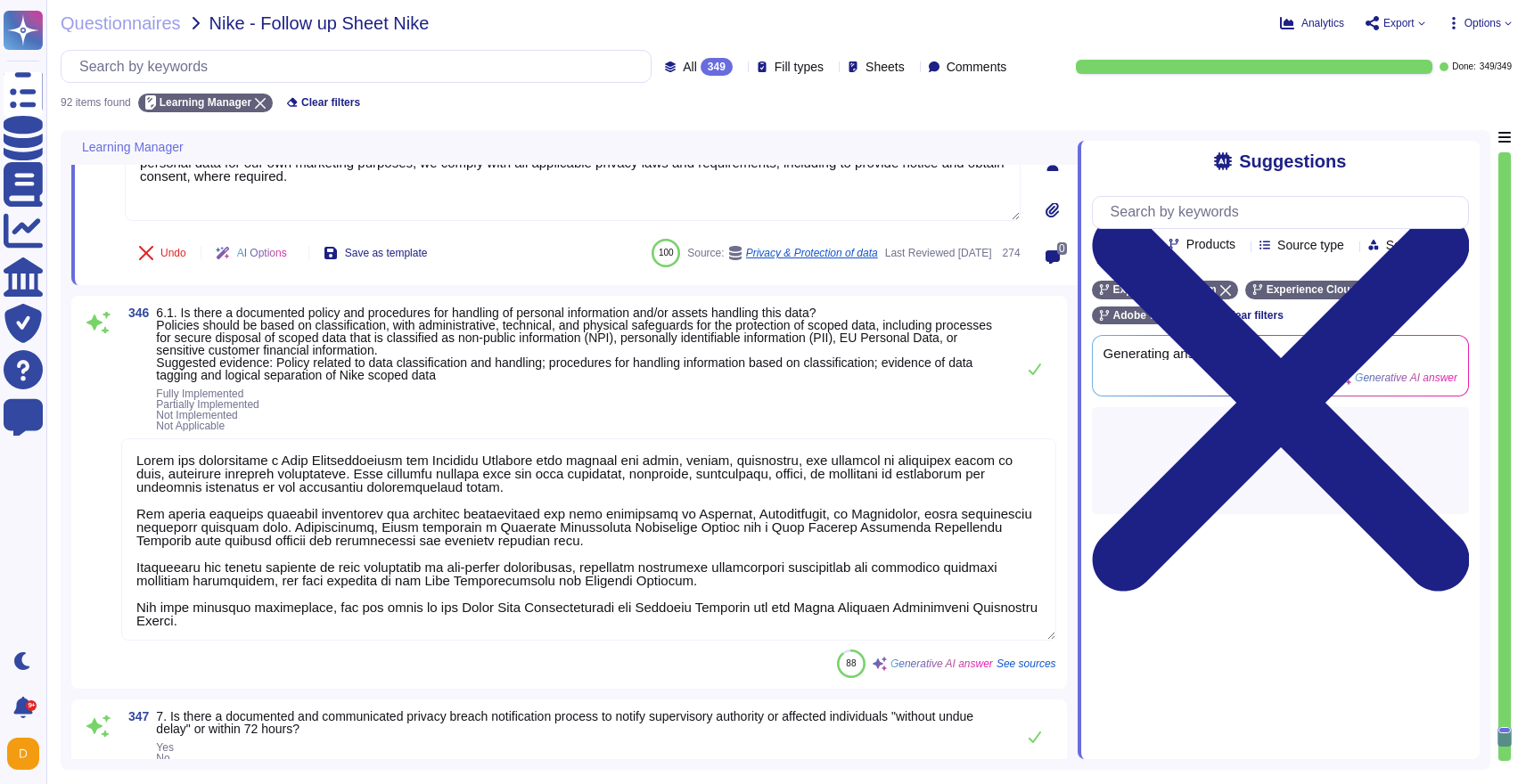
type textarea "Data localization is not currently supported by Adobe. While we provide the sto…"
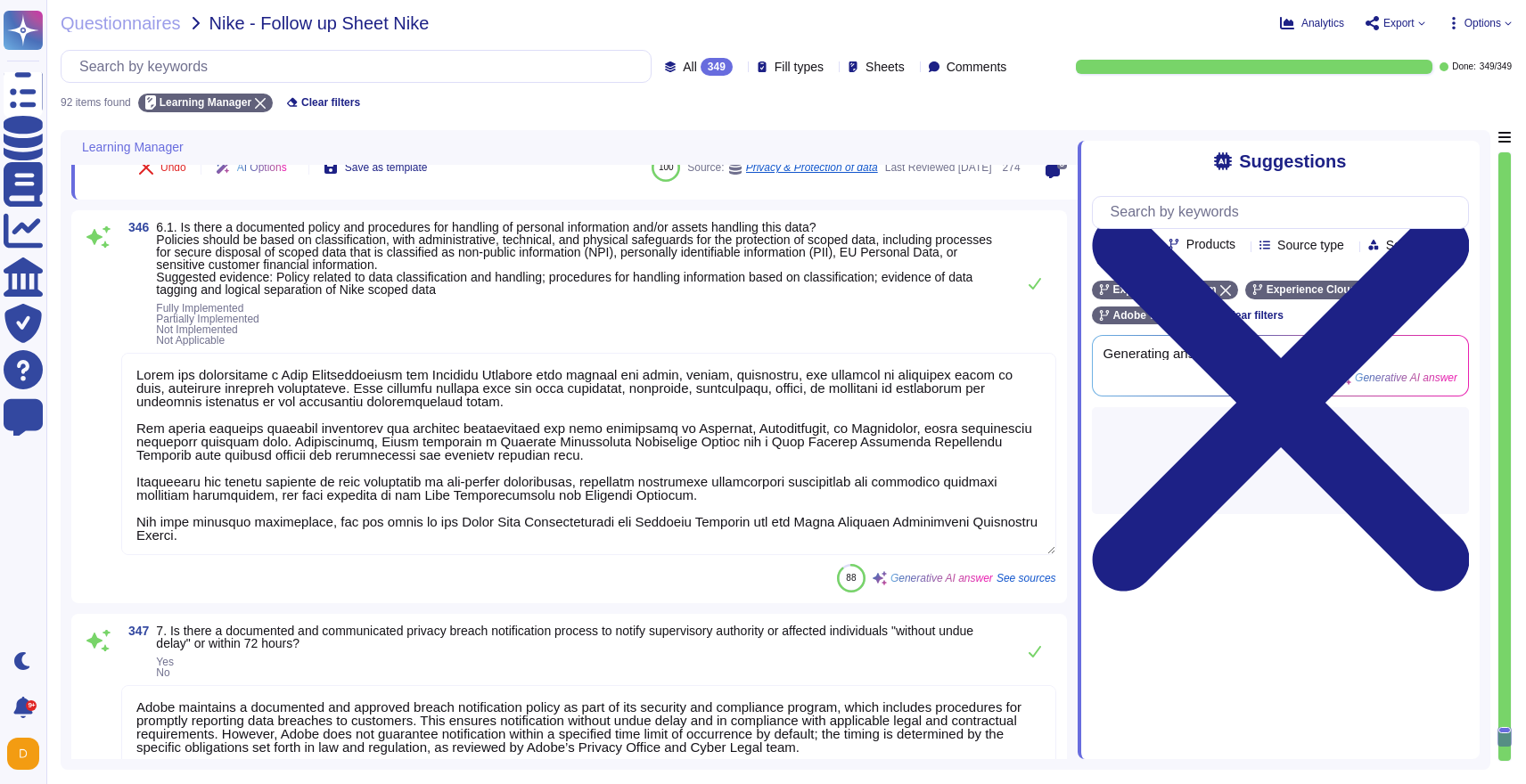
scroll to position [18474, 0]
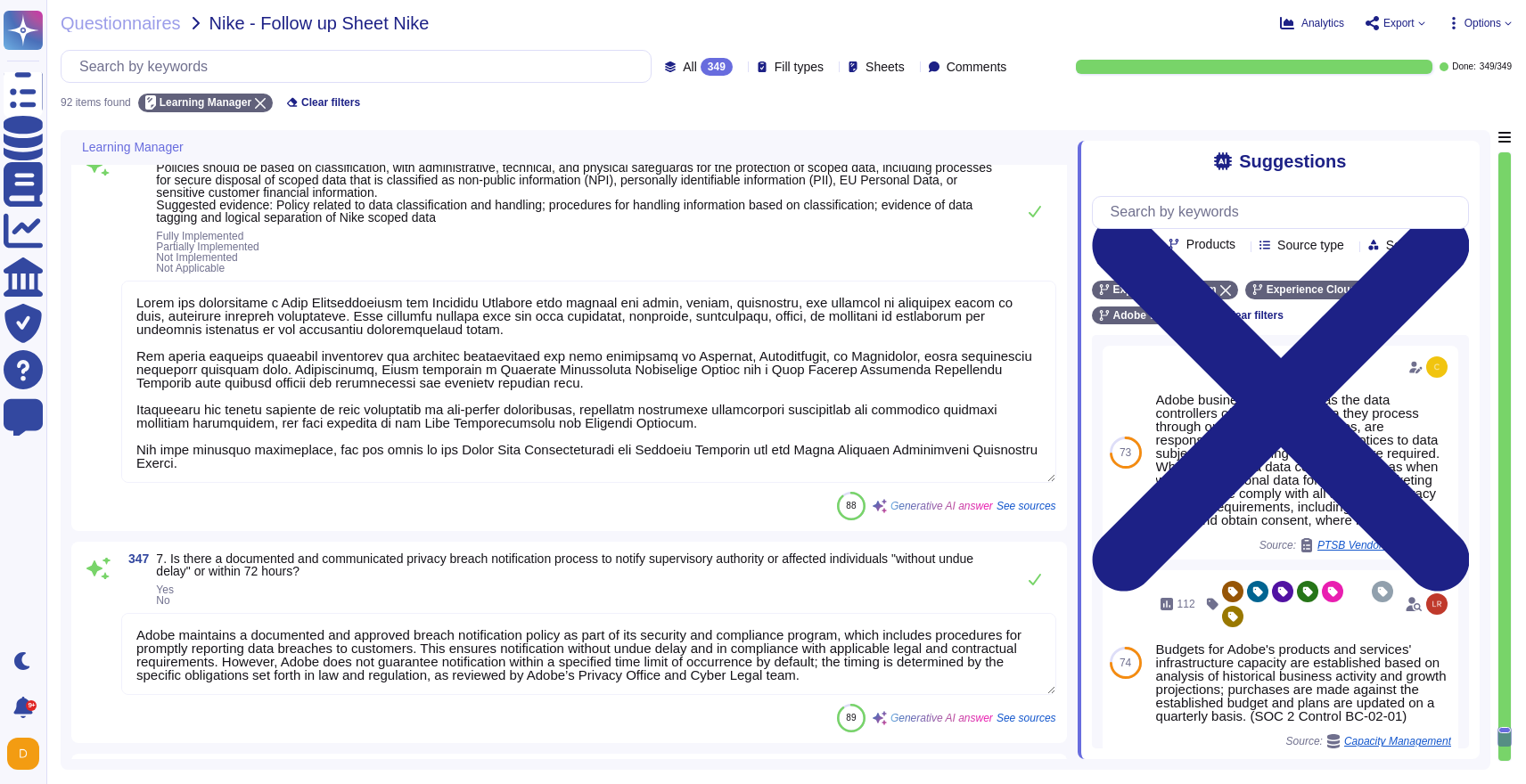
type textarea "No, Adobe business customers, as the data controllers of the personal data they…"
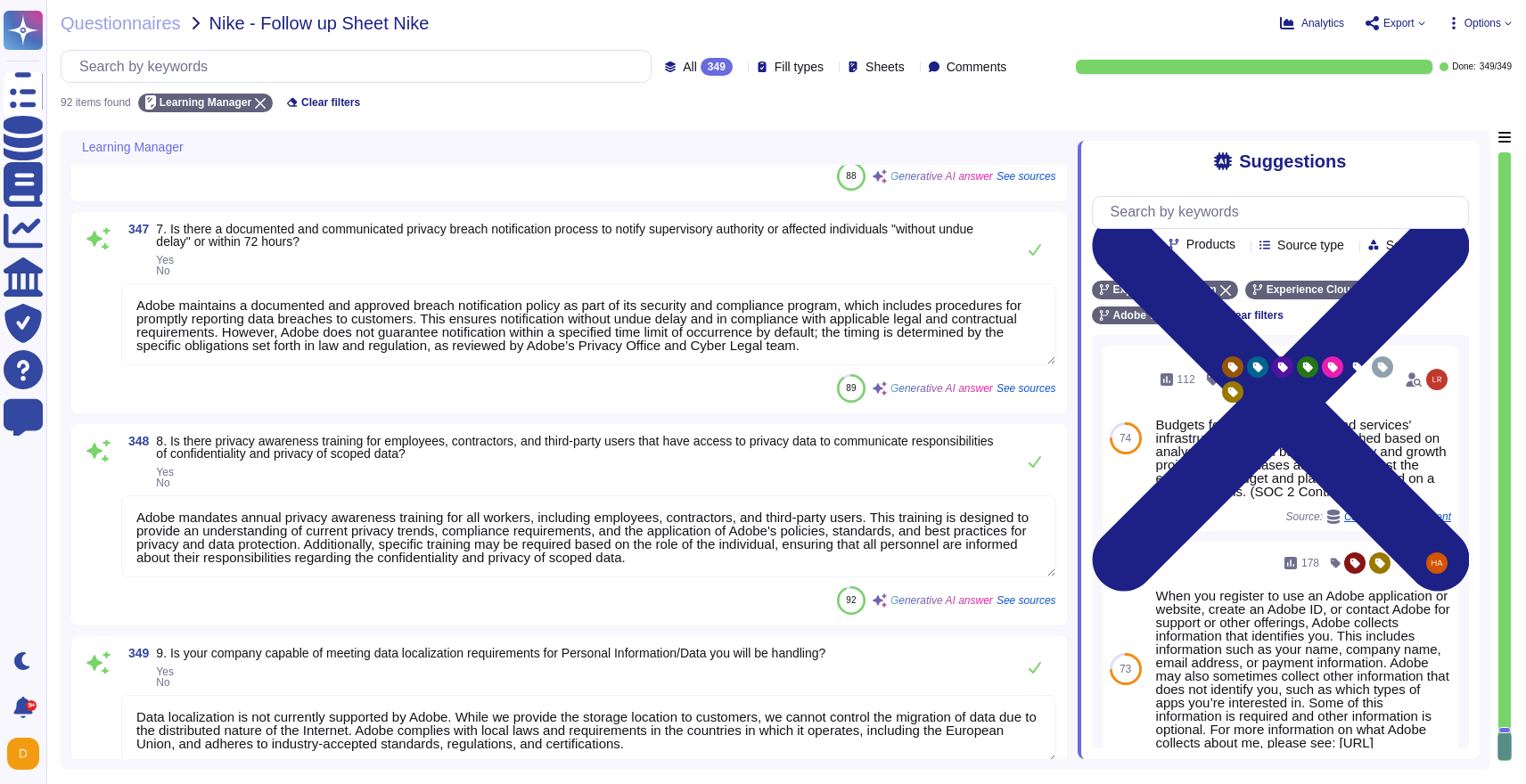
scroll to position [18894, 0]
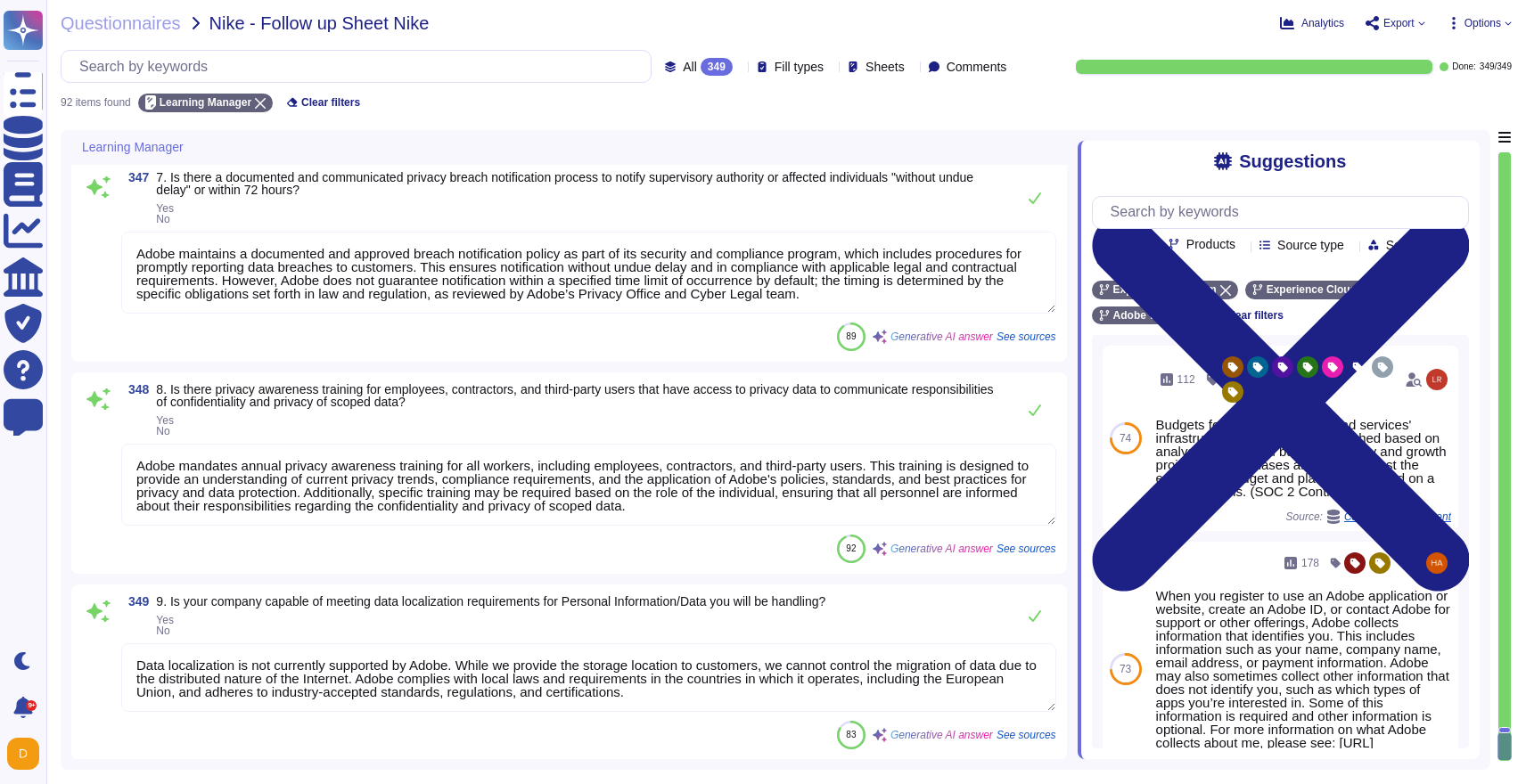
click at [1500, 18] on span "Options" at bounding box center [1483, 23] width 37 height 10
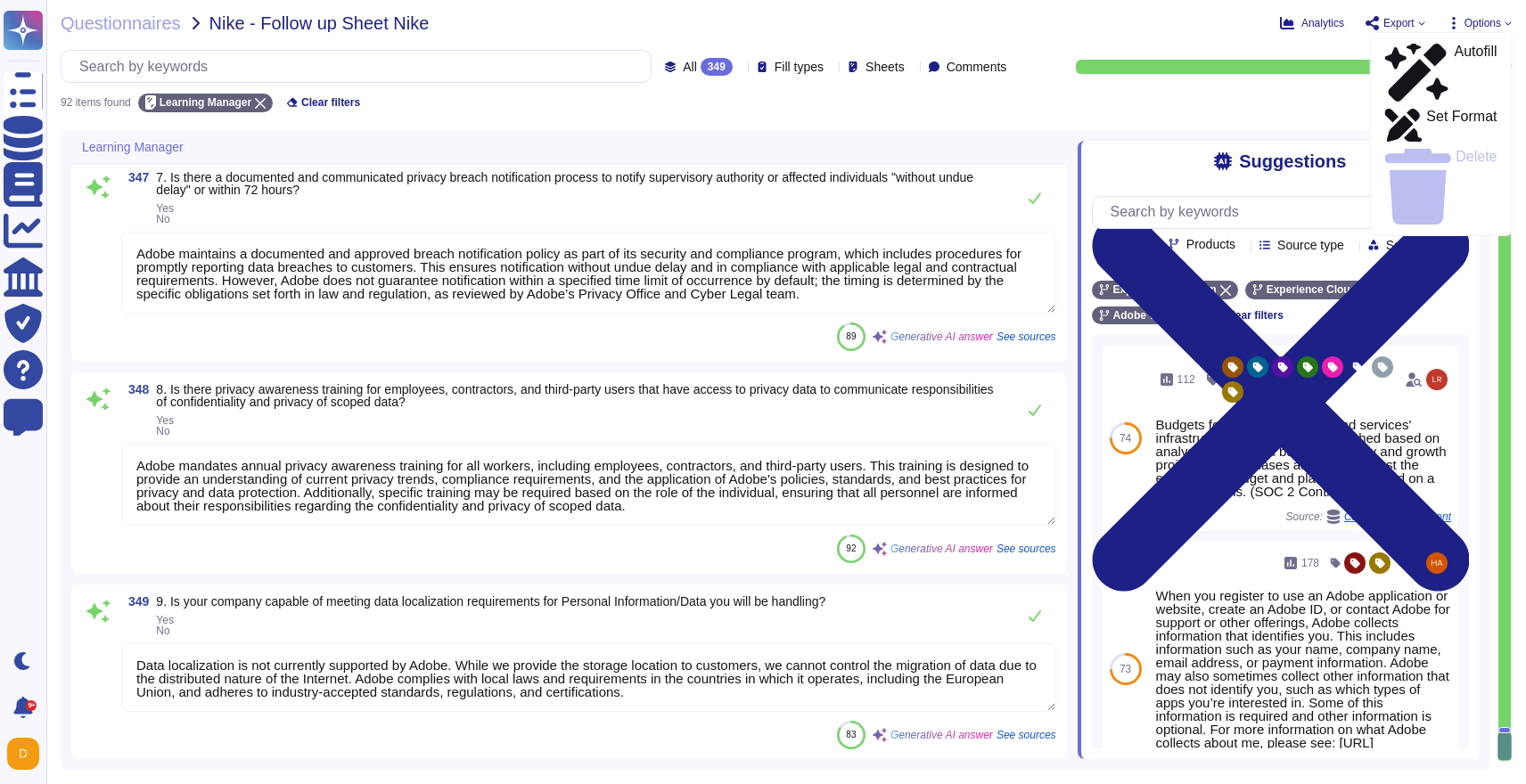
click at [1408, 21] on span "Export" at bounding box center [1399, 23] width 31 height 10
click at [1430, 108] on p "Download" at bounding box center [1461, 132] width 63 height 50
